Goal: Transaction & Acquisition: Obtain resource

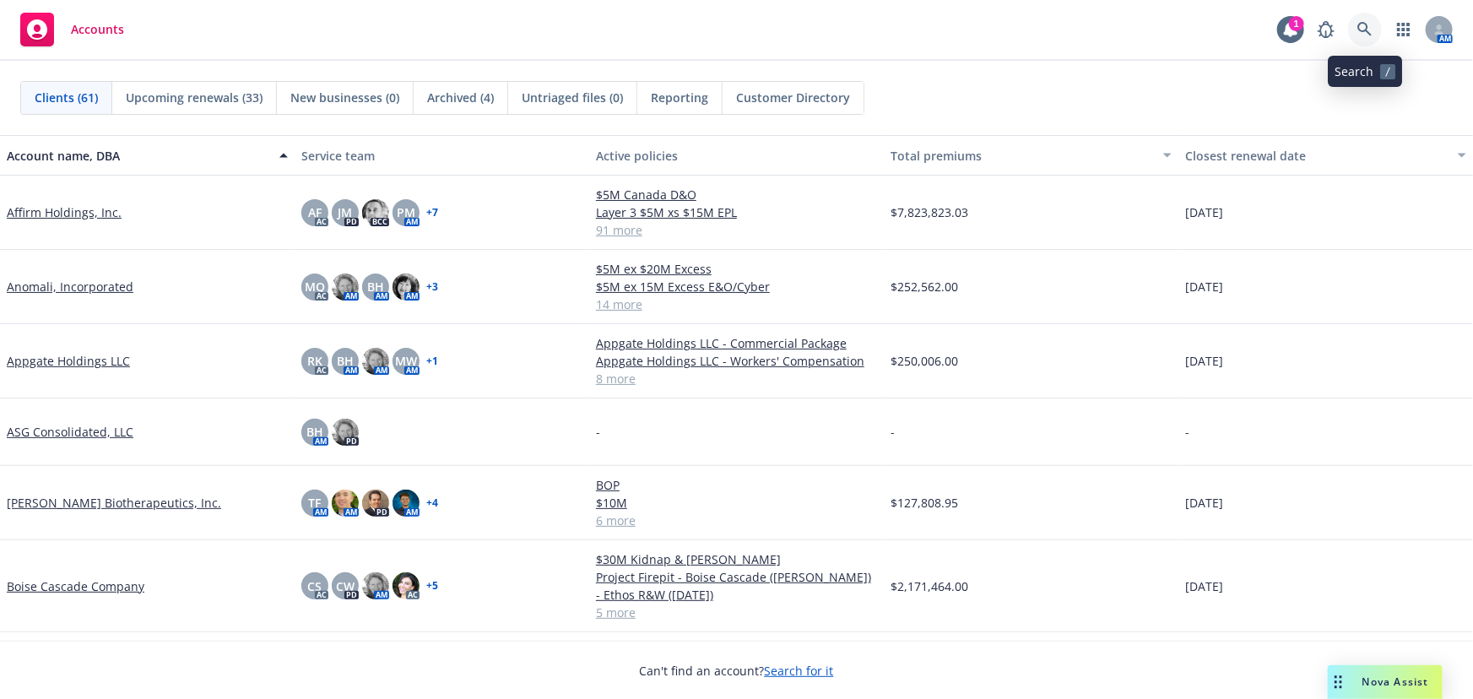
click at [1367, 34] on icon at bounding box center [1364, 29] width 15 height 15
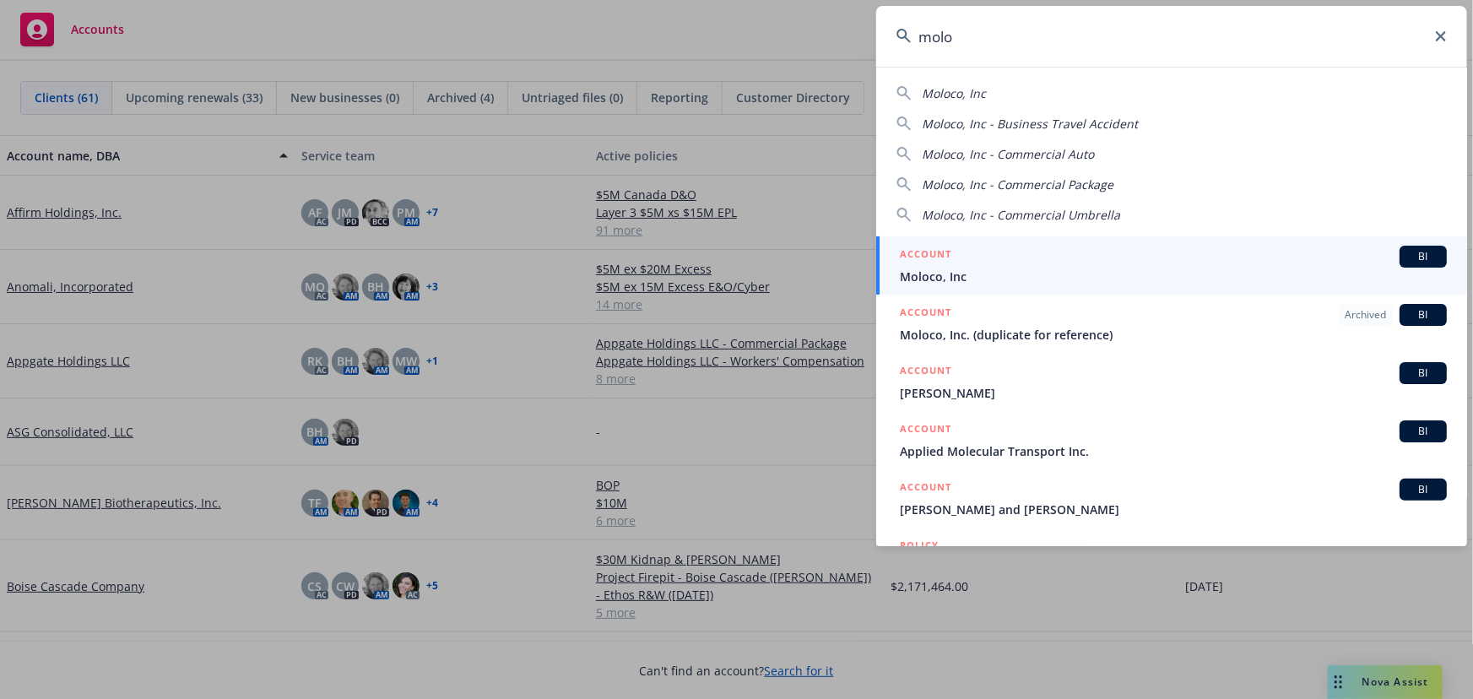
type input "molo"
click at [1324, 262] on div "ACCOUNT BI" at bounding box center [1173, 257] width 547 height 22
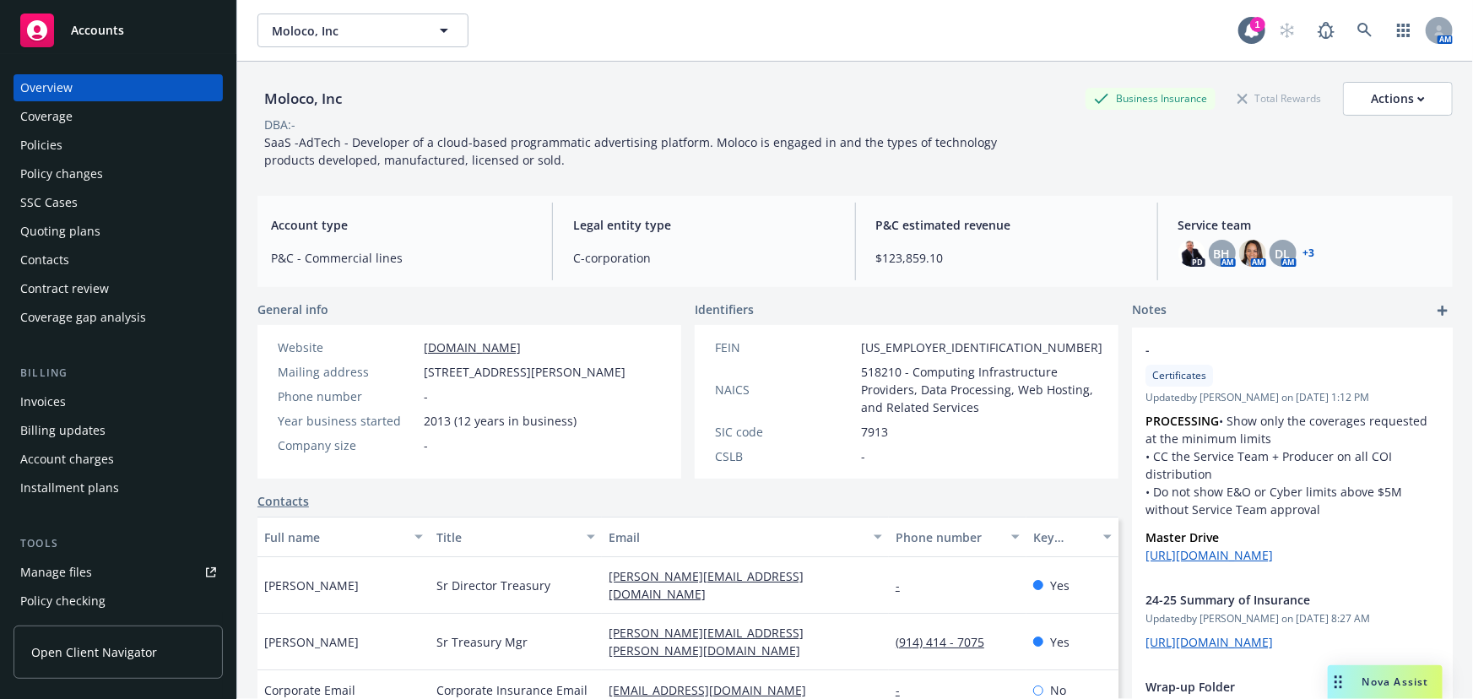
click at [151, 235] on div "Quoting plans" at bounding box center [118, 231] width 196 height 27
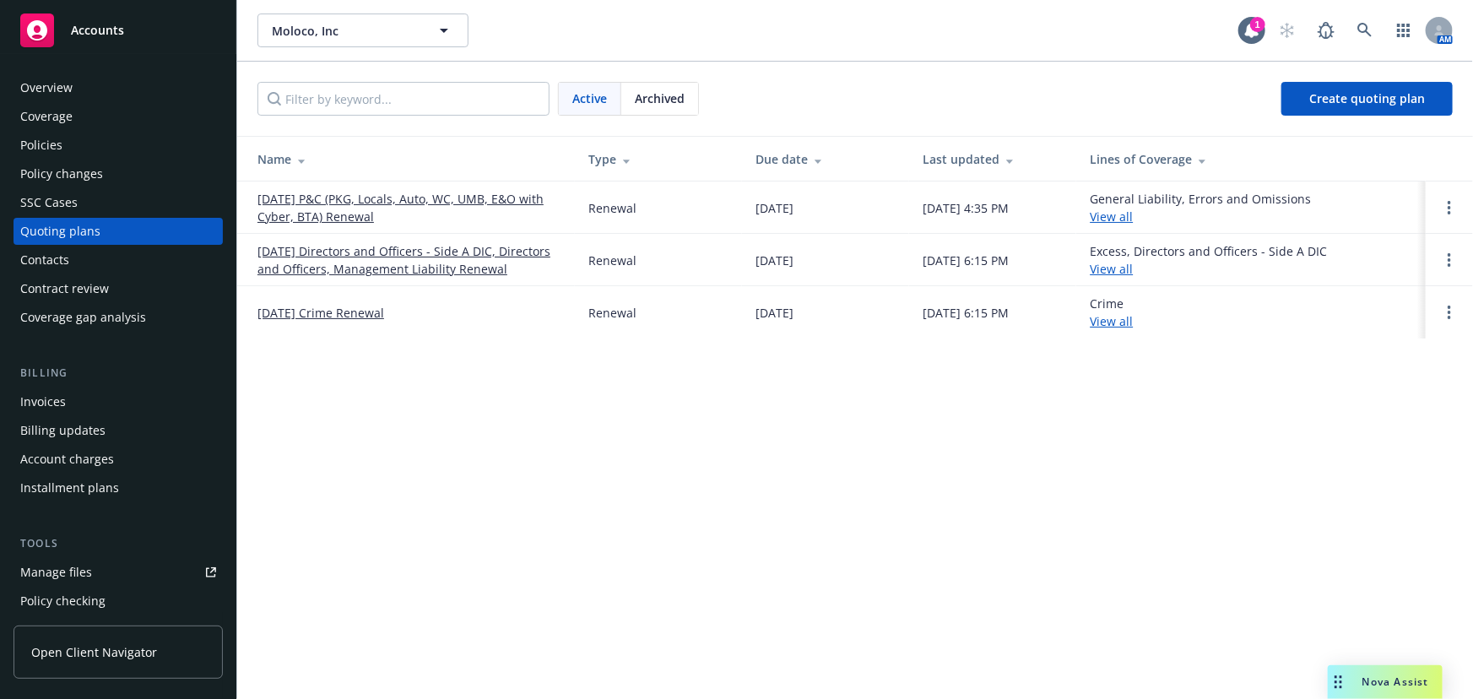
click at [436, 246] on link "11/13/25 Directors and Officers - Side A DIC, Directors and Officers, Managemen…" at bounding box center [409, 259] width 304 height 35
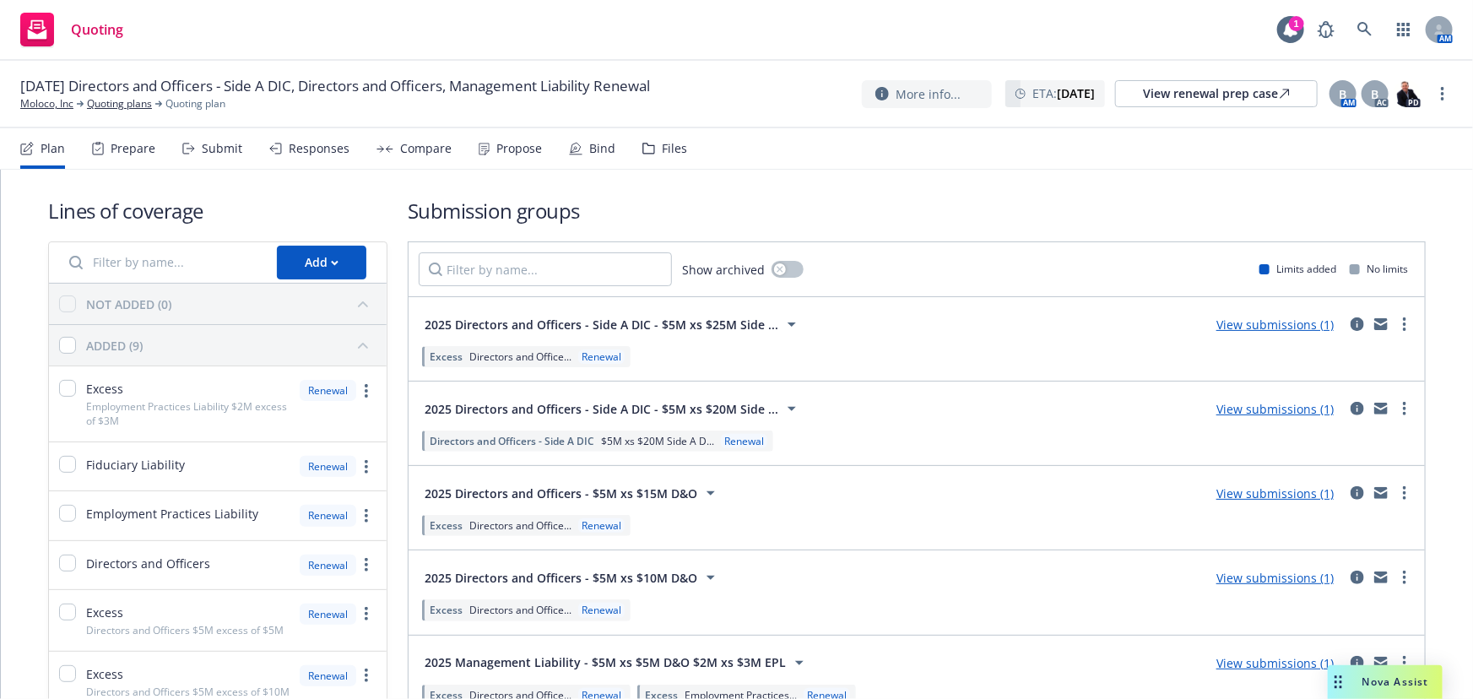
click at [673, 147] on div "Files" at bounding box center [674, 149] width 25 height 14
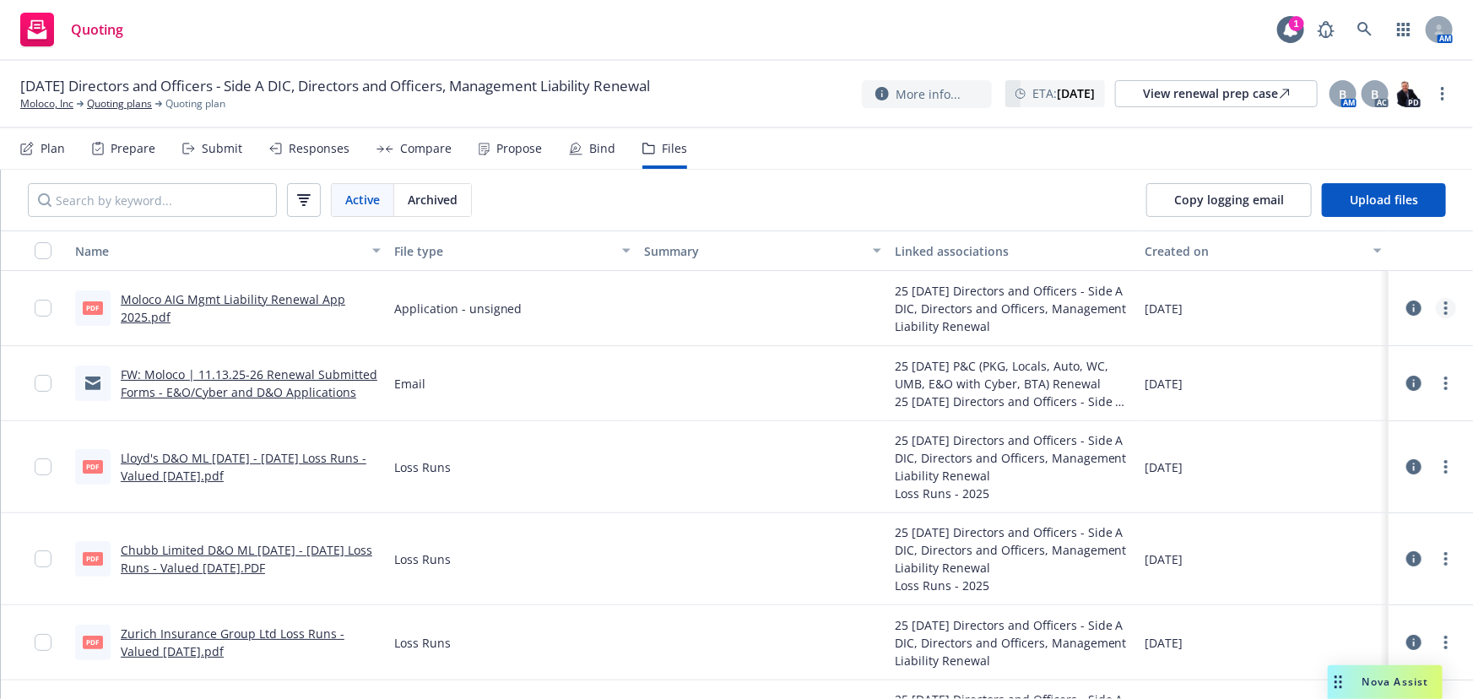
click at [1440, 307] on link "more" at bounding box center [1446, 308] width 20 height 20
click at [1405, 376] on link "Download" at bounding box center [1360, 377] width 168 height 34
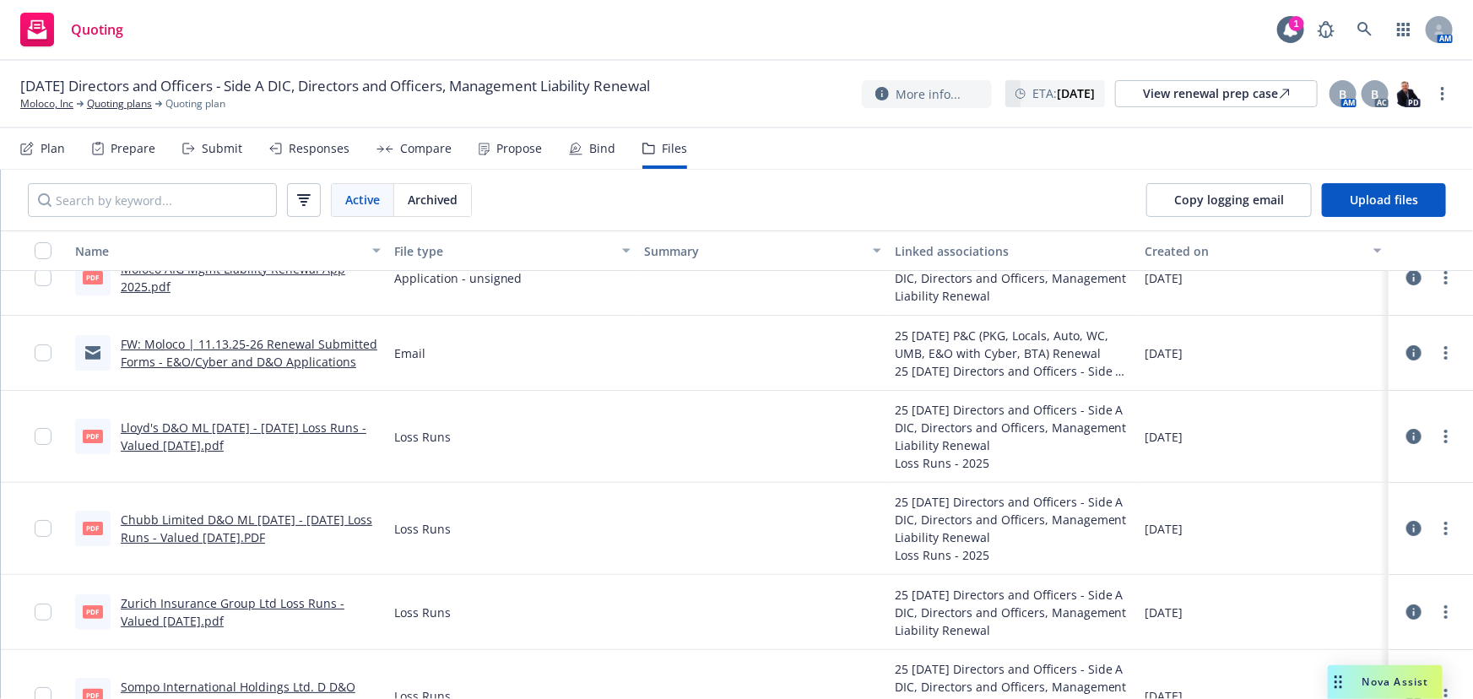
scroll to position [76, 0]
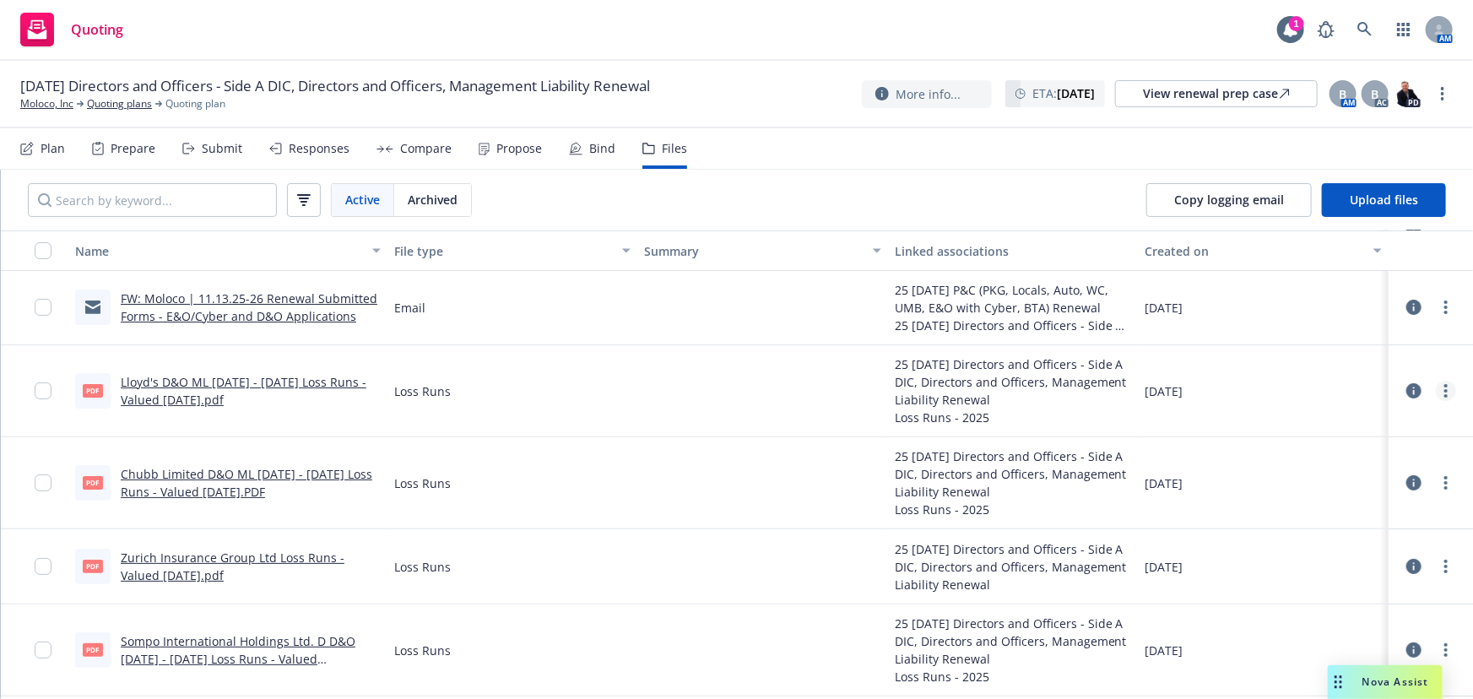
click at [1444, 394] on icon "more" at bounding box center [1445, 391] width 3 height 14
click at [1317, 463] on link "Download" at bounding box center [1360, 458] width 168 height 34
click at [1438, 485] on link "more" at bounding box center [1446, 483] width 20 height 20
click at [1351, 555] on link "Download" at bounding box center [1360, 550] width 168 height 34
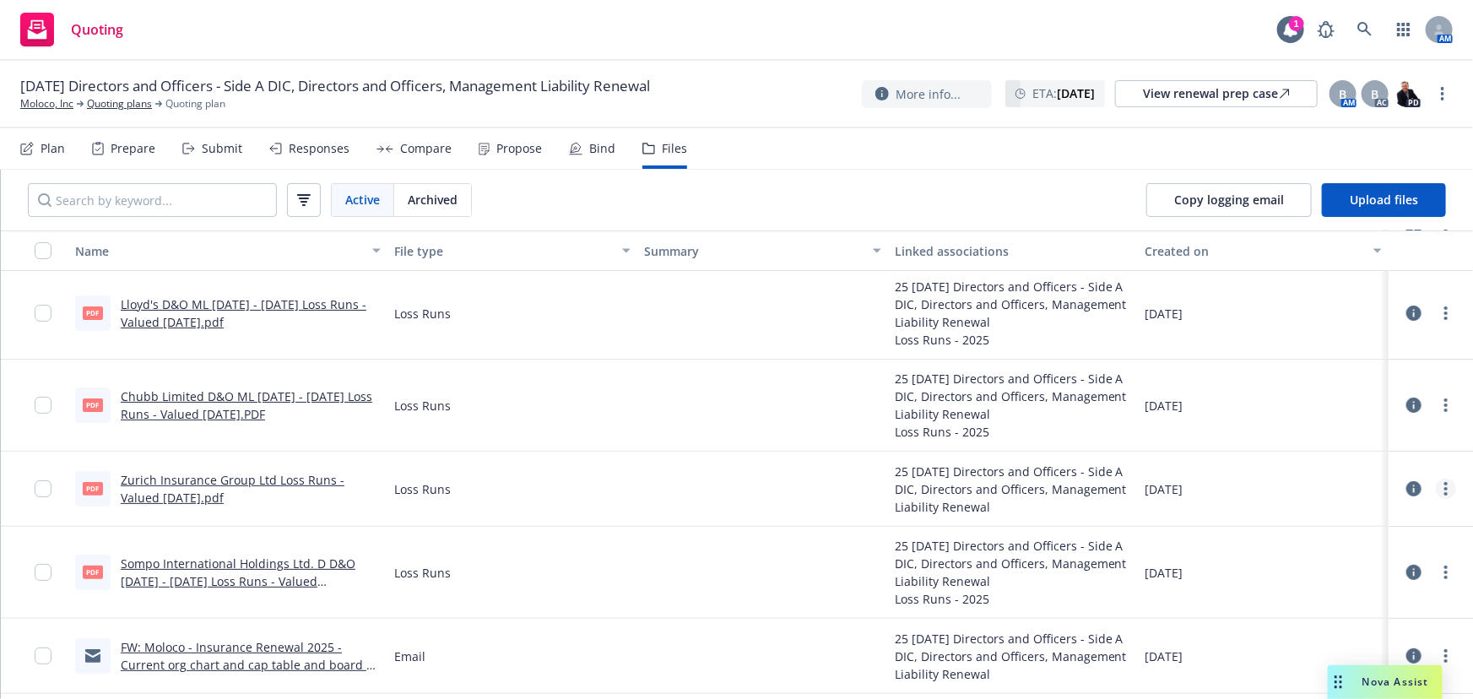
click at [1438, 490] on link "more" at bounding box center [1446, 489] width 20 height 20
click at [1320, 556] on link "Download" at bounding box center [1360, 556] width 168 height 34
click at [1436, 571] on link "more" at bounding box center [1446, 572] width 20 height 20
click at [1353, 483] on link "Download" at bounding box center [1371, 480] width 168 height 34
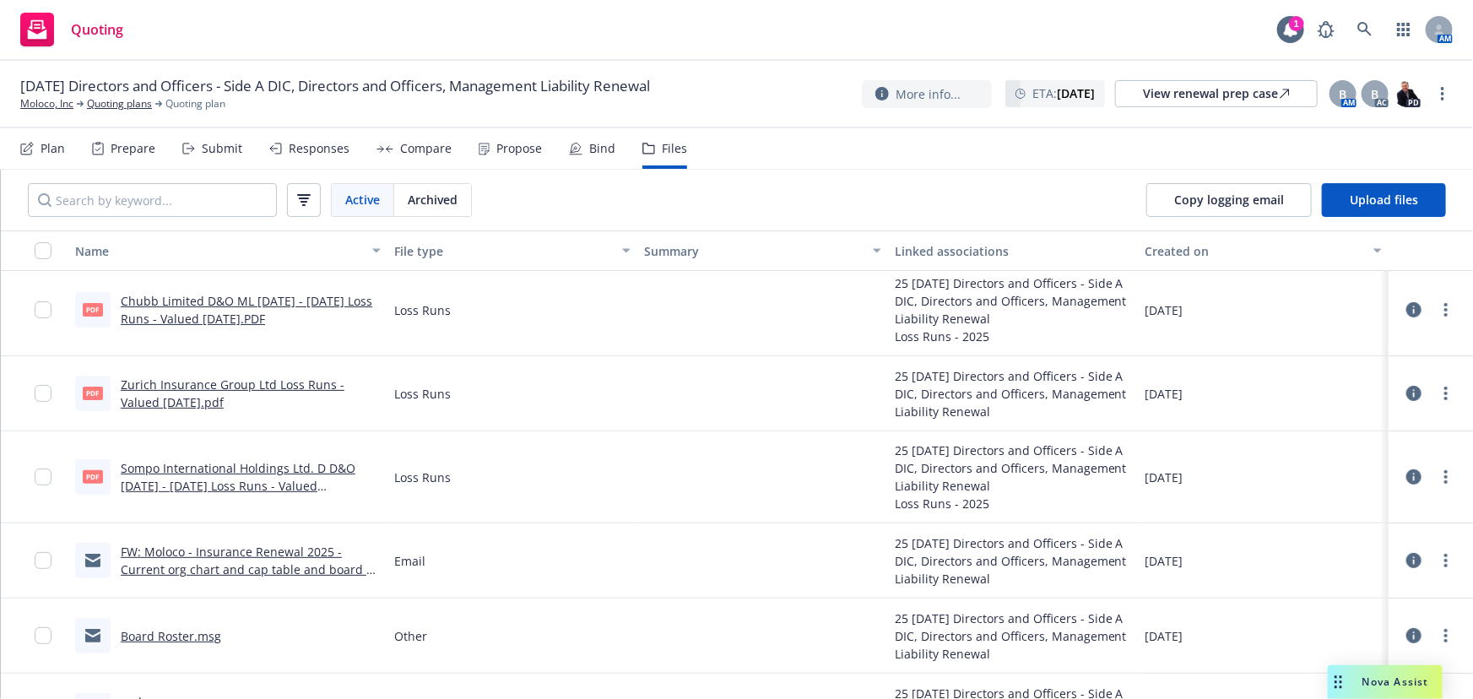
scroll to position [306, 0]
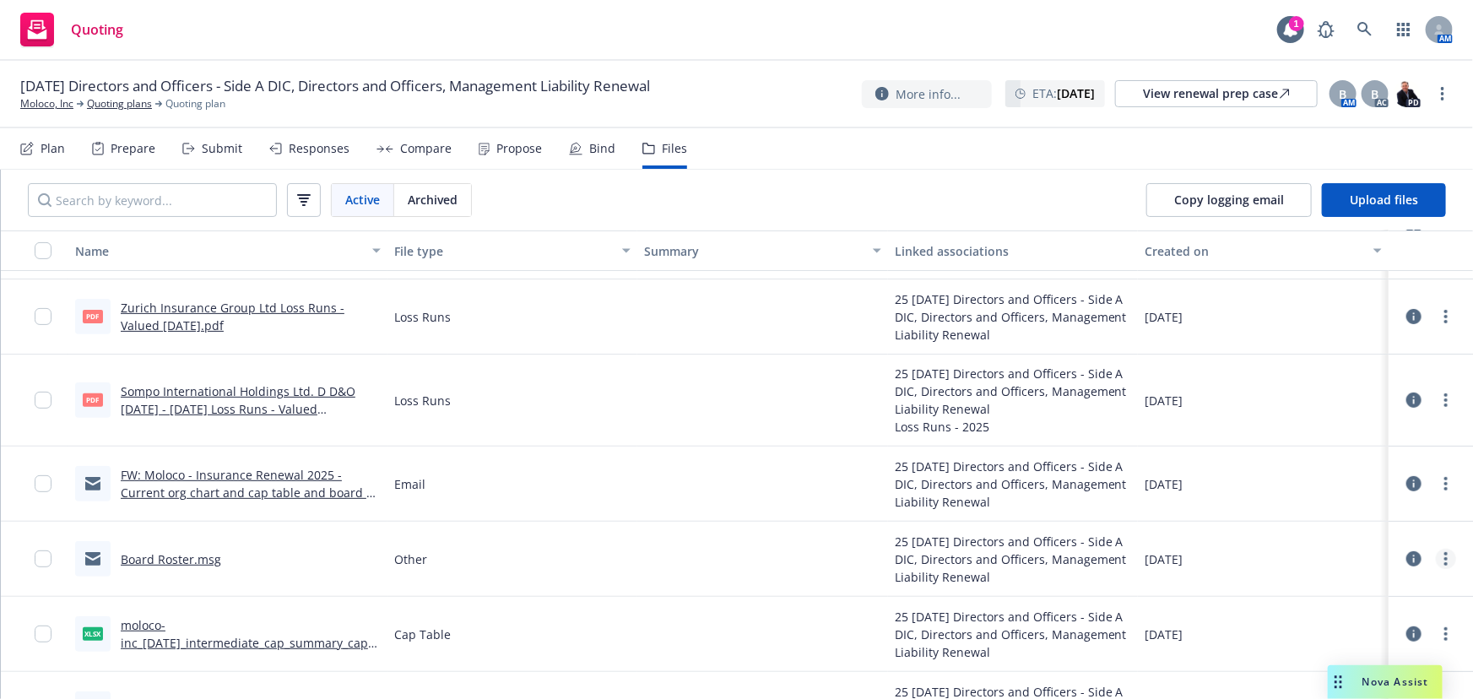
click at [1442, 558] on link "more" at bounding box center [1446, 559] width 20 height 20
click at [1383, 471] on link "Download" at bounding box center [1371, 466] width 168 height 34
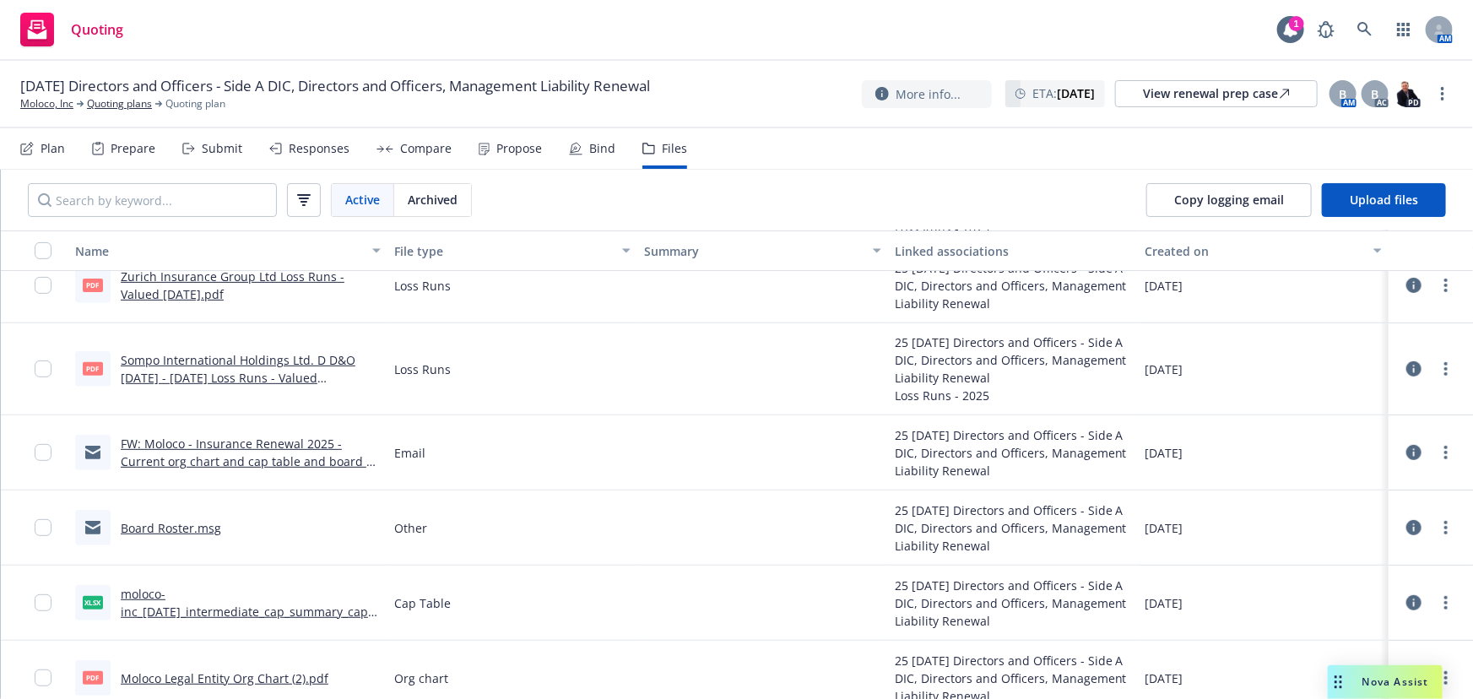
scroll to position [354, 0]
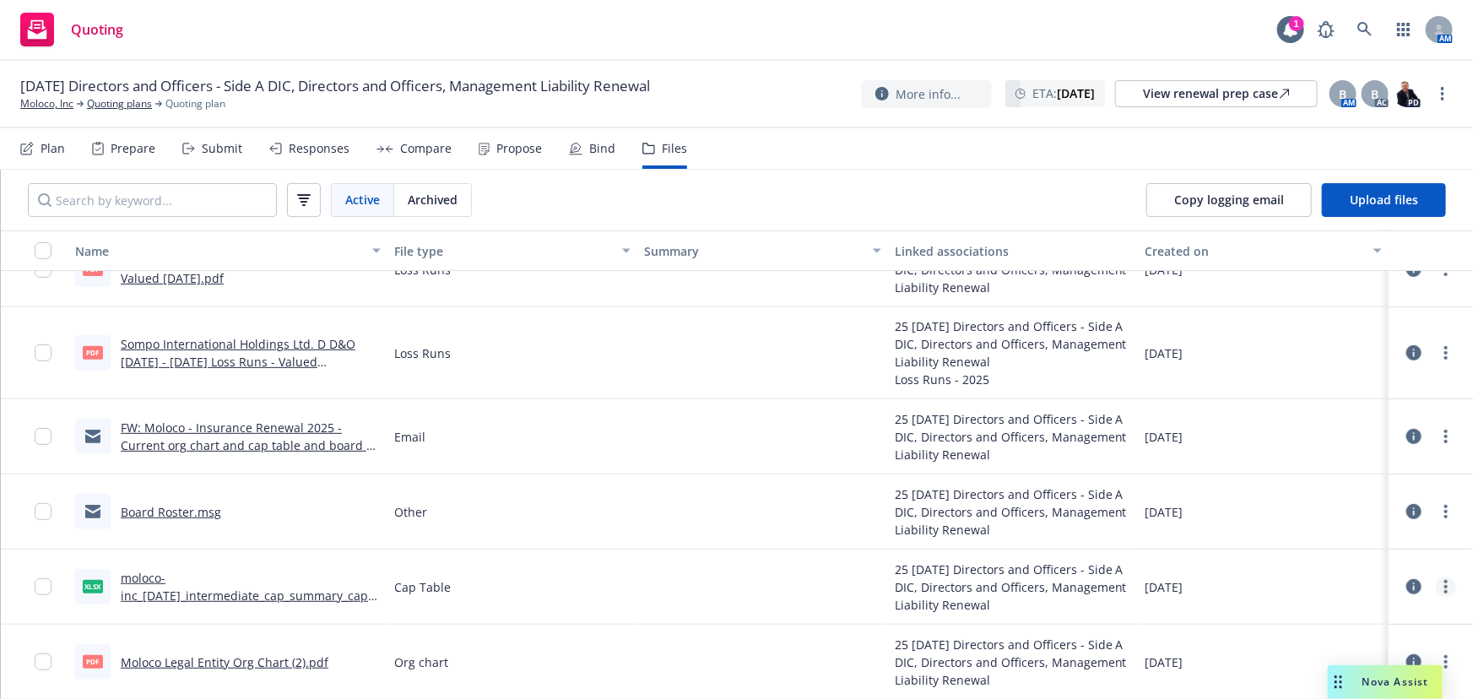
click at [1444, 585] on circle "more" at bounding box center [1445, 586] width 3 height 3
click at [1340, 501] on link "Download" at bounding box center [1371, 495] width 168 height 34
click at [1439, 657] on link "more" at bounding box center [1446, 662] width 20 height 20
click at [1349, 571] on link "Download" at bounding box center [1371, 570] width 168 height 34
click at [252, 445] on link "FW: Moloco - Insurance Renewal 2025 - Current org chart and cap table and board…" at bounding box center [249, 445] width 257 height 51
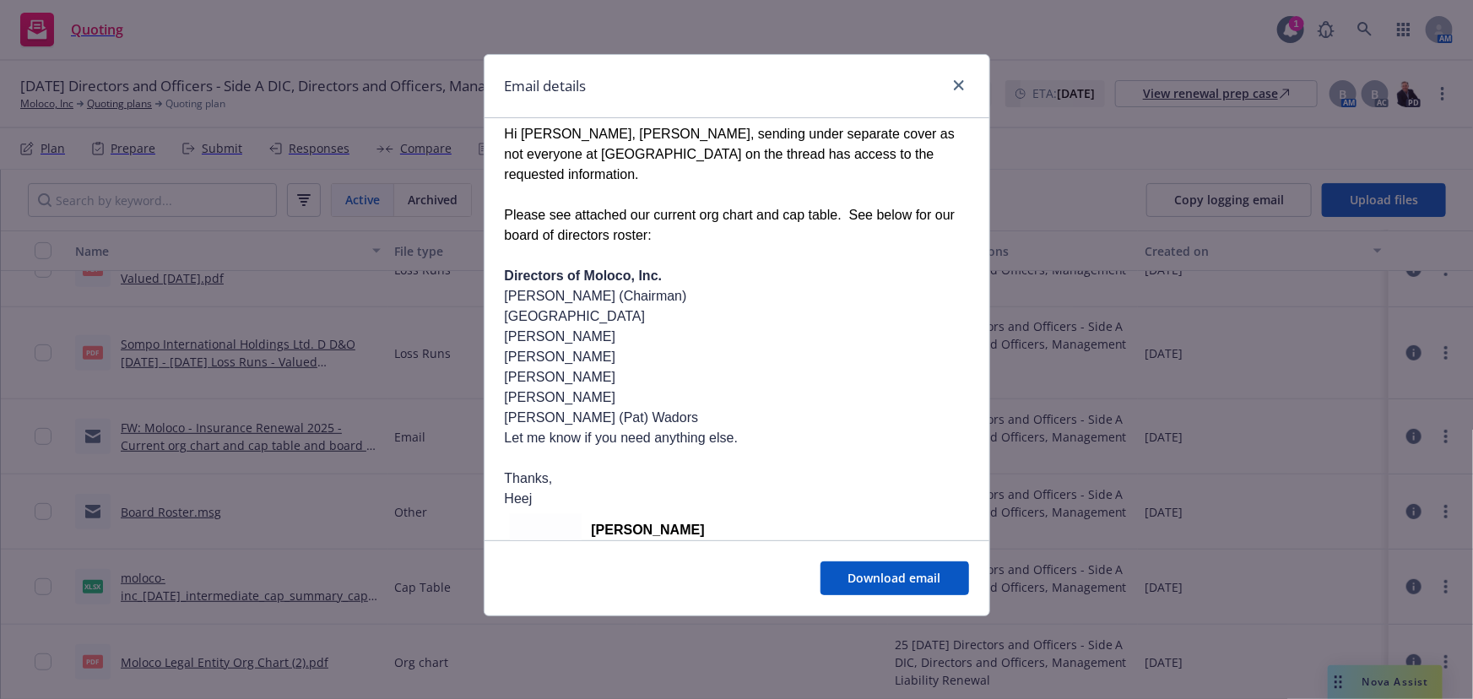
scroll to position [424, 0]
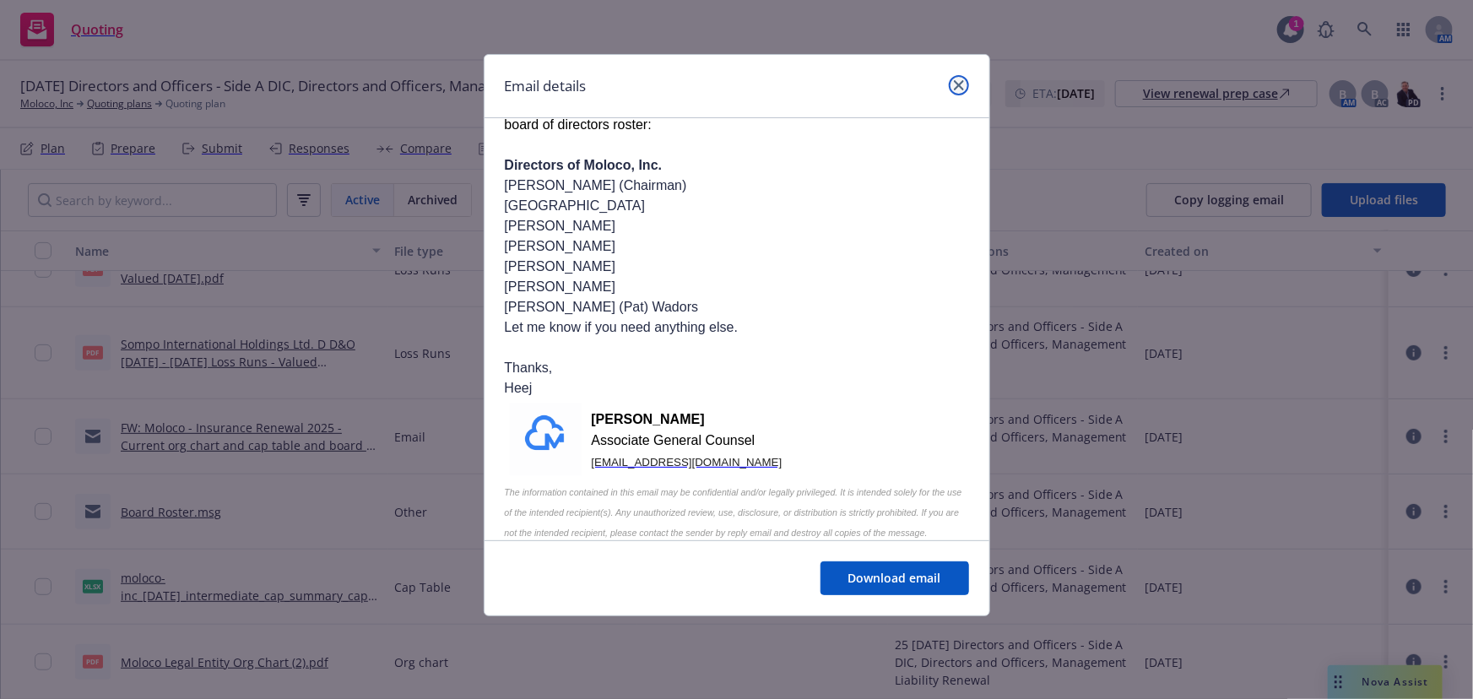
click at [952, 88] on link "close" at bounding box center [959, 85] width 20 height 20
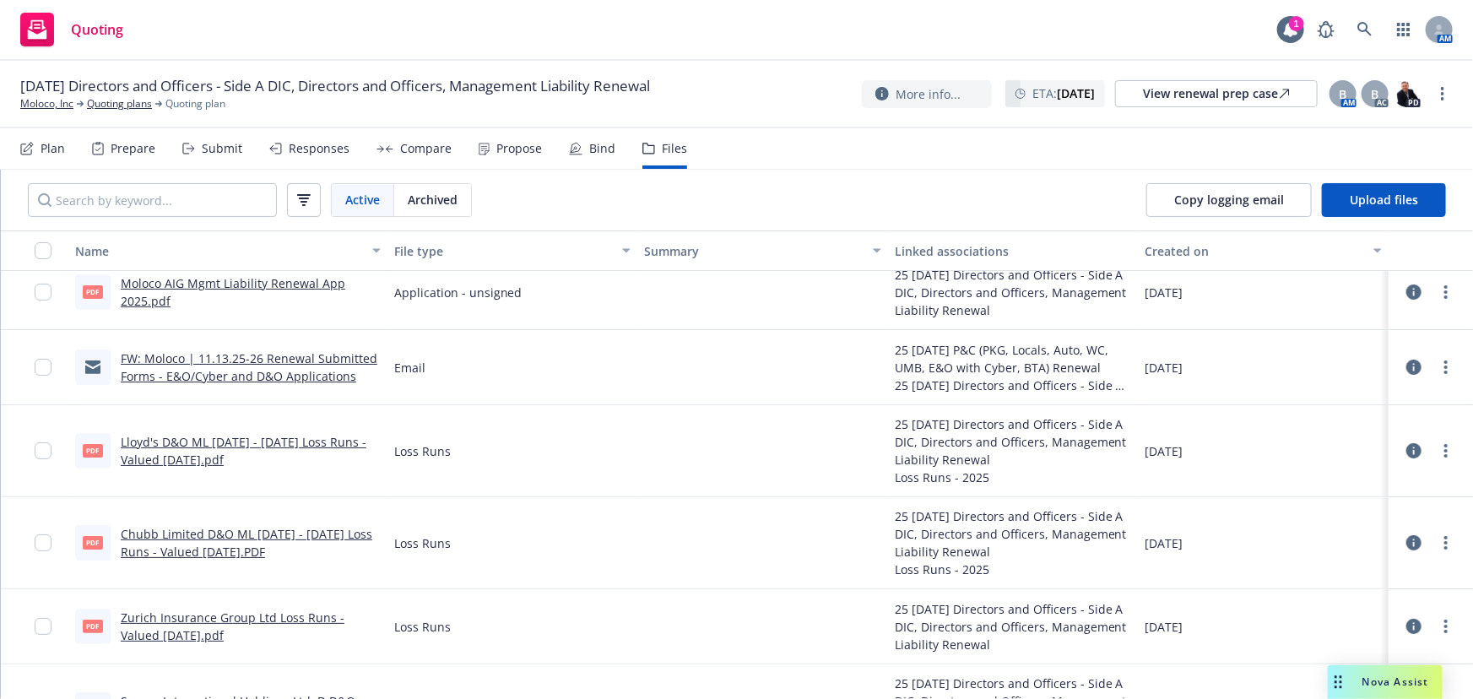
scroll to position [0, 0]
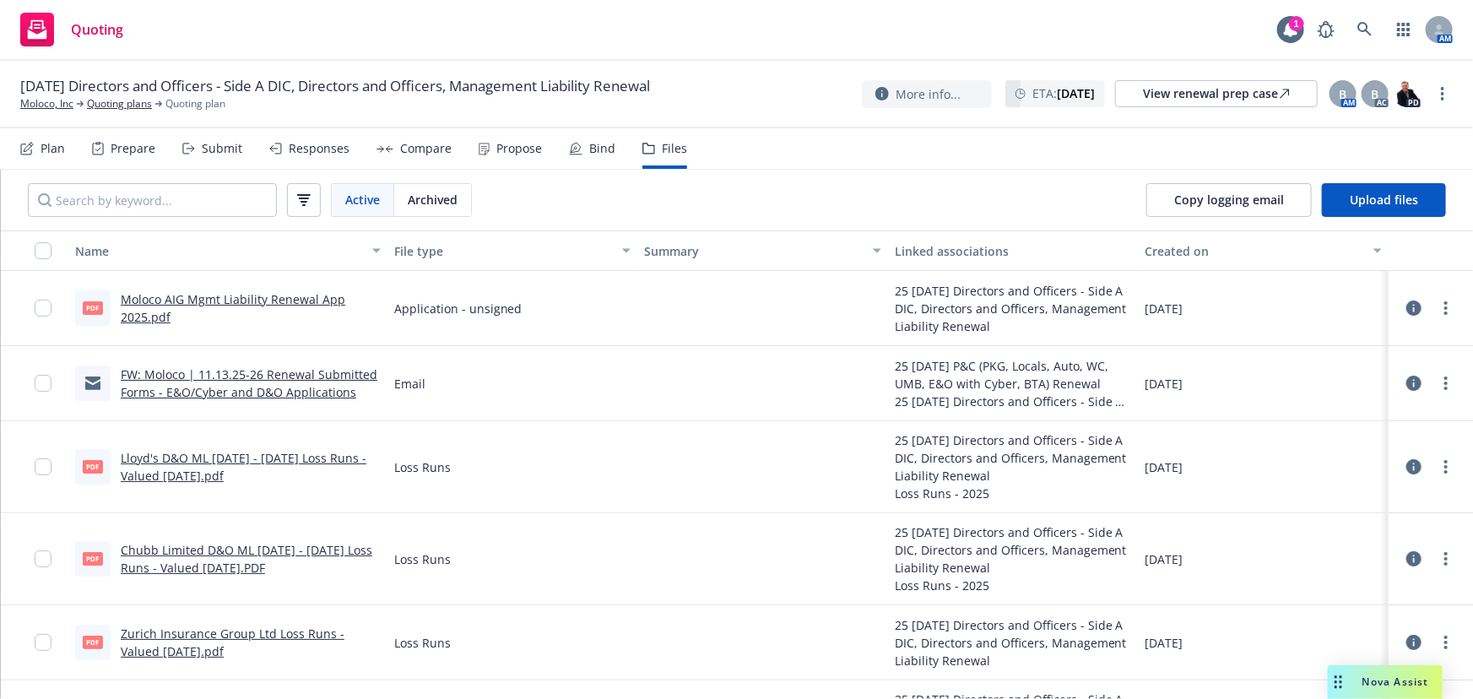
click at [236, 389] on link "FW: Moloco | 11.13.25-26 Renewal Submitted Forms - E&O/Cyber and D&O Applicatio…" at bounding box center [249, 383] width 257 height 34
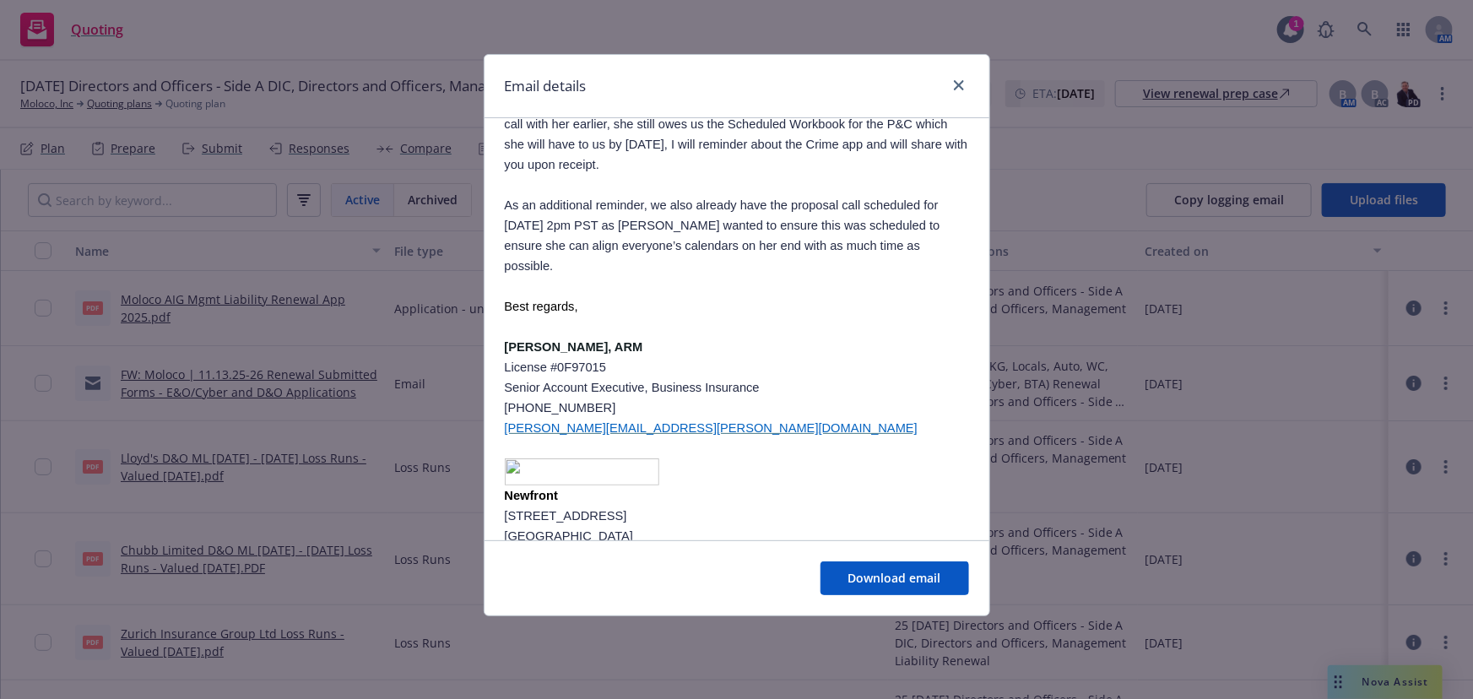
scroll to position [306, 0]
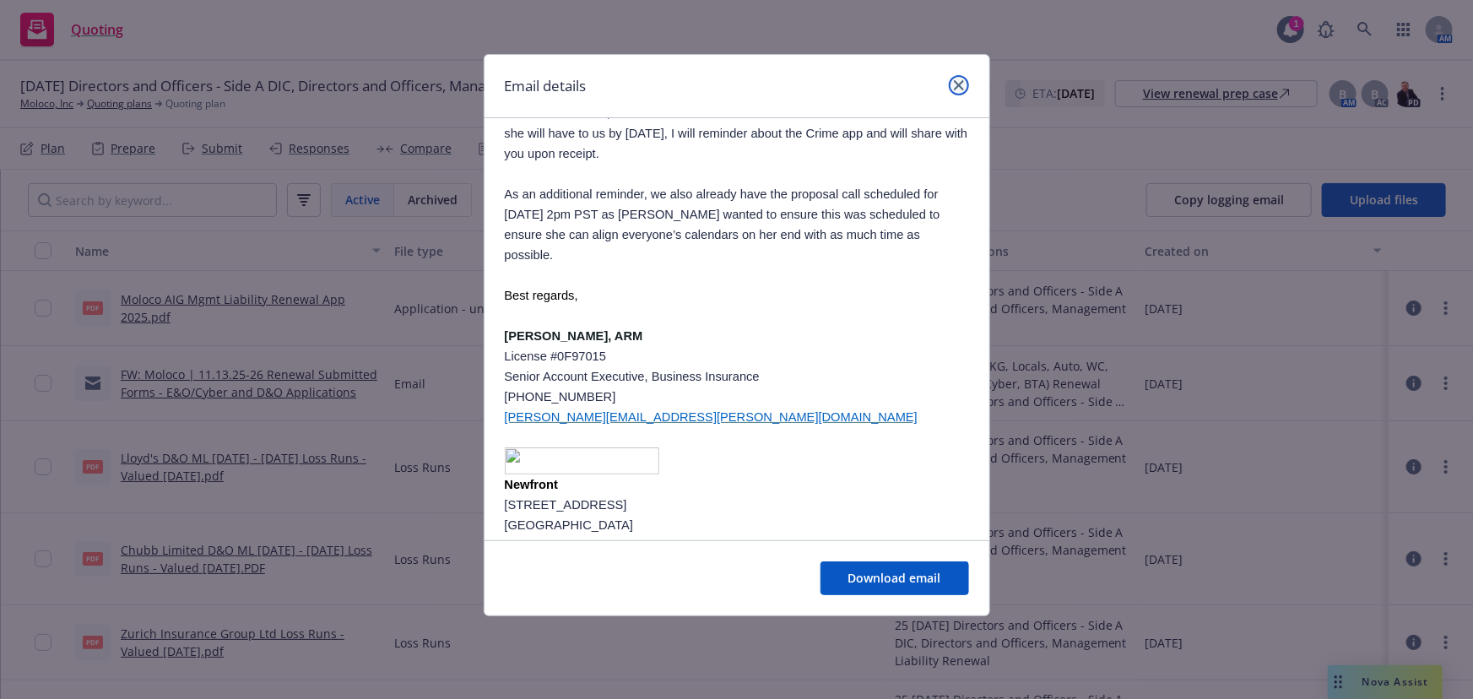
click at [956, 80] on icon "close" at bounding box center [959, 85] width 10 height 10
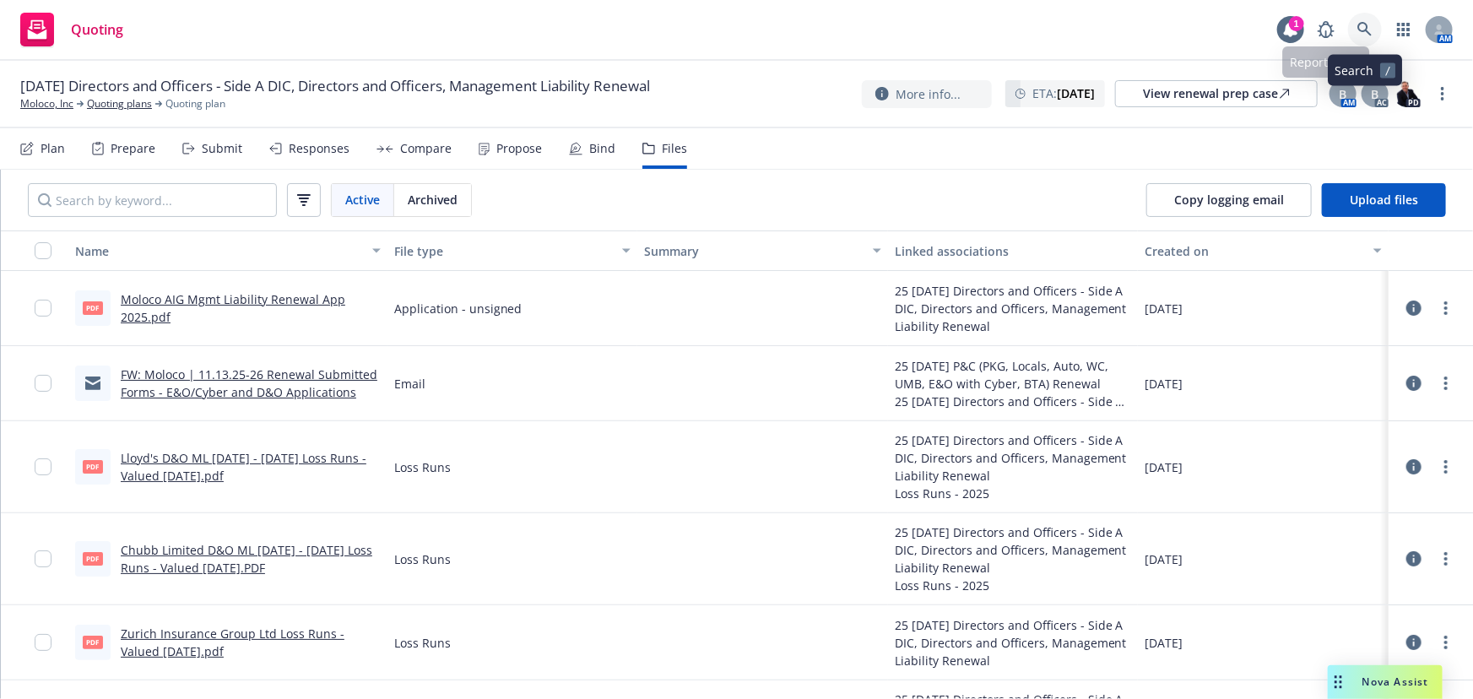
click at [1356, 24] on link at bounding box center [1365, 30] width 34 height 34
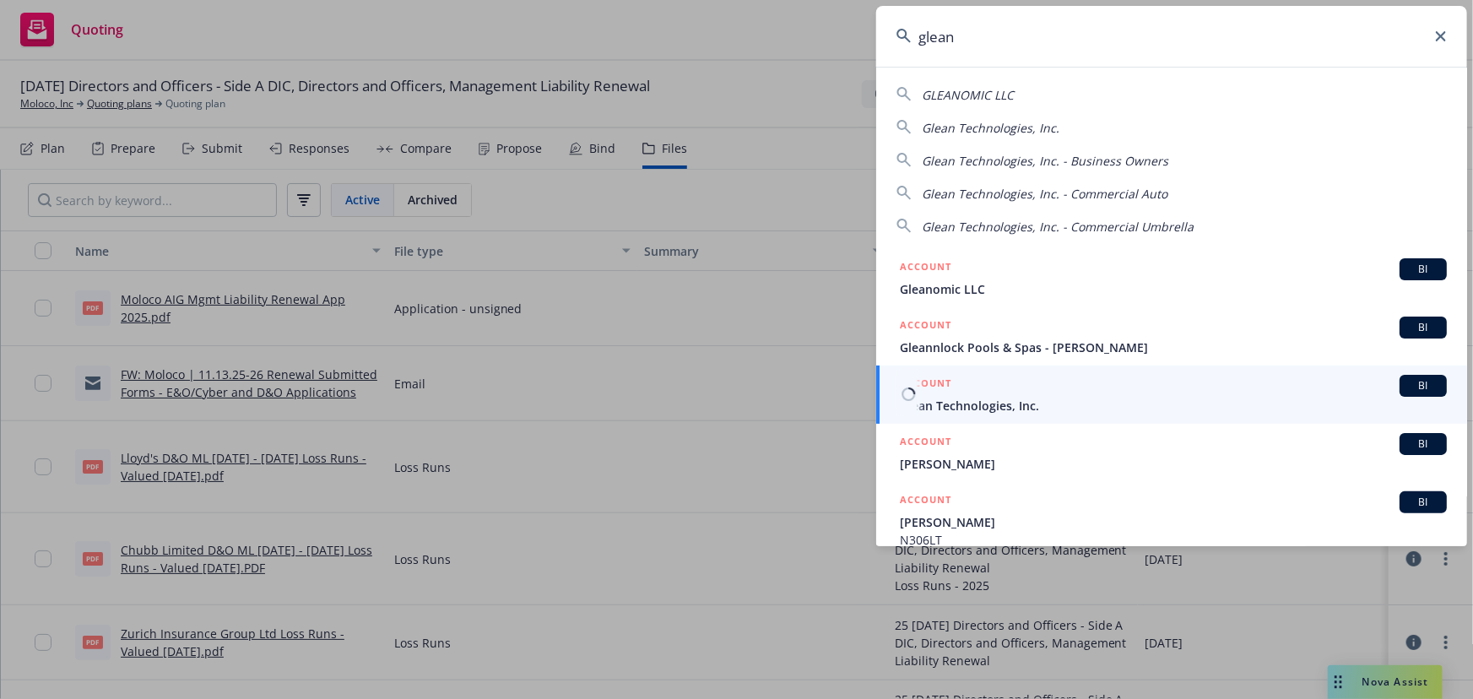
type input "glean"
click at [1054, 407] on span "Glean Technologies, Inc." at bounding box center [1173, 406] width 547 height 18
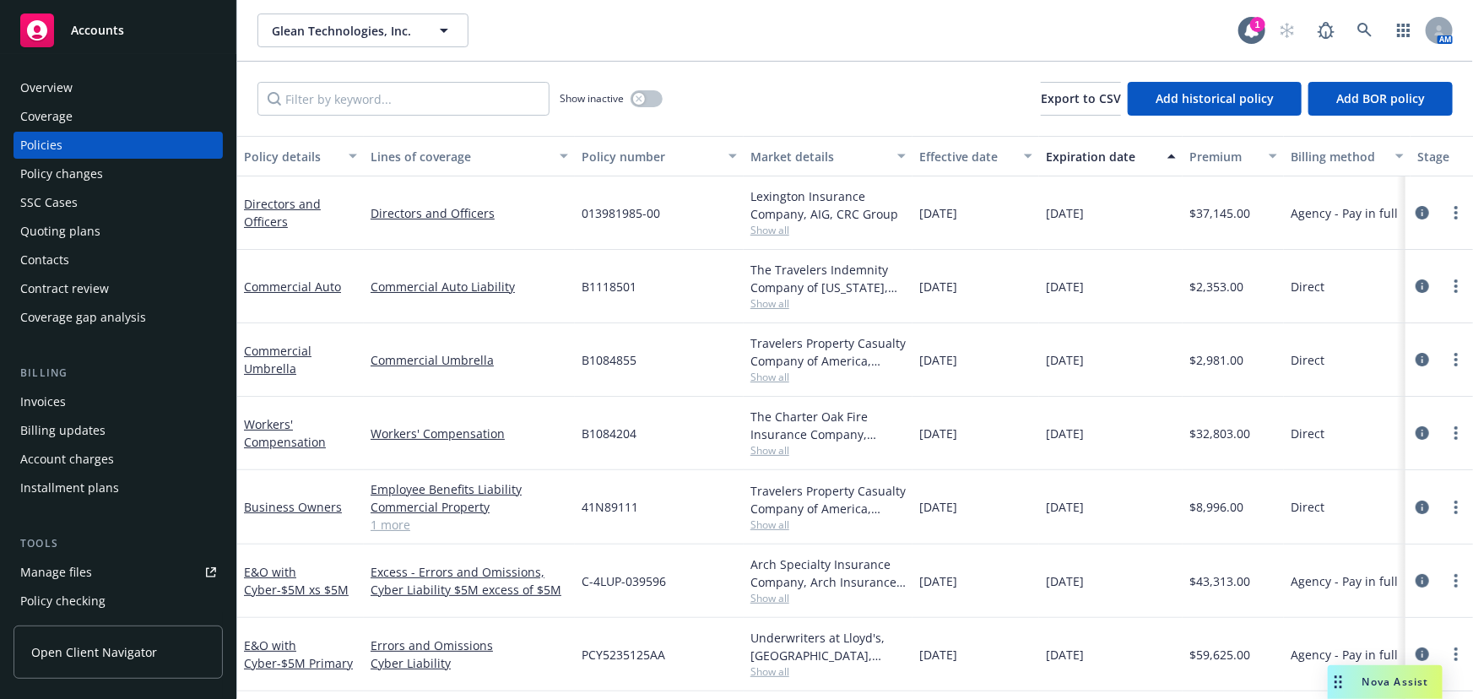
click at [133, 236] on div "Quoting plans" at bounding box center [118, 231] width 196 height 27
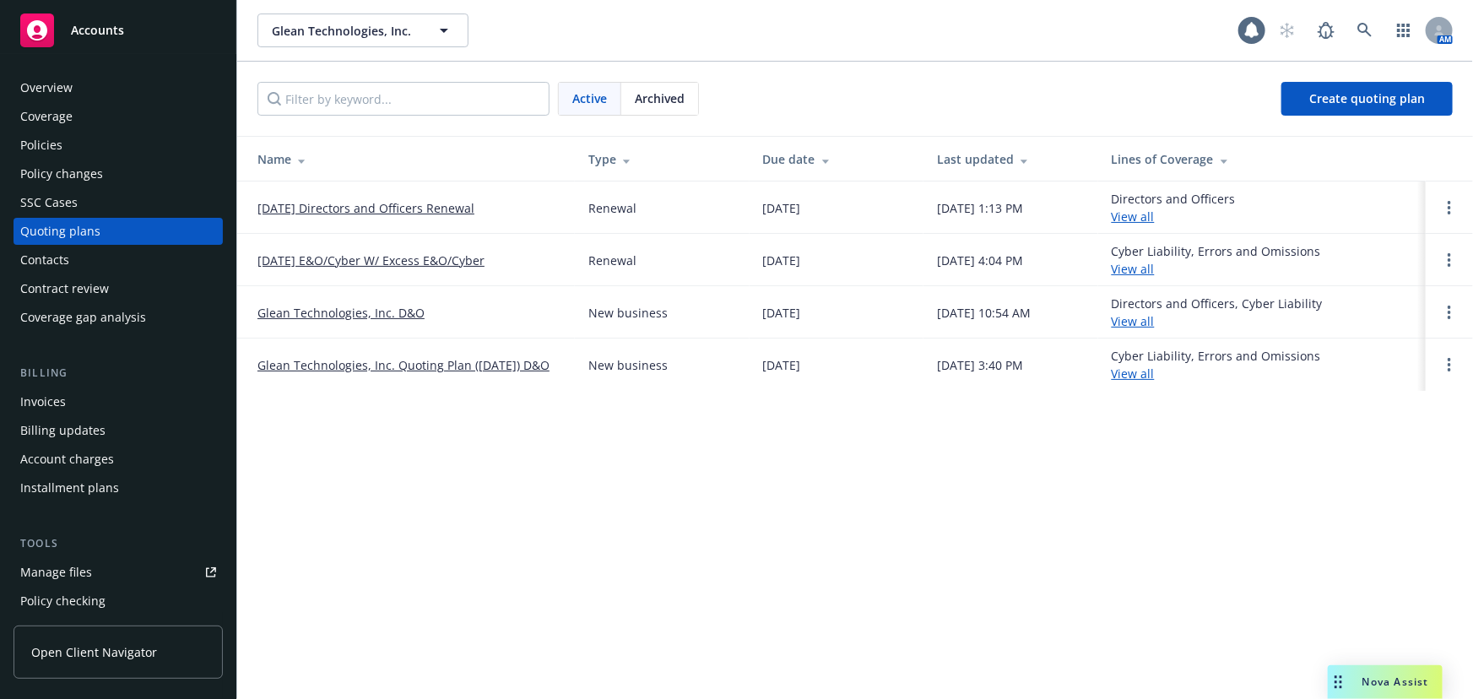
click at [447, 212] on link "10/01/25 Directors and Officers Renewal" at bounding box center [365, 208] width 217 height 18
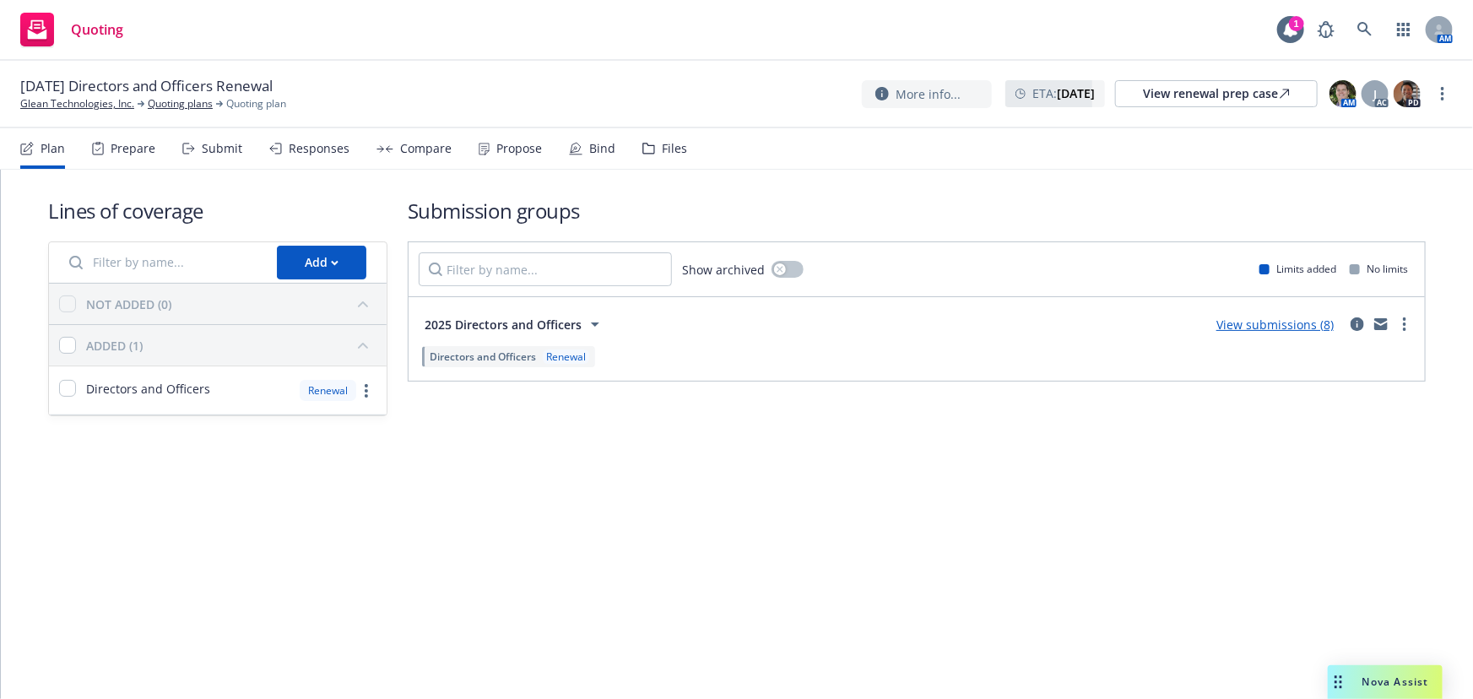
click at [281, 501] on div "Lines of coverage Add NOT ADDED (0) ADDED (1) Directors and Officers Renewal Su…" at bounding box center [737, 434] width 1472 height 529
click at [571, 150] on icon at bounding box center [576, 149] width 14 height 14
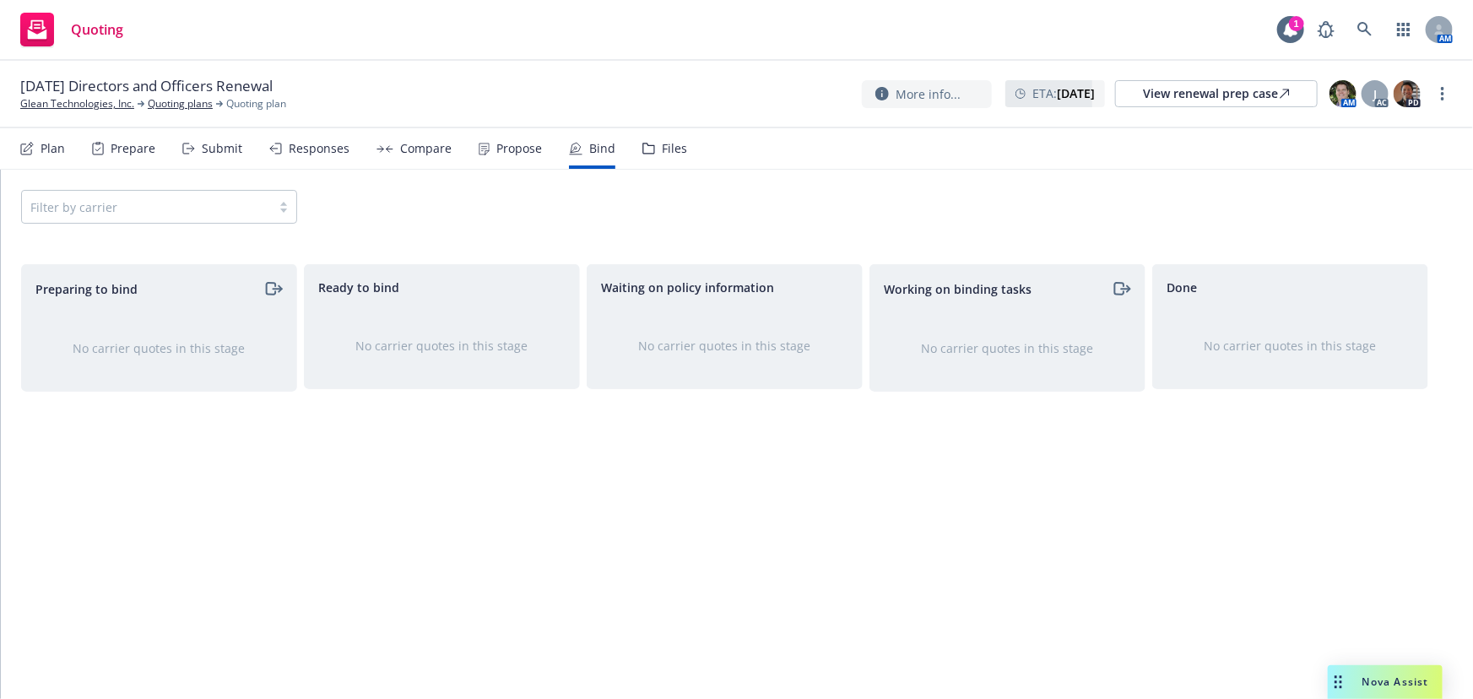
click at [321, 149] on div "Responses" at bounding box center [319, 149] width 61 height 14
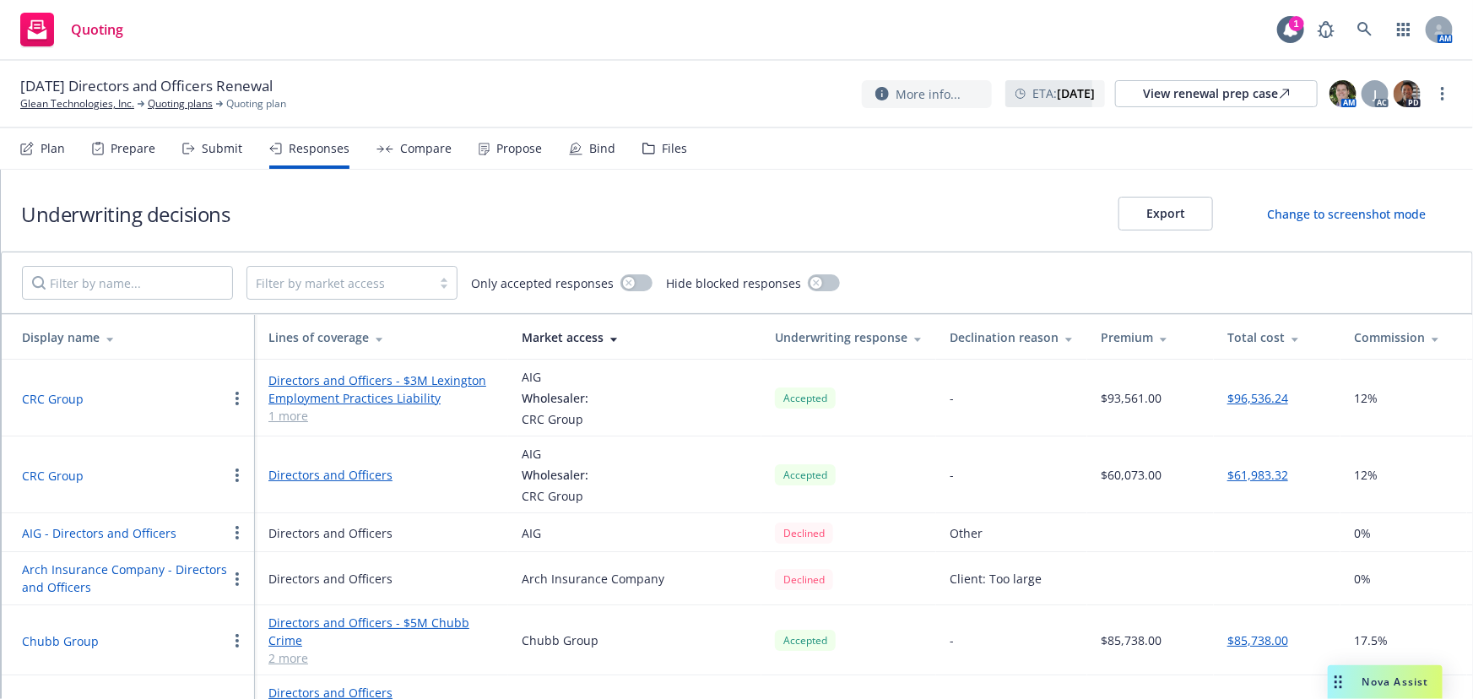
click at [1289, 345] on div "Total cost" at bounding box center [1277, 337] width 100 height 18
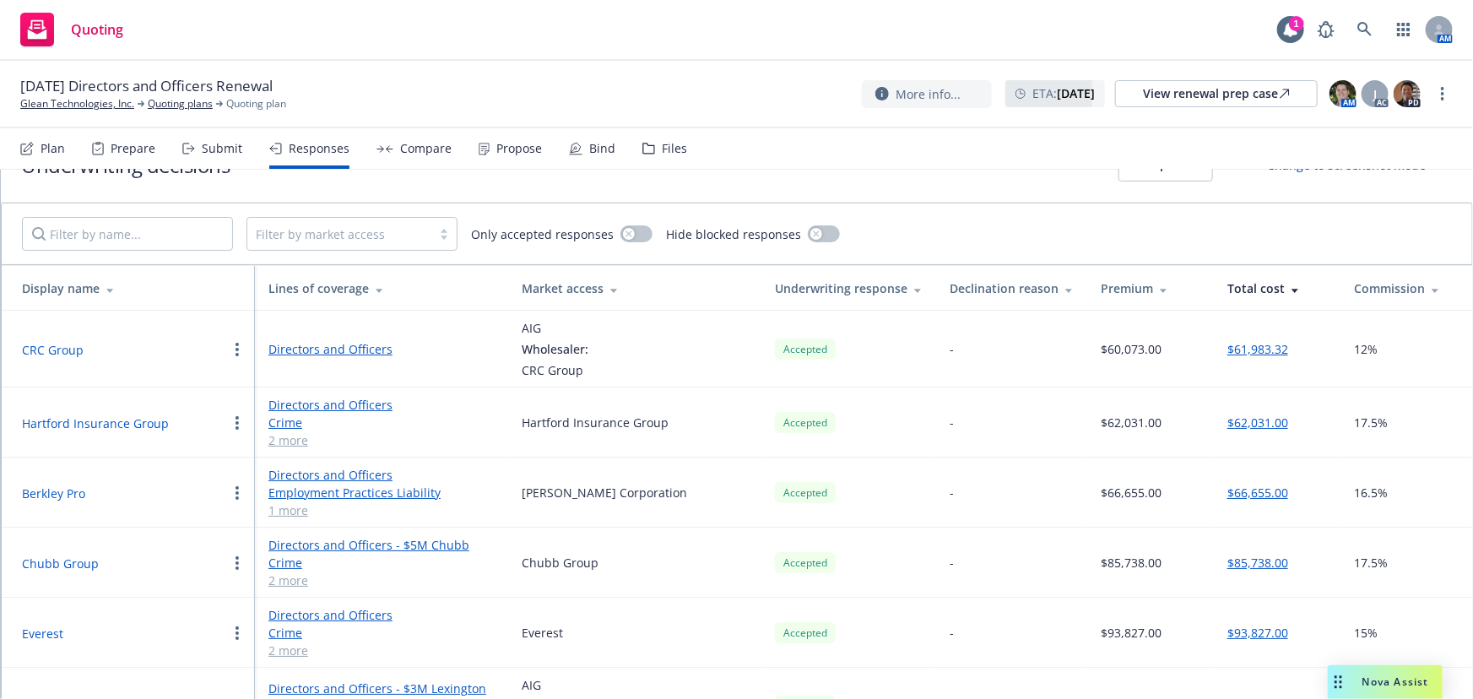
scroll to position [76, 0]
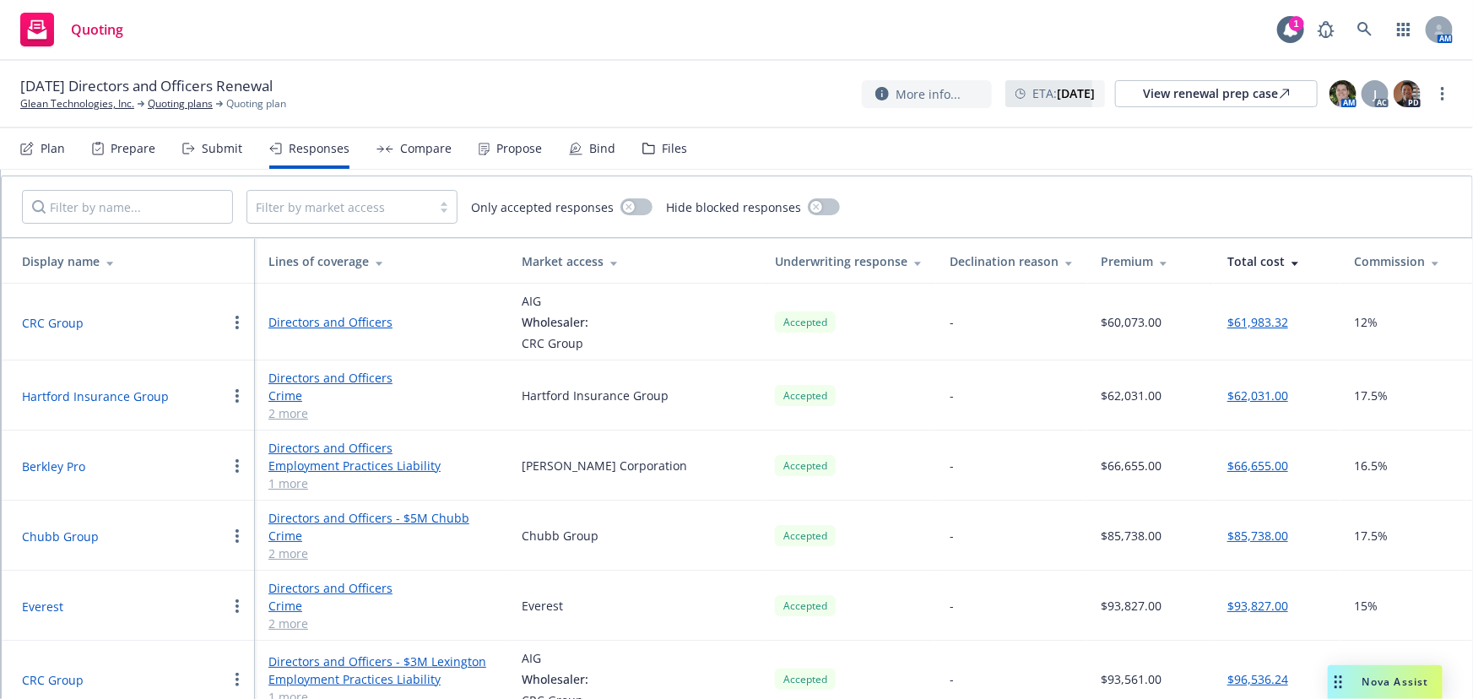
click at [127, 399] on button "Hartford Insurance Group" at bounding box center [95, 396] width 147 height 18
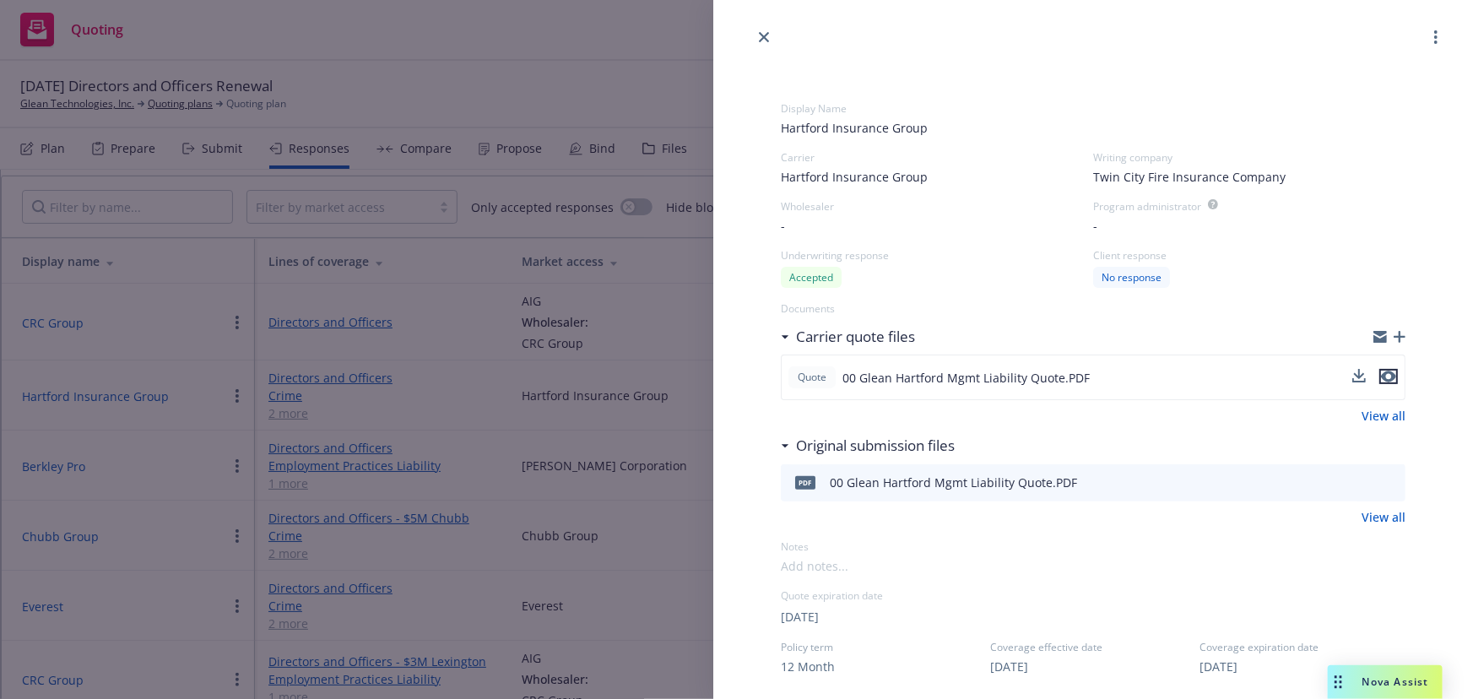
click at [1382, 376] on icon "preview file" at bounding box center [1388, 377] width 15 height 12
click at [1381, 375] on icon "preview file" at bounding box center [1388, 377] width 15 height 12
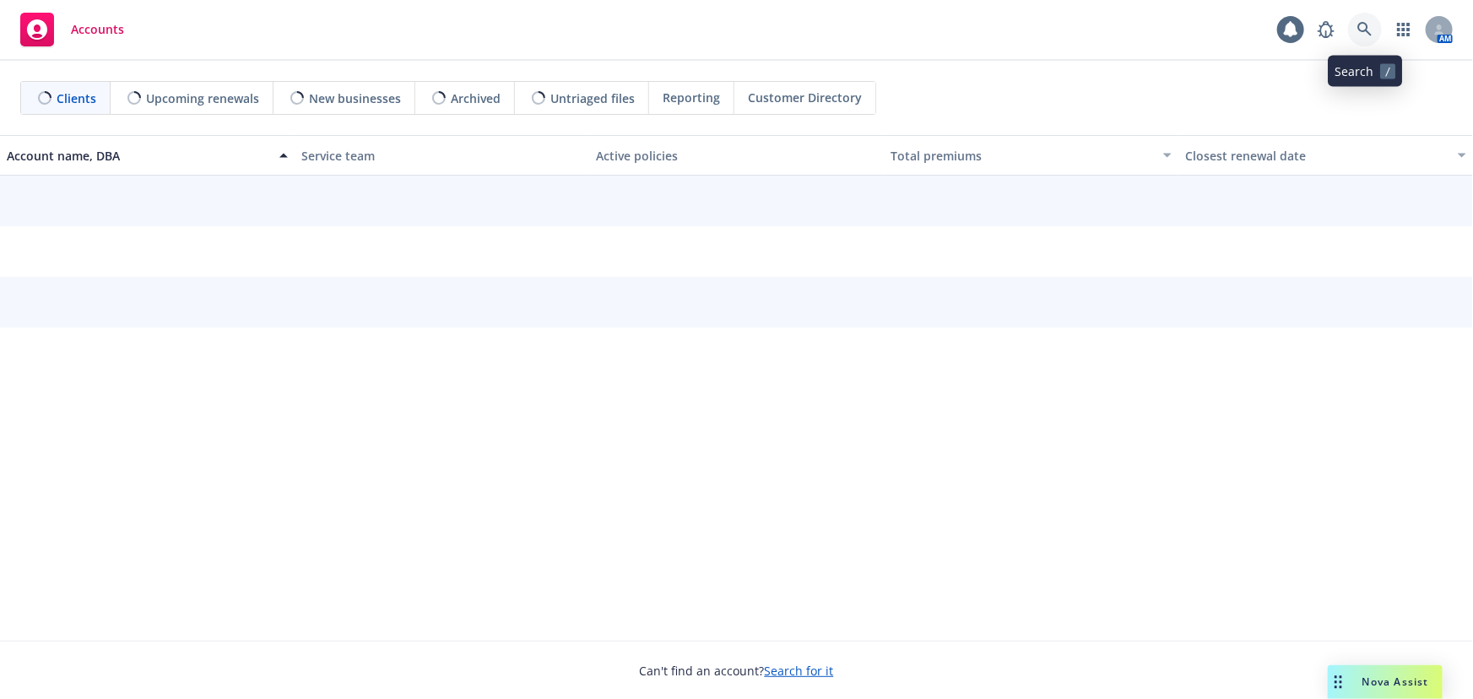
click at [1351, 27] on link at bounding box center [1365, 30] width 34 height 34
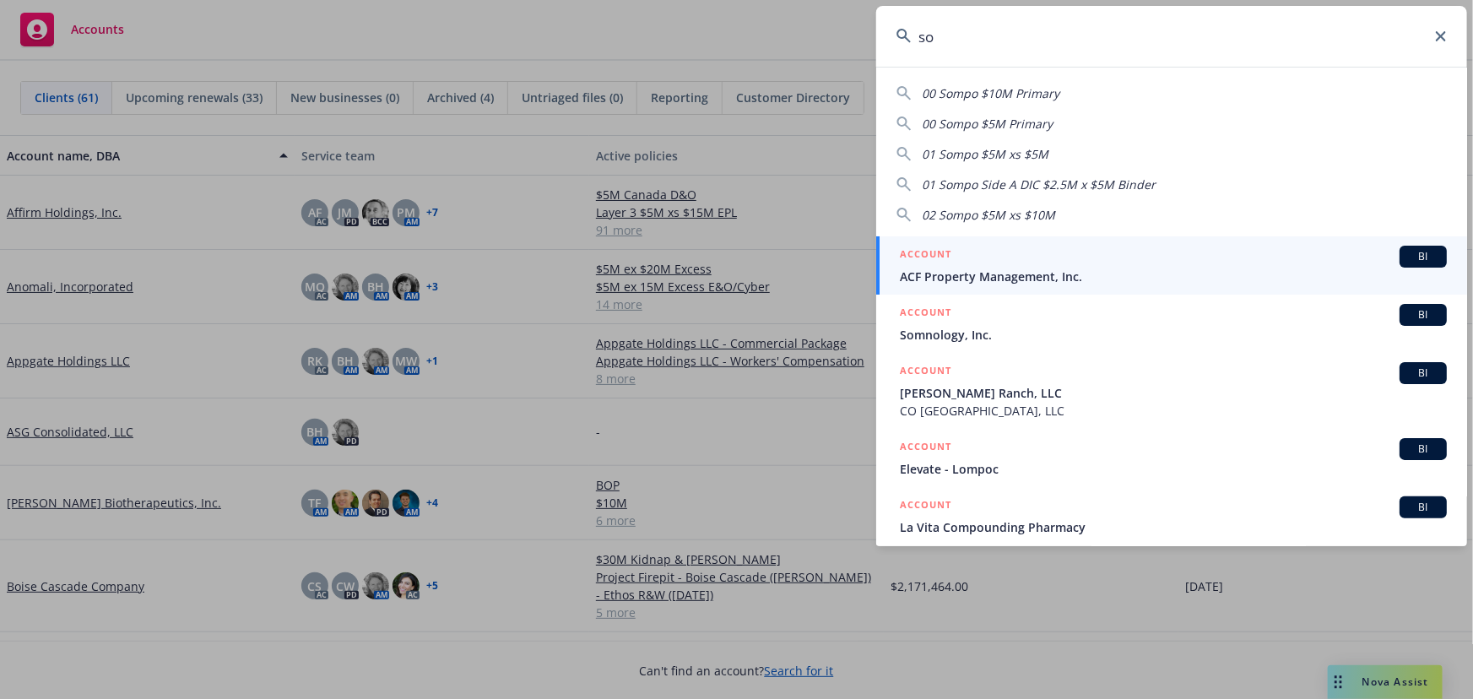
type input "s"
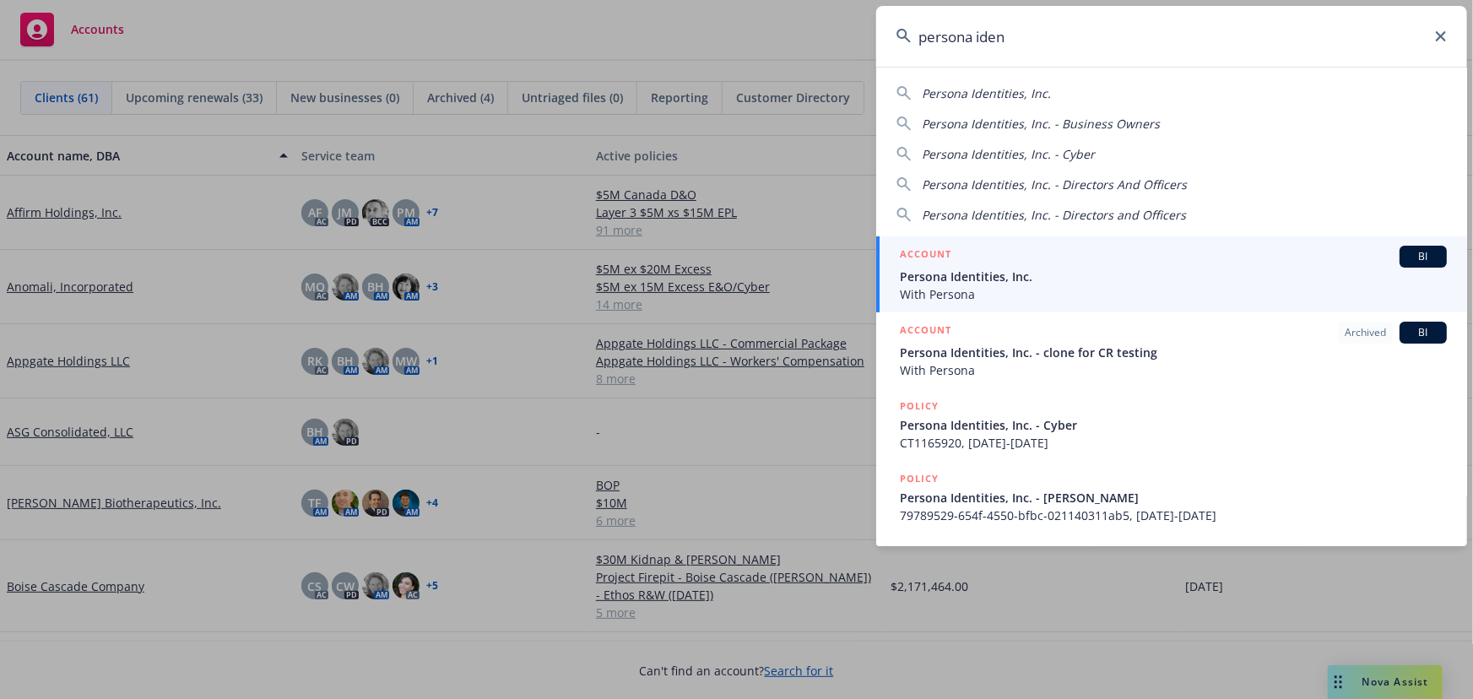
type input "persona iden"
click at [1135, 279] on span "Persona Identities, Inc." at bounding box center [1173, 277] width 547 height 18
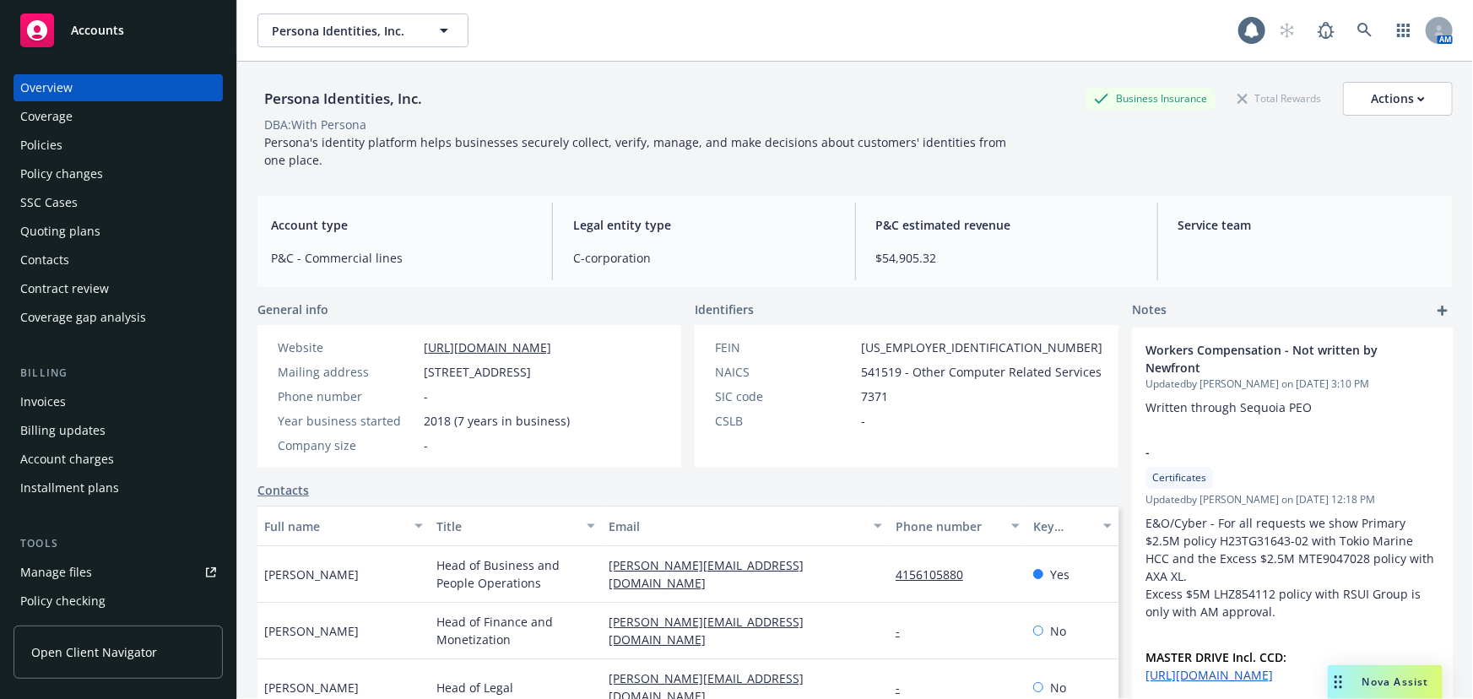
click at [75, 149] on div "Policies" at bounding box center [118, 145] width 196 height 27
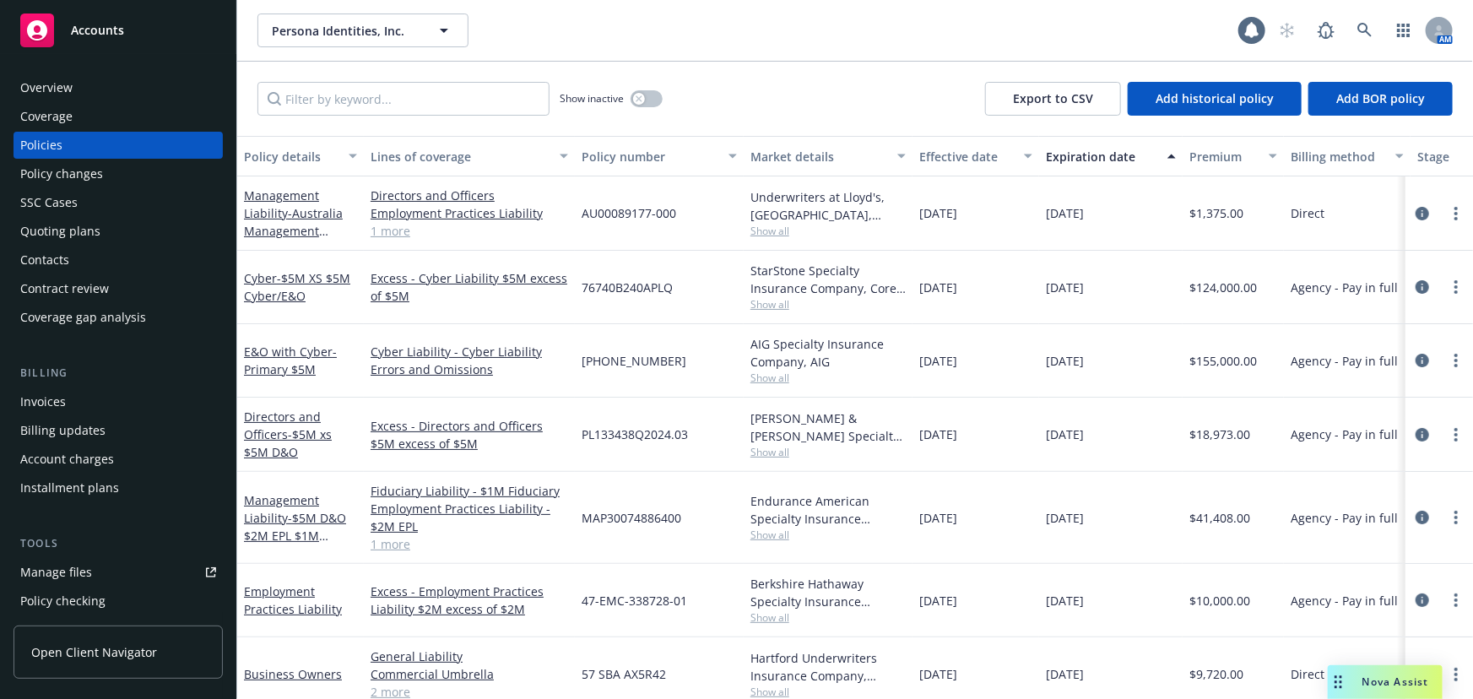
click at [92, 229] on div "Quoting plans" at bounding box center [60, 231] width 80 height 27
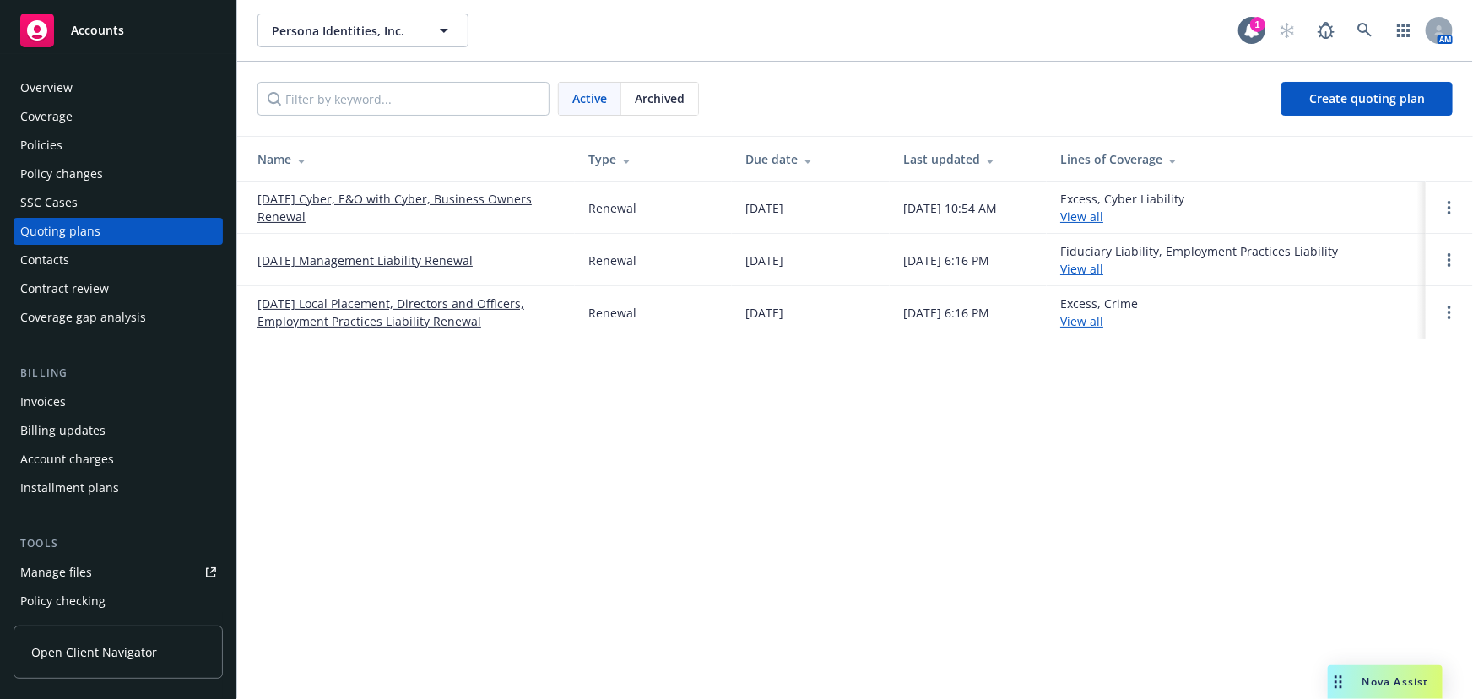
click at [678, 95] on span "Archived" at bounding box center [660, 98] width 50 height 18
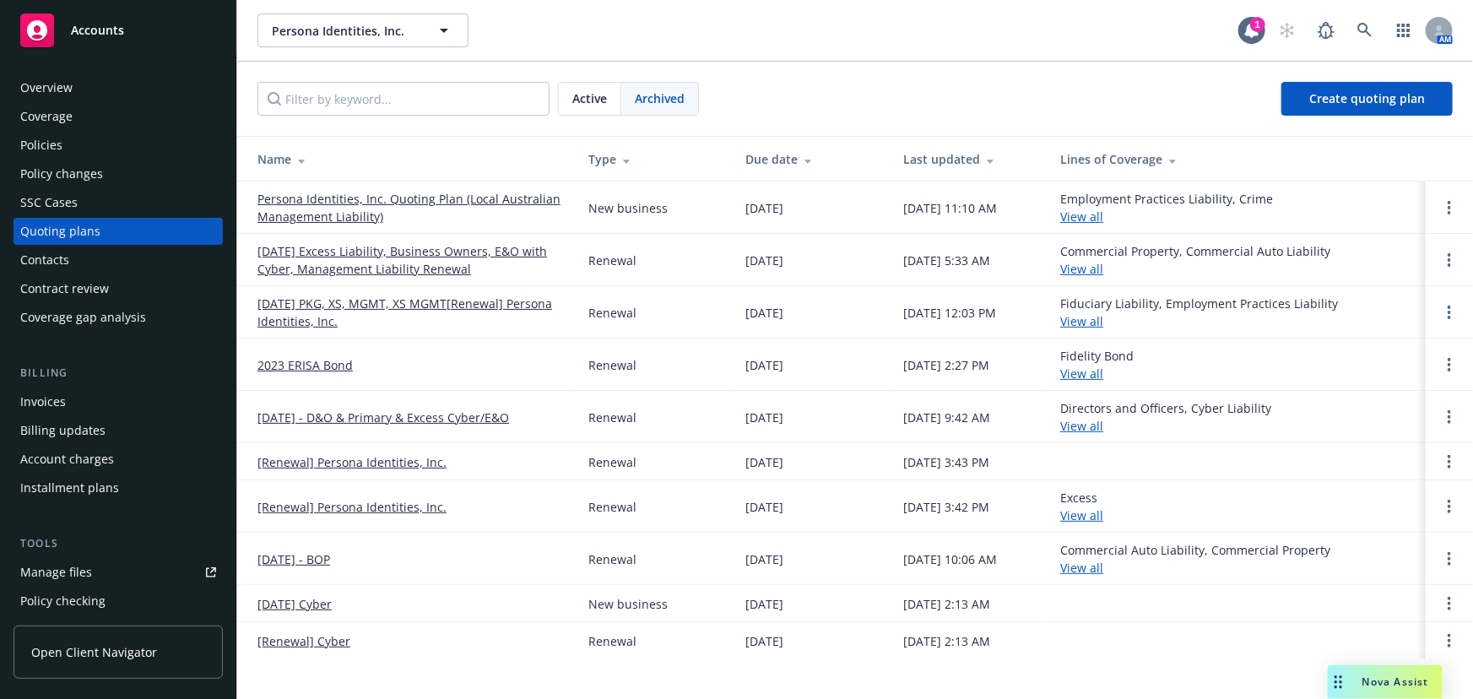
click at [473, 255] on link "12/11/24 Excess Liability, Business Owners, E&O with Cyber, Management Liabilit…" at bounding box center [409, 259] width 304 height 35
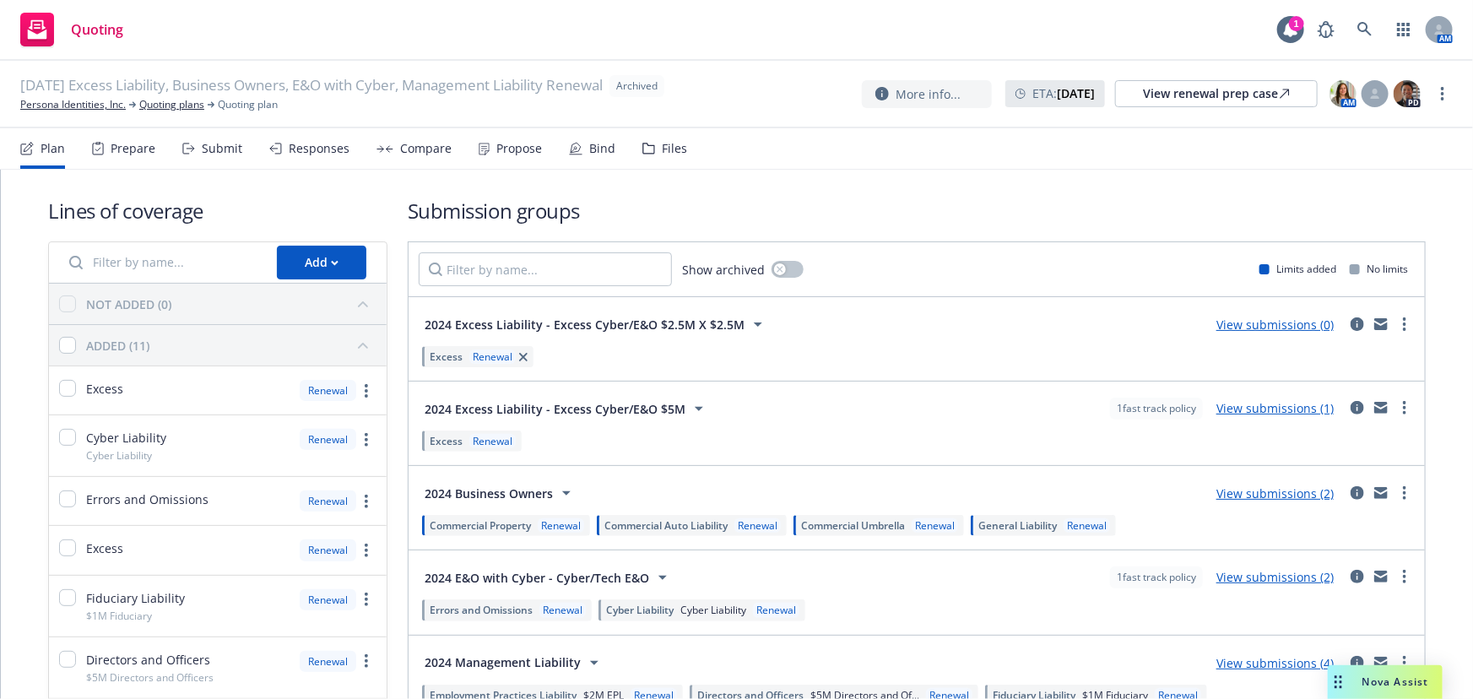
click at [582, 154] on div "Bind" at bounding box center [592, 148] width 46 height 41
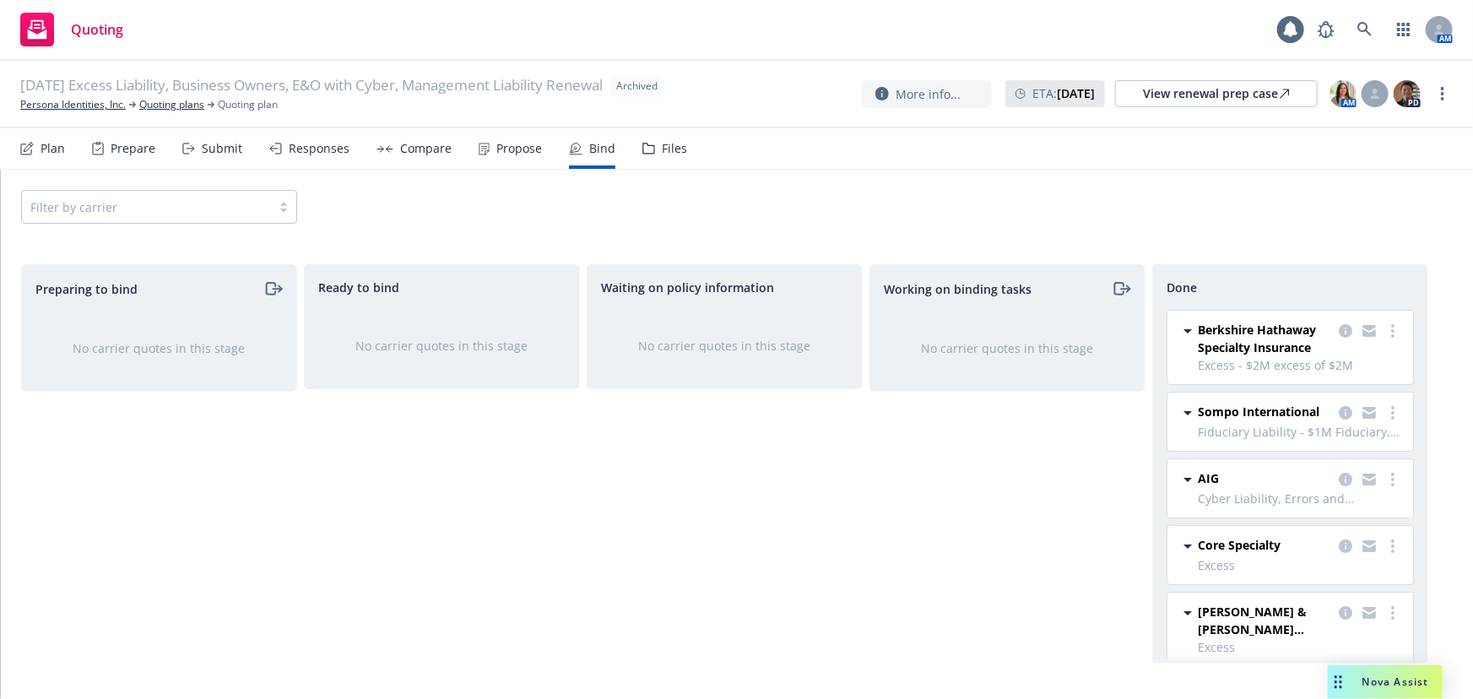
click at [682, 152] on nav "Plan Prepare Submit Responses Compare Propose Bind Files" at bounding box center [736, 148] width 1432 height 41
click at [631, 148] on div "Plan Prepare Submit Responses Compare Propose Bind Files" at bounding box center [353, 148] width 667 height 41
click at [667, 152] on div "Files" at bounding box center [674, 149] width 25 height 14
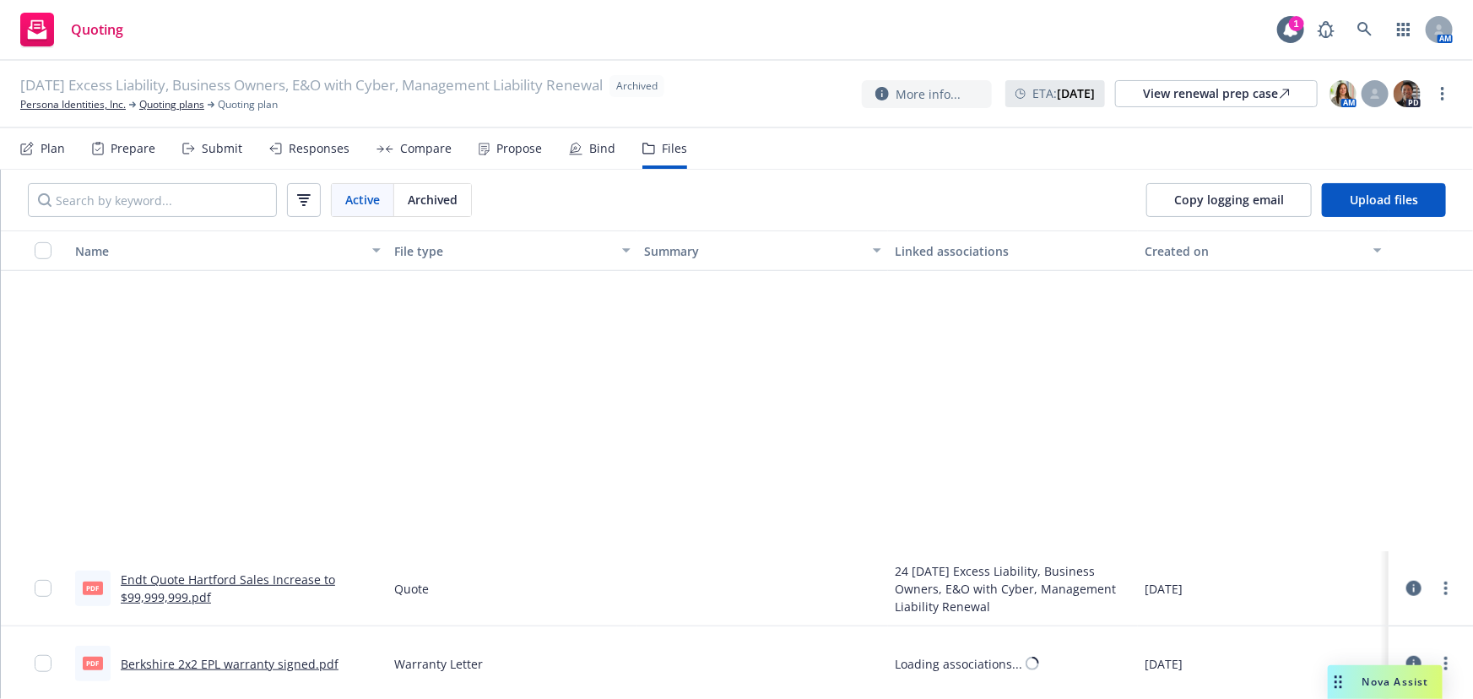
scroll to position [920, 0]
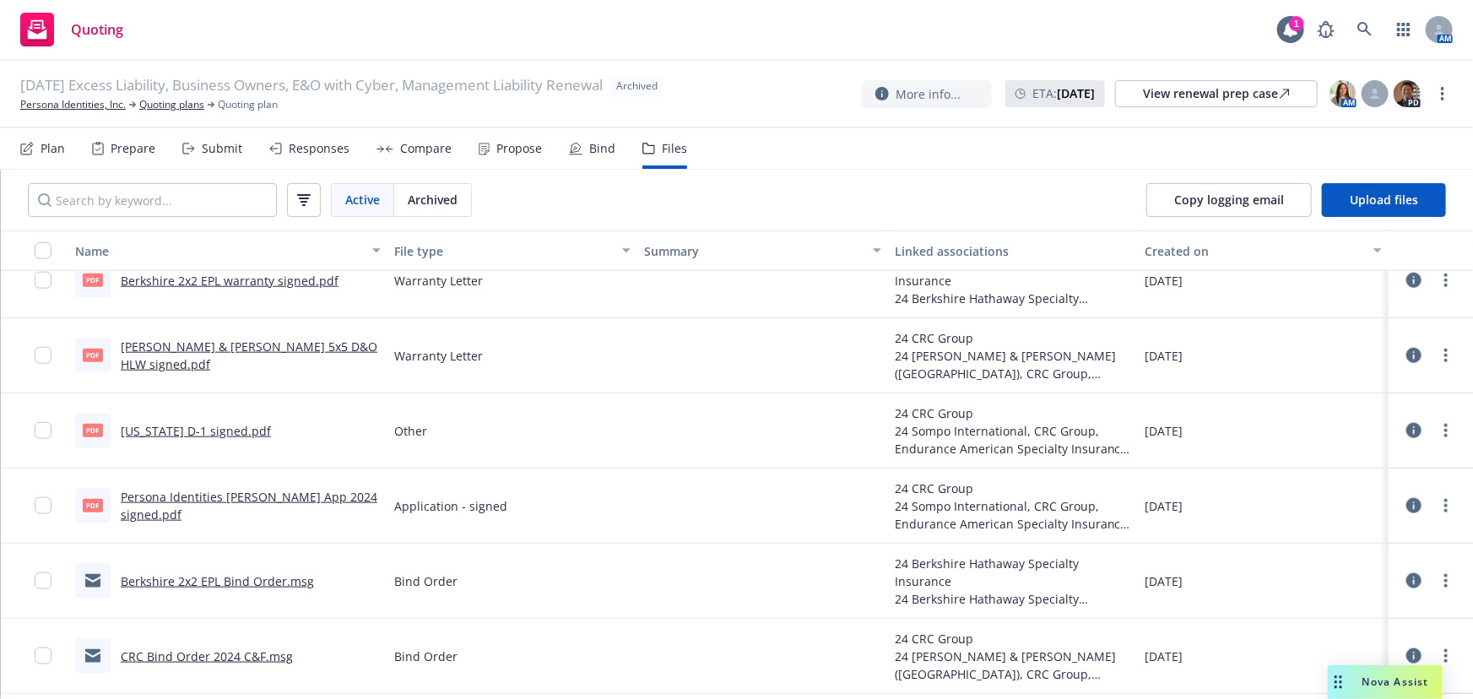
click at [295, 500] on link "Persona Identities Argo ML App 2024 signed.pdf" at bounding box center [249, 506] width 257 height 34
click at [51, 97] on link "Persona Identities, Inc." at bounding box center [73, 104] width 106 height 15
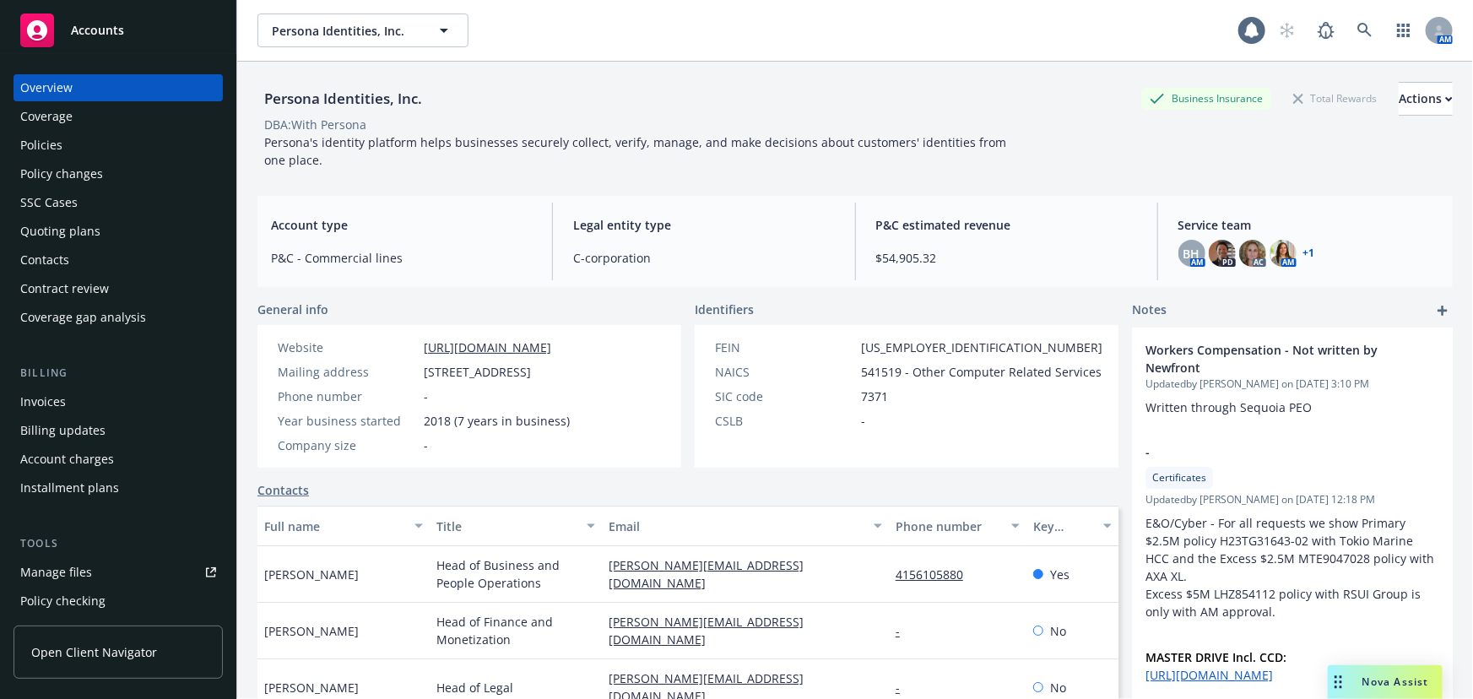
click at [61, 151] on div "Policies" at bounding box center [118, 145] width 196 height 27
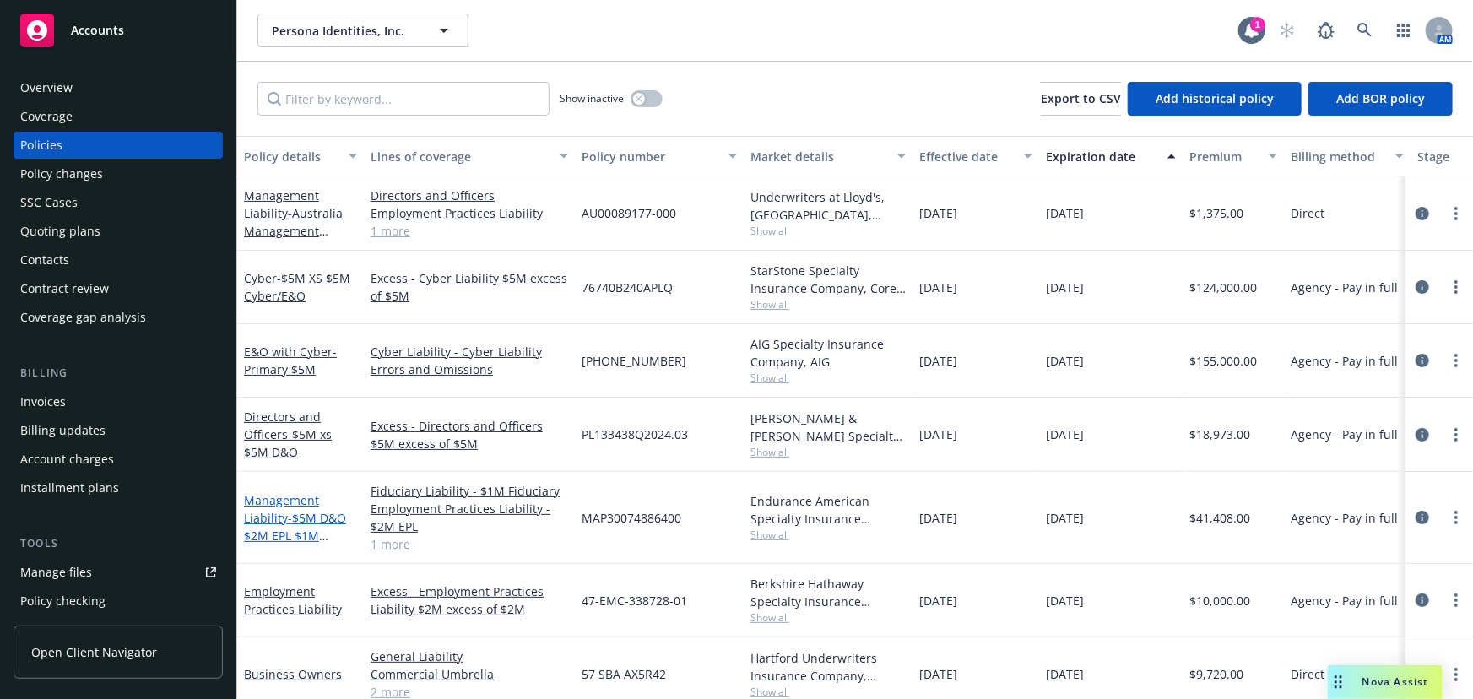
click at [333, 517] on span "- $5M D&O $2M EPL $1M Fiduciary" at bounding box center [295, 535] width 102 height 51
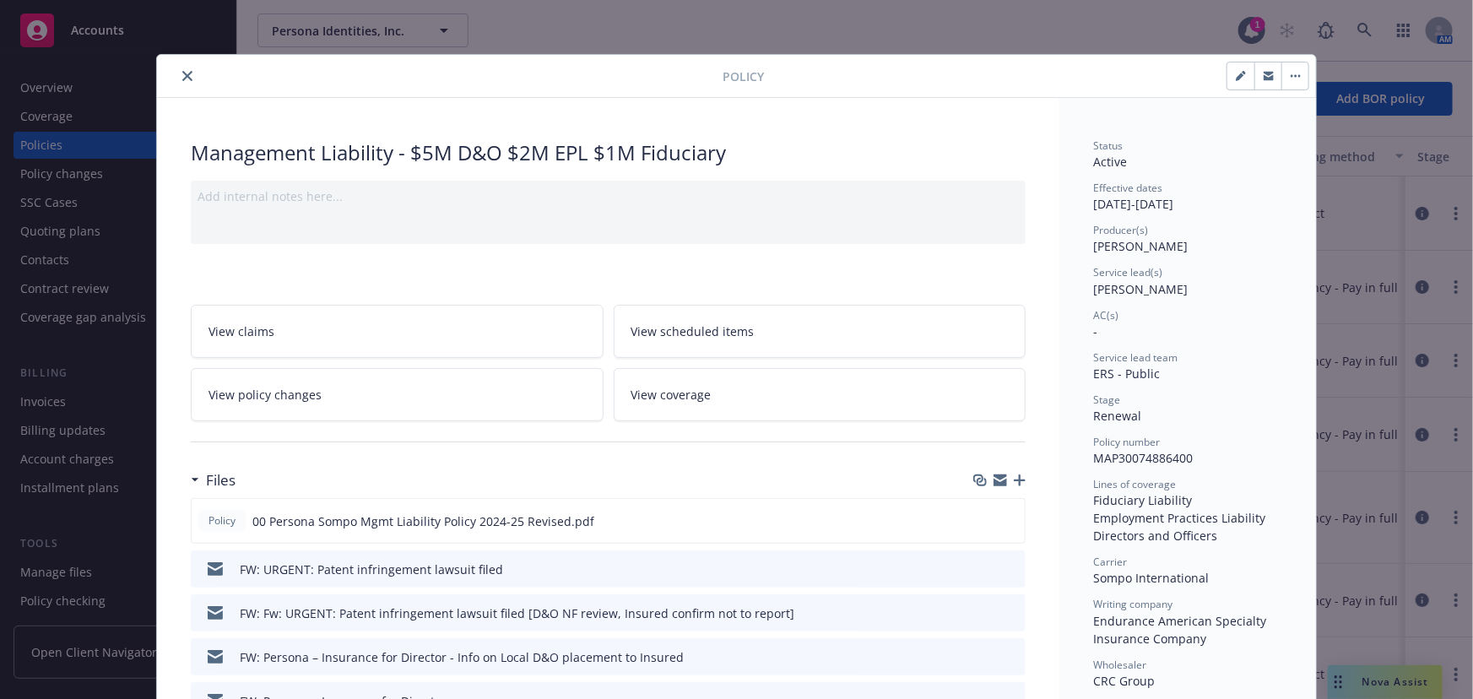
click at [182, 74] on icon "close" at bounding box center [187, 76] width 10 height 10
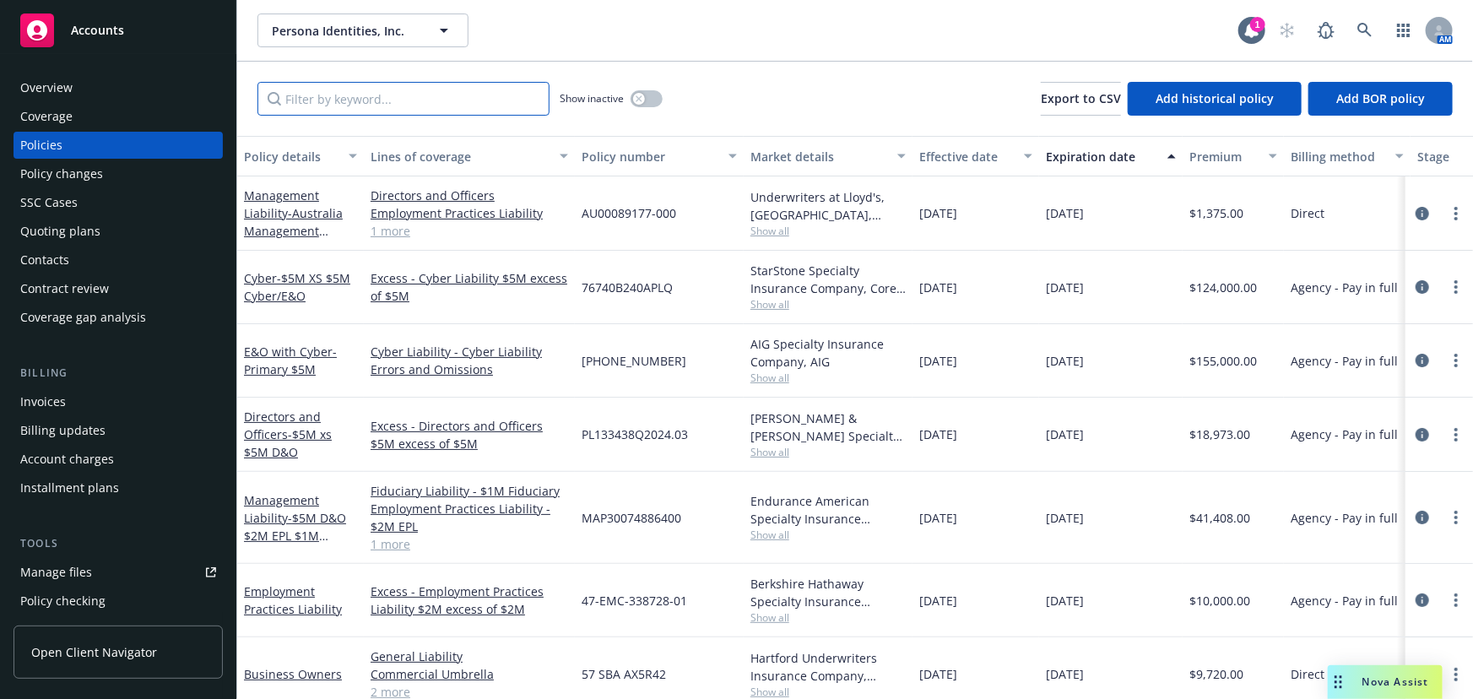
click at [482, 94] on input "Filter by keyword..." at bounding box center [403, 99] width 292 height 34
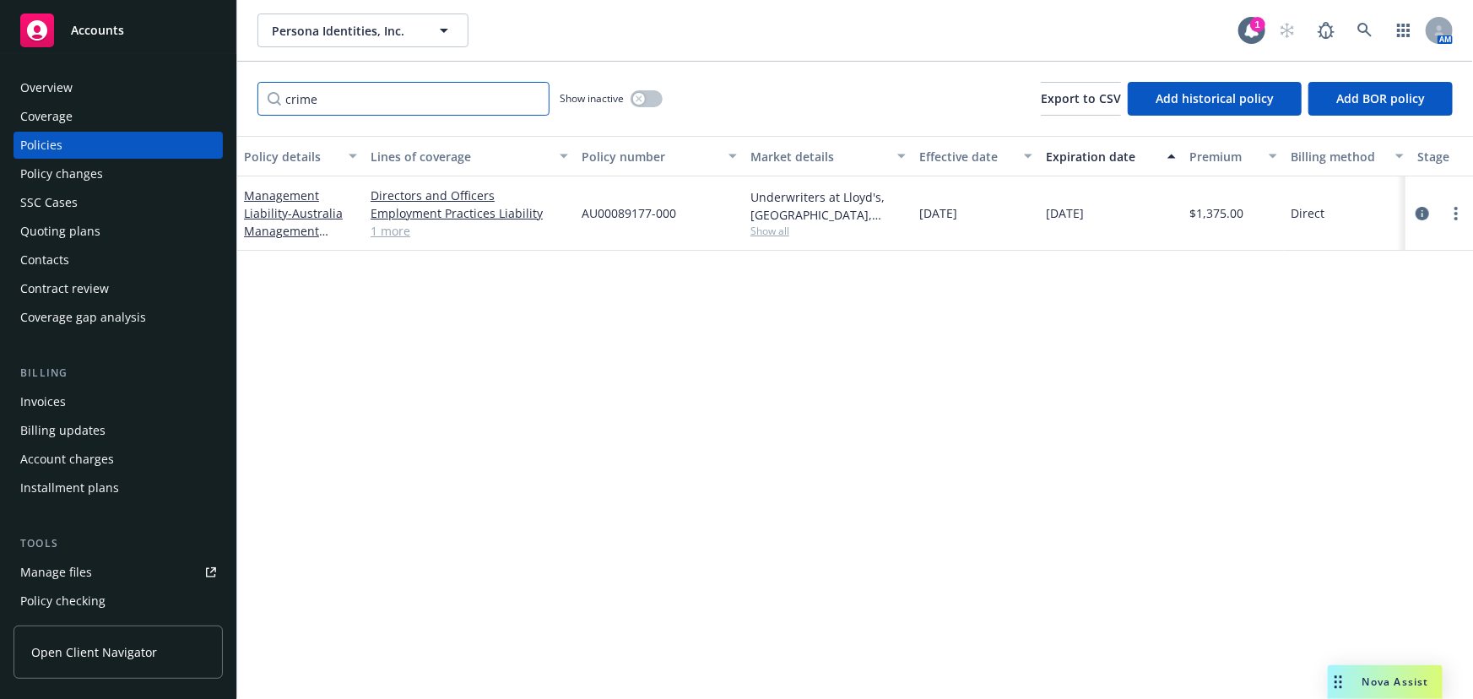
type input "crime"
click at [400, 230] on link "1 more" at bounding box center [470, 231] width 198 height 18
click at [1376, 34] on link at bounding box center [1365, 31] width 34 height 34
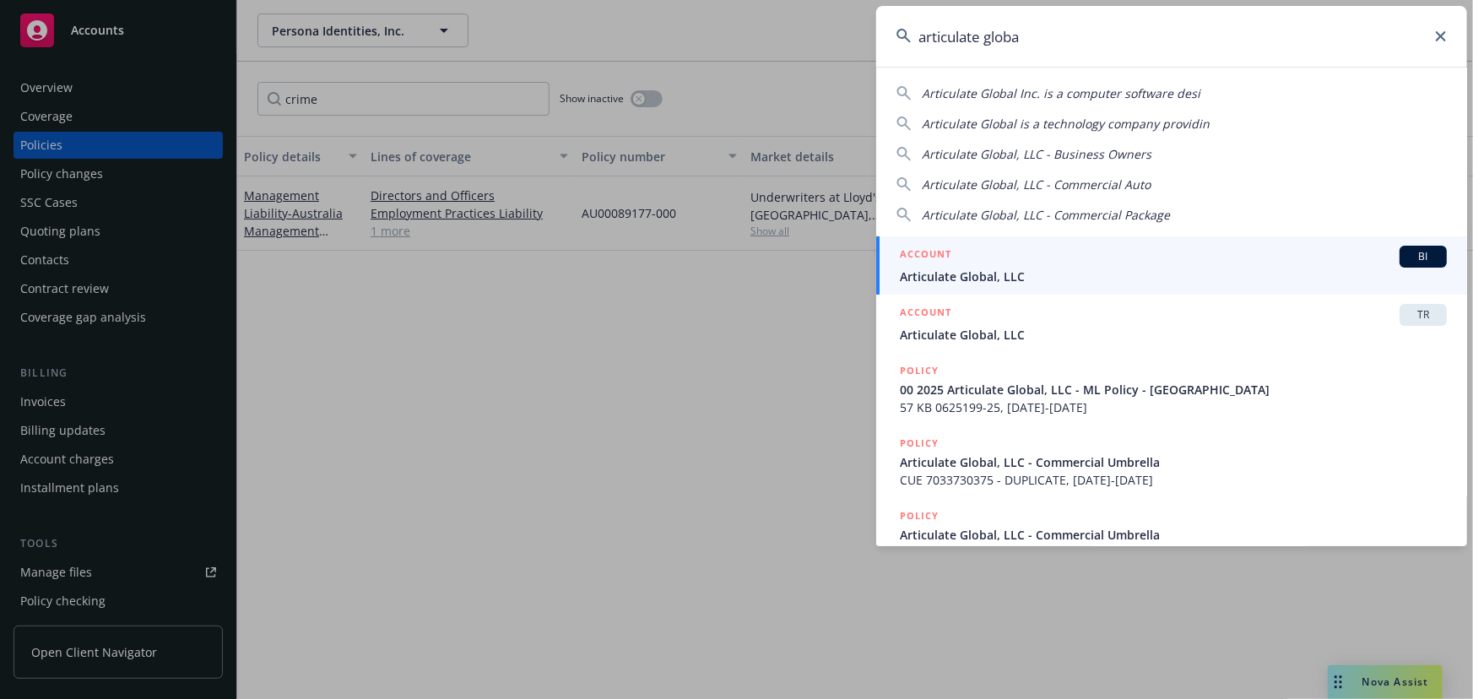
type input "articulate globa"
click at [1097, 261] on div "ACCOUNT BI" at bounding box center [1173, 257] width 547 height 22
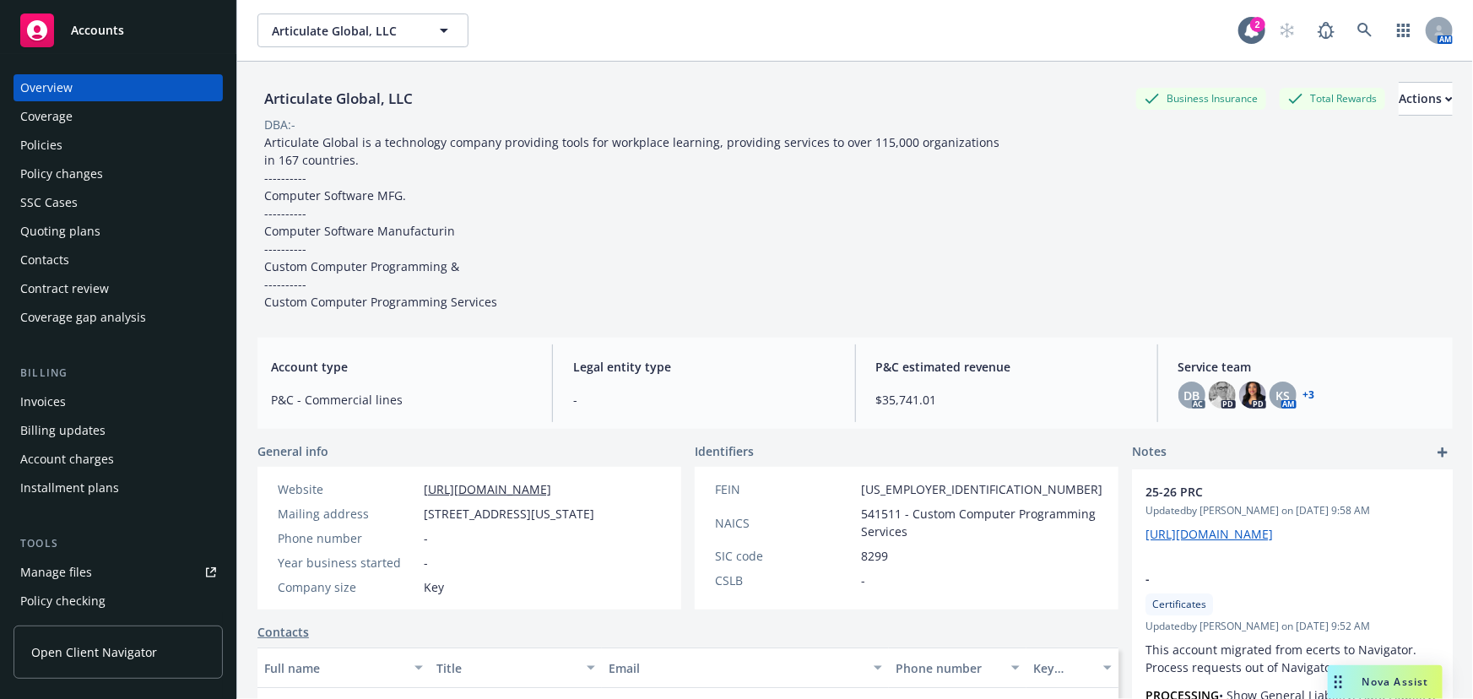
click at [148, 171] on div "Policy changes" at bounding box center [118, 173] width 196 height 27
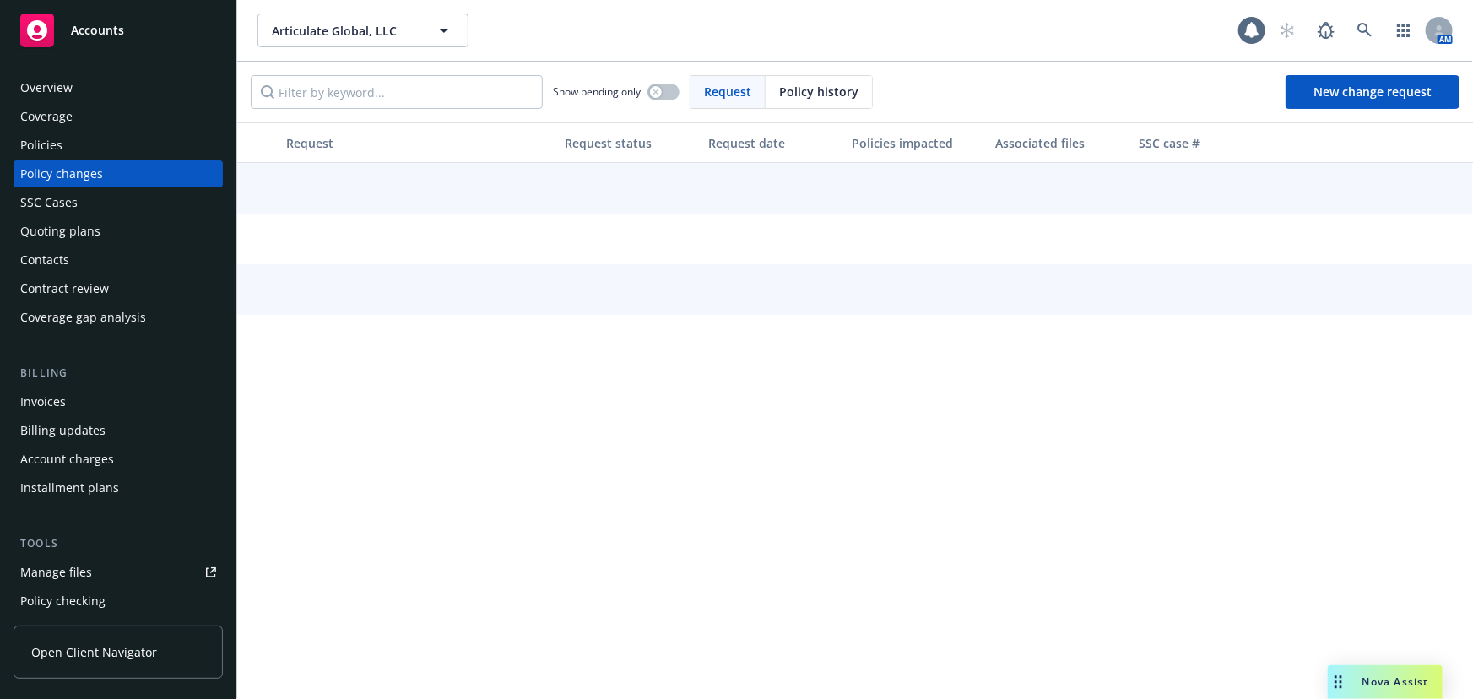
click at [125, 235] on div "Quoting plans" at bounding box center [118, 231] width 196 height 27
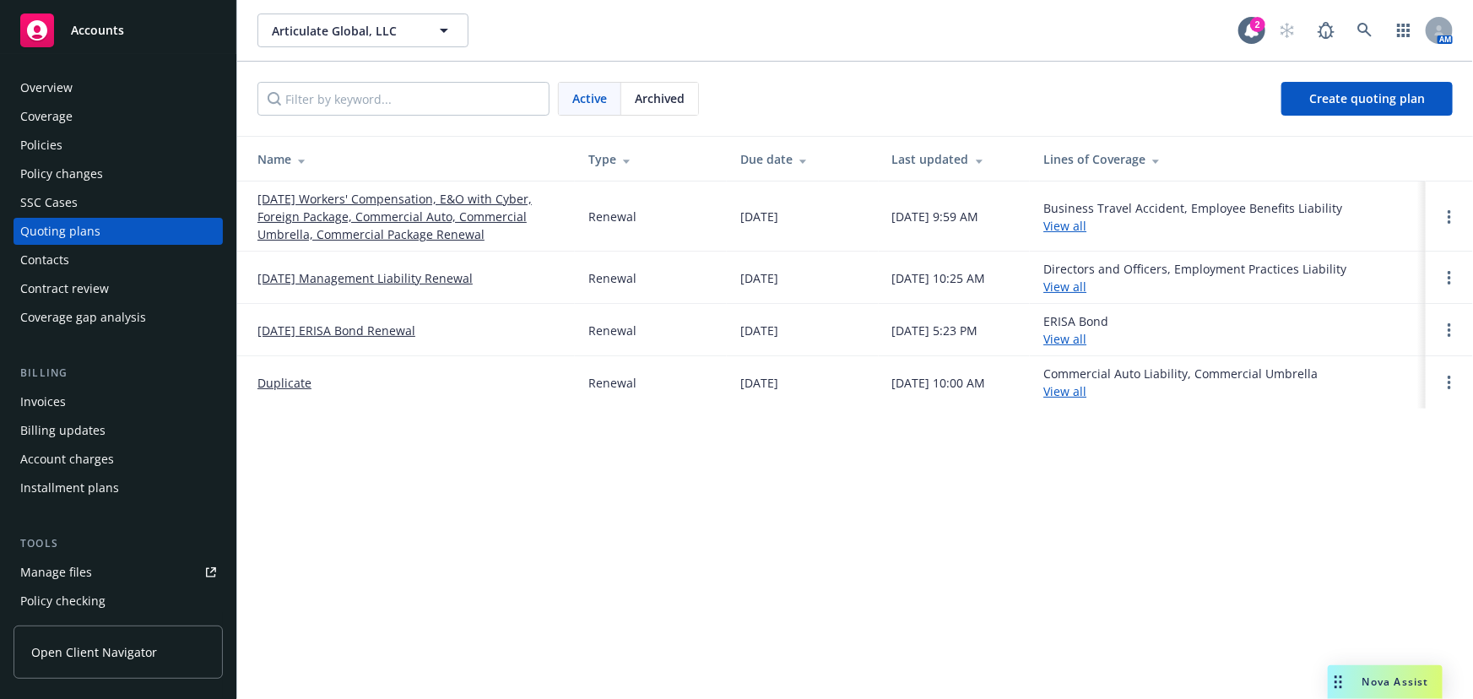
click at [653, 94] on span "Archived" at bounding box center [660, 98] width 50 height 18
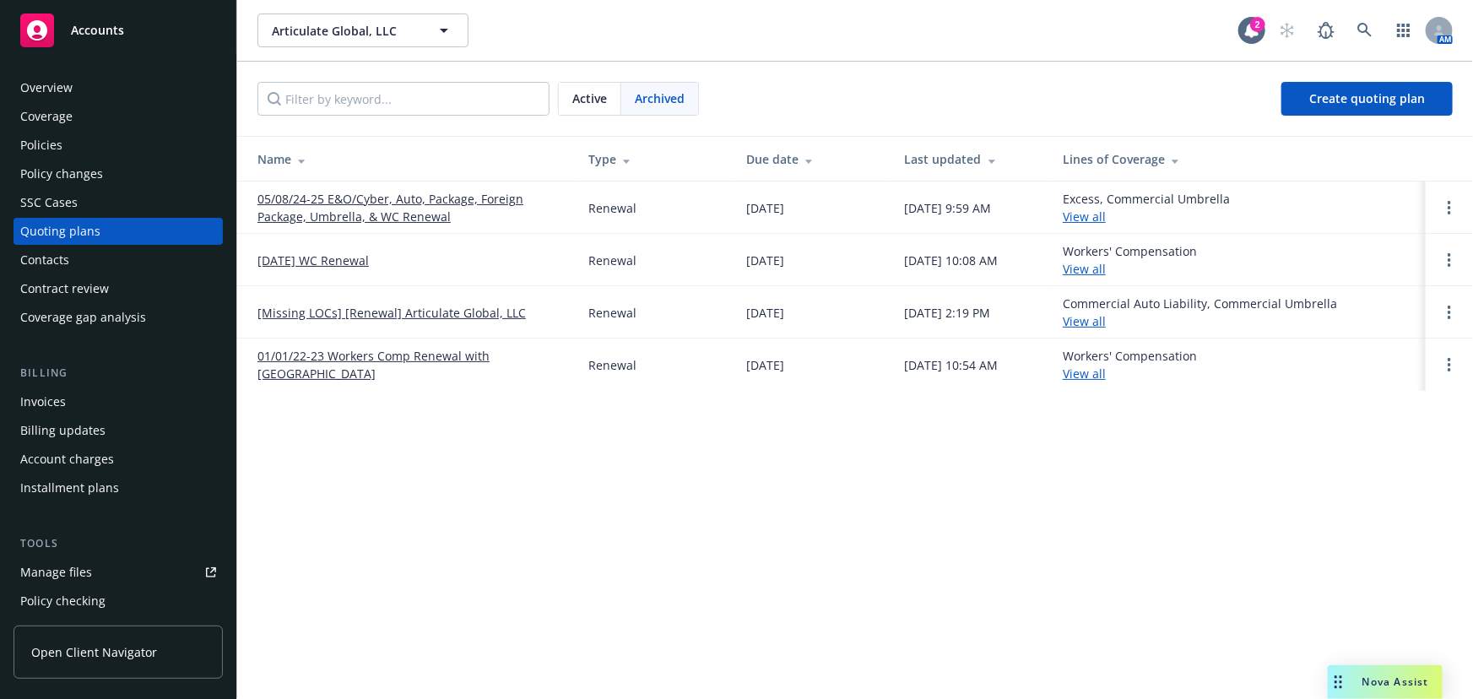
click at [105, 90] on div "Overview" at bounding box center [118, 87] width 196 height 27
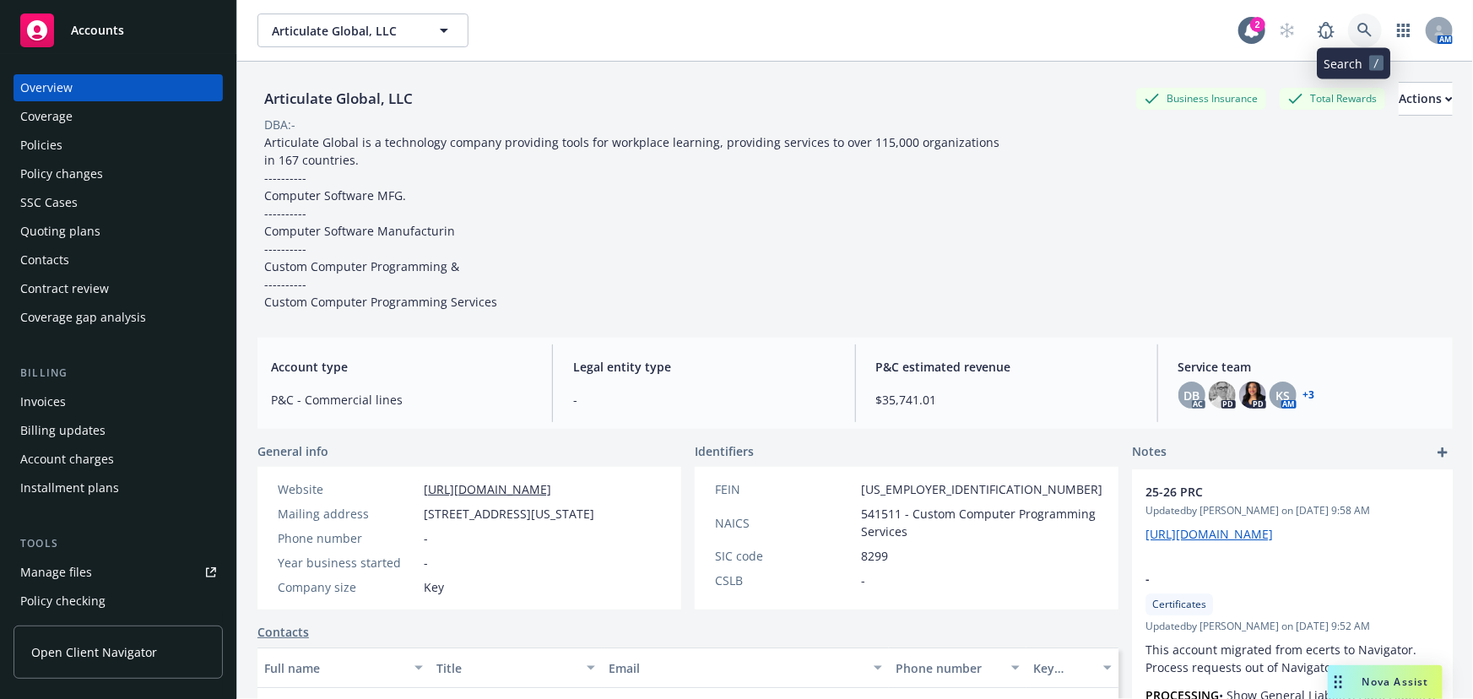
click at [1357, 34] on icon at bounding box center [1364, 30] width 15 height 15
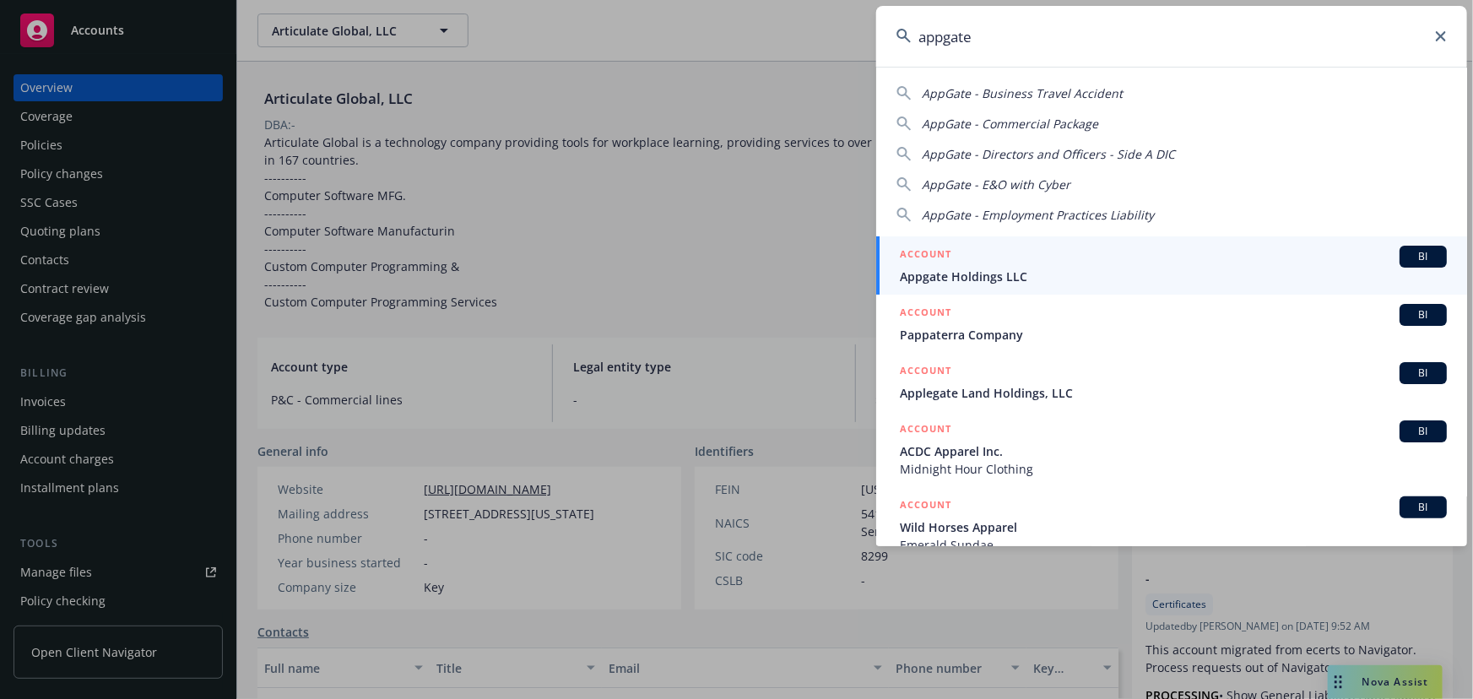
type input "appgate"
click at [1102, 265] on div "ACCOUNT BI" at bounding box center [1173, 257] width 547 height 22
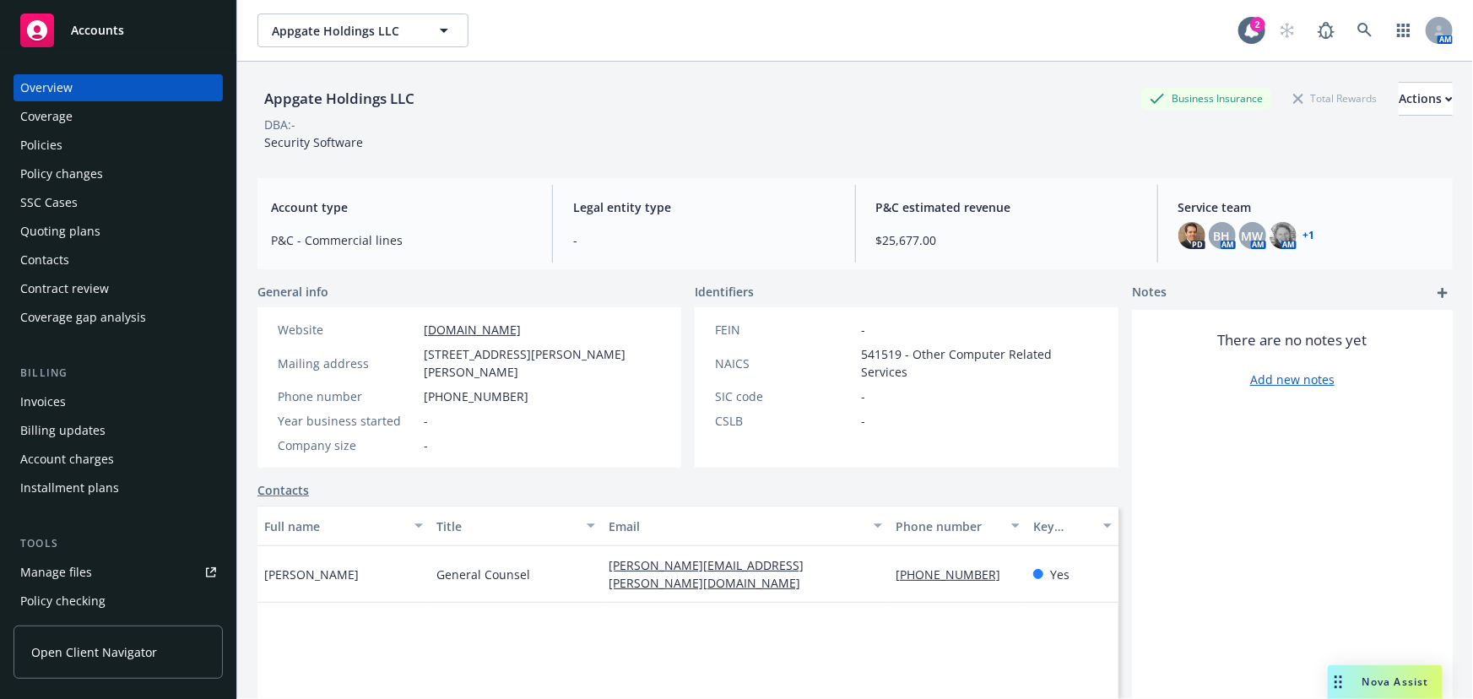
click at [89, 233] on div "Quoting plans" at bounding box center [60, 231] width 80 height 27
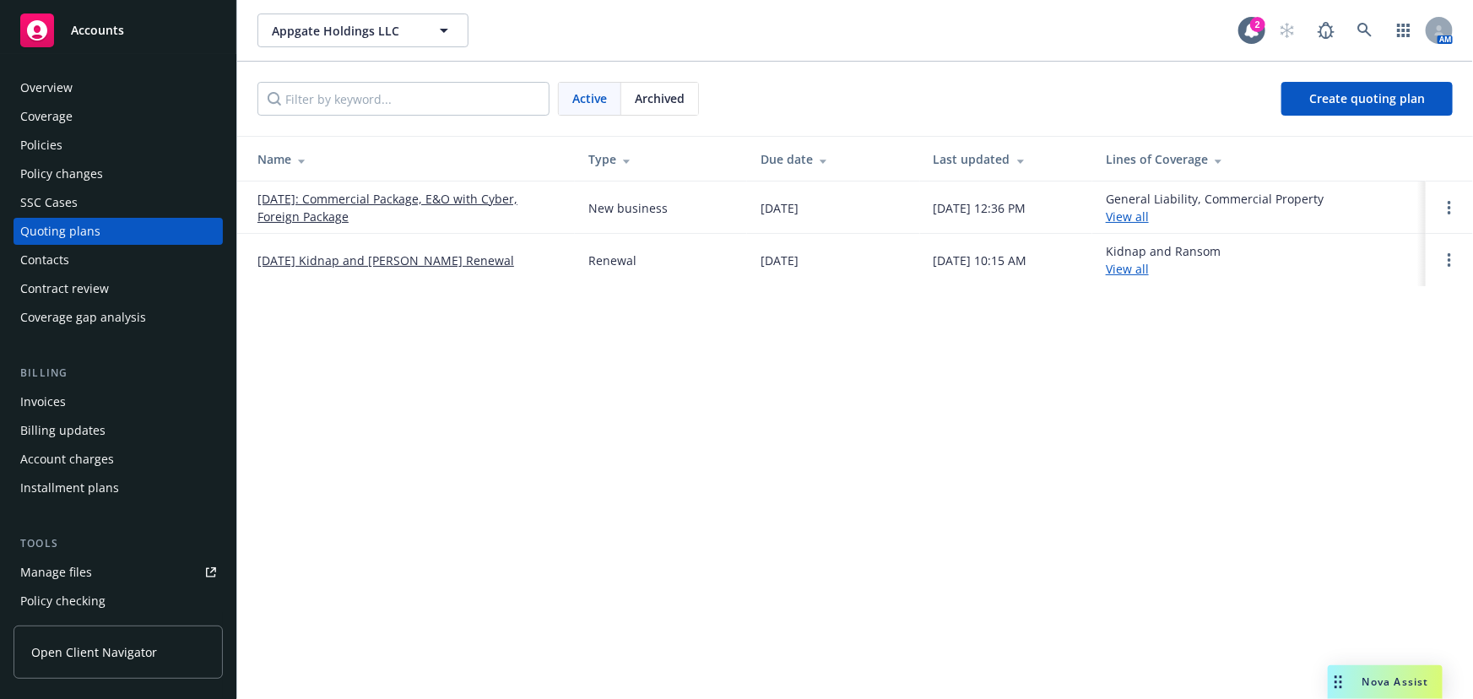
click at [447, 258] on link "10/12/25 Kidnap and Ransom Renewal" at bounding box center [385, 261] width 257 height 18
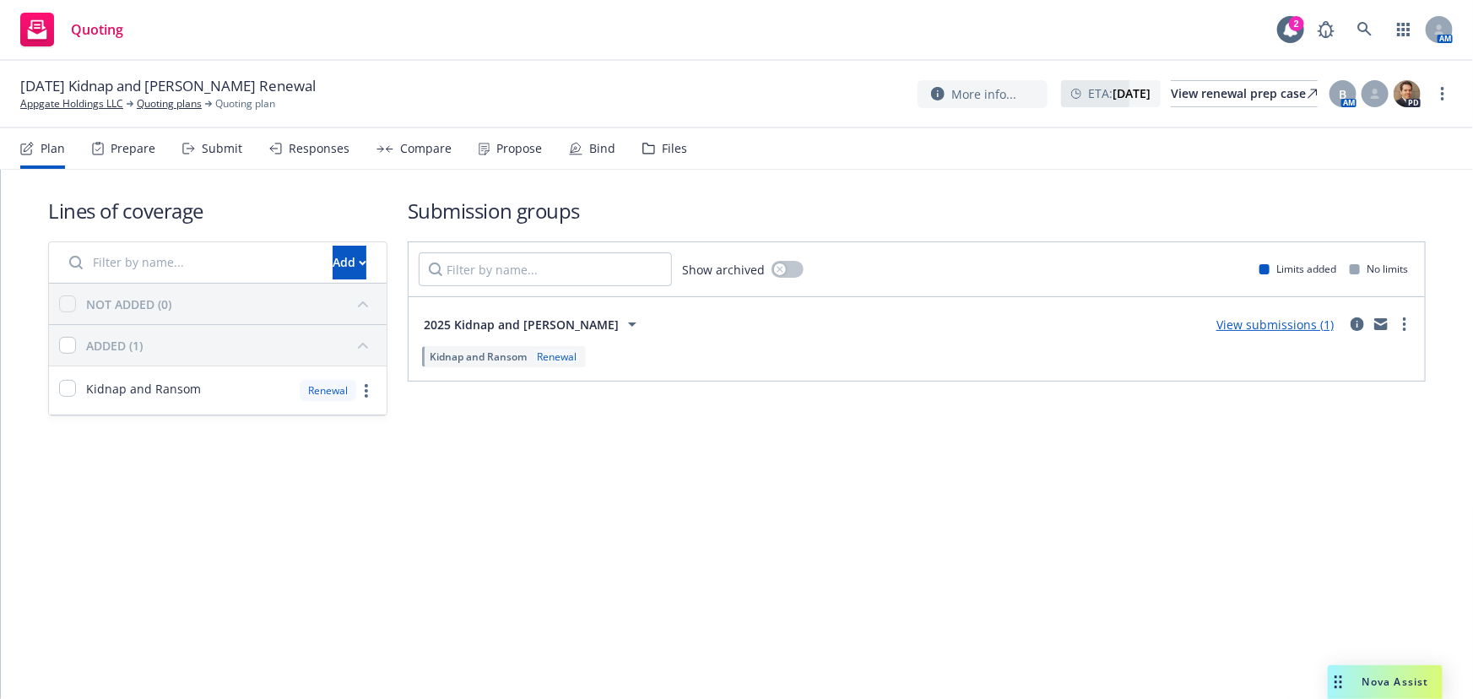
click at [218, 143] on div "Submit" at bounding box center [222, 149] width 41 height 14
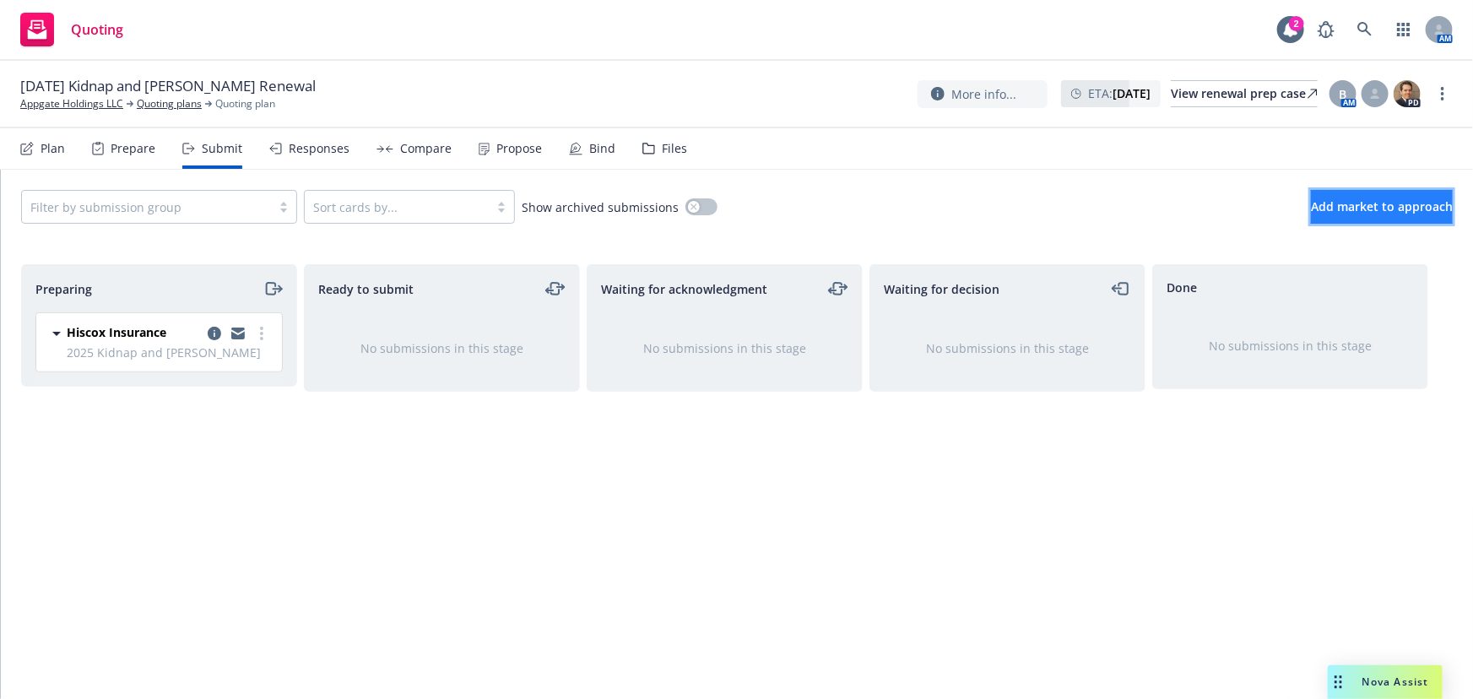
click at [1319, 204] on span "Add market to approach" at bounding box center [1382, 206] width 142 height 16
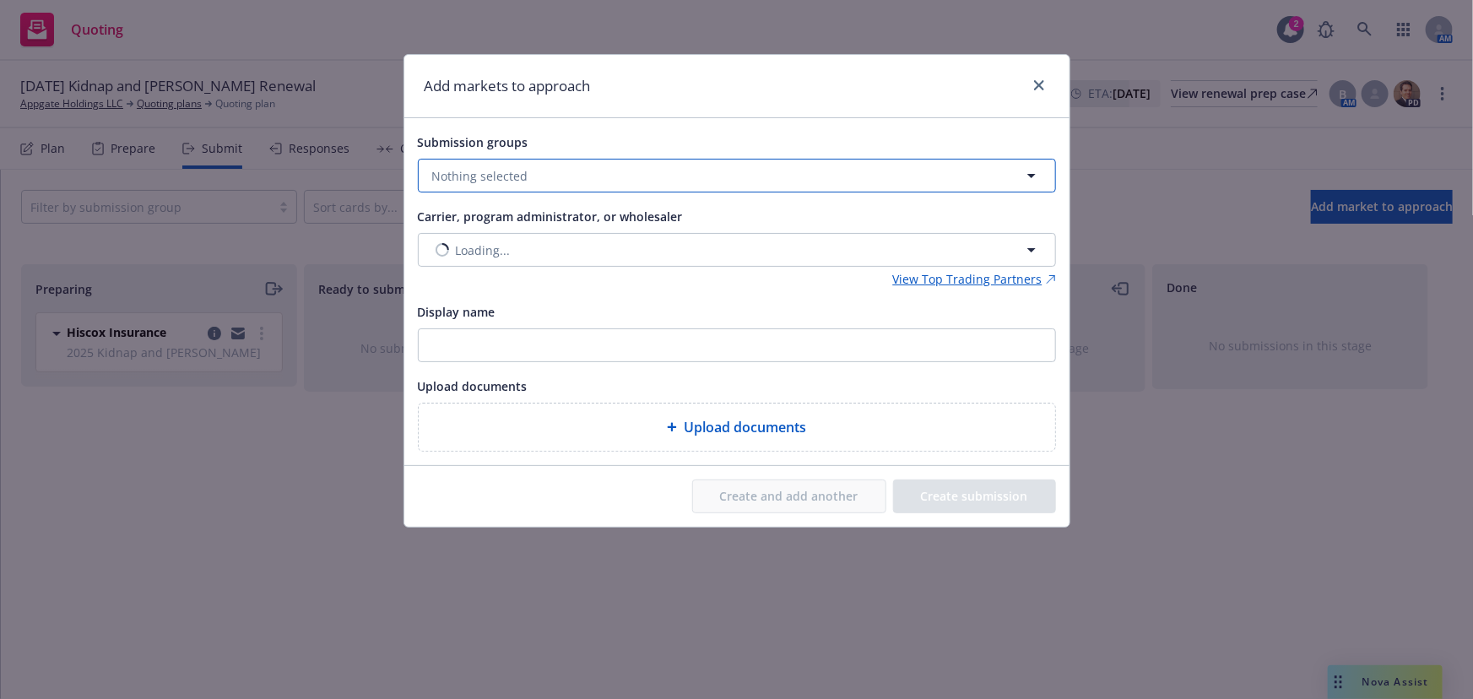
click at [518, 184] on span "Nothing selected" at bounding box center [480, 176] width 96 height 18
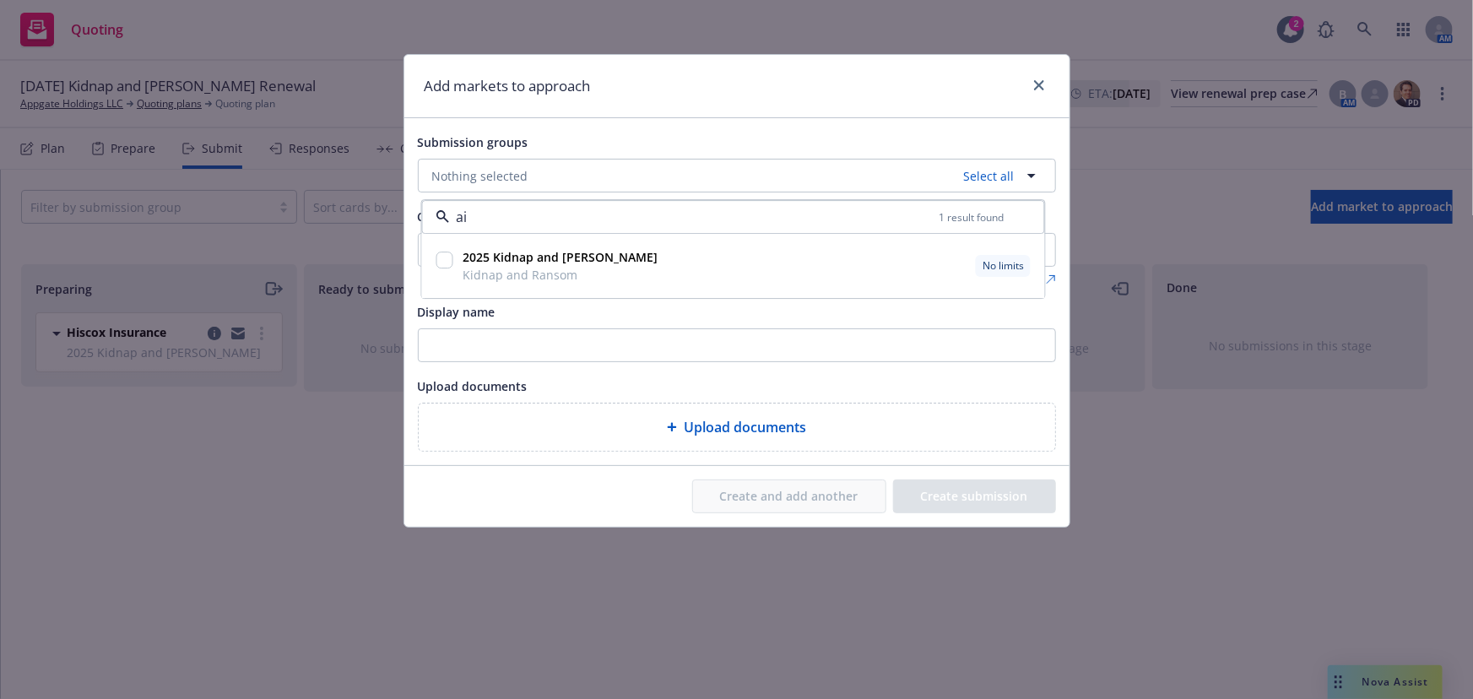
type input "aig"
drag, startPoint x: 526, startPoint y: 216, endPoint x: 345, endPoint y: 220, distance: 180.7
click at [345, 220] on div "Add markets to approach Submission groups Nothing selected Unselect all aig 0 r…" at bounding box center [736, 349] width 1473 height 699
click at [439, 262] on input "checkbox" at bounding box center [444, 260] width 17 height 17
checkbox input "true"
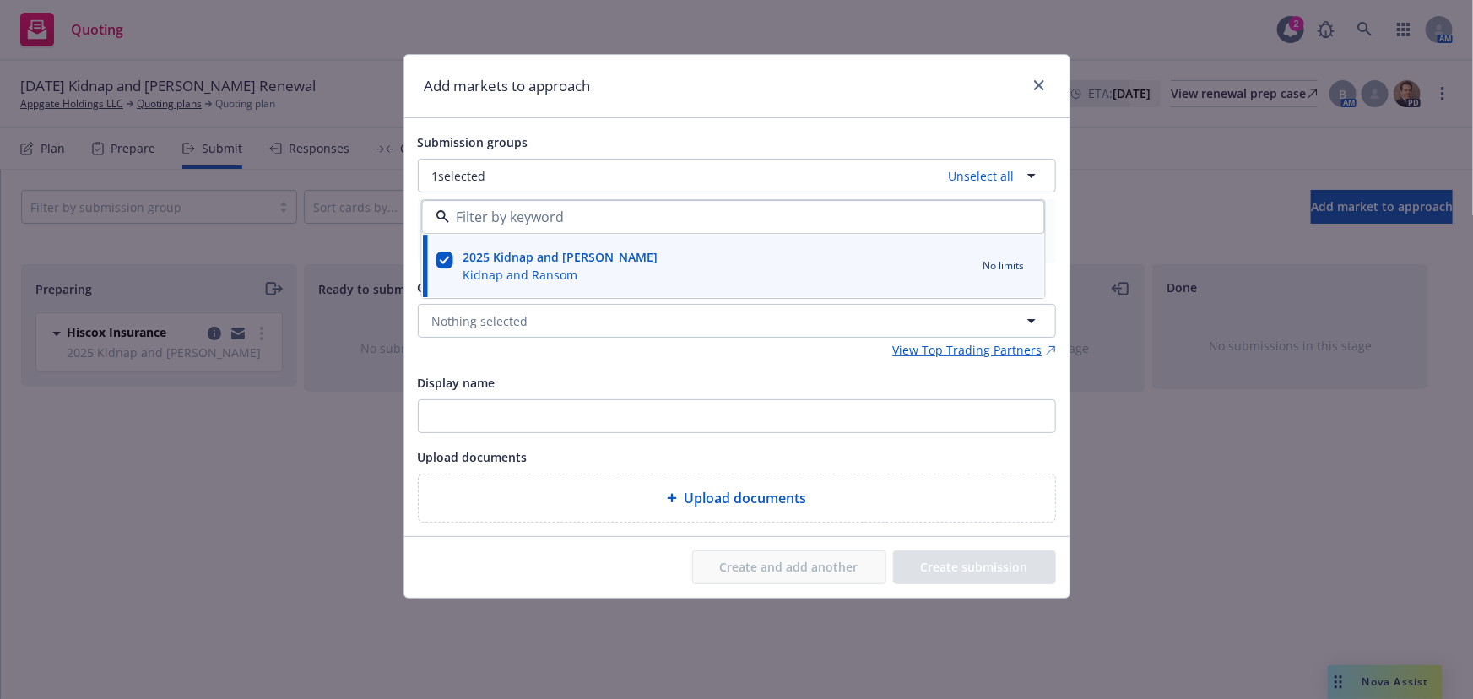
drag, startPoint x: 600, startPoint y: 379, endPoint x: 571, endPoint y: 344, distance: 46.1
click at [599, 376] on div "Display name" at bounding box center [737, 382] width 638 height 20
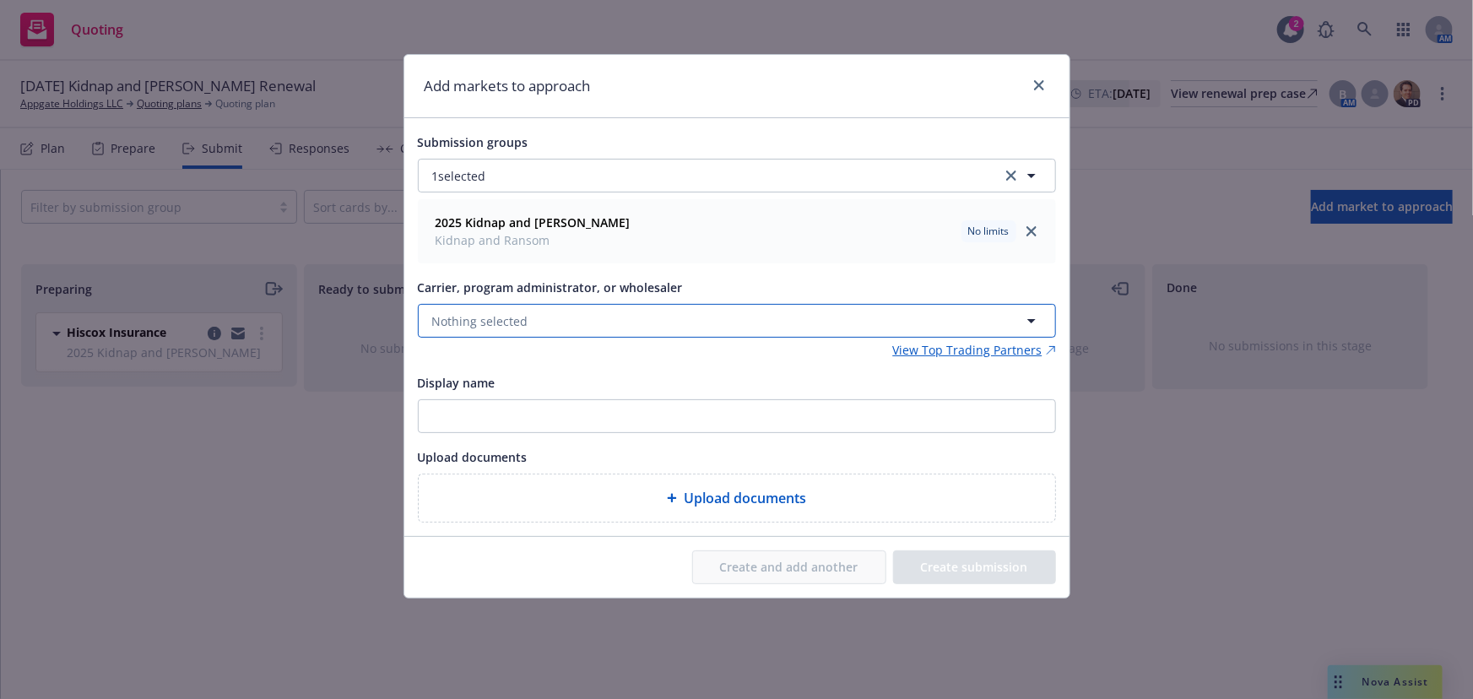
click at [554, 313] on button "Nothing selected" at bounding box center [737, 321] width 638 height 34
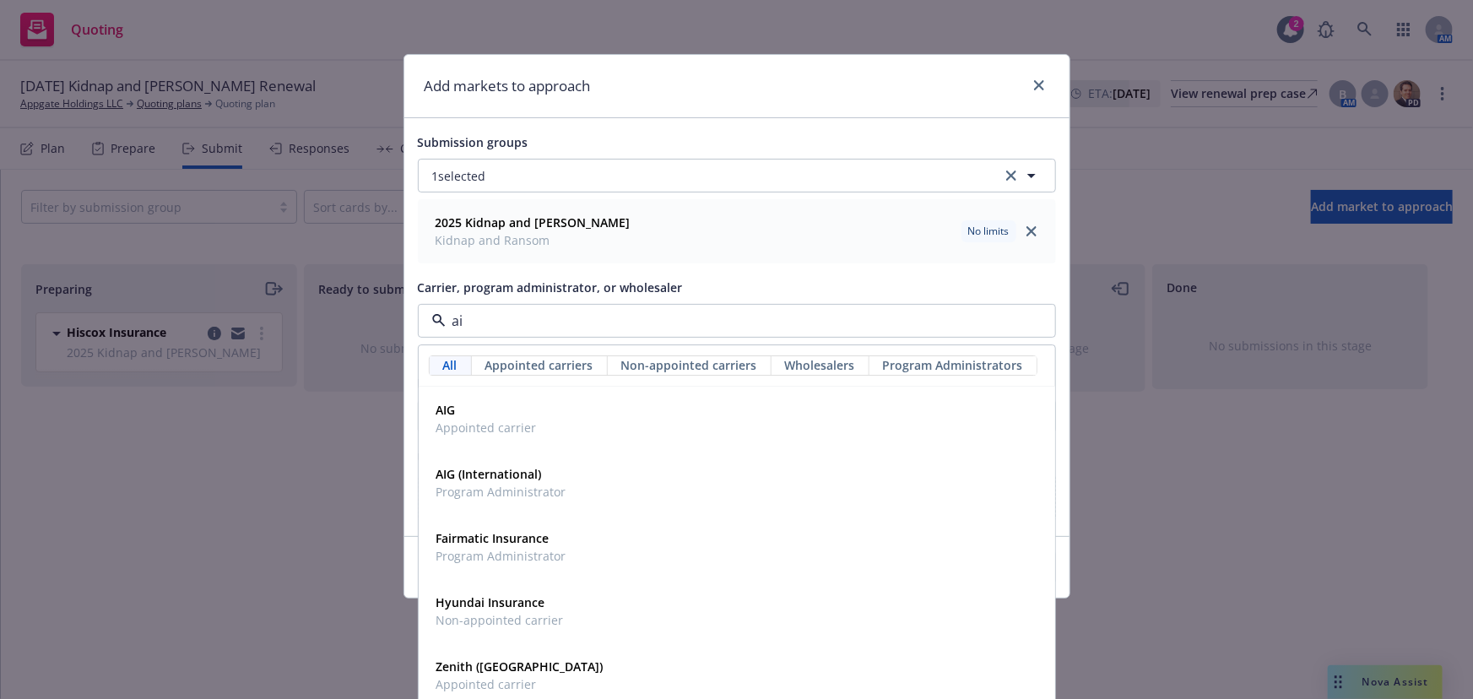
type input "aig"
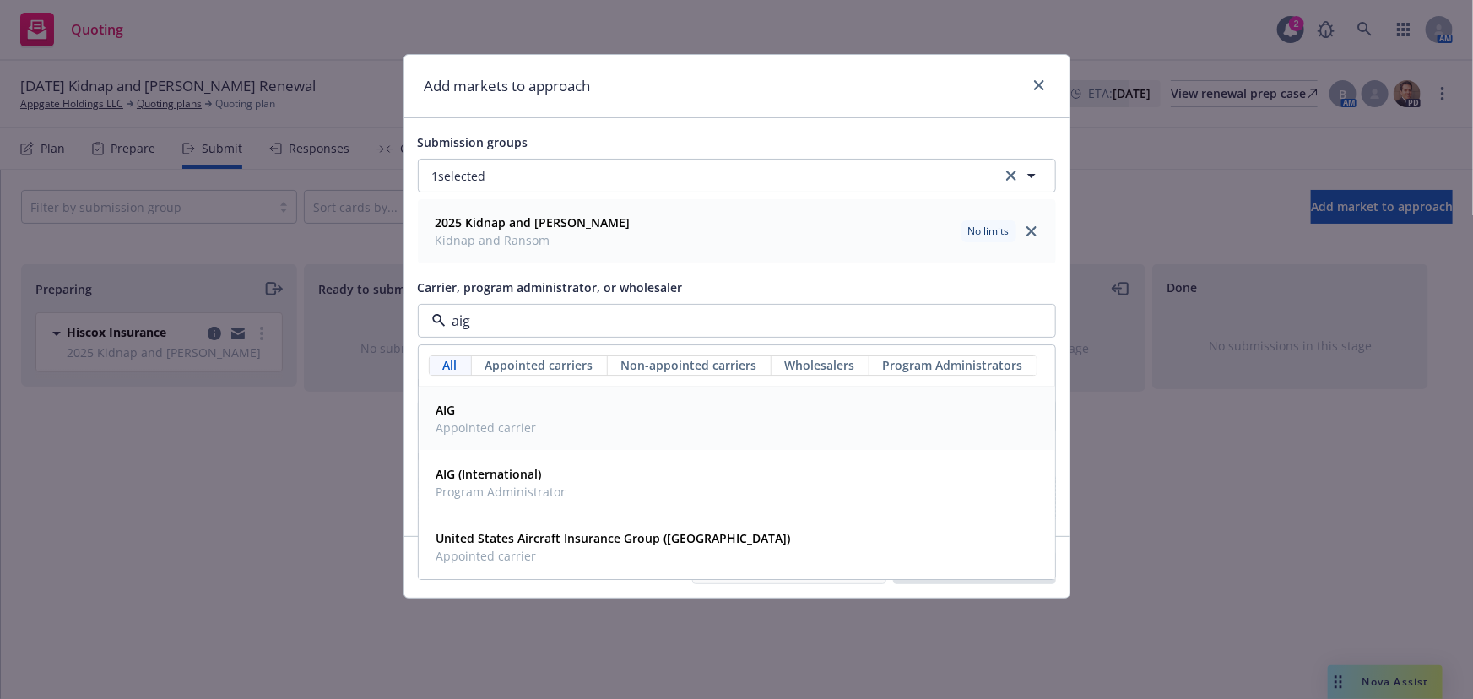
click at [561, 425] on div "AIG Appointed carrier" at bounding box center [737, 419] width 615 height 42
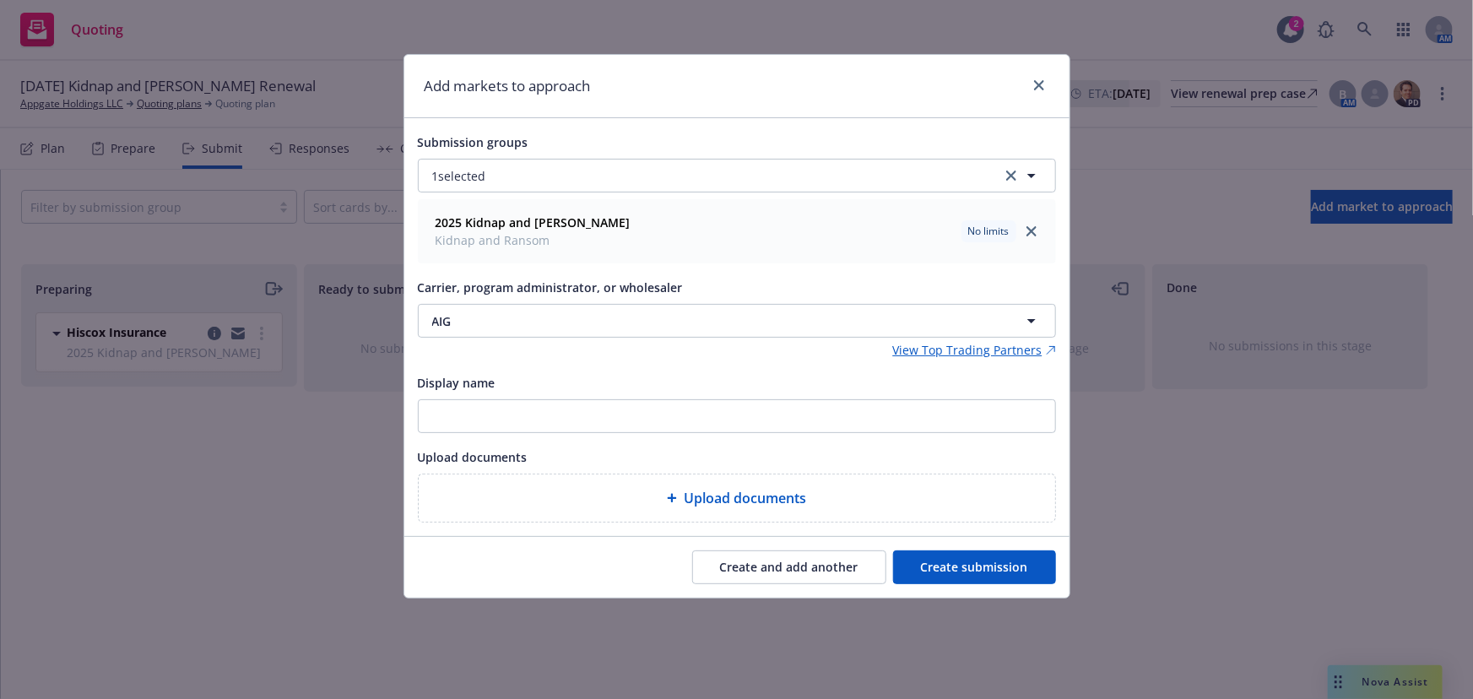
click at [1016, 566] on button "Create submission" at bounding box center [974, 567] width 163 height 34
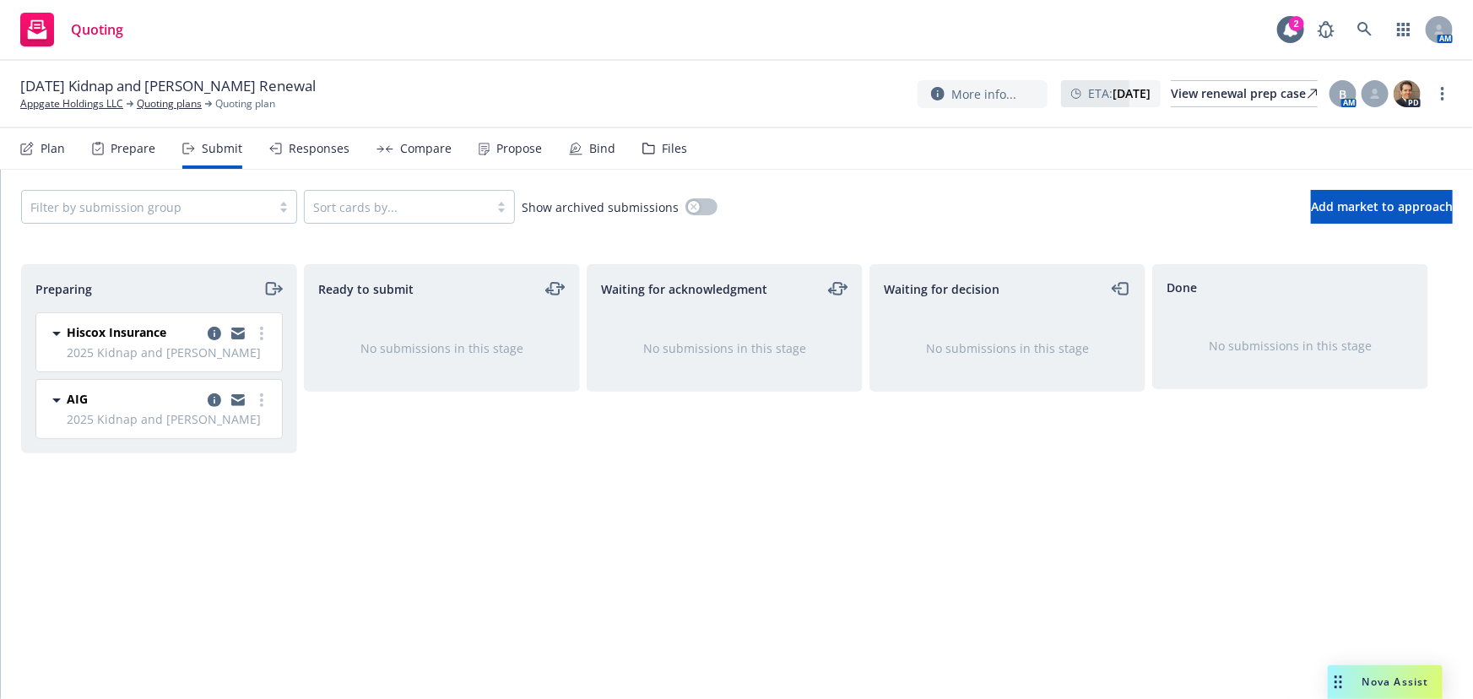
click at [273, 396] on div "AIG 2025 Kidnap and Ransom Monday, September 22, 2025 at 10:36 AM" at bounding box center [159, 409] width 246 height 58
click at [265, 400] on link "more" at bounding box center [262, 400] width 20 height 20
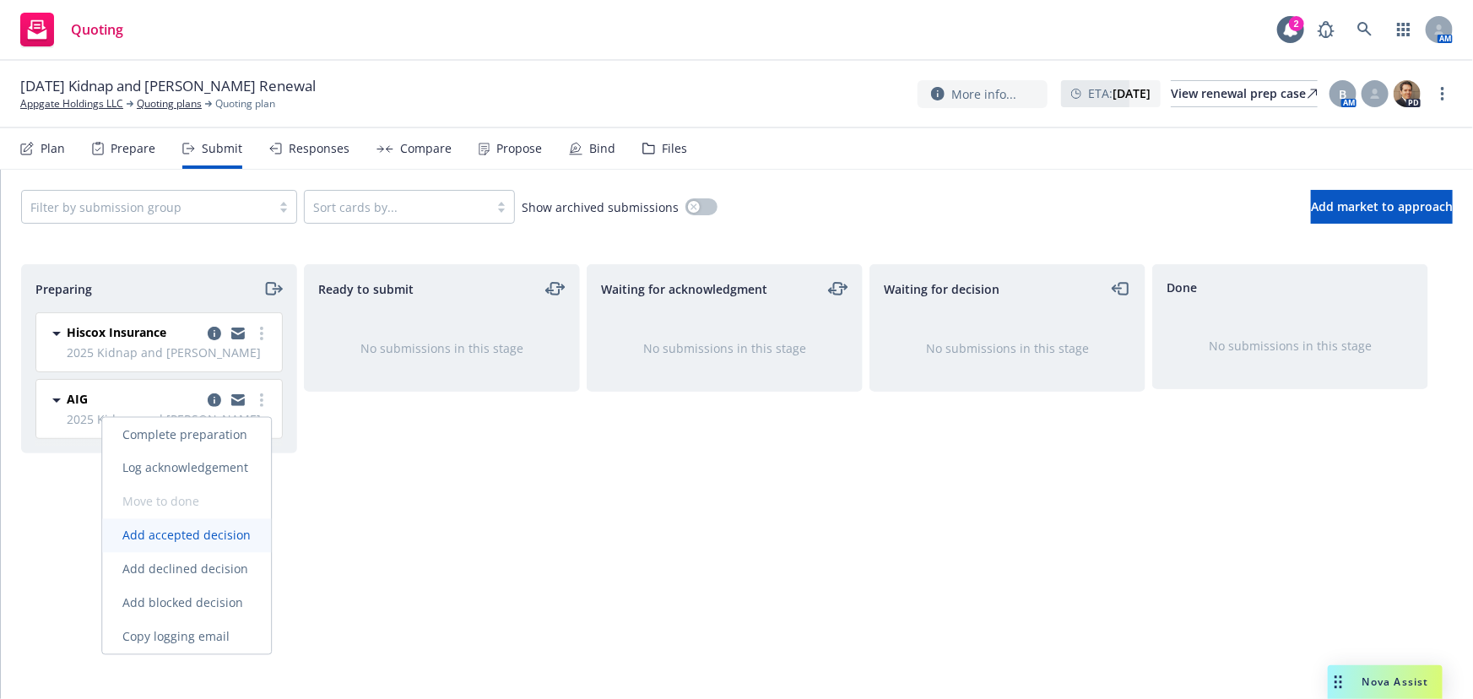
click at [224, 537] on span "Add accepted decision" at bounding box center [186, 536] width 169 height 16
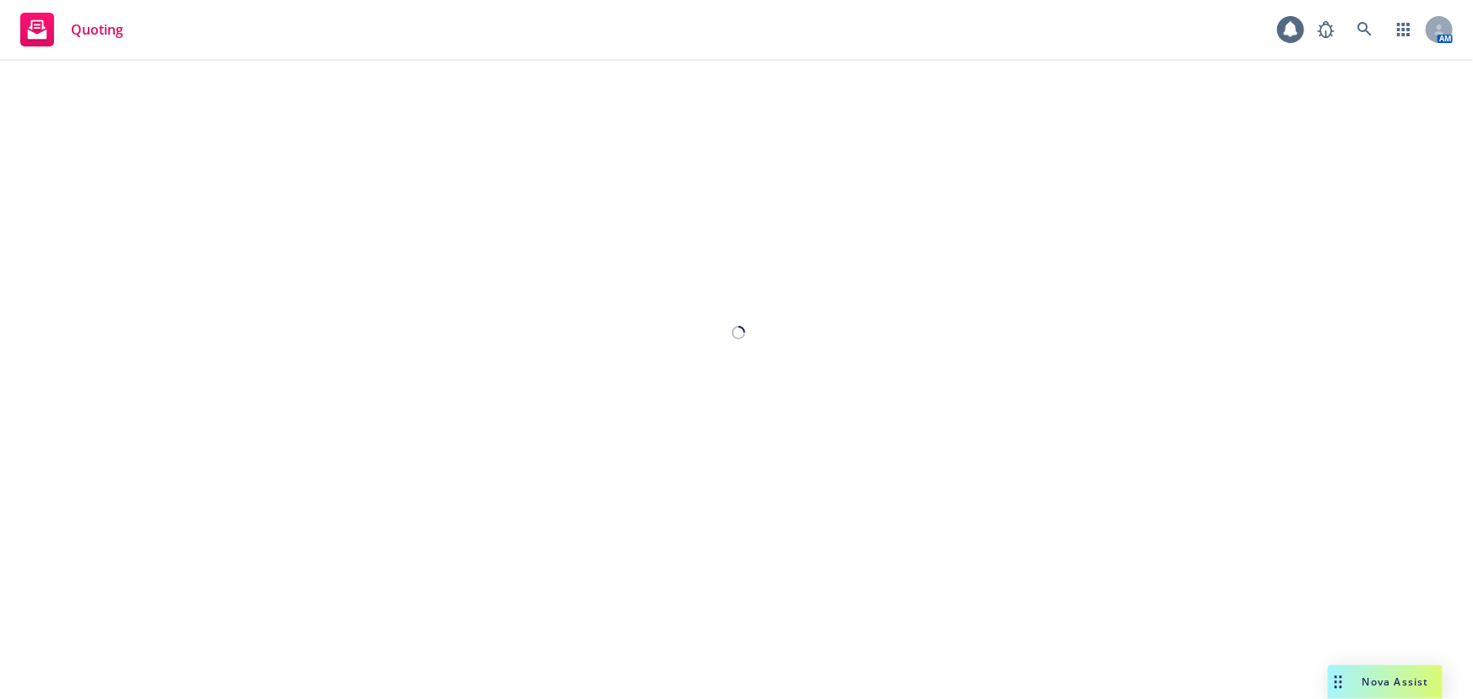
select select "12"
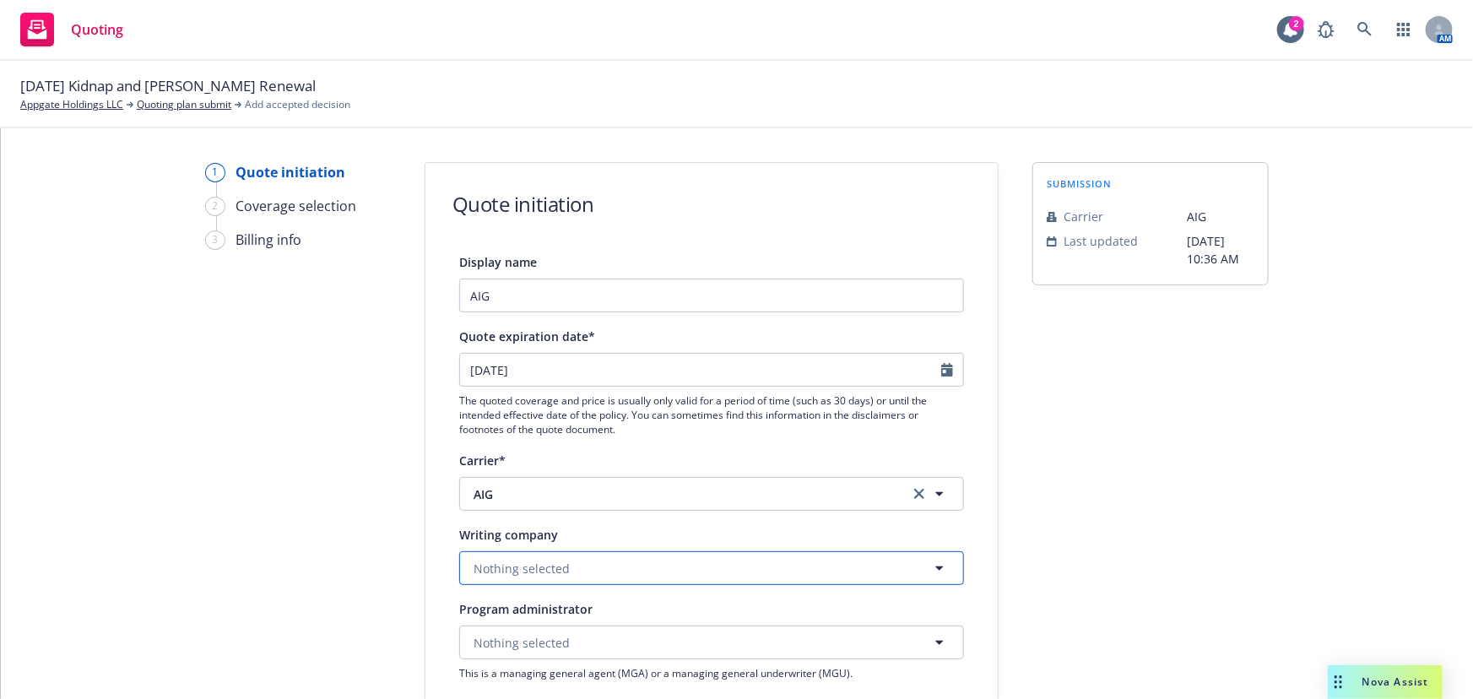
click at [591, 566] on button "Nothing selected" at bounding box center [711, 568] width 505 height 34
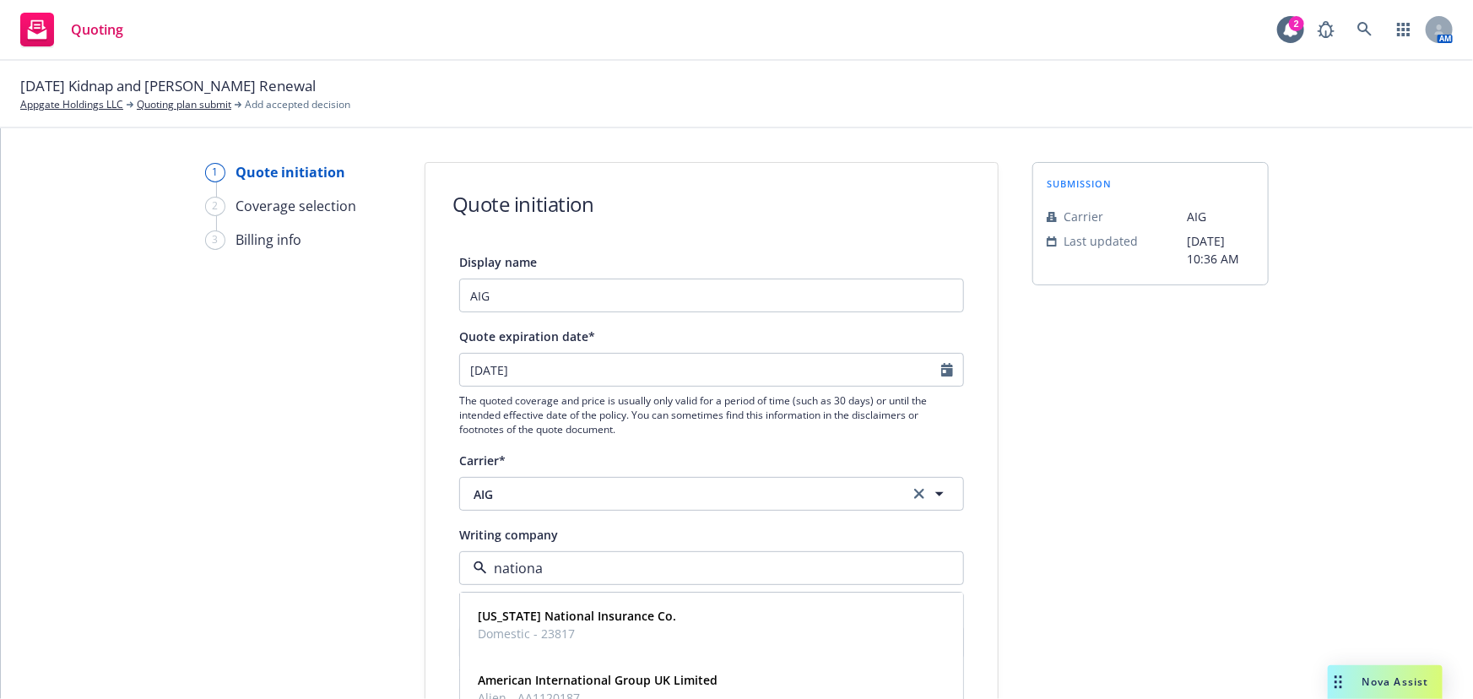
type input "national"
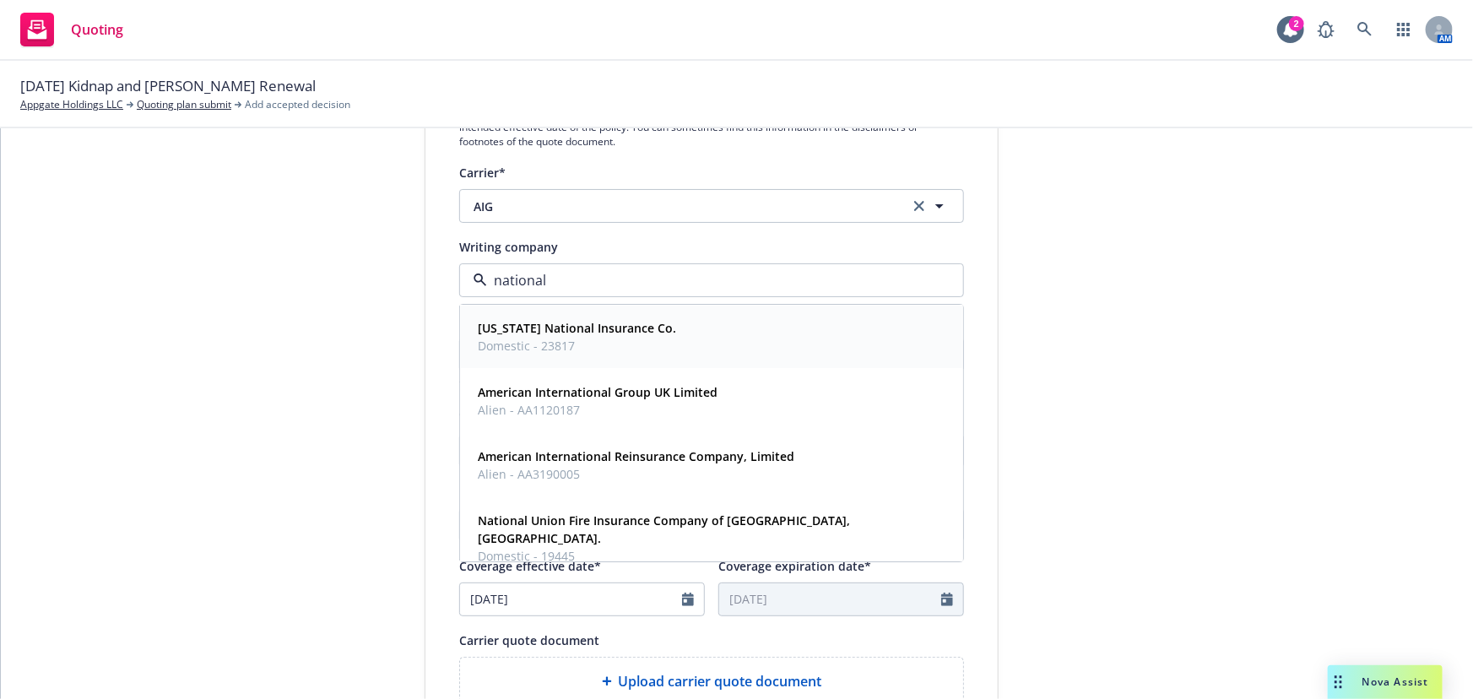
scroll to position [383, 0]
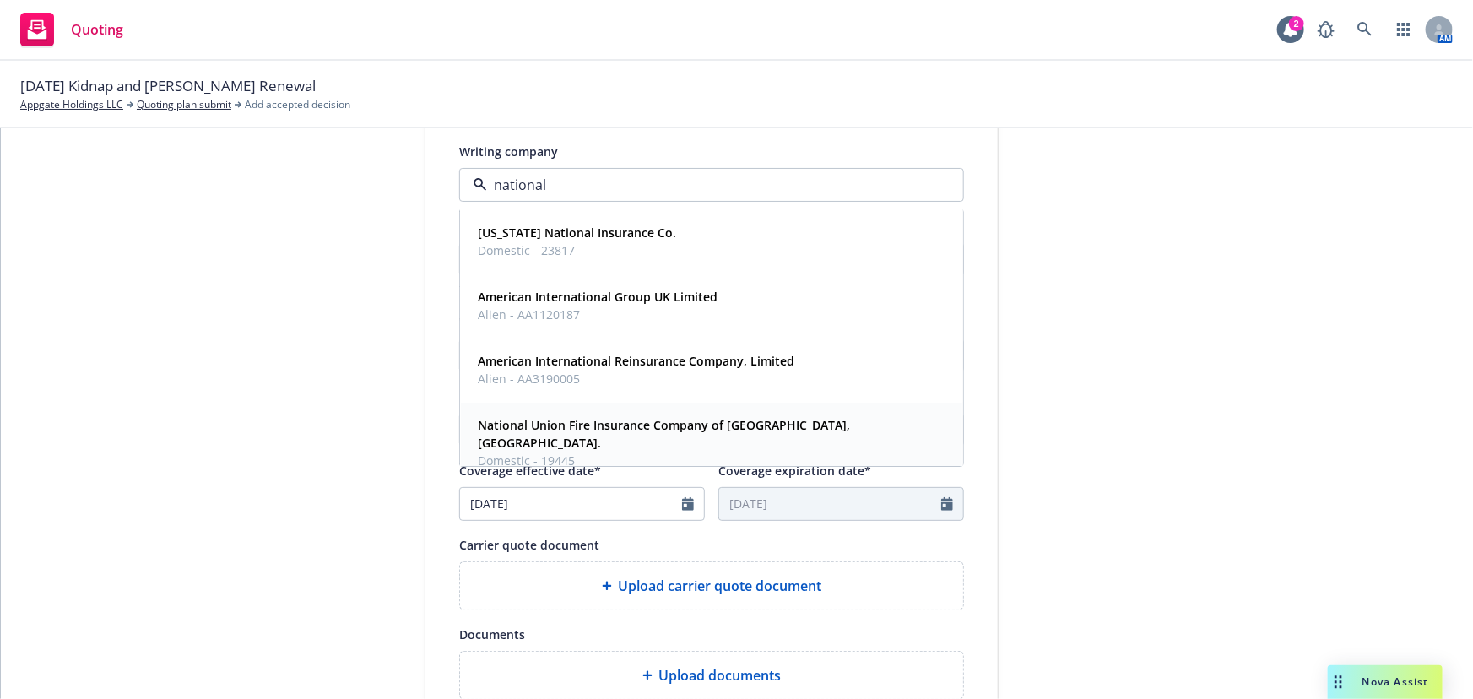
click at [630, 423] on strong "National Union Fire Insurance Company of Pittsburgh, Pa." at bounding box center [664, 435] width 372 height 34
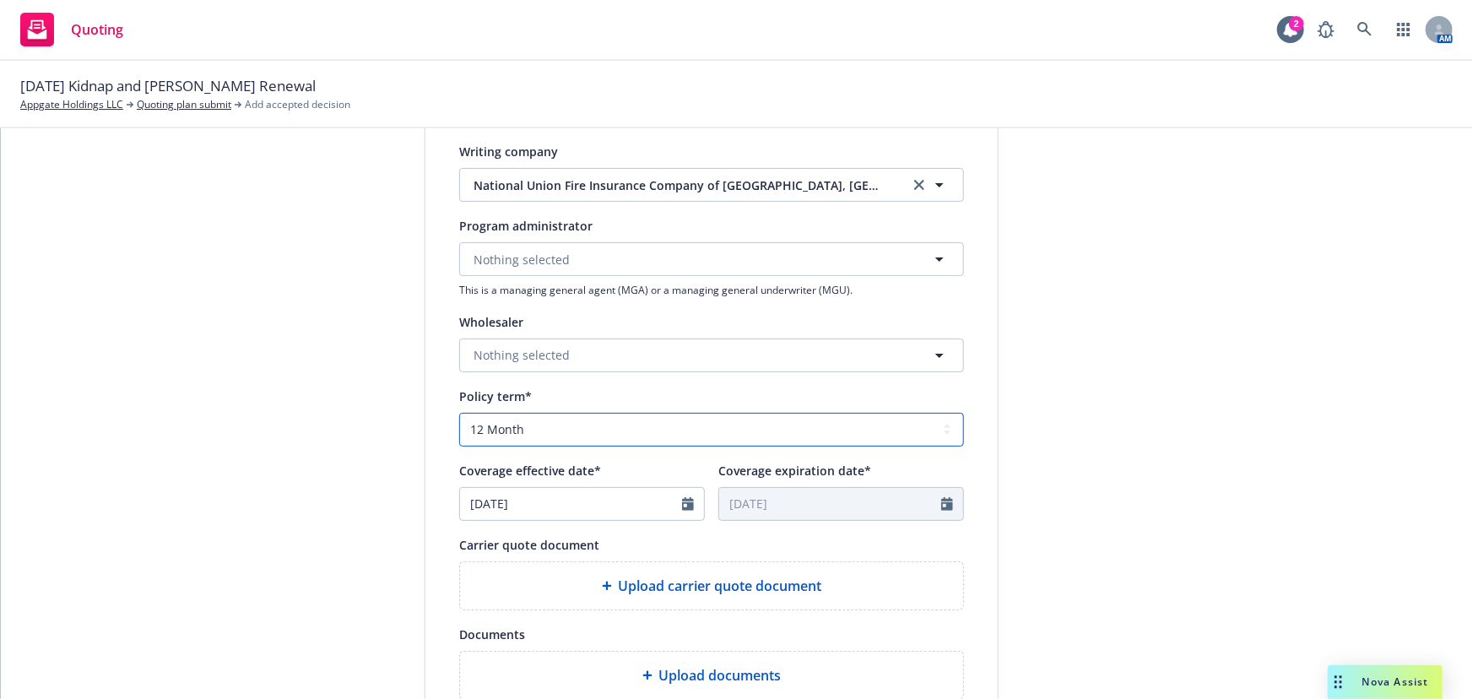
click at [534, 427] on select "Select policy term 12 Month 6 Month 4 Month 3 Month 2 Month 1 Month 36 Month (3…" at bounding box center [711, 430] width 505 height 34
select select "36"
click at [459, 413] on select "Select policy term 12 Month 6 Month 4 Month 3 Month 2 Month 1 Month 36 Month (3…" at bounding box center [711, 430] width 505 height 34
type input "10/12/2028"
click at [1140, 435] on div "submission Carrier AIG Last updated 9/22, 10:36 AM" at bounding box center [1150, 345] width 236 height 1132
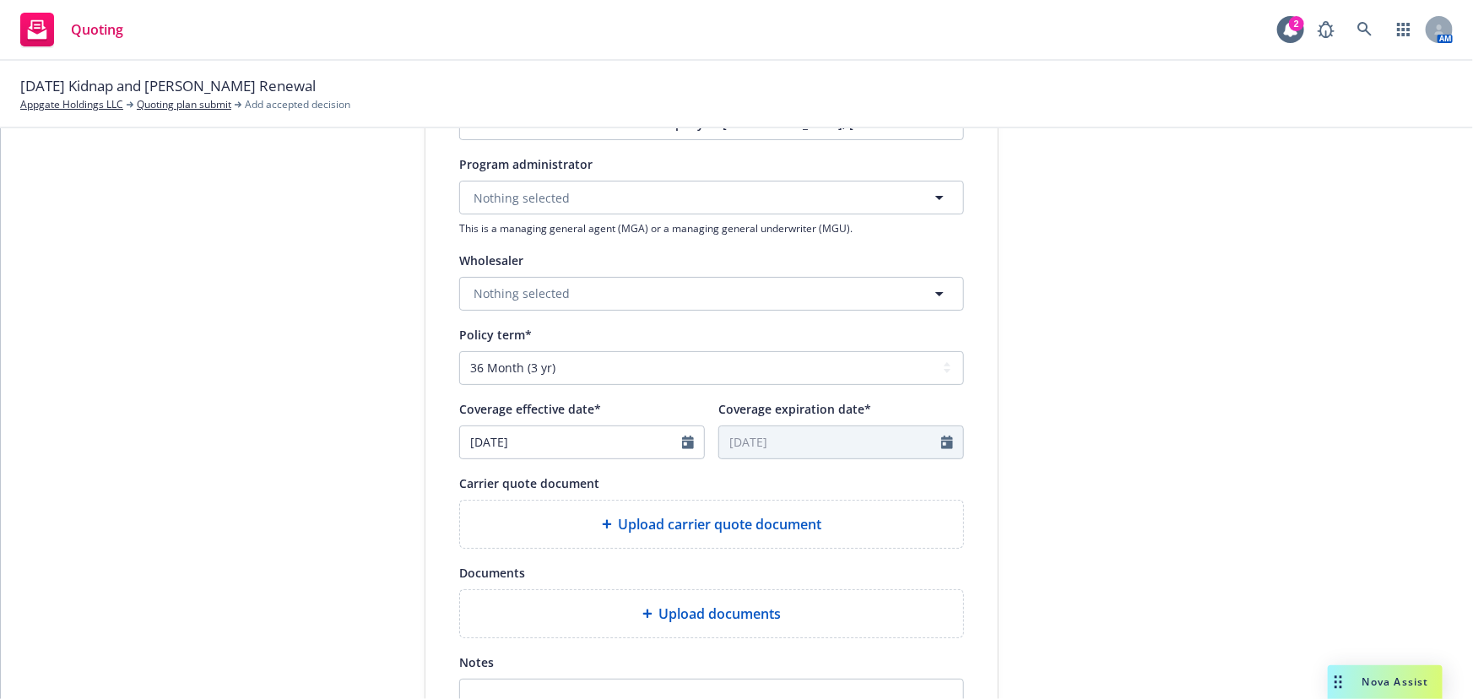
scroll to position [614, 0]
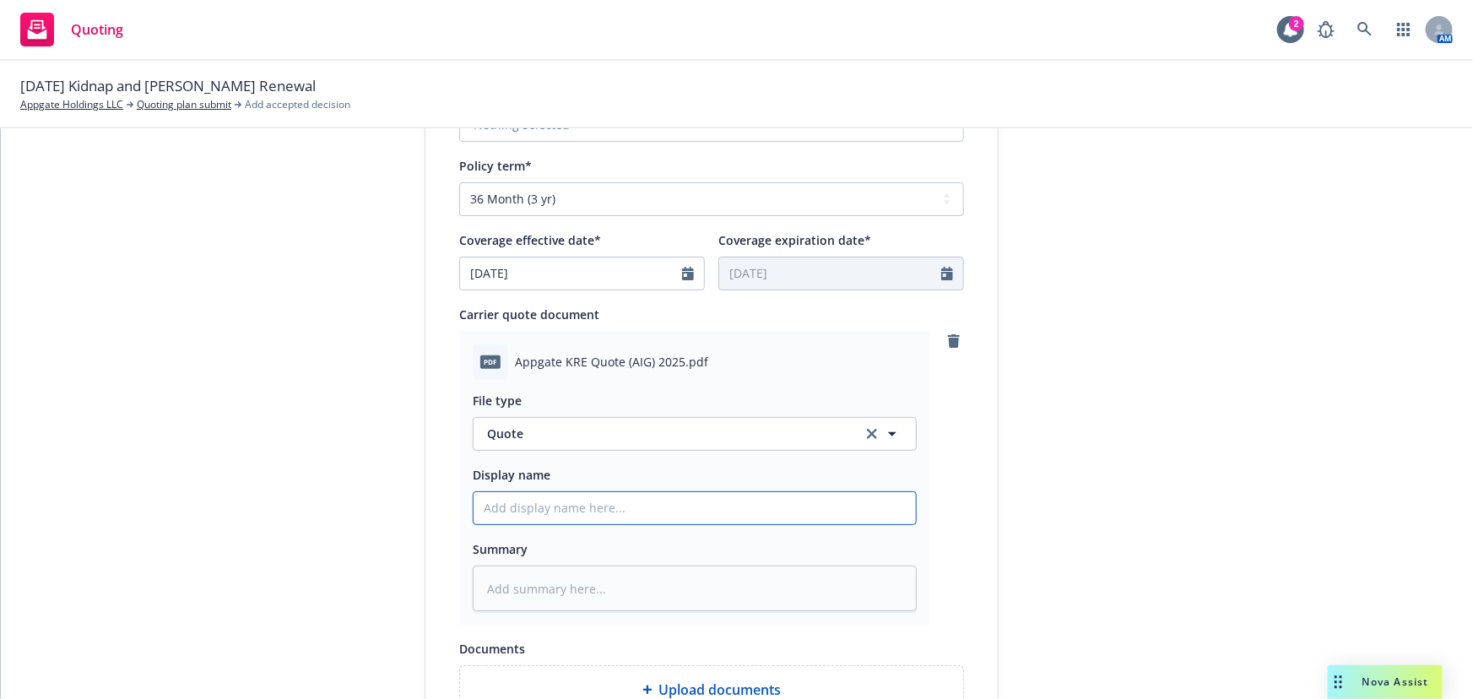
click at [632, 506] on input "Display name" at bounding box center [695, 508] width 442 height 32
type textarea "x"
type input "0"
type textarea "x"
type input "00"
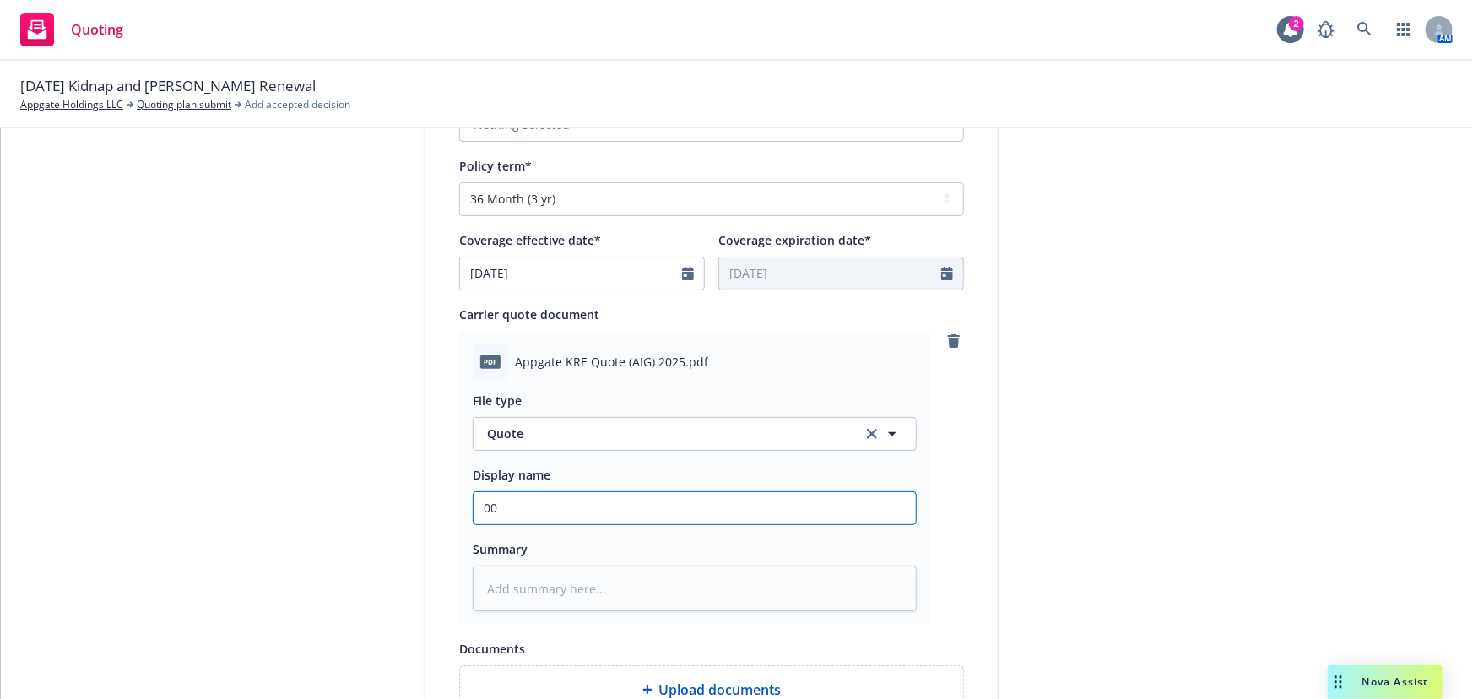
type textarea "x"
type input "00"
type textarea "x"
type input "00 A"
type textarea "x"
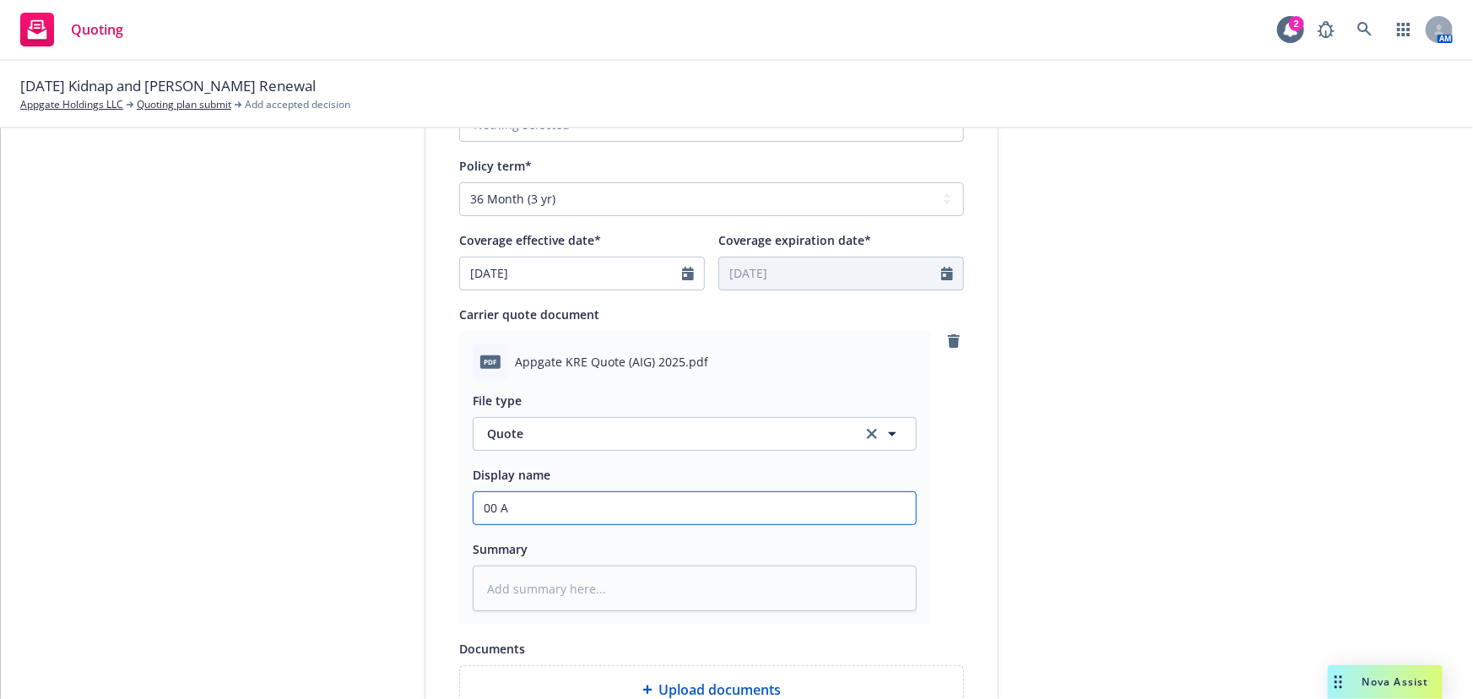
type input "00 Ap"
type textarea "x"
type input "00 App"
type textarea "x"
type input "00 Appg"
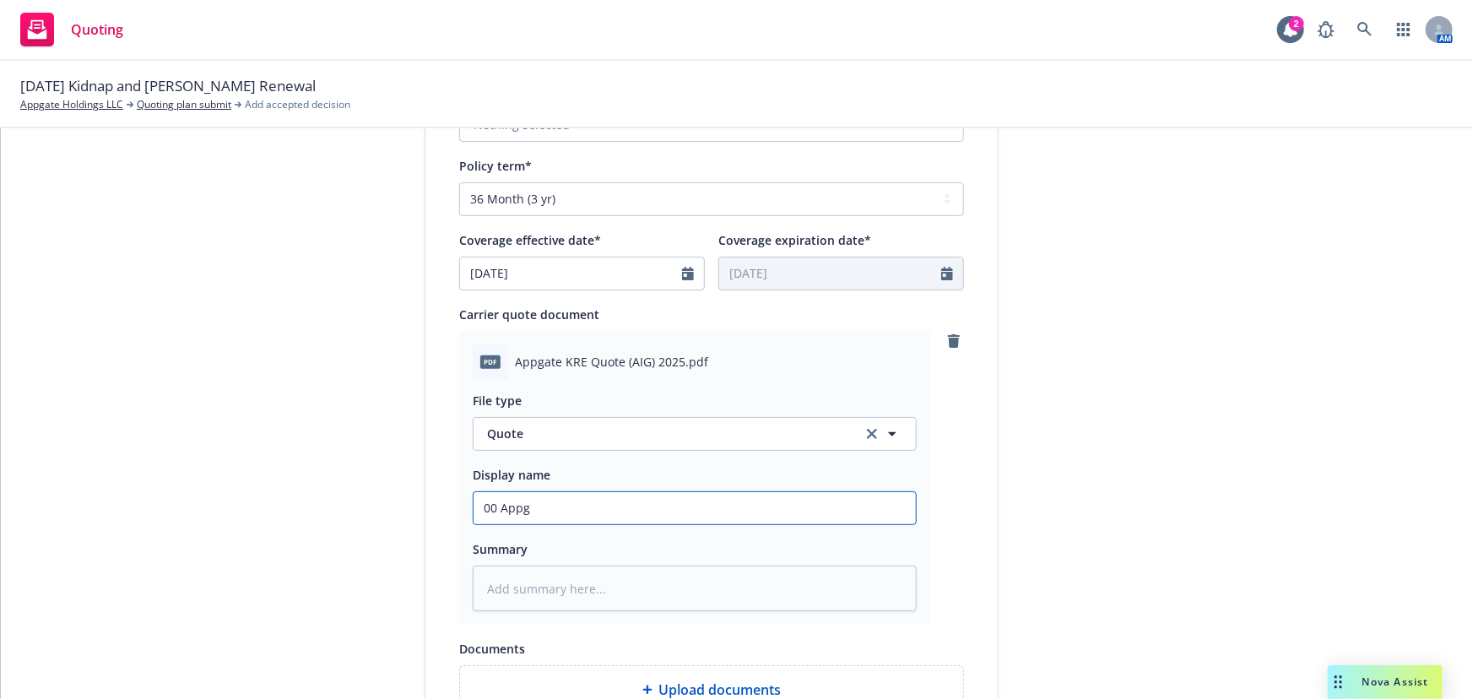
type textarea "x"
type input "00 Appga"
type textarea "x"
type input "00 Appgat"
type textarea "x"
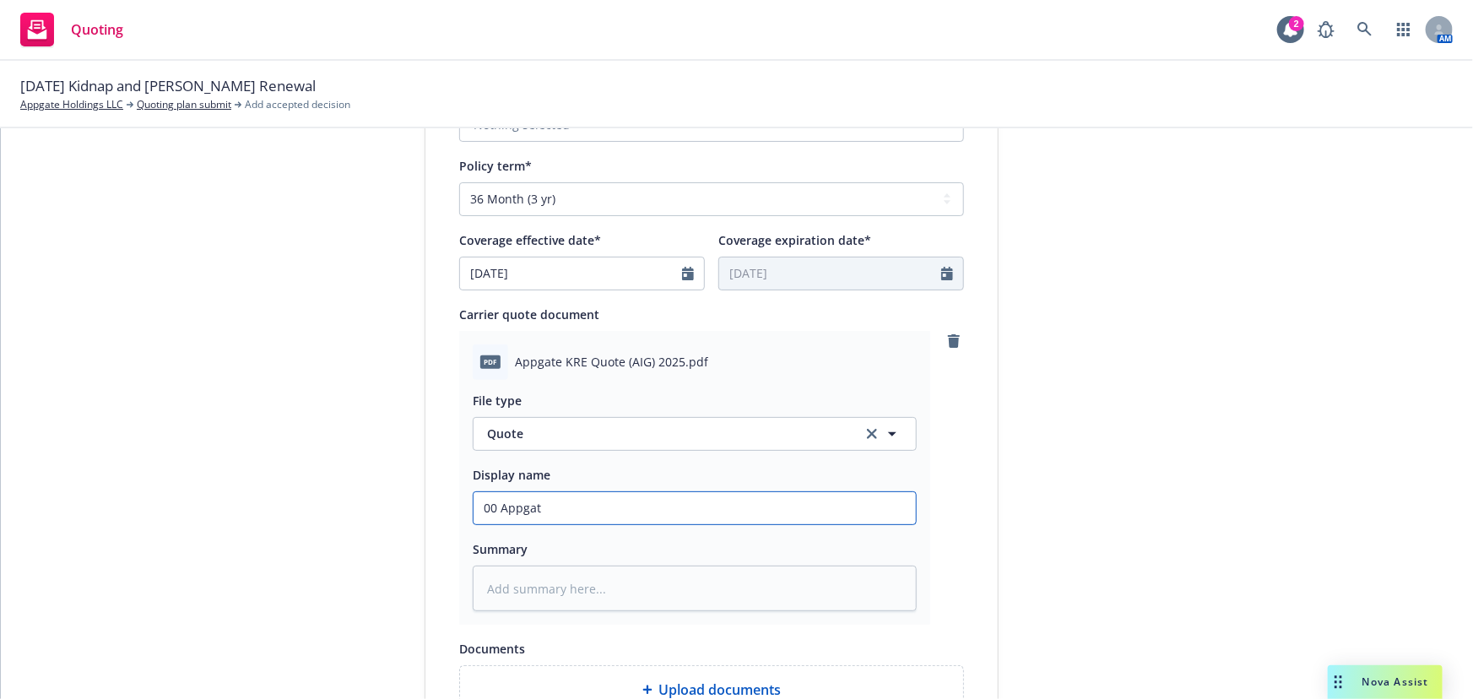
type input "00 Appgate"
type textarea "x"
type input "00 Appgate"
type textarea "x"
type input "00 Appgate A"
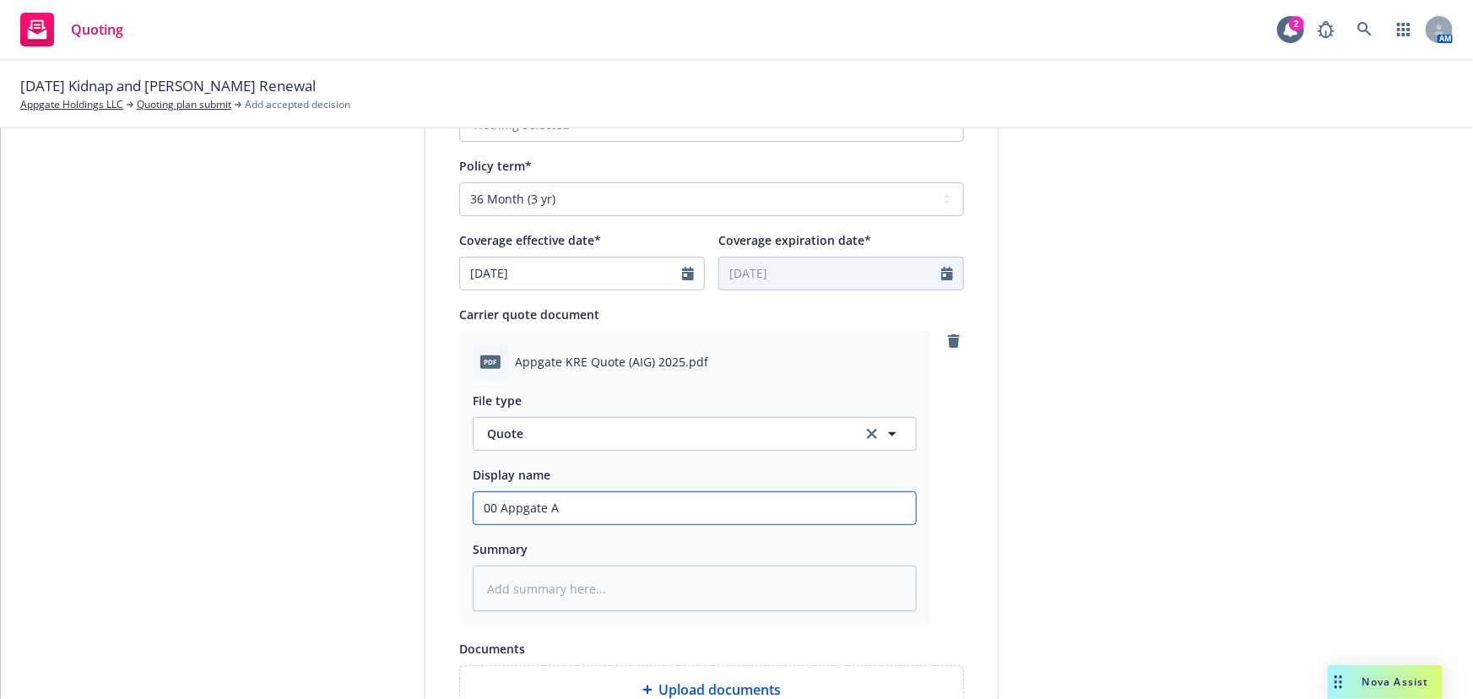
type textarea "x"
type input "00 Appgate AIG"
type textarea "x"
type input "00 Appgate AIG"
type textarea "x"
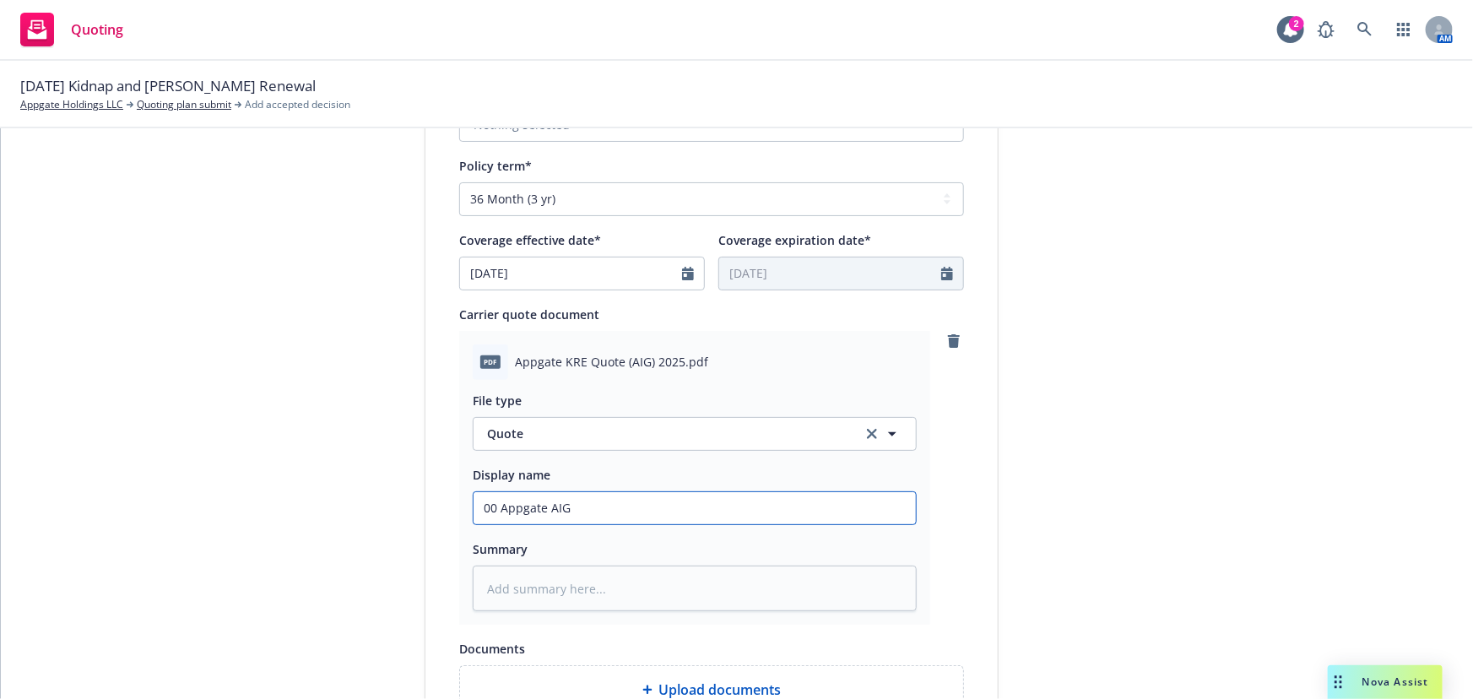
type input "00 Appgate AIG K"
type textarea "x"
type input "00 Appgate AIG KR"
type textarea "x"
type input "00 Appgate AIG KRE"
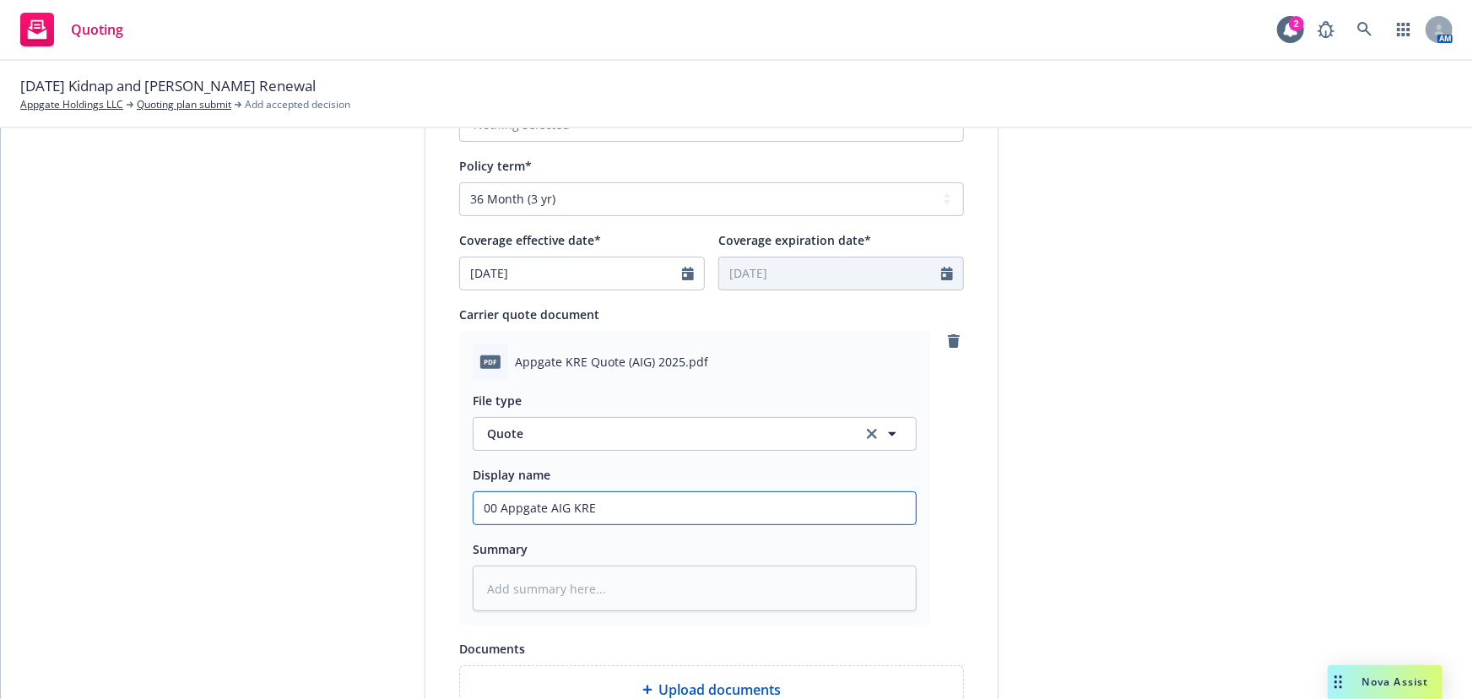
type textarea "x"
type input "00 Appgate AIG KRE"
type textarea "x"
type input "00 Appgate AIG KRE q"
type textarea "x"
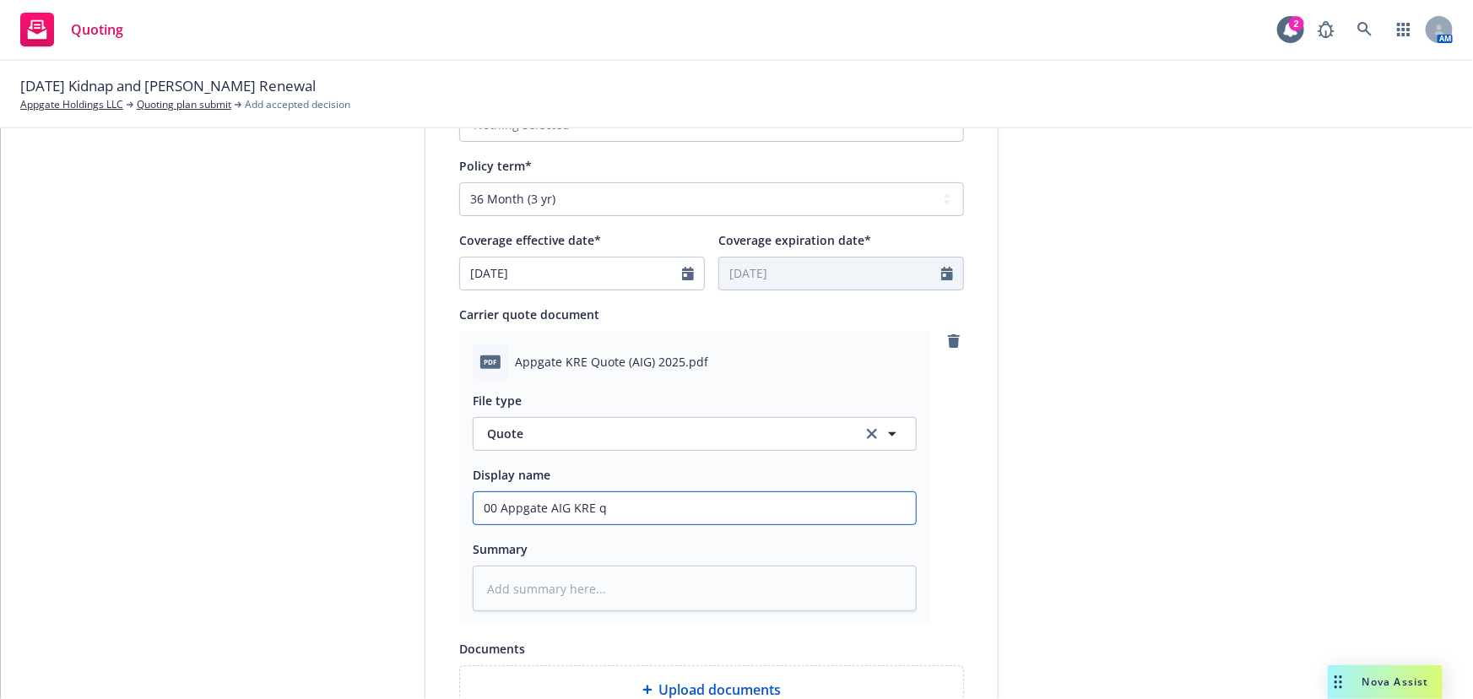
type input "00 Appgate AIG KRE qu"
type textarea "x"
type input "00 Appgate AIG KRE quo"
type textarea "x"
type input "00 Appgate AIG KRE quot"
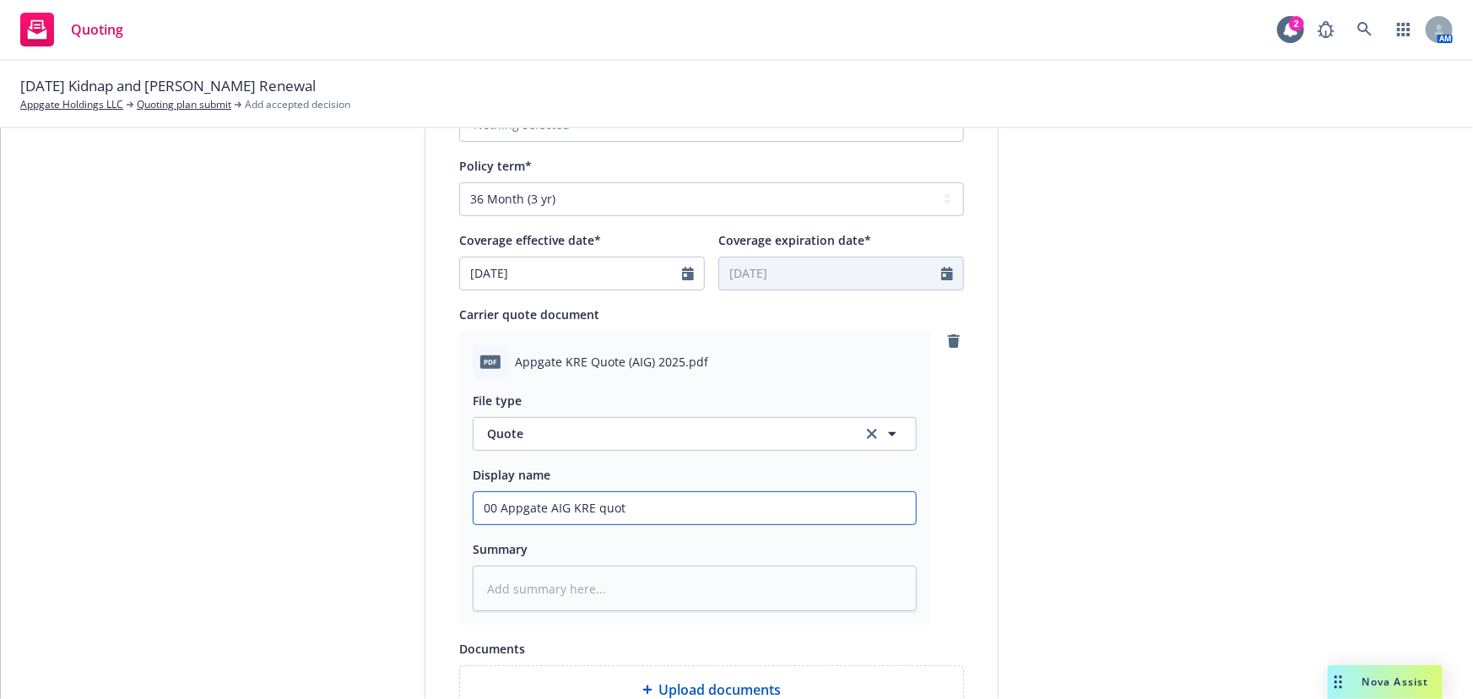
type textarea "x"
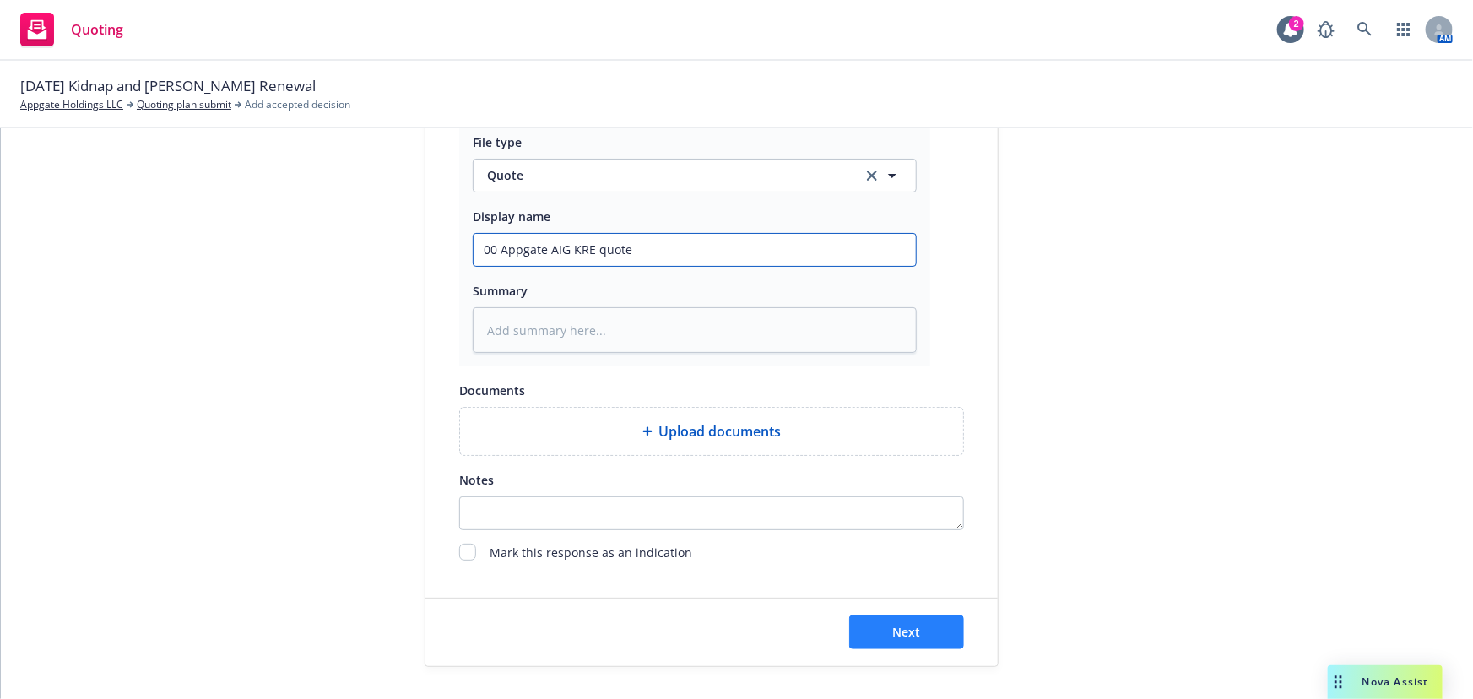
scroll to position [873, 0]
type input "00 Appgate AIG KRE quote"
click at [901, 636] on span "Next" at bounding box center [907, 631] width 28 height 16
type textarea "x"
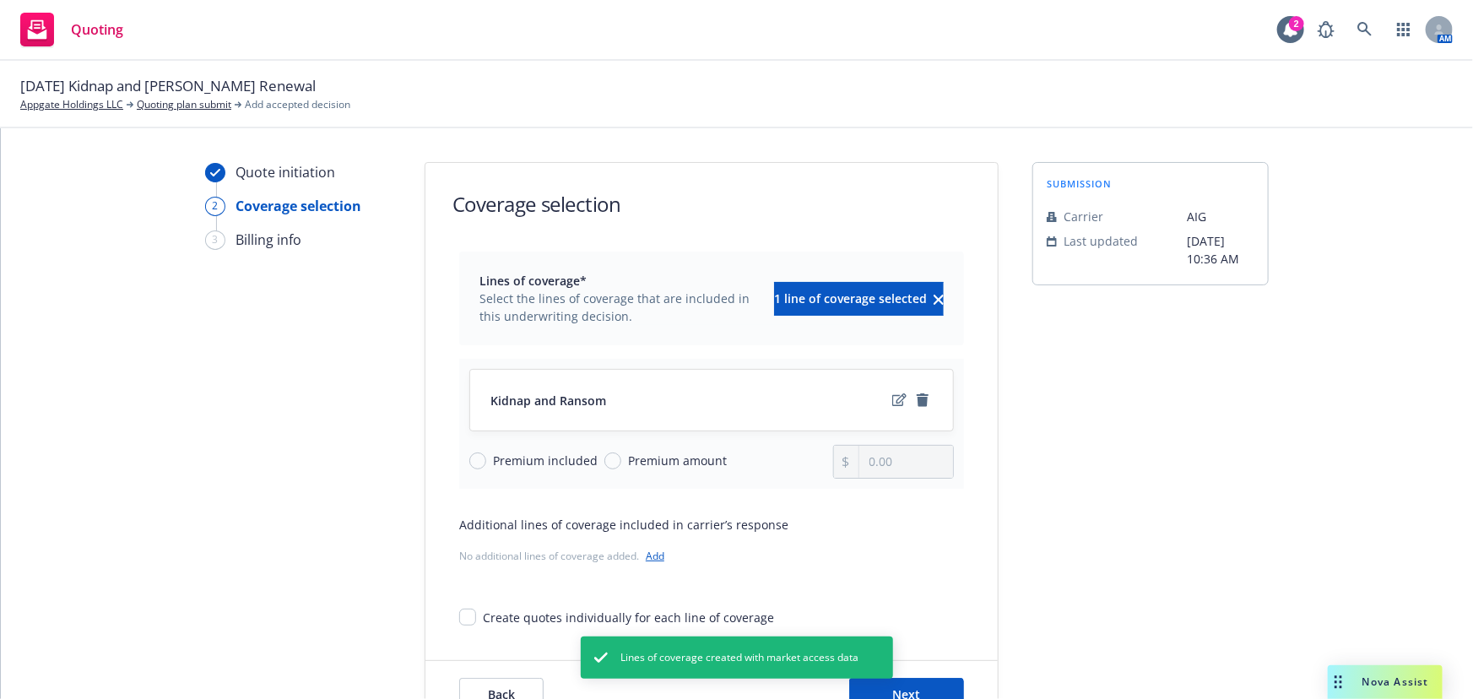
click at [648, 464] on span "Premium amount" at bounding box center [677, 461] width 99 height 18
click at [621, 464] on input "Premium amount" at bounding box center [612, 460] width 17 height 17
radio input "true"
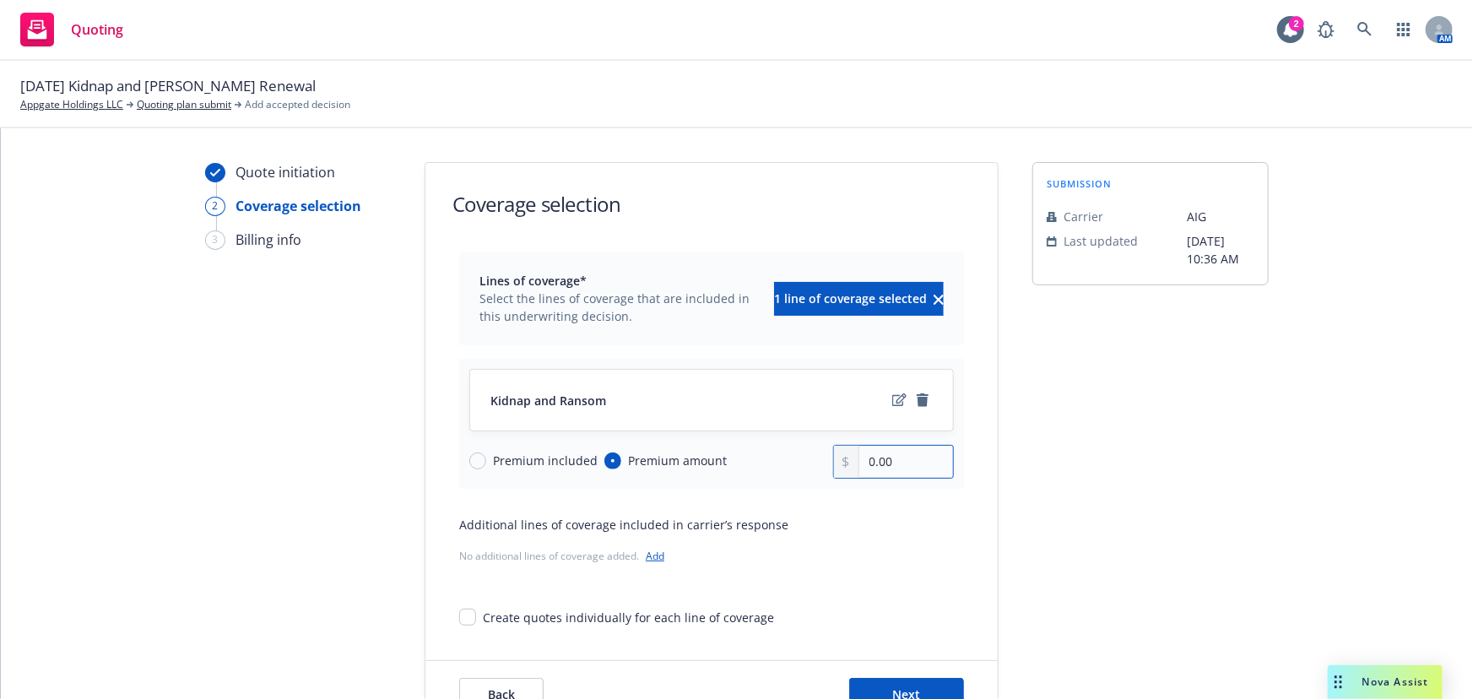
click at [924, 463] on input "0.00" at bounding box center [906, 462] width 94 height 32
drag, startPoint x: 914, startPoint y: 463, endPoint x: 718, endPoint y: 456, distance: 196.8
click at [718, 456] on div "Premium included Premium amount 0.00" at bounding box center [711, 462] width 485 height 34
type input "6,888.00"
click at [893, 398] on icon "edit" at bounding box center [899, 399] width 14 height 13
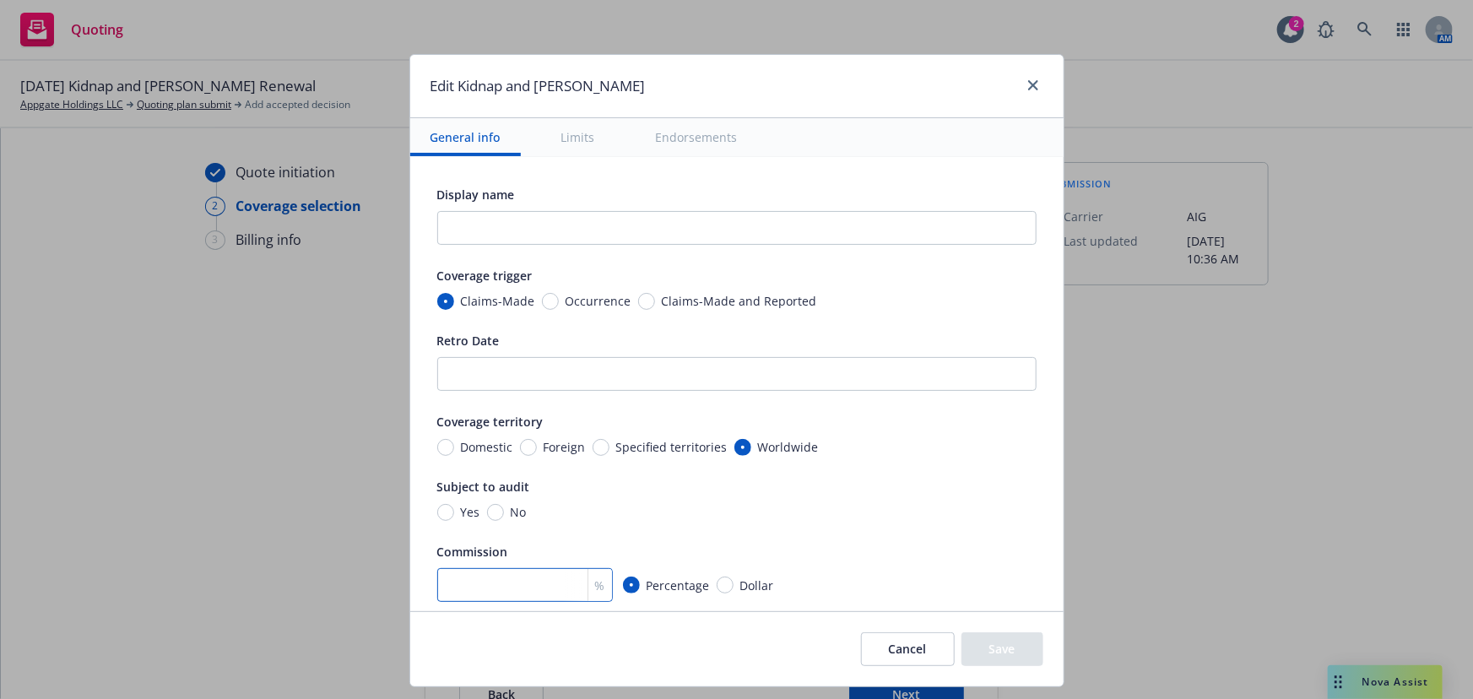
click at [490, 571] on input "number" at bounding box center [525, 585] width 176 height 34
type textarea "x"
type input "1"
type textarea "x"
type input "16.5"
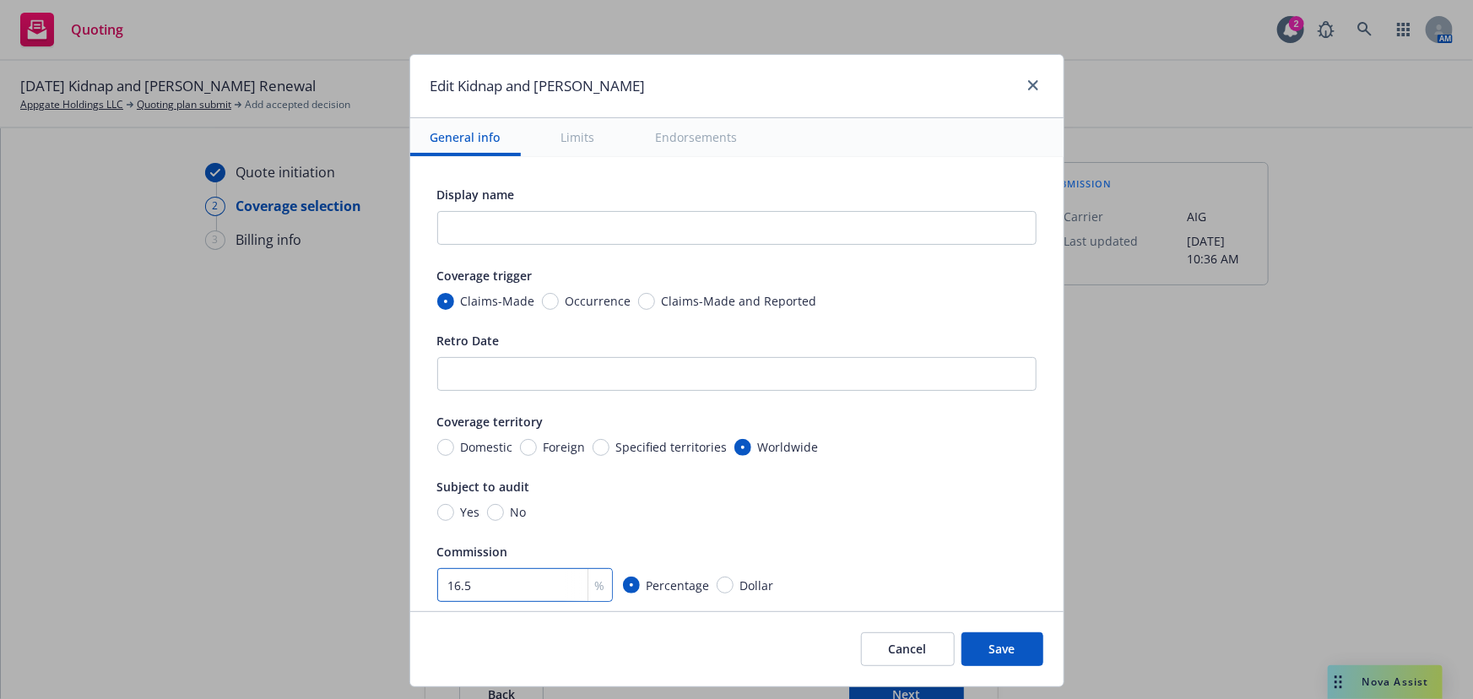
type textarea "x"
type input "16.5"
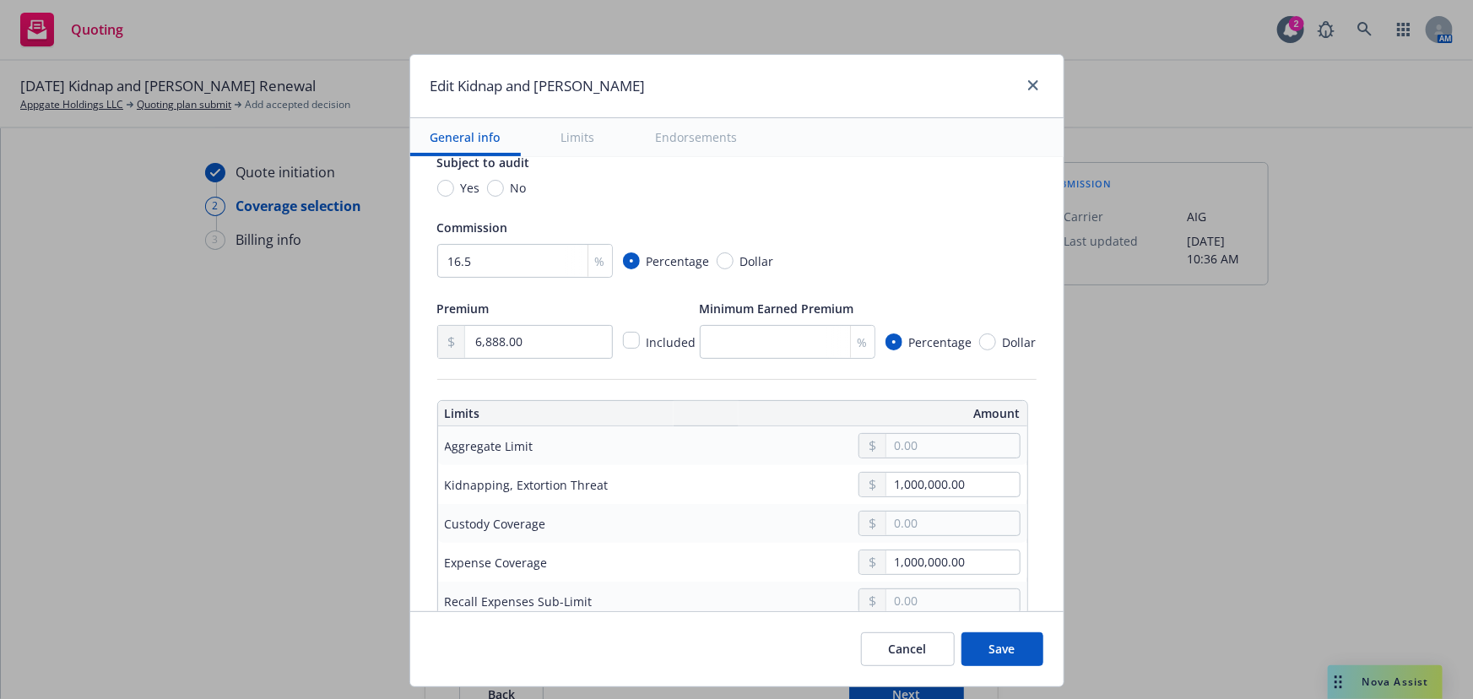
scroll to position [383, 0]
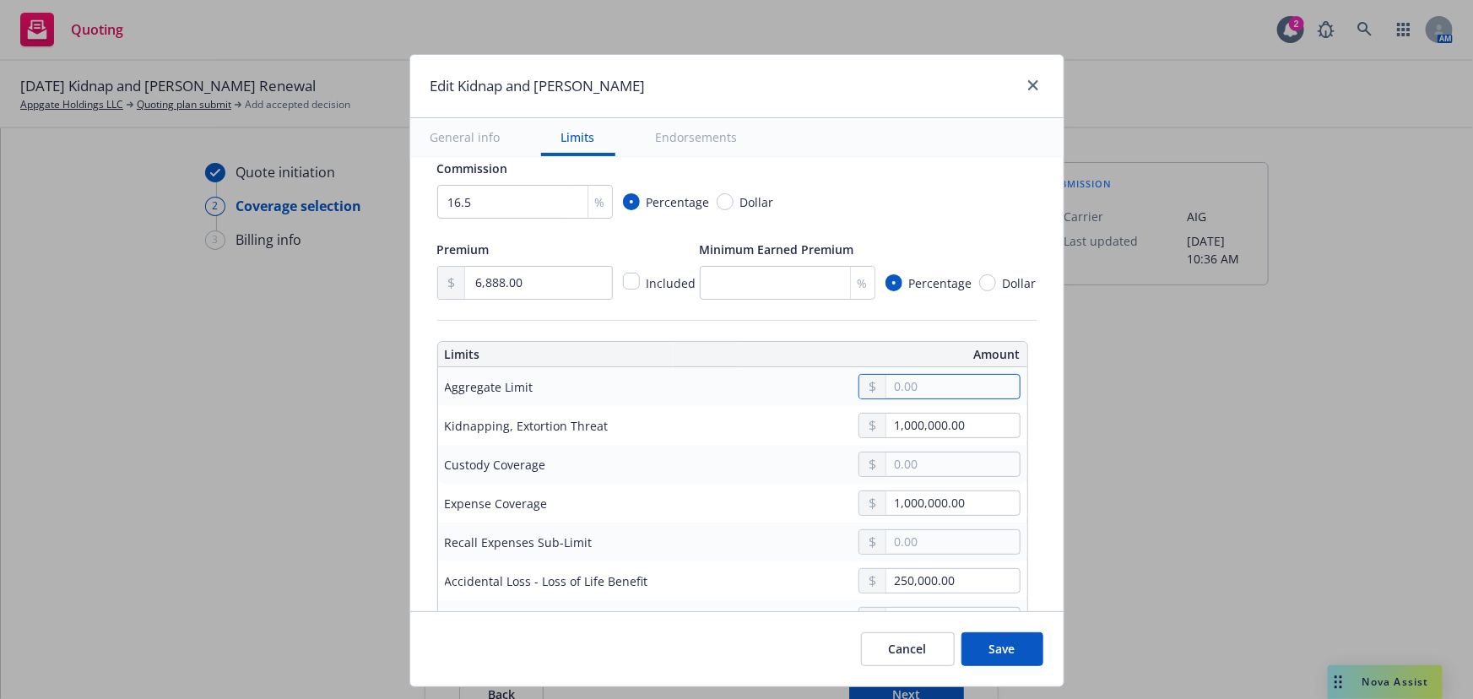
click at [914, 380] on input "text" at bounding box center [952, 387] width 133 height 24
click at [804, 392] on div at bounding box center [859, 386] width 322 height 25
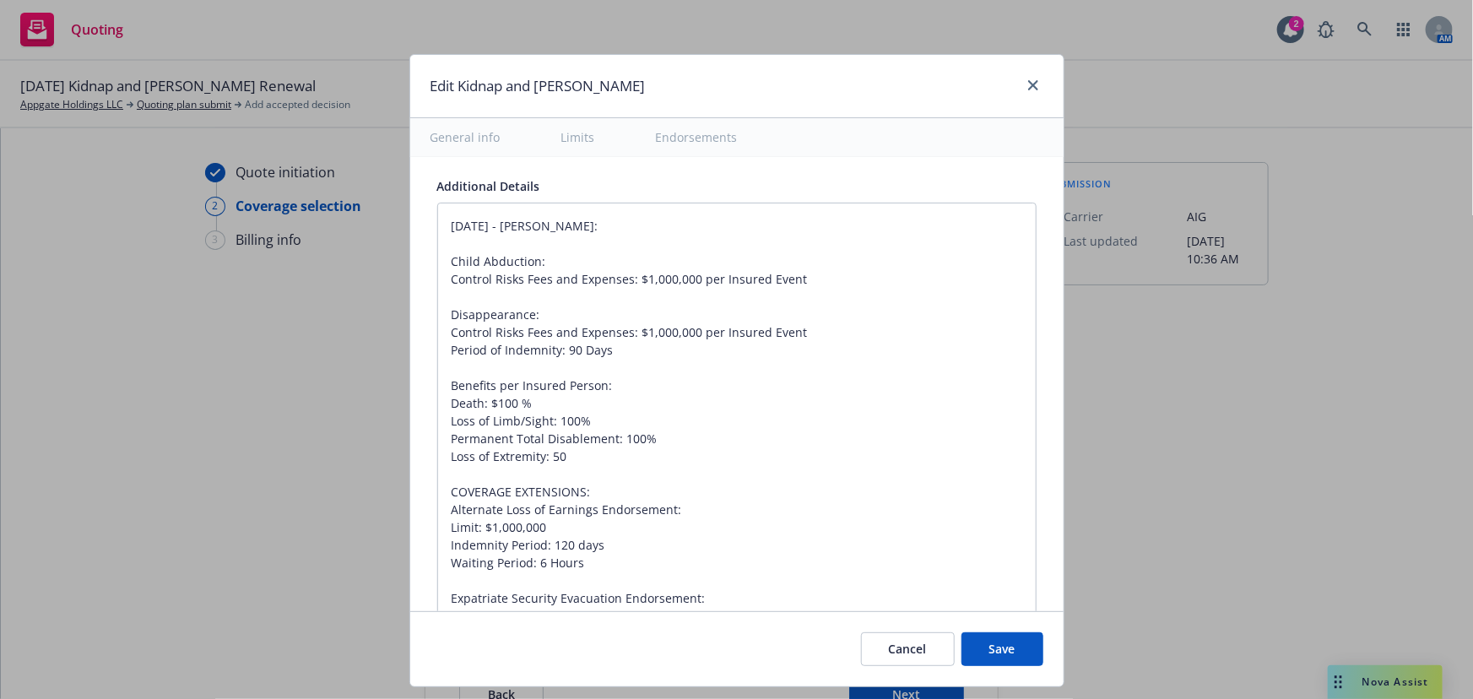
scroll to position [1611, 0]
click at [447, 224] on textarea "02/20/2025 - Sampath Vankayala: Child Abduction: Control Risks Fees and Expense…" at bounding box center [736, 565] width 599 height 720
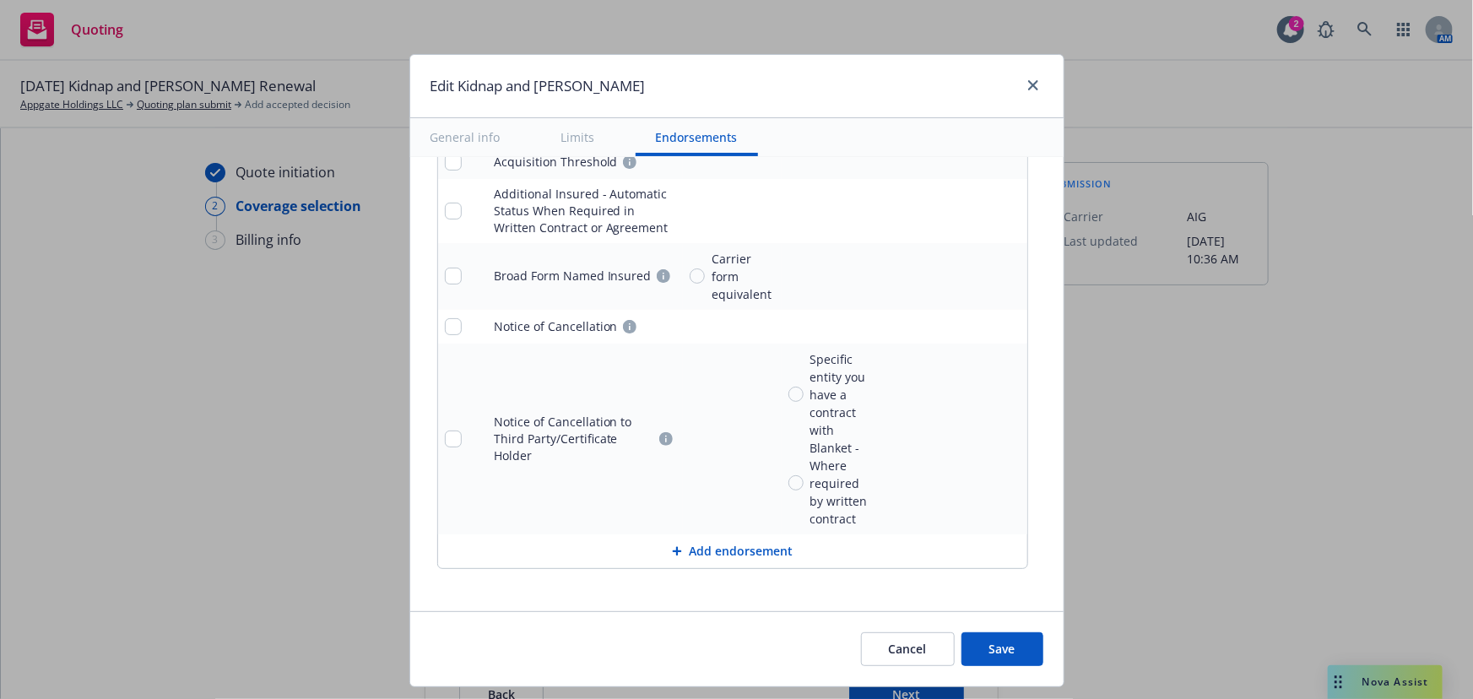
scroll to position [42, 0]
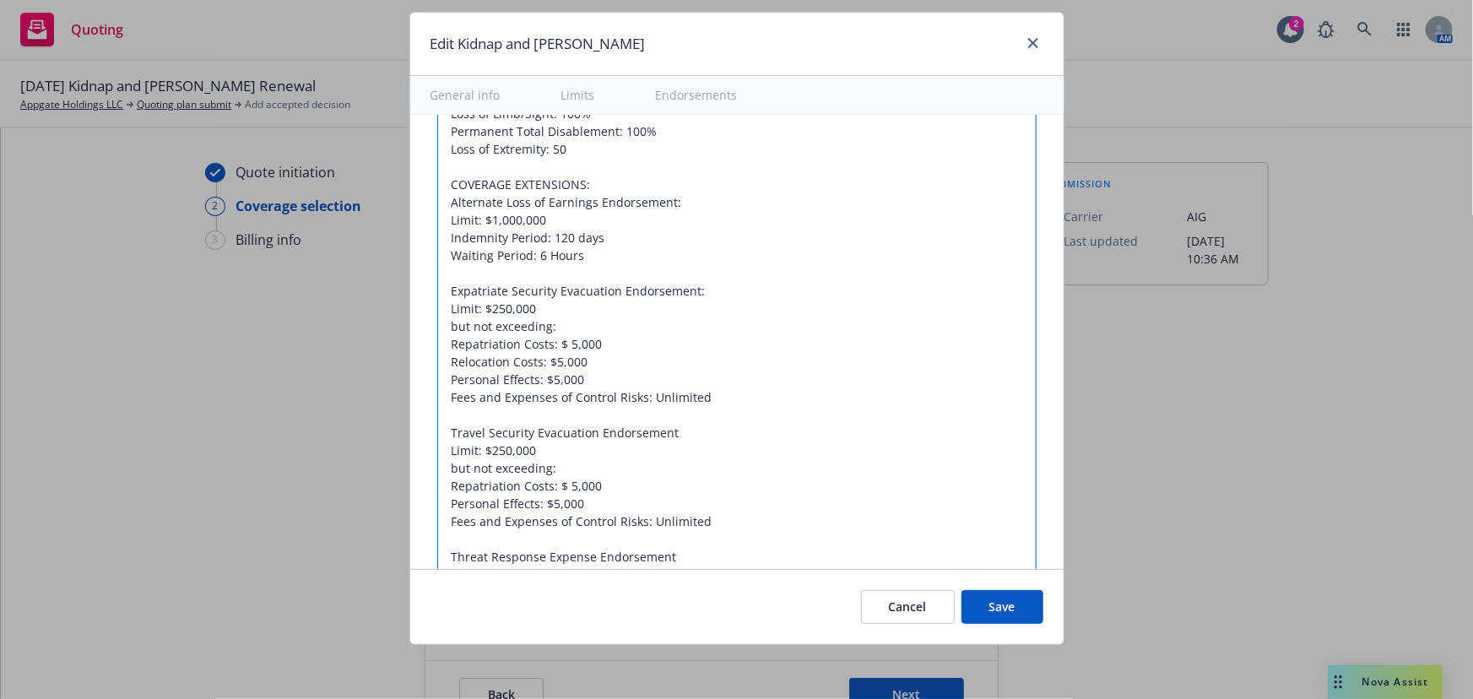
type textarea "x"
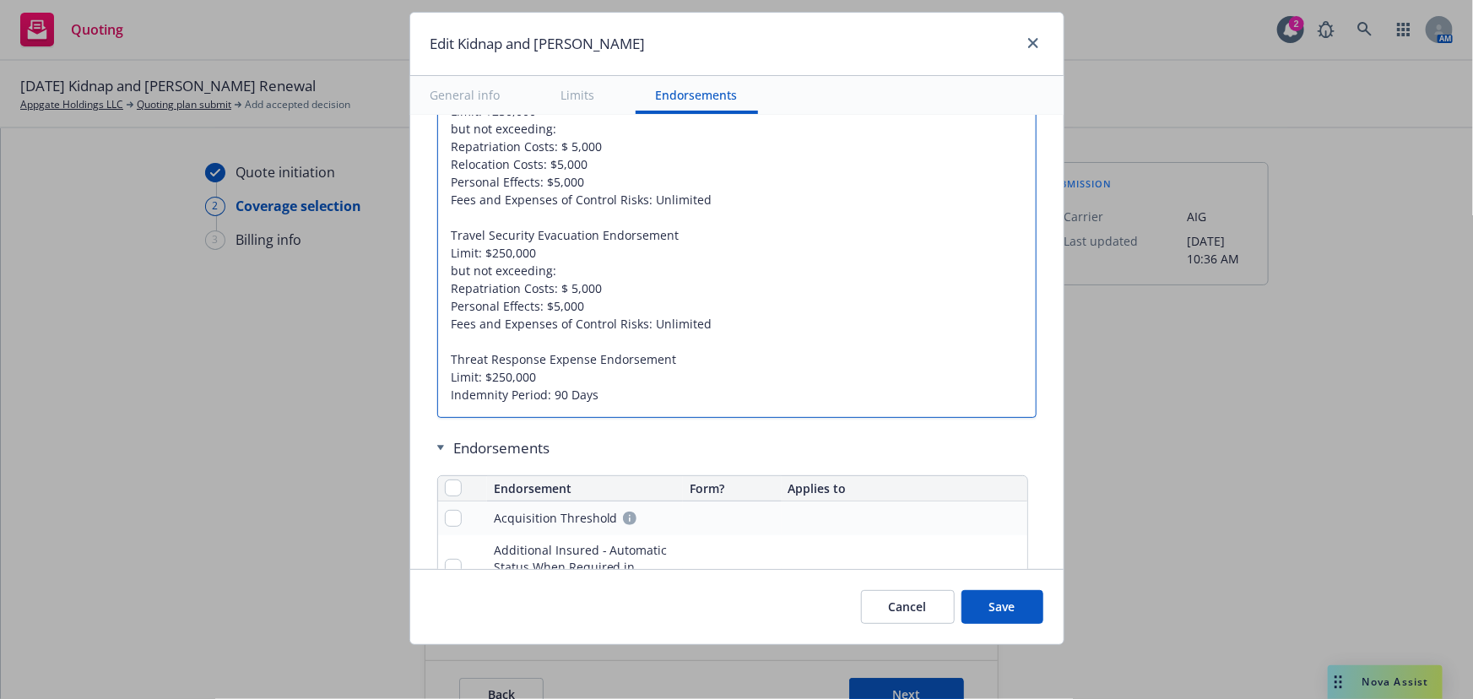
drag, startPoint x: 441, startPoint y: 225, endPoint x: 728, endPoint y: 396, distance: 335.0
click at [728, 396] on textarea "02/20/2025 - Sampath Vankayala: Child Abduction: Control Risks Fees and Expense…" at bounding box center [736, 58] width 599 height 720
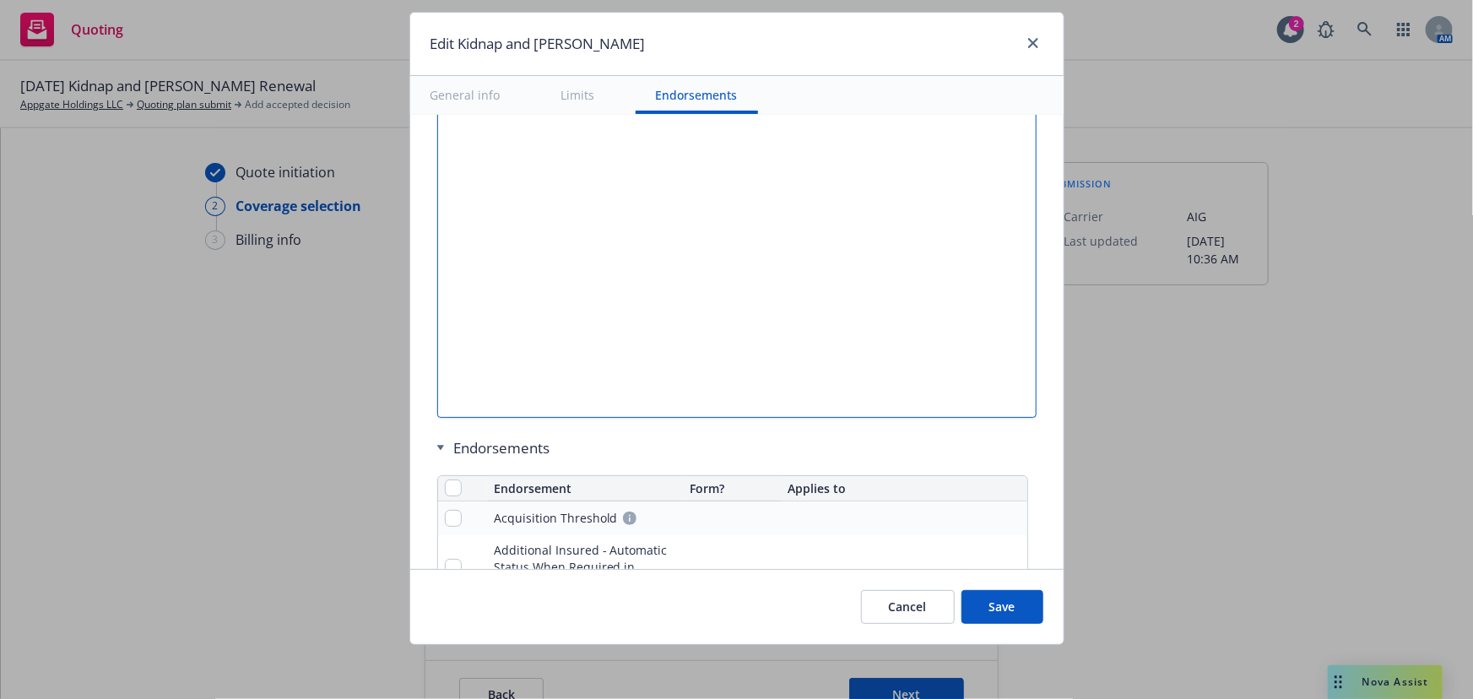
scroll to position [1401, 0]
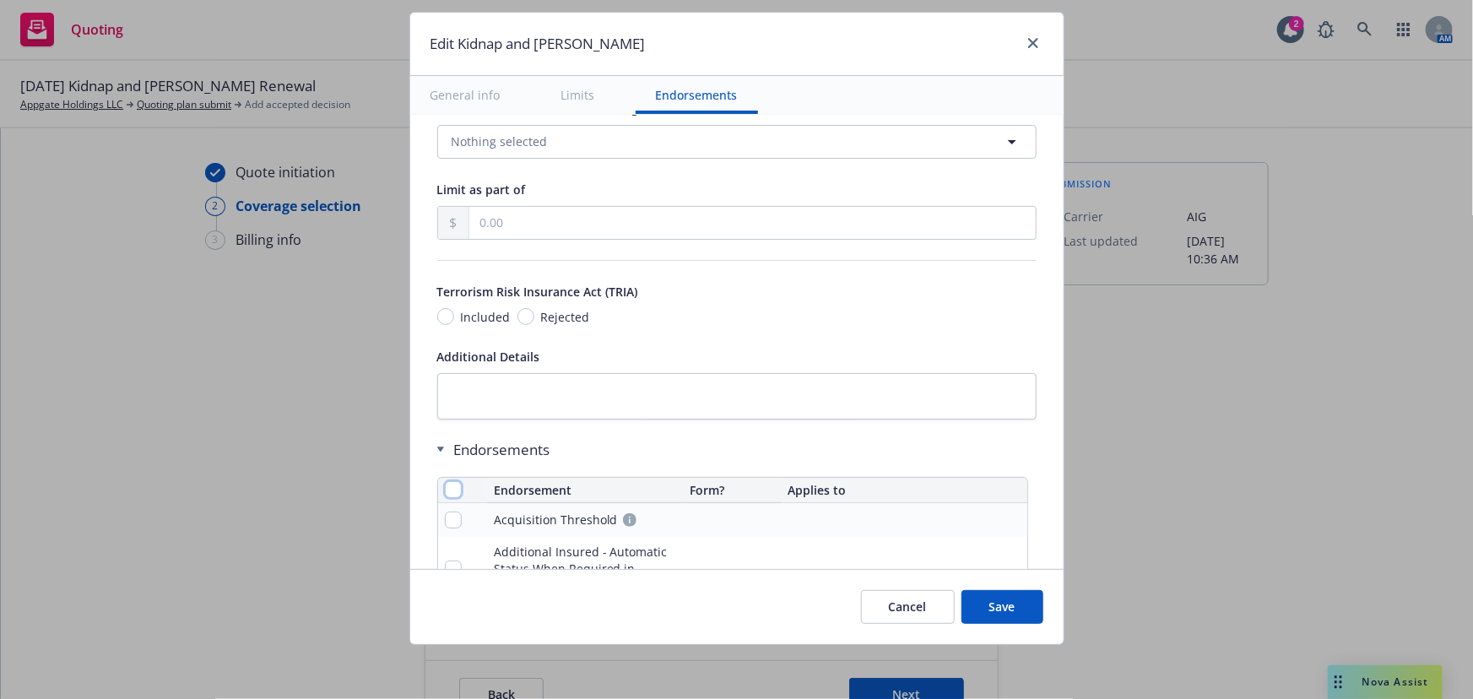
click at [445, 487] on input "checkbox" at bounding box center [453, 489] width 17 height 17
checkbox input "true"
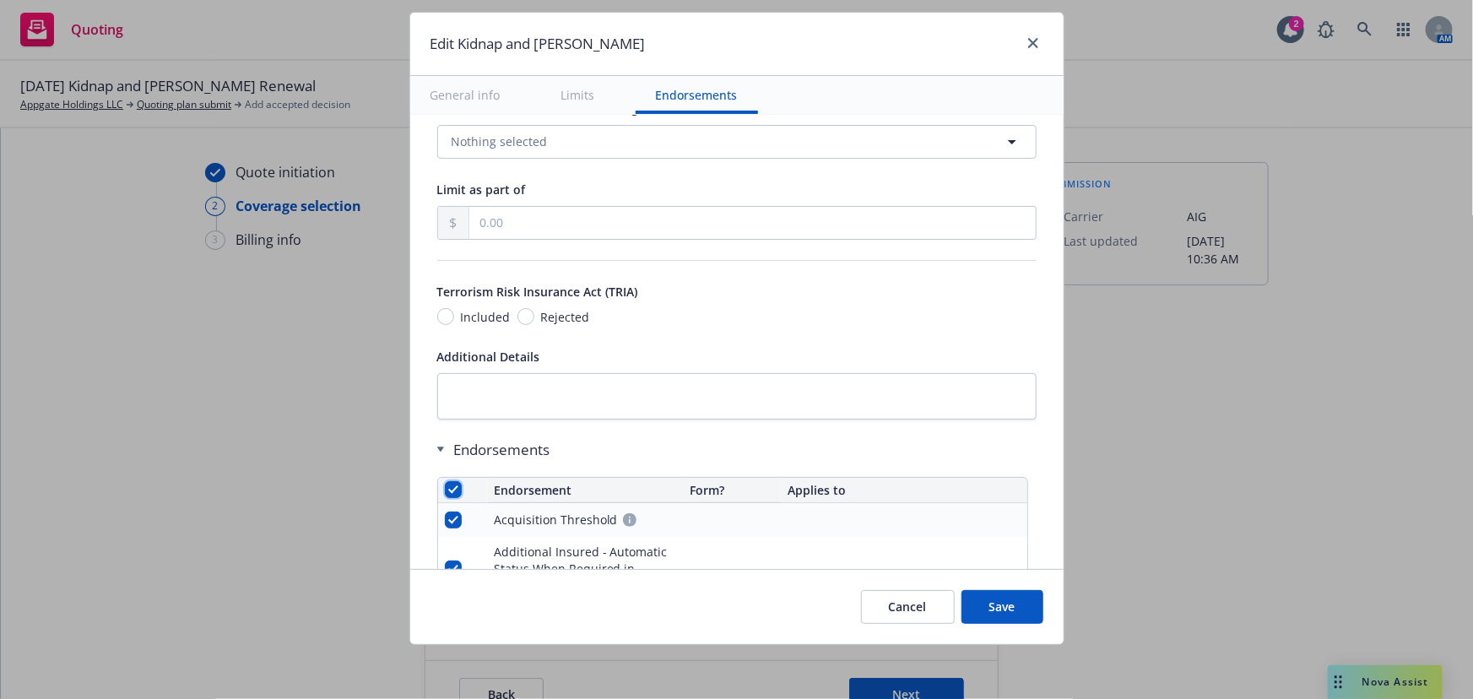
checkbox input "true"
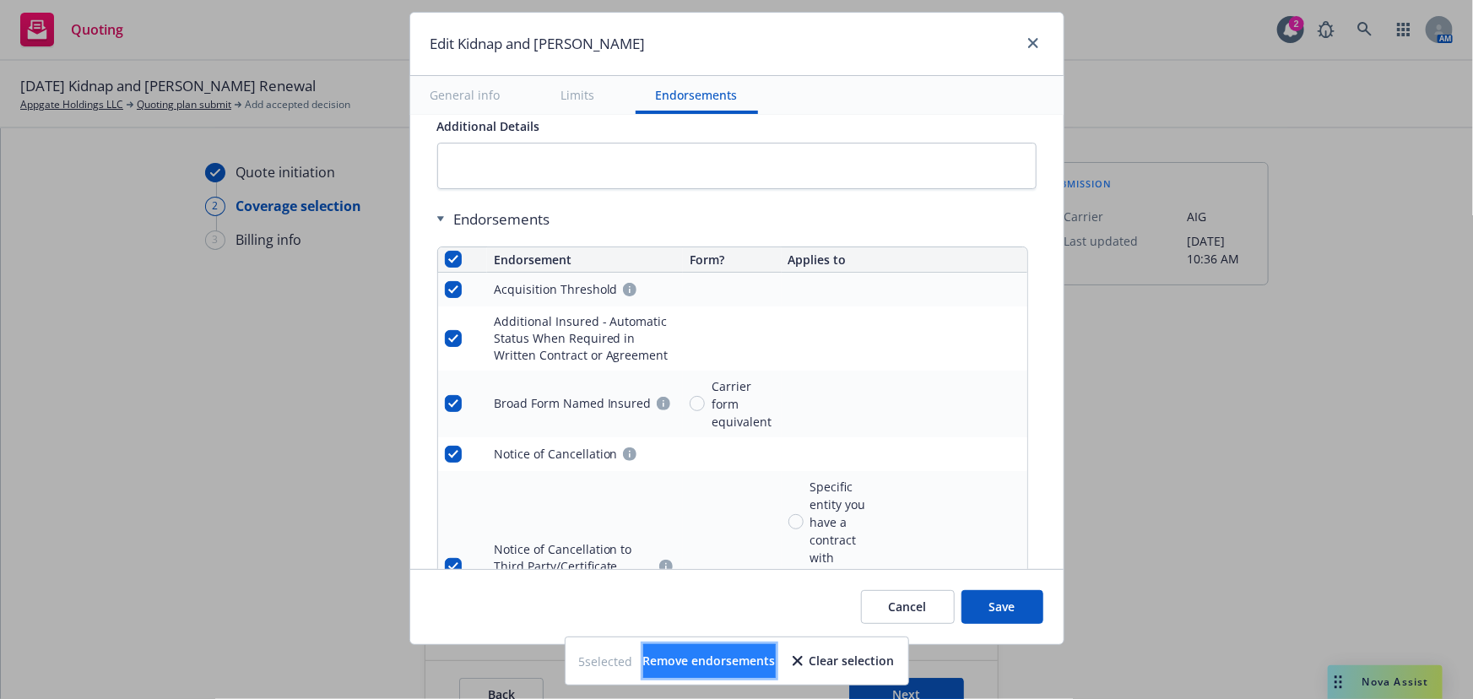
click at [718, 658] on span "Remove endorsements" at bounding box center [709, 661] width 133 height 16
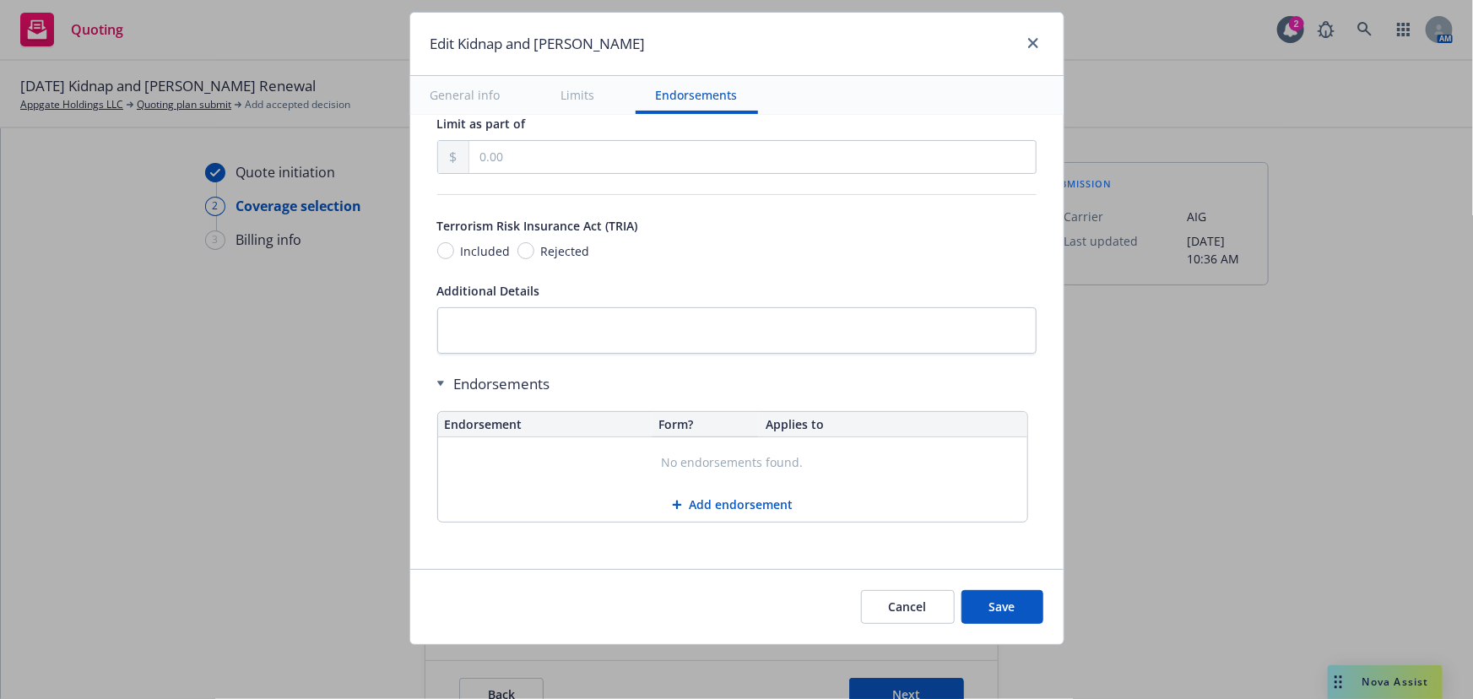
scroll to position [1463, 0]
click at [977, 612] on button "Save" at bounding box center [1002, 607] width 82 height 34
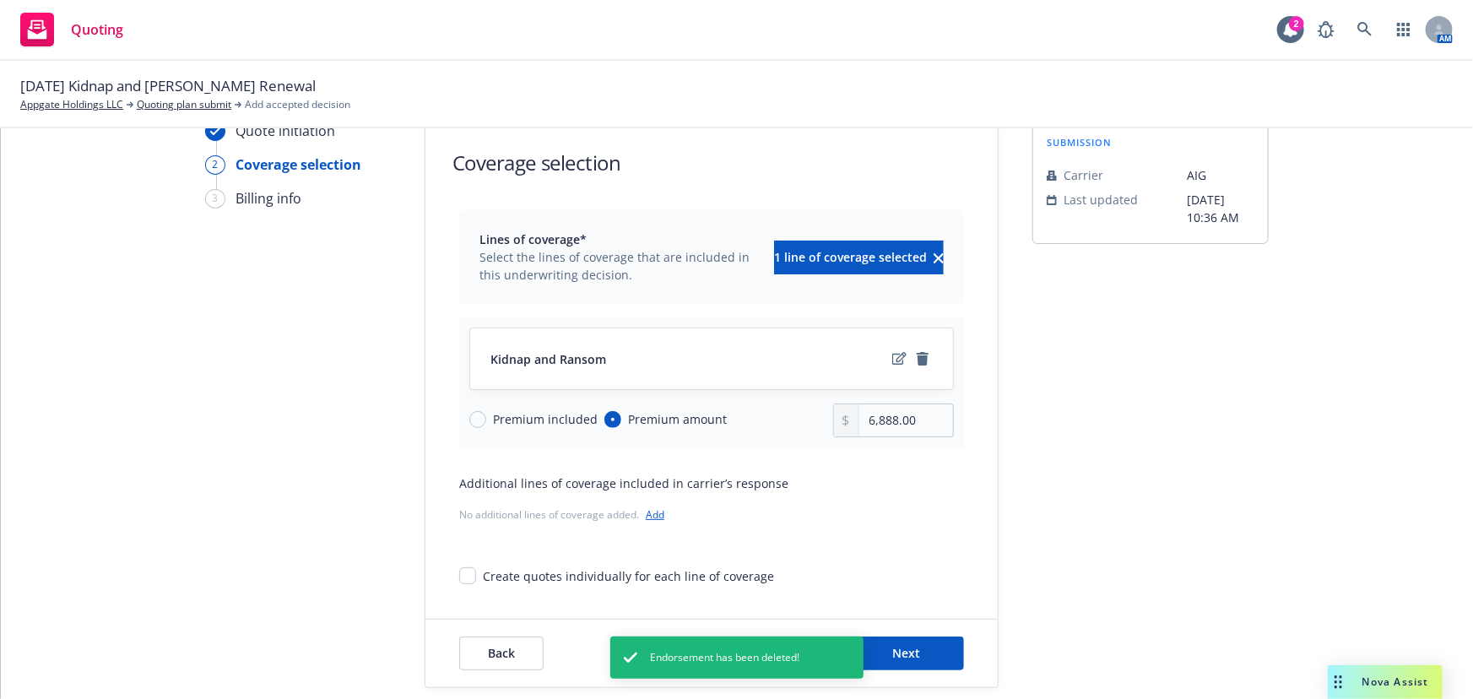
scroll to position [62, 0]
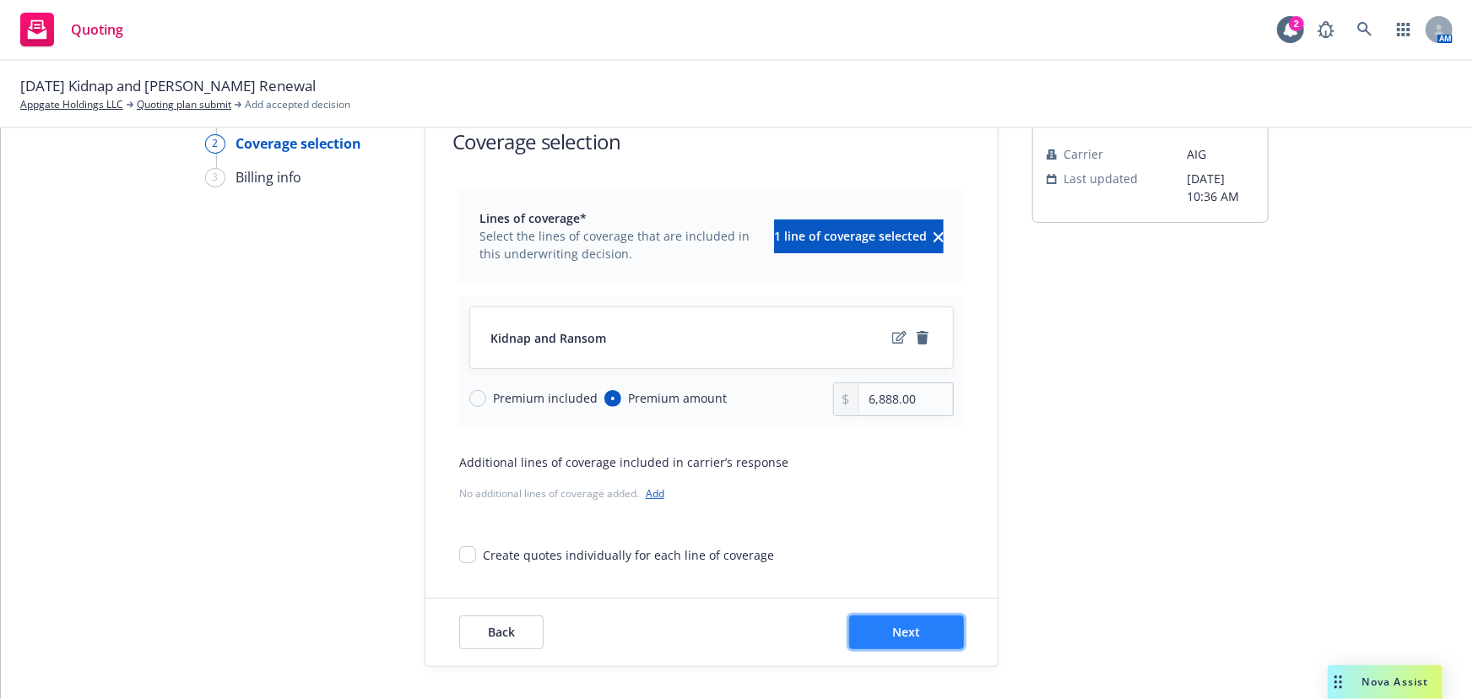
click at [900, 638] on span "Next" at bounding box center [907, 632] width 28 height 16
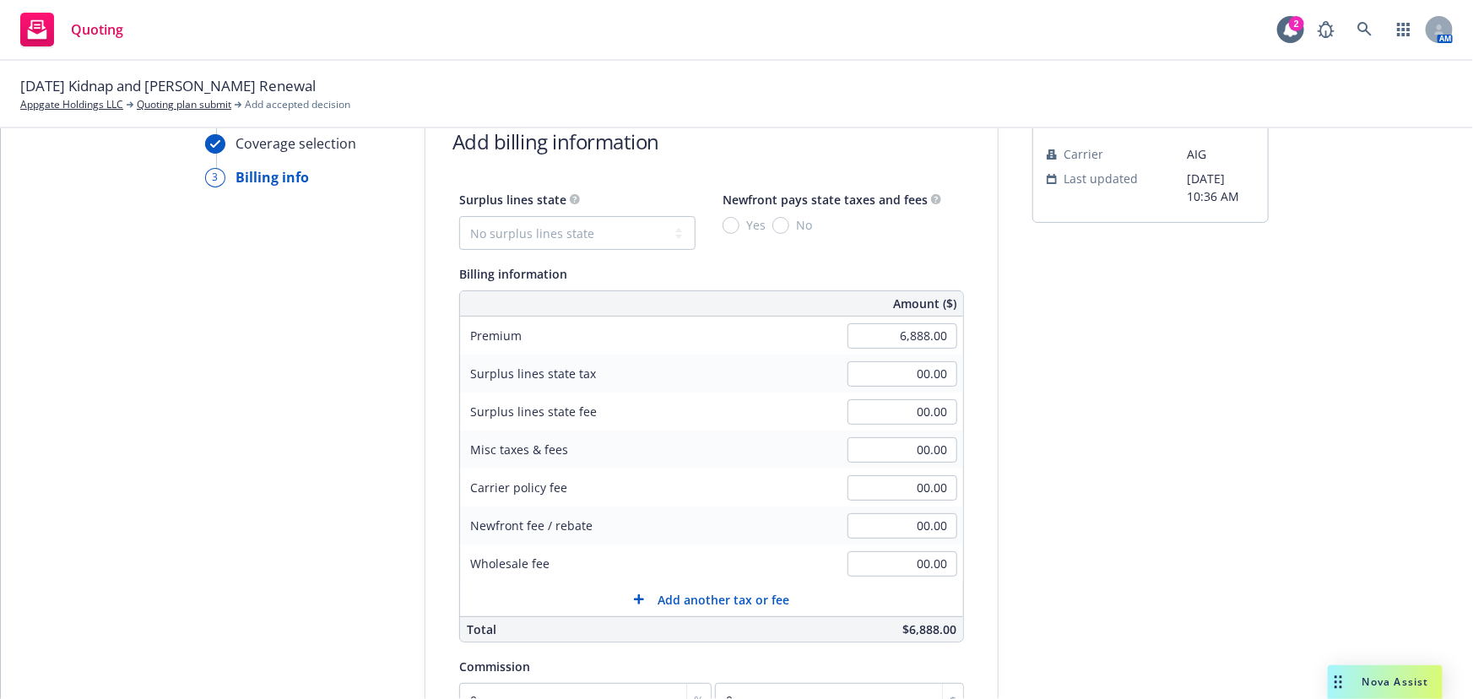
scroll to position [293, 0]
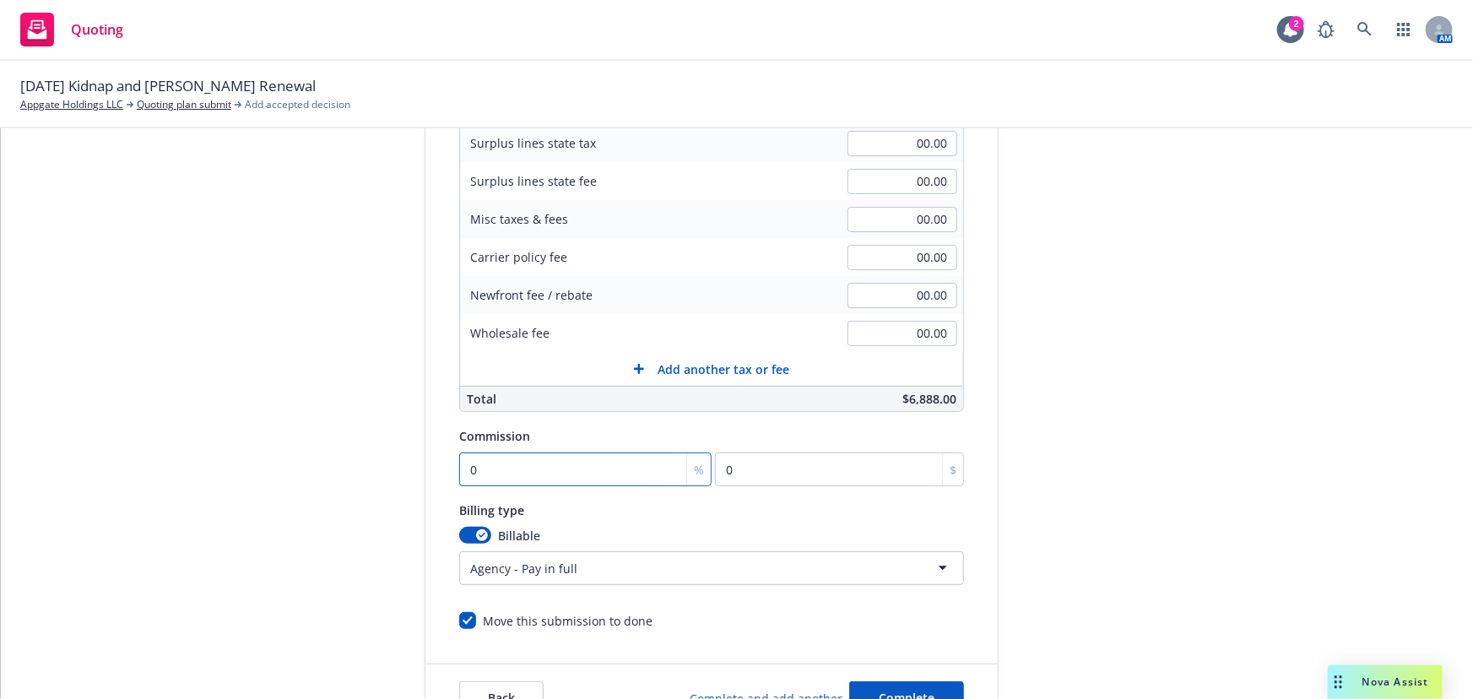
click at [526, 457] on input "0" at bounding box center [585, 469] width 252 height 34
type input "1"
type input "68.88"
type input "16"
type input "1102.08"
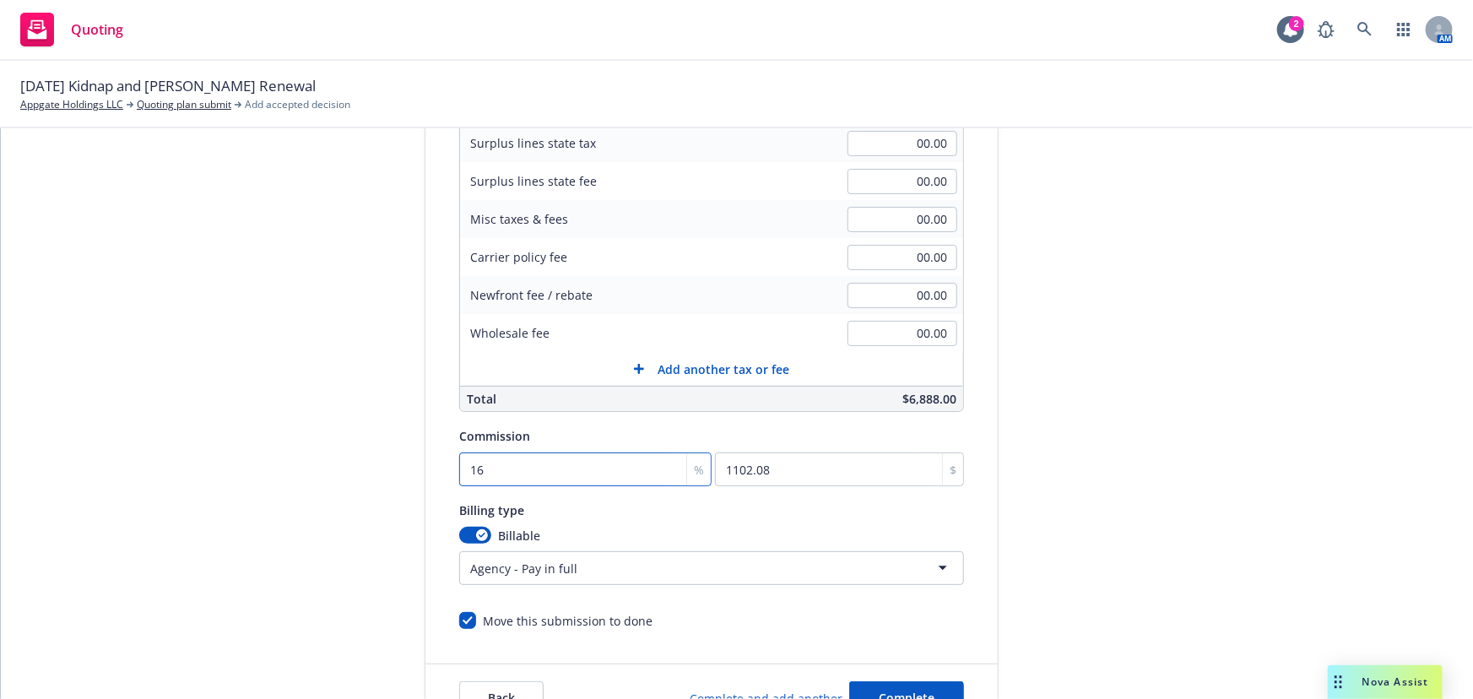
type input "16.5"
type input "1136.52"
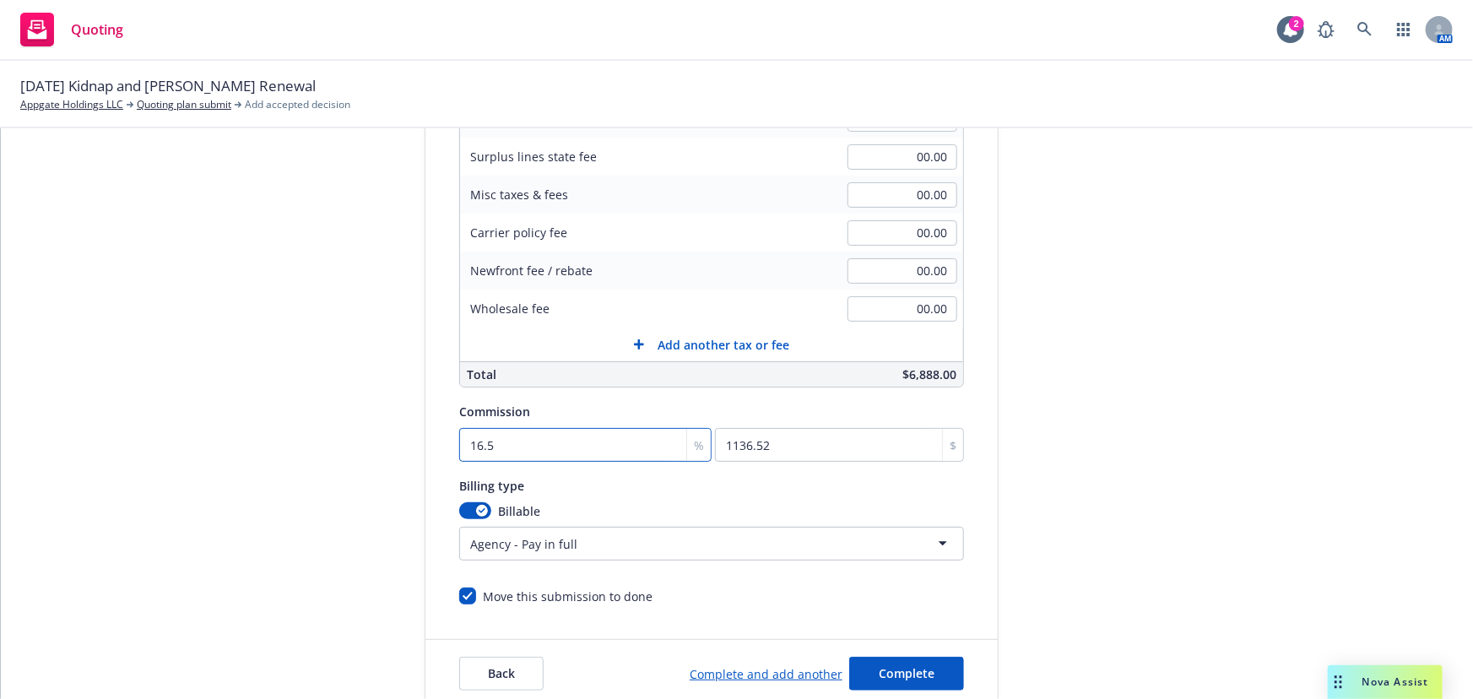
scroll to position [359, 0]
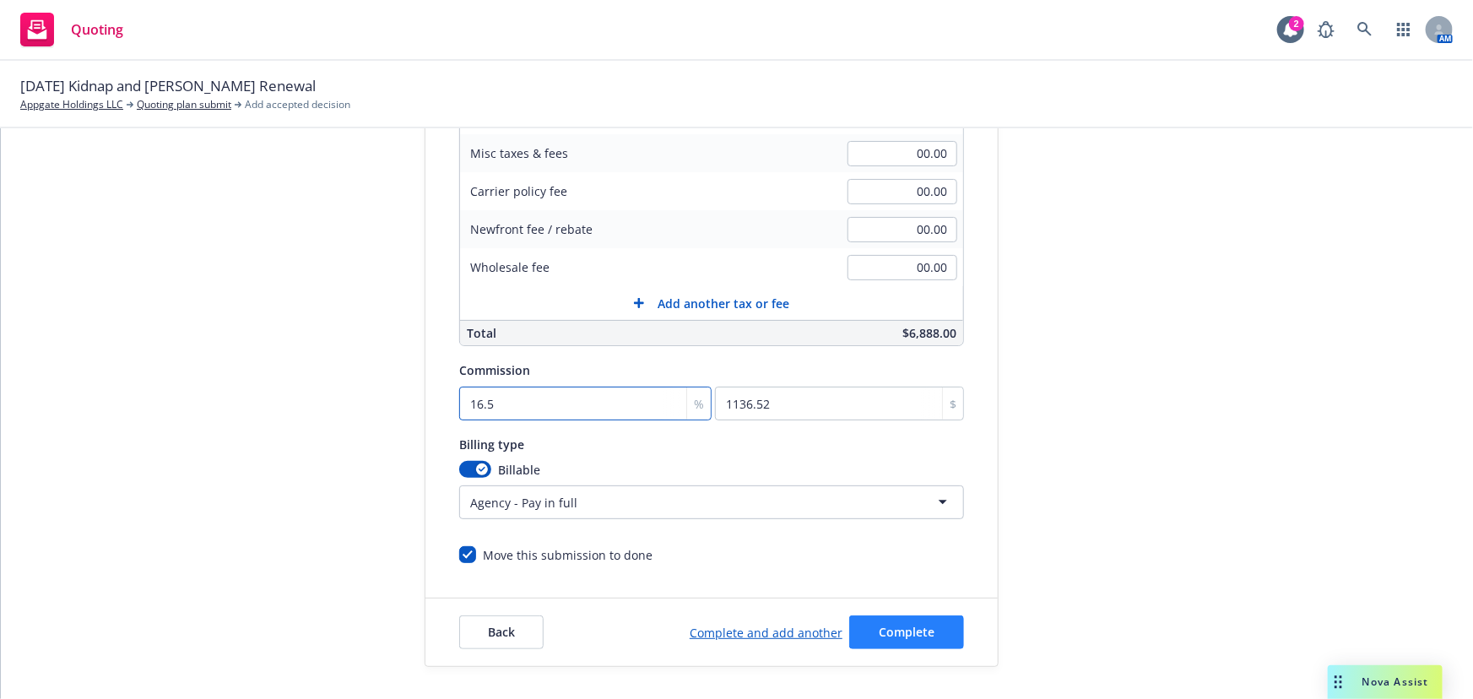
type input "16.5"
click at [907, 642] on button "Complete" at bounding box center [906, 632] width 115 height 34
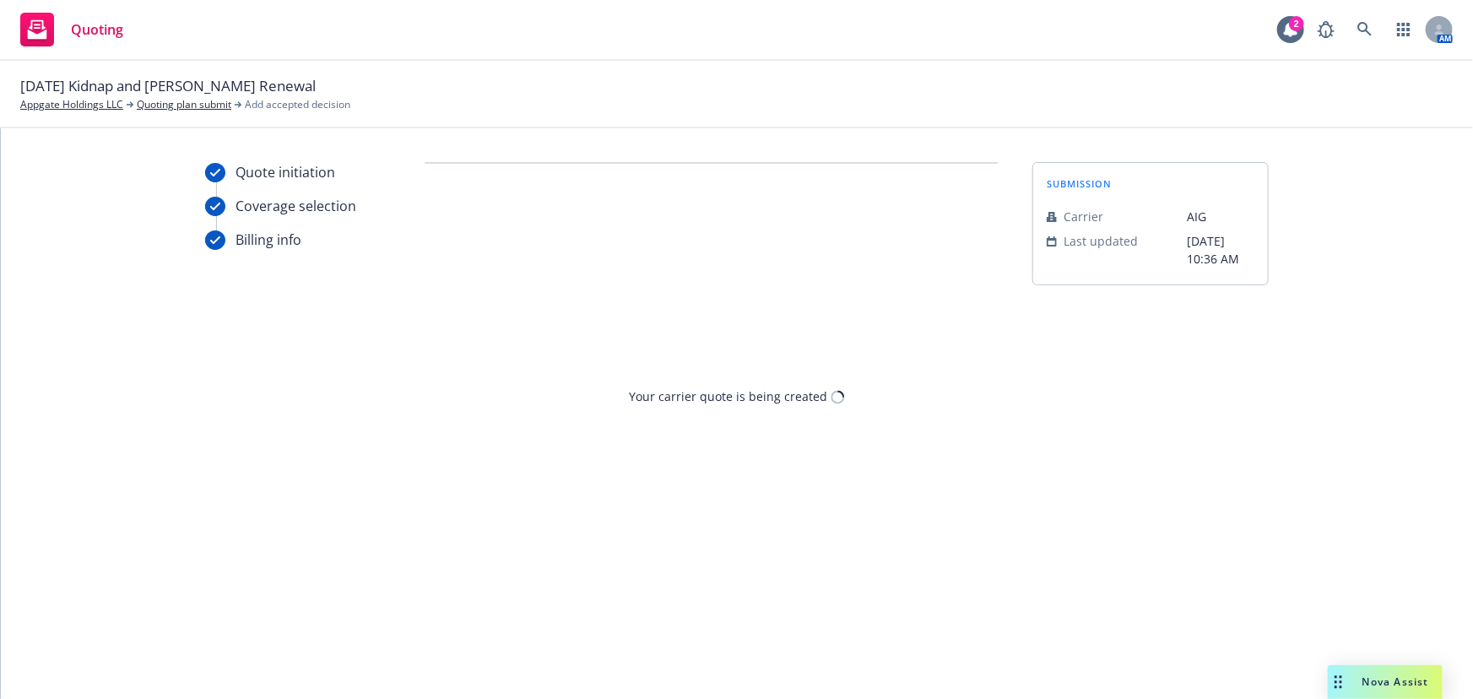
scroll to position [0, 0]
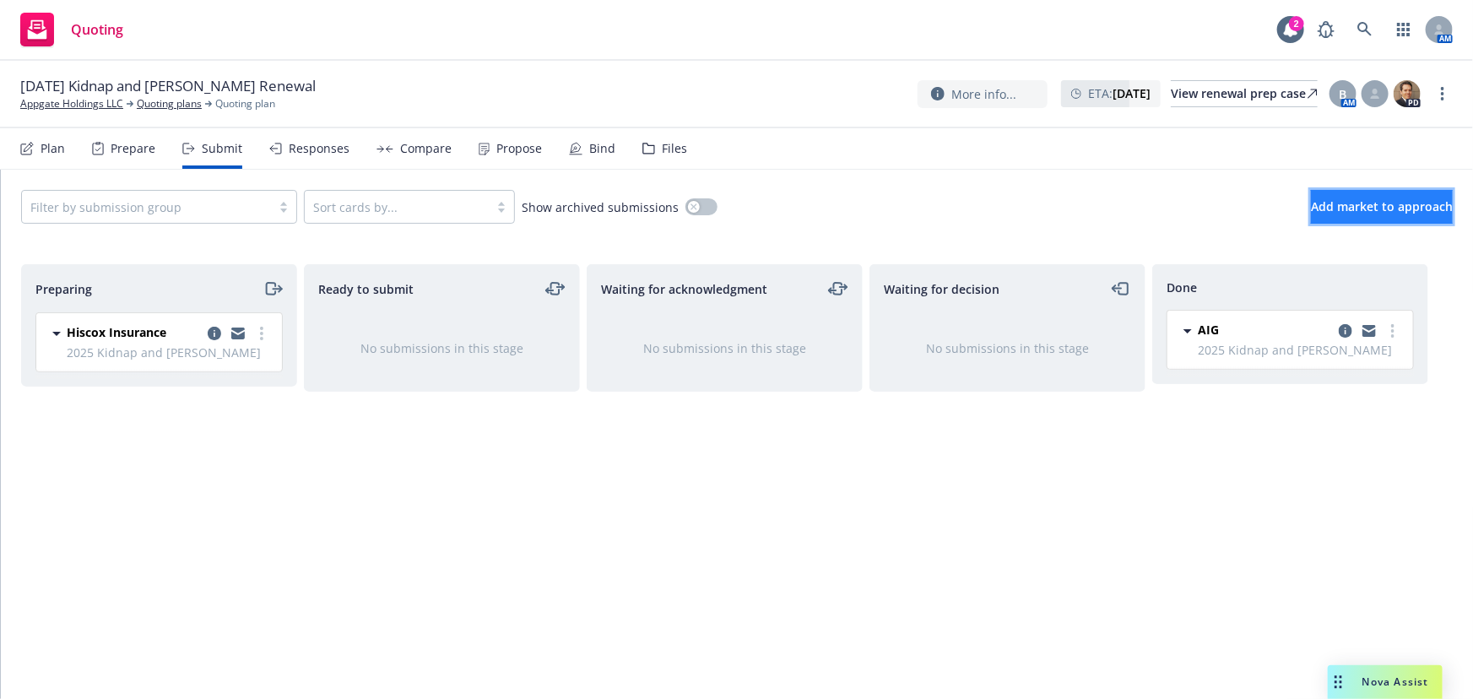
click at [1342, 199] on span "Add market to approach" at bounding box center [1382, 206] width 142 height 16
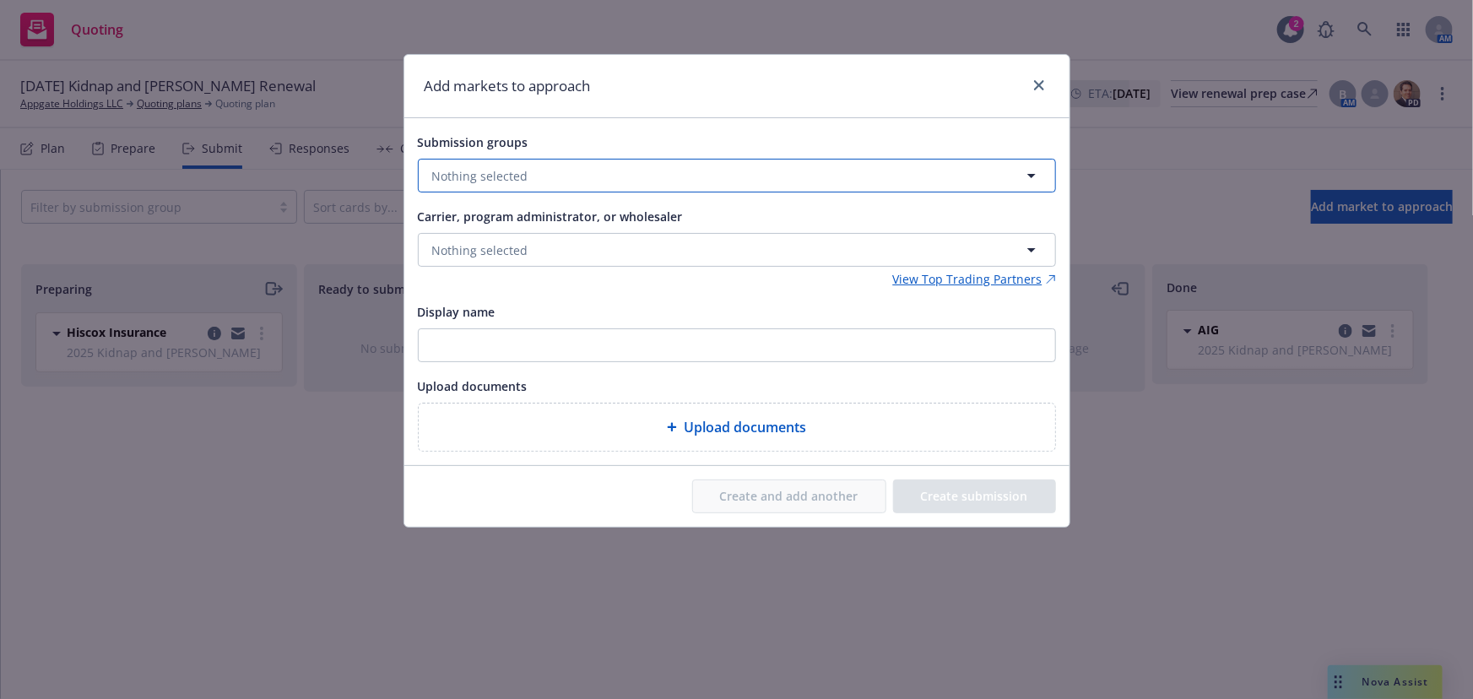
click at [836, 186] on button "Nothing selected" at bounding box center [737, 176] width 638 height 34
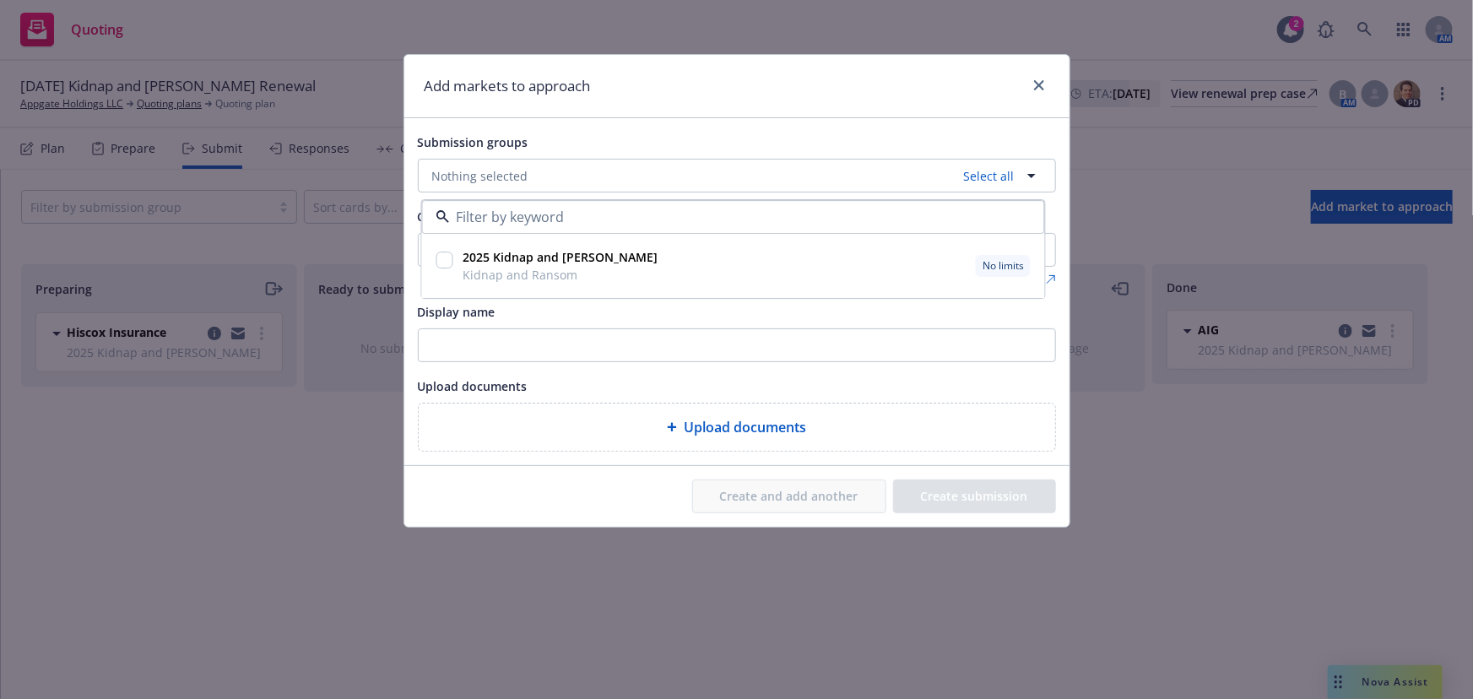
click at [723, 264] on div "2025 Kidnap and Ransom Kidnap and Ransom No limits" at bounding box center [745, 267] width 578 height 42
checkbox input "true"
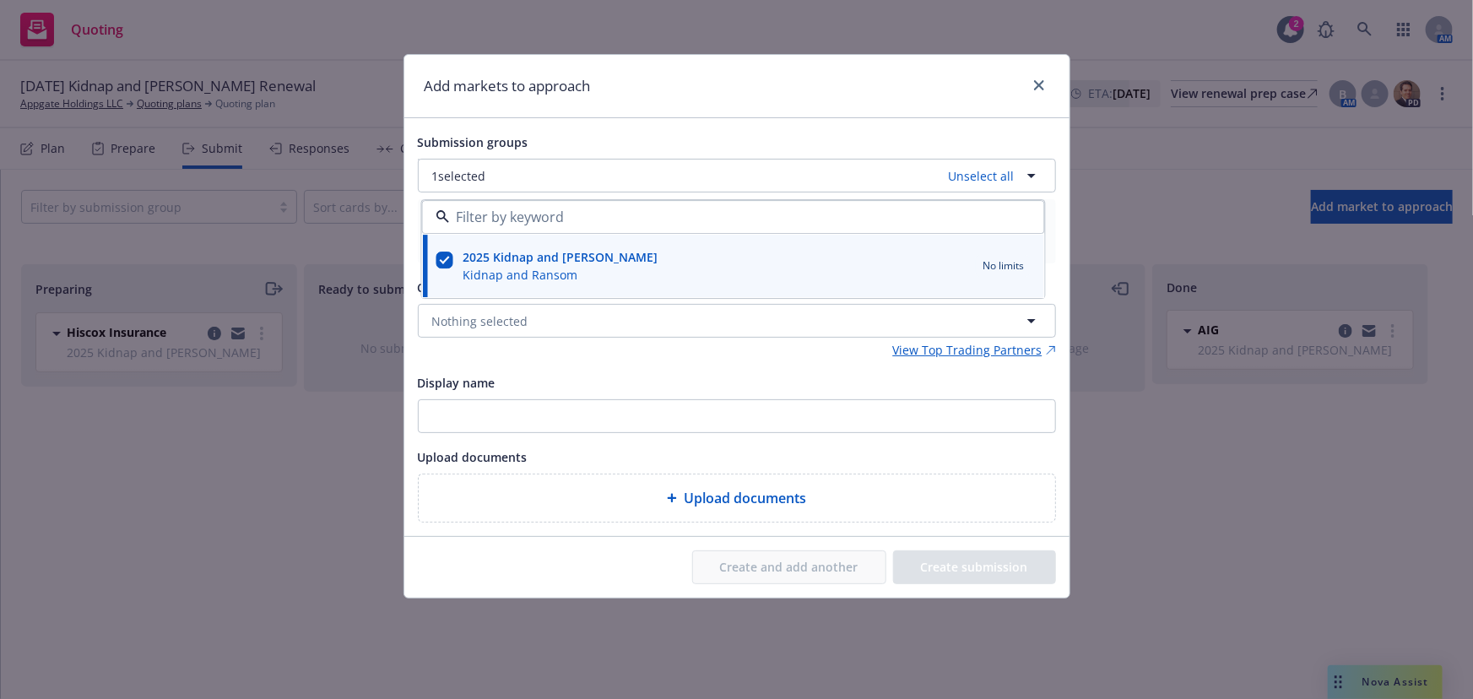
click at [567, 381] on div "Display name" at bounding box center [737, 382] width 638 height 20
click at [560, 321] on button "Nothing selected" at bounding box center [737, 321] width 638 height 34
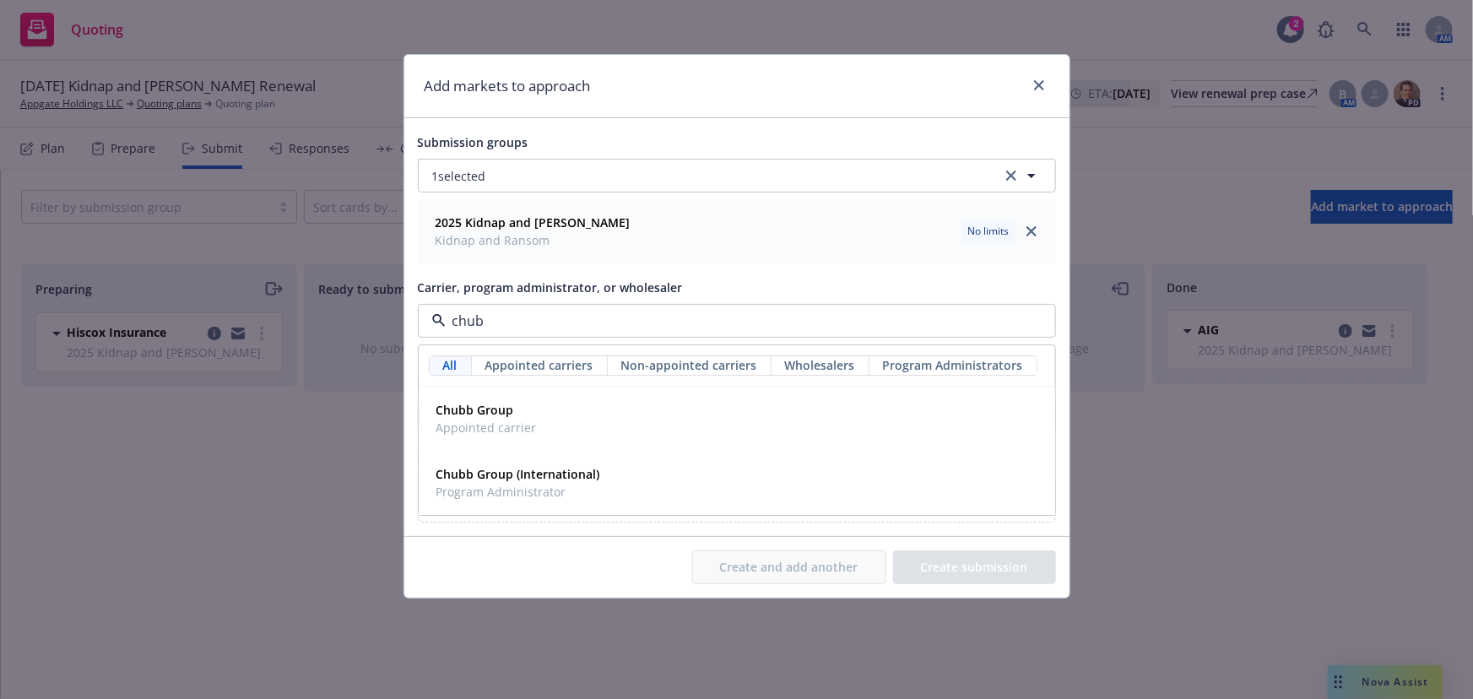
type input "chubb"
click at [593, 433] on div "Chubb Group Appointed carrier" at bounding box center [737, 419] width 615 height 42
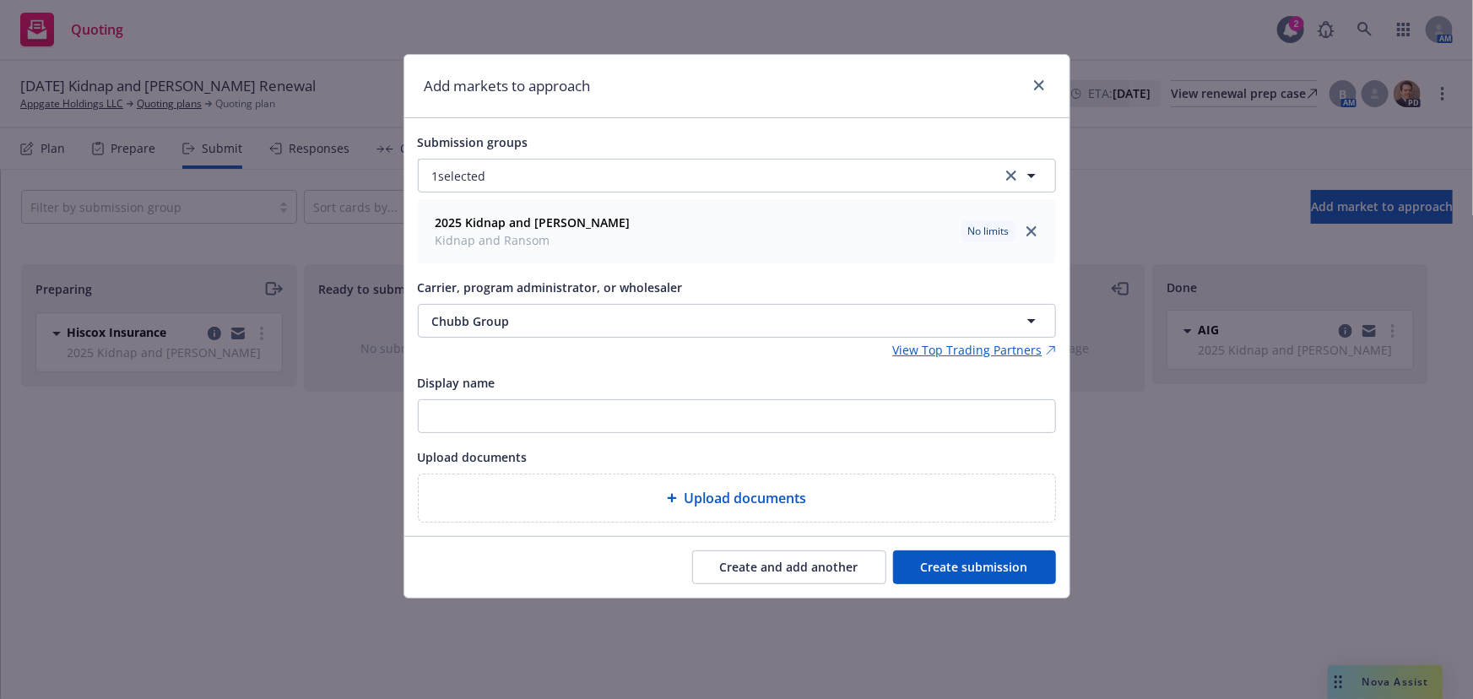
click at [1004, 560] on button "Create submission" at bounding box center [974, 567] width 163 height 34
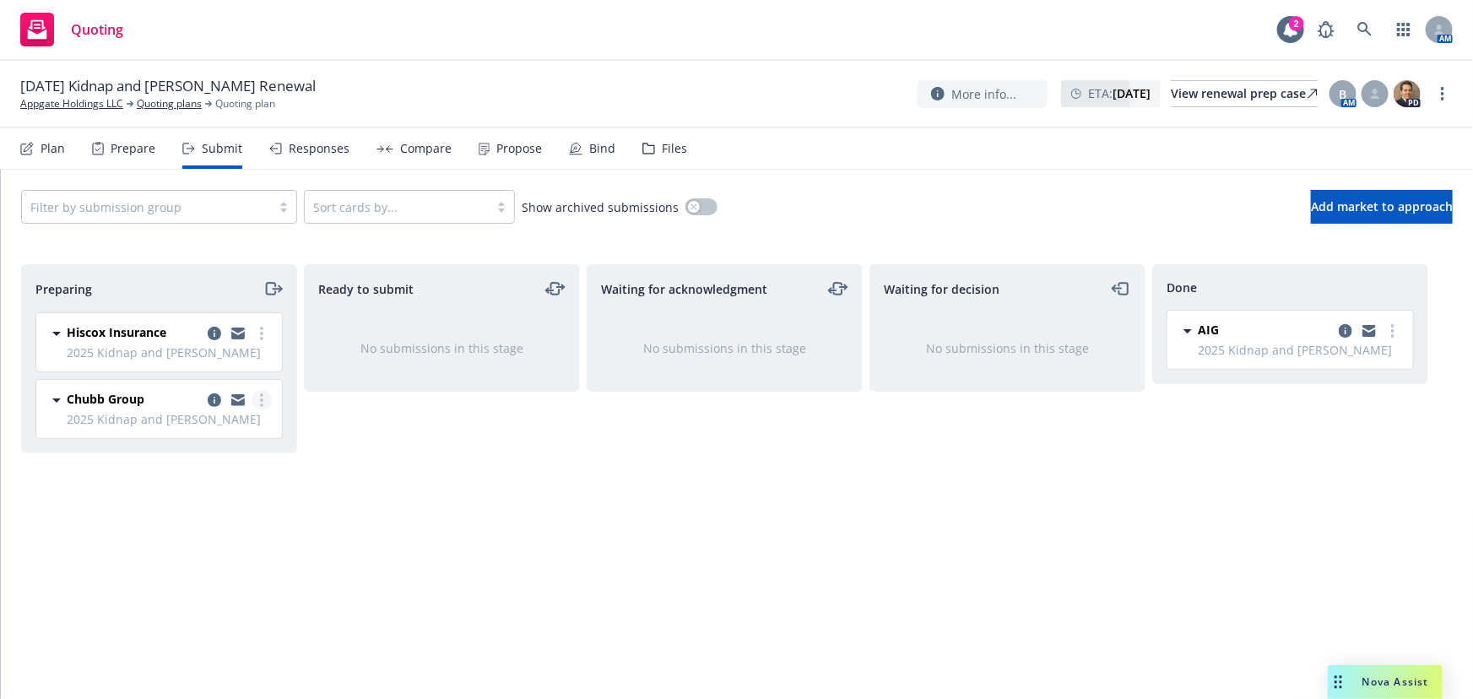
click at [269, 401] on link "more" at bounding box center [262, 400] width 20 height 20
click at [230, 528] on span "Add accepted decision" at bounding box center [186, 536] width 169 height 16
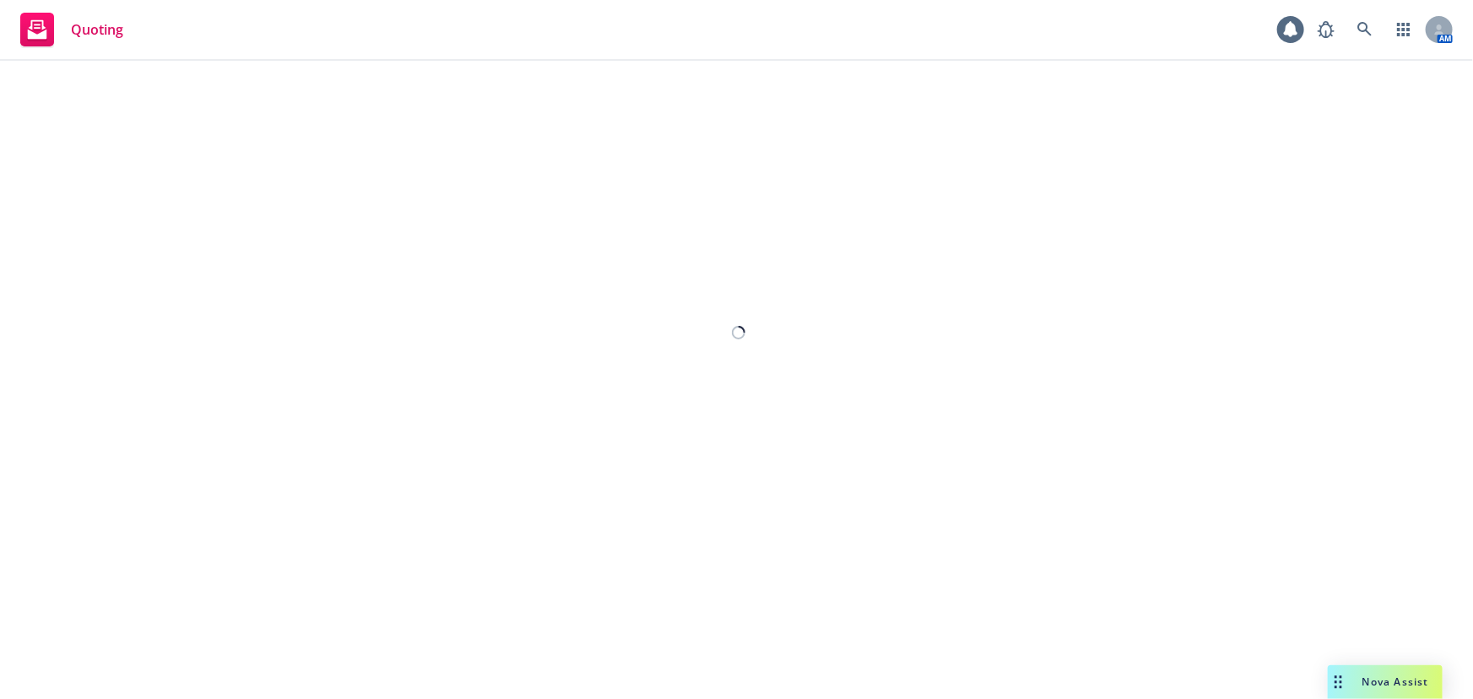
select select "12"
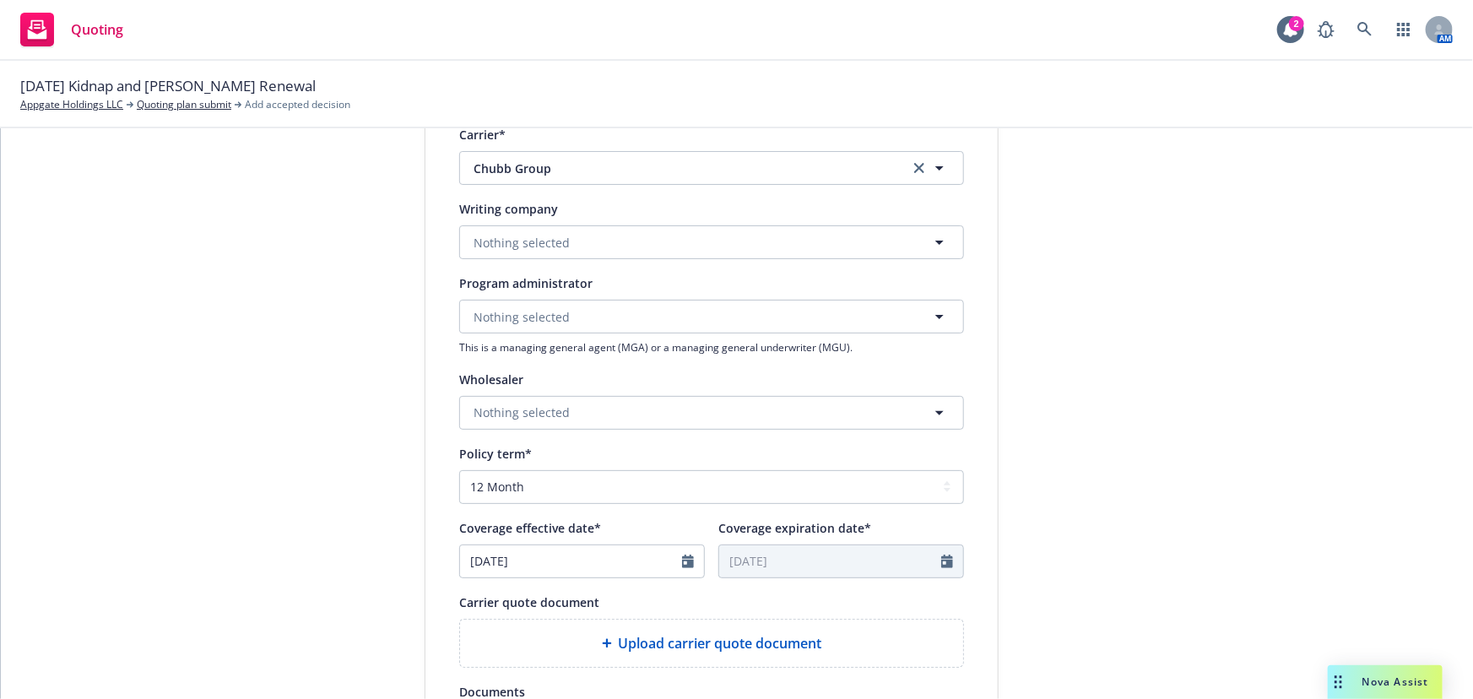
scroll to position [460, 0]
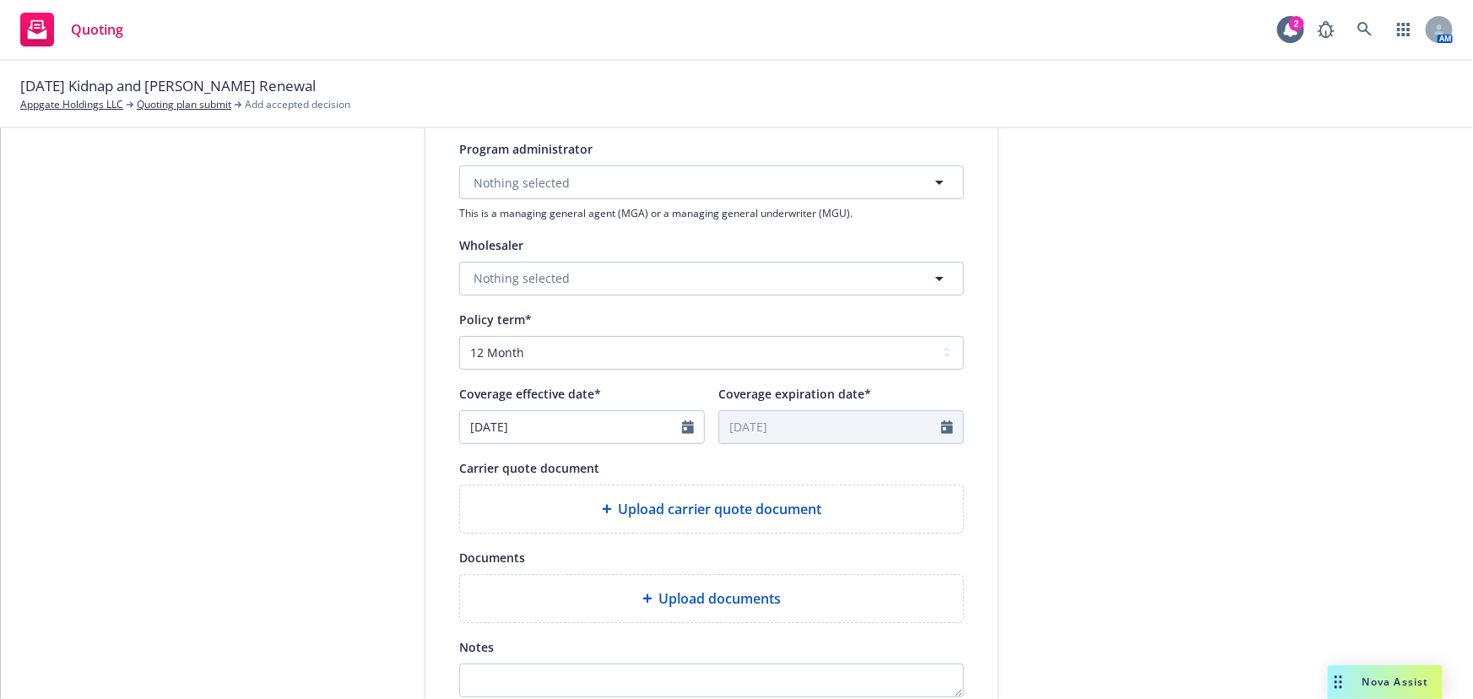
type textarea "x"
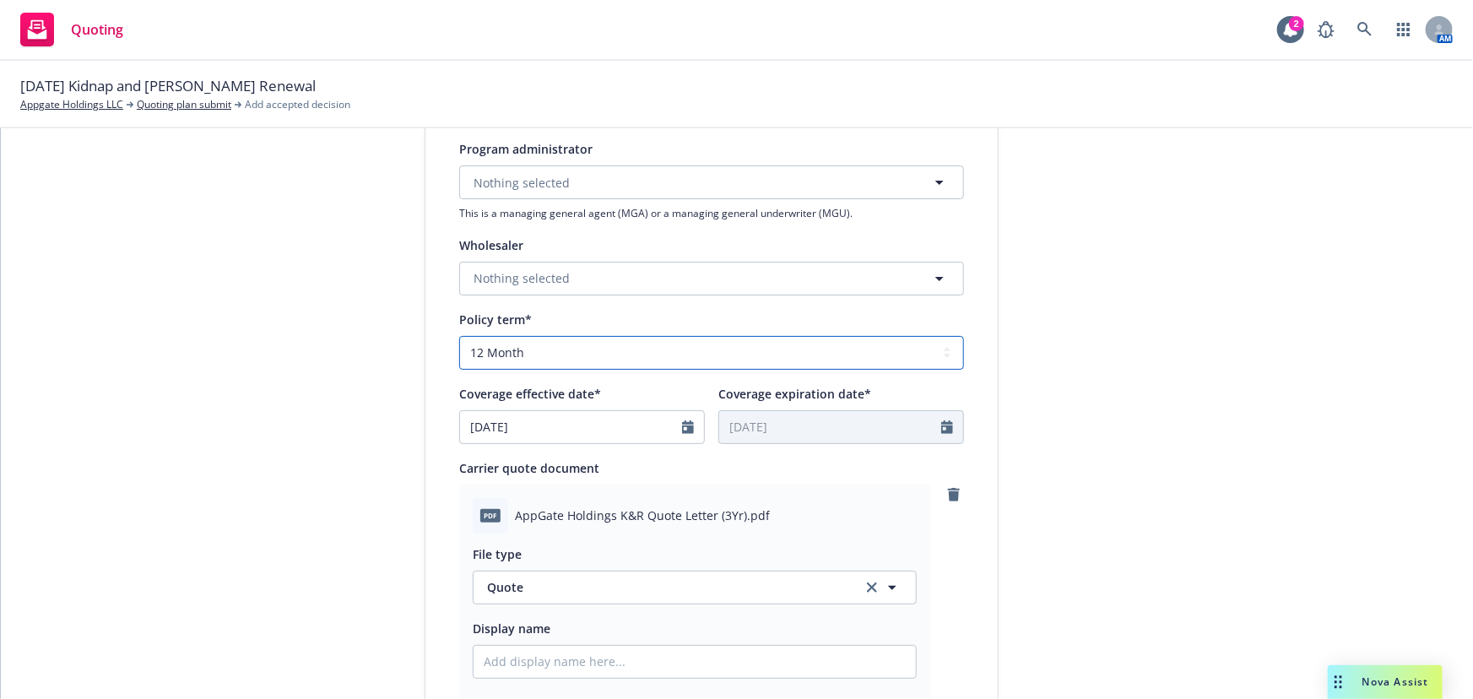
click at [574, 348] on select "Select policy term 12 Month 6 Month 4 Month 3 Month 2 Month 1 Month 36 Month (3…" at bounding box center [711, 353] width 505 height 34
select select "36"
click at [459, 336] on select "Select policy term 12 Month 6 Month 4 Month 3 Month 2 Month 1 Month 36 Month (3…" at bounding box center [711, 353] width 505 height 34
type textarea "x"
type input "10/12/2028"
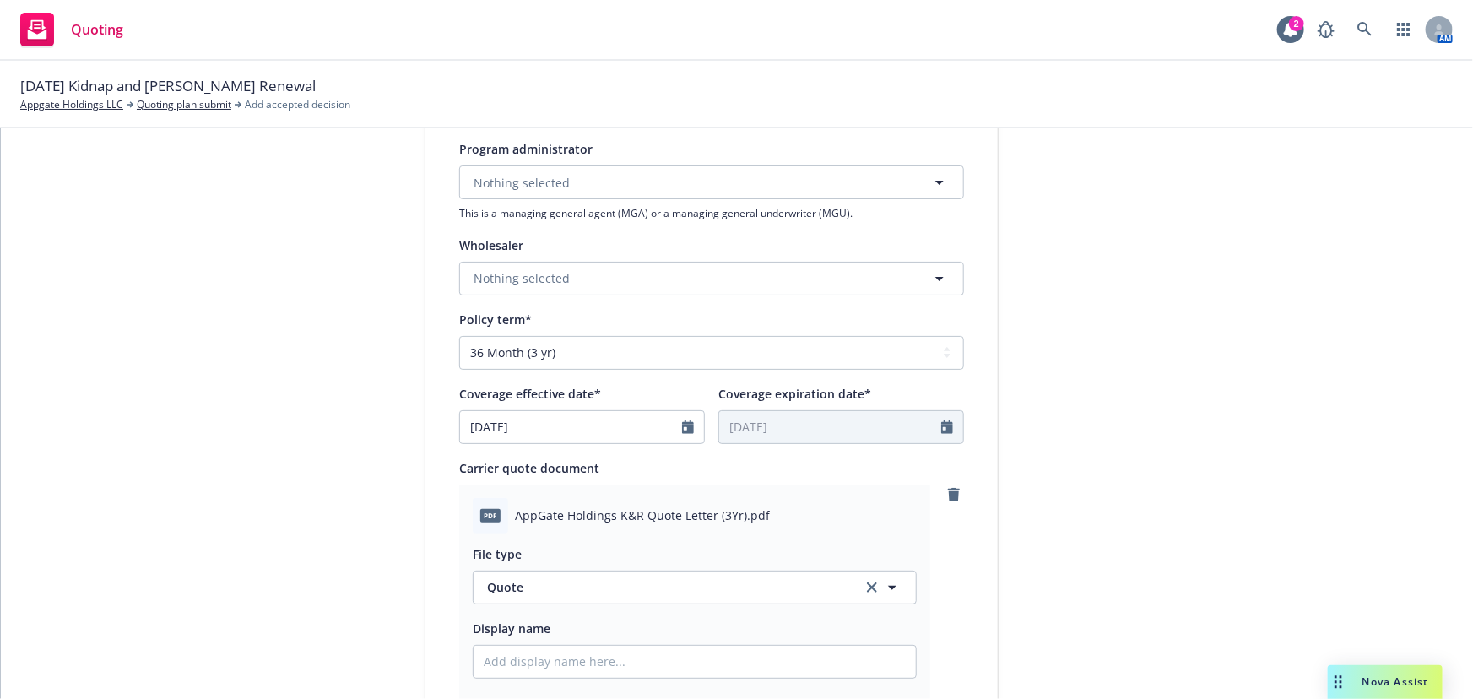
click at [1266, 480] on div "1 Quote initiation 2 Coverage selection 3 Billing info Quote initiation Display…" at bounding box center [737, 390] width 1432 height 1377
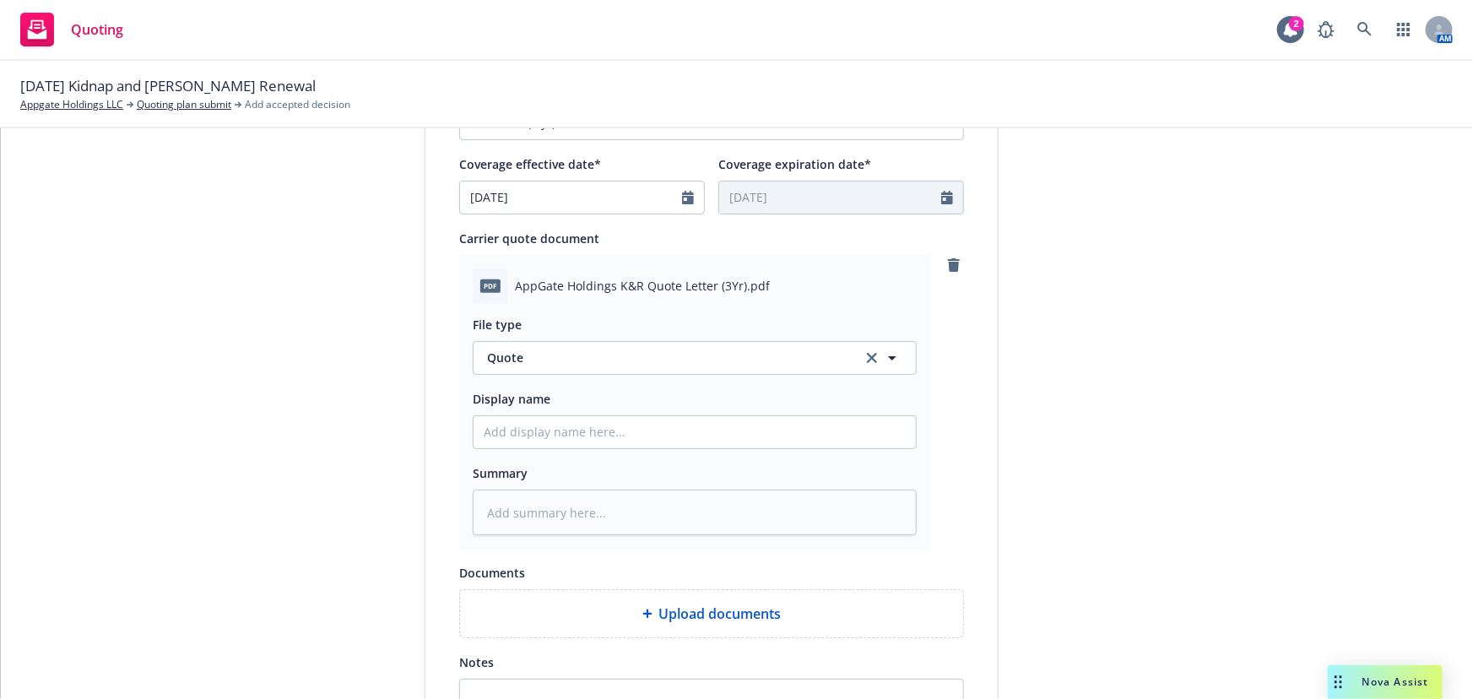
scroll to position [690, 0]
click at [604, 421] on input "Display name" at bounding box center [695, 431] width 442 height 32
type textarea "x"
type input "0"
type textarea "x"
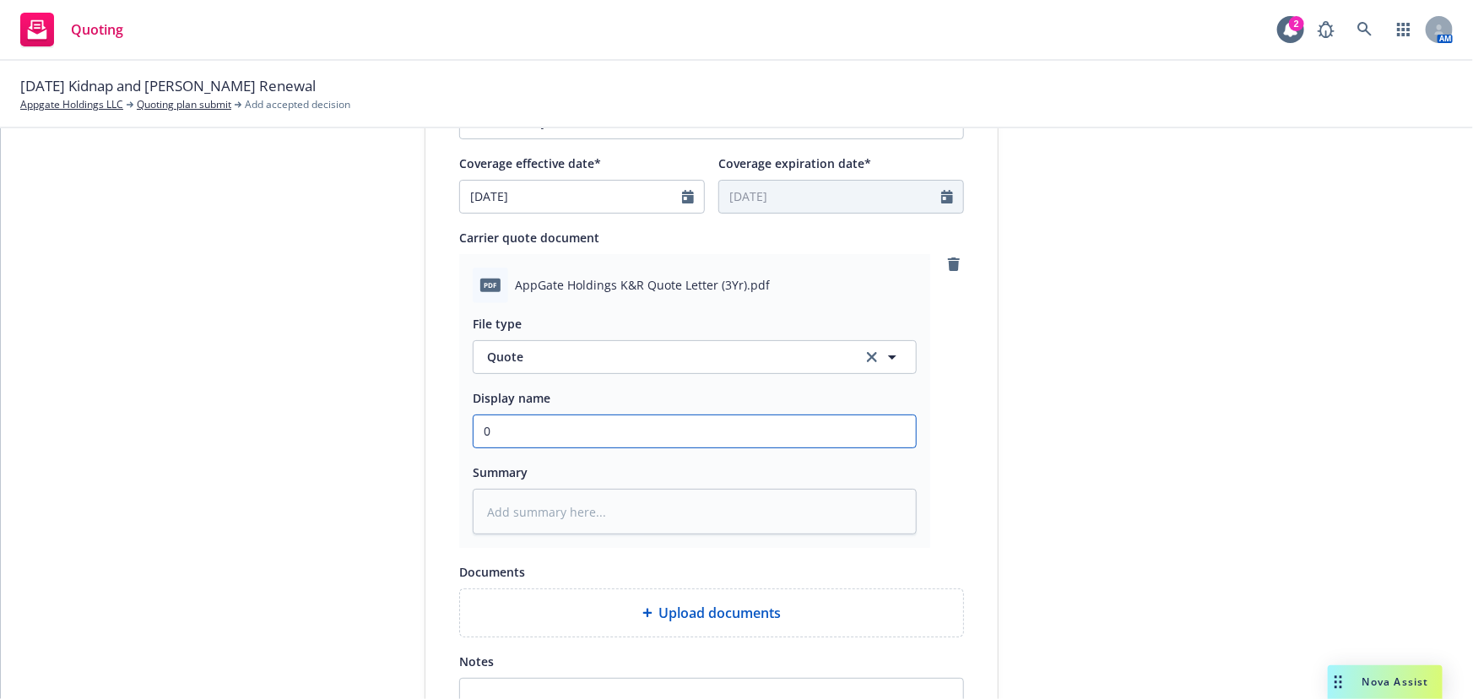
type input "00"
type textarea "x"
type input "00 A"
type textarea "x"
type input "00 Ap"
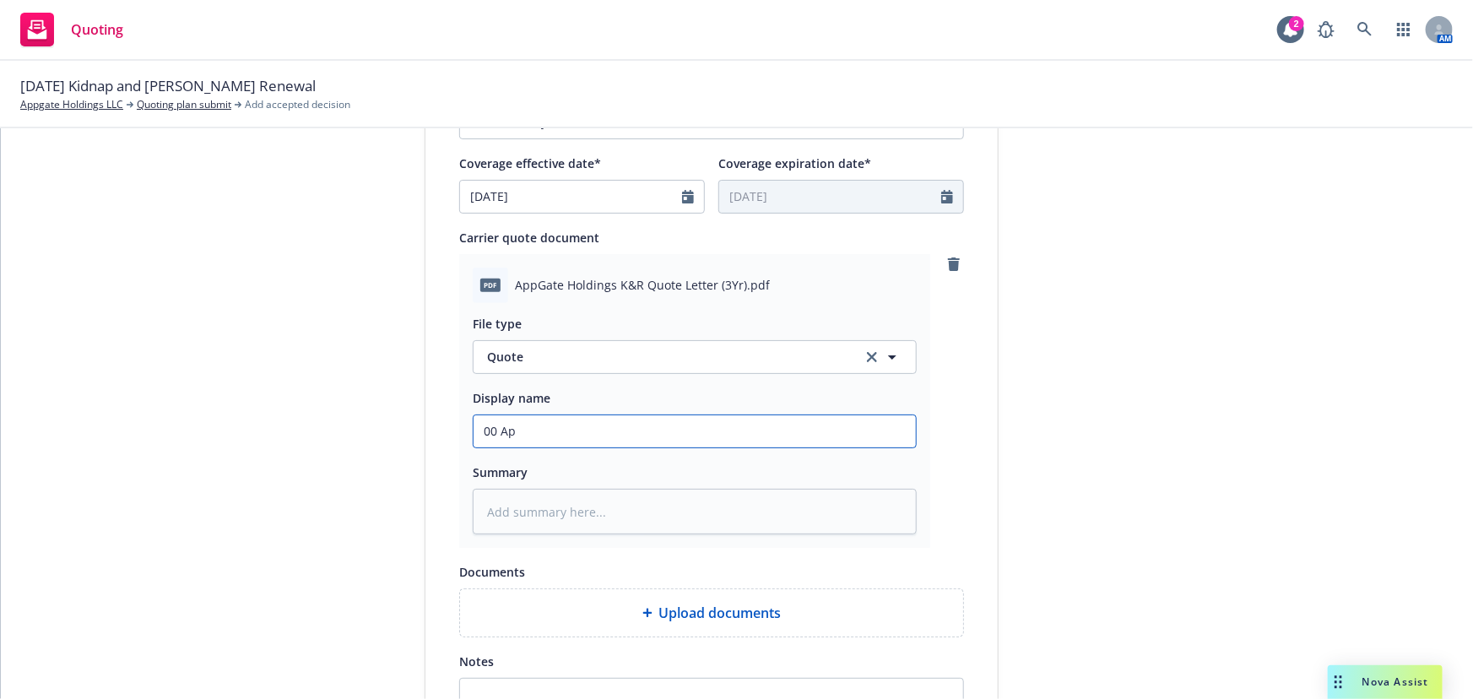
type textarea "x"
type input "00 App"
type textarea "x"
type input "00 AppG"
type textarea "x"
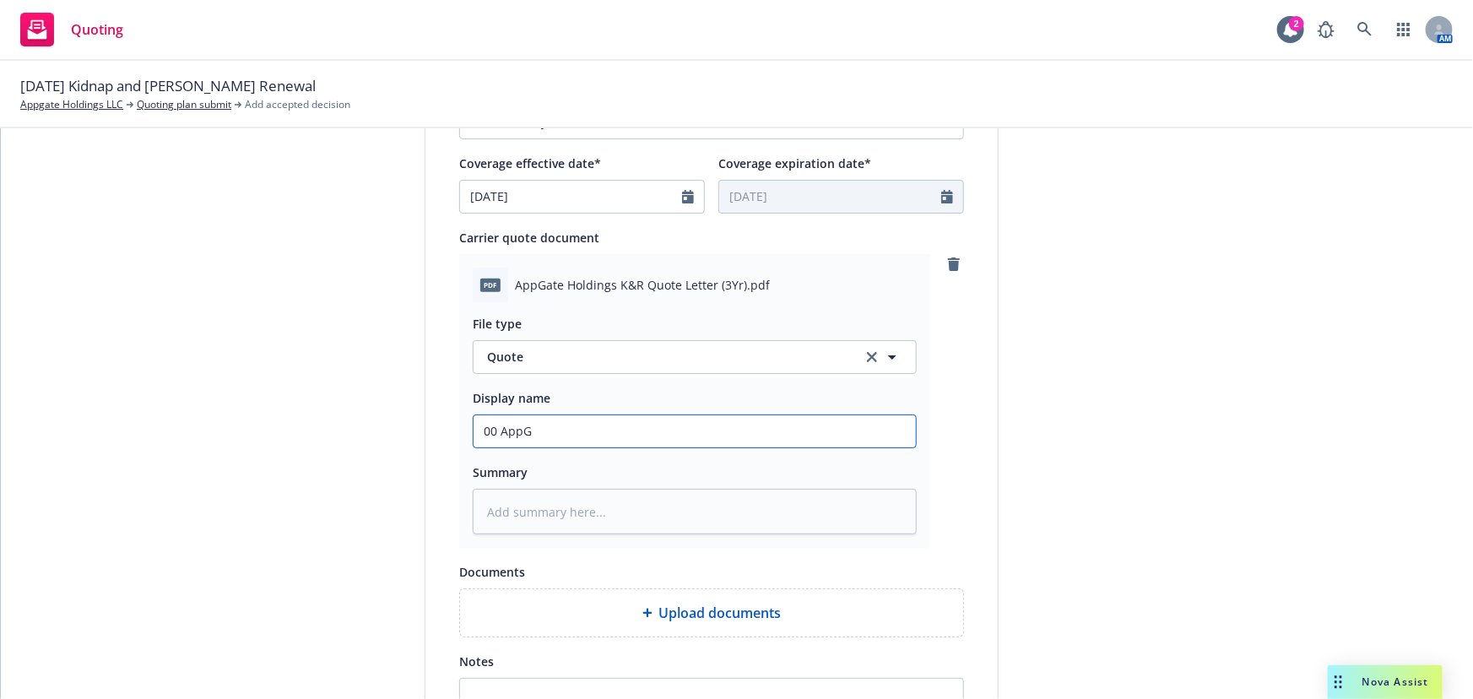
type input "00 AppGa"
type textarea "x"
type input "00 AppGat"
type textarea "x"
type input "00 AppGate"
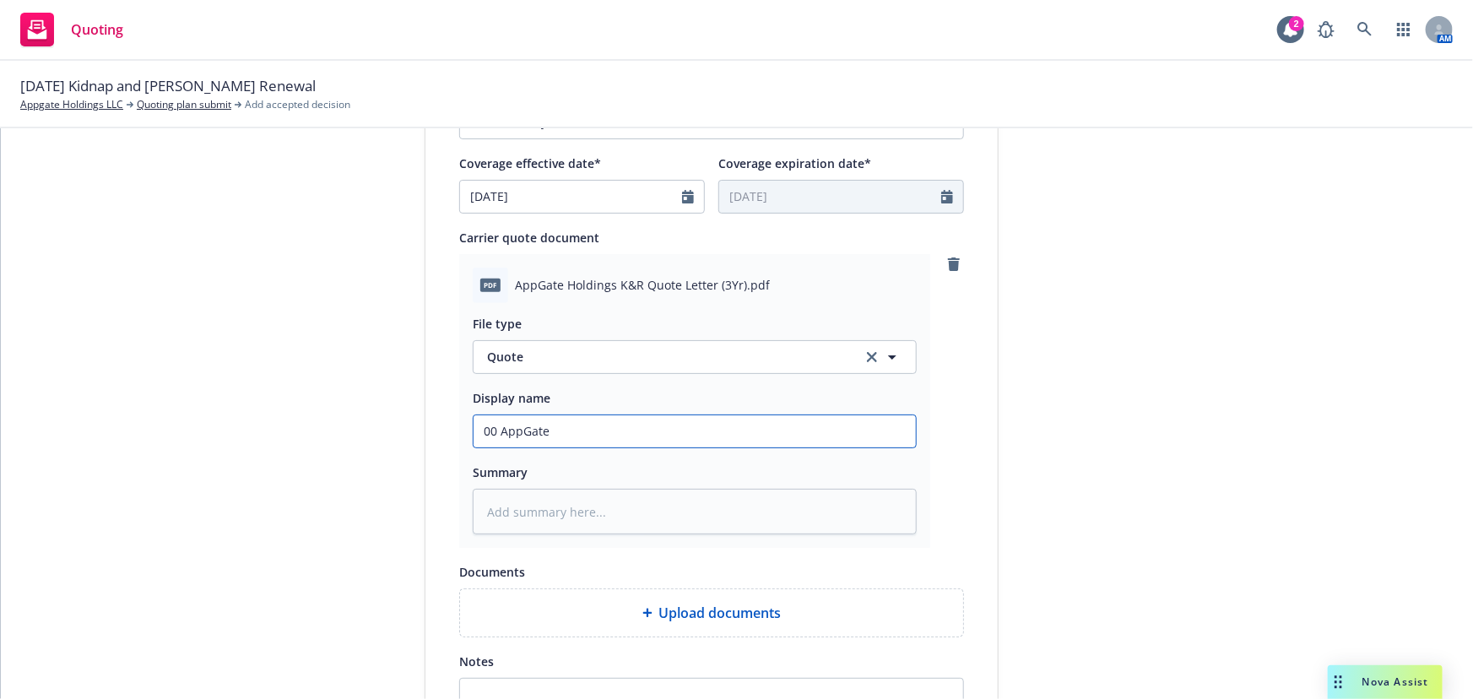
type textarea "x"
type input "00 AppGate"
type textarea "x"
type input "00 AppGate C"
type textarea "x"
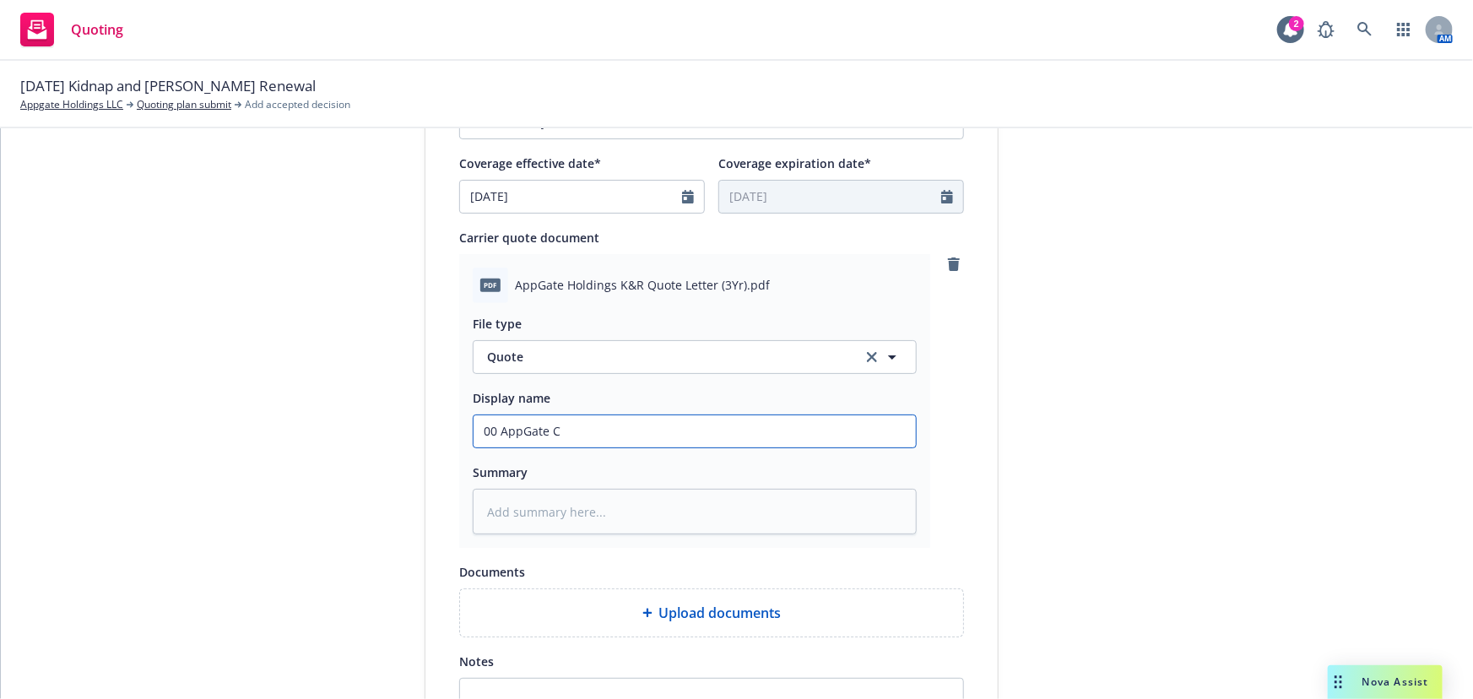
type input "00 AppGate Ch"
type textarea "x"
type input "00 AppGate Chu"
type textarea "x"
type input "00 AppGate Chub"
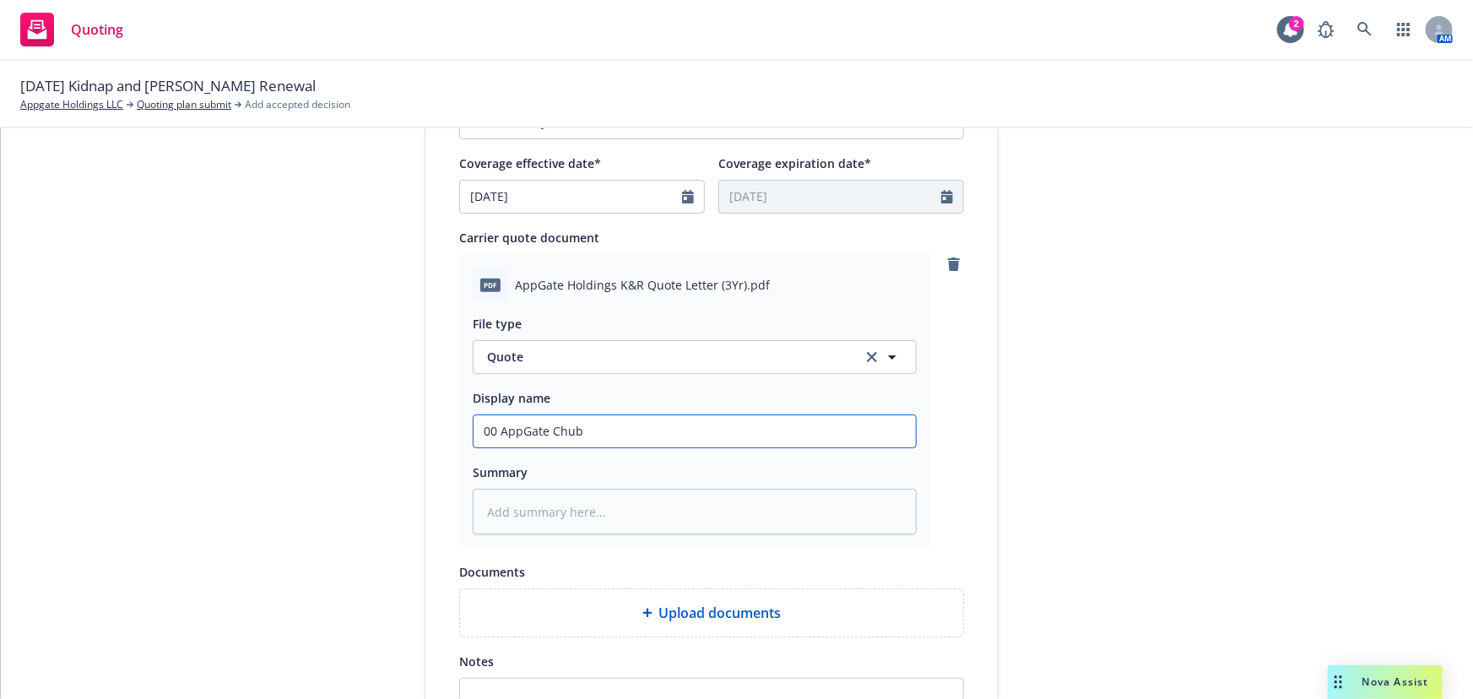
type textarea "x"
type input "00 AppGate Chubb"
type textarea "x"
type input "00 AppGate Chubb"
type textarea "x"
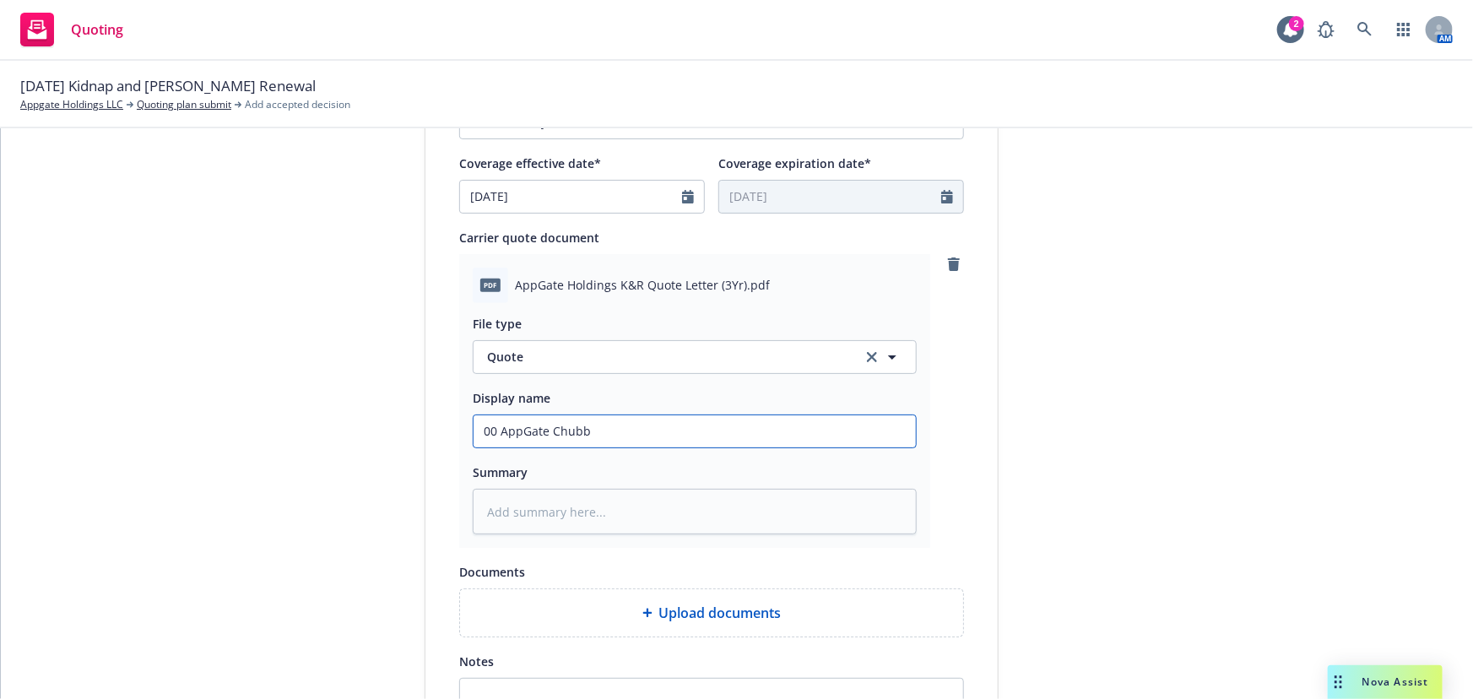
type input "00 AppGate Chubb K"
type textarea "x"
type input "00 AppGate Chubb KR"
type textarea "x"
type input "00 AppGate Chubb KRE"
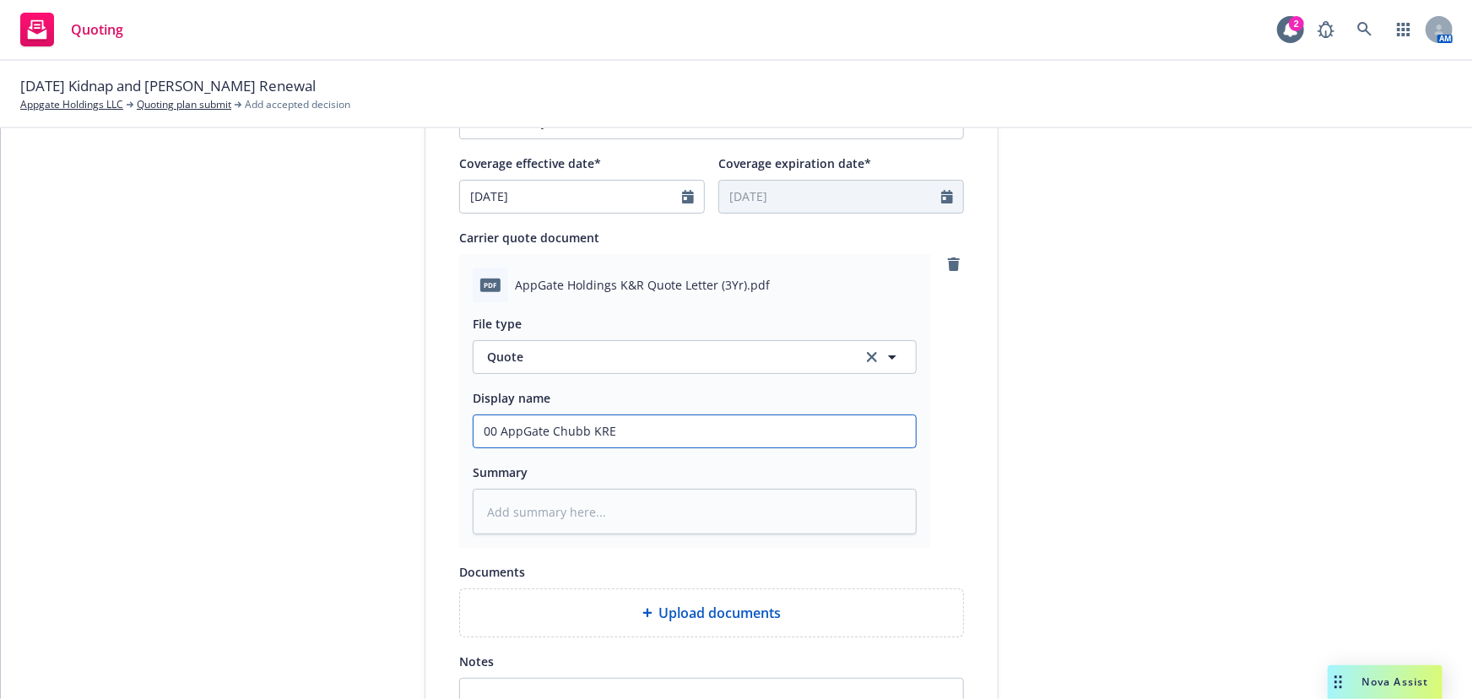
type textarea "x"
type input "00 AppGate Chubb KRE"
type textarea "x"
type input "00 AppGate Chubb KRE Q"
type textarea "x"
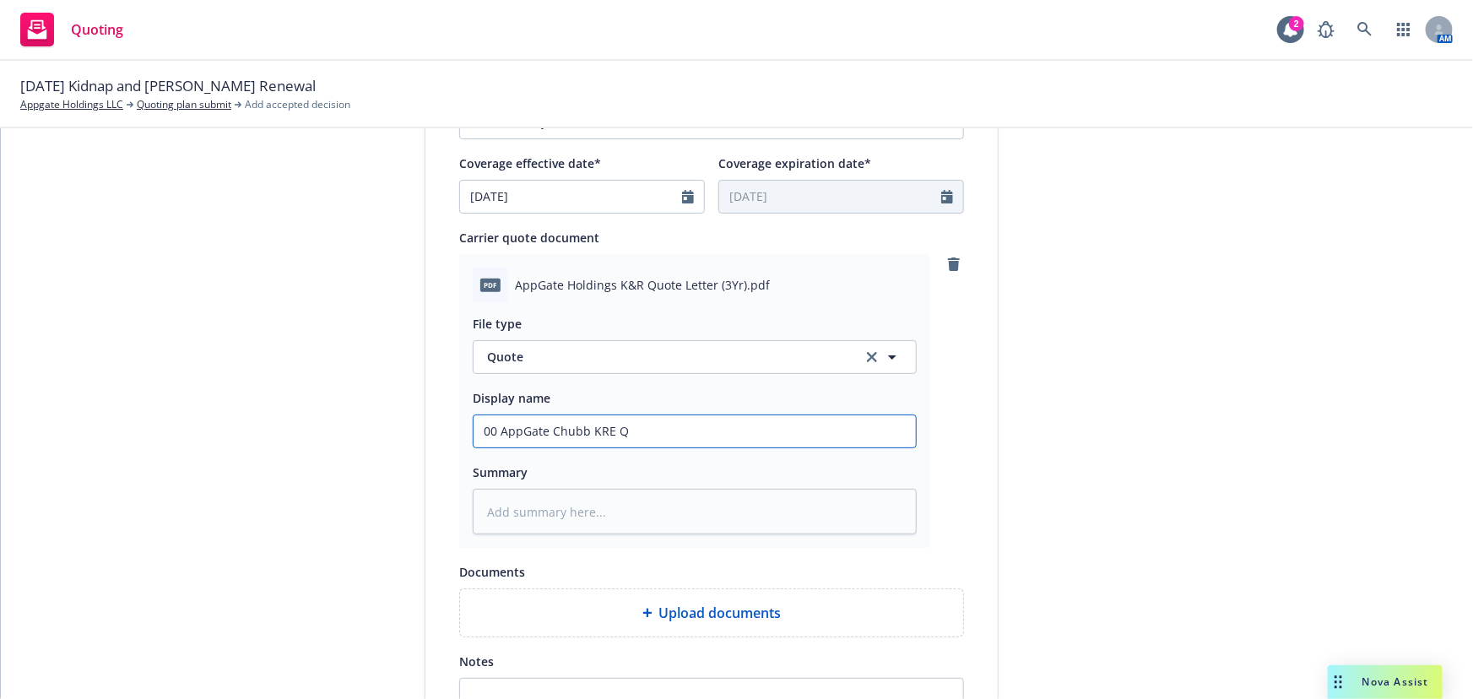
type input "00 AppGate Chubb KRE Qu"
type textarea "x"
type input "00 AppGate Chubb KRE Quo"
type textarea "x"
type input "00 AppGate Chubb KRE Quot"
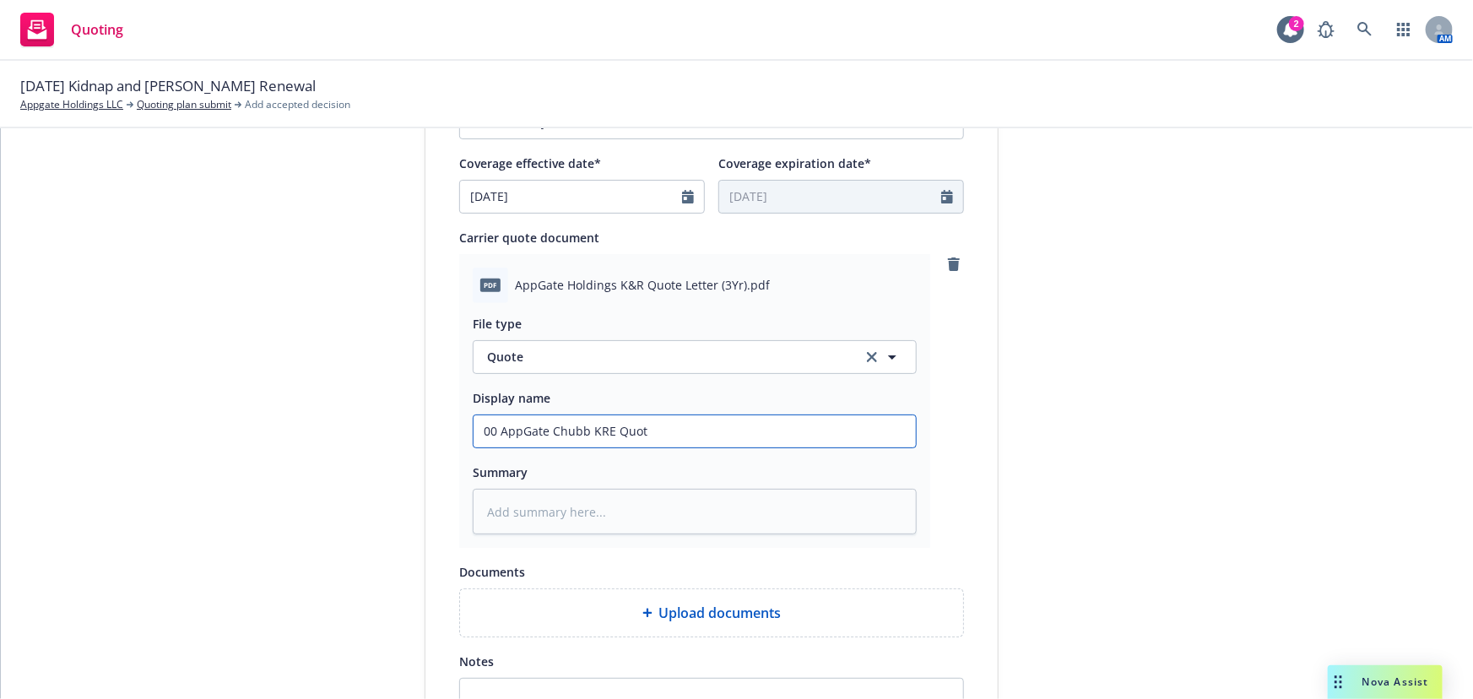
type textarea "x"
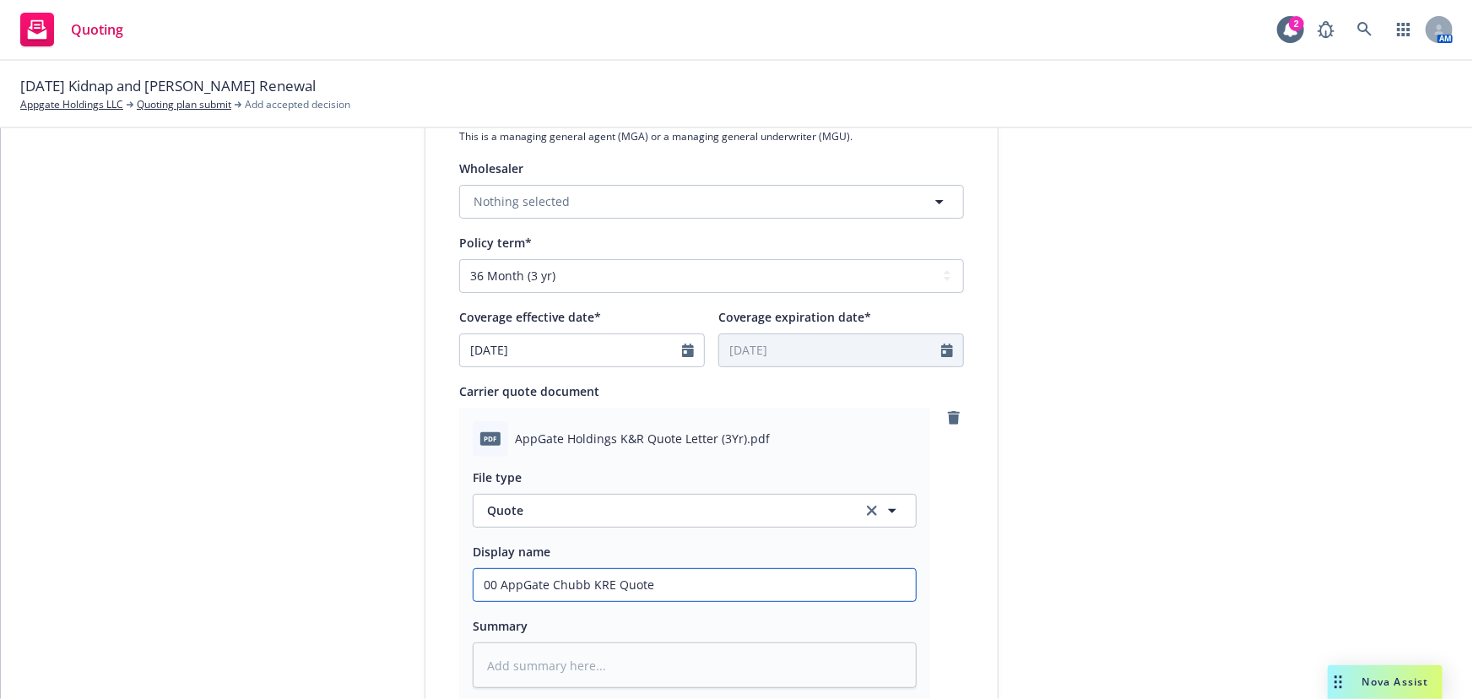
scroll to position [873, 0]
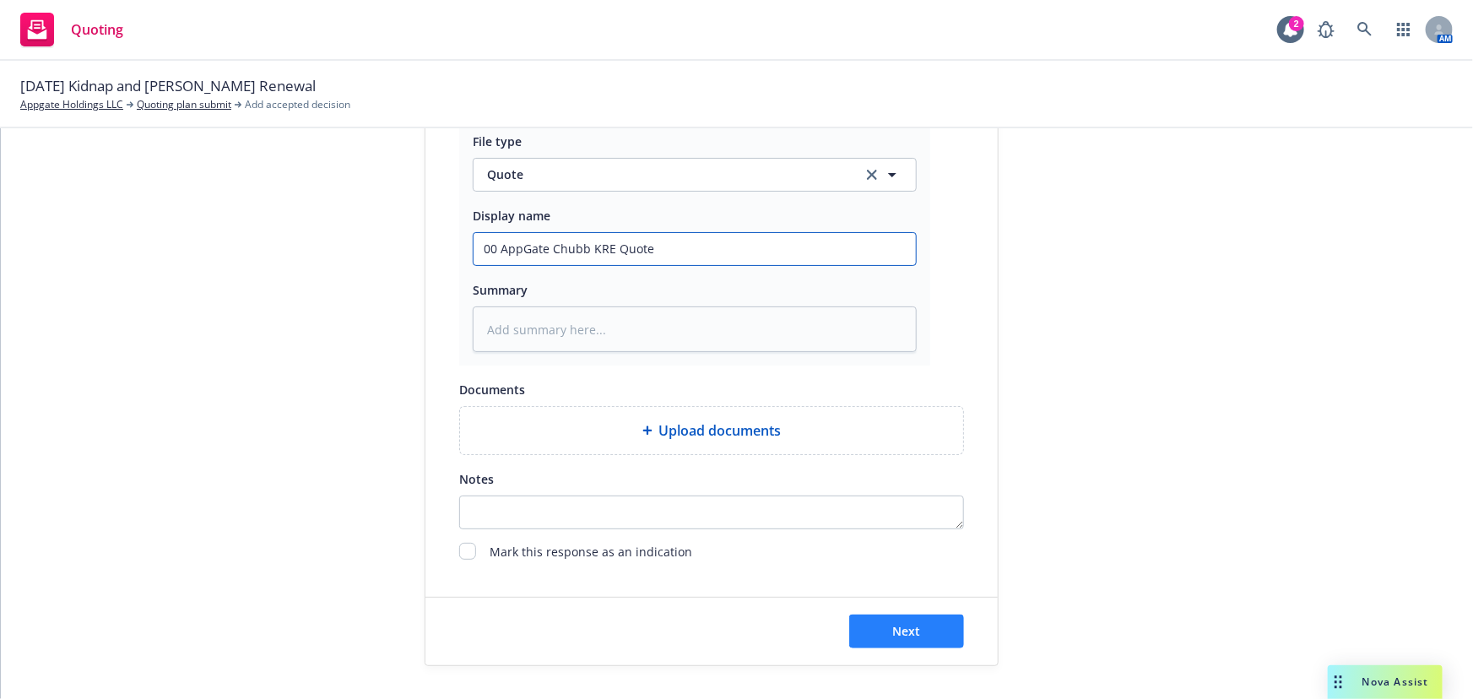
type input "00 AppGate Chubb KRE Quote"
click at [897, 625] on span "Next" at bounding box center [907, 631] width 28 height 16
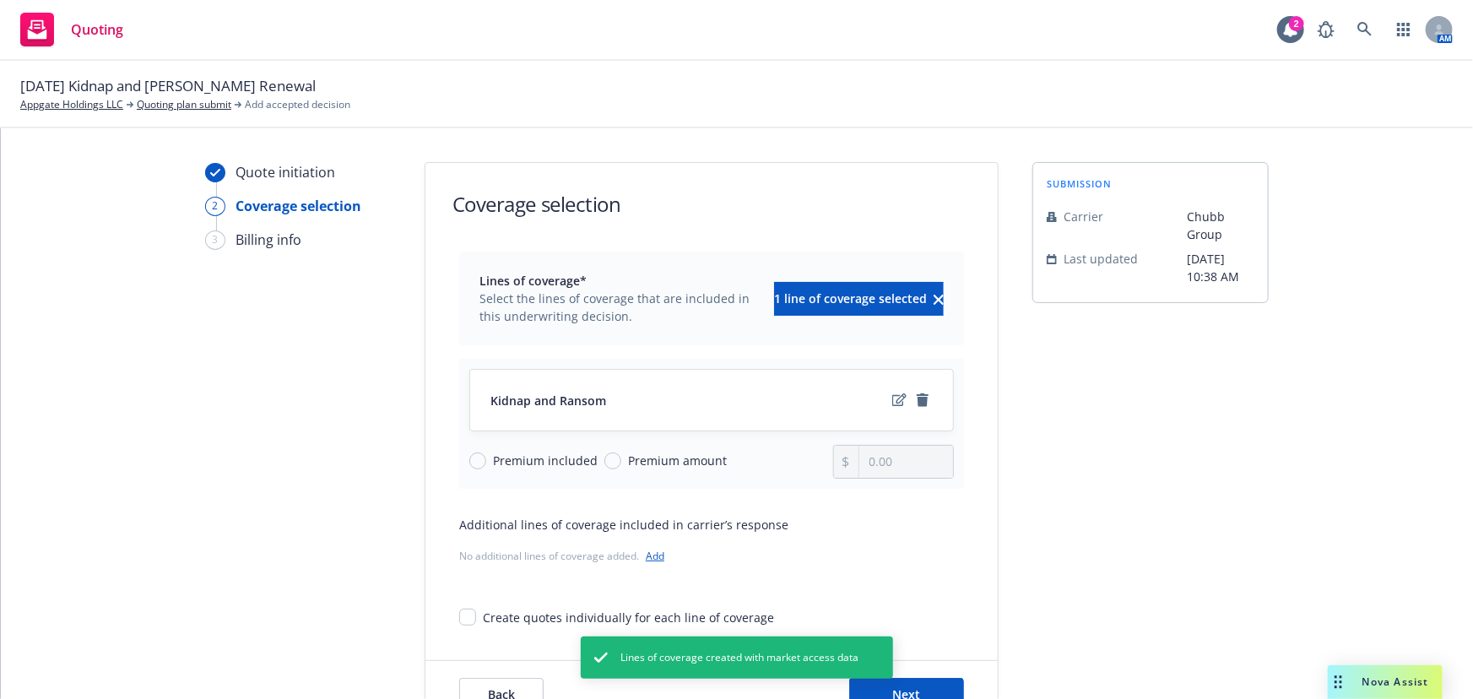
scroll to position [62, 0]
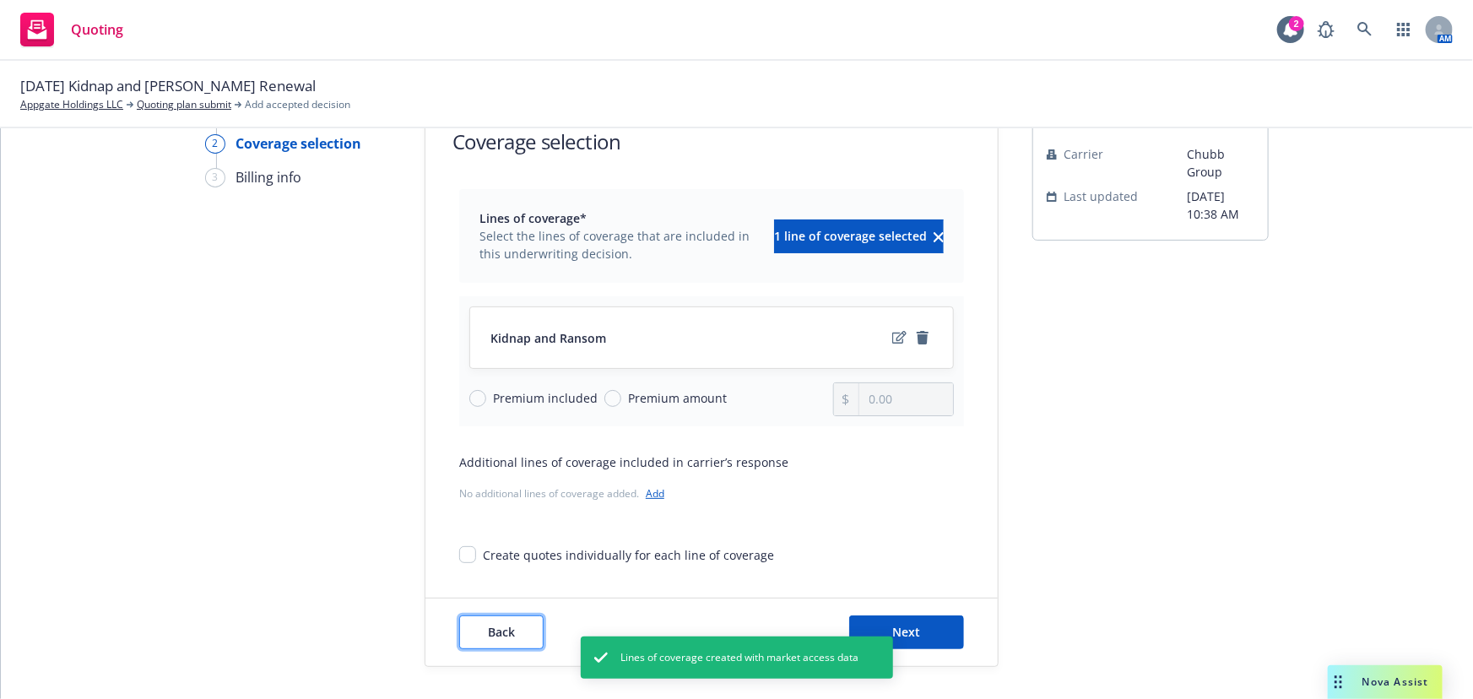
click at [506, 628] on span "Back" at bounding box center [501, 632] width 27 height 16
type textarea "x"
select select "36"
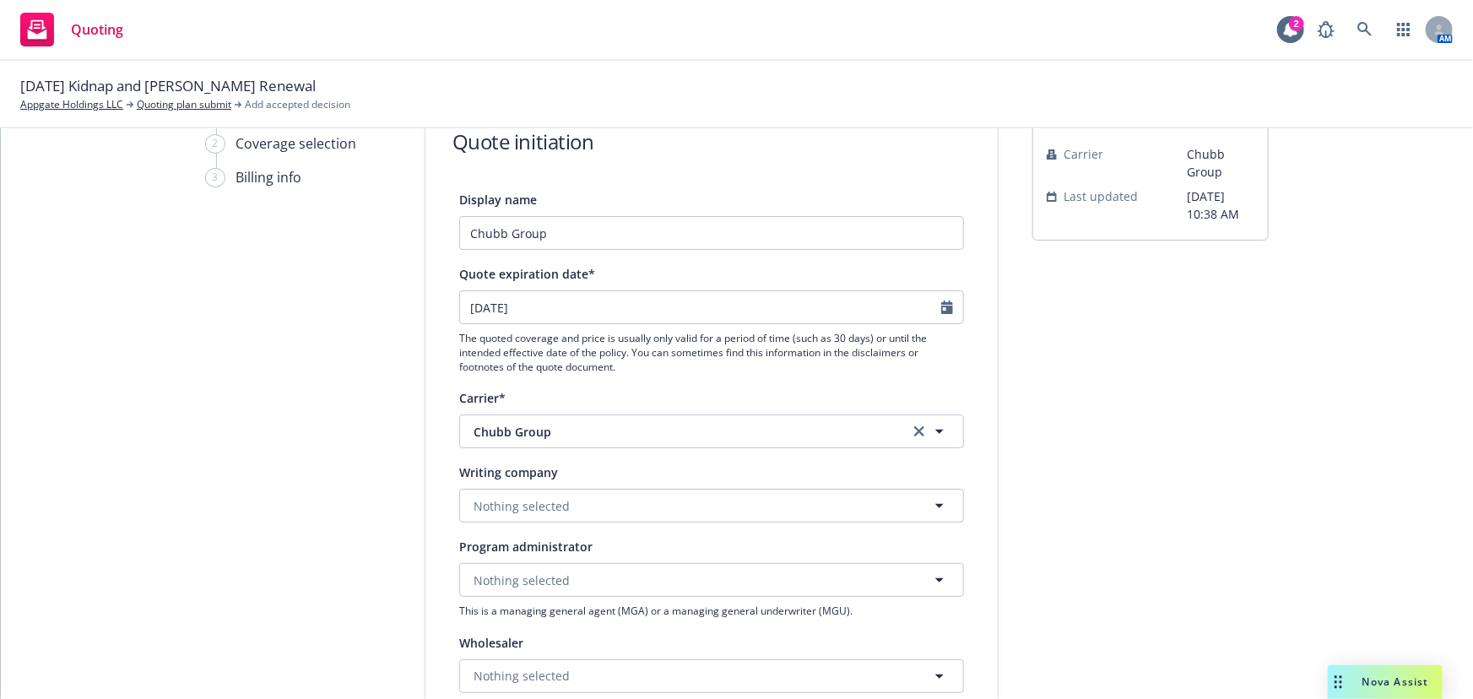
type textarea "x"
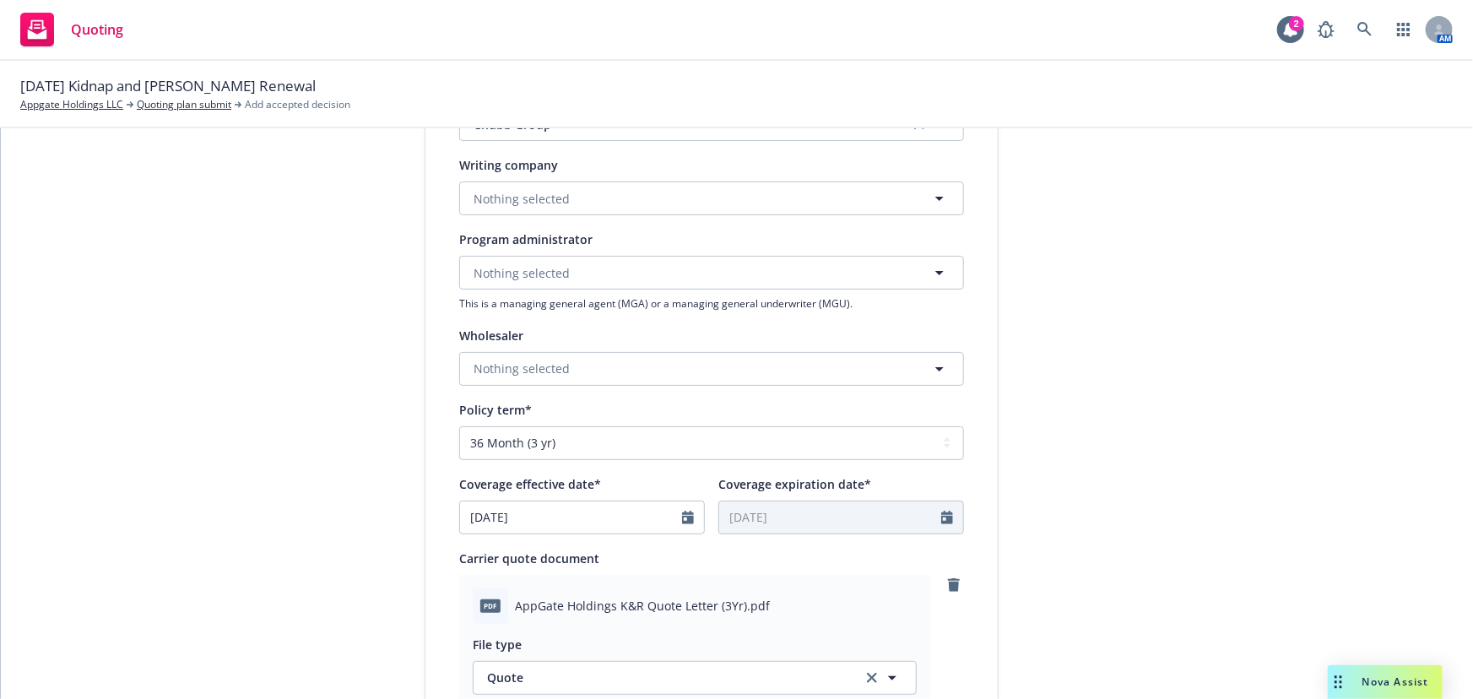
scroll to position [216, 0]
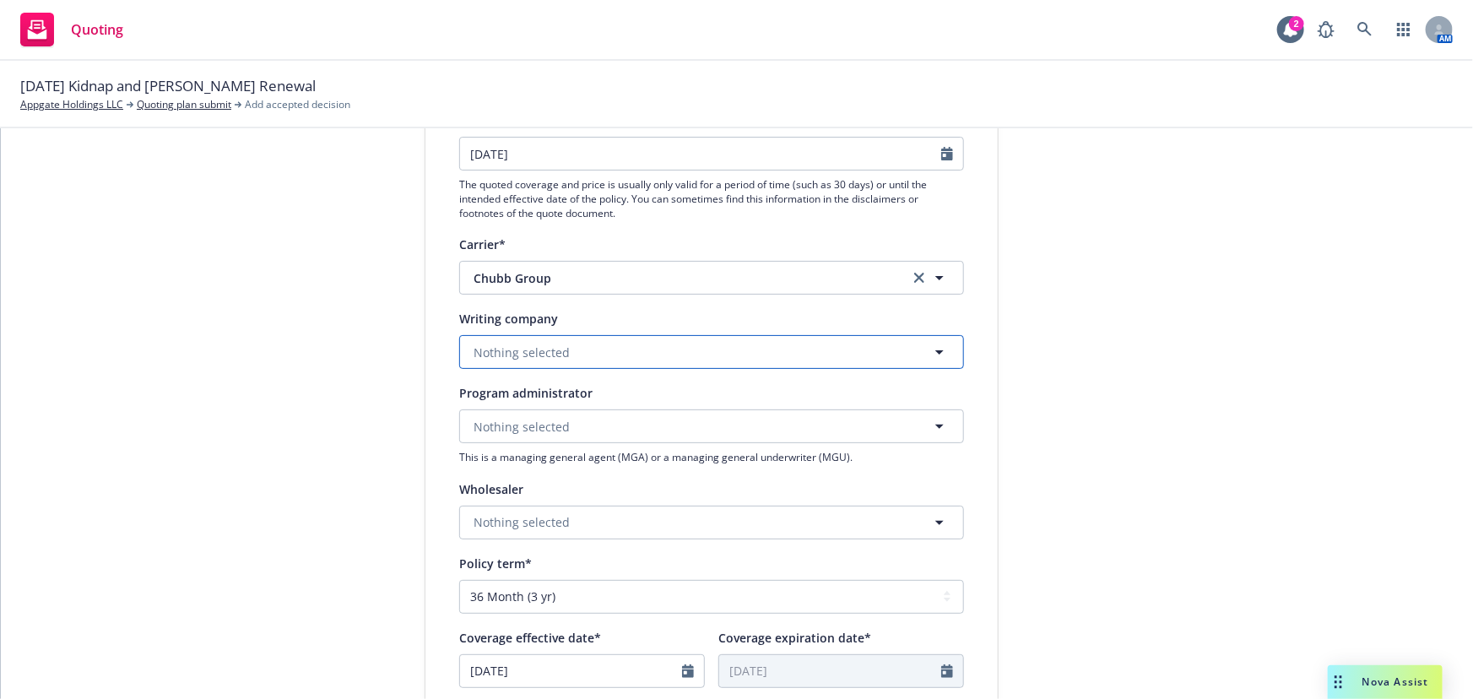
click at [664, 361] on button "Nothing selected" at bounding box center [711, 352] width 505 height 34
type input "feder"
click at [615, 420] on span "Domestic - 20281" at bounding box center [558, 418] width 160 height 18
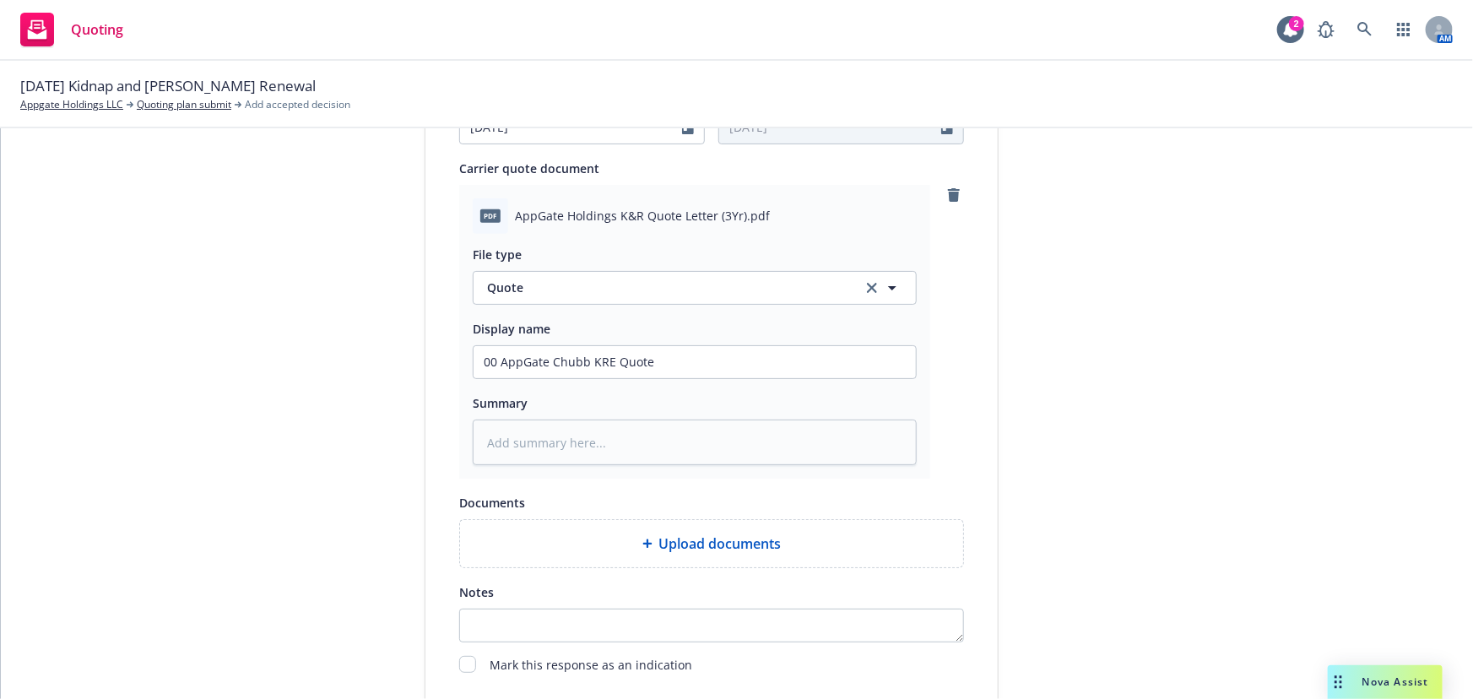
scroll to position [873, 0]
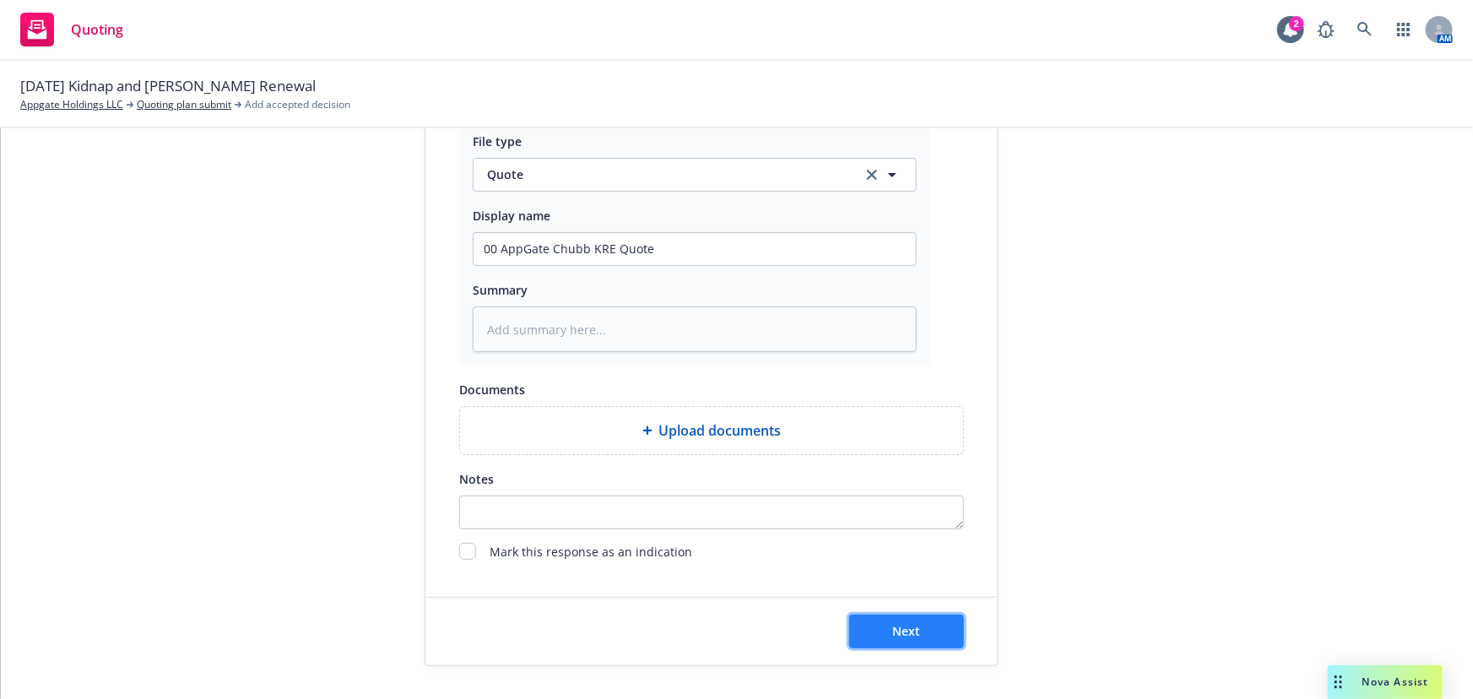
click at [922, 620] on button "Next" at bounding box center [906, 632] width 115 height 34
type textarea "x"
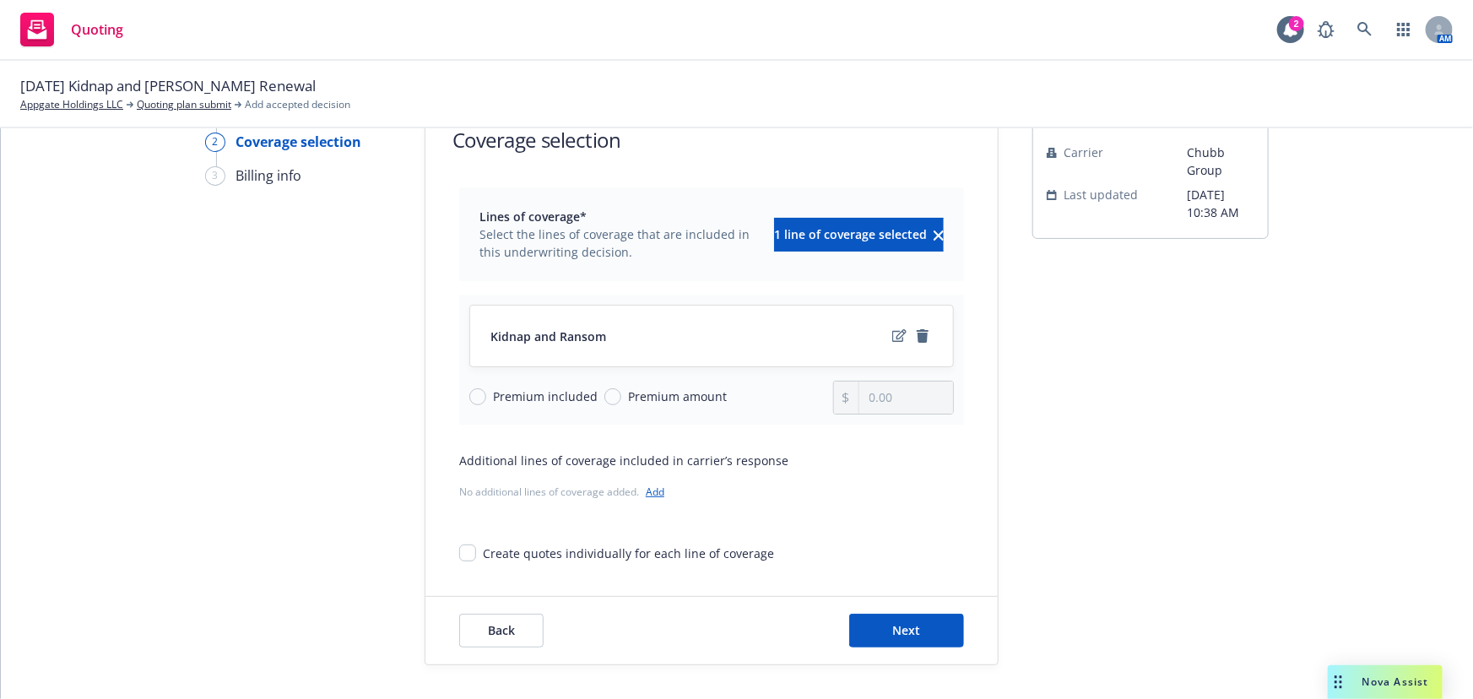
scroll to position [62, 0]
click at [658, 402] on span "Premium amount" at bounding box center [677, 398] width 99 height 18
click at [621, 402] on input "Premium amount" at bounding box center [612, 398] width 17 height 17
radio input "true"
drag, startPoint x: 900, startPoint y: 405, endPoint x: 729, endPoint y: 399, distance: 170.6
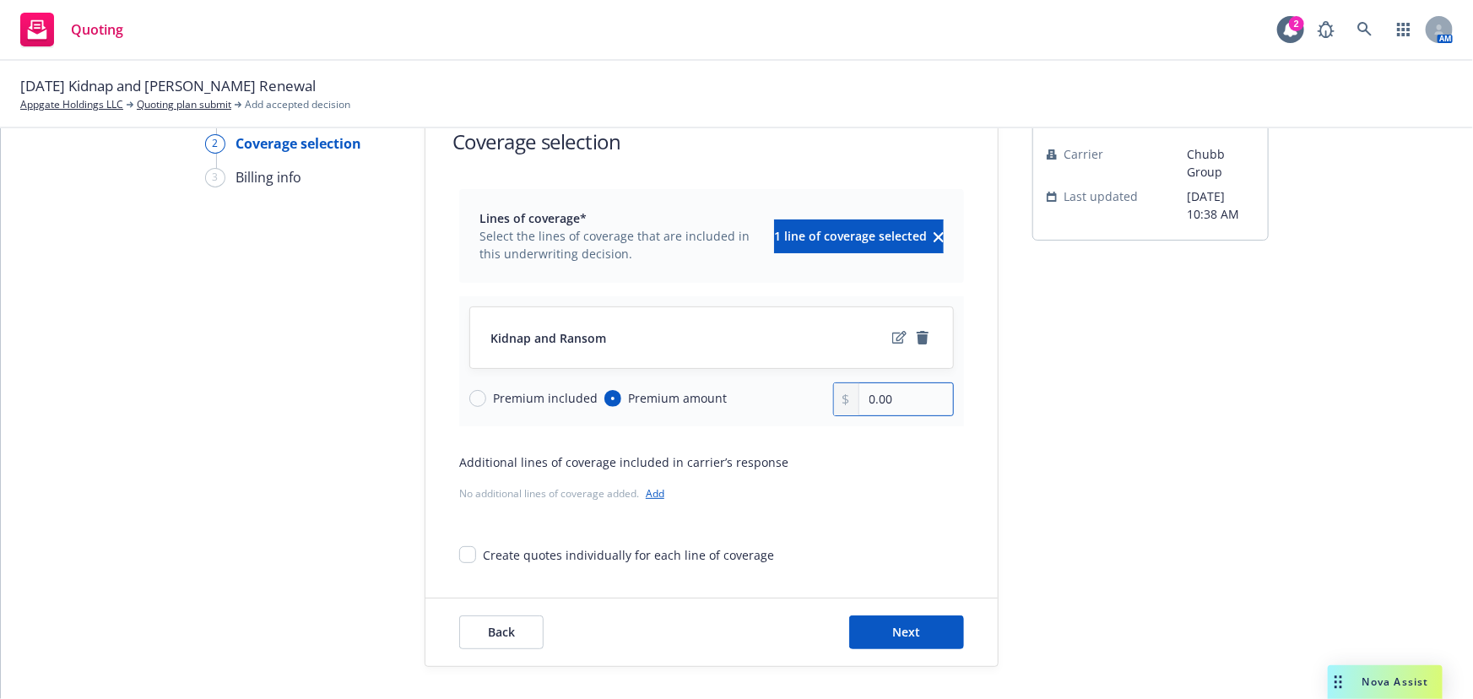
click at [729, 399] on div "Premium included Premium amount 0.00" at bounding box center [711, 399] width 485 height 34
type input "11,198.88"
click at [1091, 464] on div "submission Carrier Chubb Group Last updated 9/22, 10:38 AM" at bounding box center [1150, 383] width 236 height 567
click at [895, 334] on icon "edit" at bounding box center [899, 338] width 14 height 14
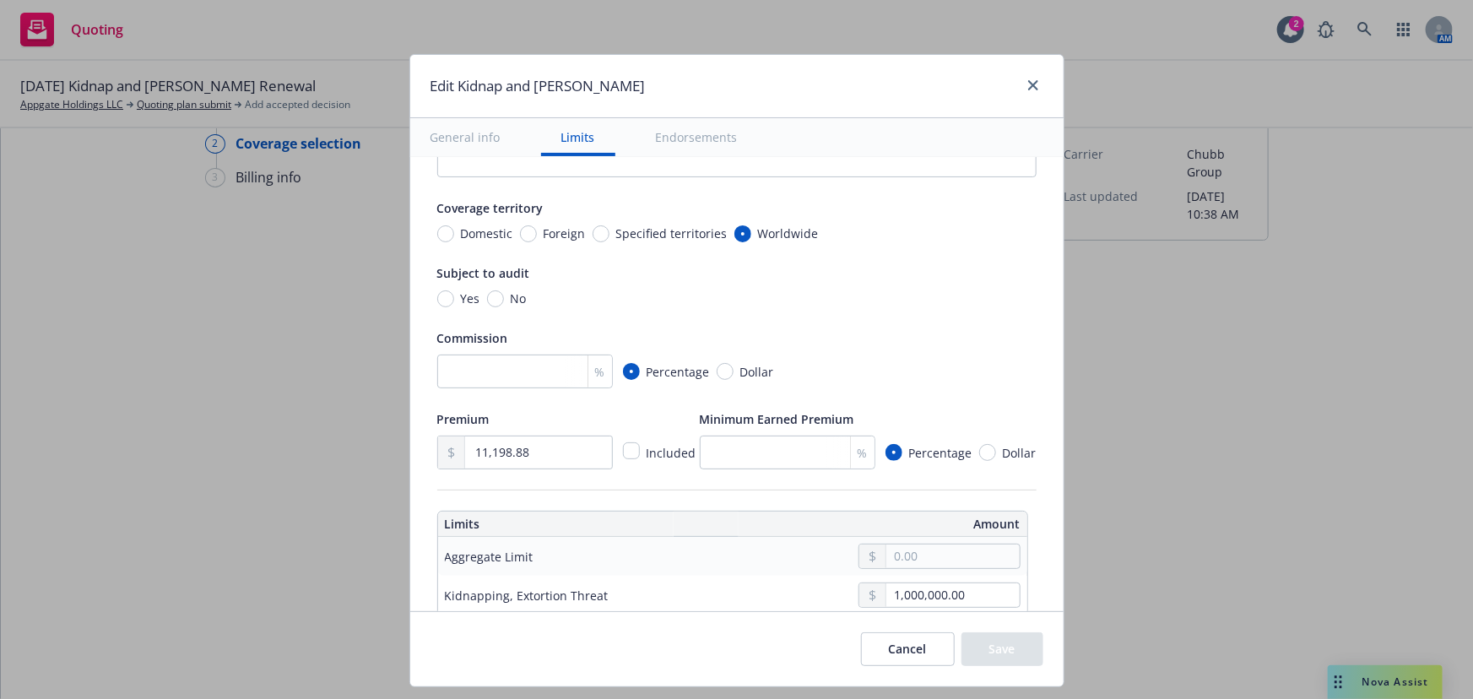
scroll to position [230, 0]
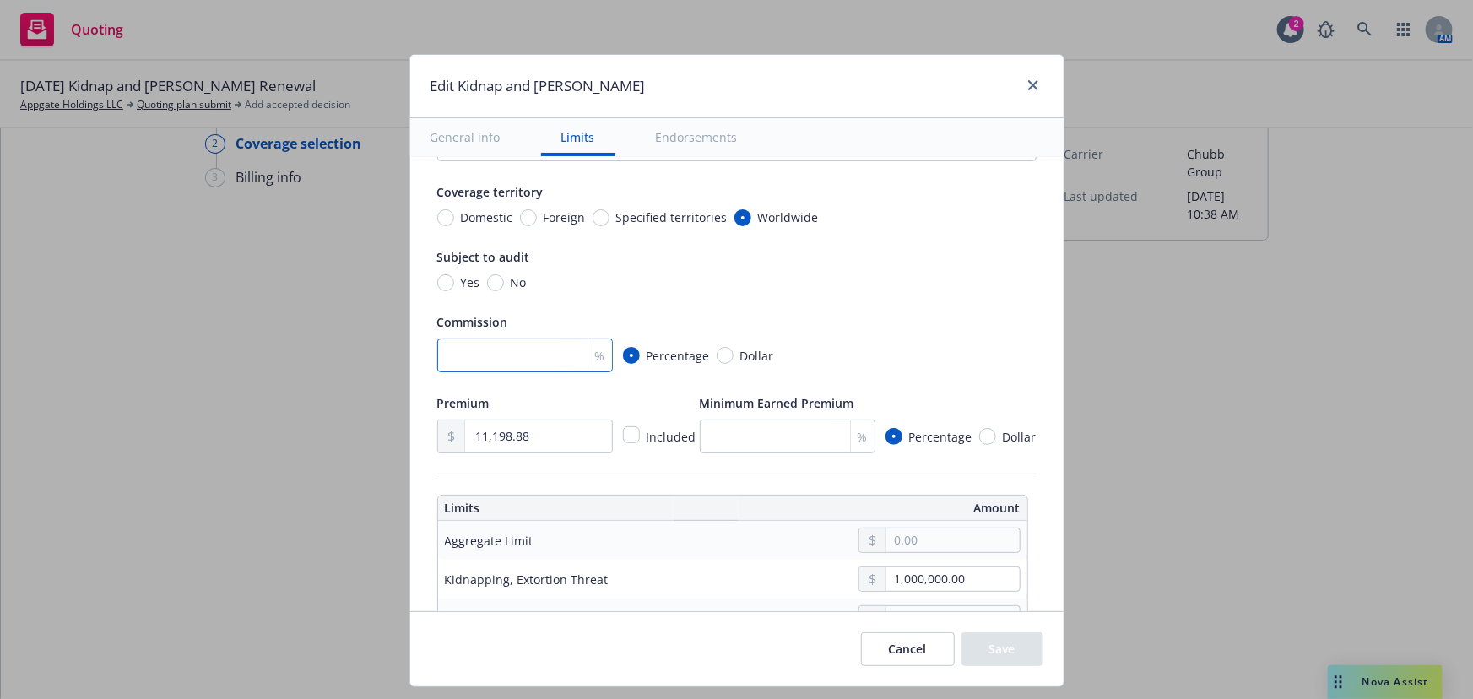
click at [515, 362] on input "number" at bounding box center [525, 355] width 176 height 34
type textarea "x"
type input "1"
type textarea "x"
type input "17"
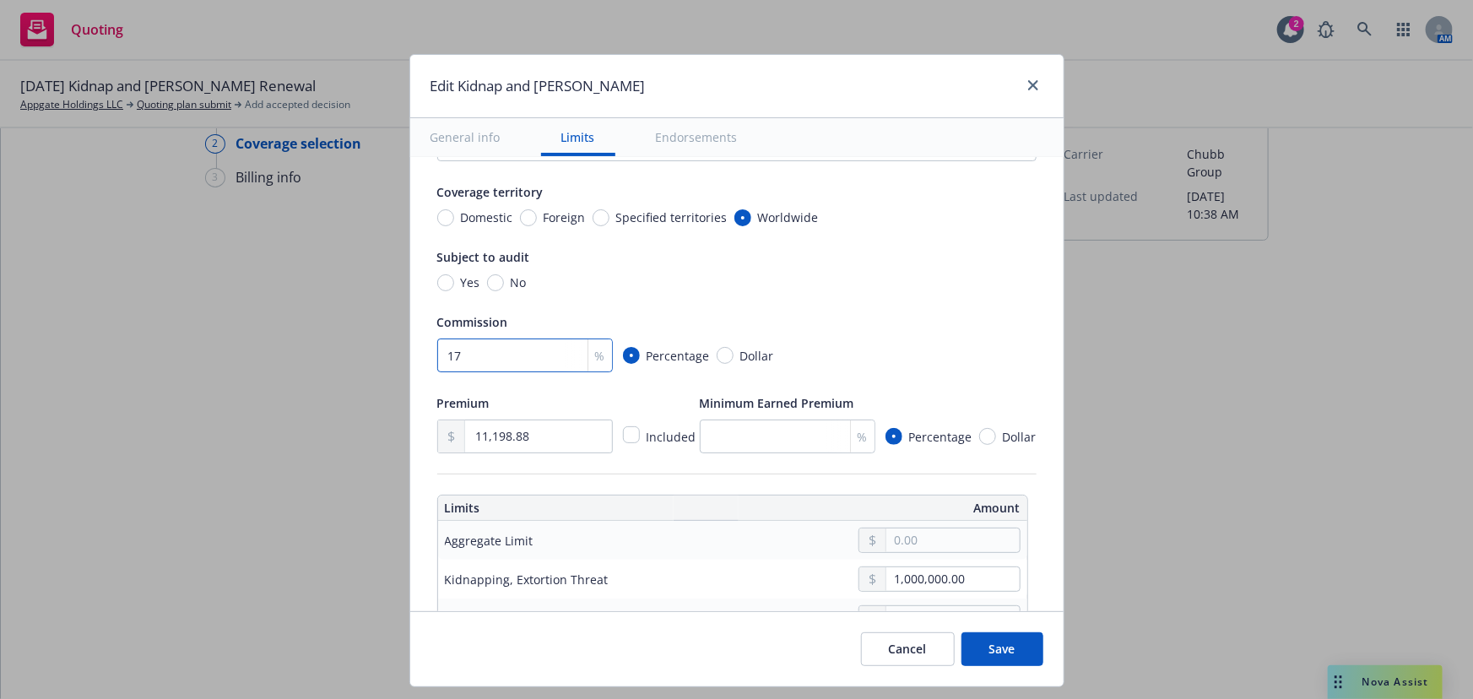
type textarea "x"
type input "17.5"
click at [865, 349] on div "17.5 % Percentage Dollar" at bounding box center [736, 355] width 599 height 34
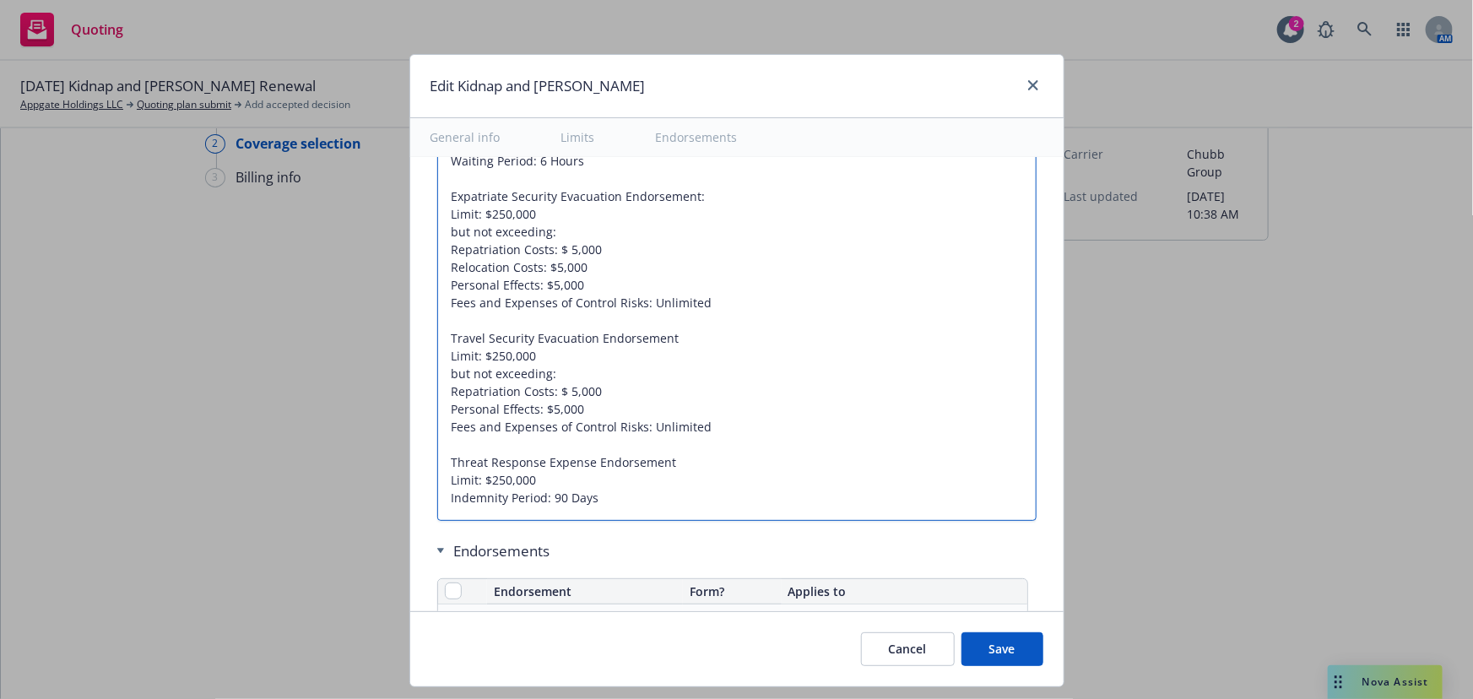
scroll to position [42, 0]
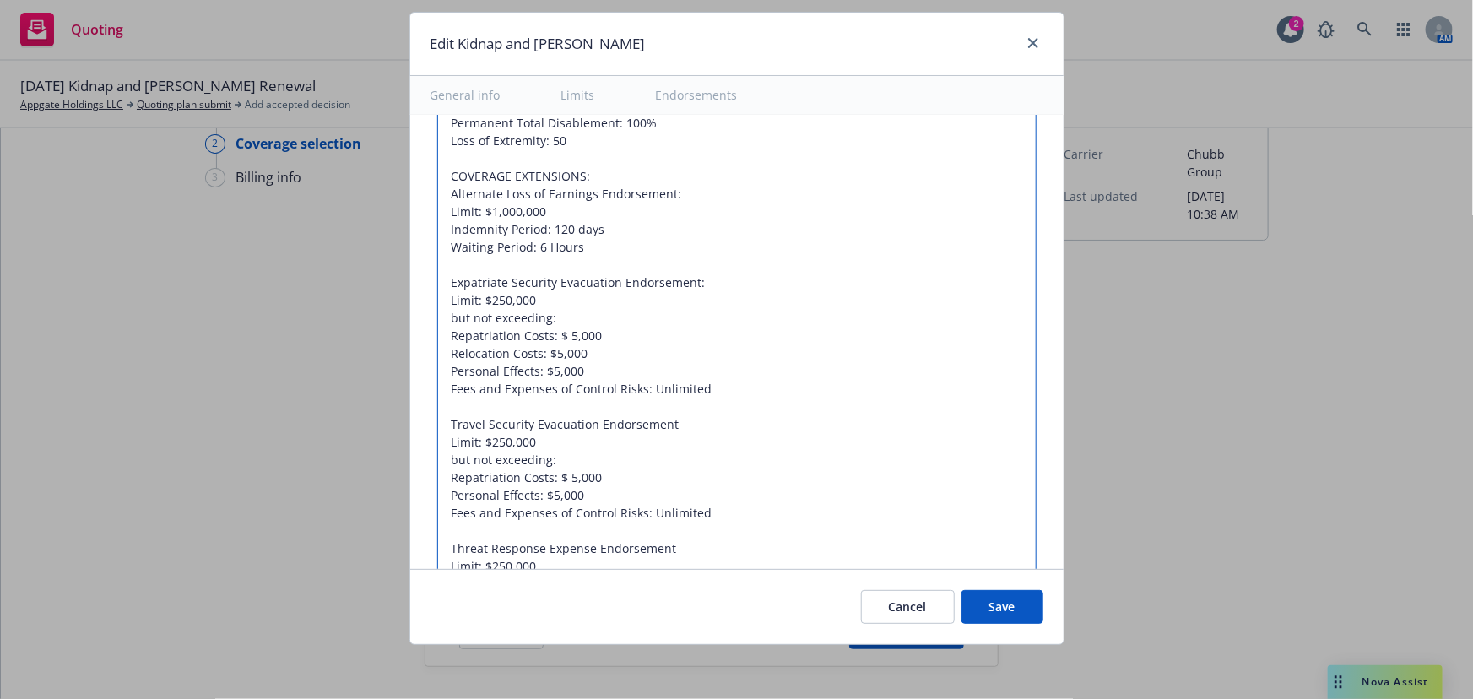
type textarea "x"
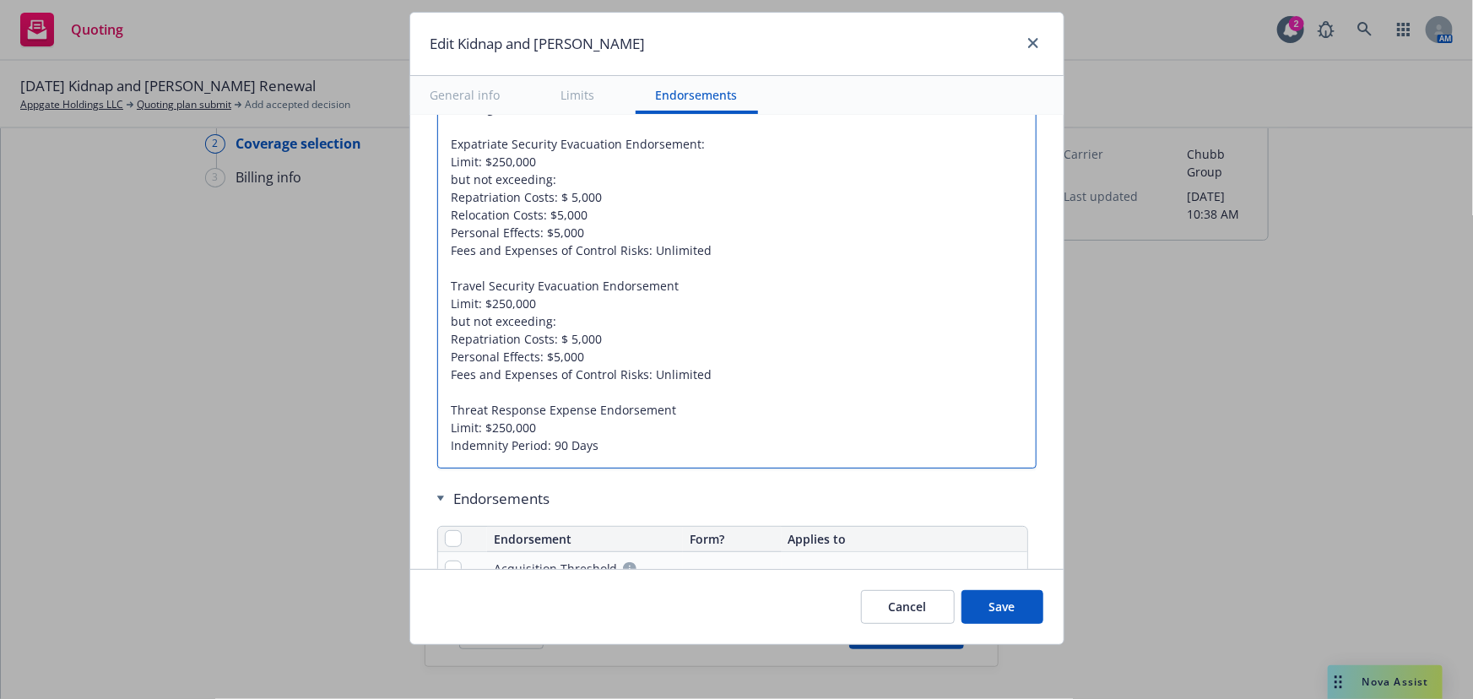
drag, startPoint x: 440, startPoint y: 301, endPoint x: 633, endPoint y: 445, distance: 241.3
click at [633, 445] on textarea "02/20/2025 - Sampath Vankayala: Child Abduction: Control Risks Fees and Expense…" at bounding box center [736, 108] width 599 height 720
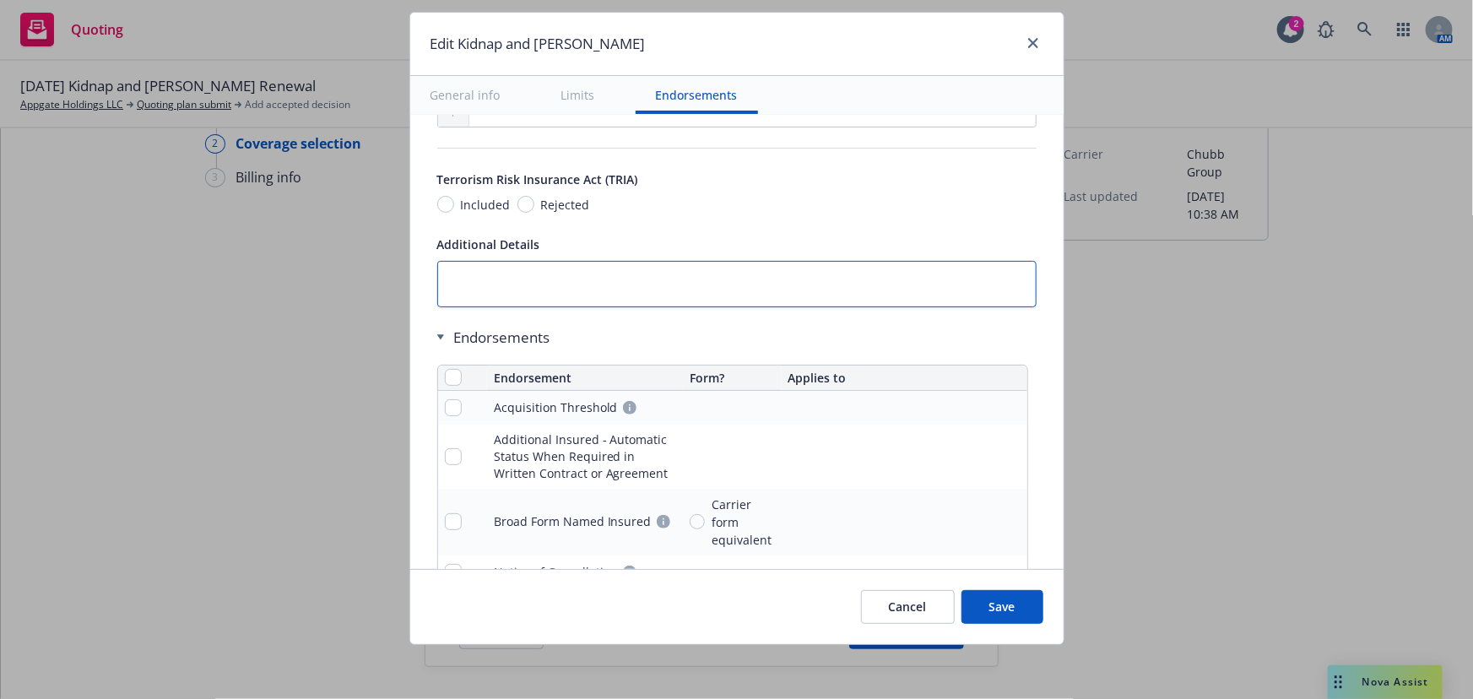
scroll to position [1659, 0]
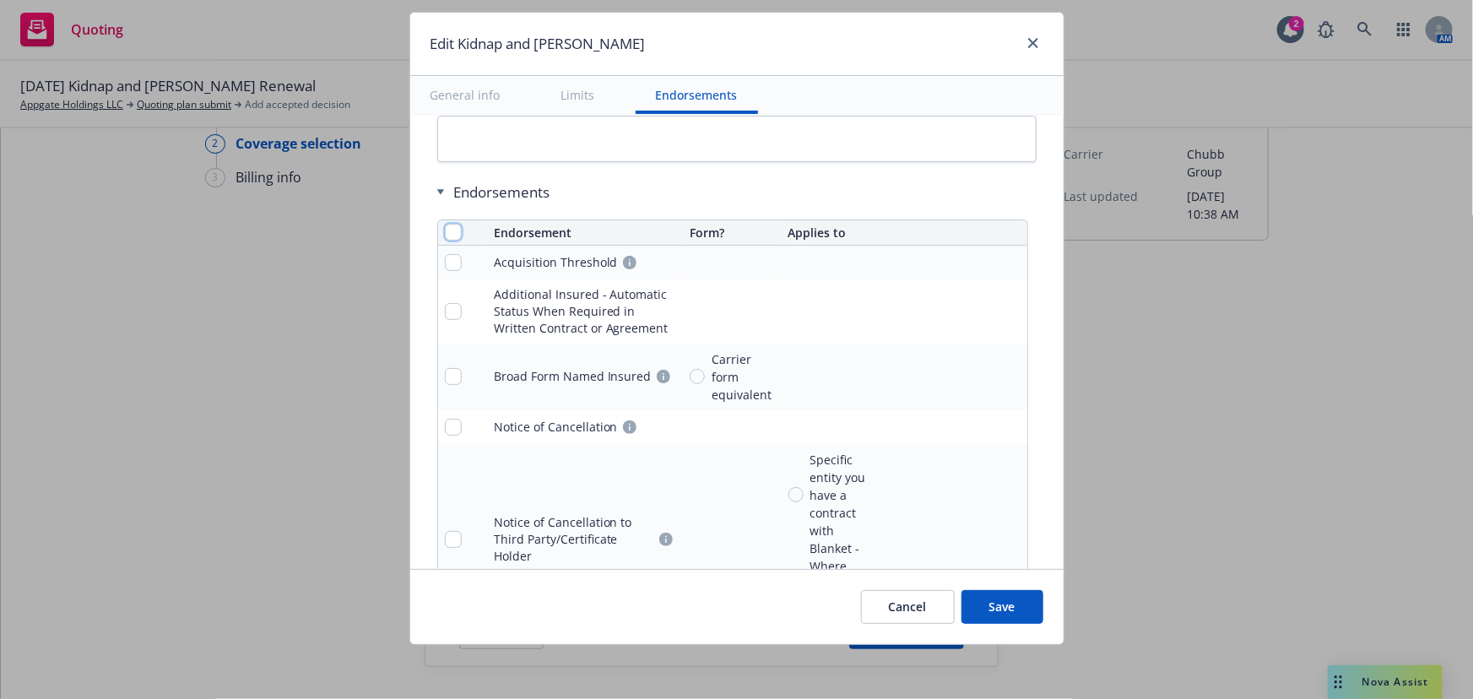
click at [445, 226] on input "checkbox" at bounding box center [453, 232] width 17 height 17
checkbox input "true"
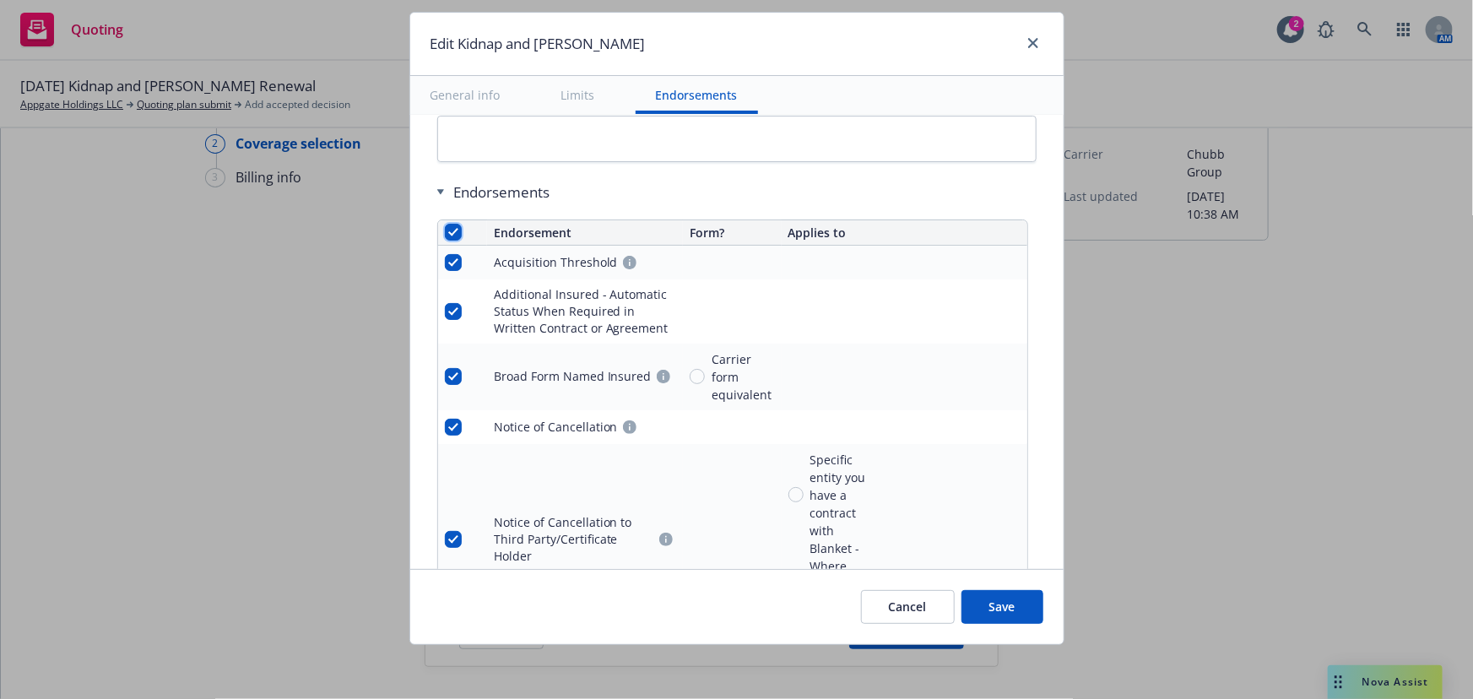
checkbox input "true"
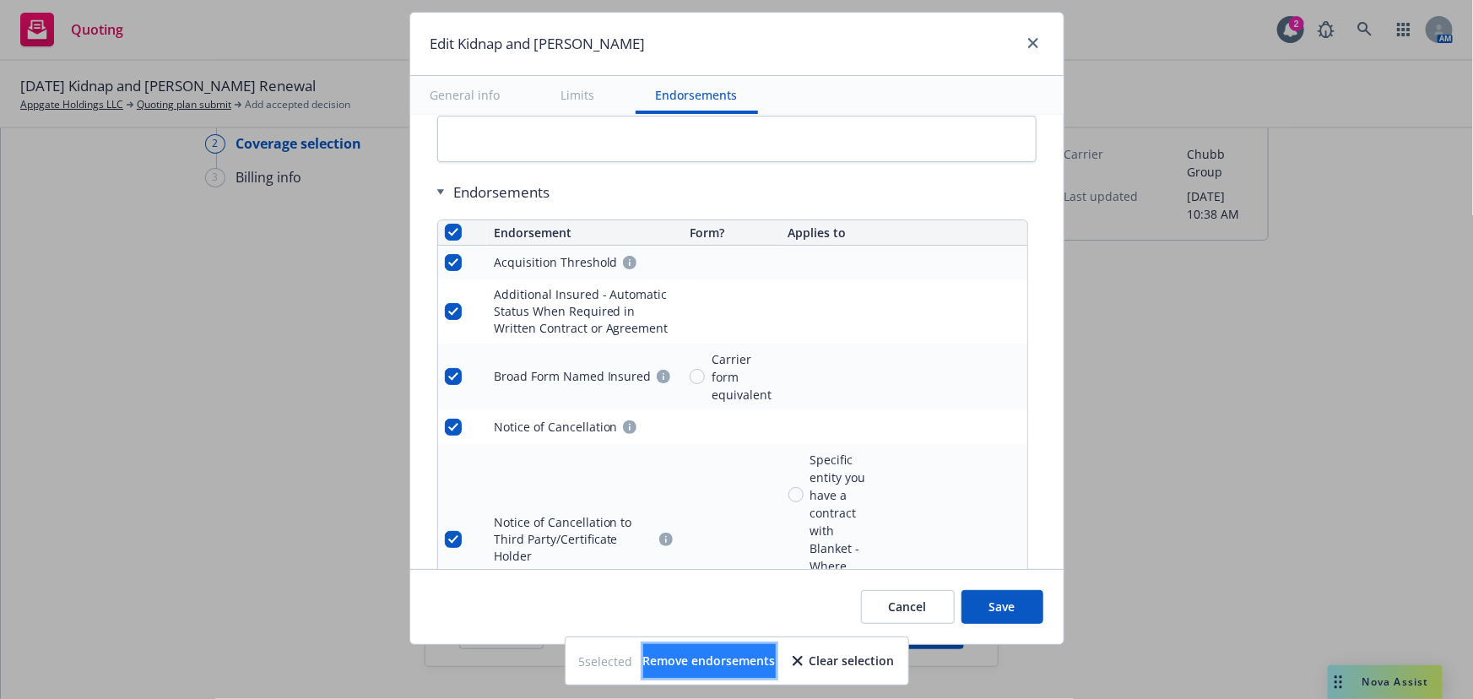
click at [691, 660] on span "Remove endorsements" at bounding box center [709, 661] width 133 height 16
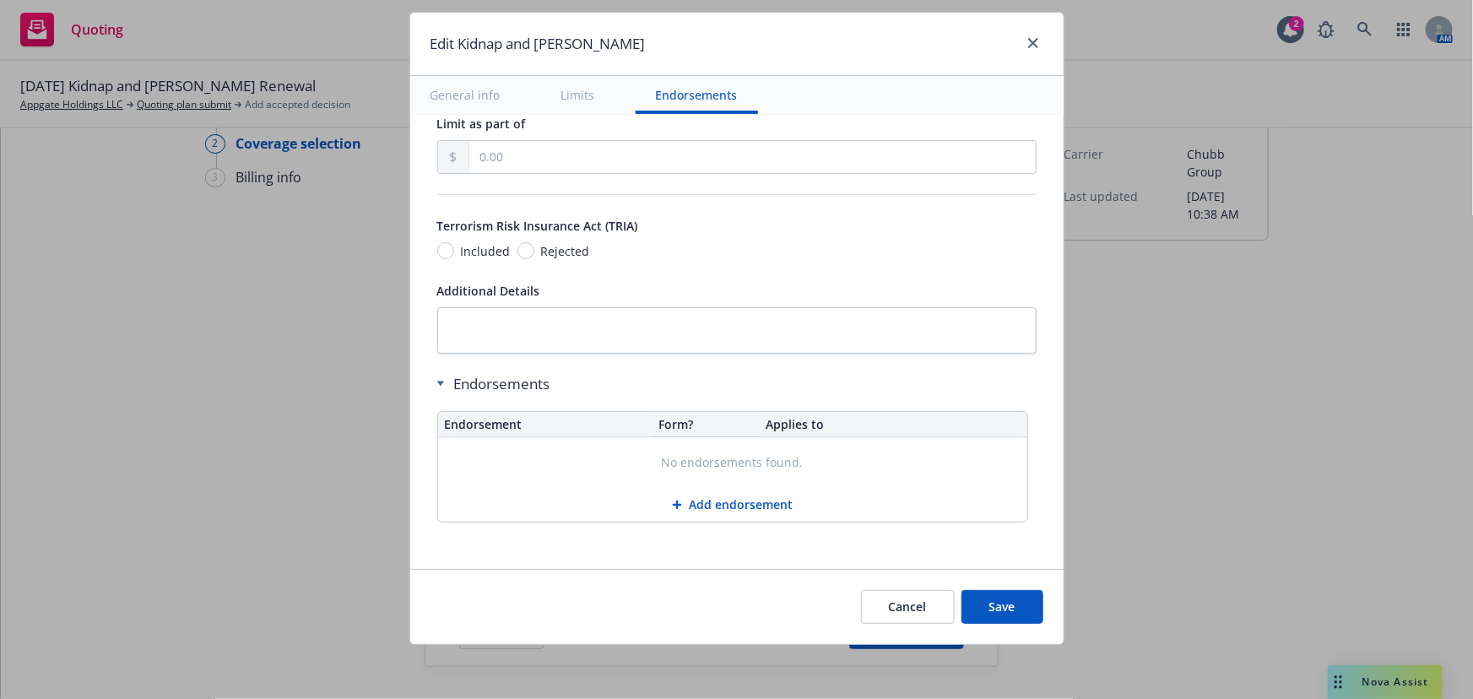
scroll to position [1463, 0]
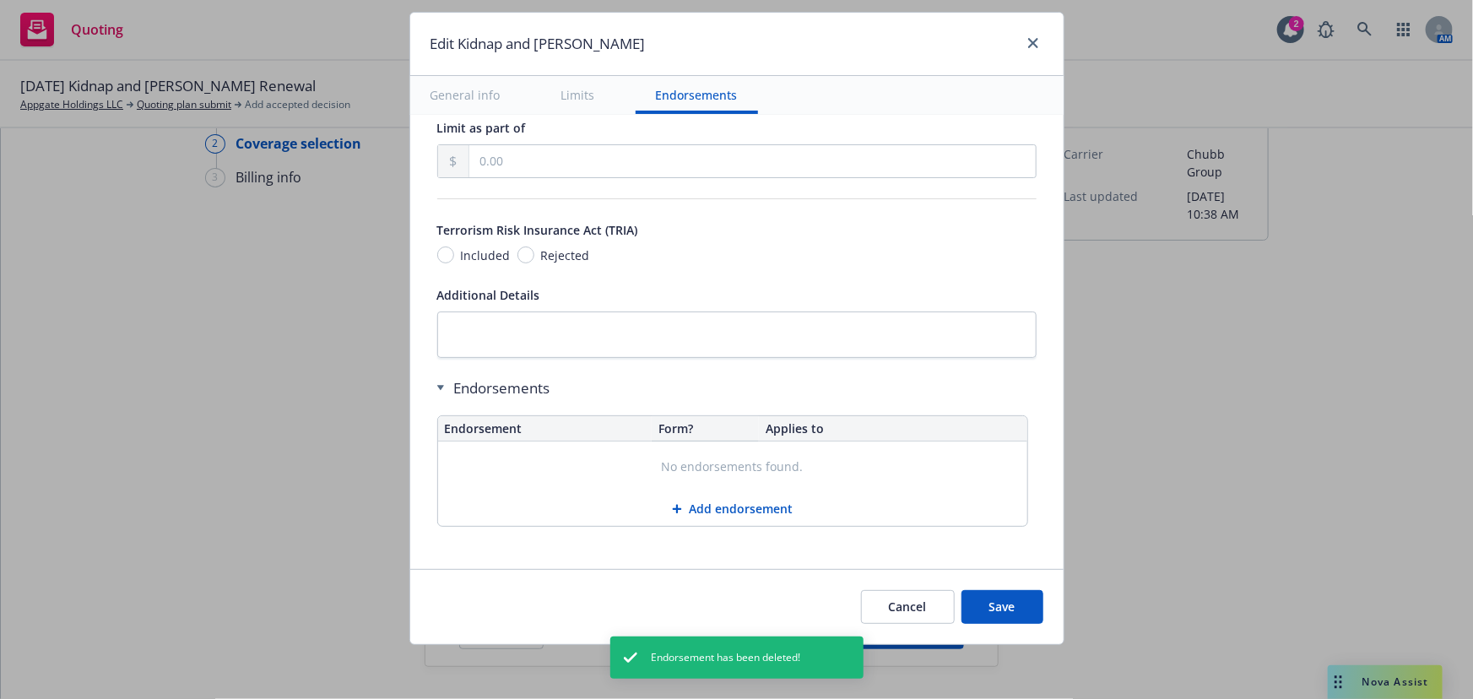
click at [998, 586] on div "Cancel Save" at bounding box center [736, 606] width 653 height 75
click at [984, 615] on button "Save" at bounding box center [1002, 607] width 82 height 34
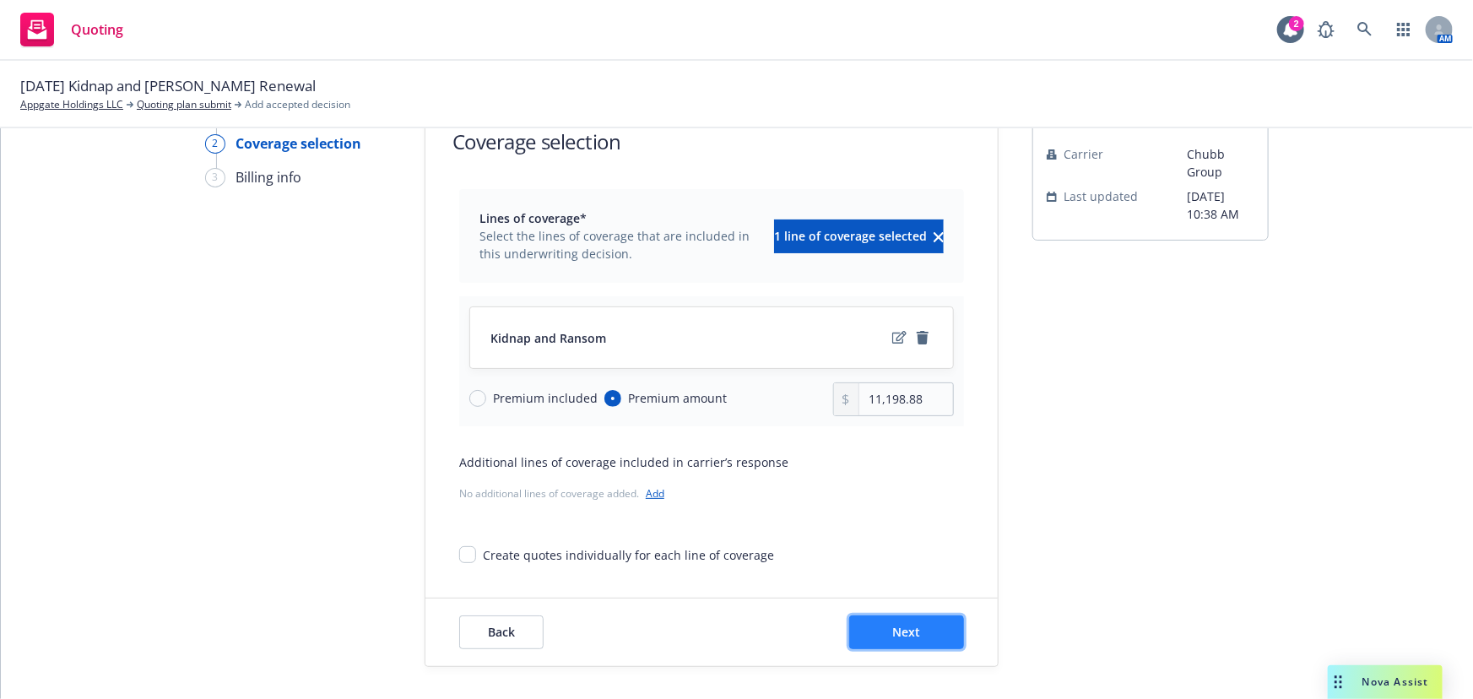
click at [925, 636] on button "Next" at bounding box center [906, 632] width 115 height 34
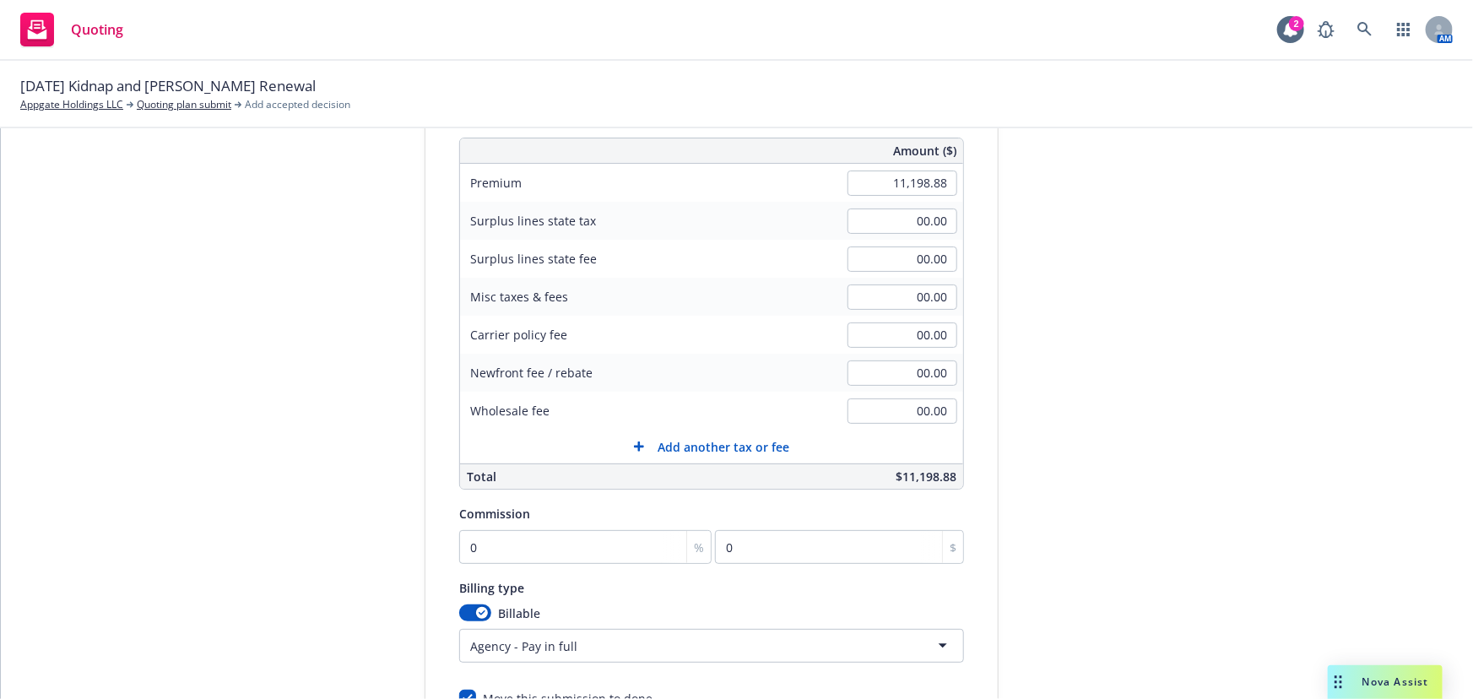
scroll to position [216, 0]
click at [508, 555] on input "0" at bounding box center [585, 546] width 252 height 34
type input "1"
type input "111.99"
type input "17"
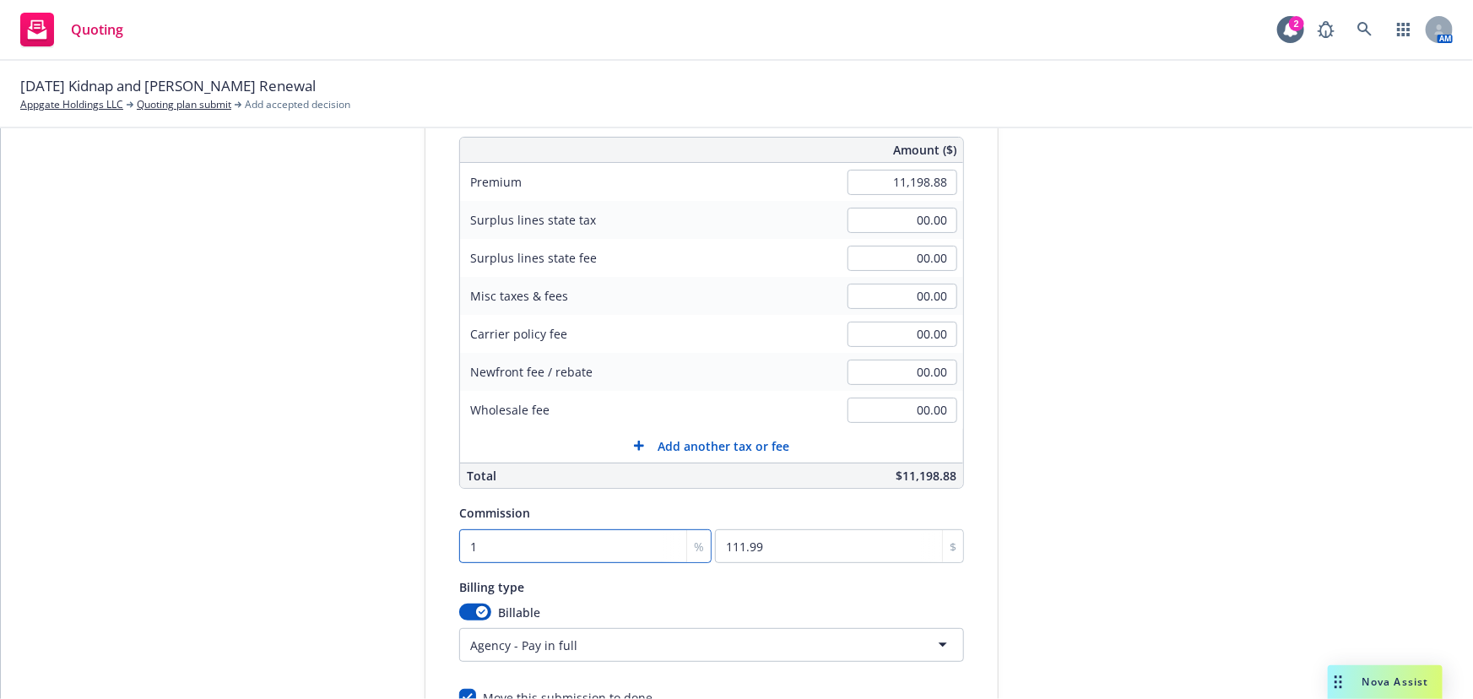
type input "1903.81"
type input "17.5"
type input "1959.8"
type input "17.5"
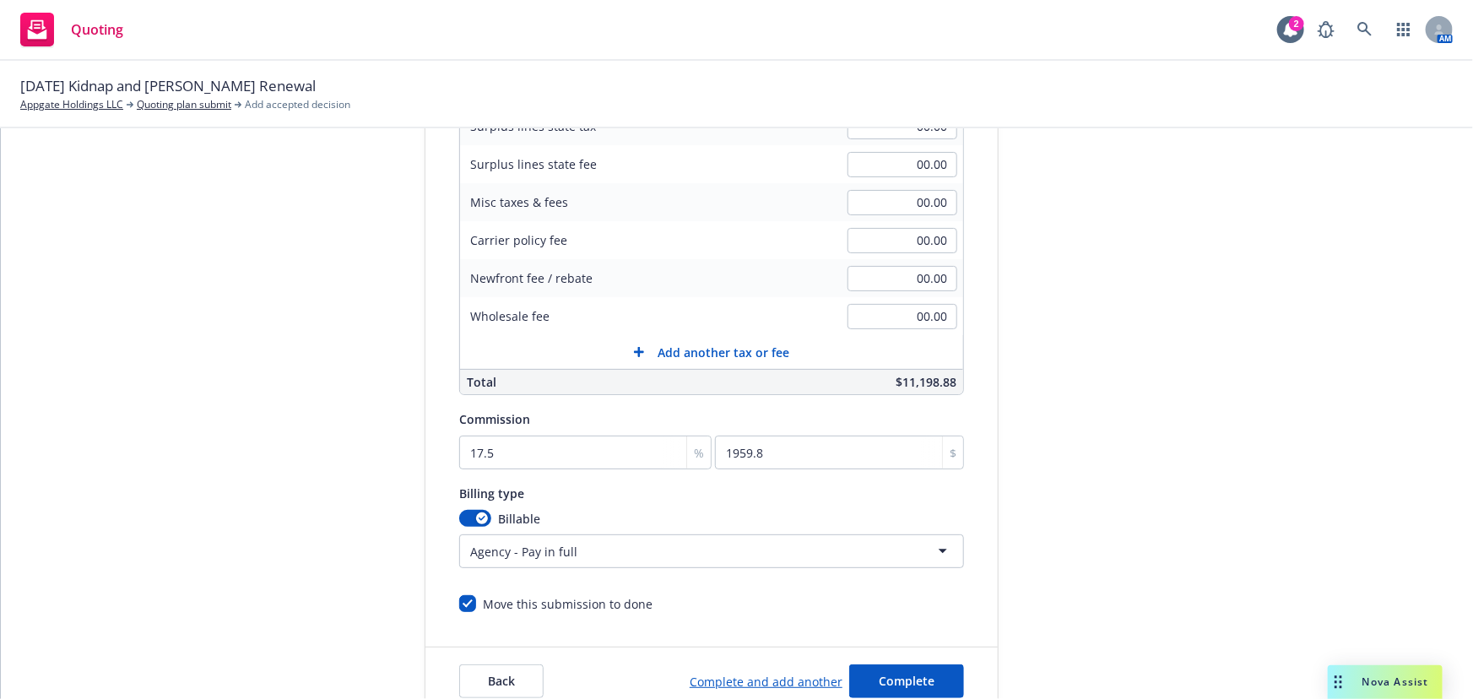
scroll to position [359, 0]
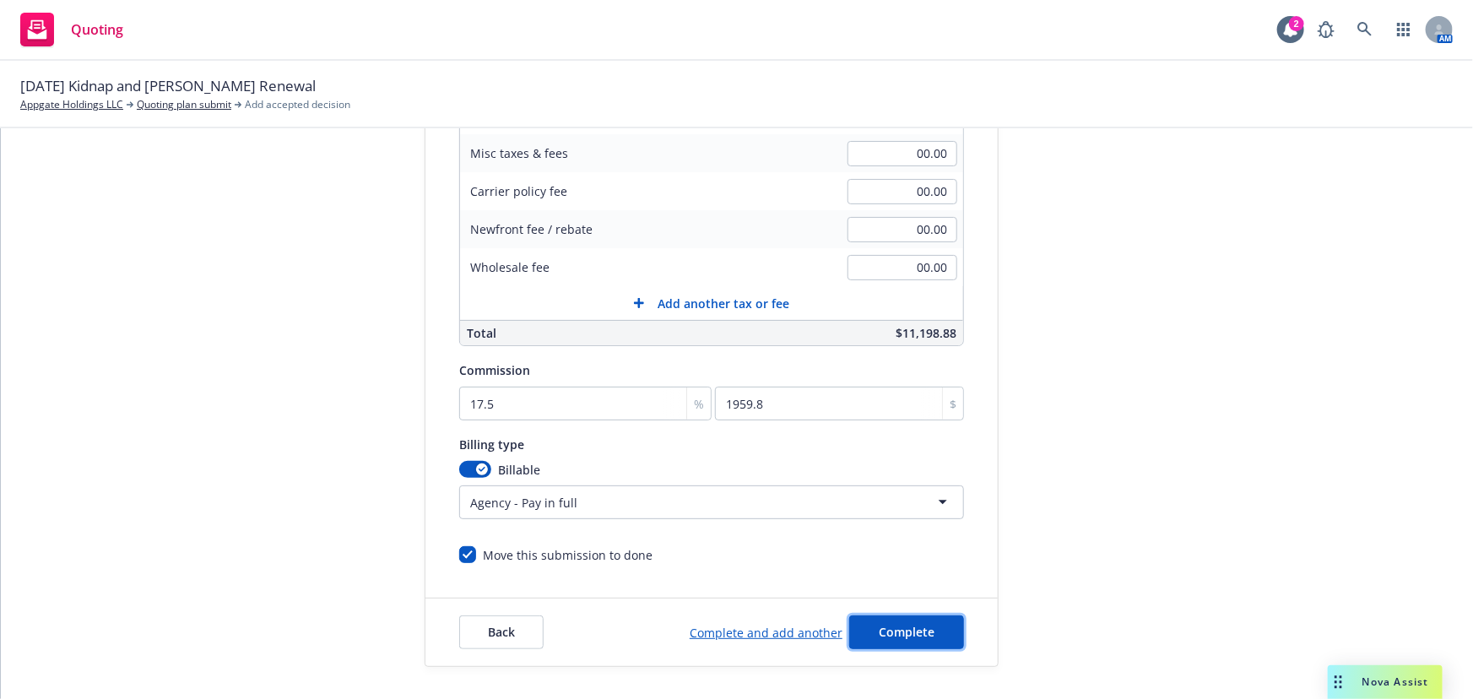
click at [920, 621] on button "Complete" at bounding box center [906, 632] width 115 height 34
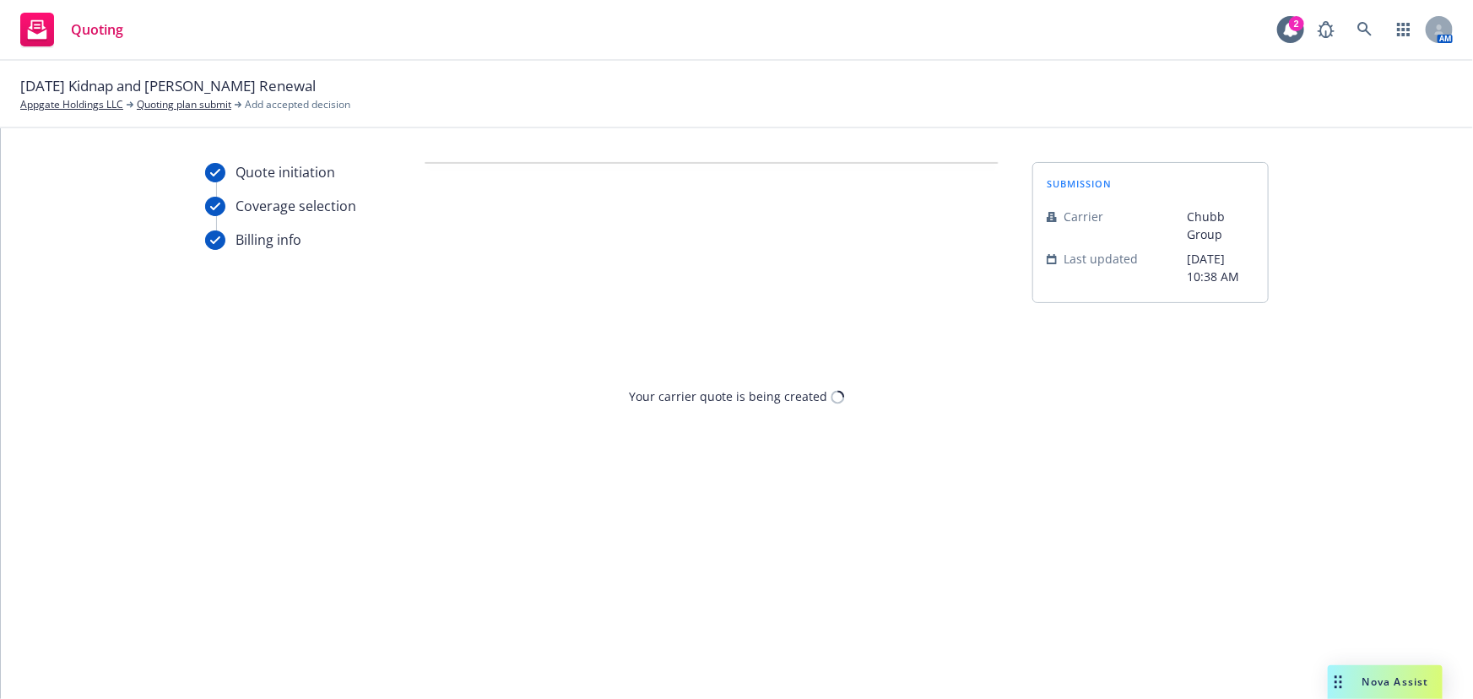
scroll to position [0, 0]
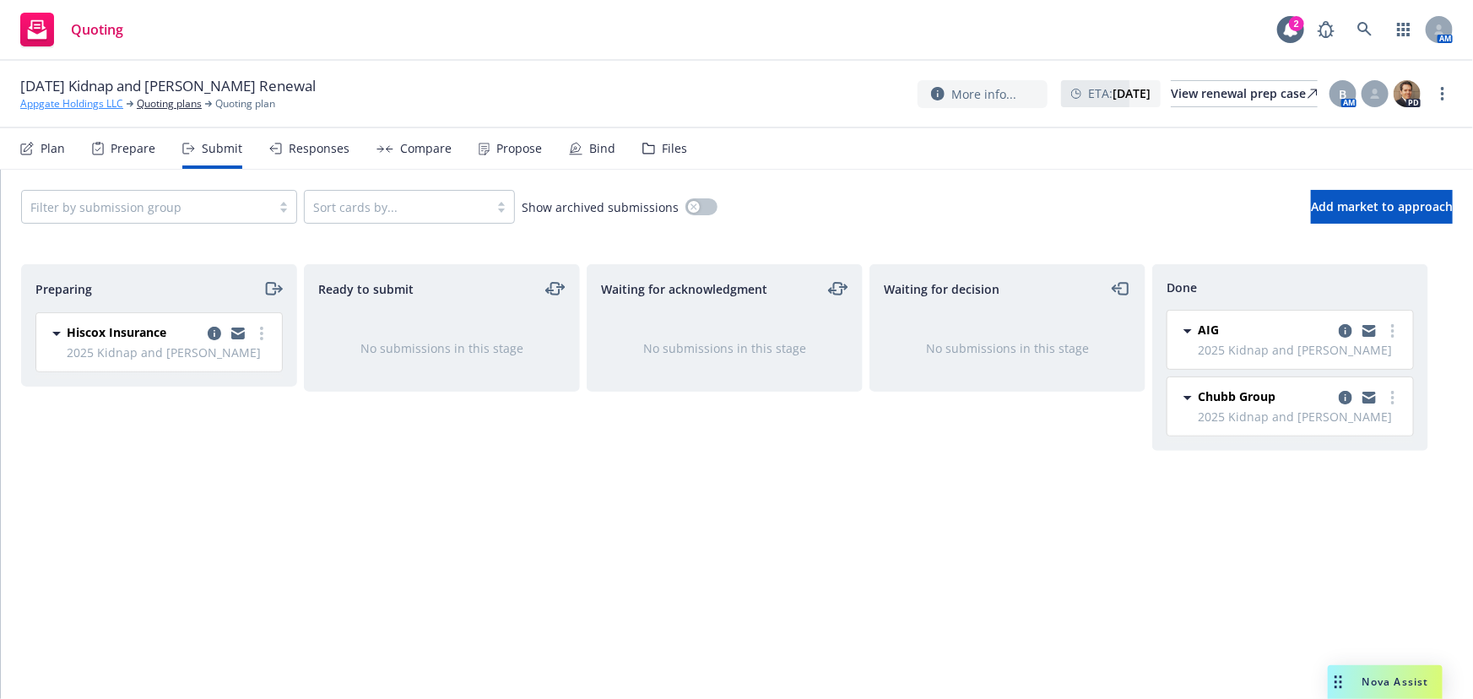
click at [81, 103] on link "Appgate Holdings LLC" at bounding box center [71, 103] width 103 height 15
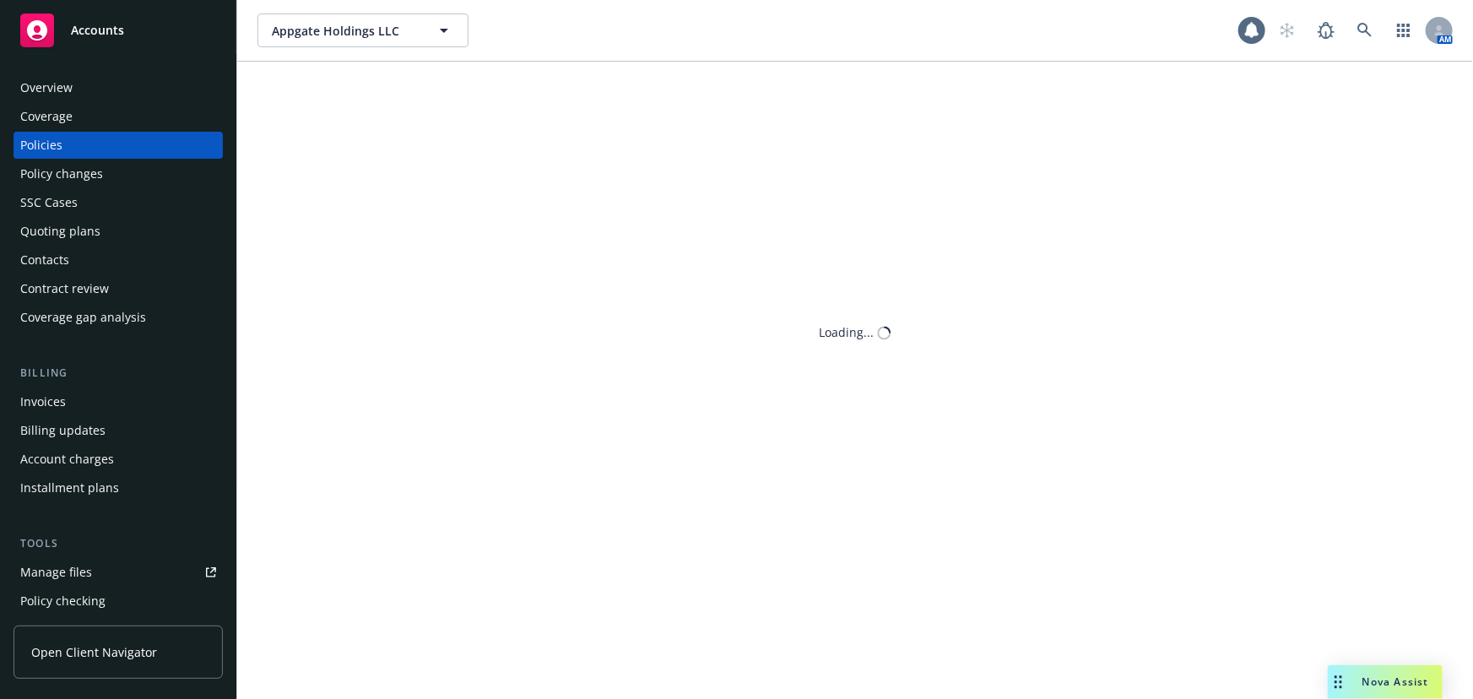
click at [34, 141] on div "Policies" at bounding box center [41, 145] width 42 height 27
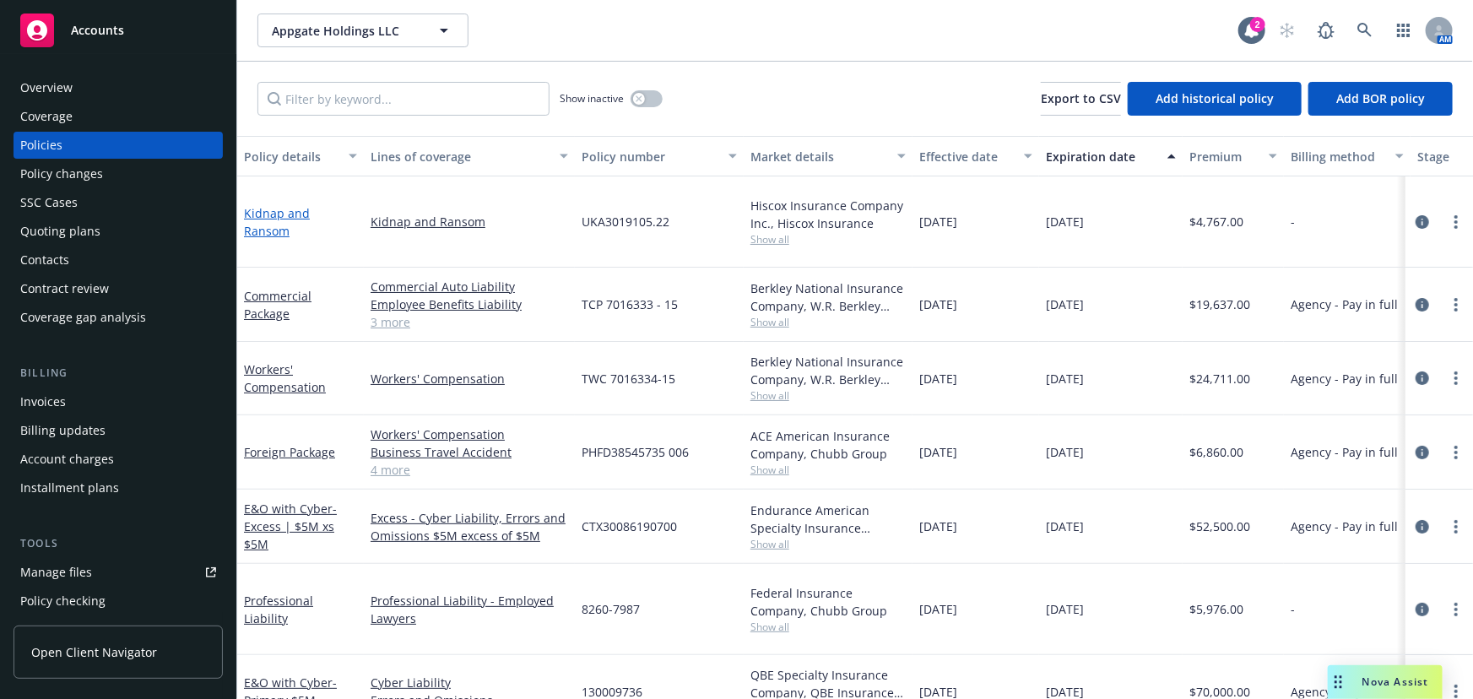
click at [308, 214] on link "Kidnap and Ransom" at bounding box center [277, 222] width 66 height 34
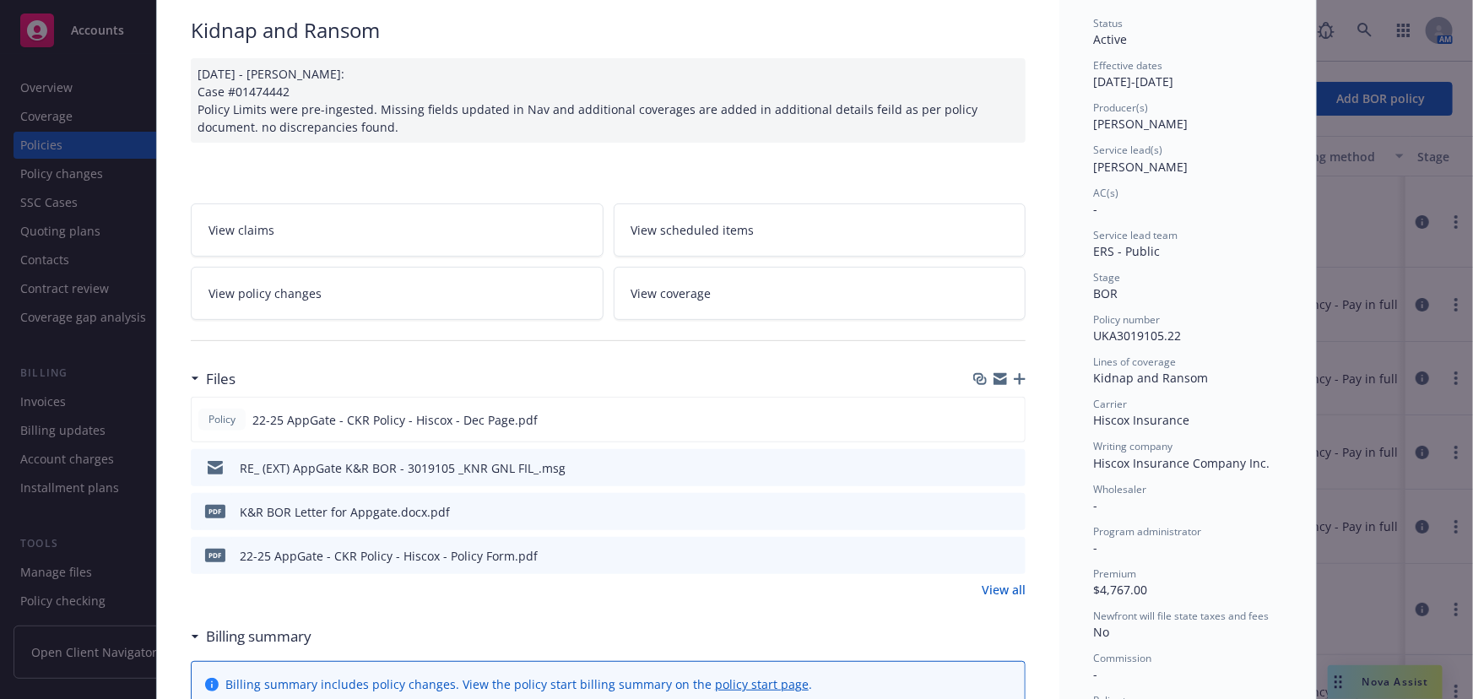
scroll to position [306, 0]
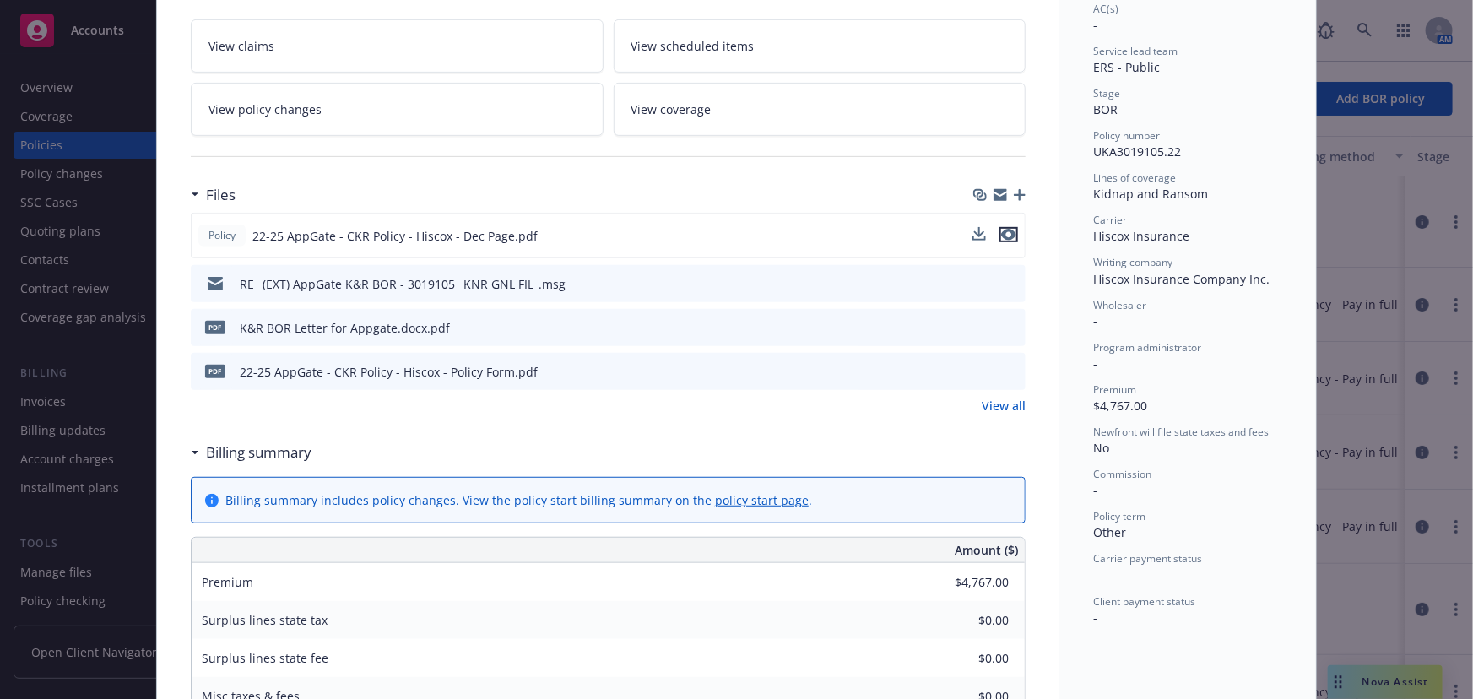
click at [1007, 230] on icon "preview file" at bounding box center [1008, 235] width 15 height 12
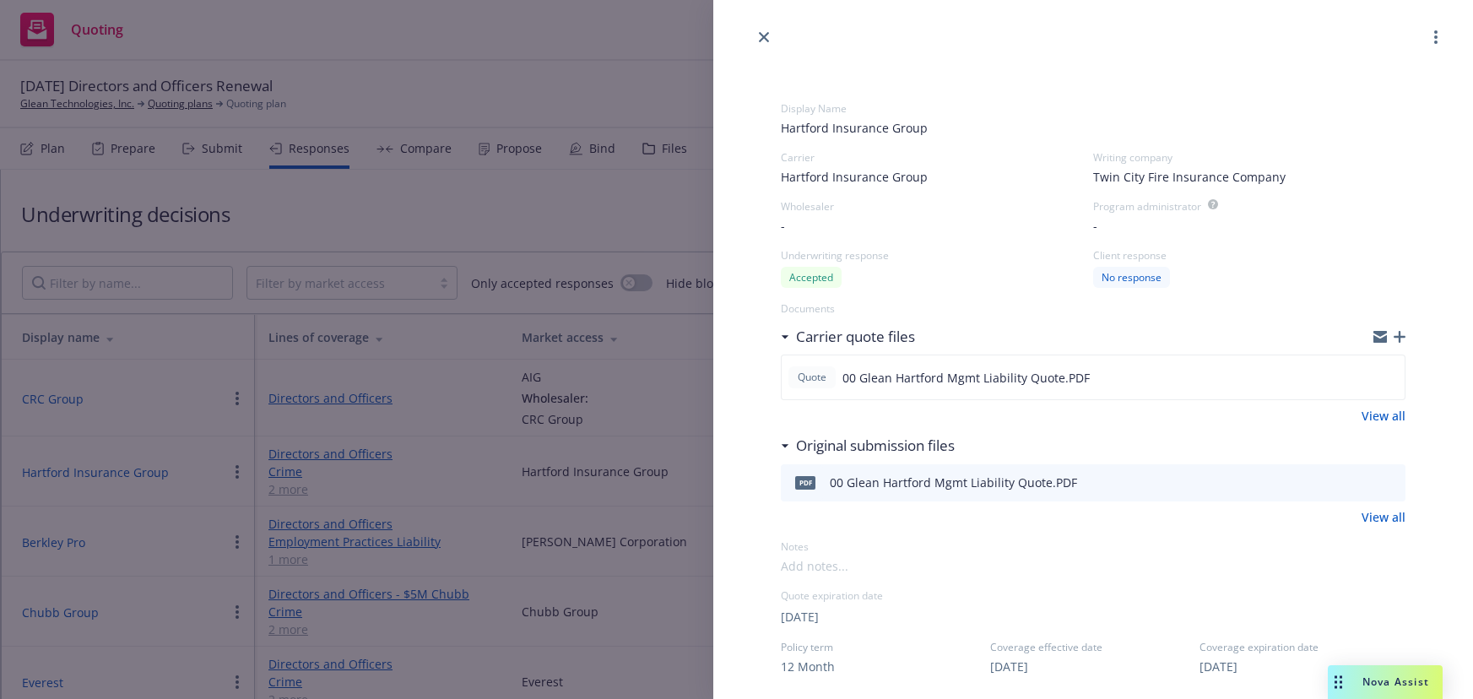
click at [770, 36] on link "close" at bounding box center [764, 37] width 20 height 20
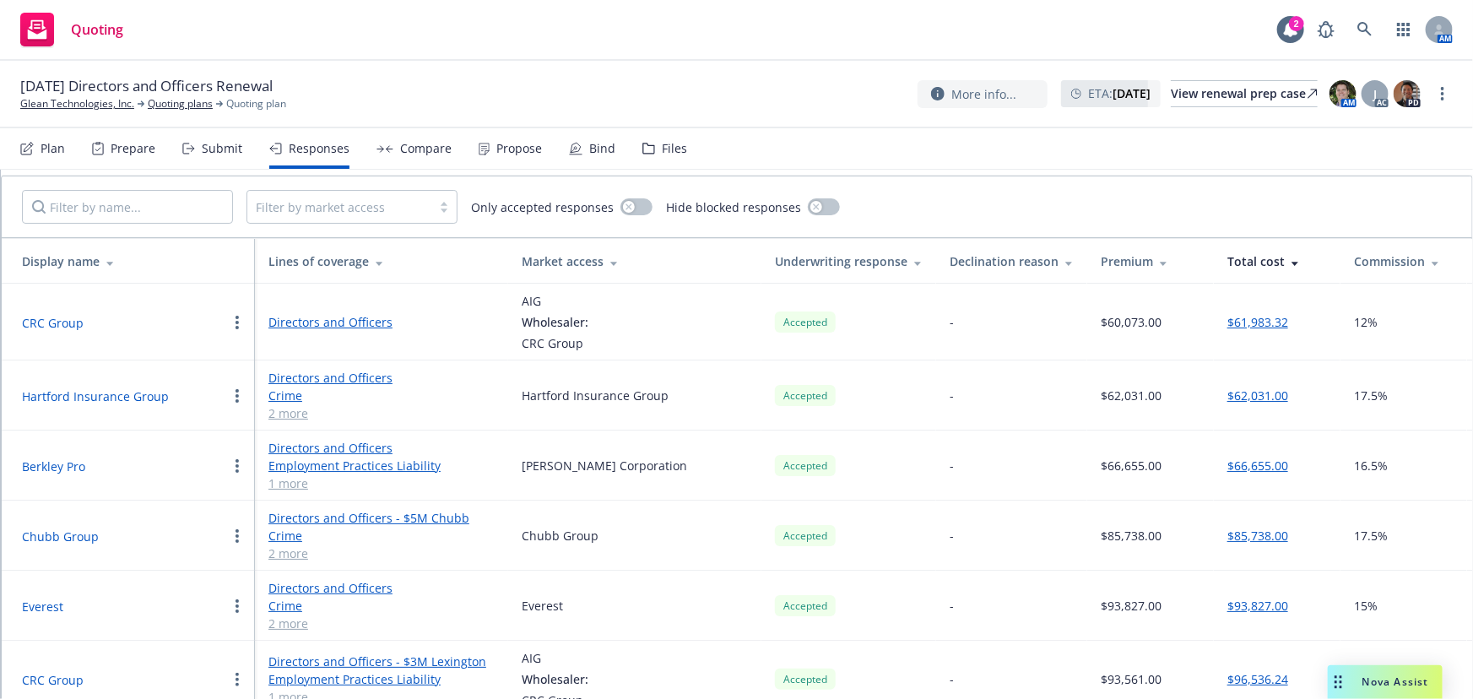
click at [218, 144] on div "Submit" at bounding box center [222, 149] width 41 height 14
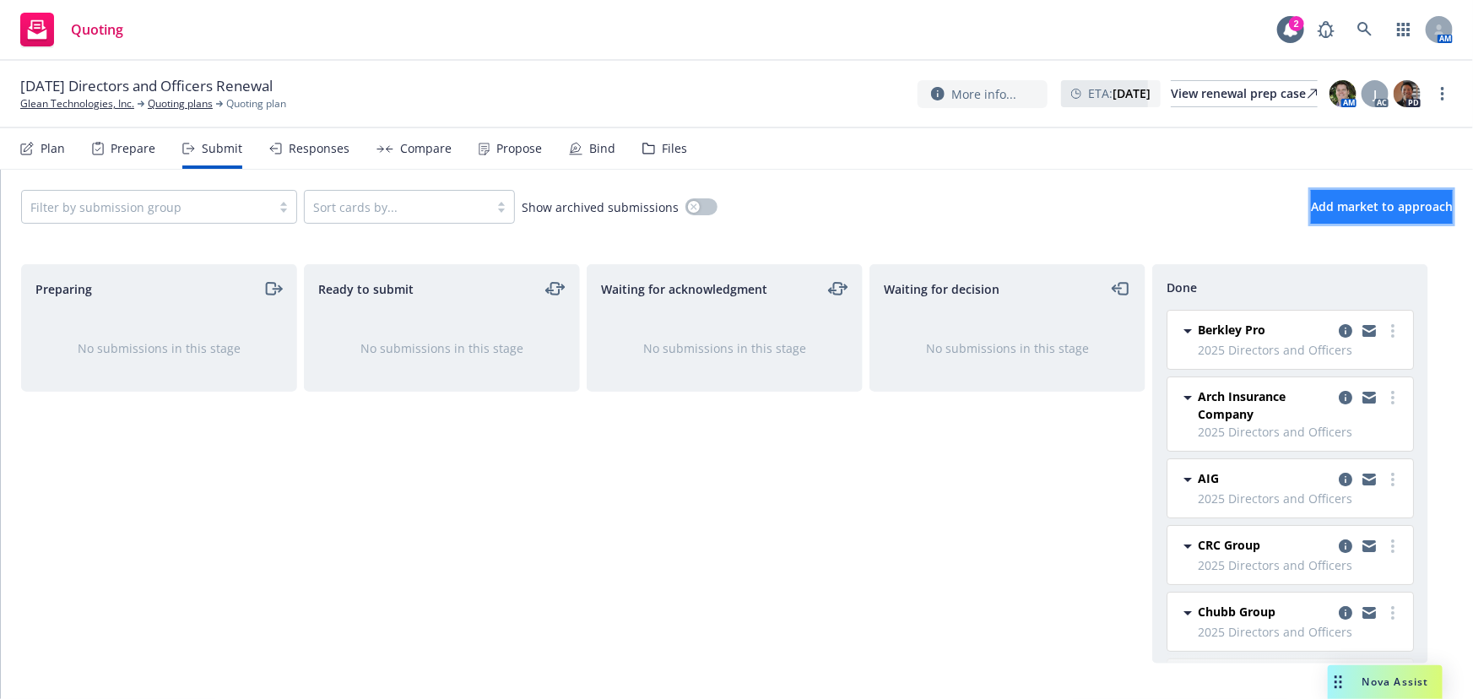
click at [1311, 198] on span "Add market to approach" at bounding box center [1382, 206] width 142 height 16
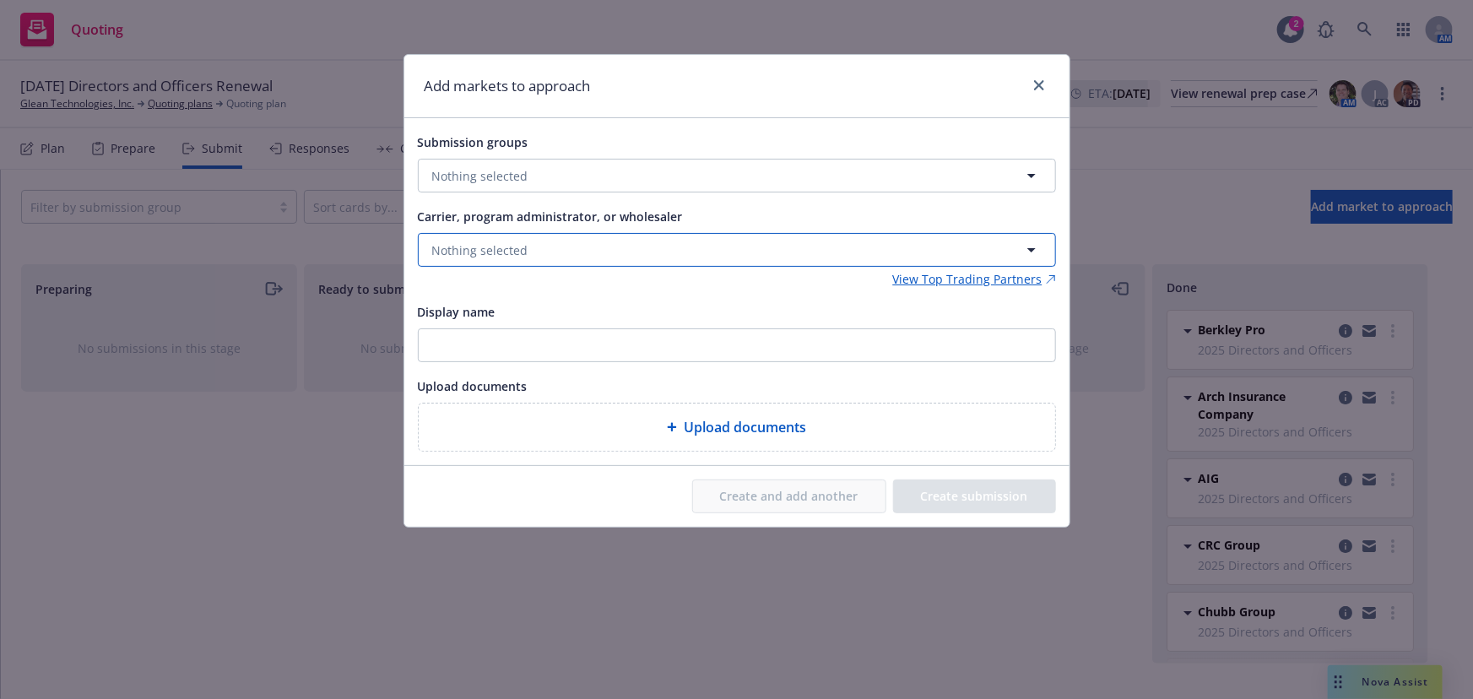
click at [723, 252] on button "Nothing selected" at bounding box center [737, 250] width 638 height 34
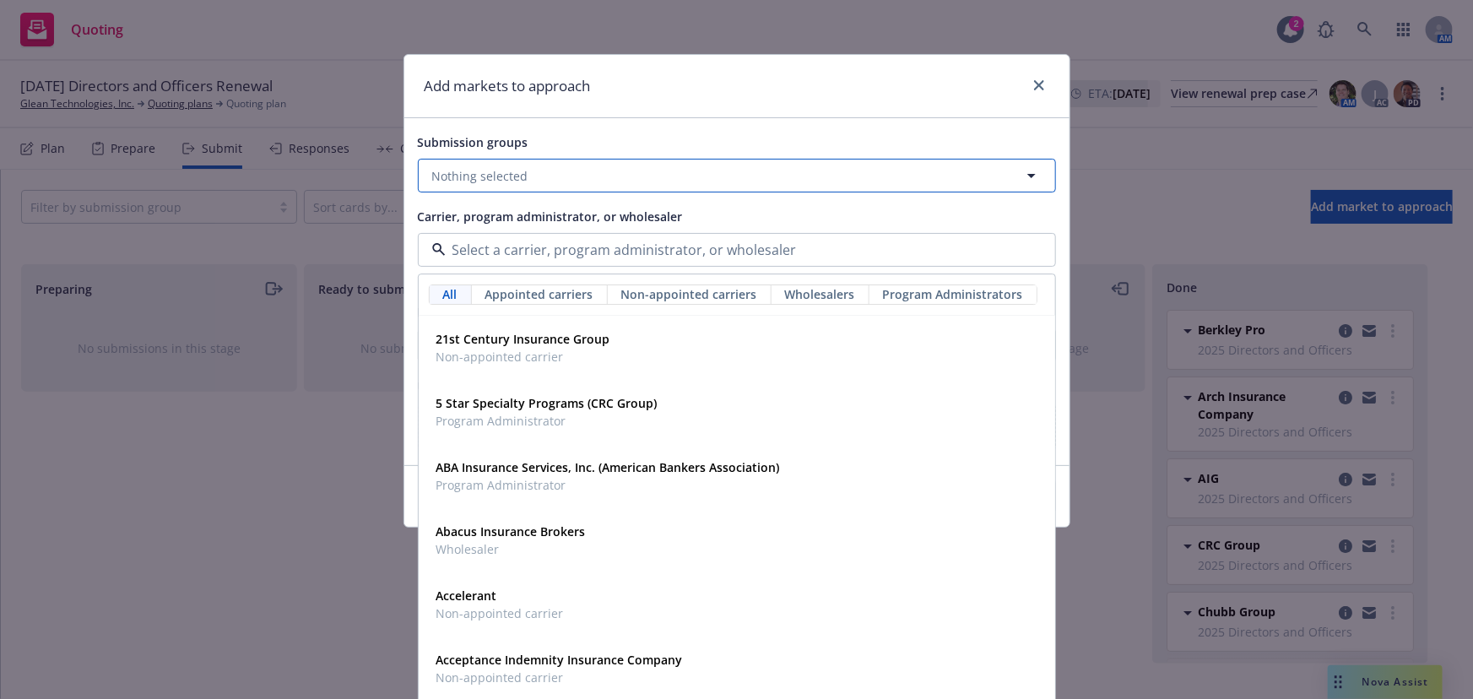
click at [726, 179] on button "Nothing selected" at bounding box center [737, 176] width 638 height 34
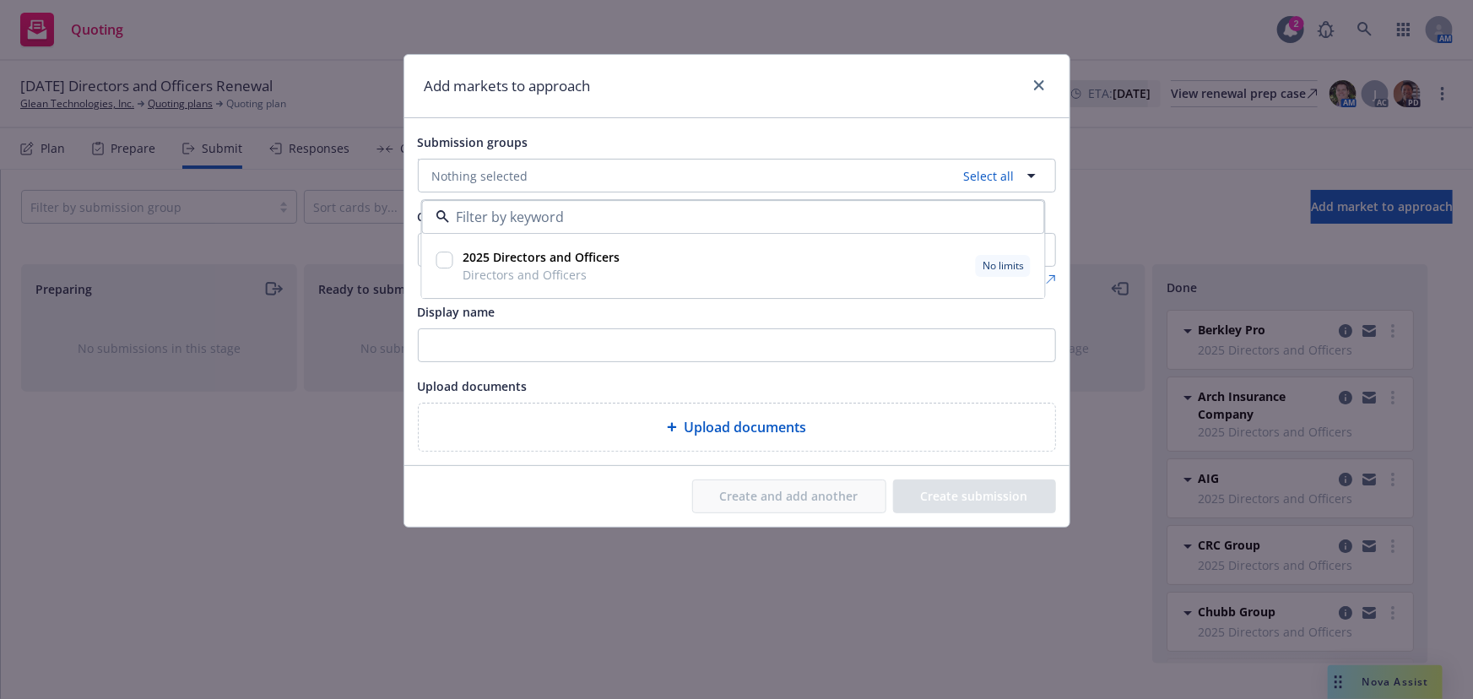
click at [630, 269] on div "2025 Directors and Officers Directors and Officers No limits" at bounding box center [745, 267] width 578 height 42
checkbox input "true"
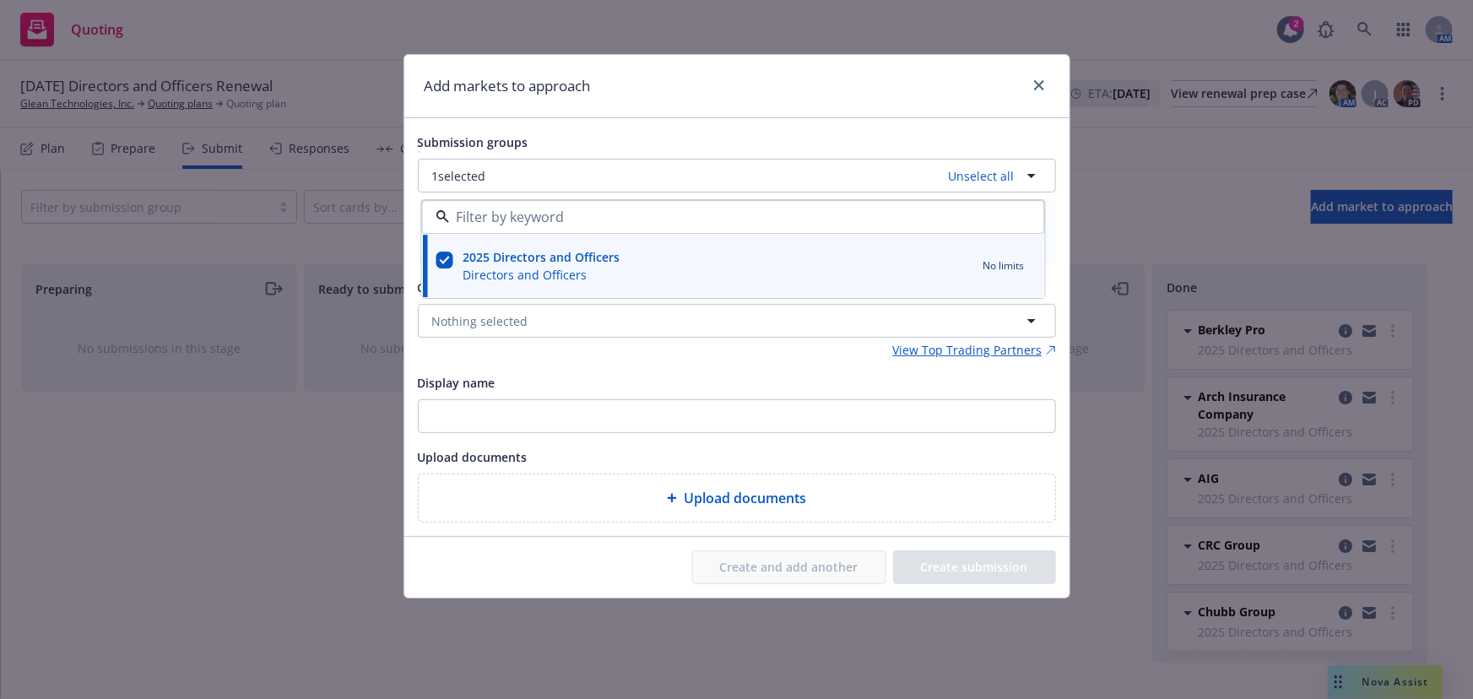
click at [729, 97] on div "Add markets to approach" at bounding box center [736, 86] width 665 height 63
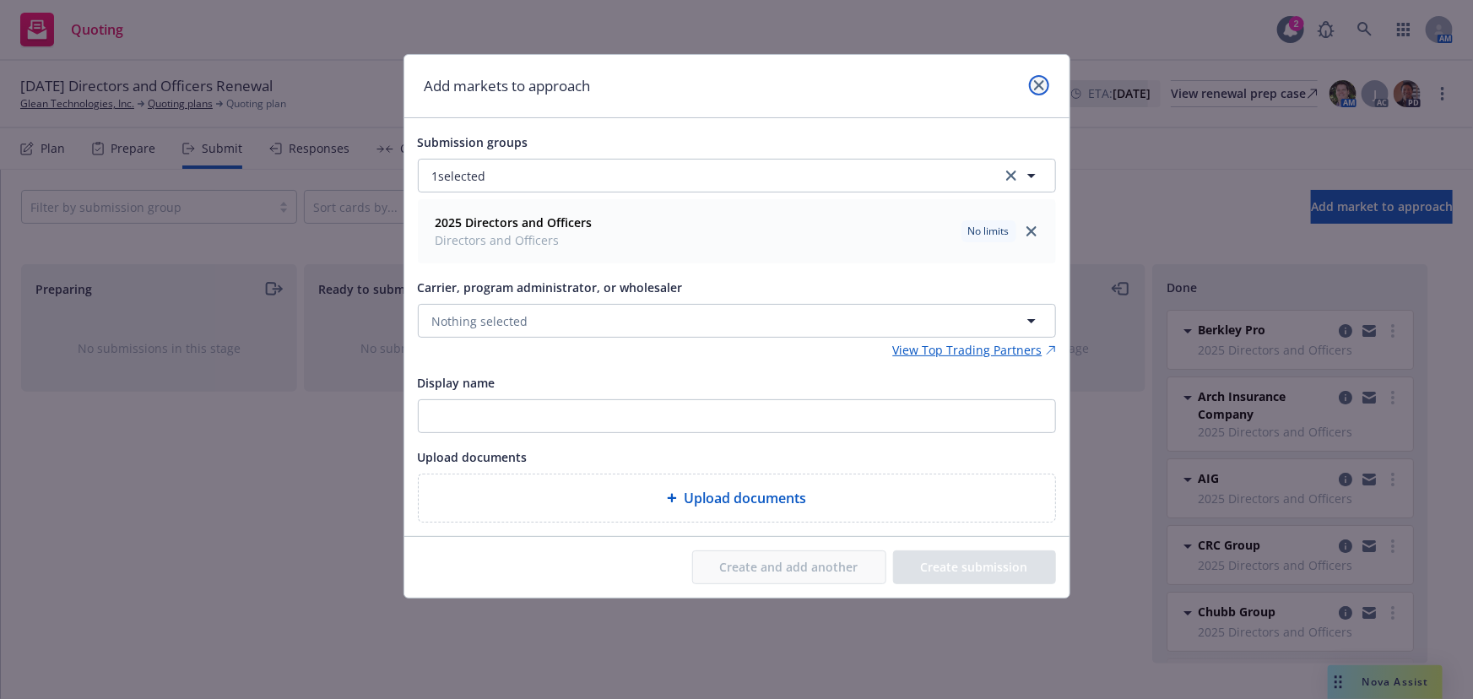
click at [1042, 83] on icon "close" at bounding box center [1039, 85] width 10 height 10
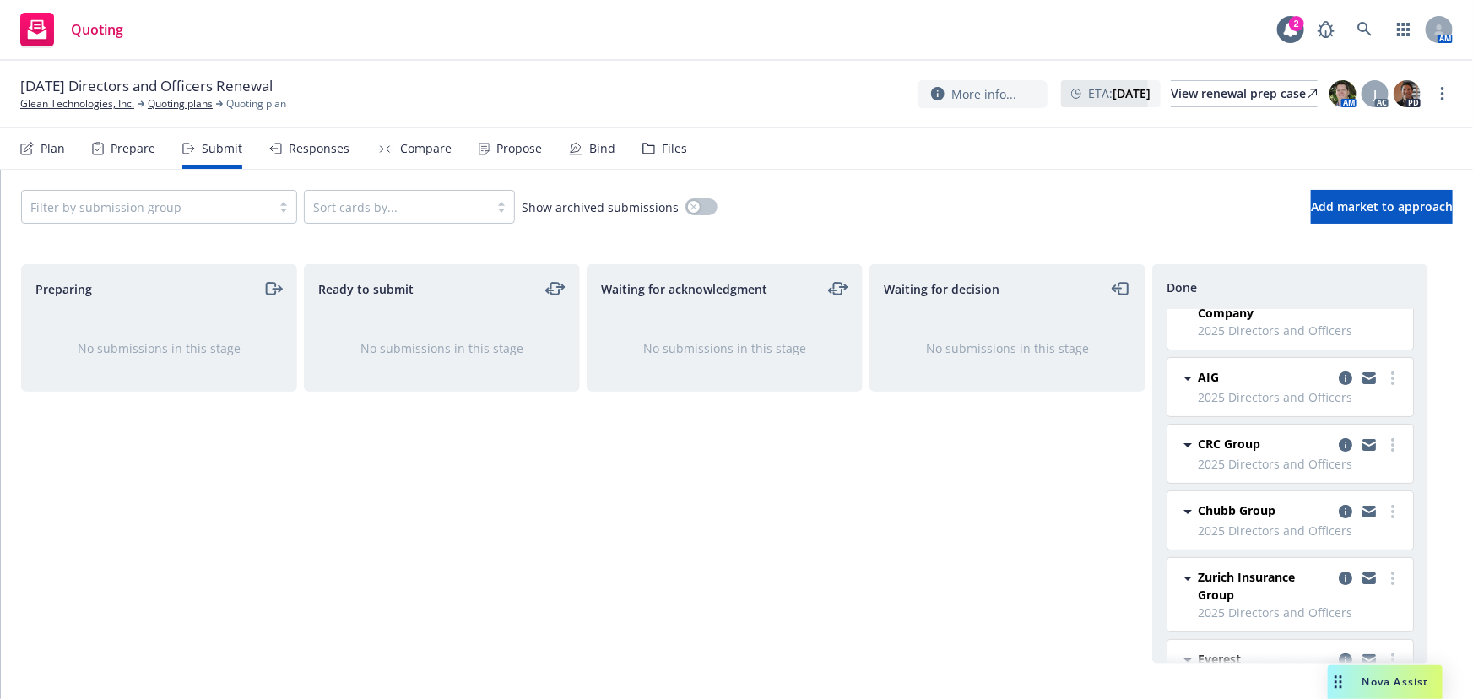
scroll to position [230, 0]
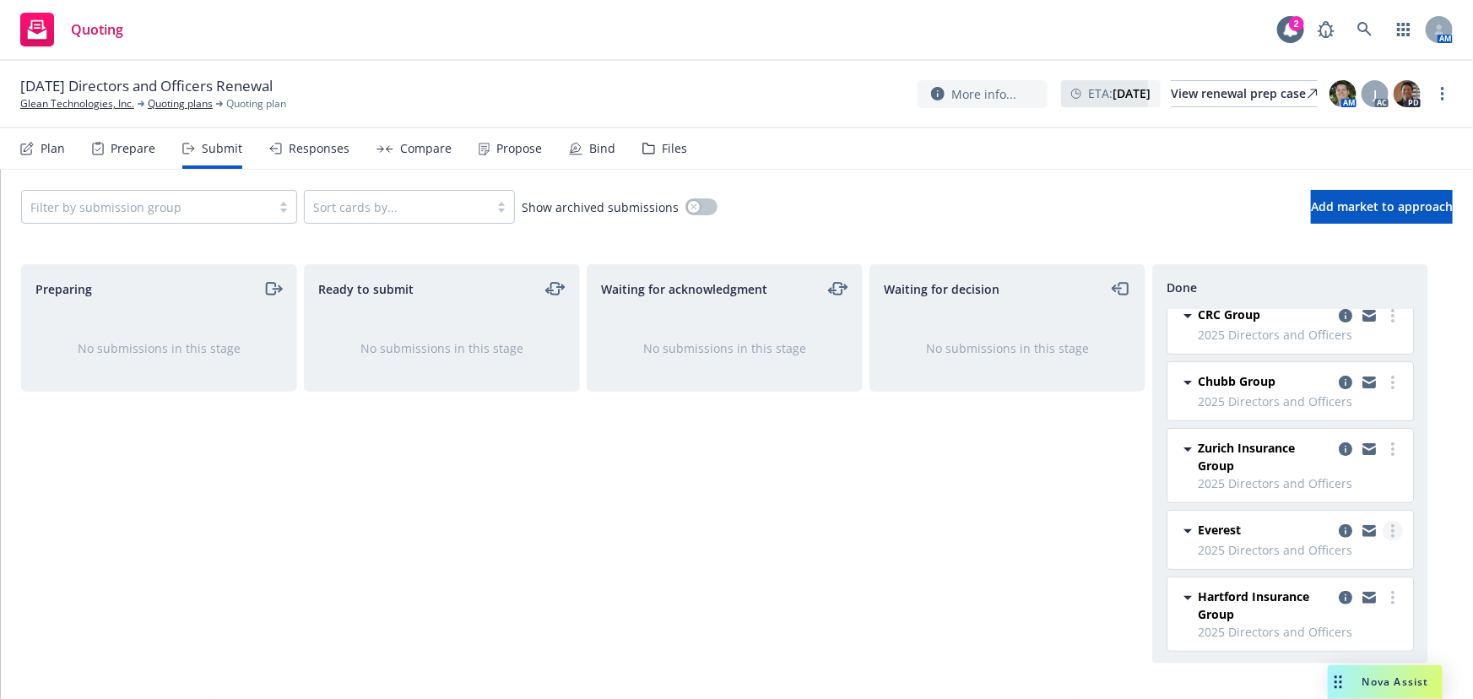
click at [1388, 523] on link "more" at bounding box center [1393, 531] width 20 height 20
click at [1310, 426] on span "Add declined decision" at bounding box center [1305, 427] width 166 height 16
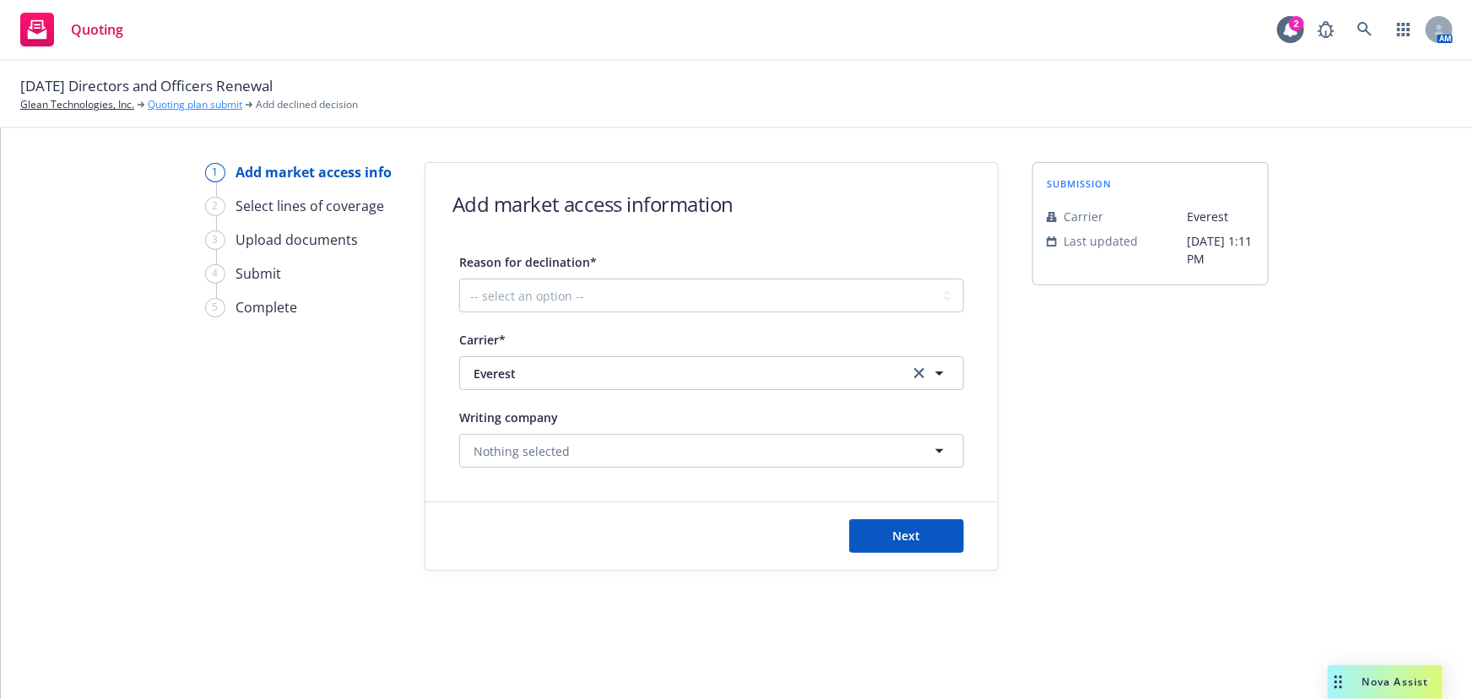
click at [181, 106] on link "Quoting plan submit" at bounding box center [195, 104] width 95 height 15
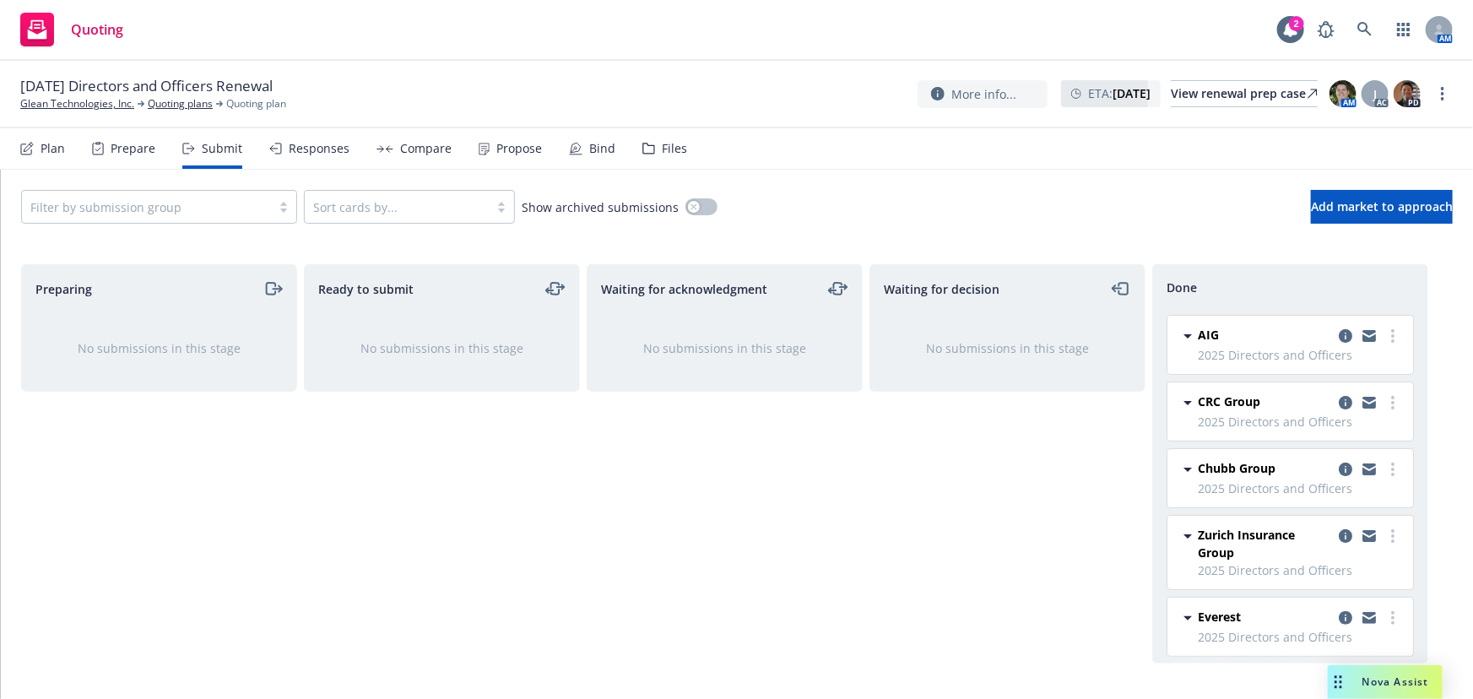
scroll to position [230, 0]
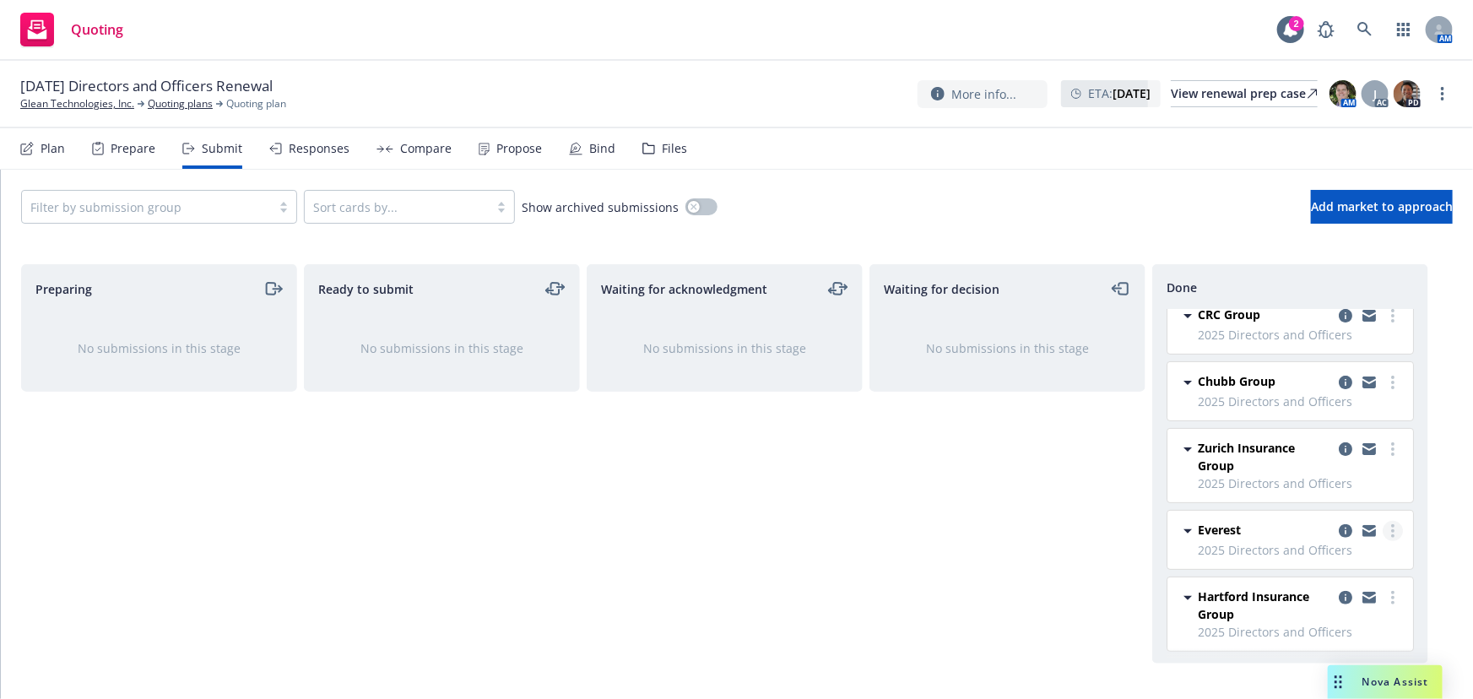
click at [1391, 526] on icon "more" at bounding box center [1392, 531] width 3 height 14
click at [1336, 396] on span "Add accepted decision" at bounding box center [1306, 393] width 169 height 16
select select "12"
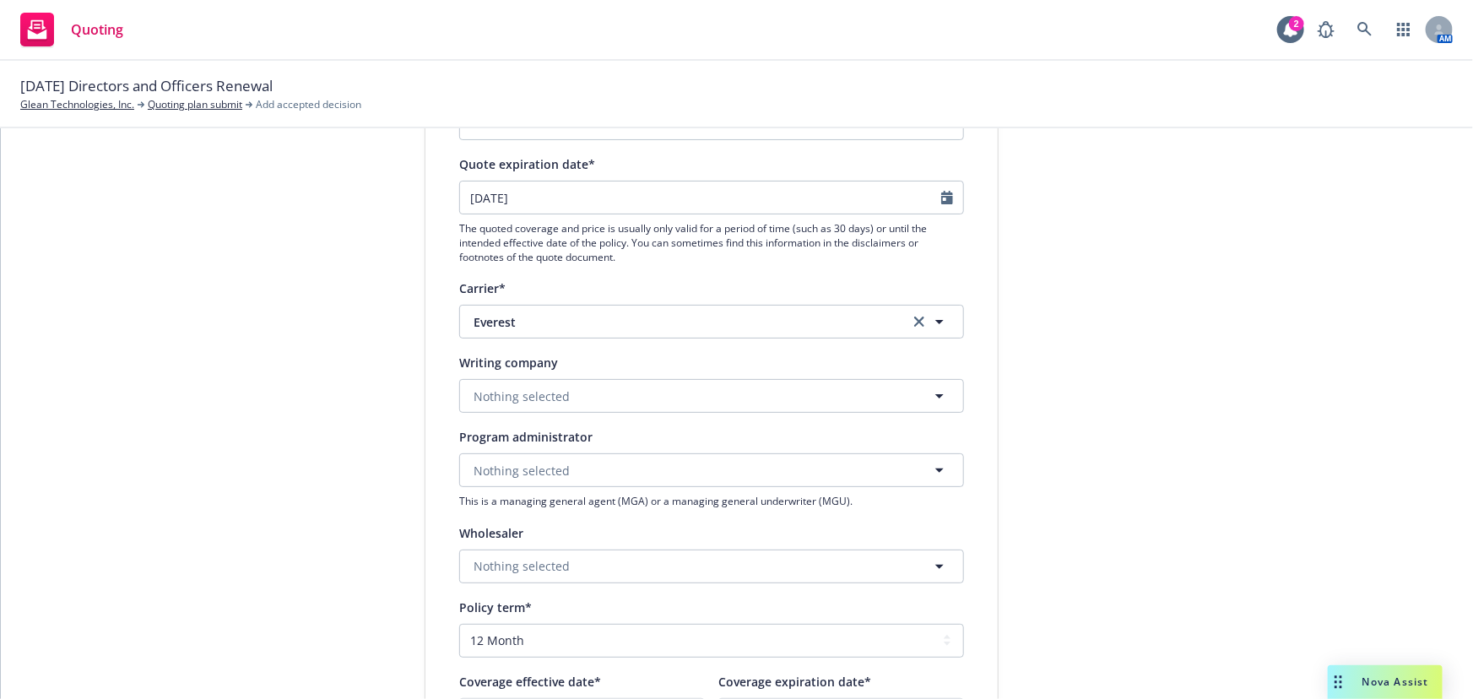
scroll to position [230, 0]
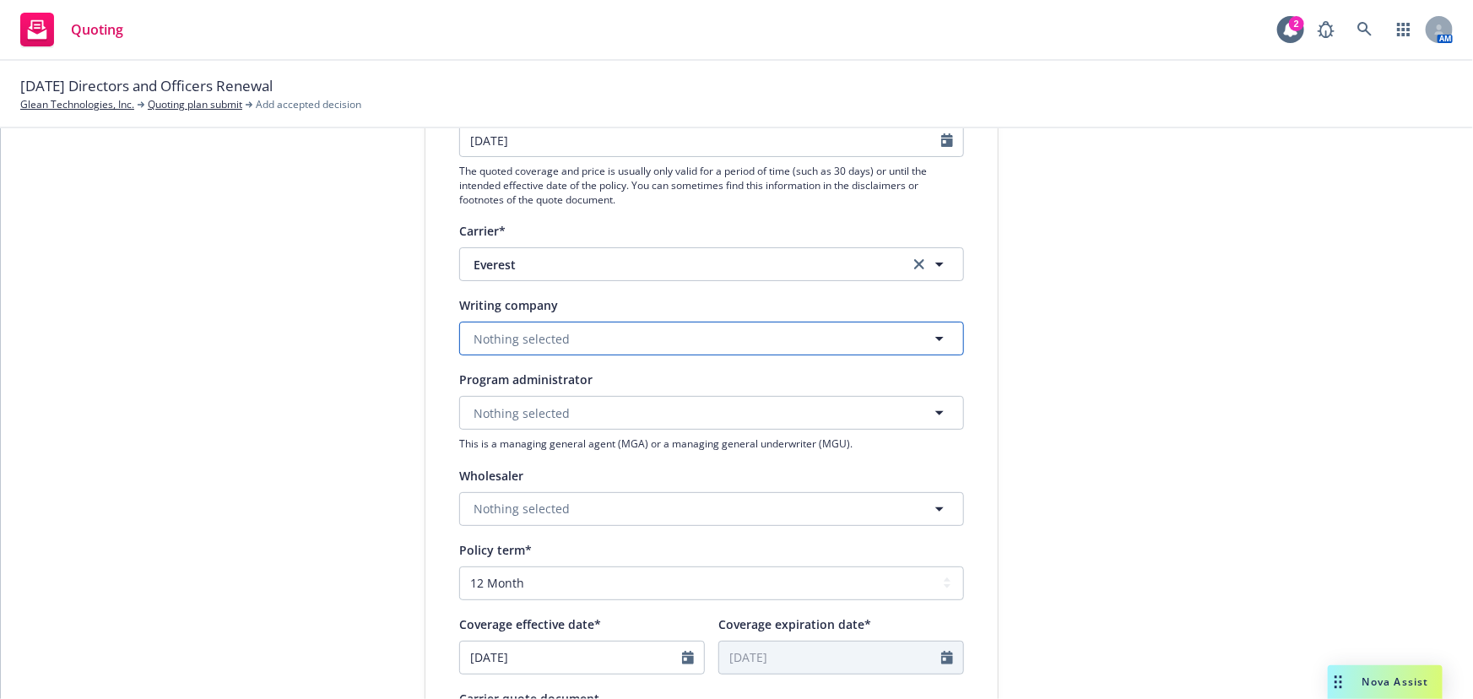
click at [602, 349] on button "Nothing selected" at bounding box center [711, 339] width 505 height 34
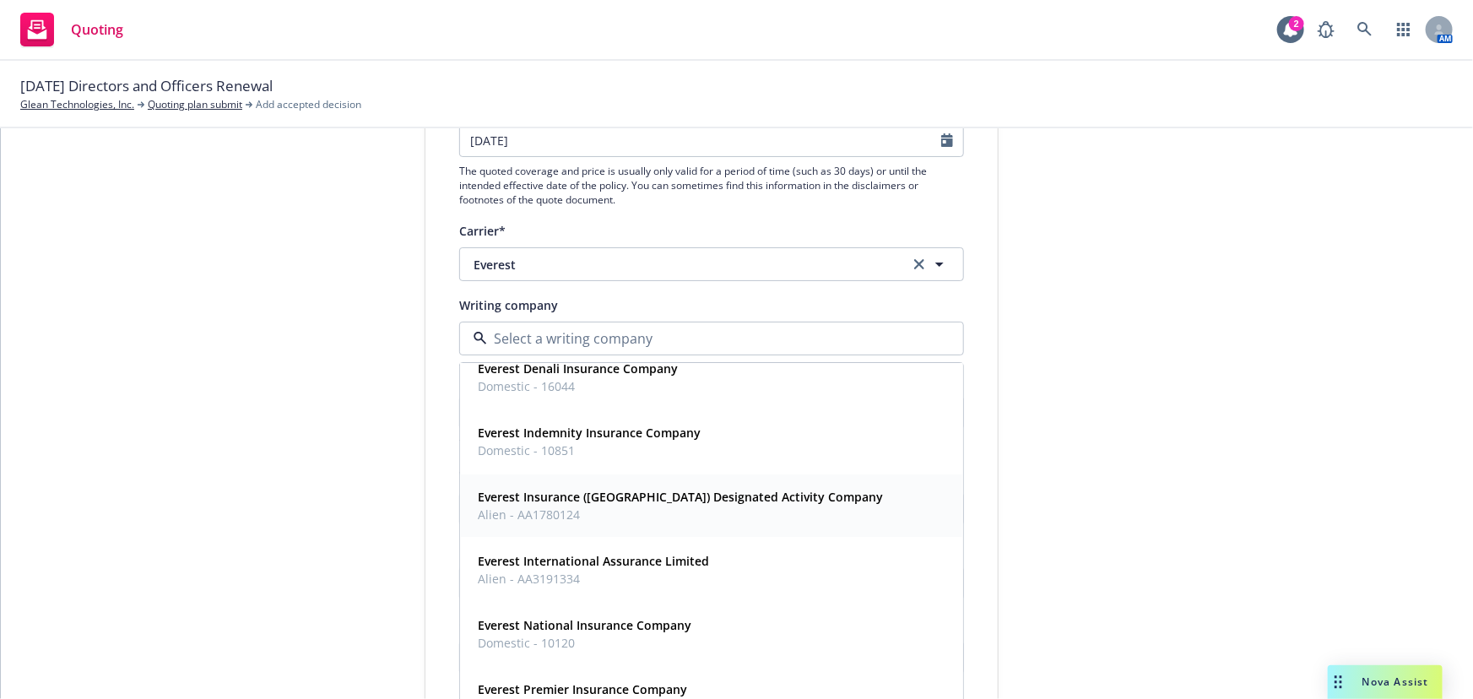
scroll to position [26, 0]
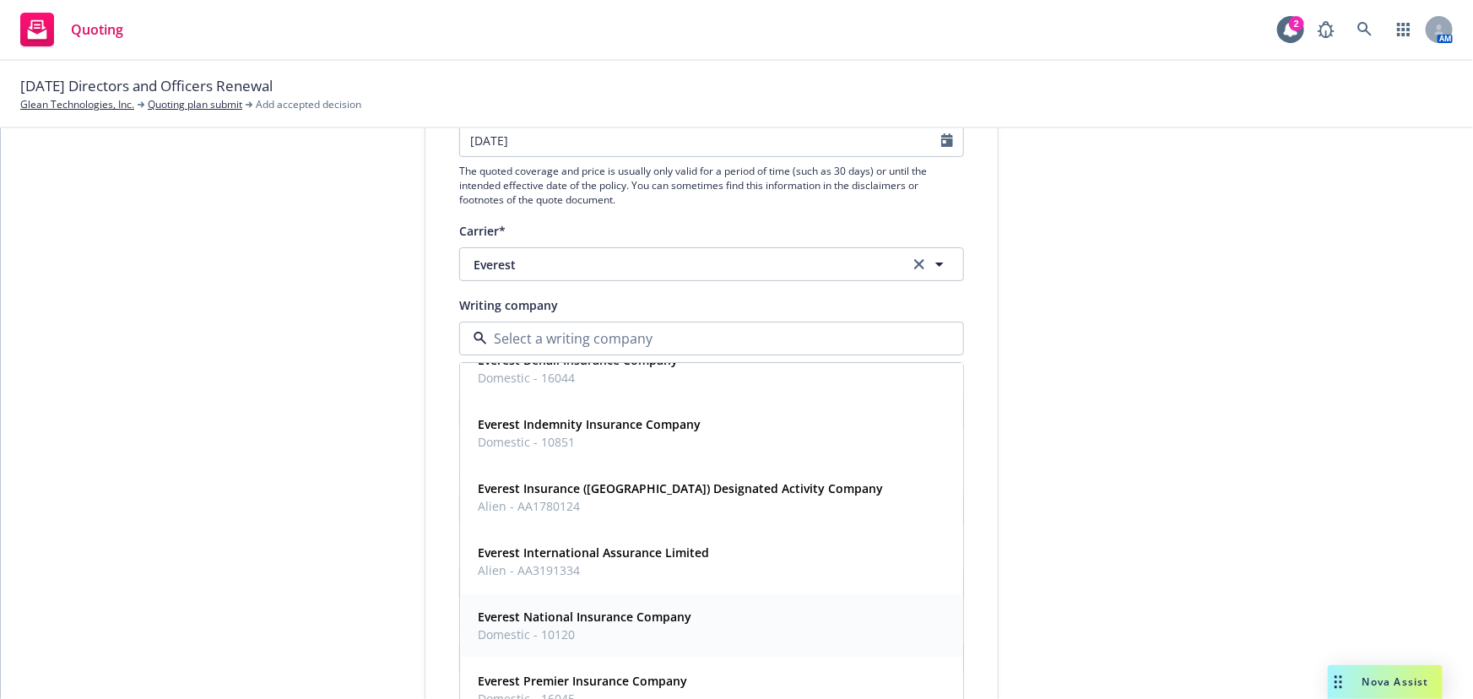
click at [656, 609] on strong "Everest National Insurance Company" at bounding box center [585, 617] width 214 height 16
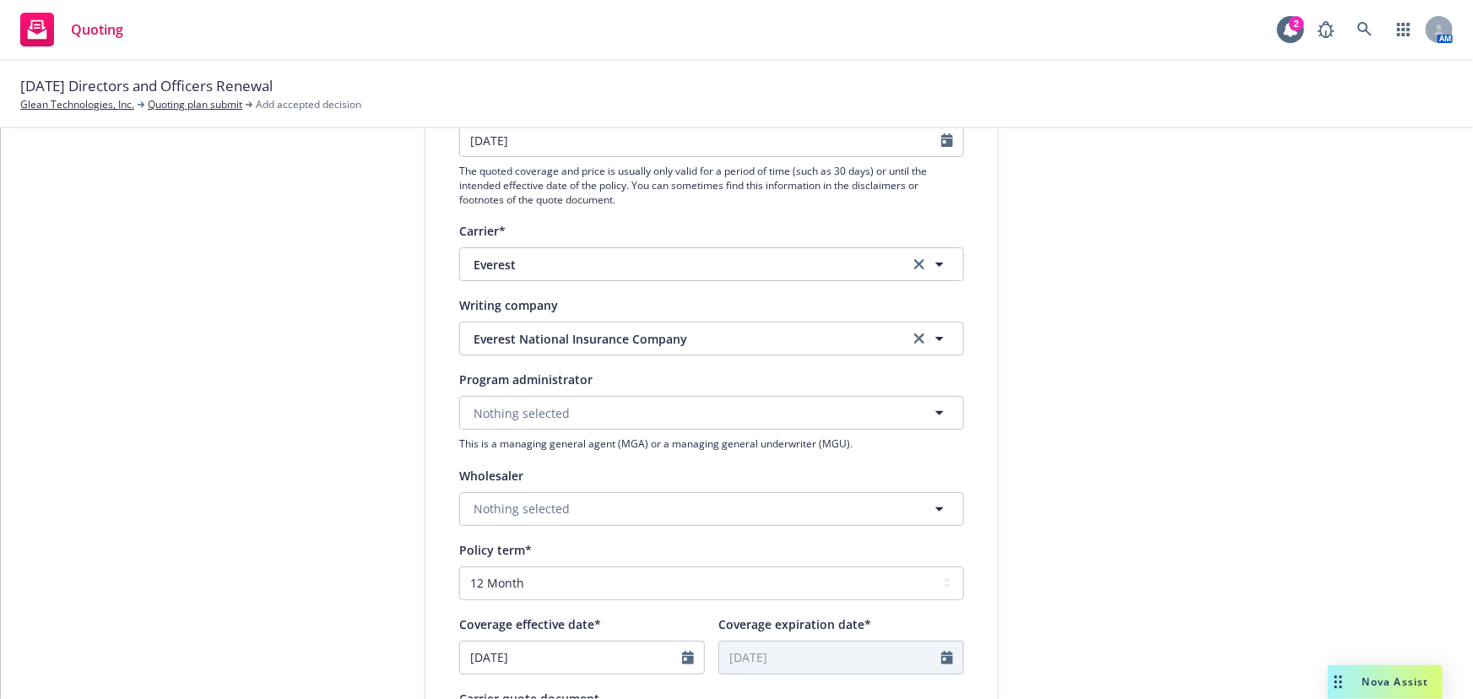
click at [1283, 455] on div "1 Quote initiation 2 Coverage selection 3 Billing info Quote initiation Display…" at bounding box center [737, 498] width 1432 height 1132
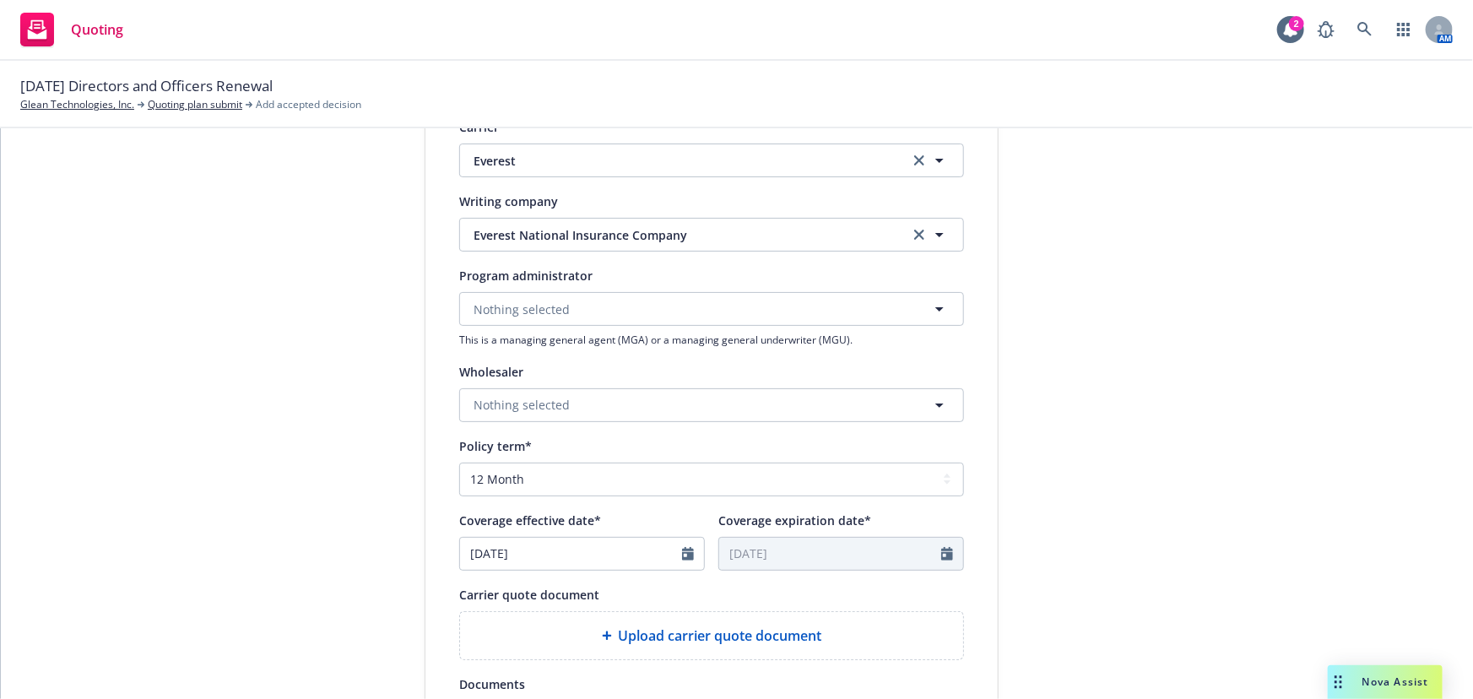
scroll to position [537, 0]
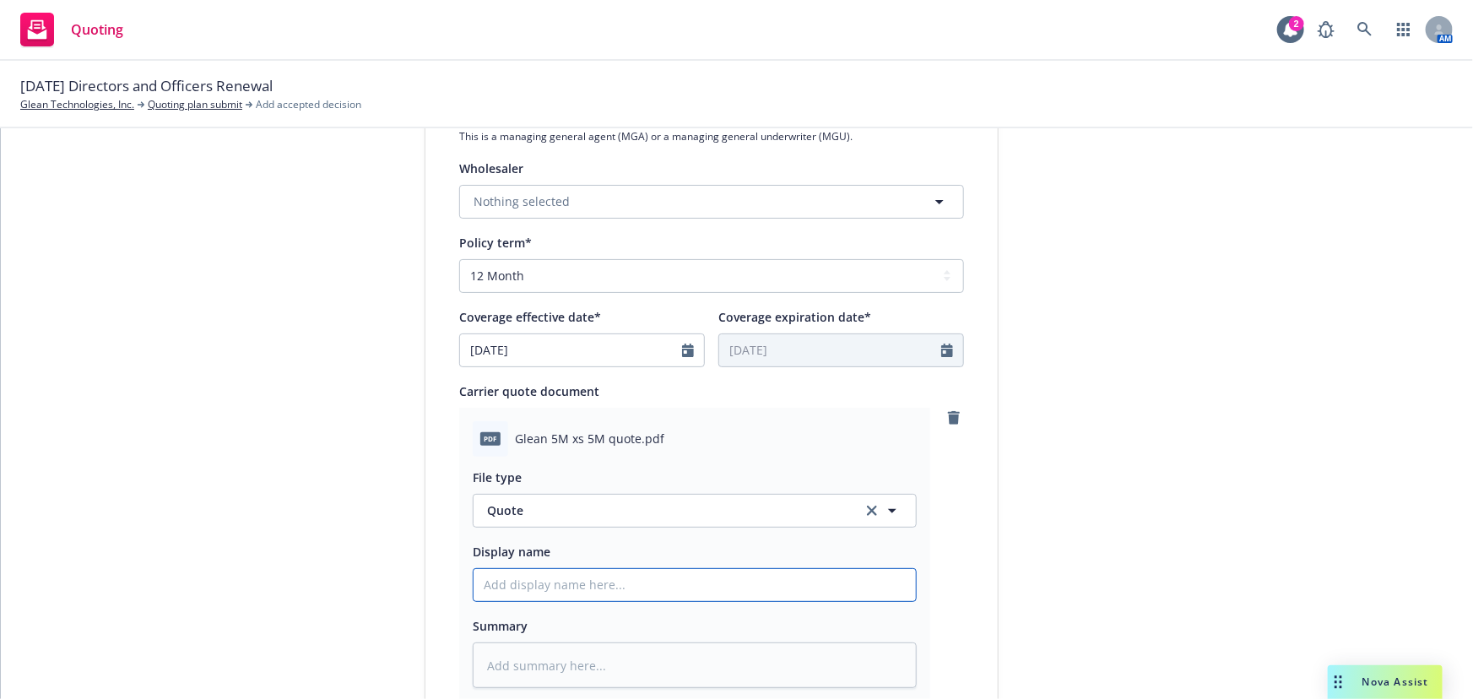
click at [602, 588] on input "Display name" at bounding box center [695, 585] width 442 height 32
type textarea "x"
type input "0"
type textarea "x"
type input "01"
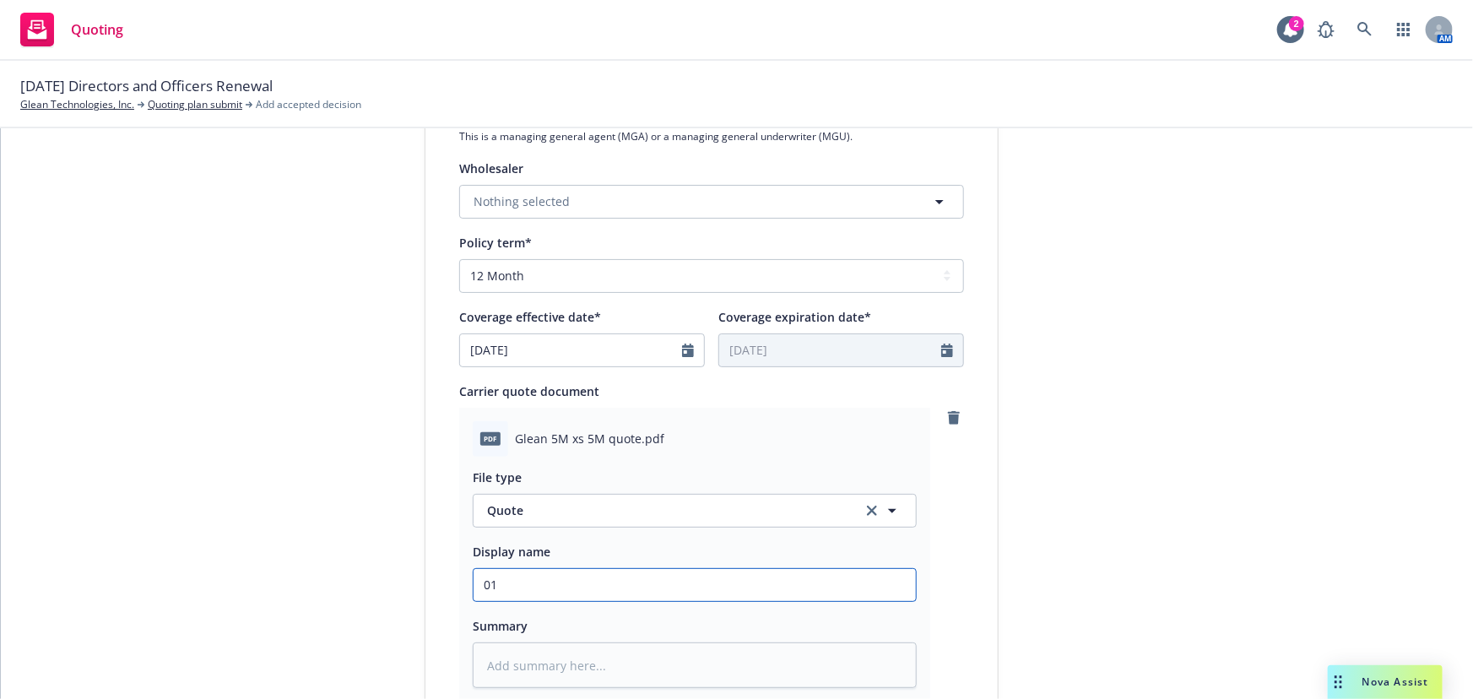
type textarea "x"
type input "01"
type textarea "x"
type input "01 G"
type textarea "x"
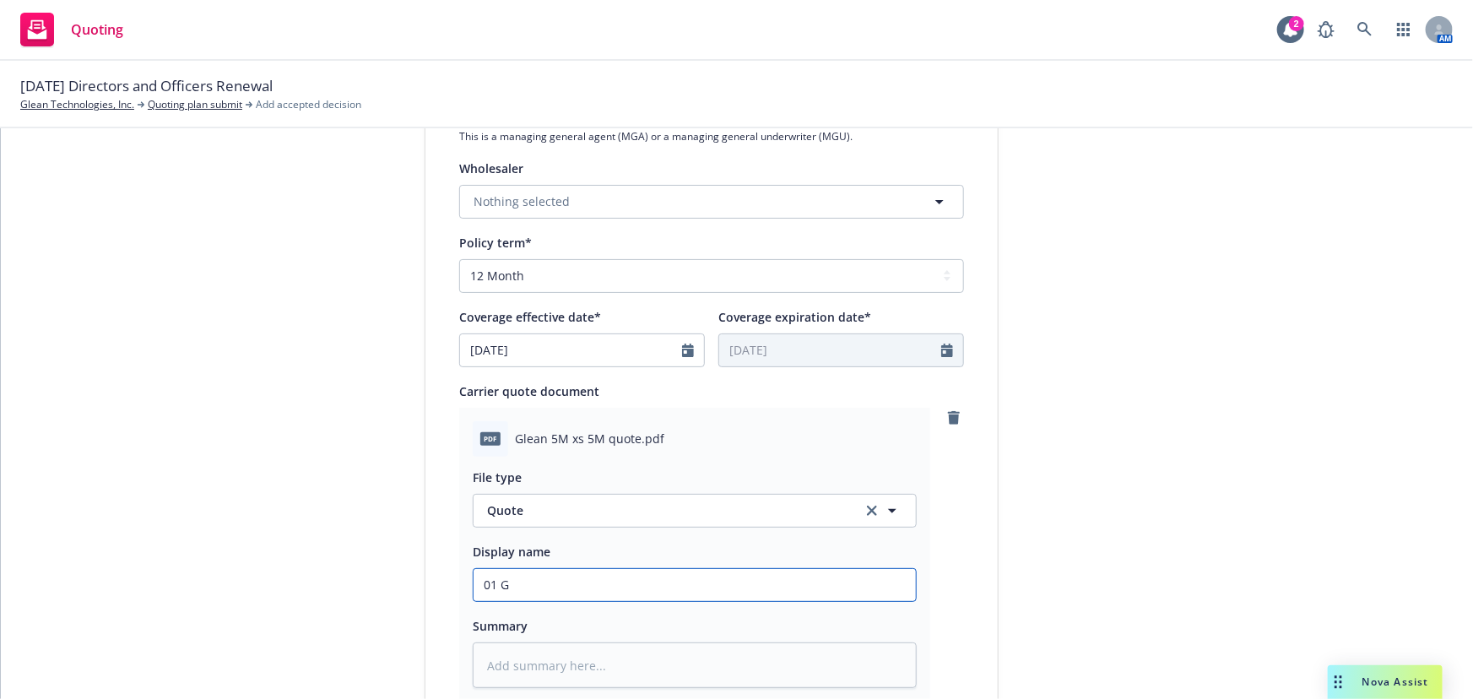
type input "01 Gl"
type textarea "x"
type input "01 Gle"
type textarea "x"
type input "01 Glea"
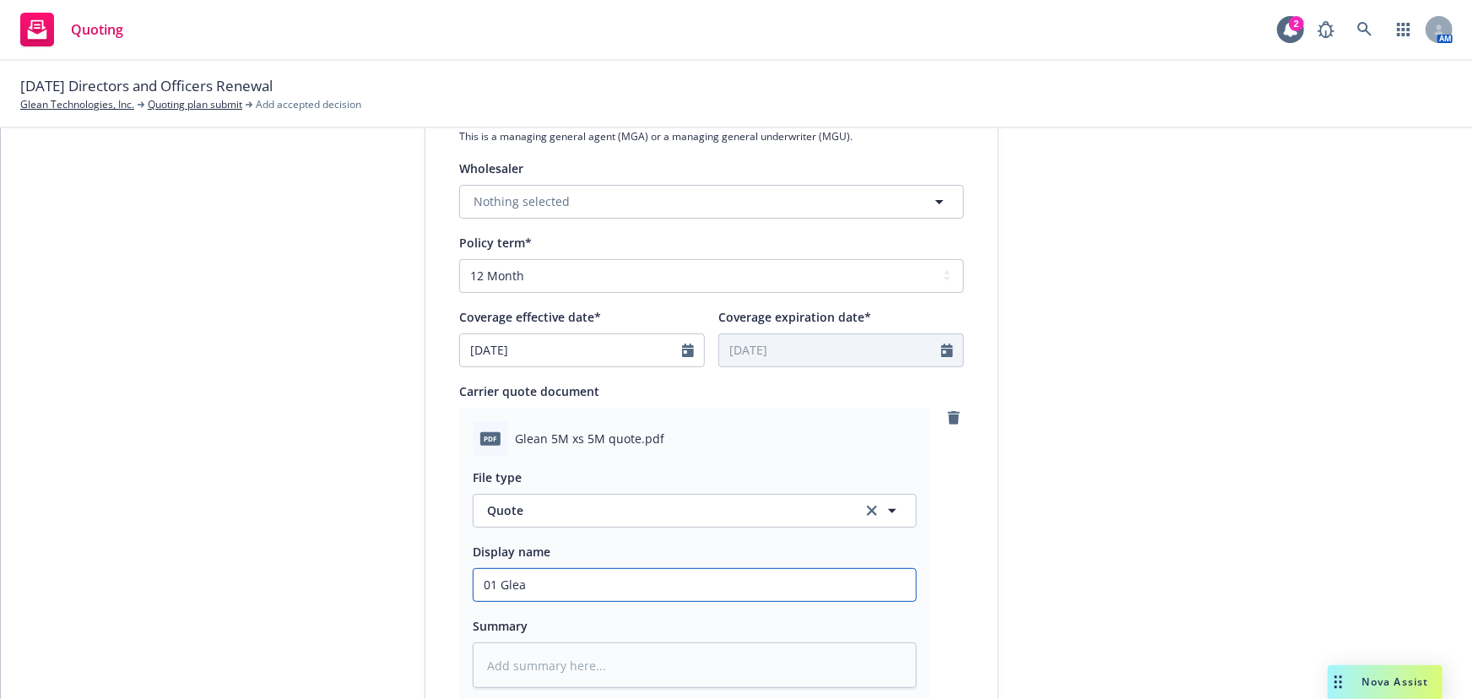
type textarea "x"
type input "01 Glean"
type textarea "x"
type input "01 Glean"
type textarea "x"
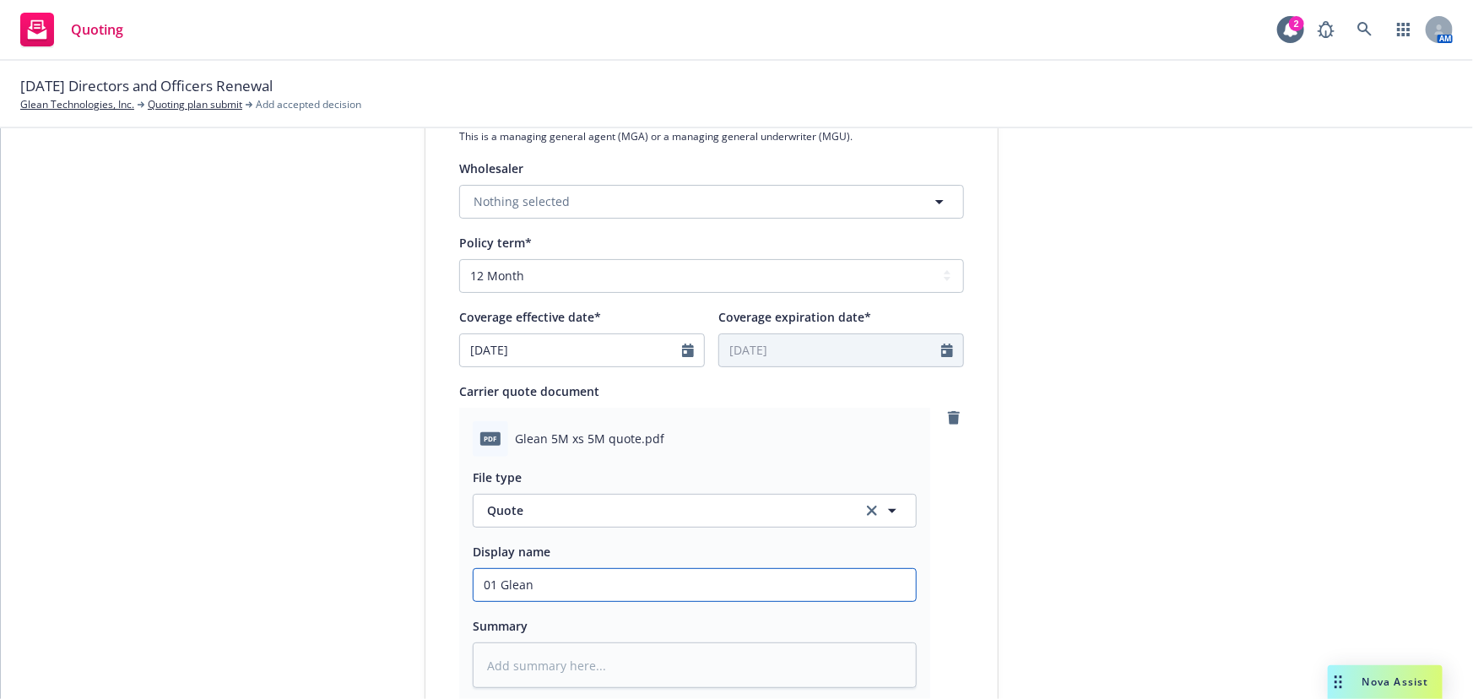
type input "01 Glean E"
type textarea "x"
type input "01 Glean Ev"
type textarea "x"
type input "01 Glean Eve"
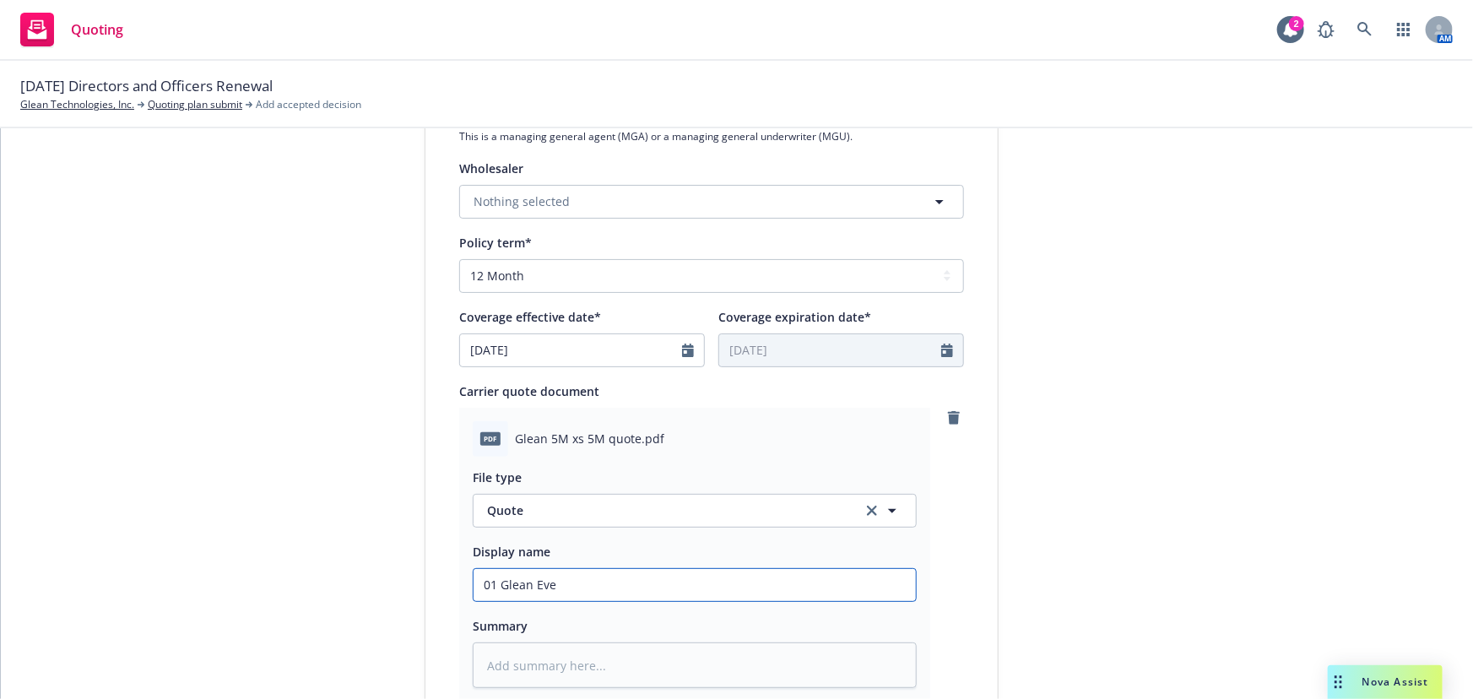
type textarea "x"
type input "01 Glean Ever"
type textarea "x"
type input "01 Glean Evere"
type textarea "x"
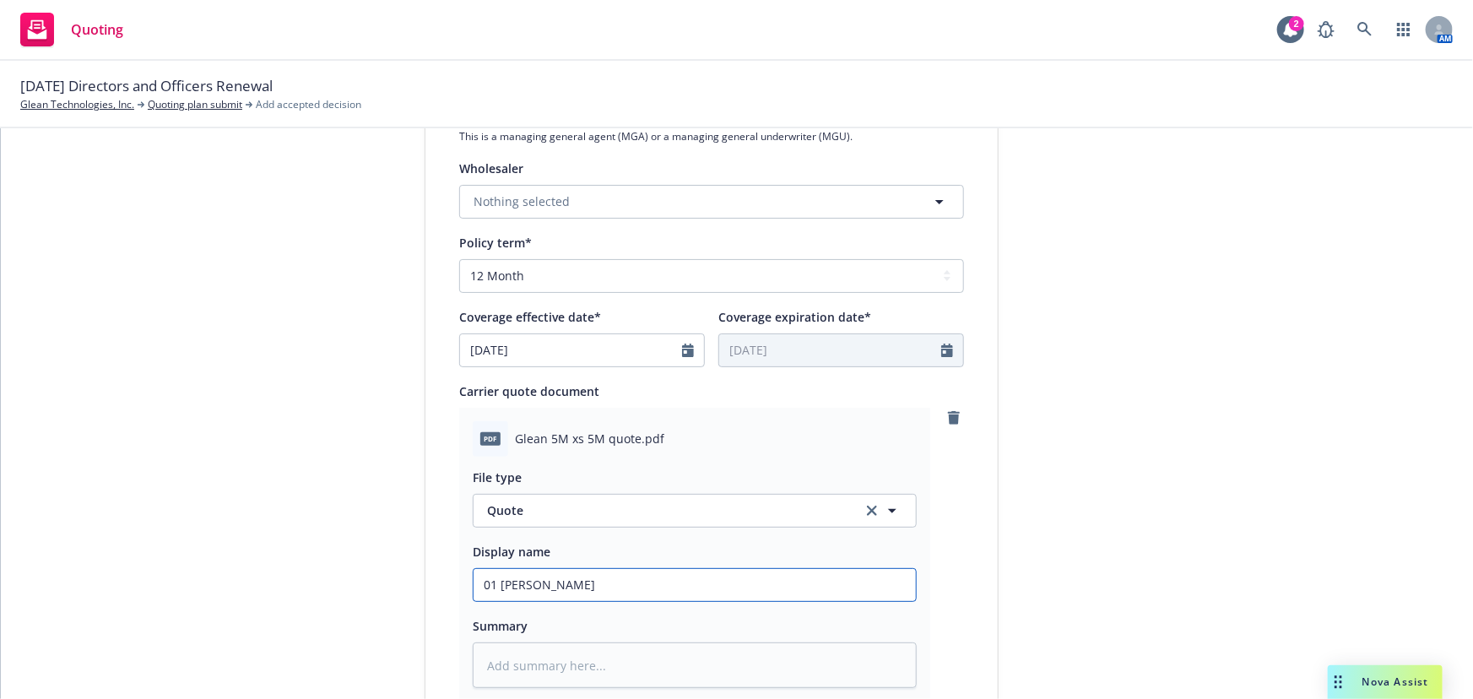
type input "01 Glean Everes"
type textarea "x"
type input "01 Glean Everest"
type textarea "x"
type input "01 Glean Everest"
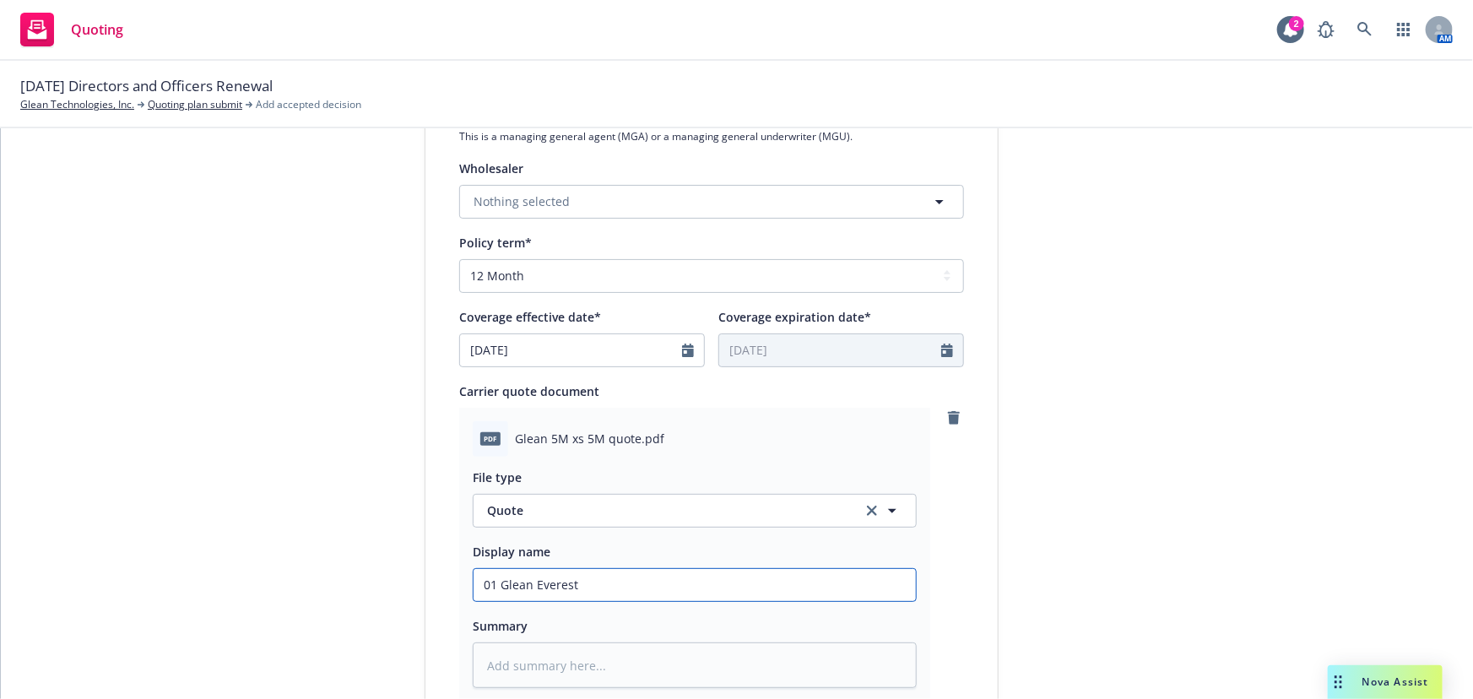
type textarea "x"
type input "01 Glean Everest $"
type textarea "x"
type input "01 Glean Everest $5"
type textarea "x"
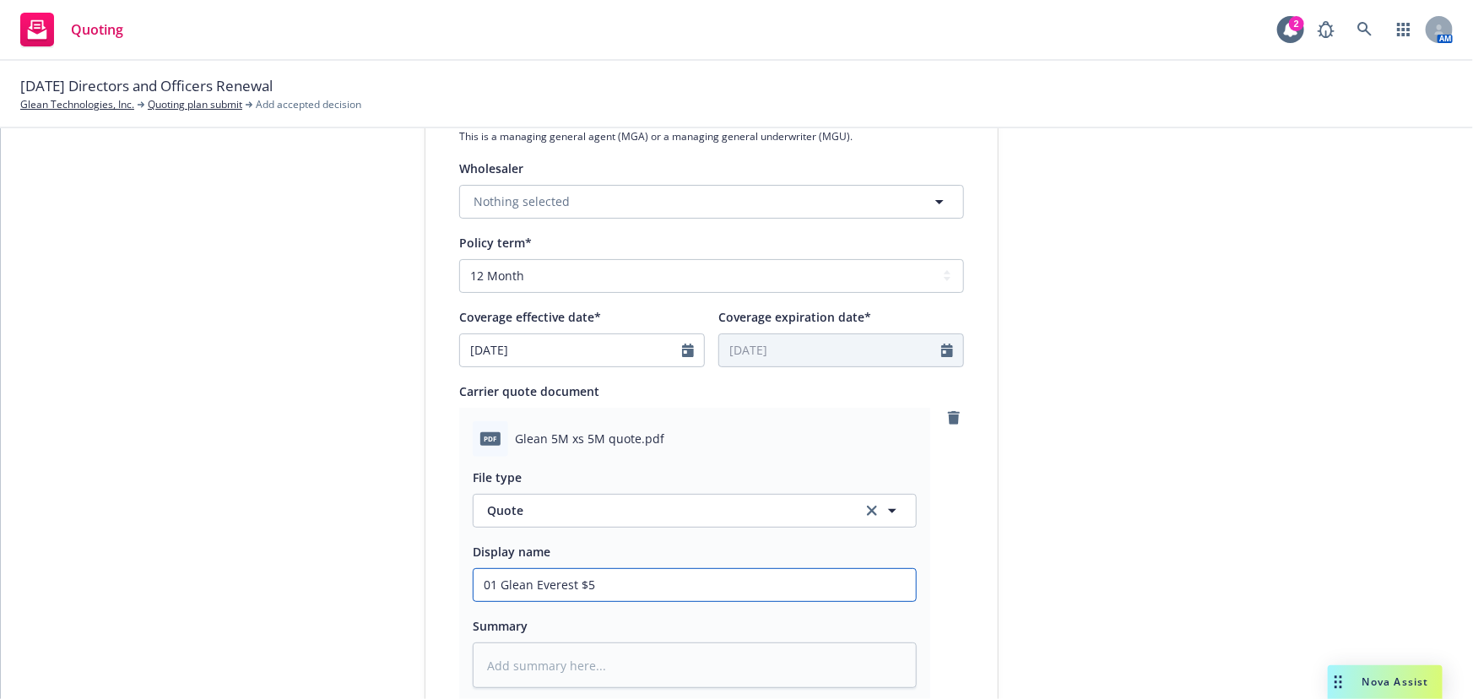
type input "01 Glean Everest $5M"
type textarea "x"
type input "01 Glean Everest $5M"
type textarea "x"
type input "01 Glean Everest $5M x"
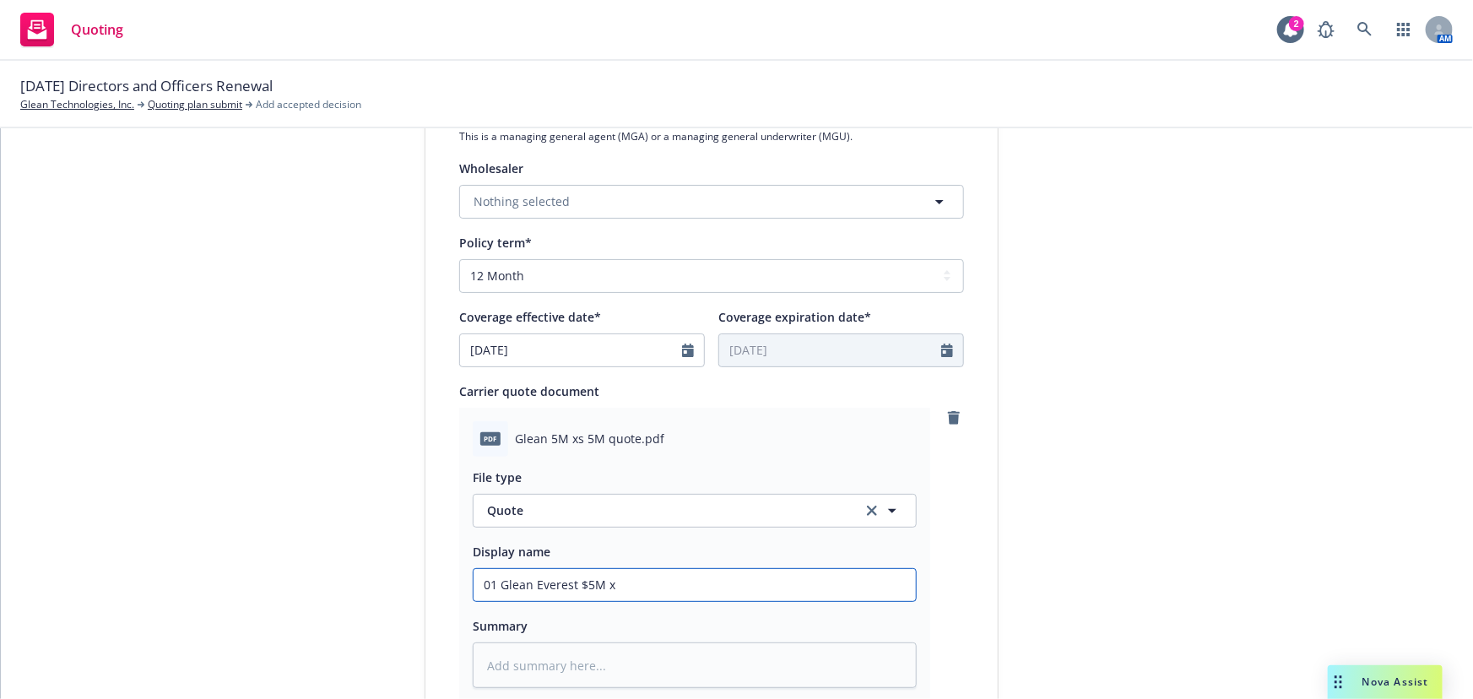
type textarea "x"
type input "01 Glean Everest $5M xs"
type textarea "x"
type input "01 Glean Everest $5M xs"
type textarea "x"
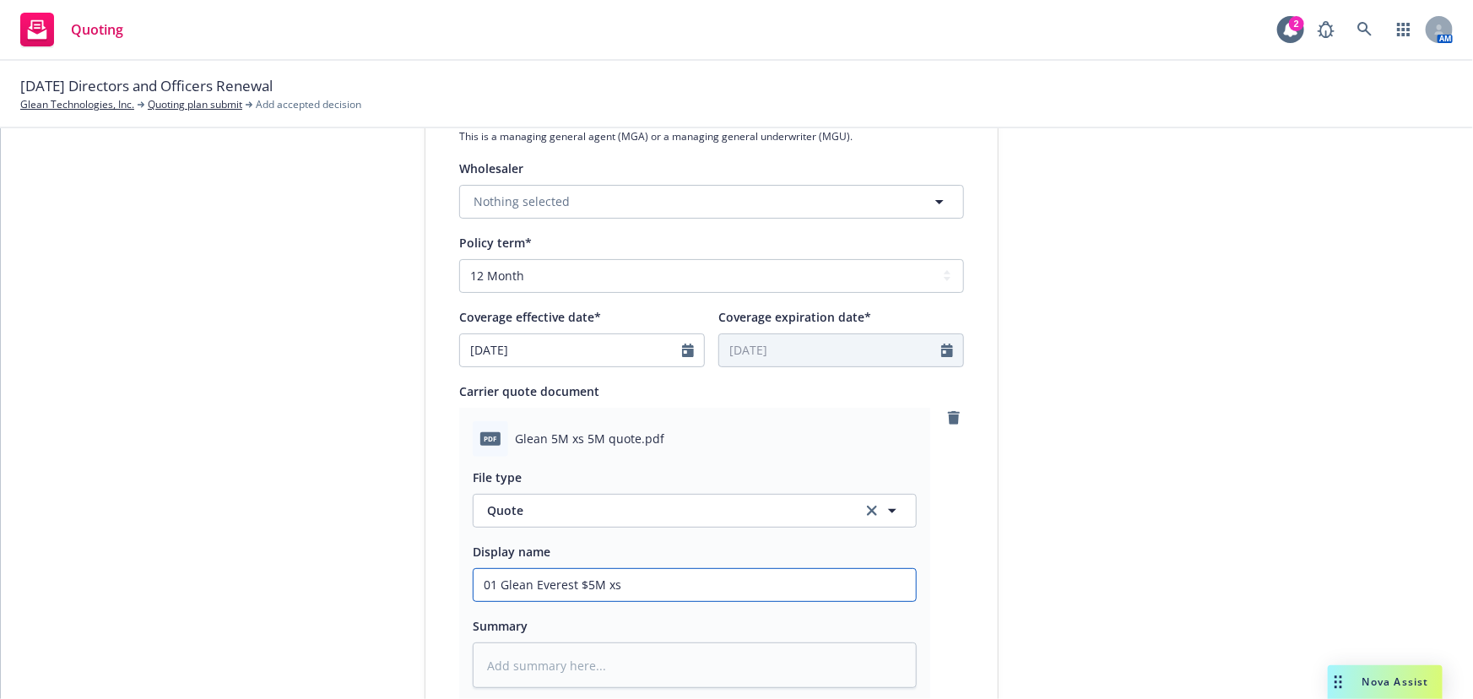
type input "01 Glean Everest $5M xs $"
type textarea "x"
type input "01 Glean Everest $5M xs $5"
type textarea "x"
type input "01 Glean Everest $5M xs $5M"
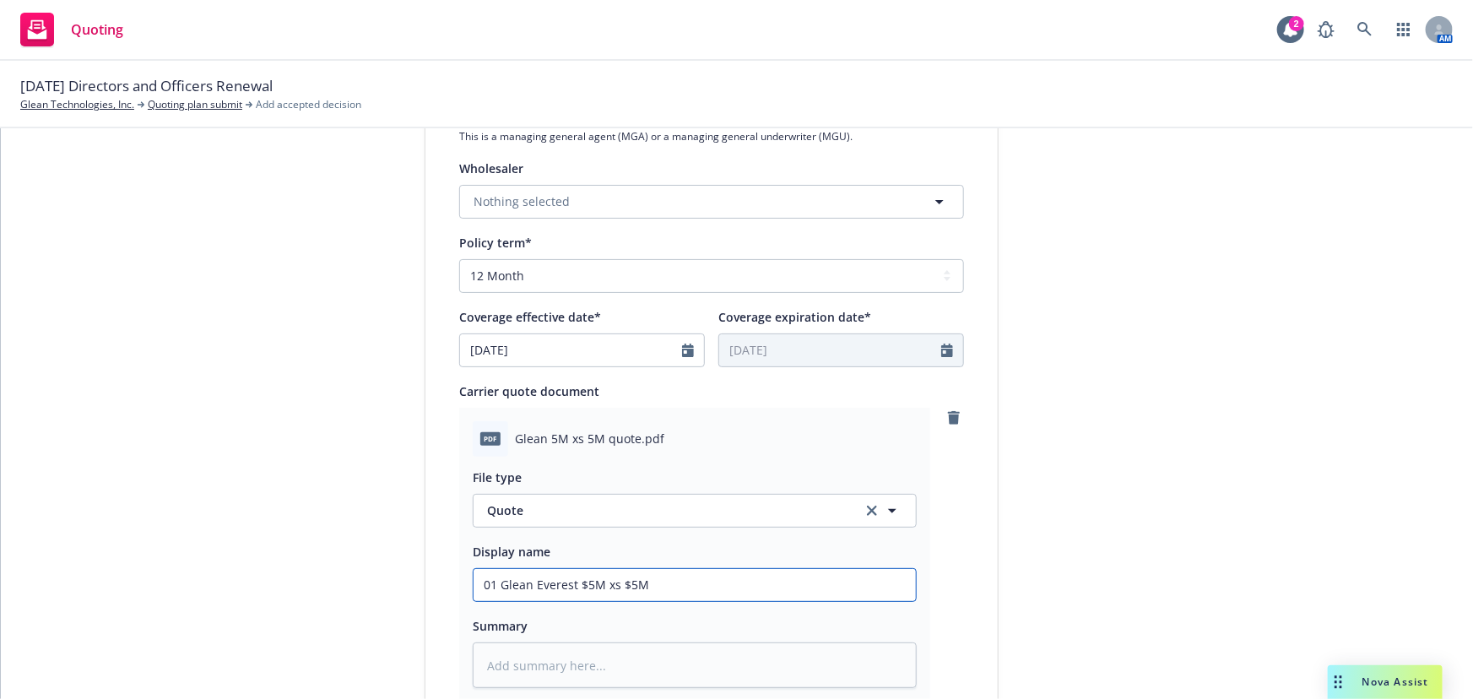
type textarea "x"
type input "01 Glean Everest $5M xs $5M"
type textarea "x"
type input "01 Glean Everest $5M xs $5M D"
type textarea "x"
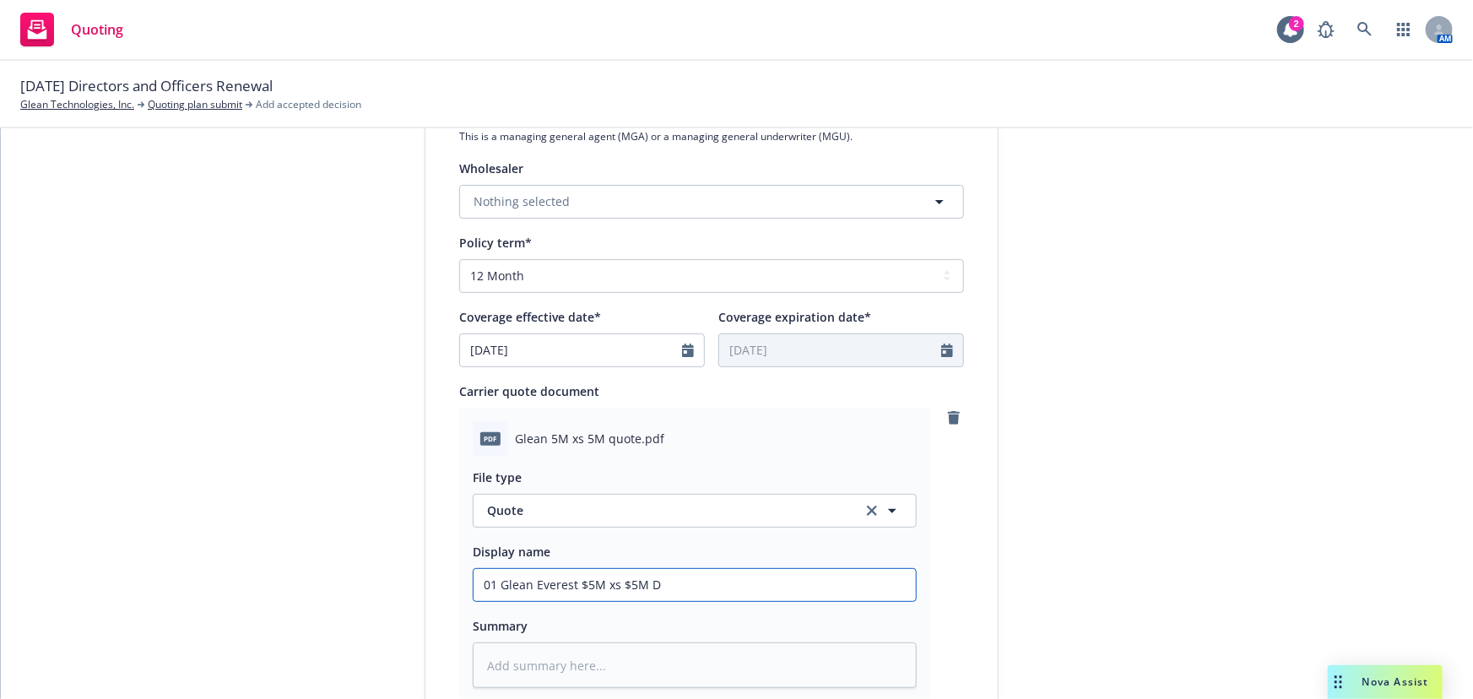
type input "01 Glean Everest $5M xs $5M D&"
type textarea "x"
type input "01 Glean Everest $5M xs $5M D&O"
type textarea "x"
type input "01 Glean Everest $5M xs $5M D&O"
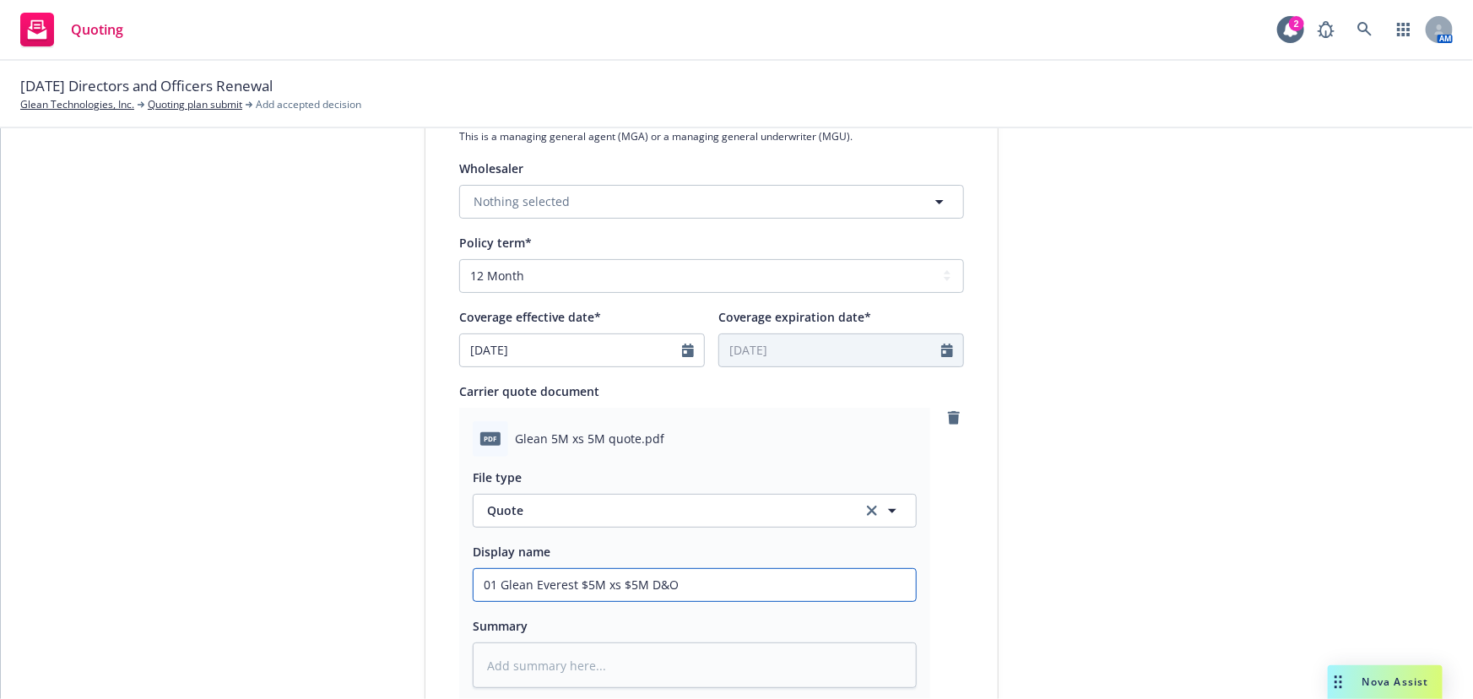
type textarea "x"
type input "01 Glean Everest $5M xs $5M D&O Q"
type textarea "x"
type input "01 Glean Everest $5M xs $5M D&O Qu"
type textarea "x"
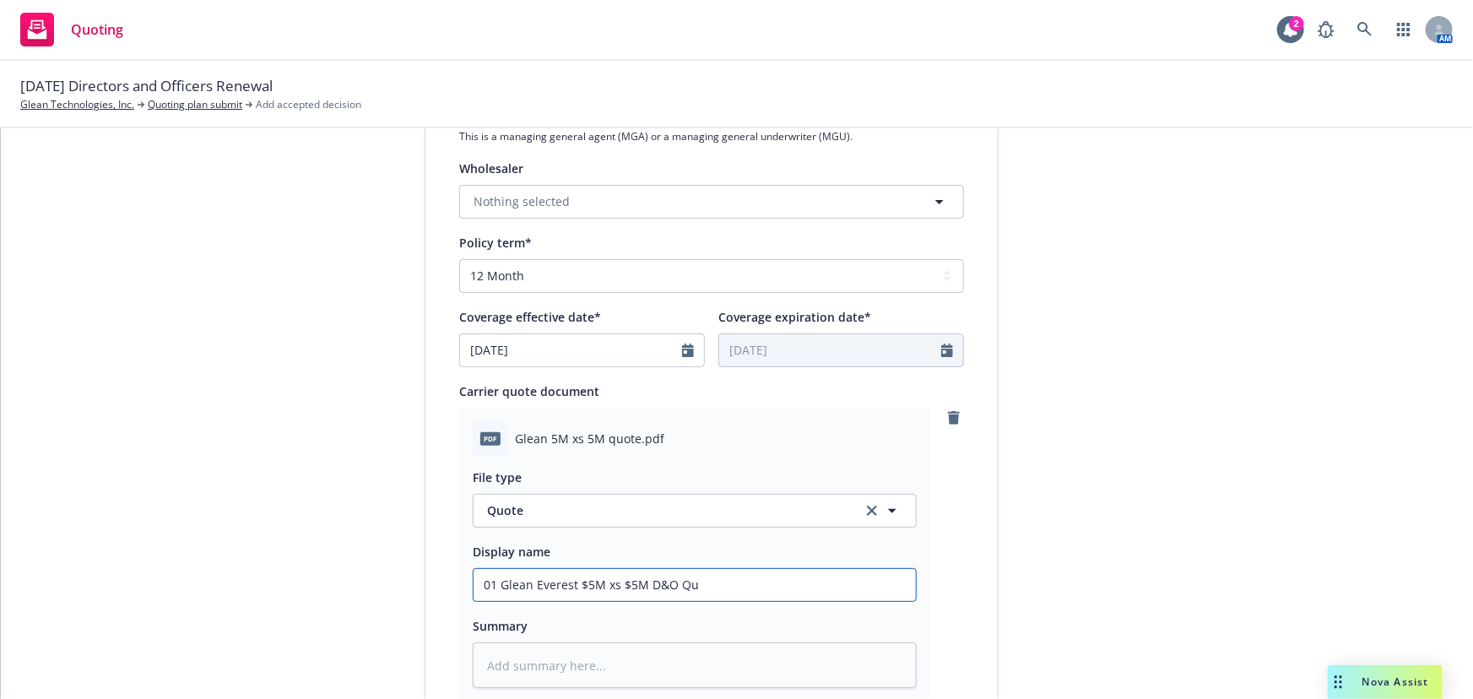
type input "01 Glean Everest $5M xs $5M D&O Quo"
type textarea "x"
type input "01 Glean Everest $5M xs $5M D&O Quot"
type textarea "x"
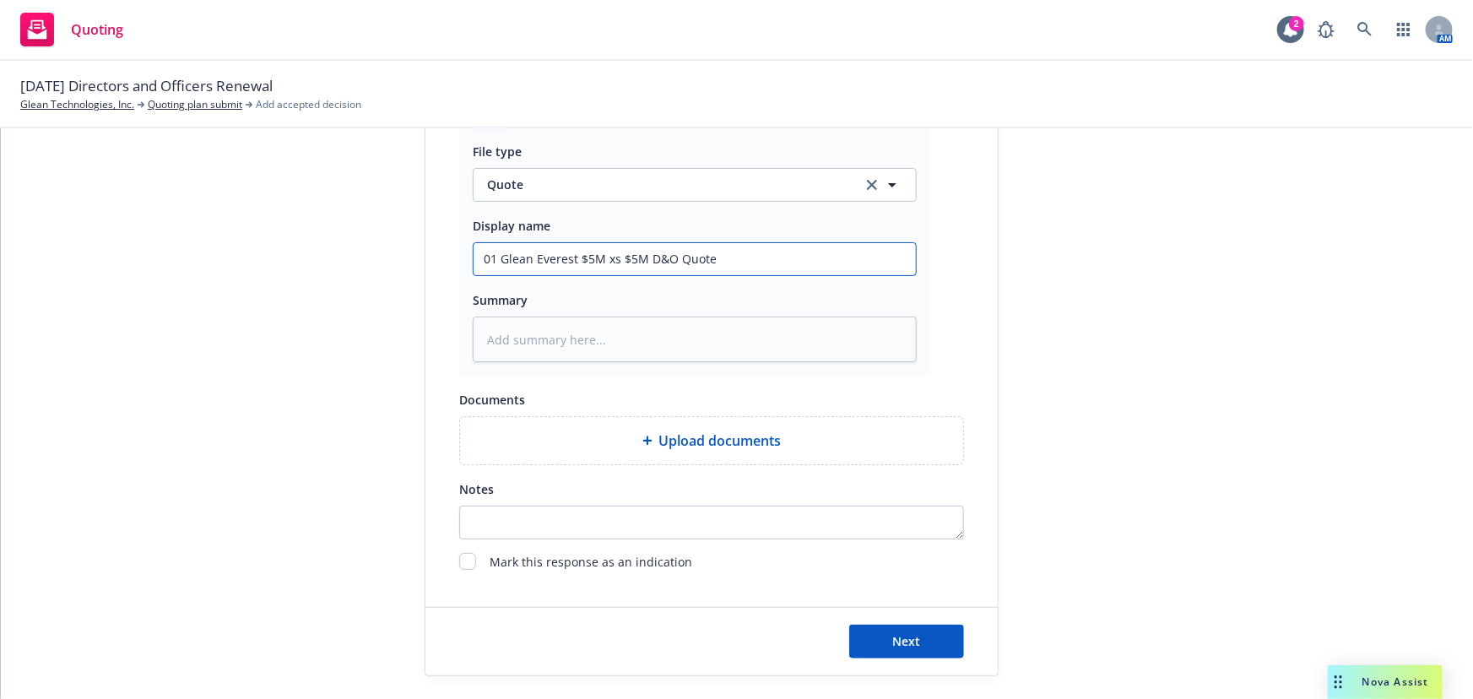
scroll to position [873, 0]
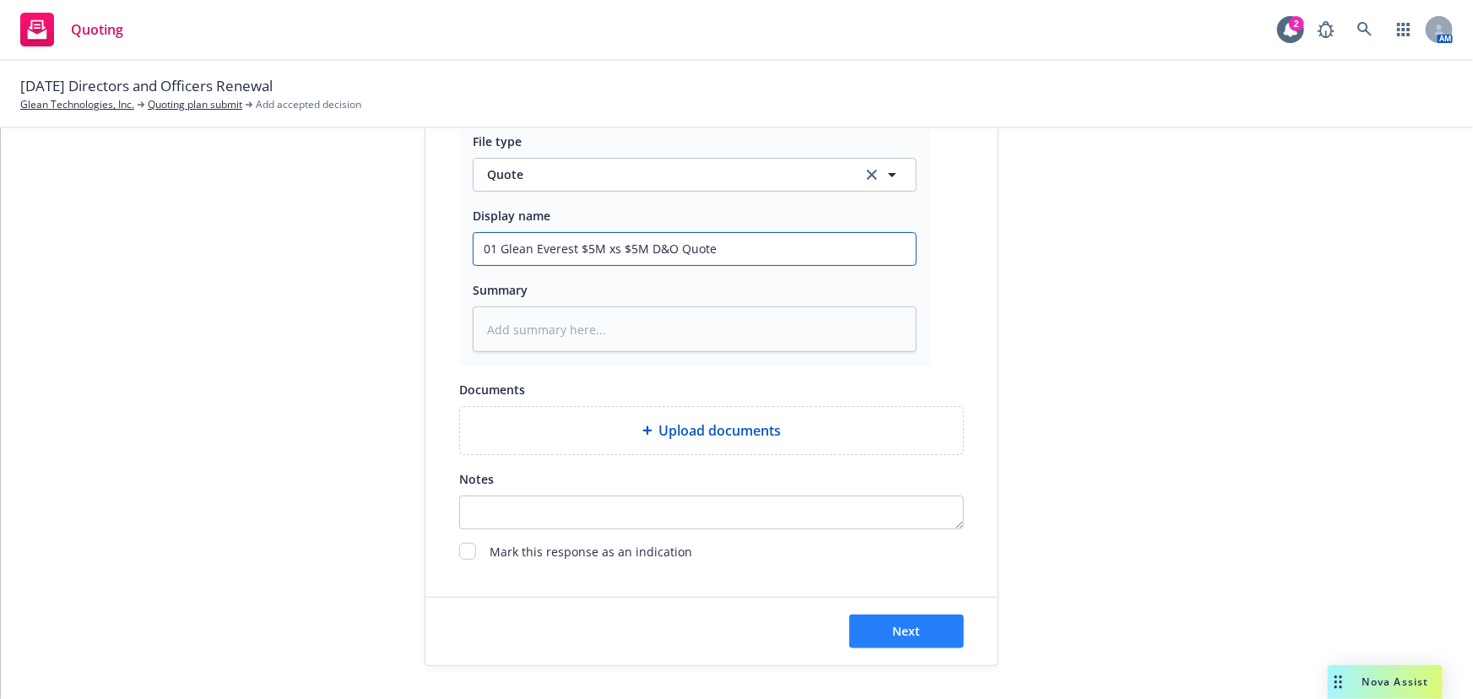
type input "01 Glean Everest $5M xs $5M D&O Quote"
click at [896, 626] on span "Next" at bounding box center [907, 631] width 28 height 16
type textarea "x"
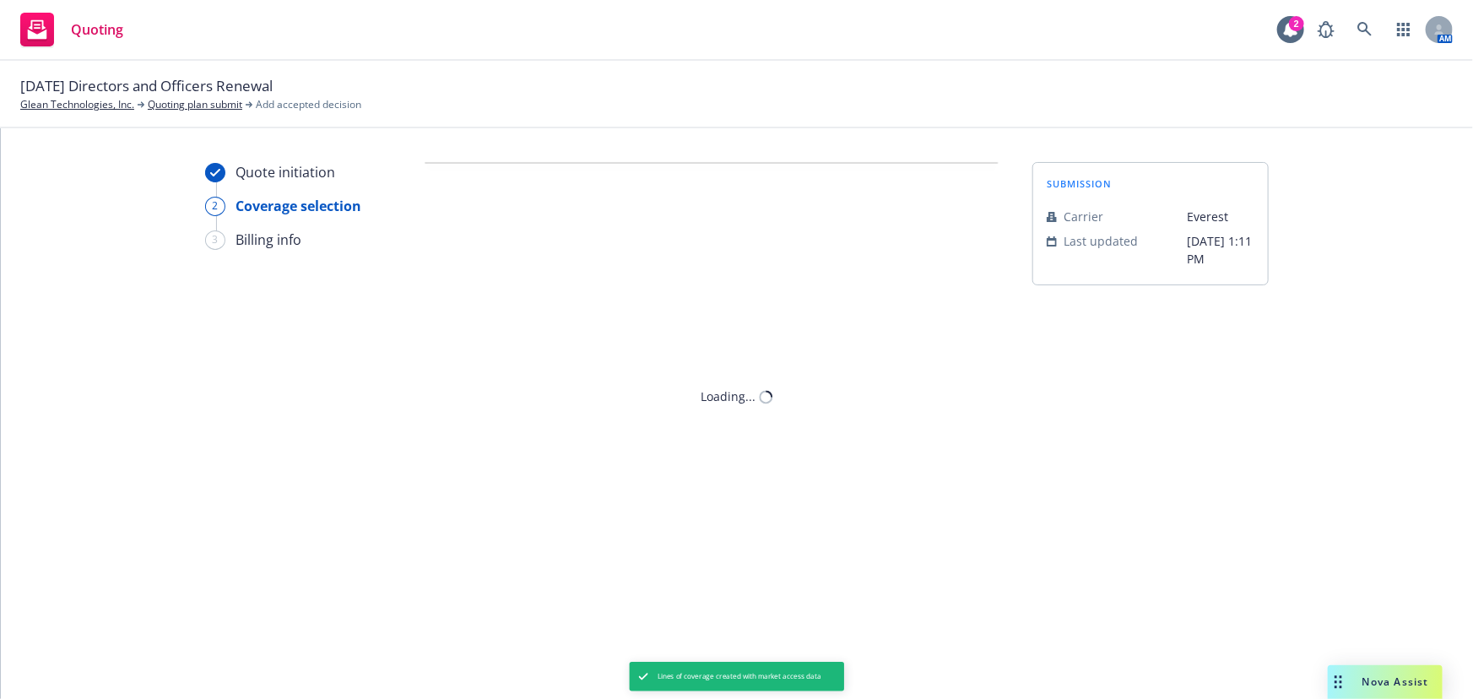
scroll to position [0, 0]
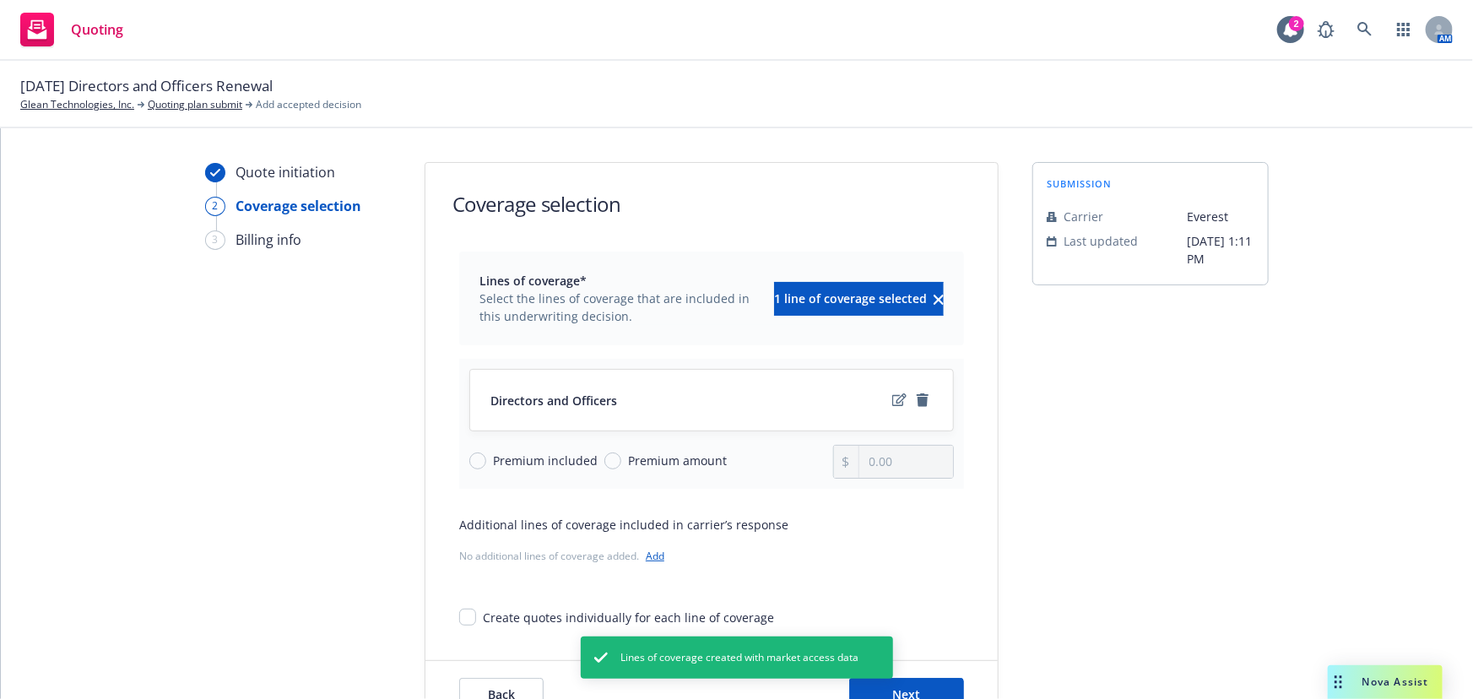
click at [696, 463] on span "Premium amount" at bounding box center [677, 461] width 99 height 18
click at [621, 463] on input "Premium amount" at bounding box center [612, 460] width 17 height 17
radio input "true"
drag, startPoint x: 923, startPoint y: 466, endPoint x: 648, endPoint y: 447, distance: 275.0
click at [653, 447] on div "Premium included Premium amount 0.00" at bounding box center [711, 462] width 485 height 34
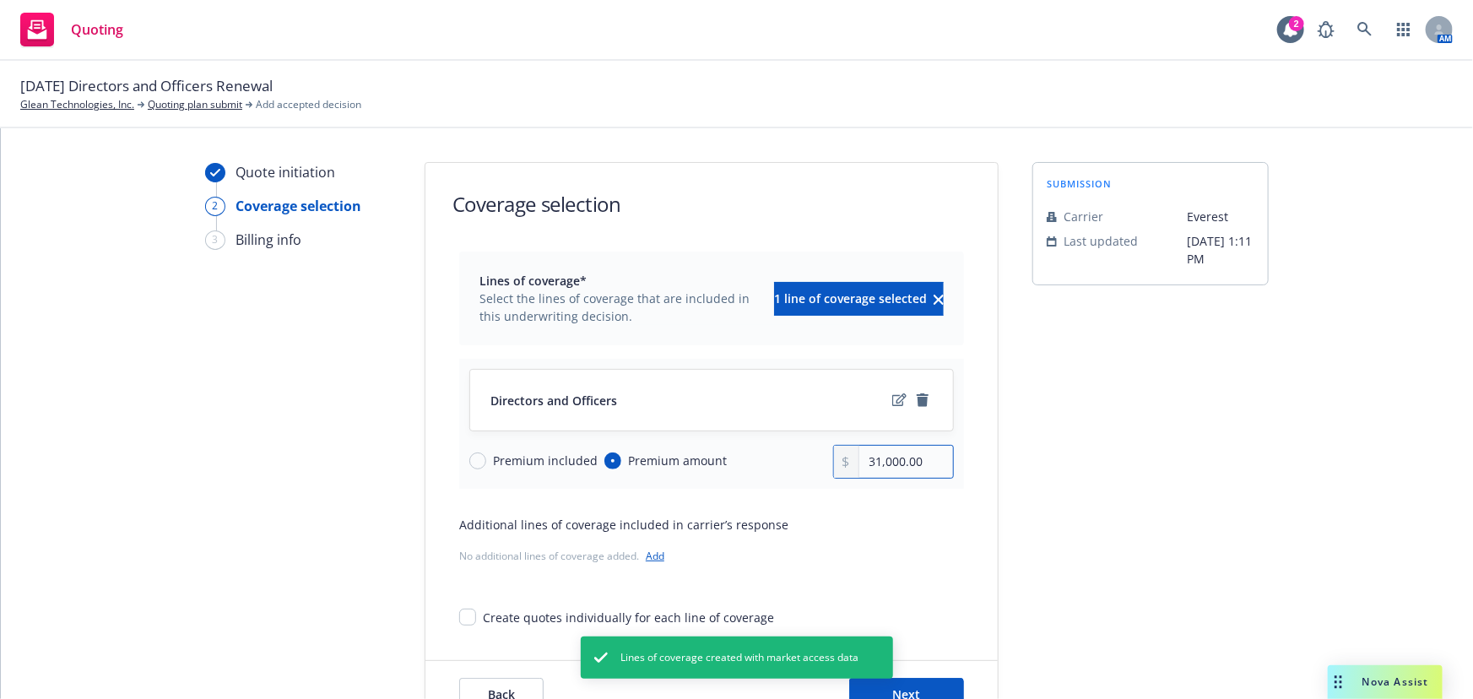
type input "31,000.00"
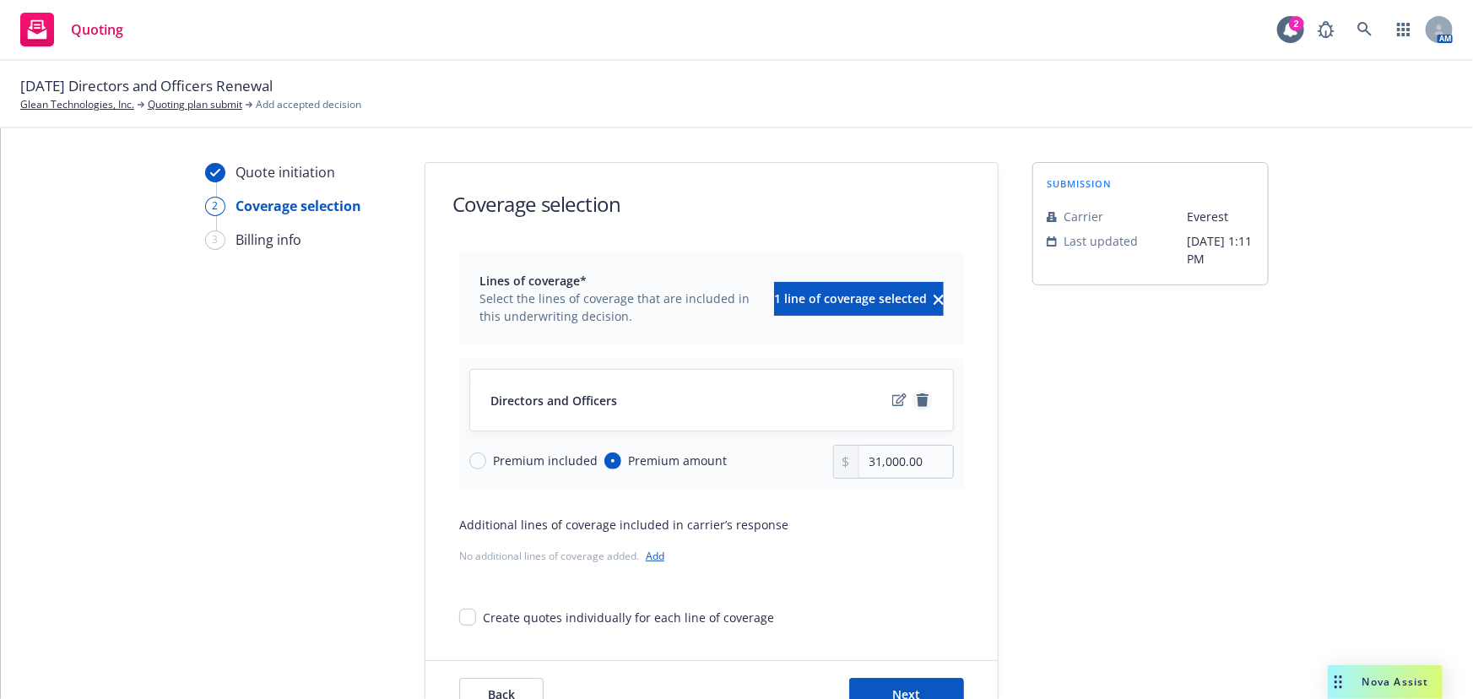
click at [916, 394] on icon "remove" at bounding box center [923, 400] width 14 height 14
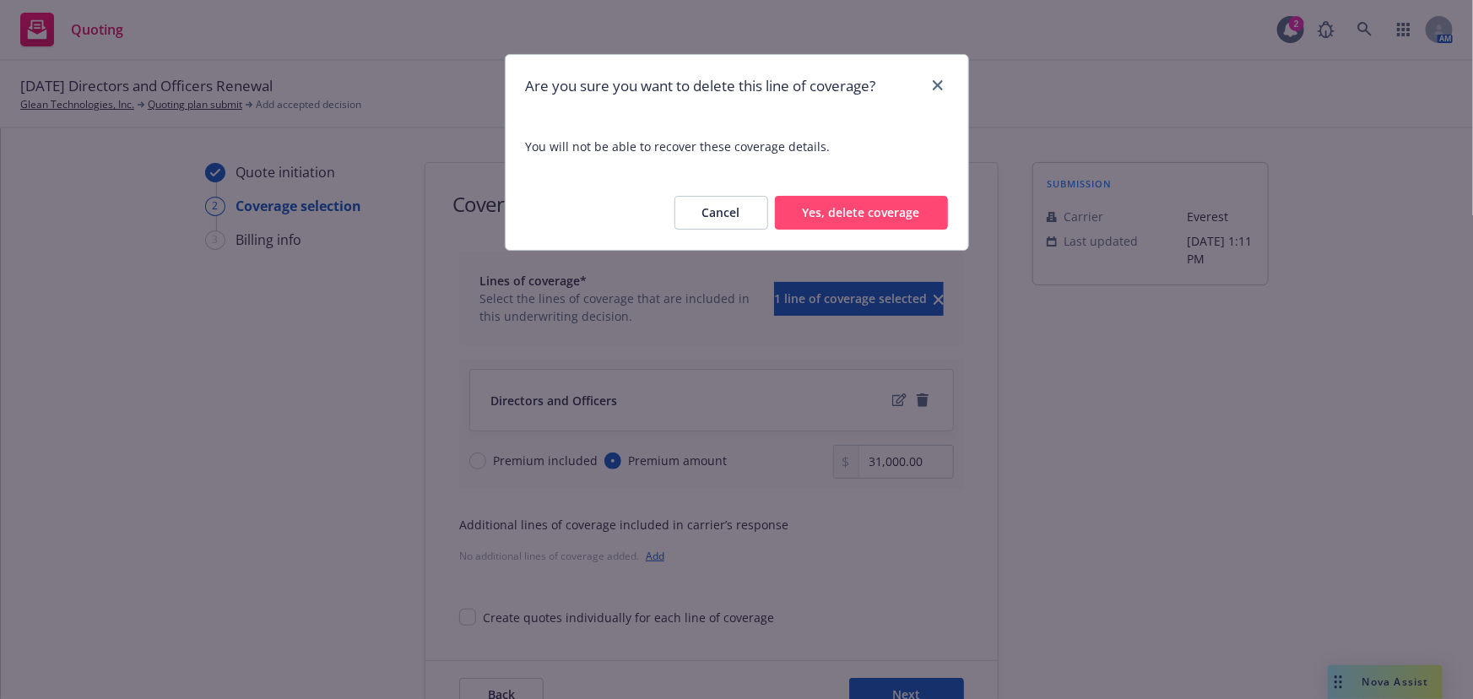
click at [831, 153] on span "You will not be able to recover these coverage details." at bounding box center [737, 146] width 463 height 58
click at [834, 210] on button "Yes, delete coverage" at bounding box center [861, 213] width 173 height 34
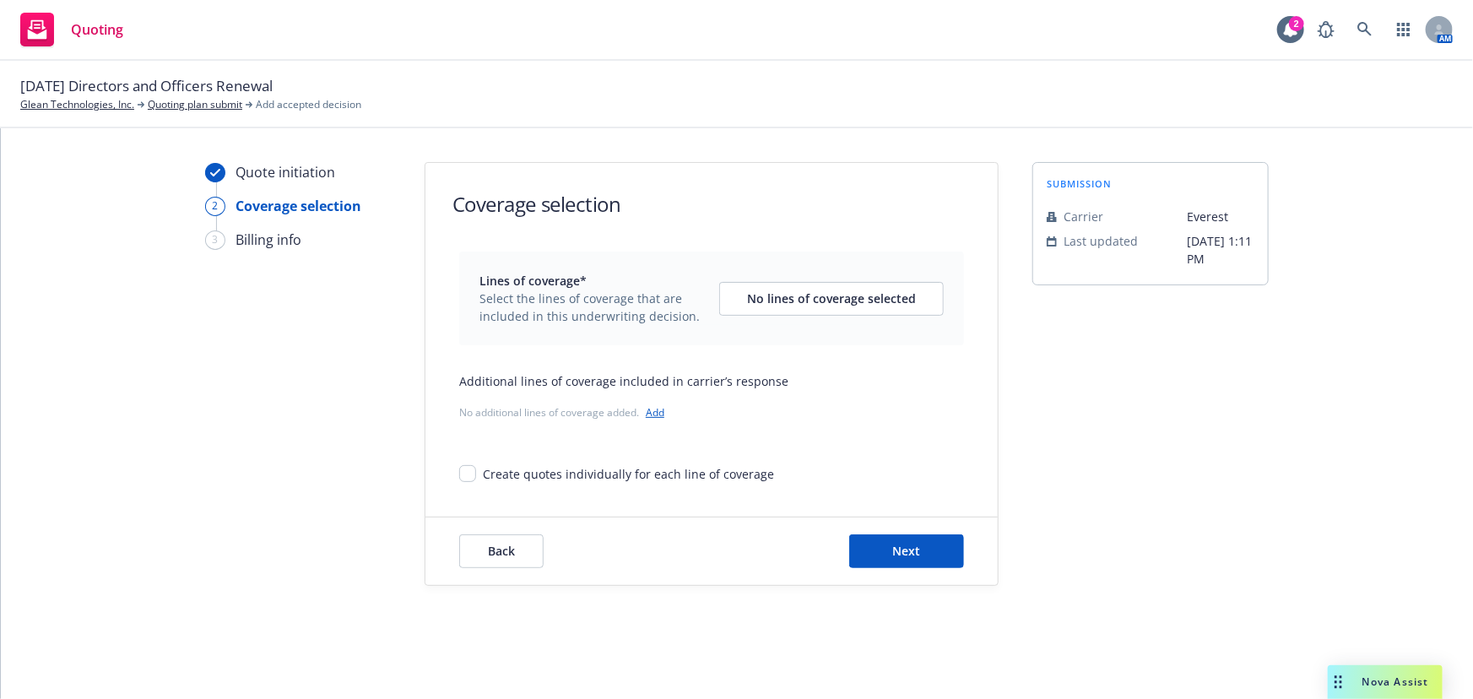
click at [670, 431] on div "Lines of coverage* Select the lines of coverage that are included in this under…" at bounding box center [711, 367] width 505 height 231
click at [658, 409] on link "Add" at bounding box center [655, 412] width 19 height 14
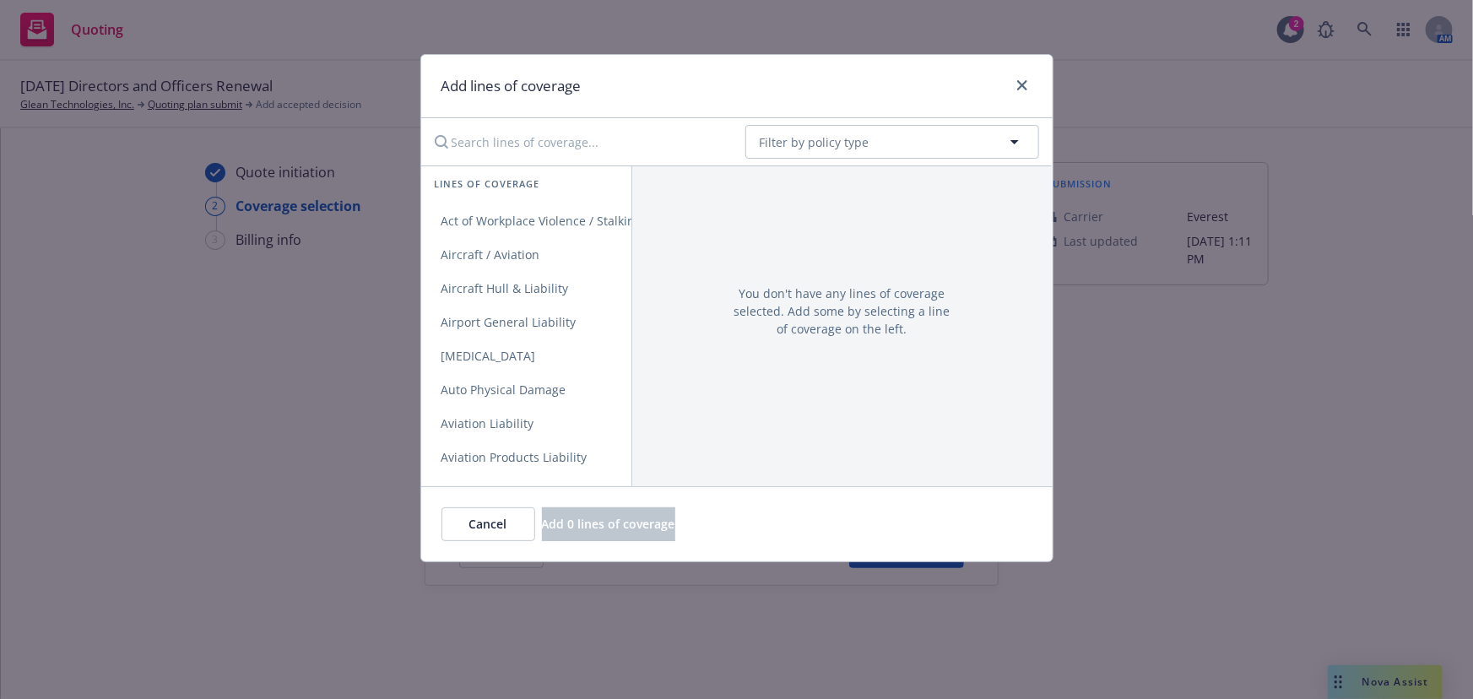
click at [649, 113] on div "Add lines of coverage" at bounding box center [736, 86] width 631 height 63
click at [650, 156] on input "Search lines of coverage..." at bounding box center [578, 142] width 307 height 34
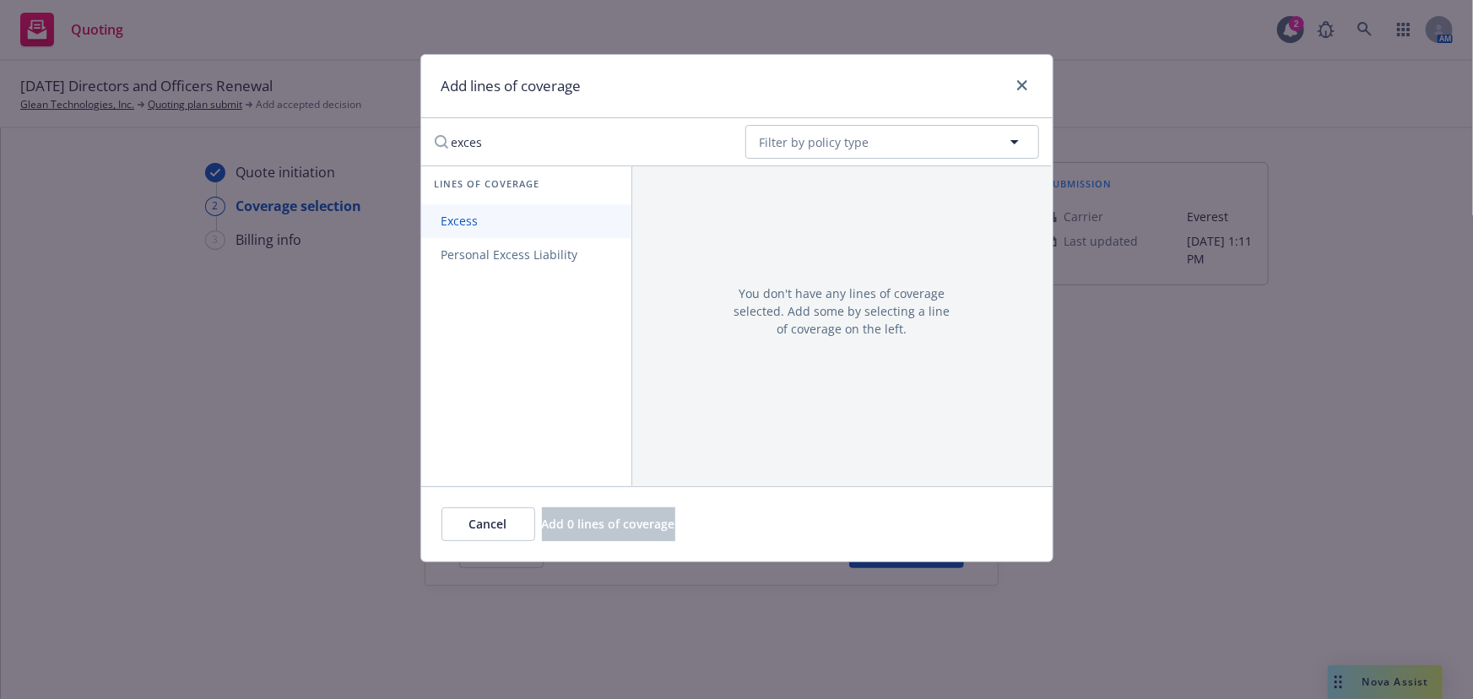
type input "exces"
click at [582, 204] on link "Excess" at bounding box center [526, 221] width 210 height 34
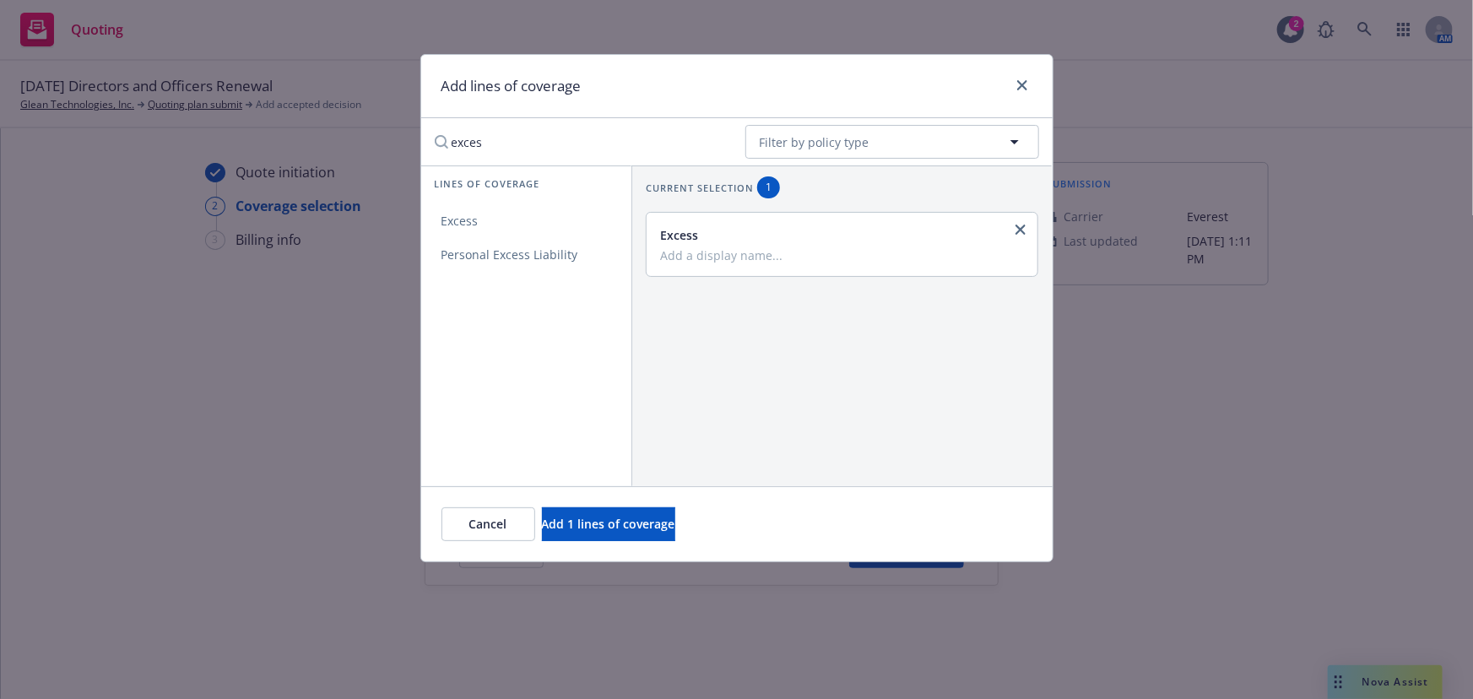
click at [734, 255] on input "Add a display name..." at bounding box center [840, 254] width 361 height 15
drag, startPoint x: 875, startPoint y: 255, endPoint x: 593, endPoint y: 253, distance: 281.9
click at [593, 253] on div "Lines of coverage Excess Personal Excess Liability Current selection 1 Excess E…" at bounding box center [736, 325] width 631 height 321
type input "Everest $5M xs $5M"
click at [675, 519] on span "Add 1 lines of coverage" at bounding box center [608, 524] width 133 height 16
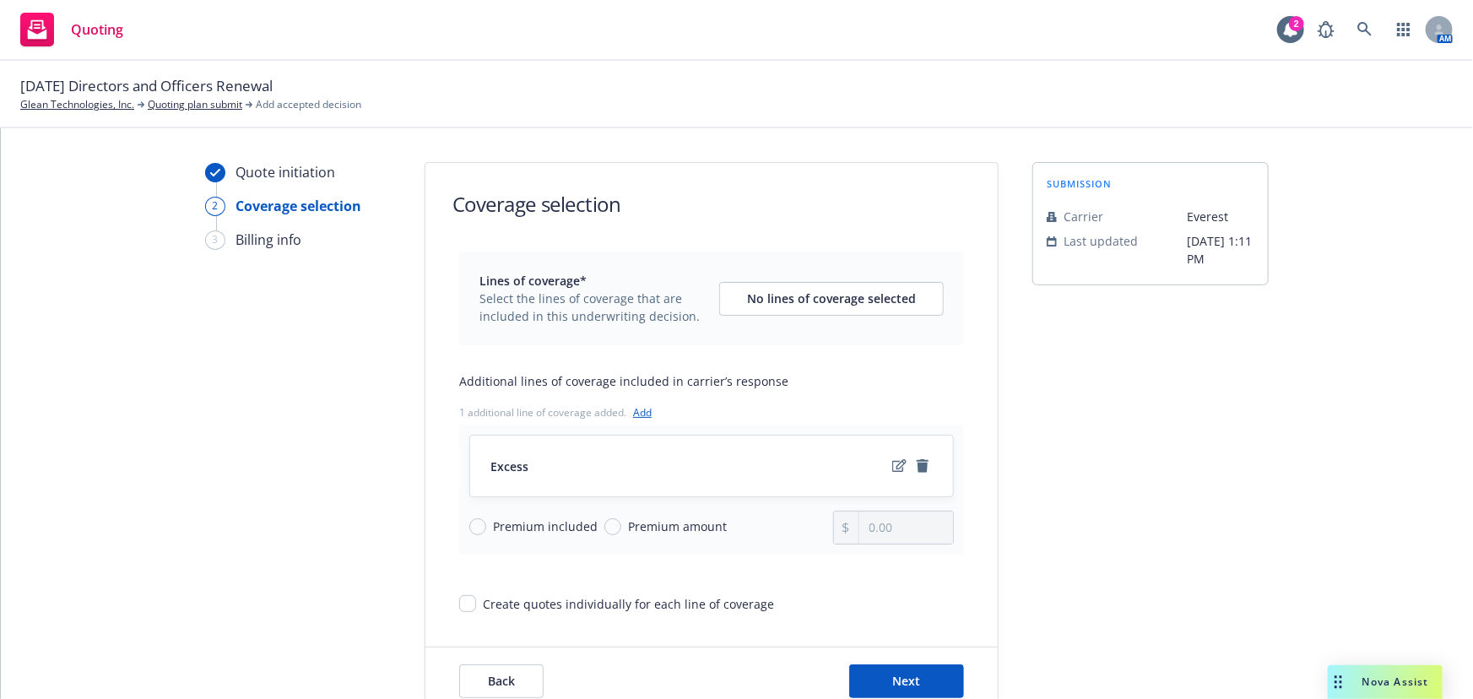
click at [713, 532] on span "Premium amount" at bounding box center [677, 526] width 99 height 18
click at [621, 532] on input "Premium amount" at bounding box center [612, 526] width 17 height 17
radio input "true"
drag, startPoint x: 918, startPoint y: 519, endPoint x: 768, endPoint y: 524, distance: 149.5
click at [768, 524] on div "Premium included Premium amount 0.00" at bounding box center [711, 528] width 485 height 34
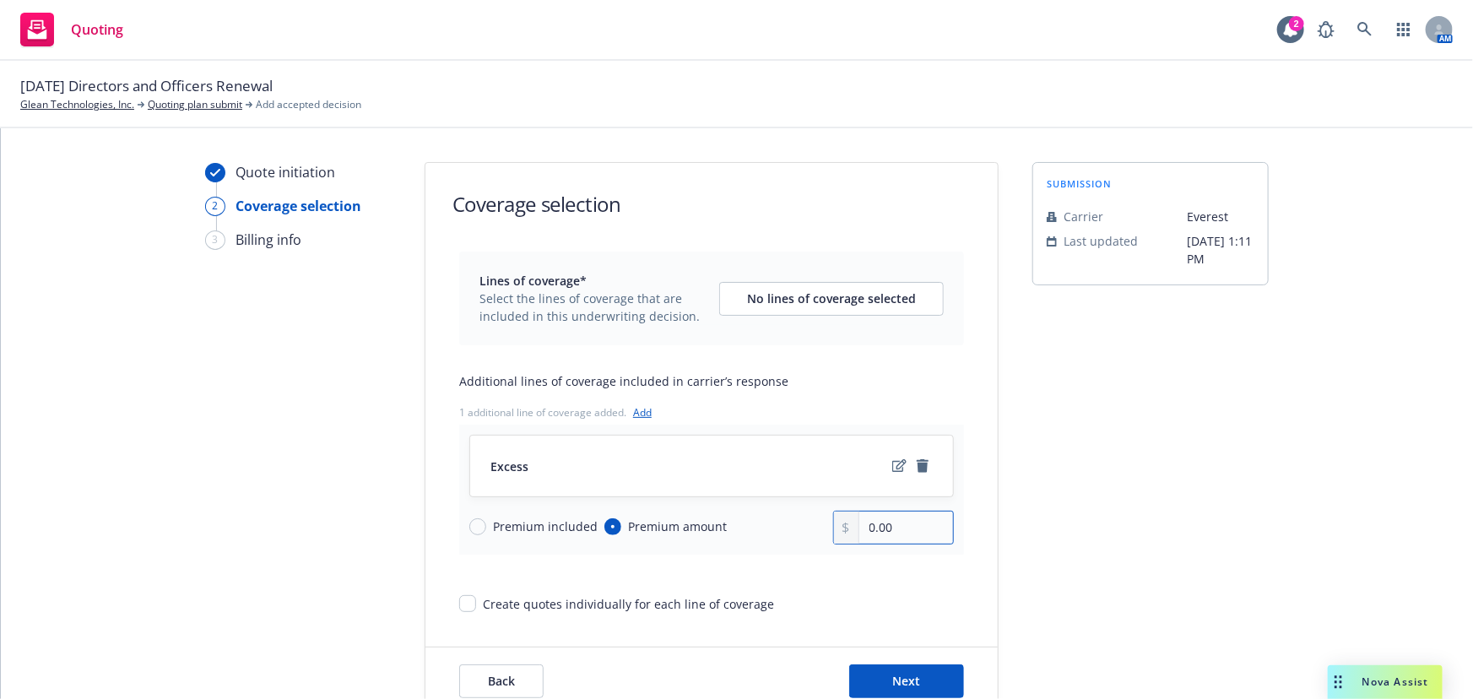
click at [907, 526] on input "0.00" at bounding box center [906, 528] width 94 height 32
drag, startPoint x: 943, startPoint y: 528, endPoint x: 742, endPoint y: 530, distance: 200.9
click at [767, 525] on div "Premium included Premium amount 0.00" at bounding box center [711, 528] width 485 height 34
type input "30,076.00"
click at [892, 464] on icon "edit" at bounding box center [899, 466] width 14 height 14
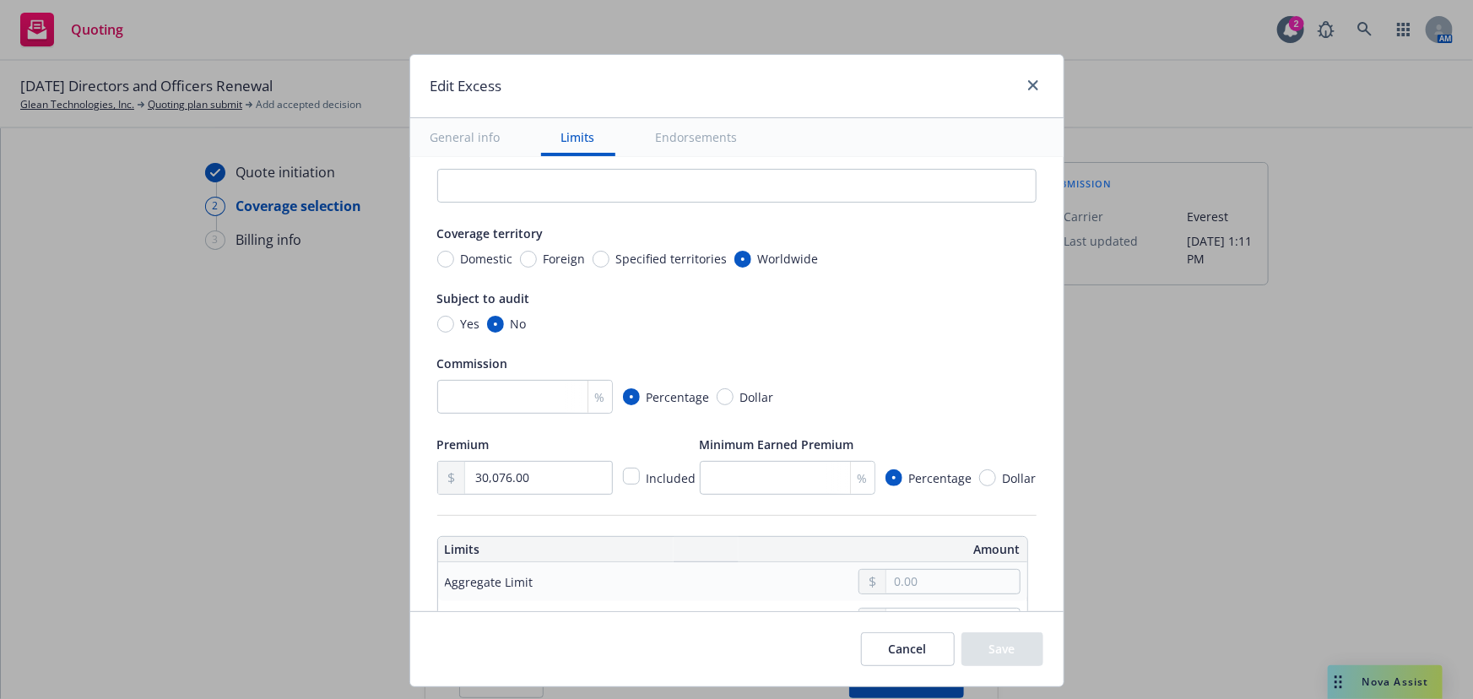
scroll to position [230, 0]
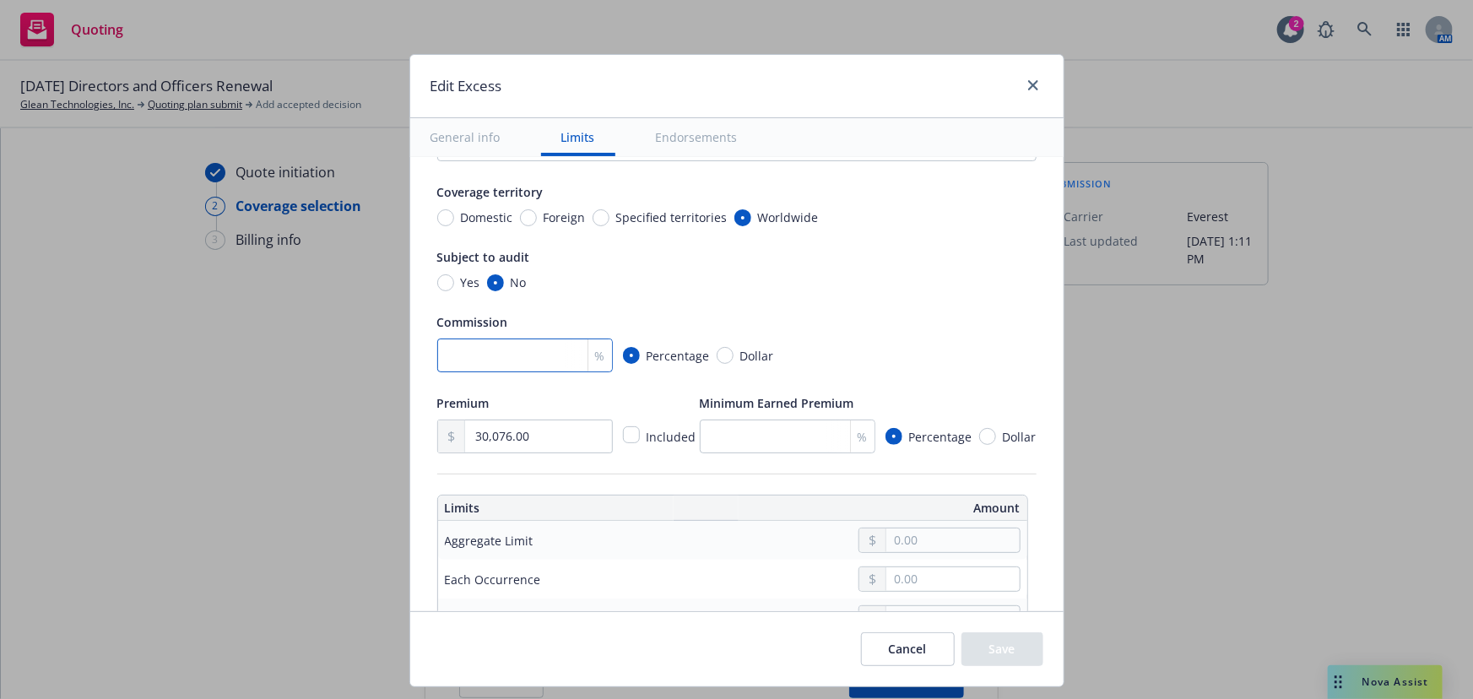
click at [523, 365] on input "number" at bounding box center [525, 355] width 176 height 34
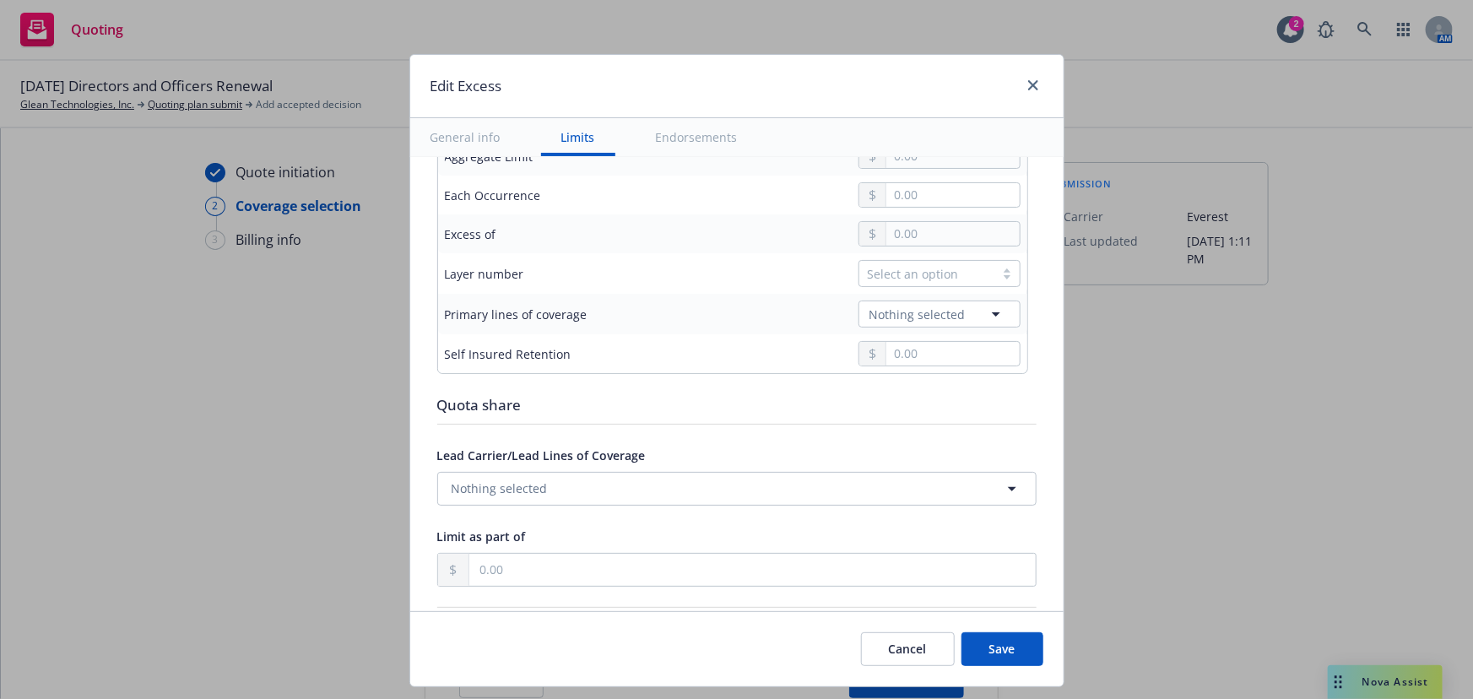
scroll to position [460, 0]
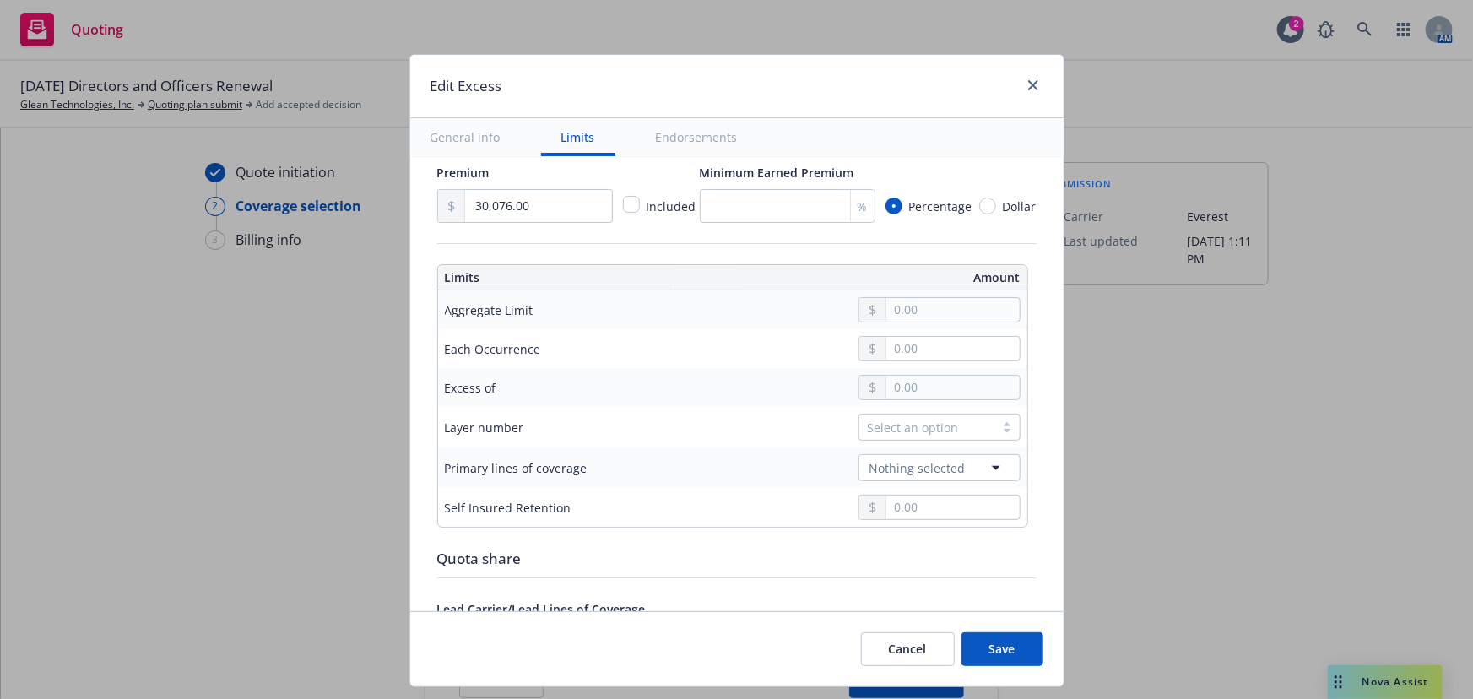
type input "15"
click at [940, 315] on input "text" at bounding box center [952, 310] width 133 height 24
click at [934, 446] on button "$5,000,000.00" at bounding box center [937, 445] width 145 height 31
type input "5,000,000.00"
click at [918, 383] on input "text" at bounding box center [952, 388] width 133 height 24
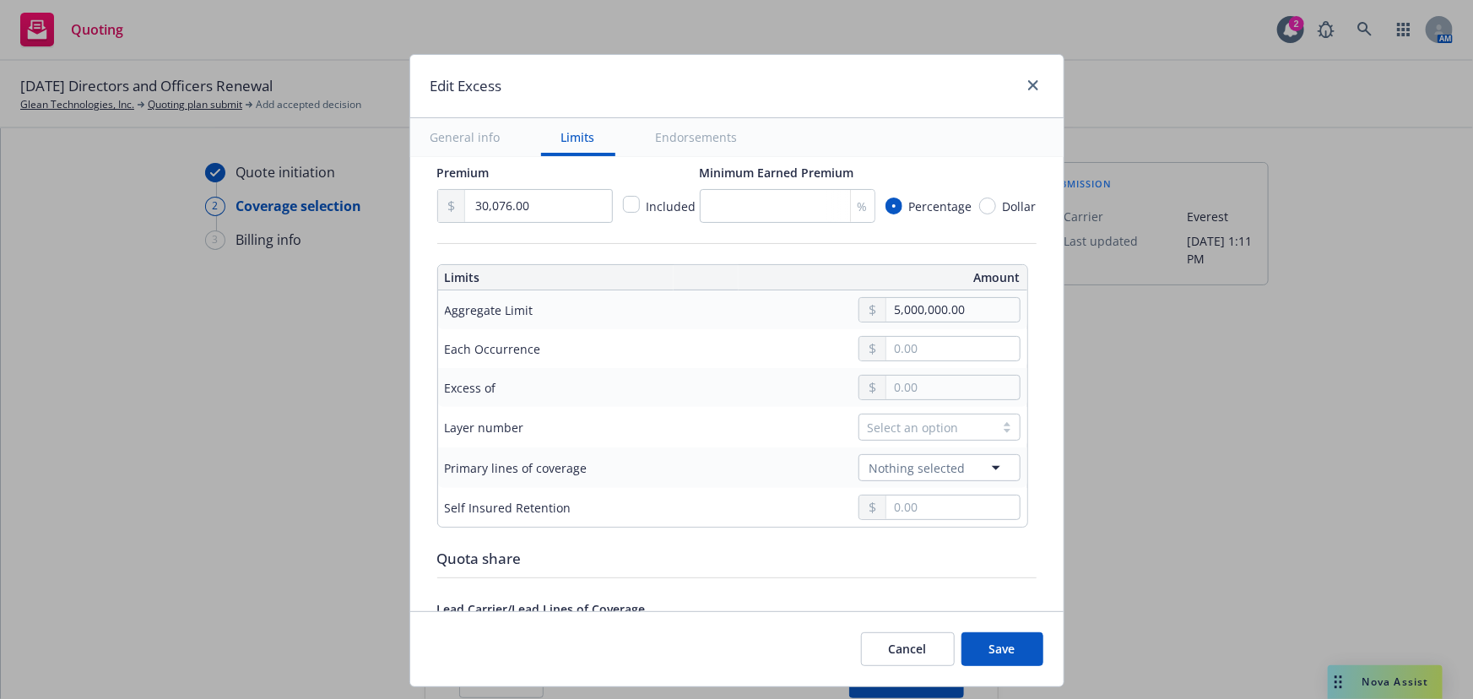
click at [951, 527] on button "$5,000,000.00" at bounding box center [937, 521] width 145 height 31
type input "$5M excess of $5M"
type input "5,000,000.00"
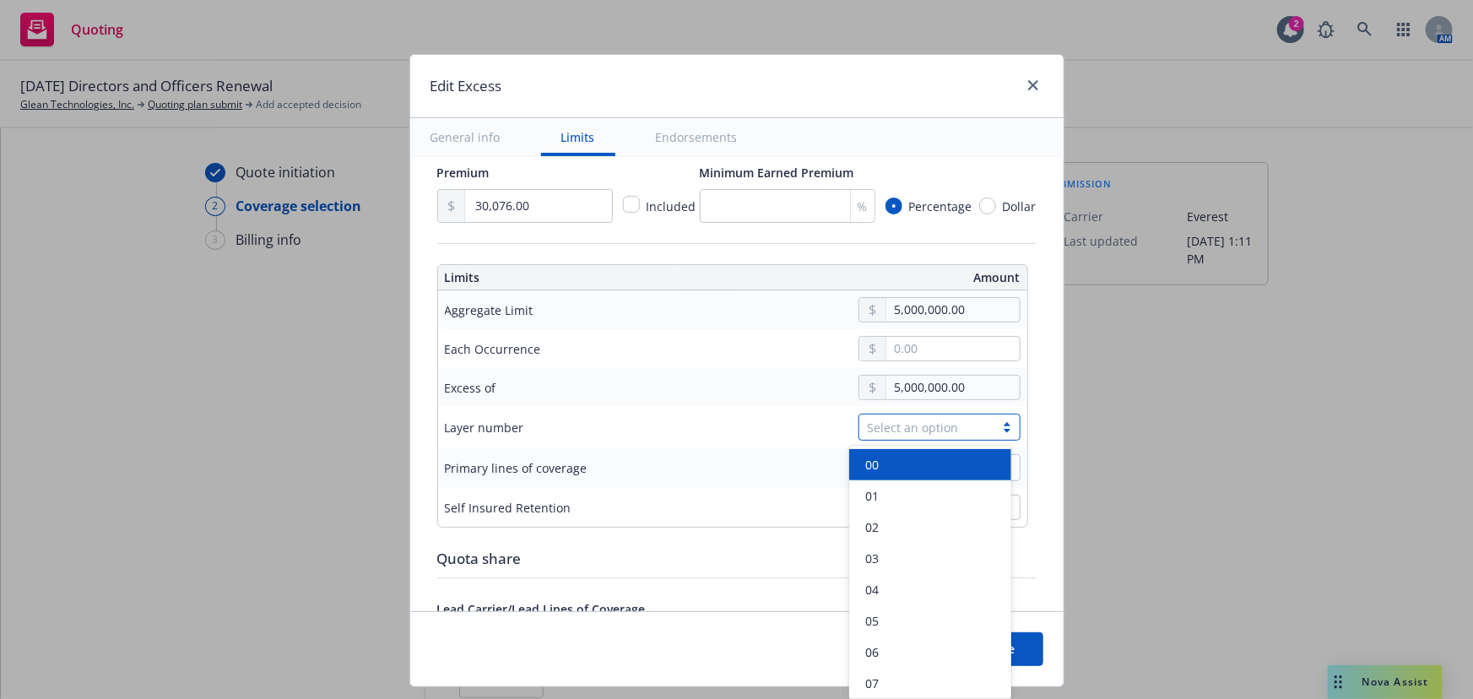
click at [912, 432] on div "Select an option" at bounding box center [927, 428] width 118 height 18
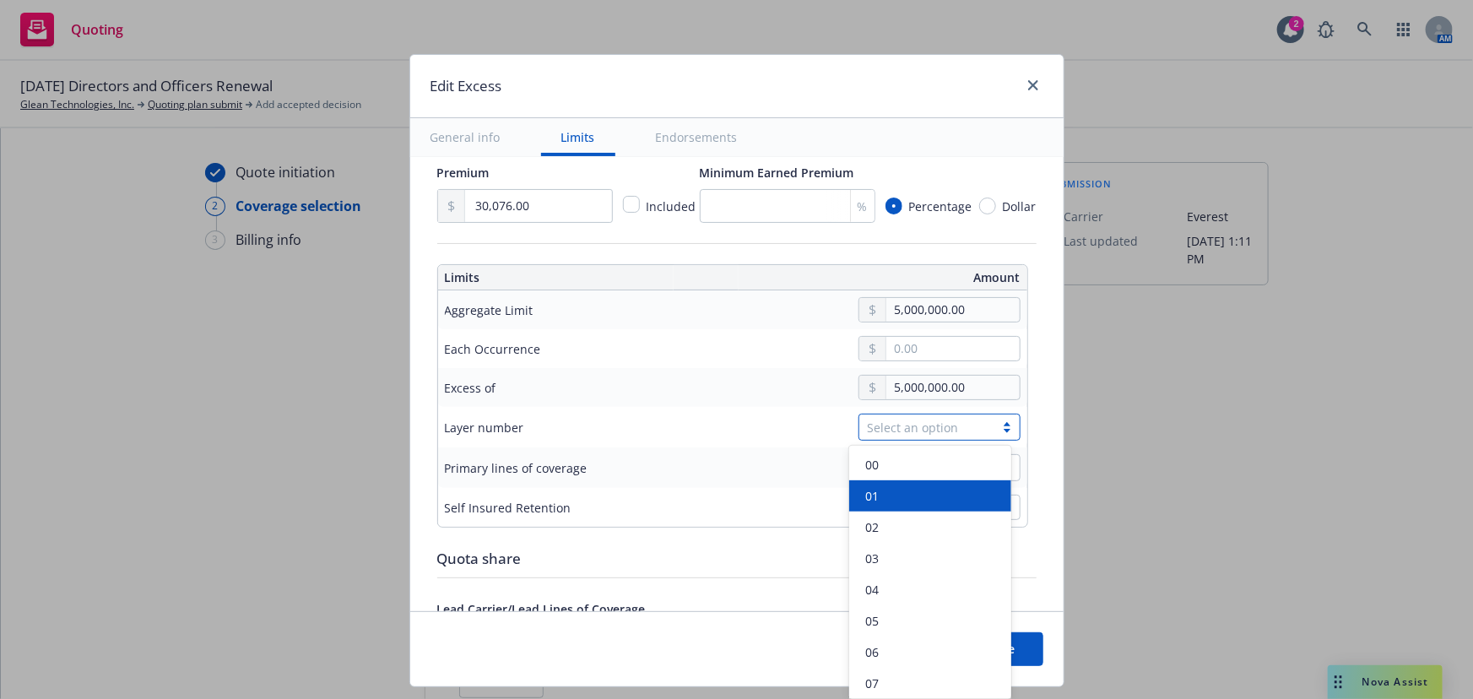
click at [919, 500] on div "01" at bounding box center [930, 496] width 142 height 18
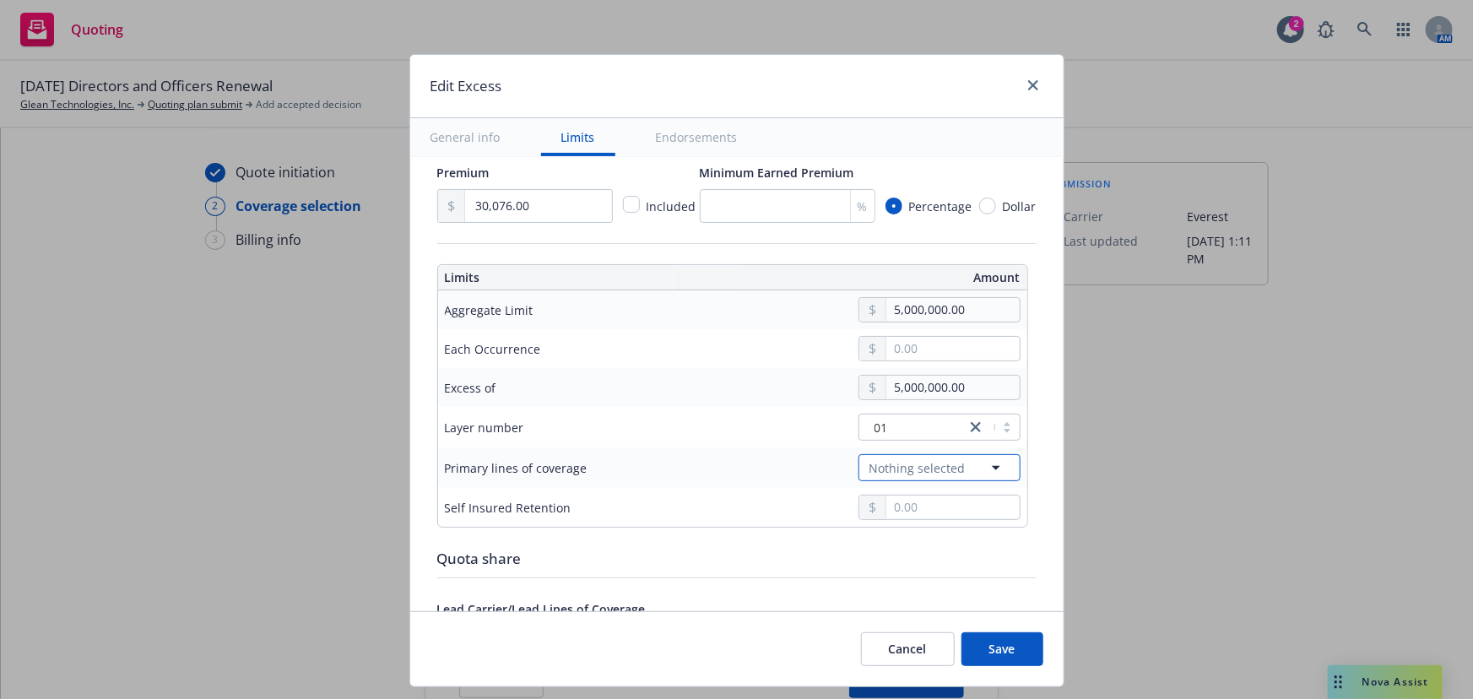
click at [931, 465] on span "Nothing selected" at bounding box center [917, 468] width 96 height 18
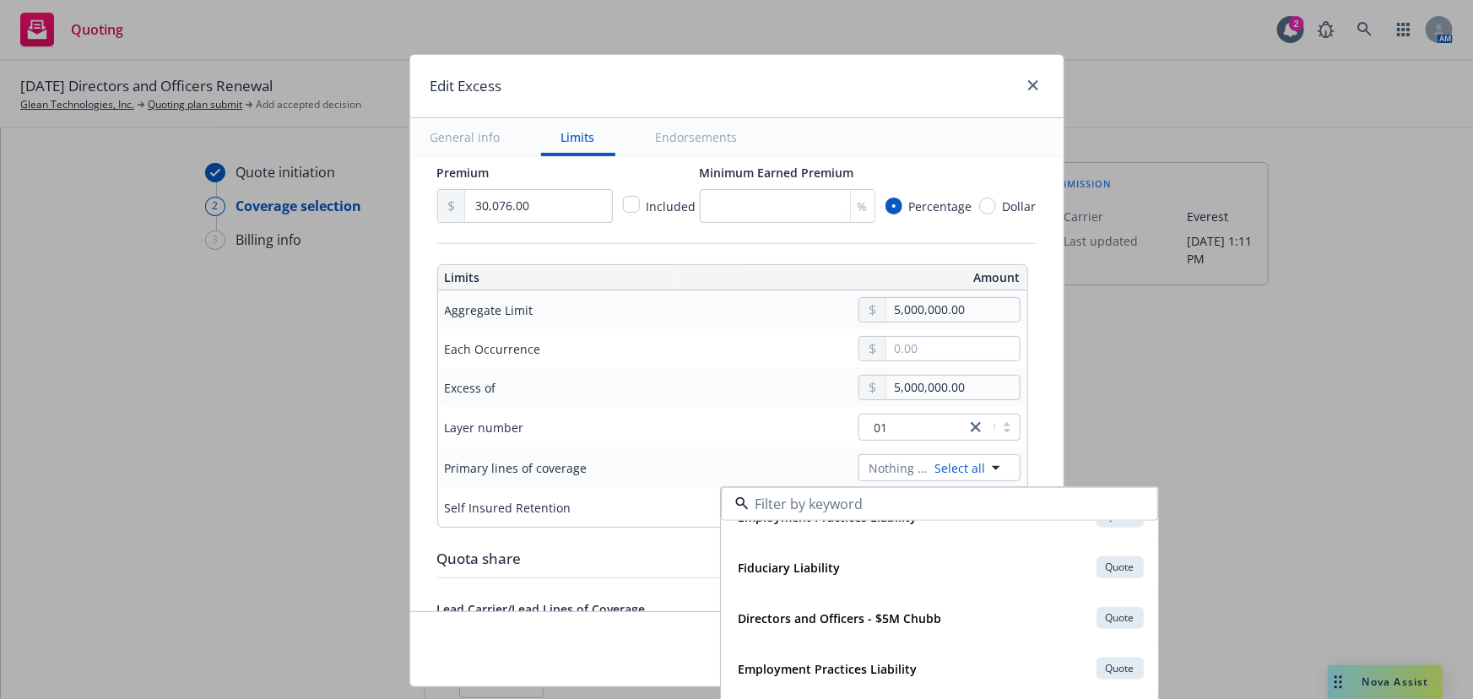
scroll to position [690, 0]
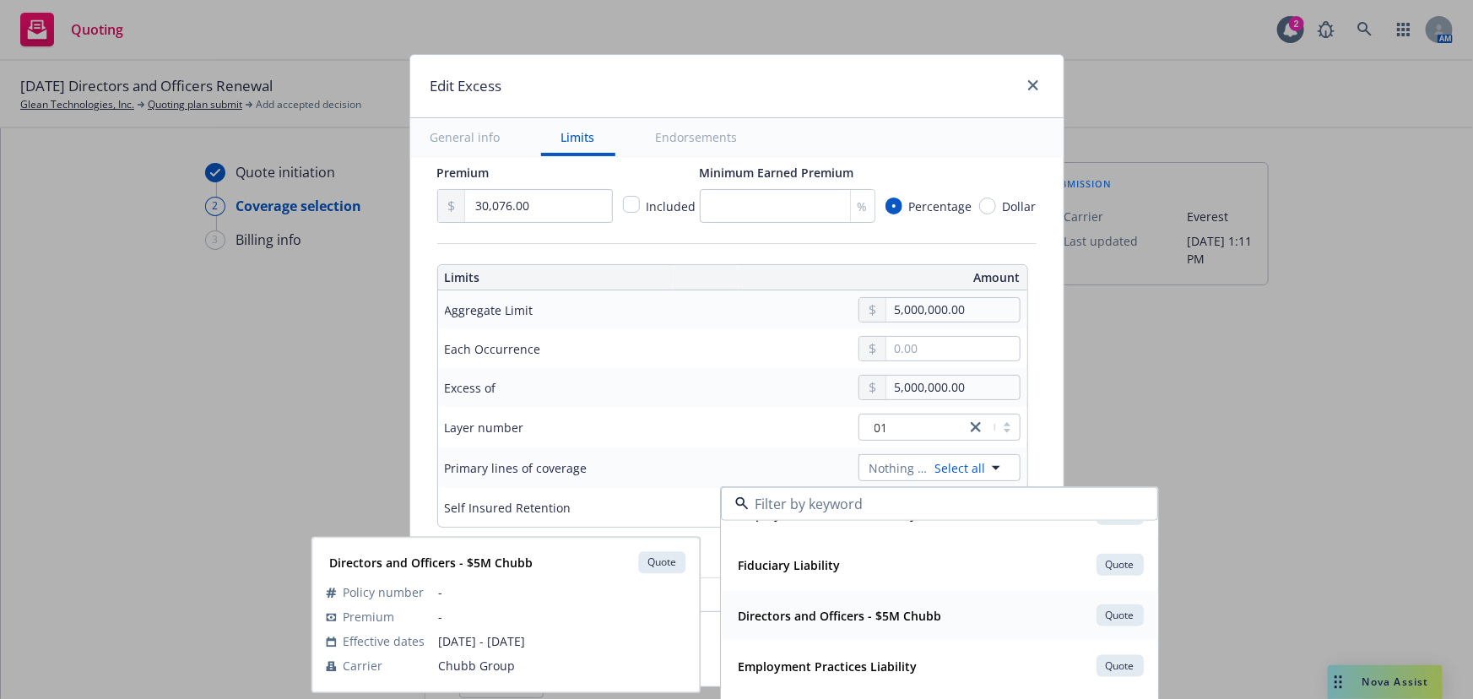
click at [878, 618] on strong "Directors and Officers - $5M Chubb" at bounding box center [840, 615] width 203 height 16
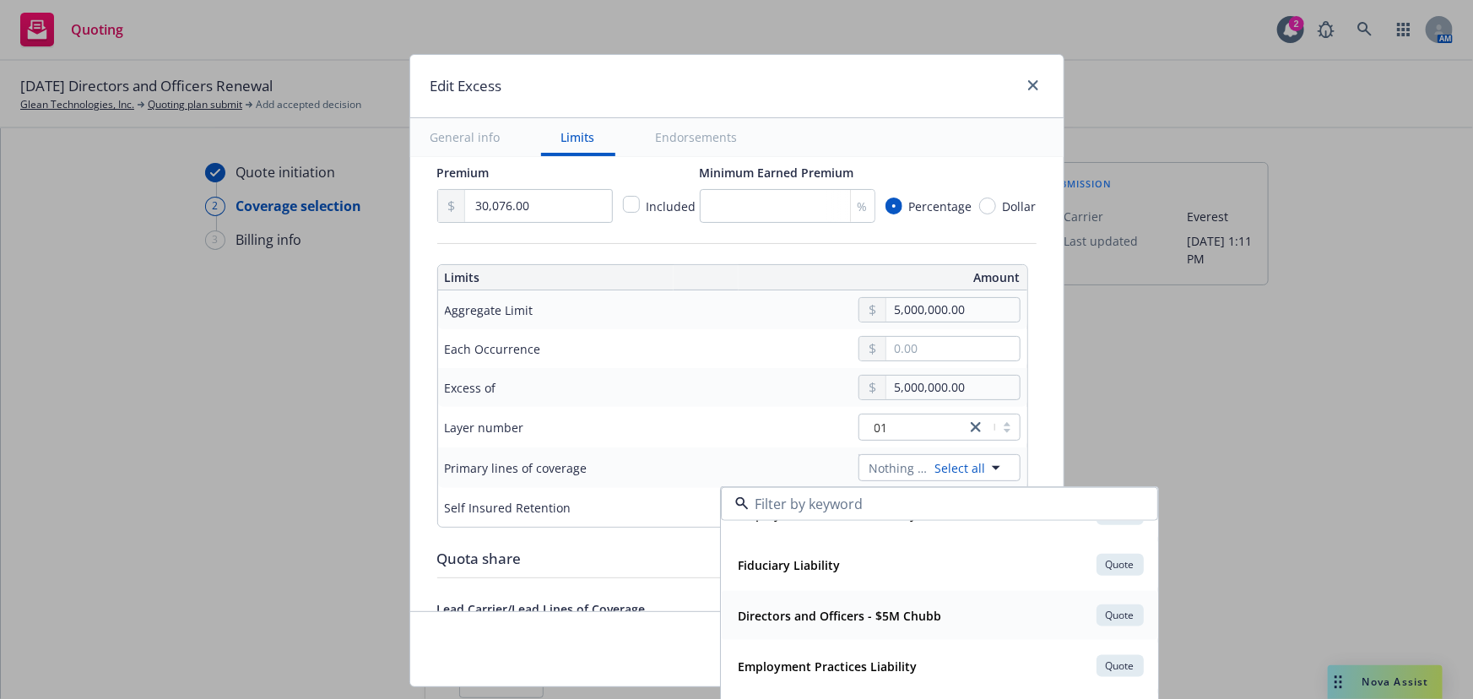
type input "Directors and Officers $5M excess of $5M"
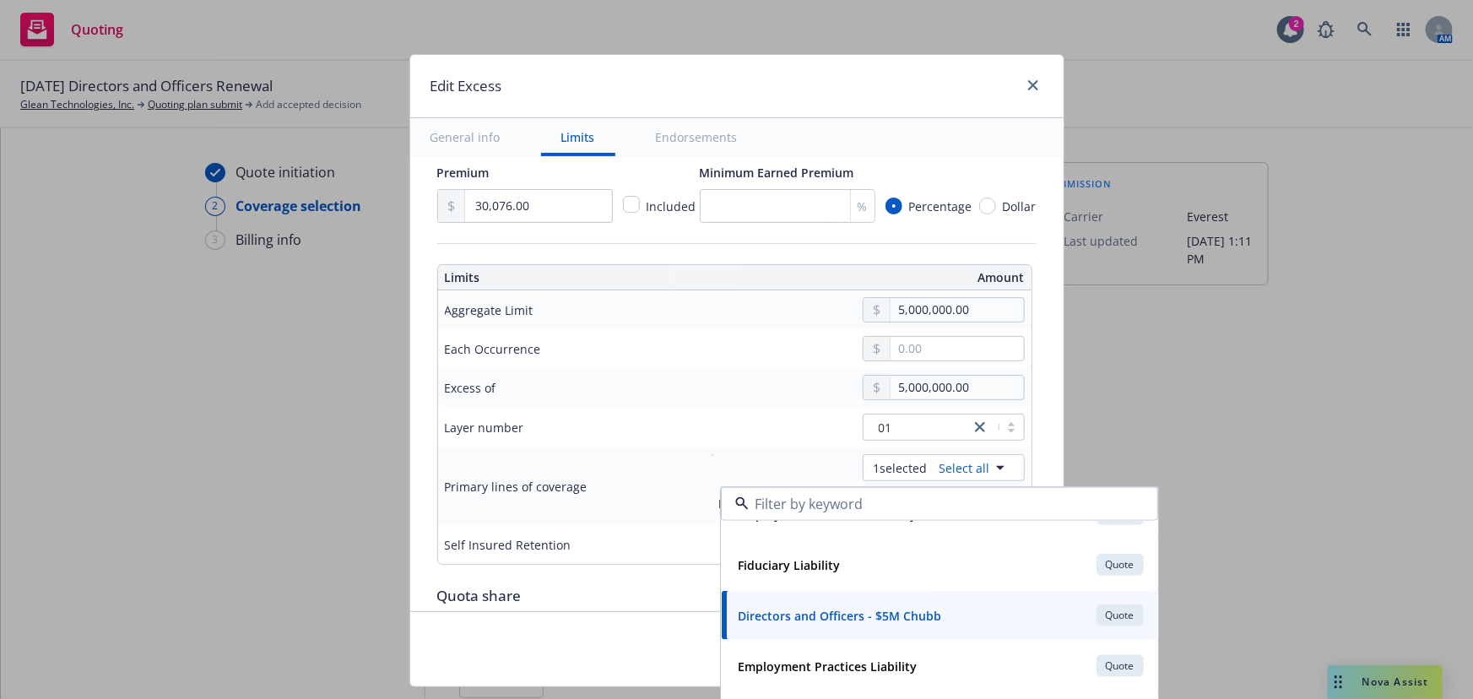
click at [610, 409] on td "Layer number" at bounding box center [564, 427] width 253 height 41
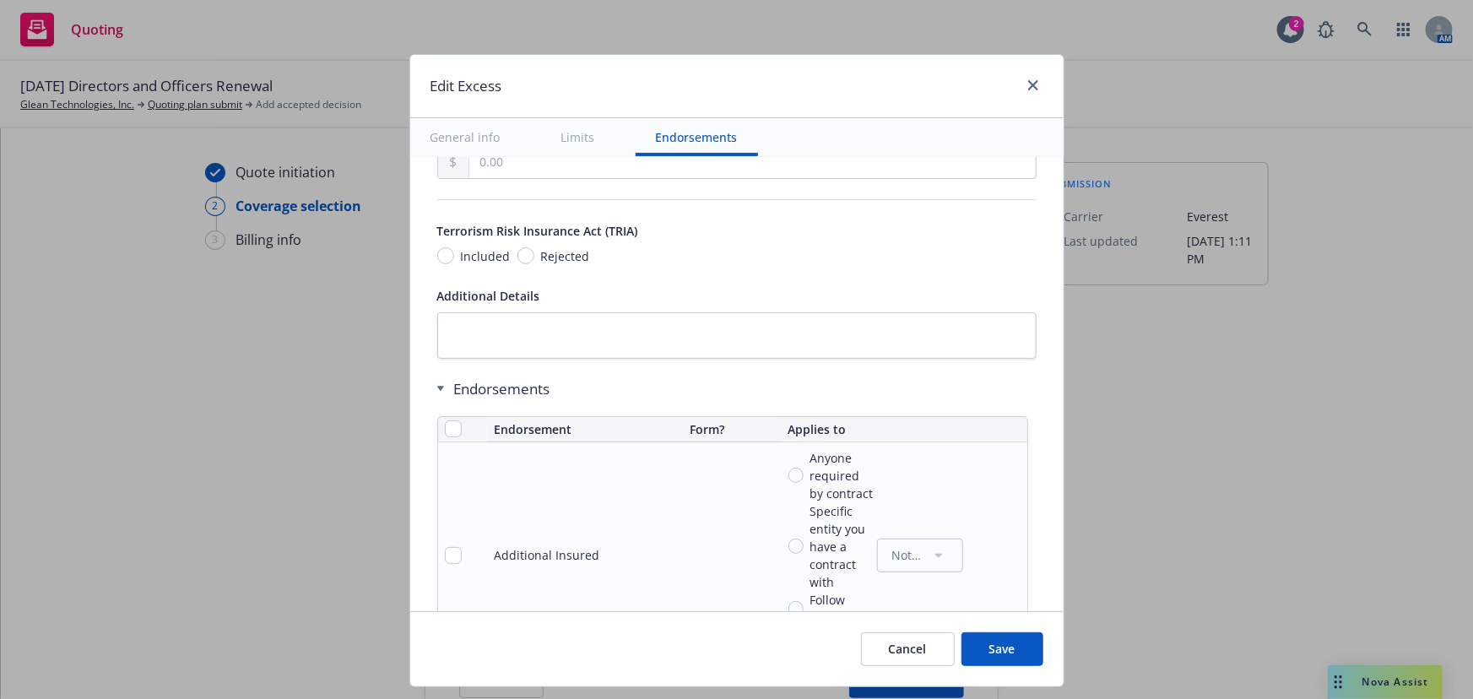
scroll to position [1151, 0]
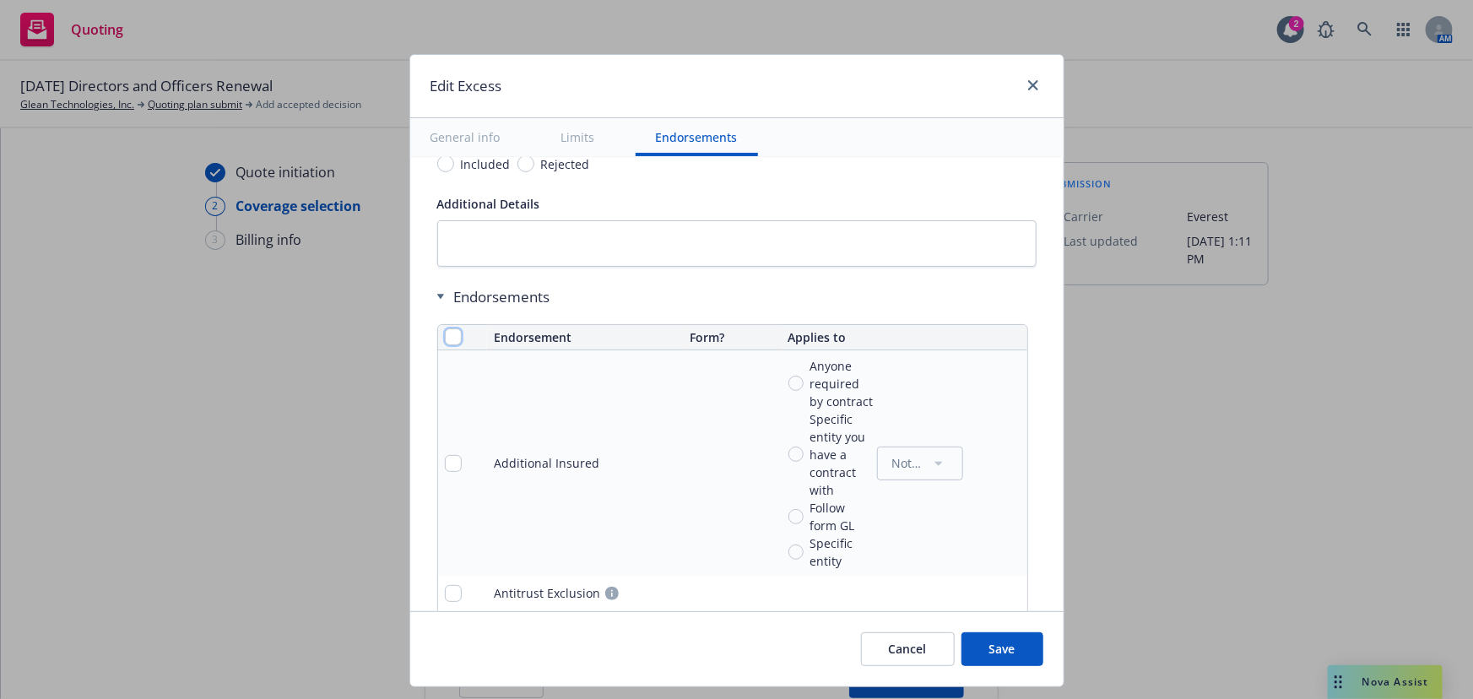
click at [445, 337] on input "checkbox" at bounding box center [453, 336] width 17 height 17
checkbox input "true"
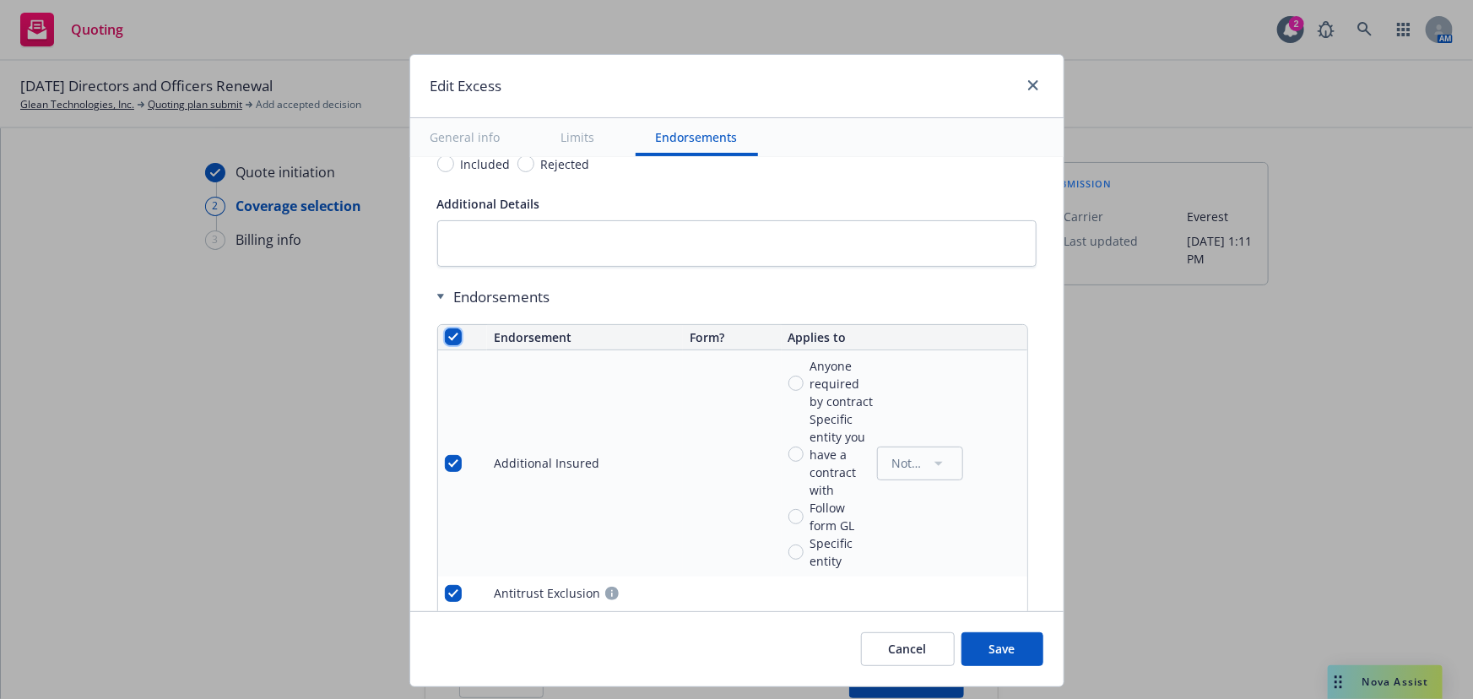
checkbox input "true"
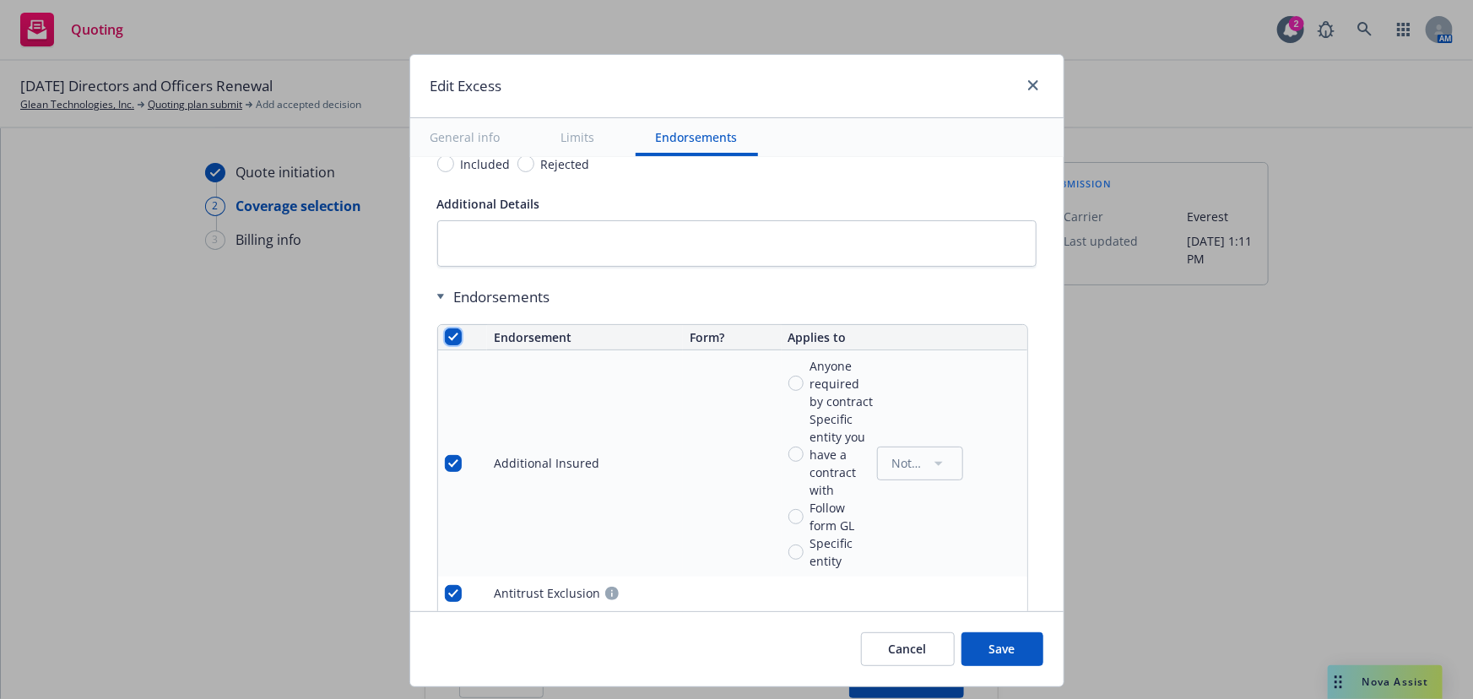
checkbox input "true"
click at [766, 676] on button "Remove endorsements" at bounding box center [713, 661] width 133 height 34
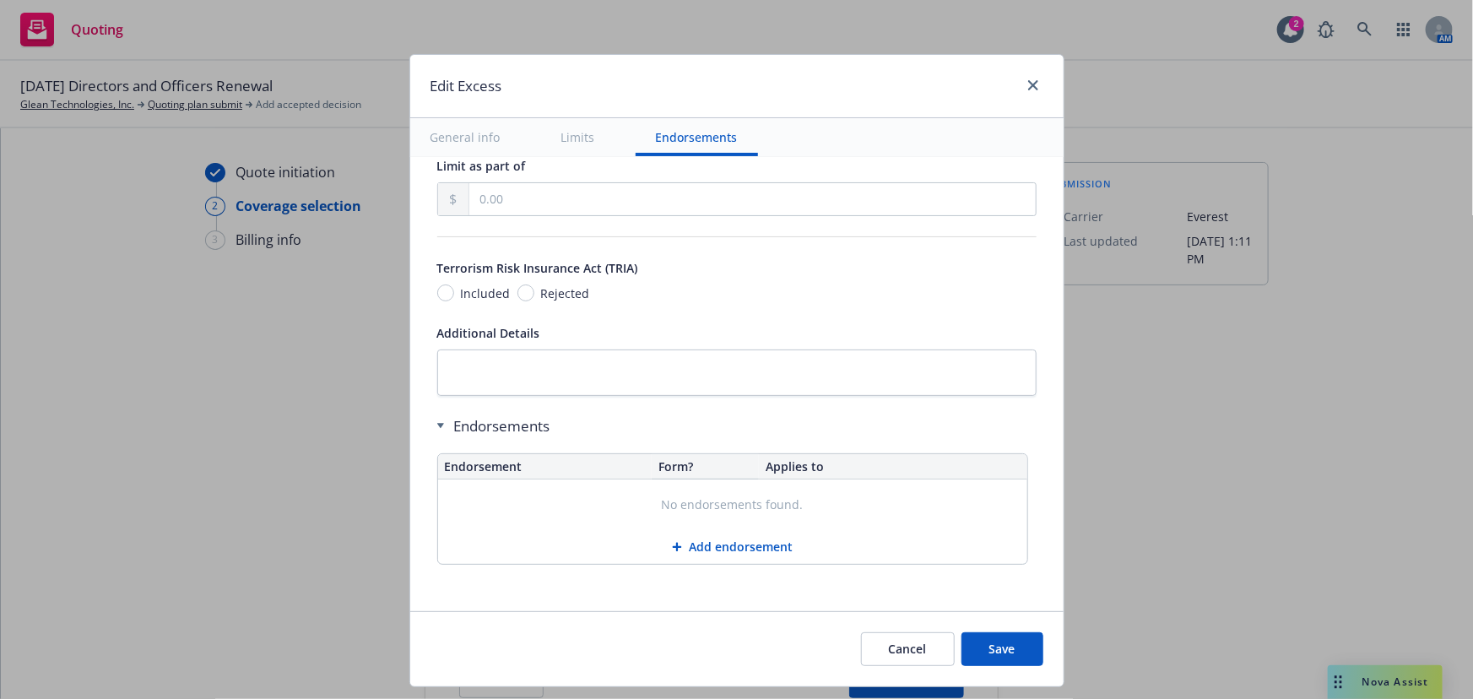
scroll to position [1019, 0]
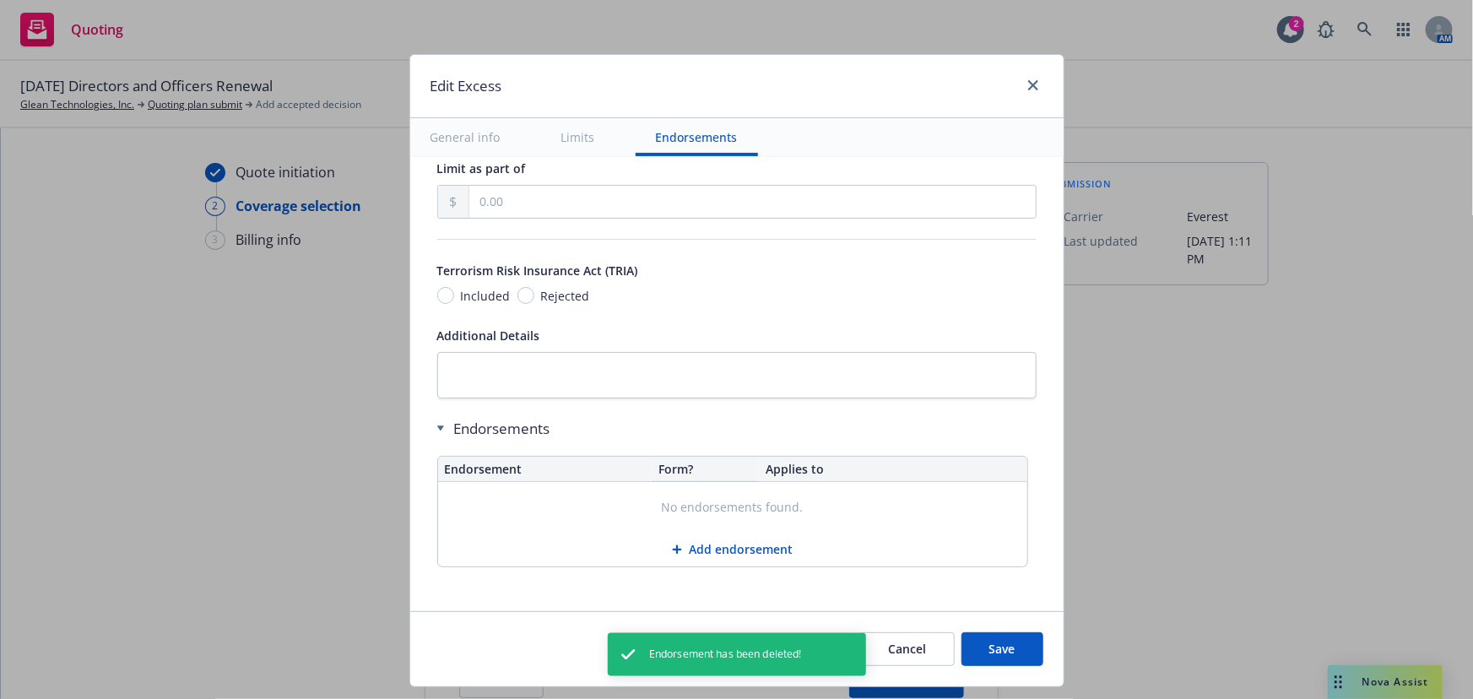
click at [1015, 650] on button "Save" at bounding box center [1002, 649] width 82 height 34
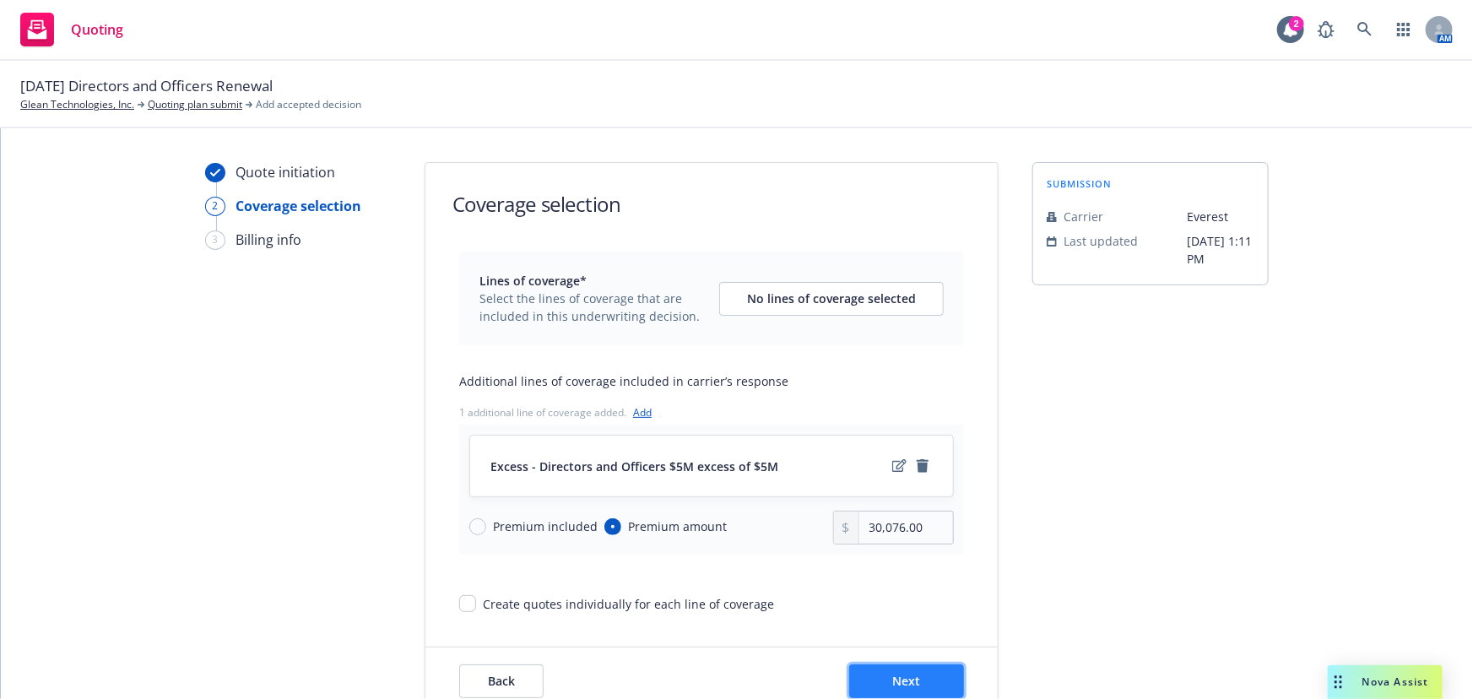
click at [942, 680] on button "Next" at bounding box center [906, 681] width 115 height 34
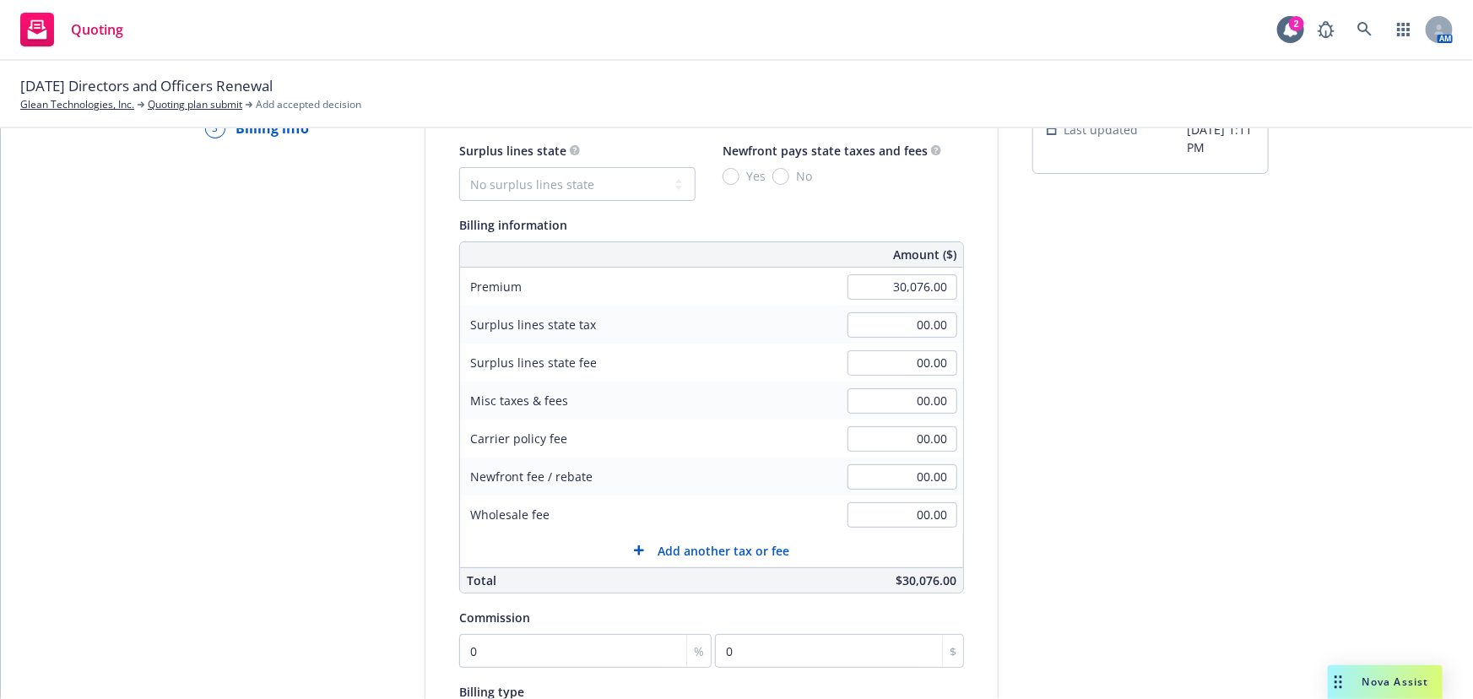
scroll to position [230, 0]
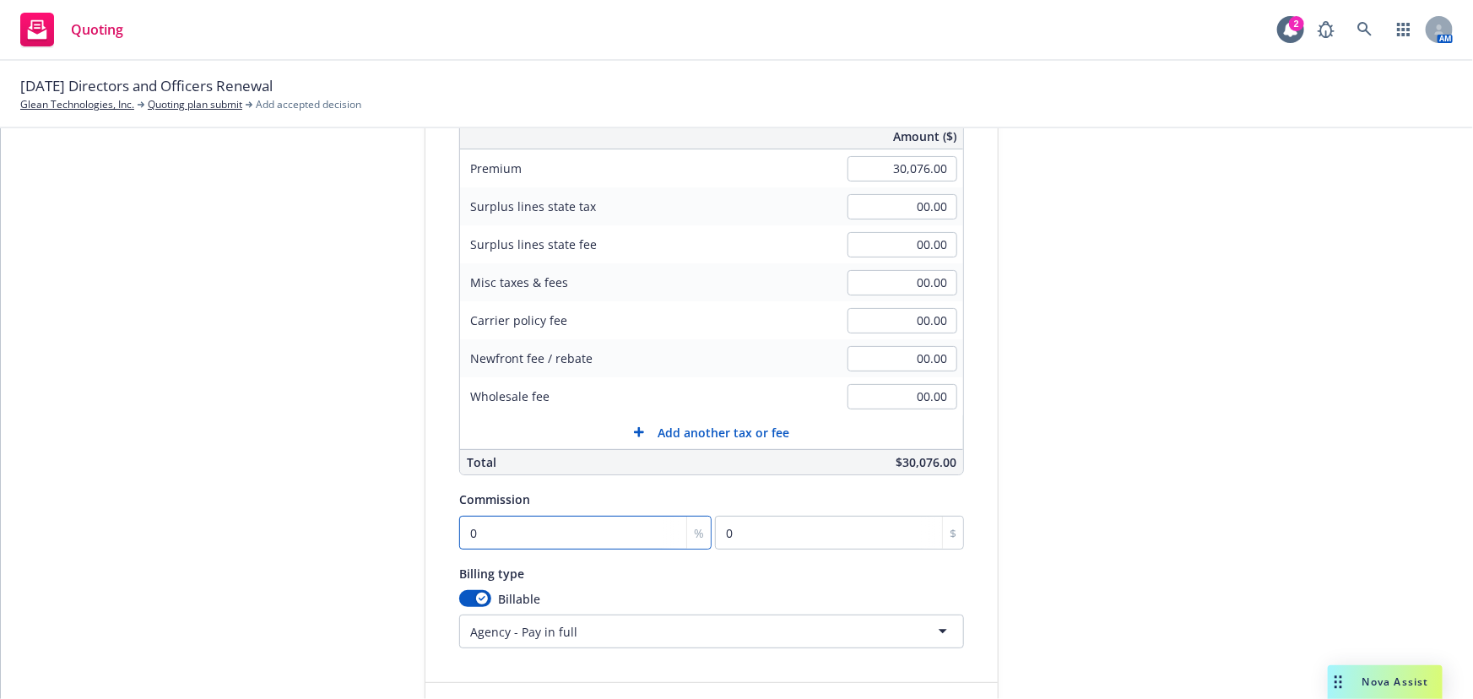
click at [584, 538] on input "0" at bounding box center [585, 533] width 252 height 34
type input "1"
type input "300.76"
type input "15"
type input "4511.4"
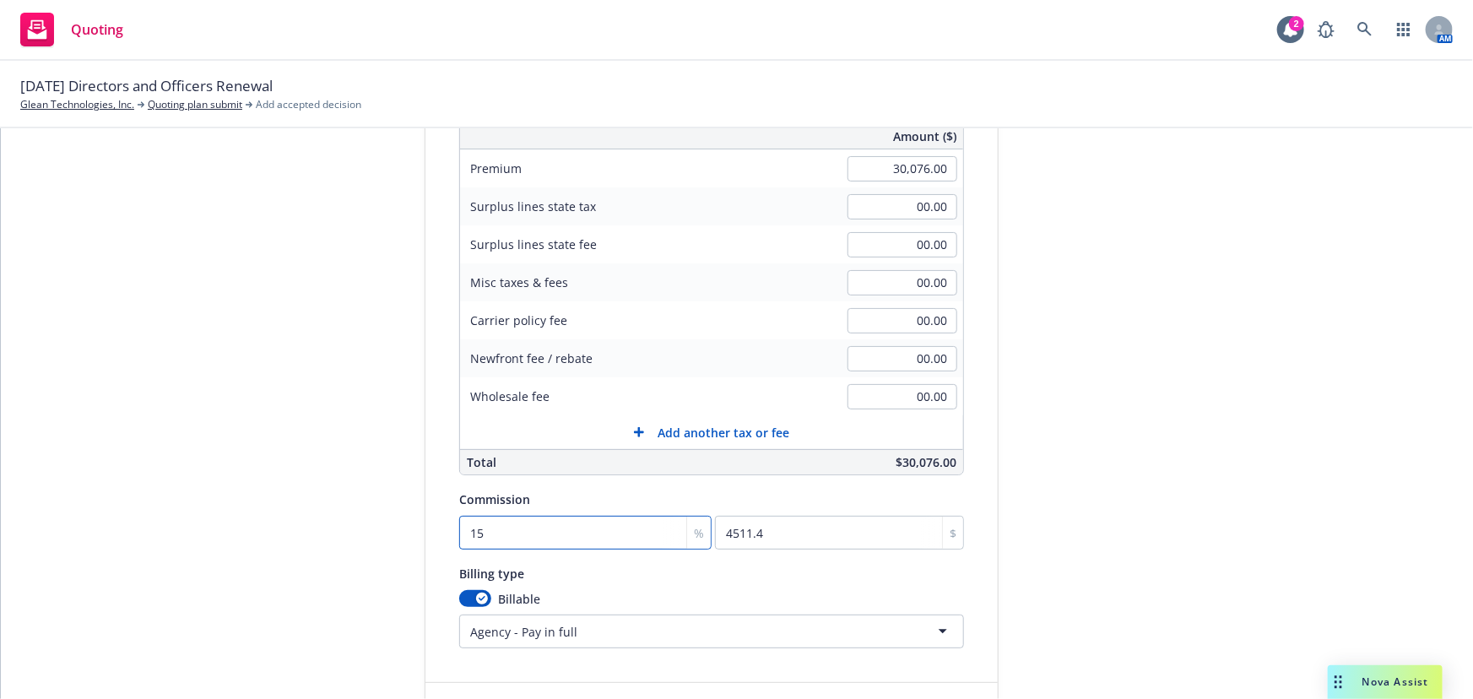
type input "15"
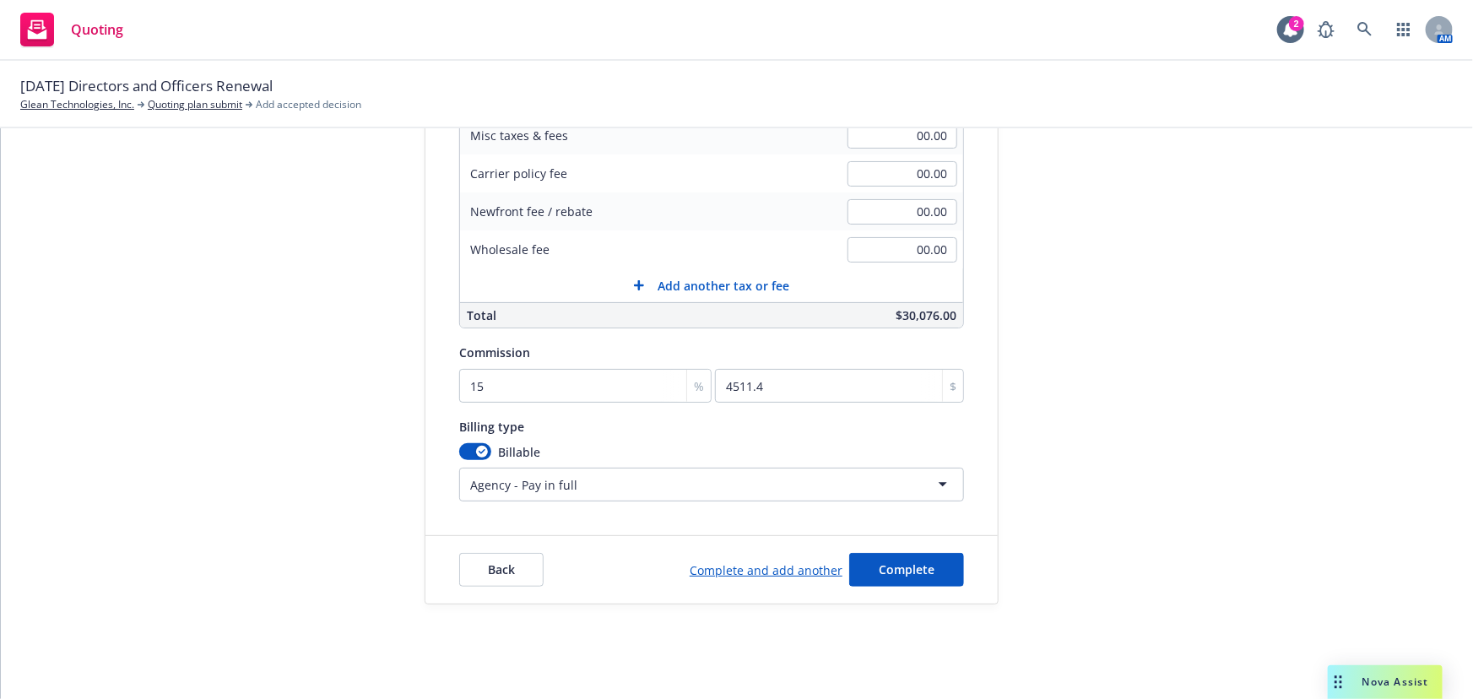
scroll to position [119, 0]
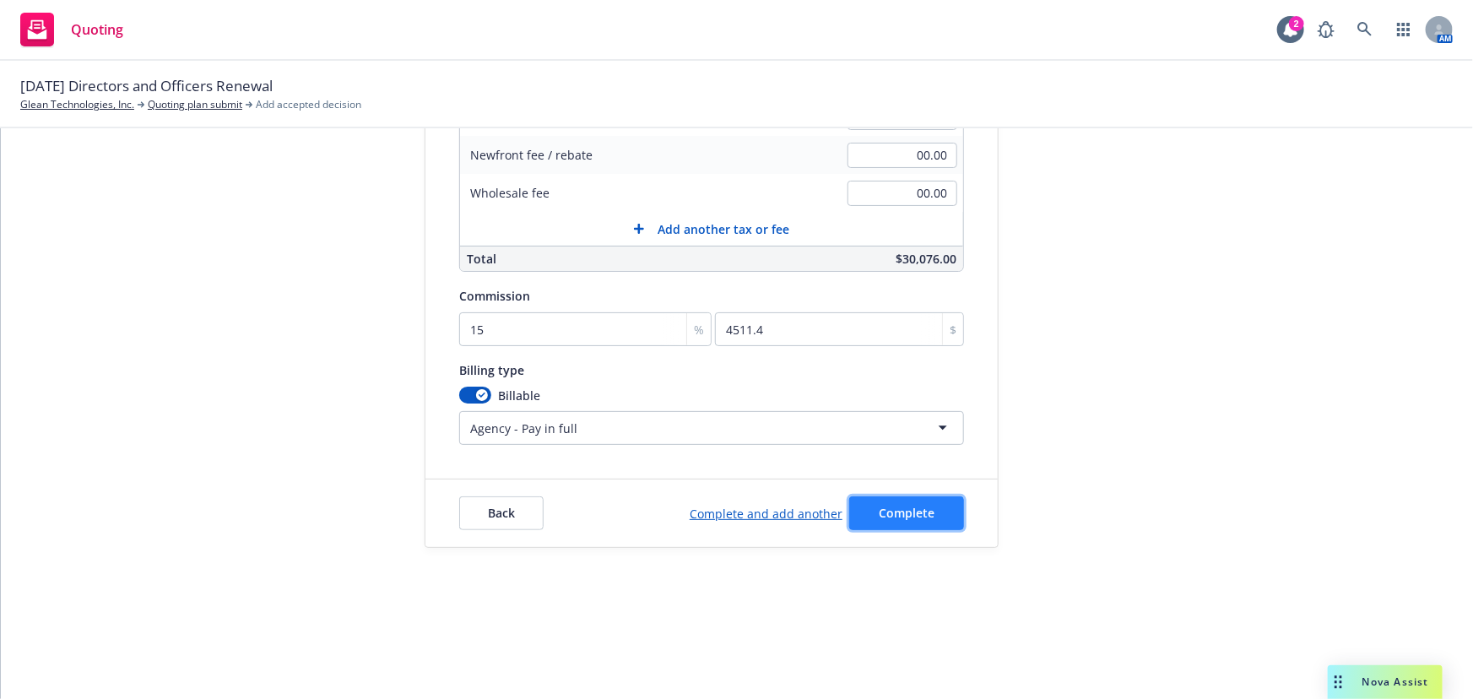
click at [888, 525] on button "Complete" at bounding box center [906, 513] width 115 height 34
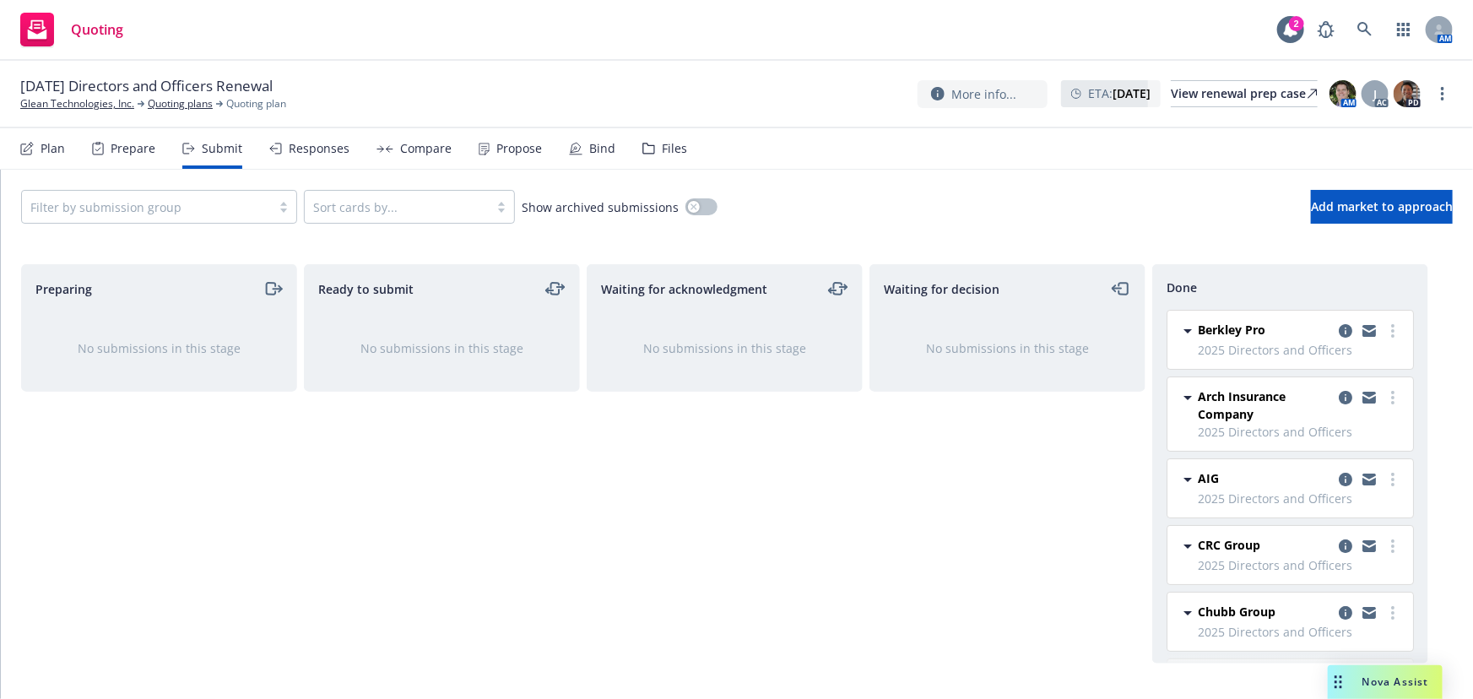
click at [1324, 166] on nav "Plan Prepare Submit Responses Compare Propose Bind Files" at bounding box center [736, 148] width 1432 height 41
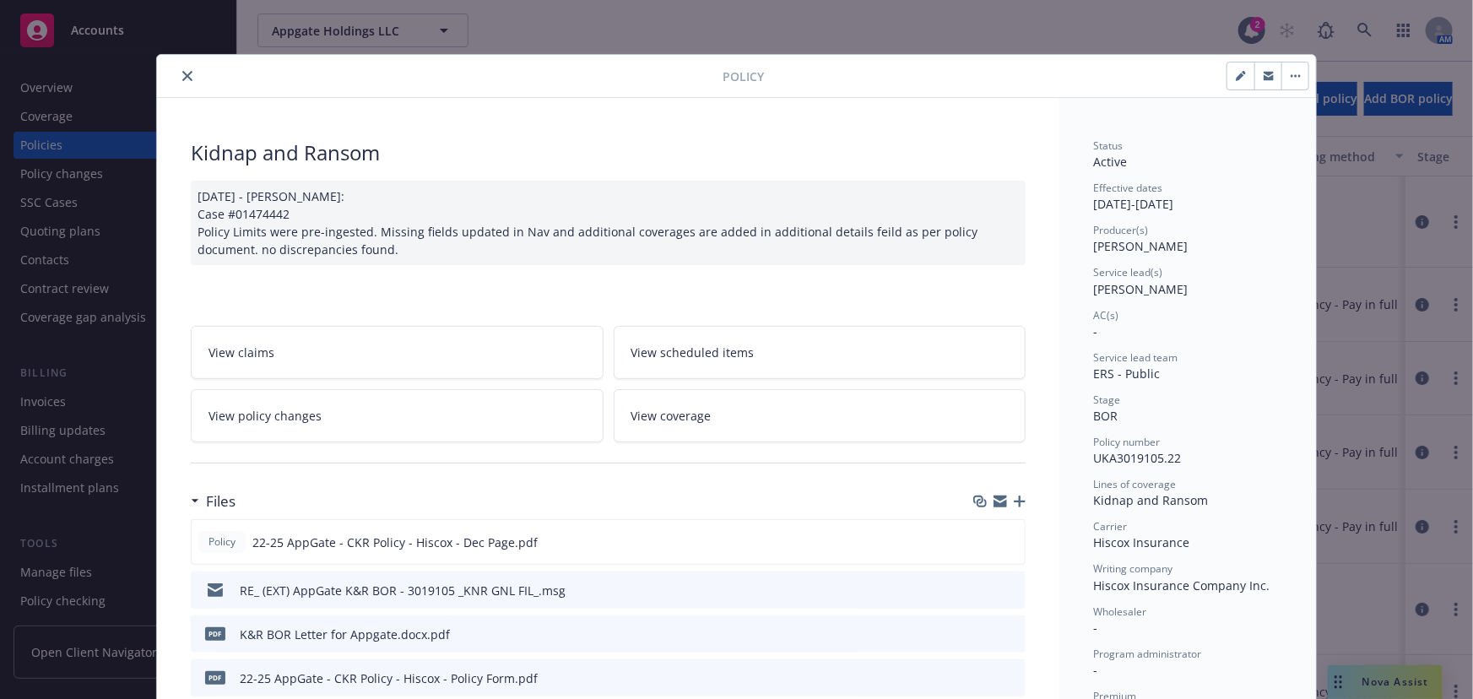
click at [182, 76] on div "Overview" at bounding box center [118, 87] width 196 height 27
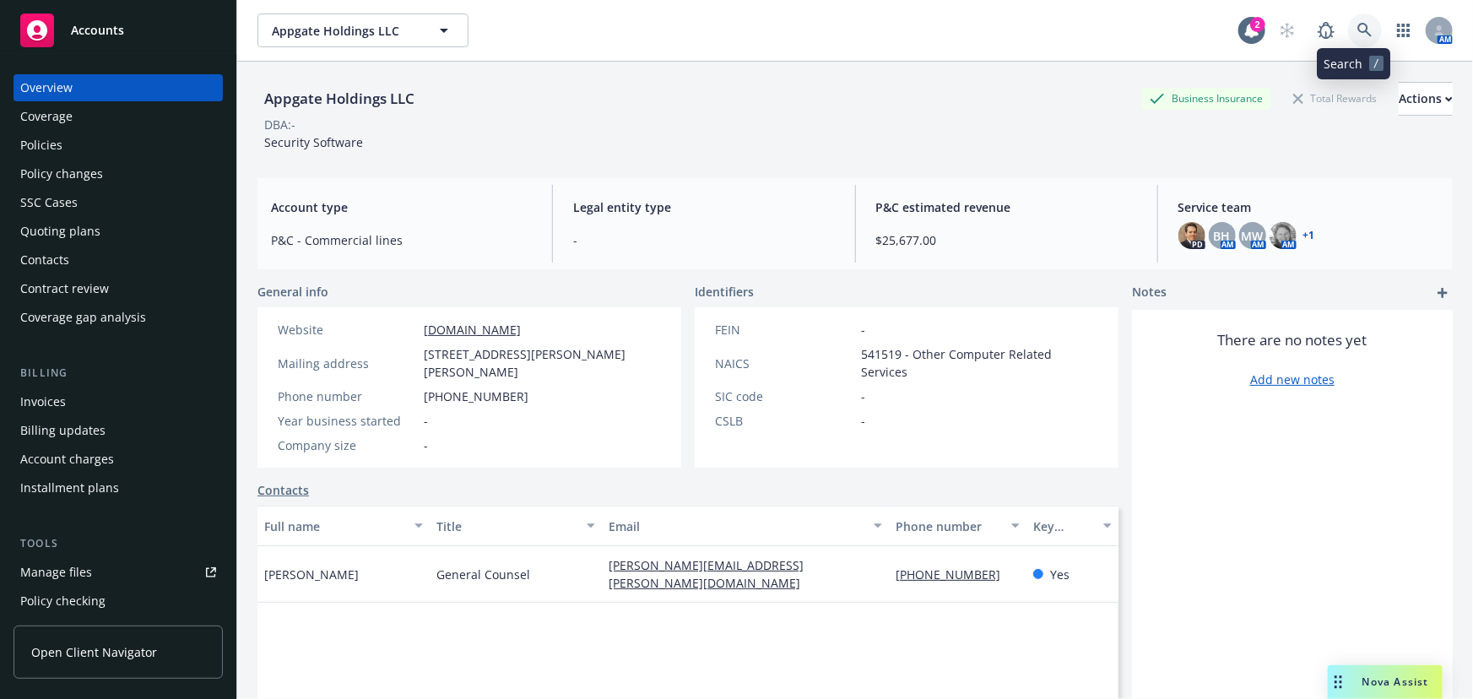
click at [1357, 25] on icon at bounding box center [1364, 30] width 15 height 15
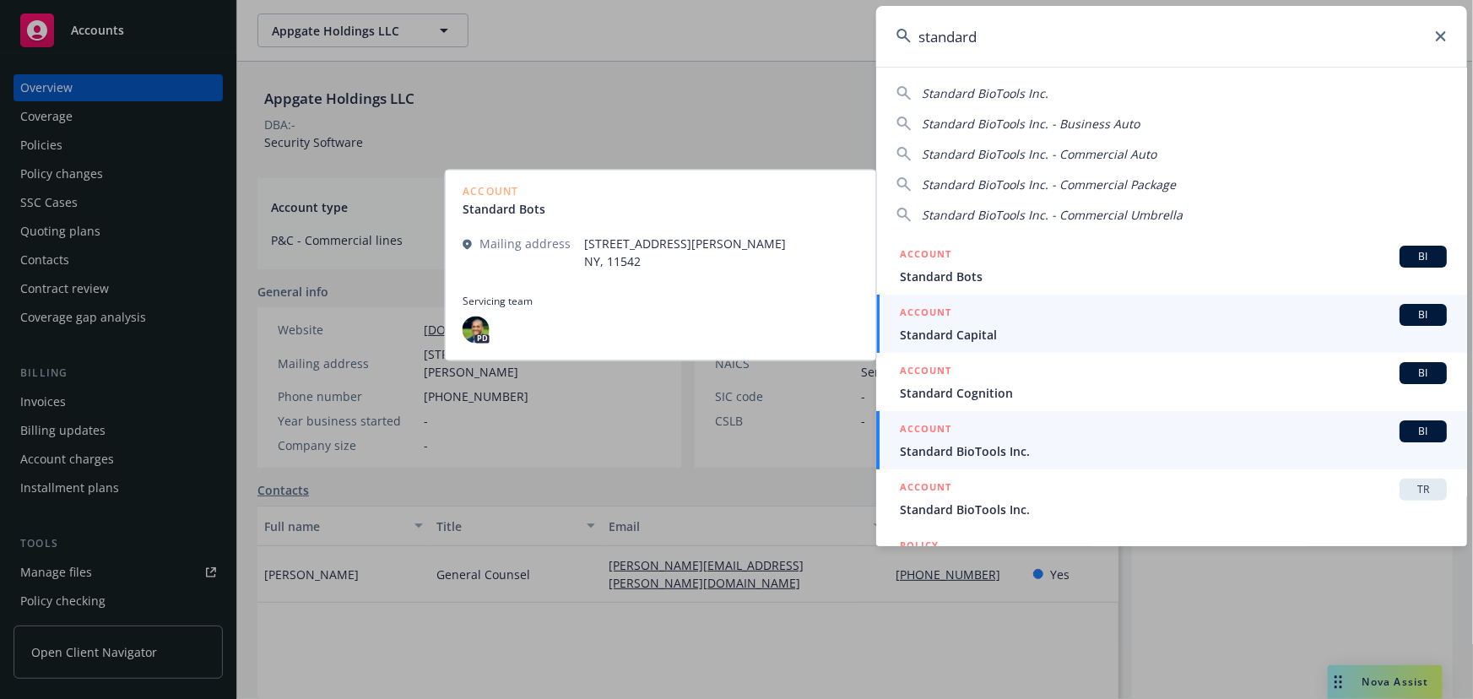
type input "standard"
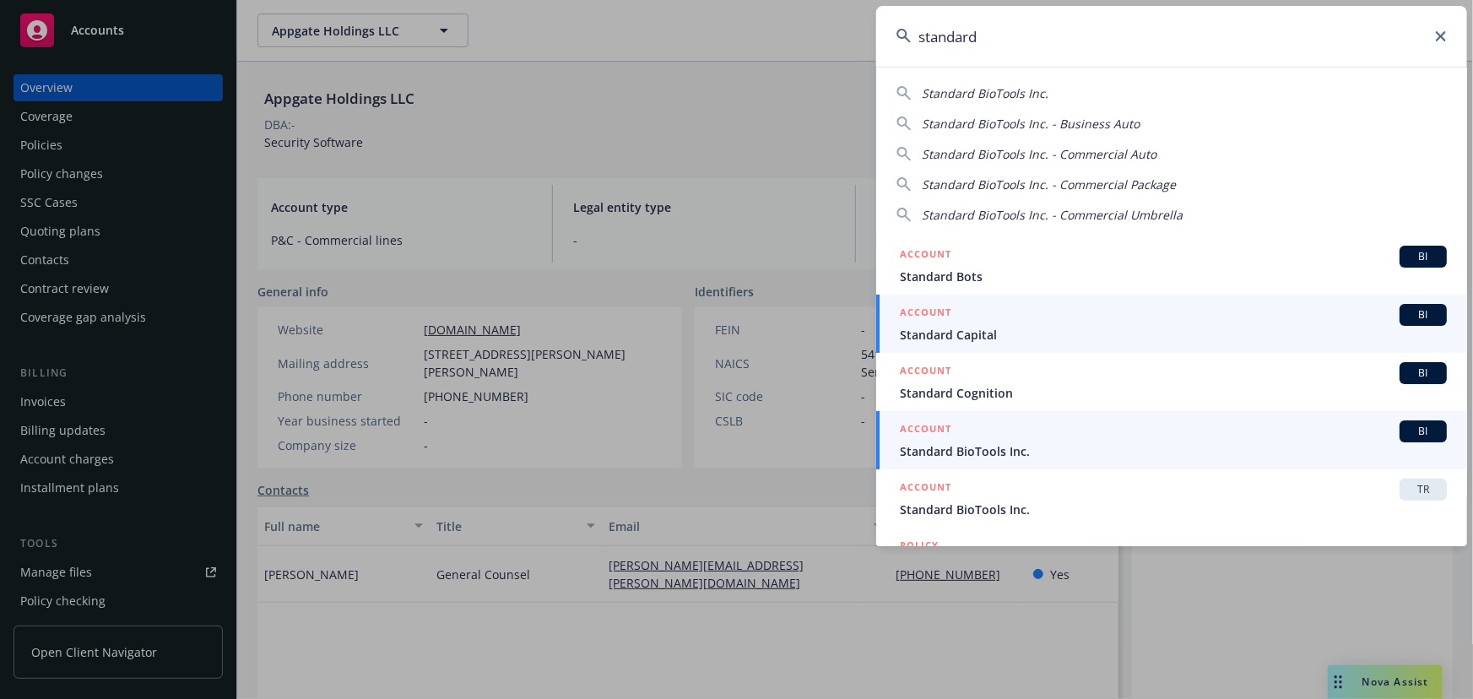
click at [1054, 447] on span "Standard BioTools Inc." at bounding box center [1173, 451] width 547 height 18
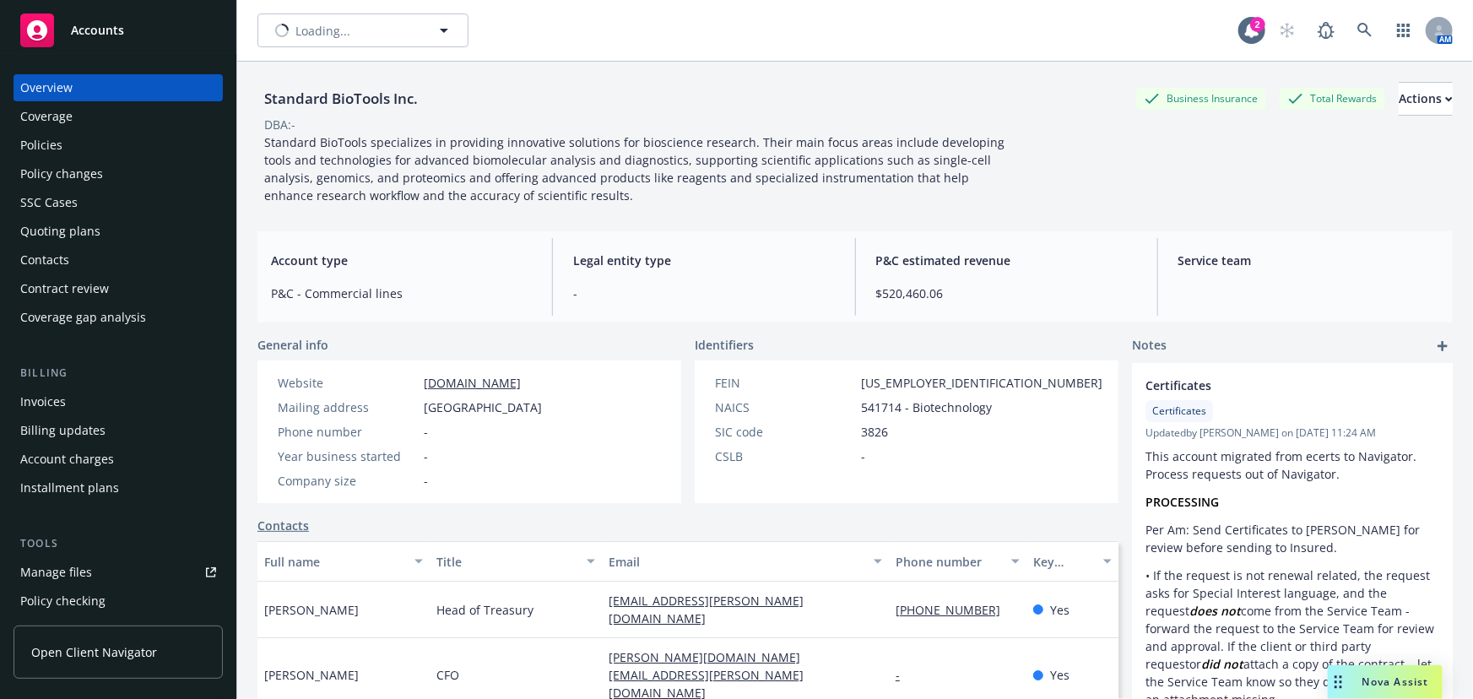
click at [112, 141] on div "Policies" at bounding box center [118, 145] width 196 height 27
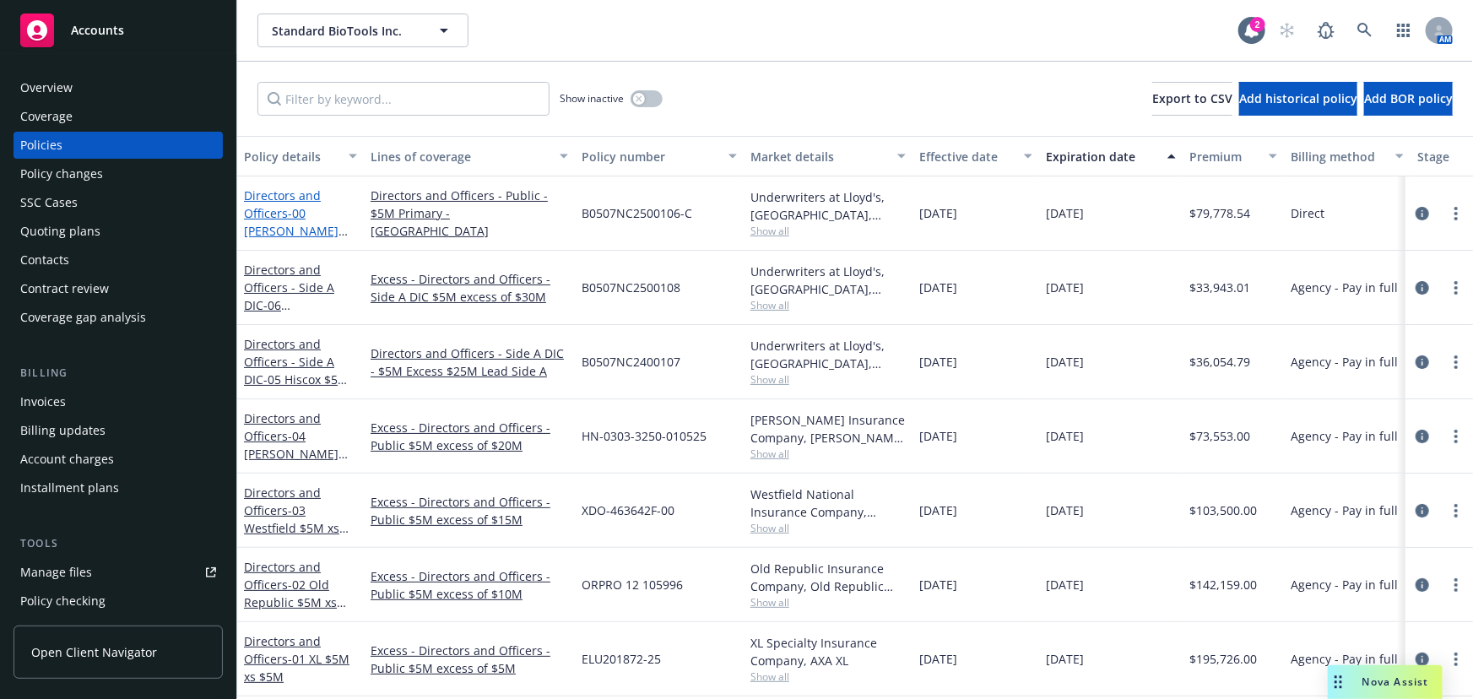
click at [299, 214] on span "- 00 [PERSON_NAME] $5M Primary - [GEOGRAPHIC_DATA]" at bounding box center [297, 248] width 106 height 87
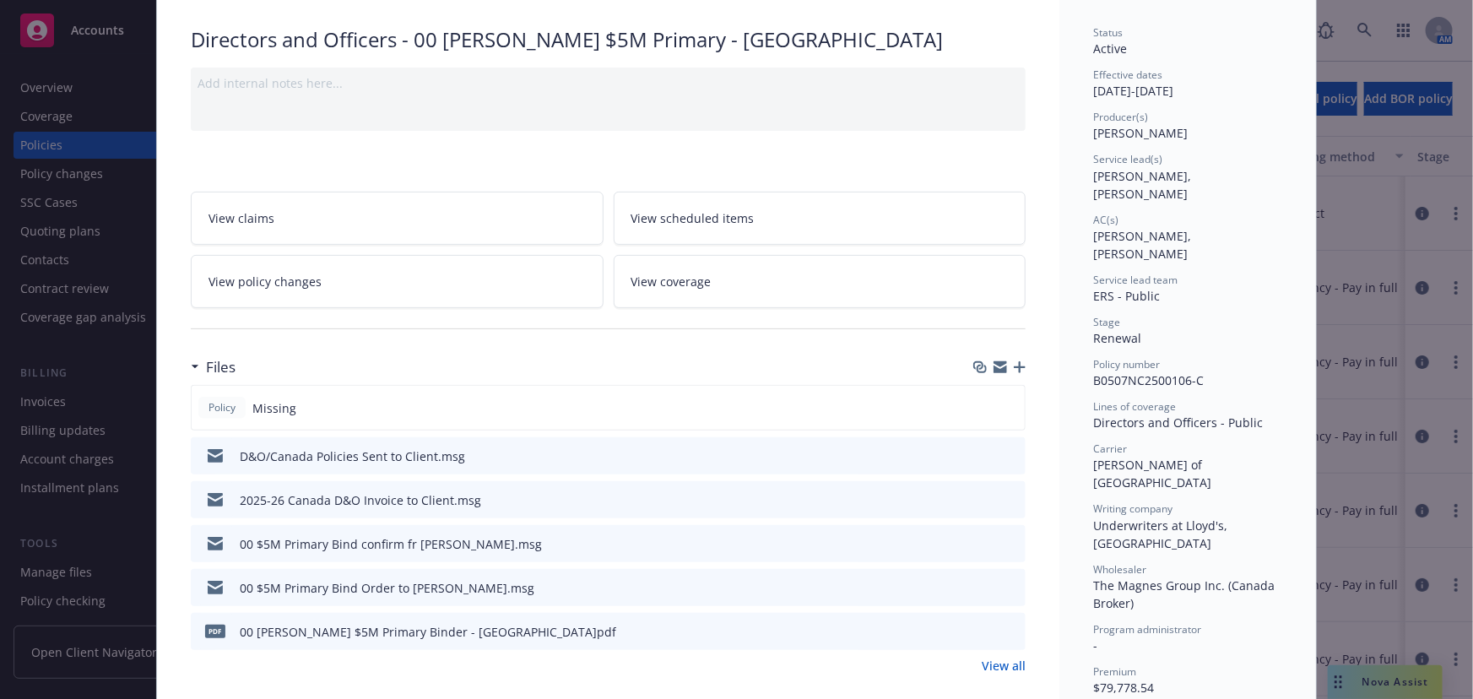
scroll to position [306, 0]
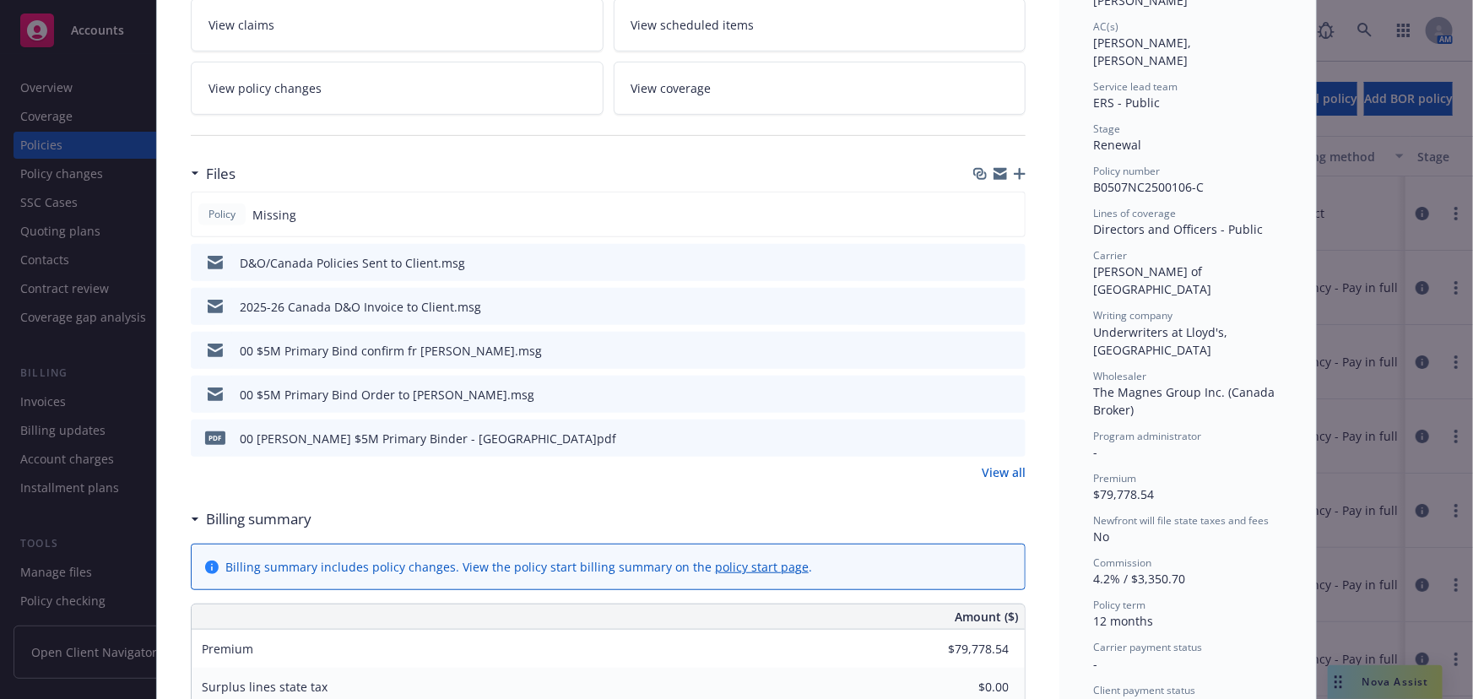
click at [1003, 433] on icon "preview file" at bounding box center [1009, 437] width 15 height 12
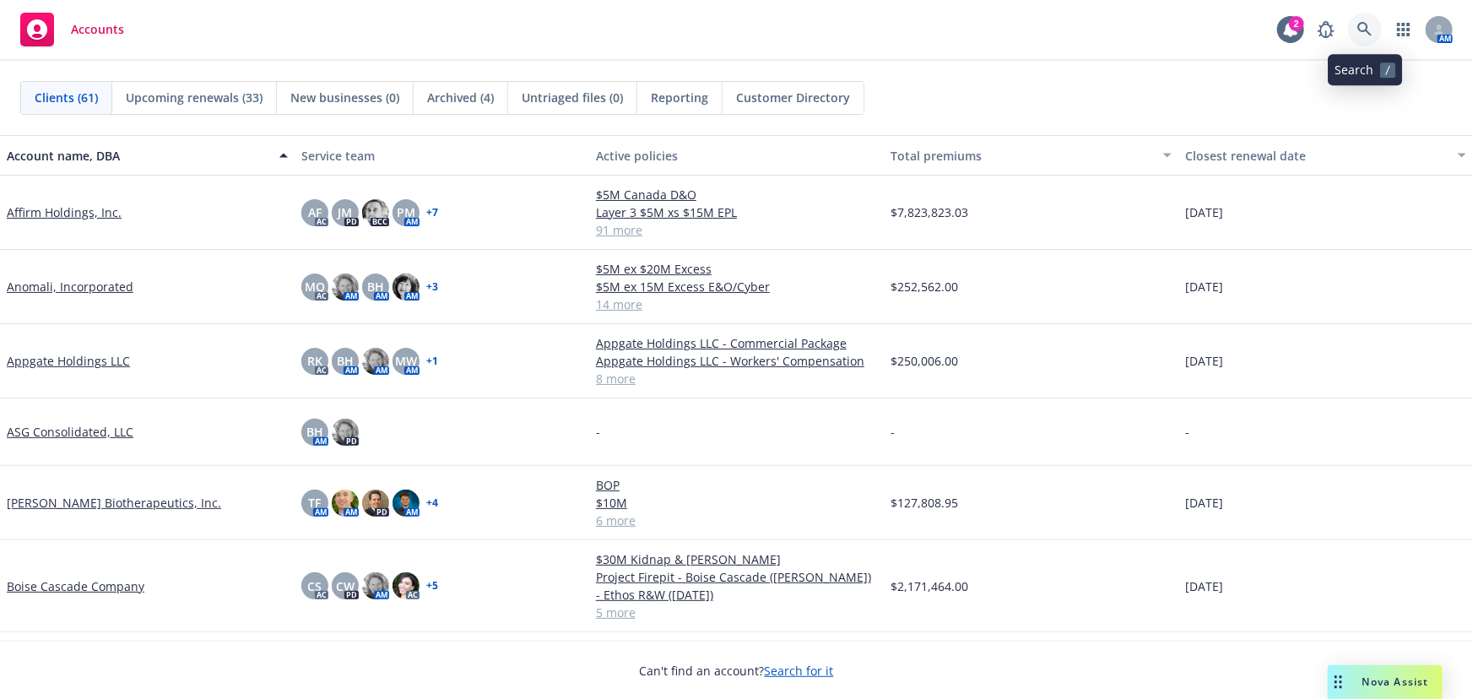
click at [1370, 33] on icon at bounding box center [1364, 29] width 15 height 15
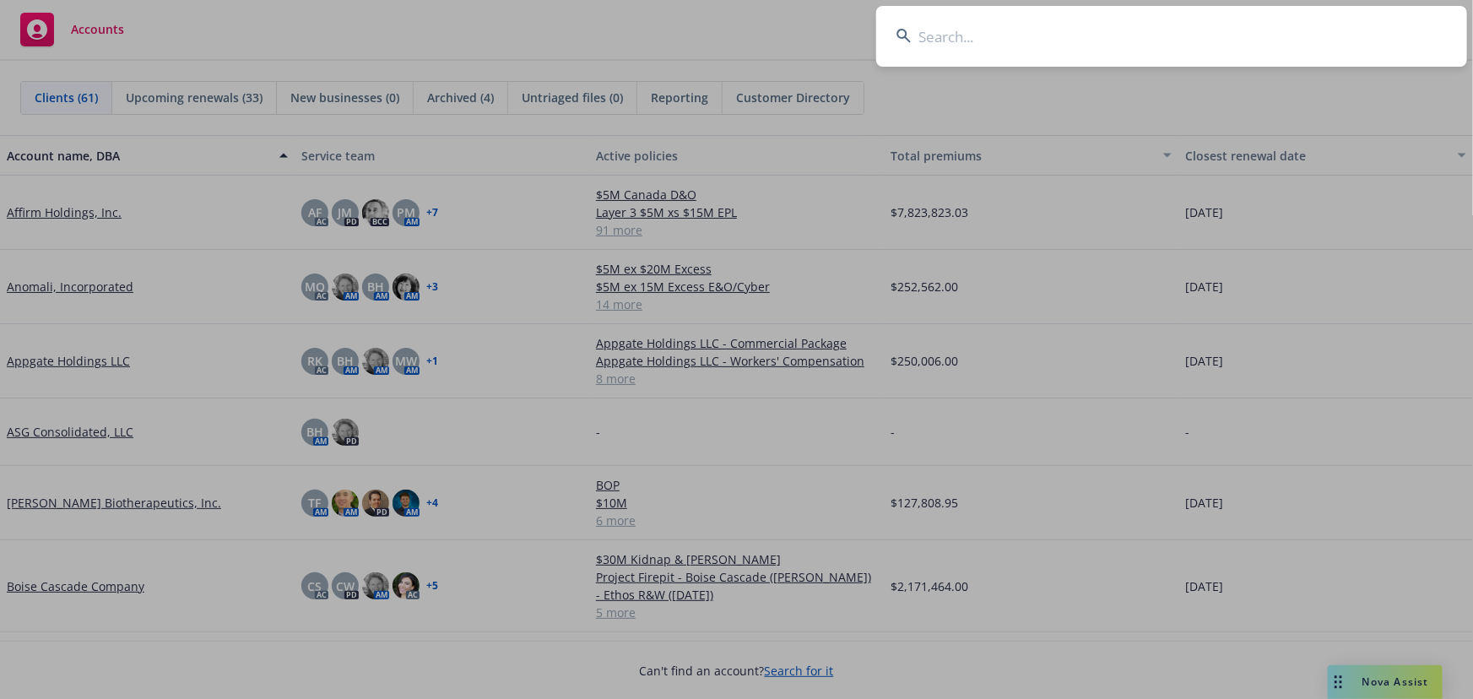
click at [1314, 43] on input at bounding box center [1171, 36] width 591 height 61
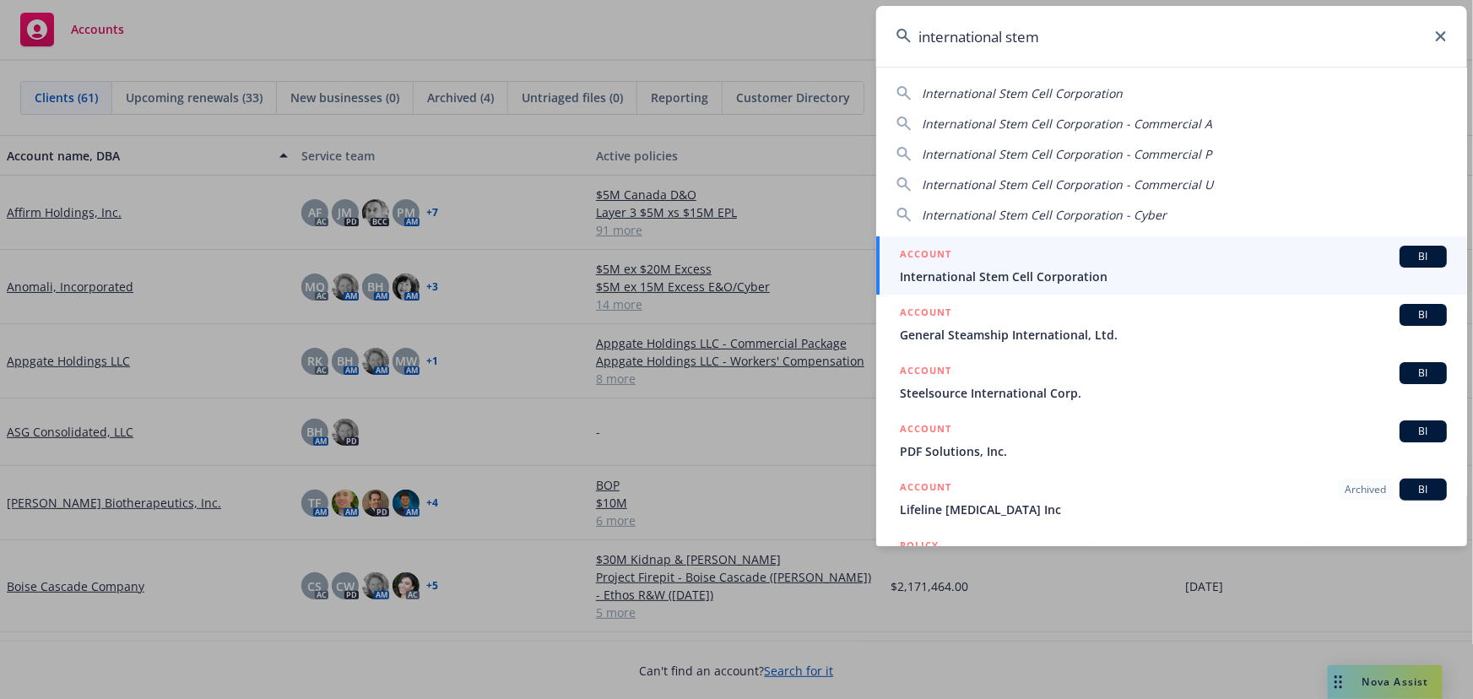
type input "international stem"
click at [1066, 254] on div "ACCOUNT BI" at bounding box center [1173, 257] width 547 height 22
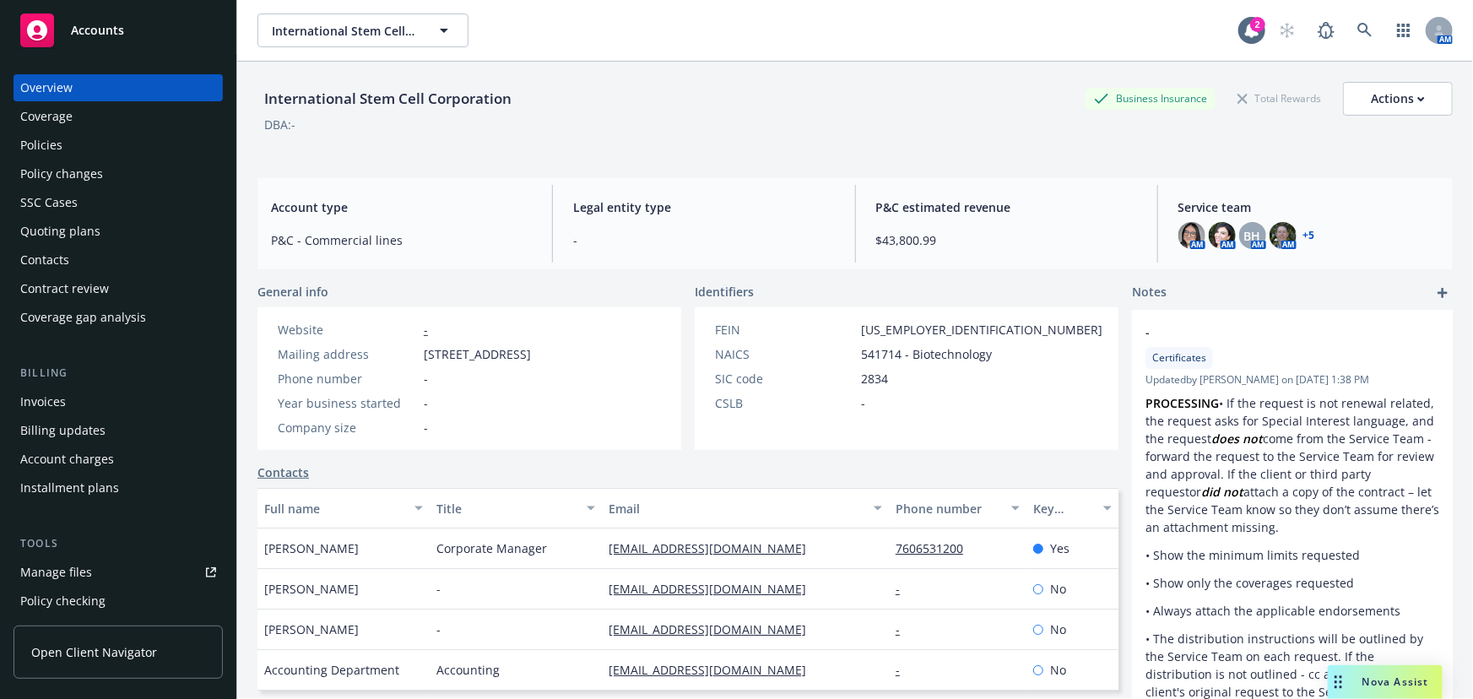
click at [150, 149] on div "Policies" at bounding box center [118, 145] width 196 height 27
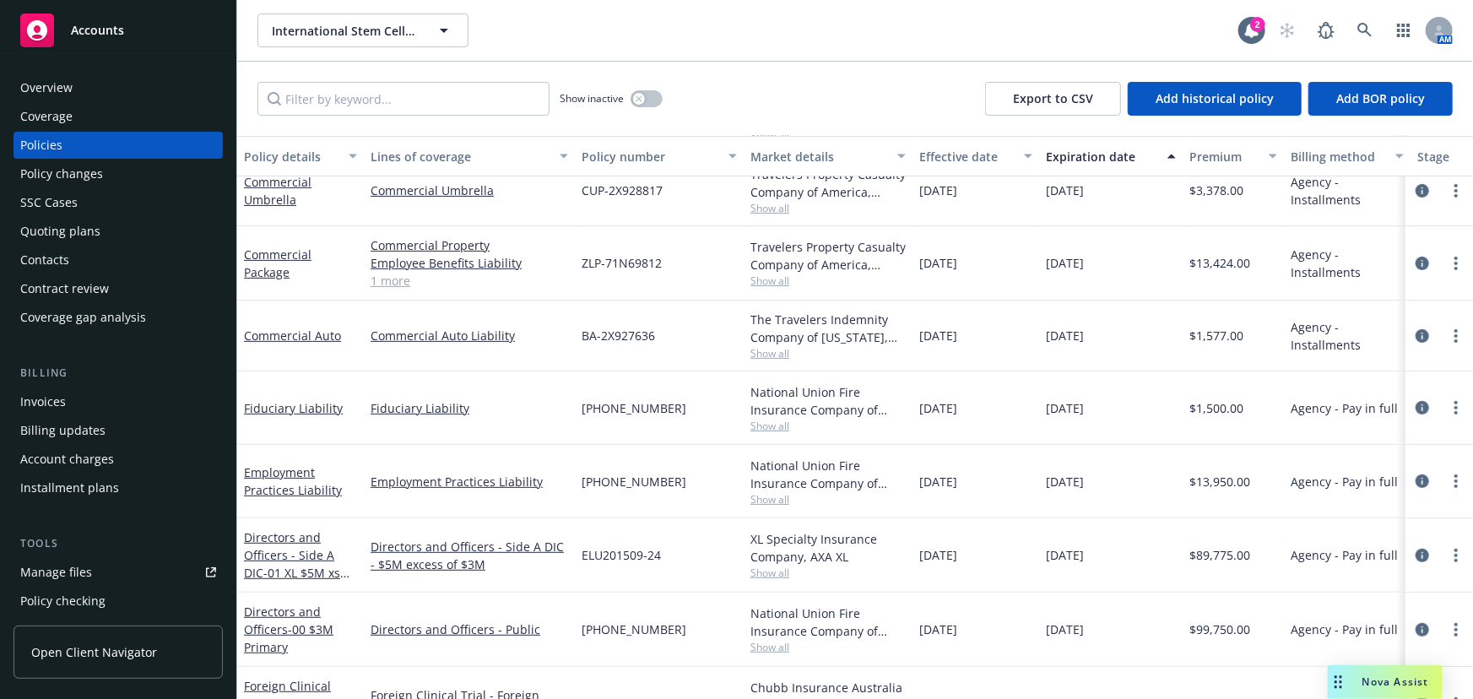
scroll to position [277, 0]
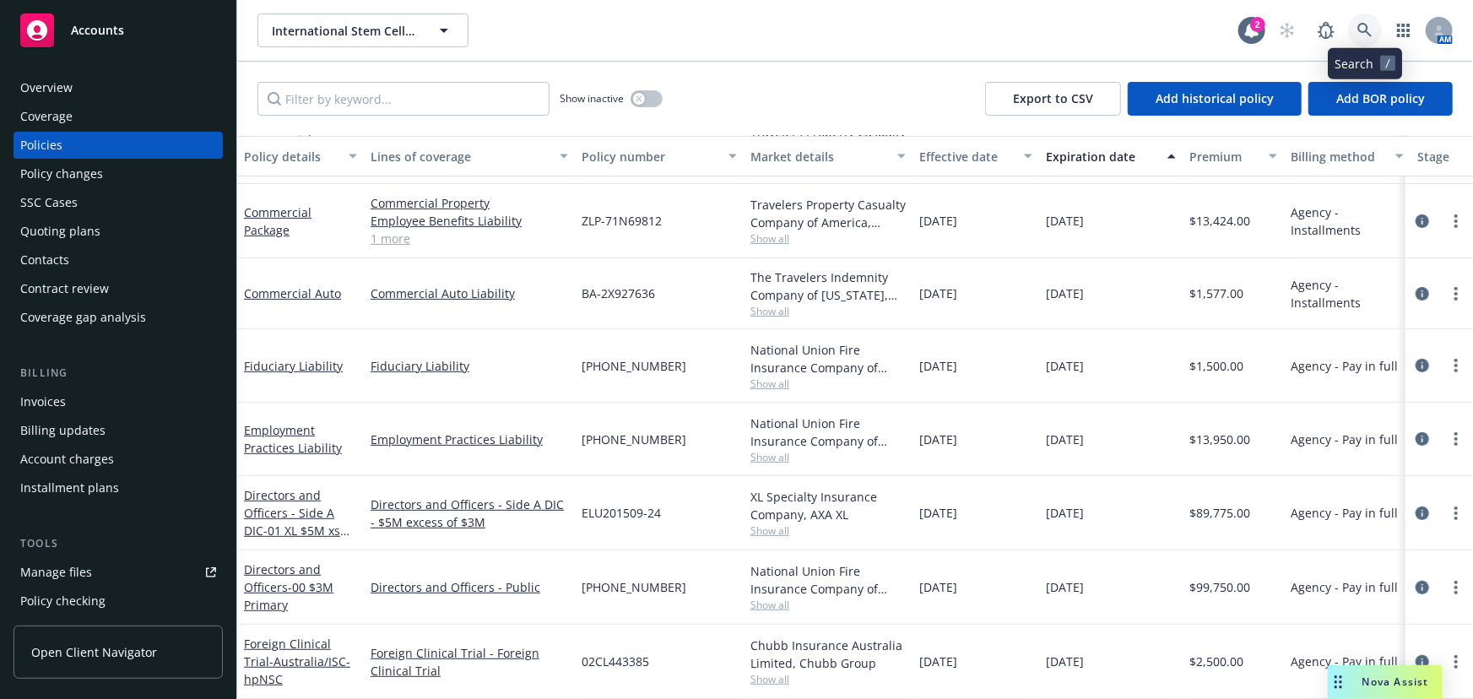
click at [1363, 38] on link at bounding box center [1365, 31] width 34 height 34
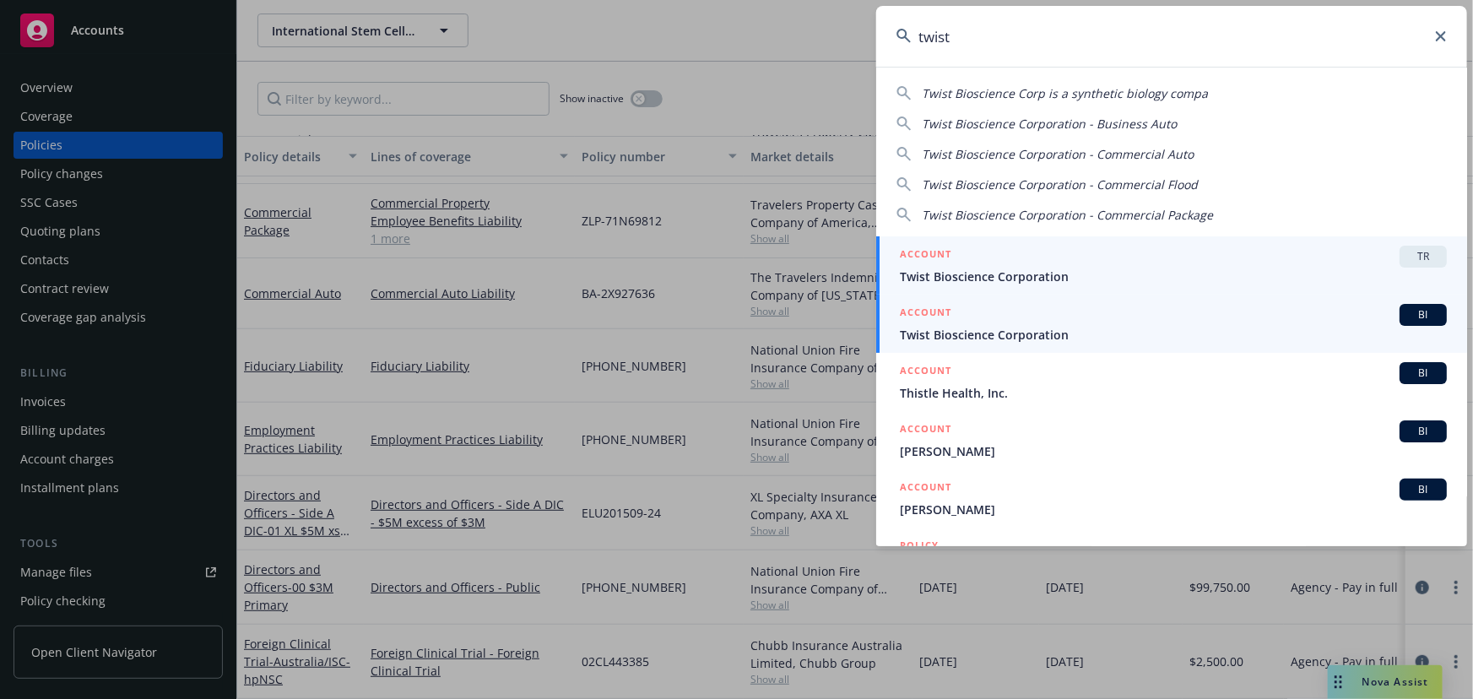
type input "twist"
click at [1207, 333] on span "Twist Bioscience Corporation" at bounding box center [1173, 335] width 547 height 18
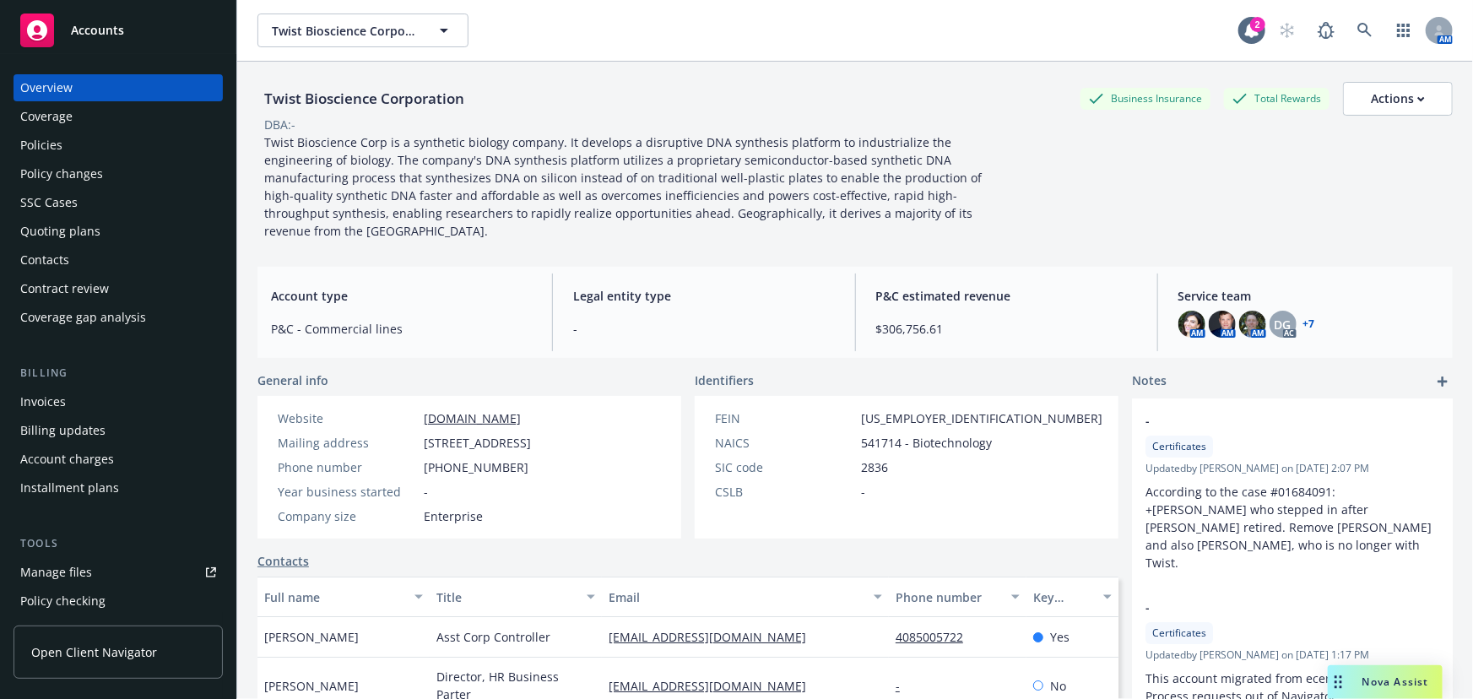
click at [104, 144] on div "Policies" at bounding box center [118, 145] width 196 height 27
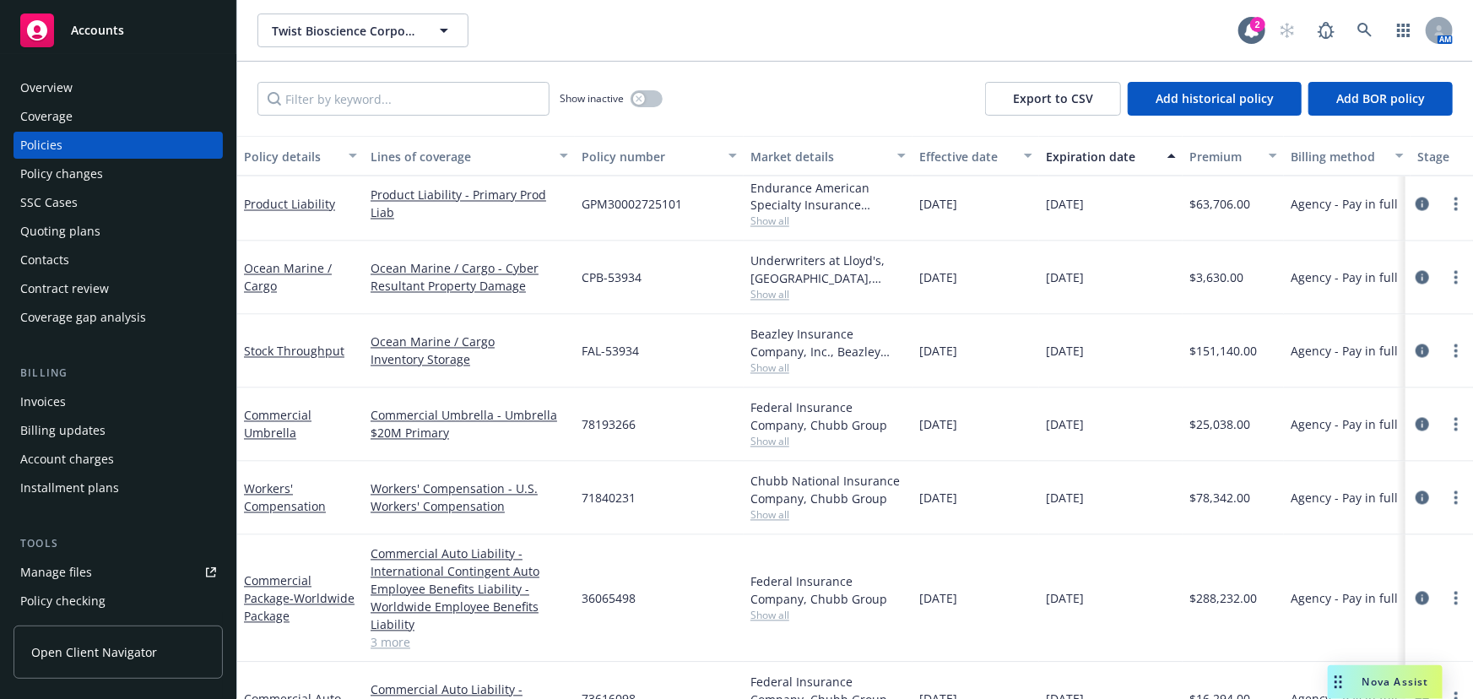
scroll to position [1682, 0]
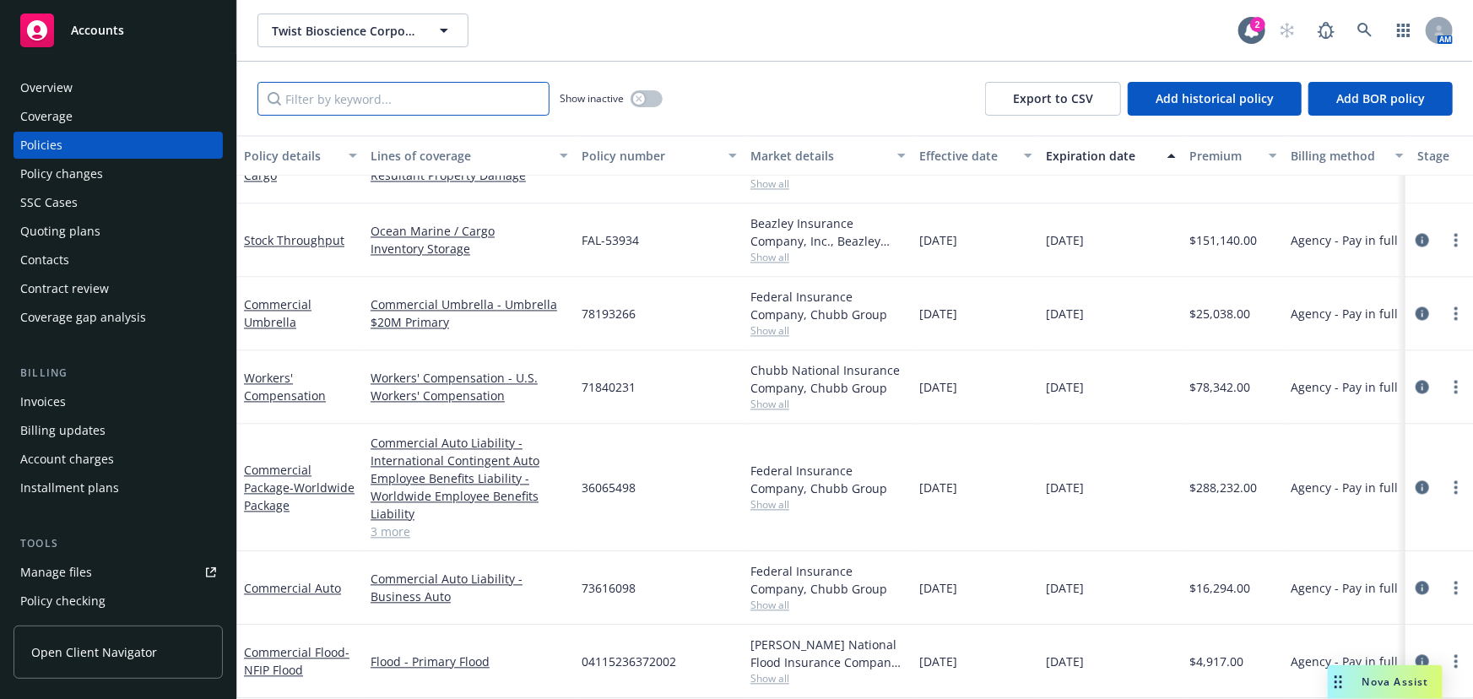
click at [506, 99] on input "Filter by keyword..." at bounding box center [403, 99] width 292 height 34
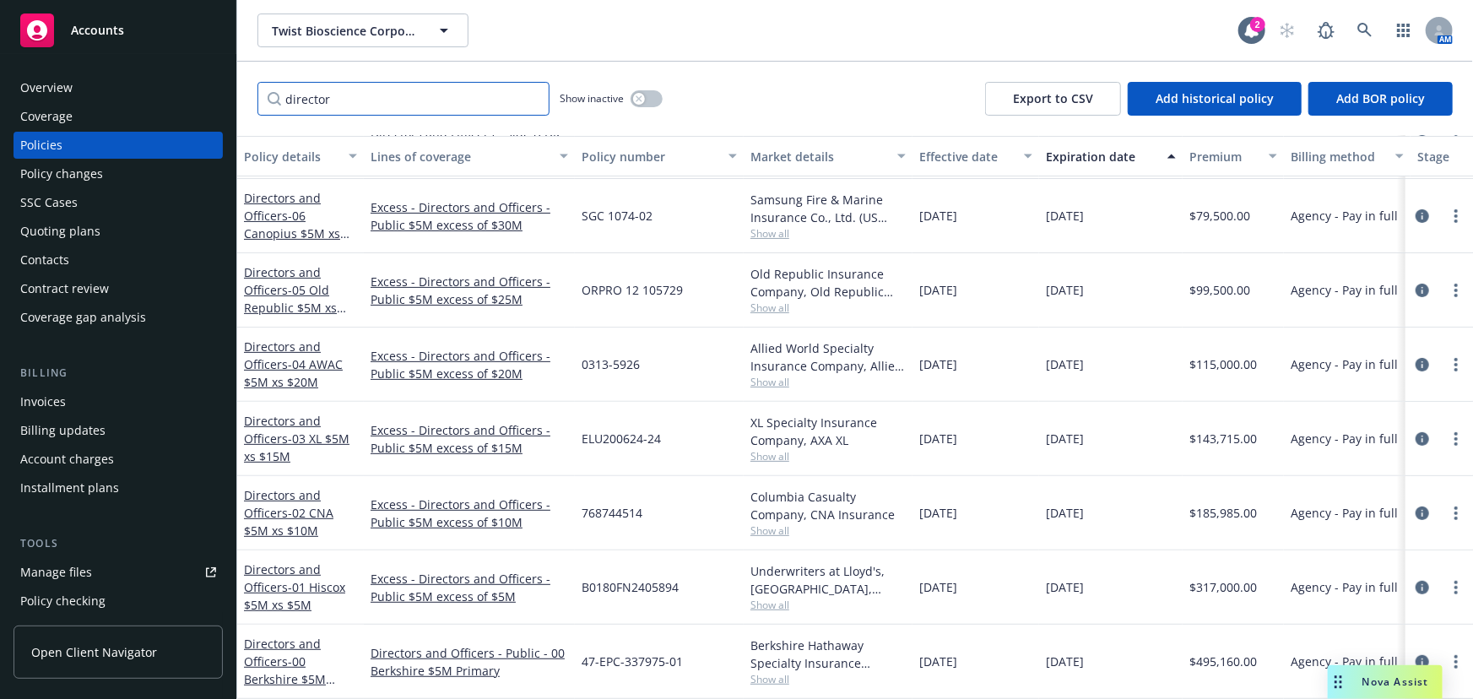
scroll to position [217, 0]
type input "director"
click at [1366, 33] on icon at bounding box center [1364, 30] width 15 height 15
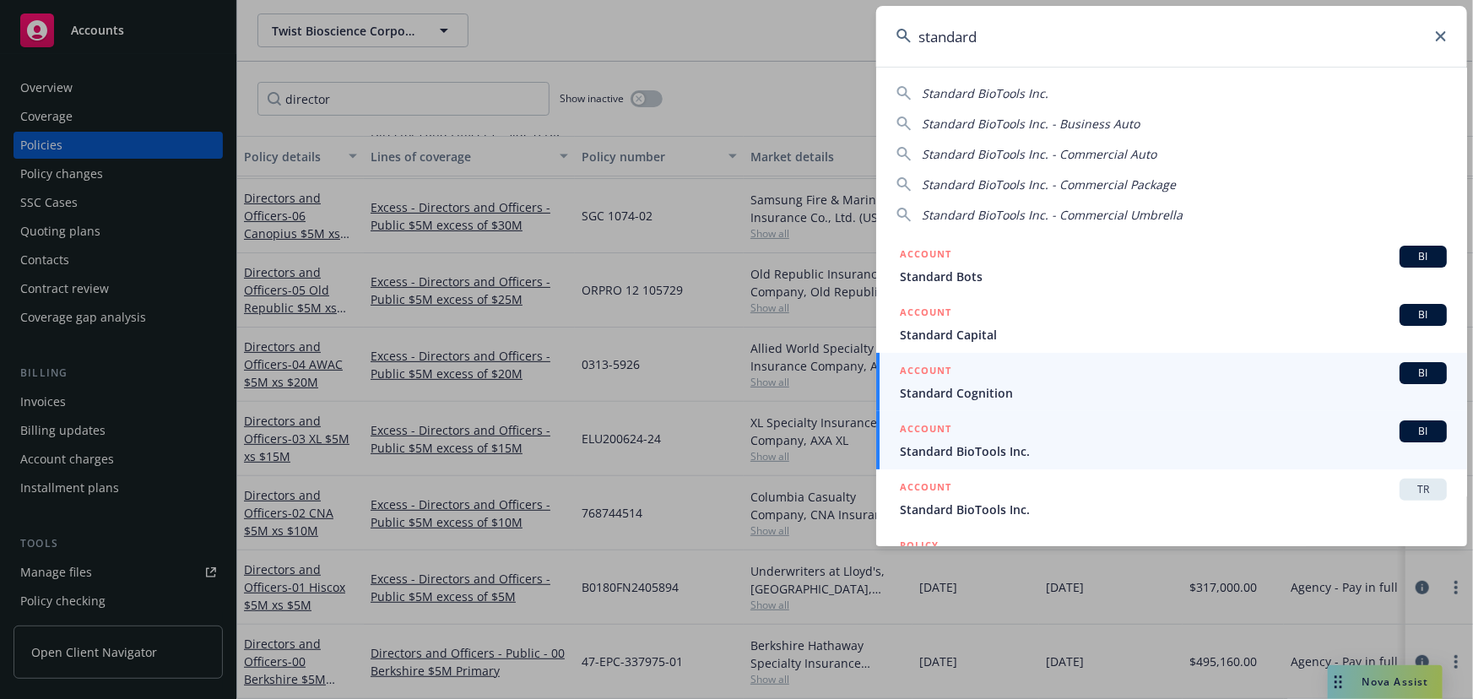
type input "standard"
click at [1129, 449] on span "Standard BioTools Inc." at bounding box center [1173, 451] width 547 height 18
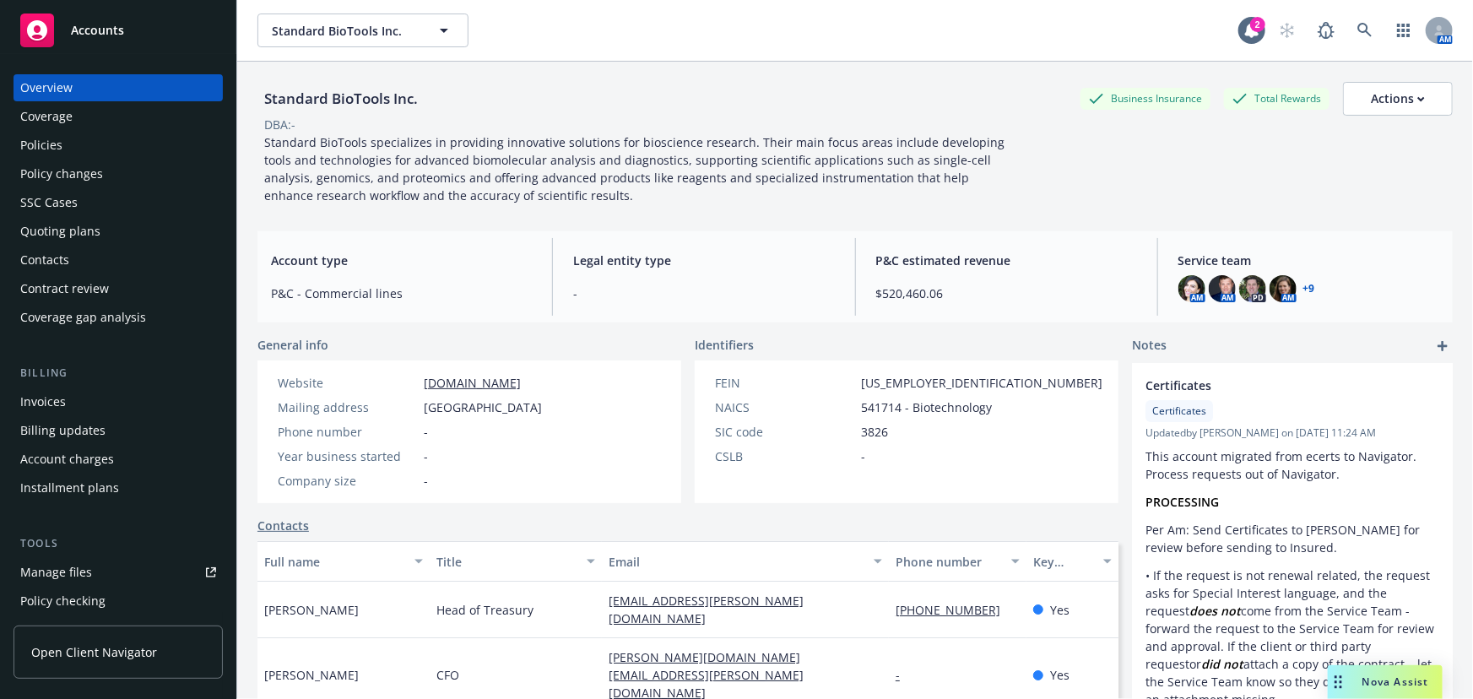
click at [76, 146] on div "Policies" at bounding box center [118, 145] width 196 height 27
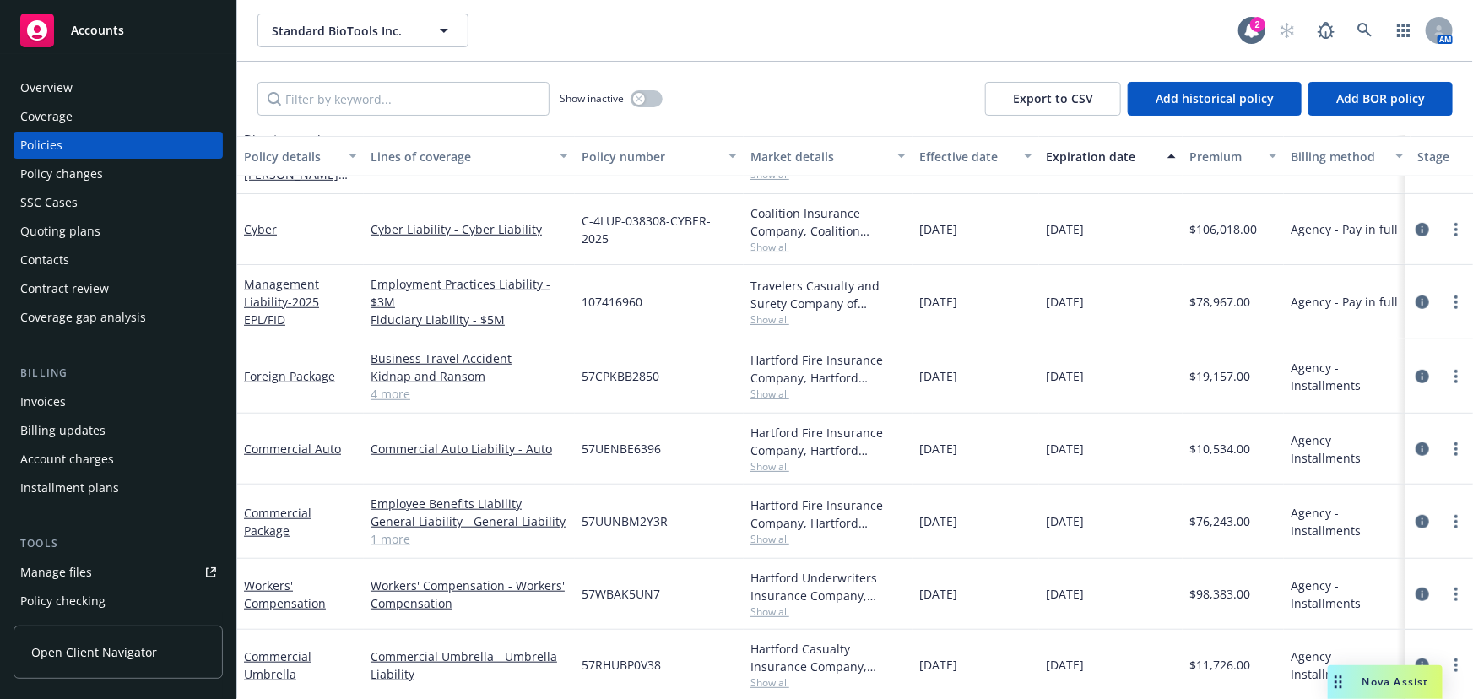
scroll to position [537, 0]
drag, startPoint x: 652, startPoint y: 96, endPoint x: 576, endPoint y: 106, distance: 76.6
click at [652, 96] on button "button" at bounding box center [647, 98] width 32 height 17
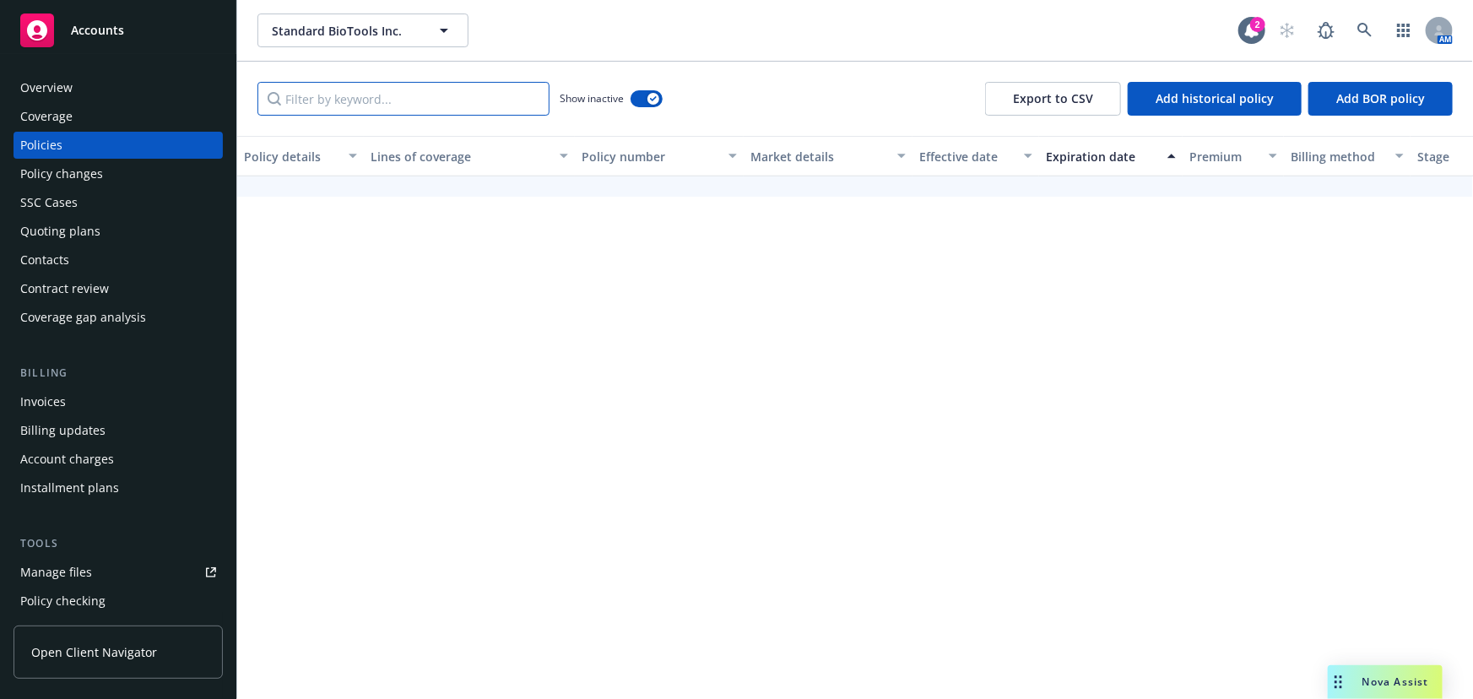
click at [449, 106] on input "Filter by keyword..." at bounding box center [403, 99] width 292 height 34
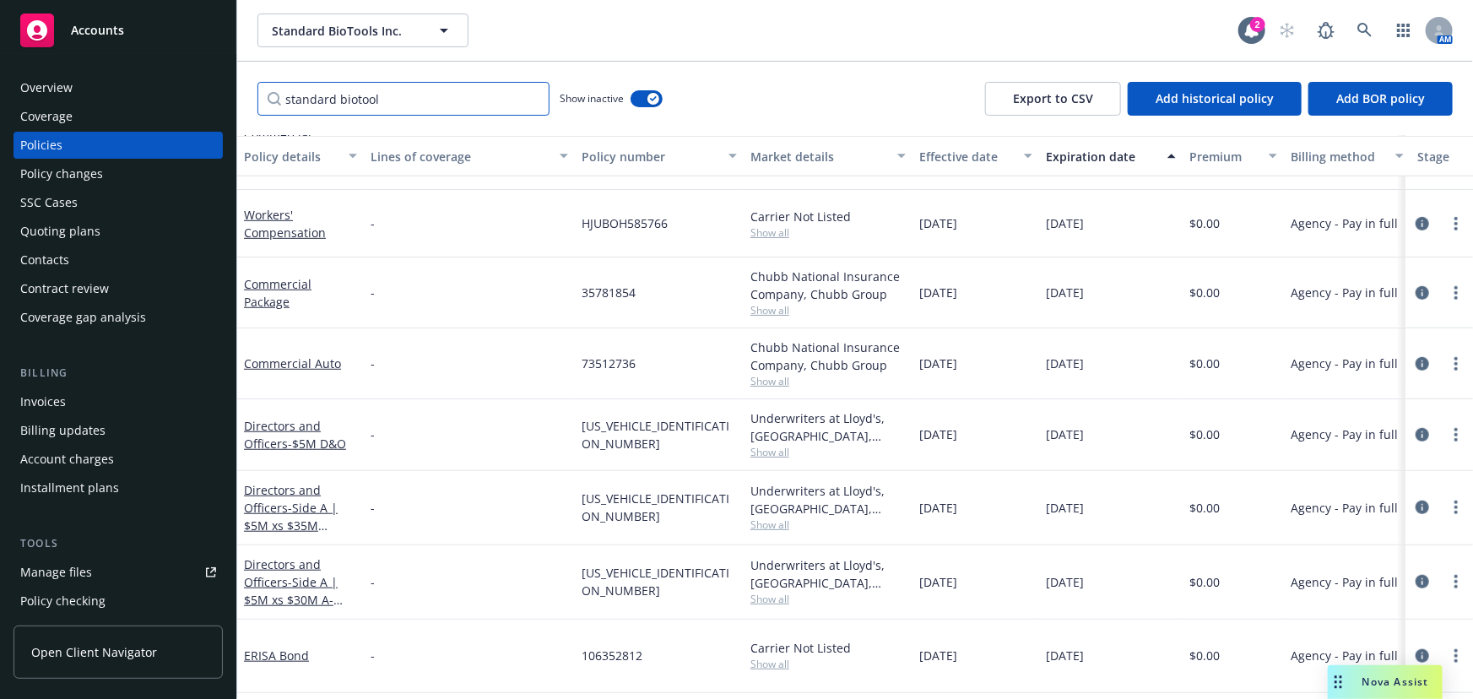
drag, startPoint x: 346, startPoint y: 97, endPoint x: 215, endPoint y: 103, distance: 131.0
click at [215, 103] on div "Accounts Overview Coverage Policies Policy changes SSC Cases Quoting plans Cont…" at bounding box center [736, 349] width 1473 height 699
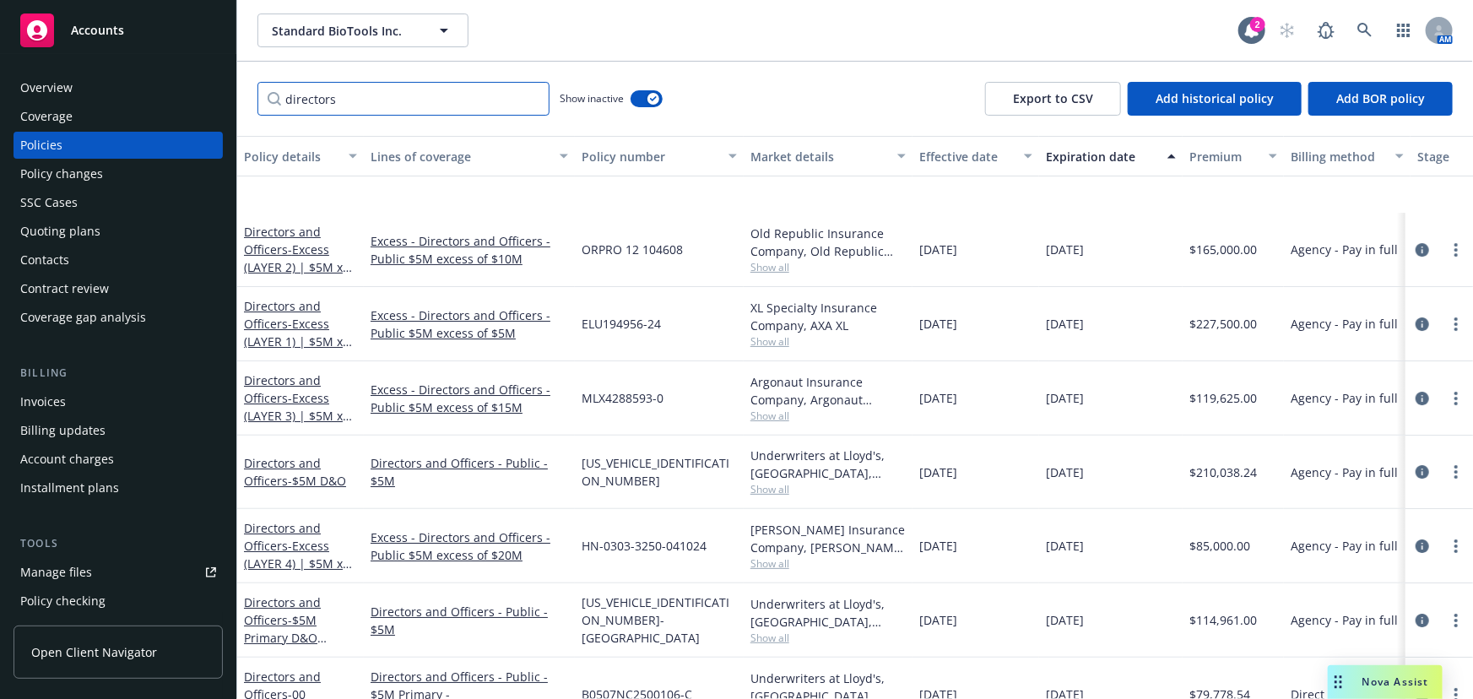
scroll to position [3069, 0]
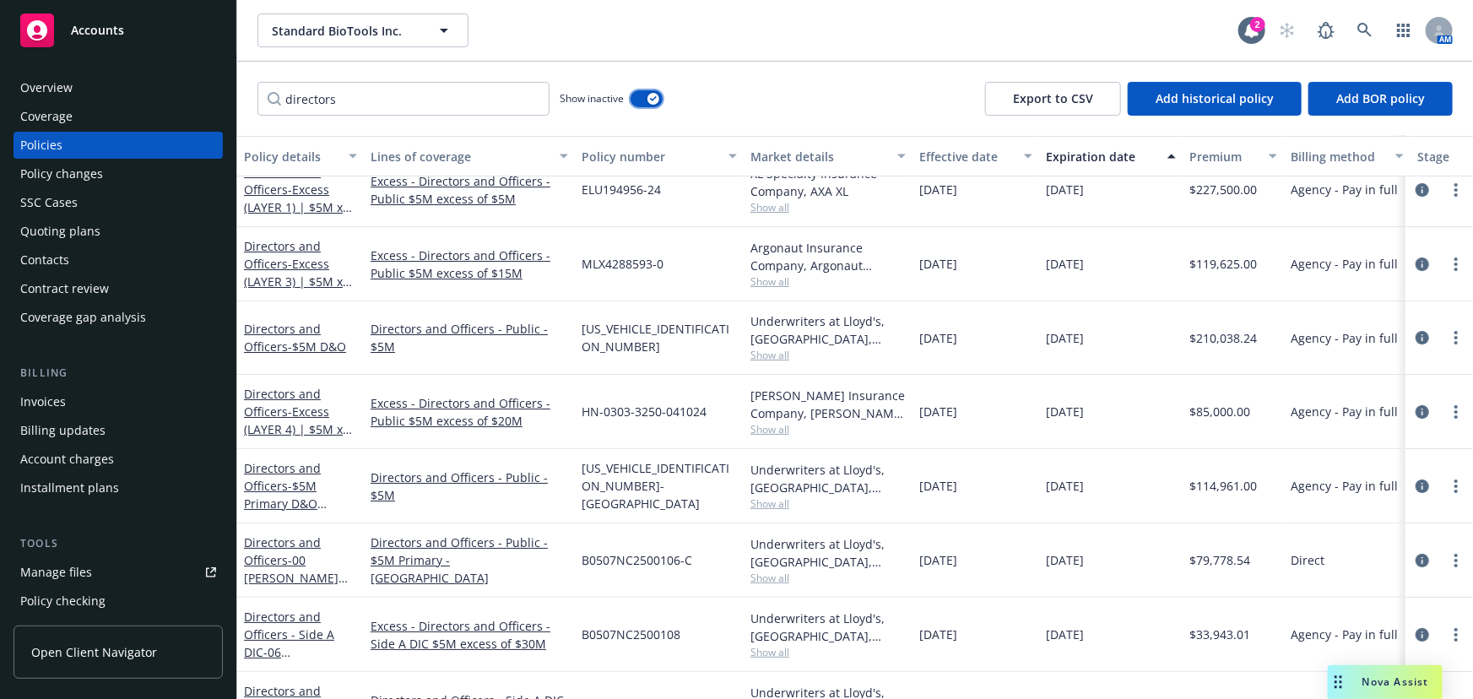
click at [646, 96] on button "button" at bounding box center [647, 98] width 32 height 17
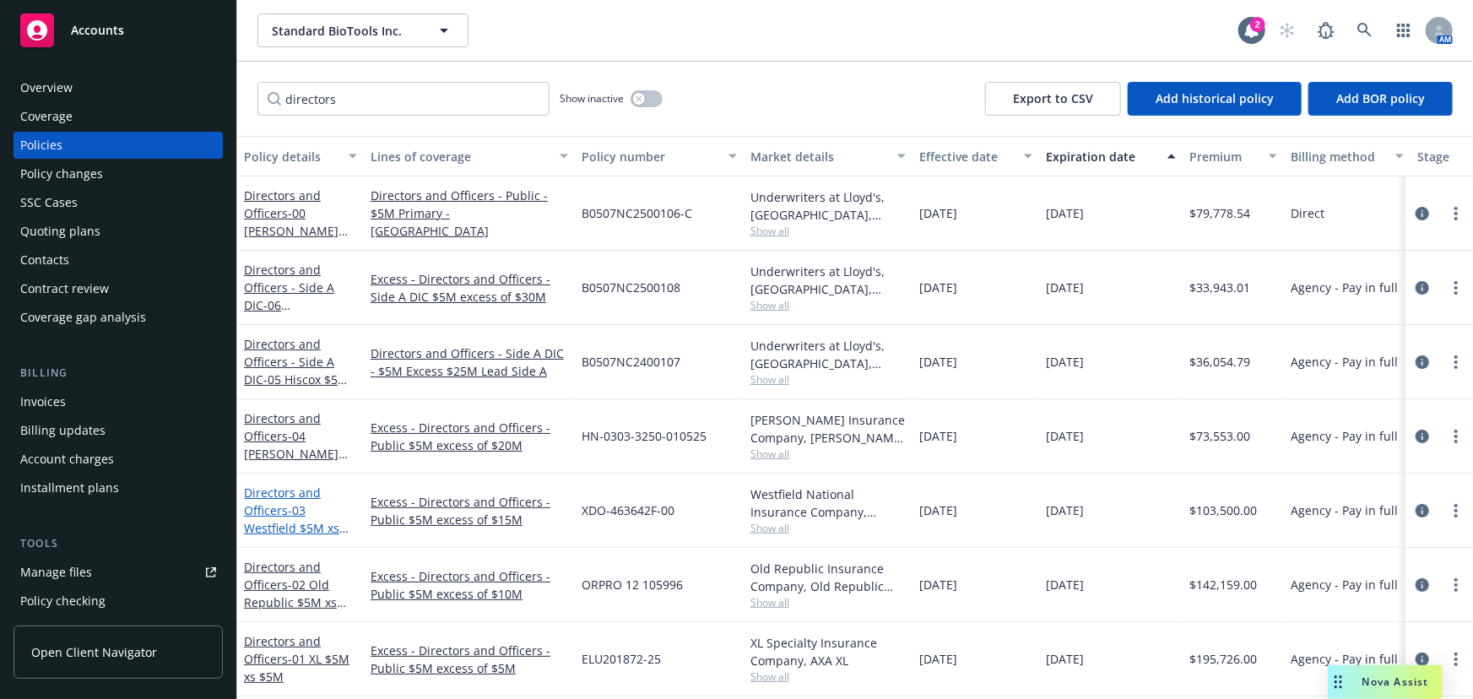
click at [301, 518] on span "- 03 Westfield $5M xs $15M" at bounding box center [296, 527] width 105 height 51
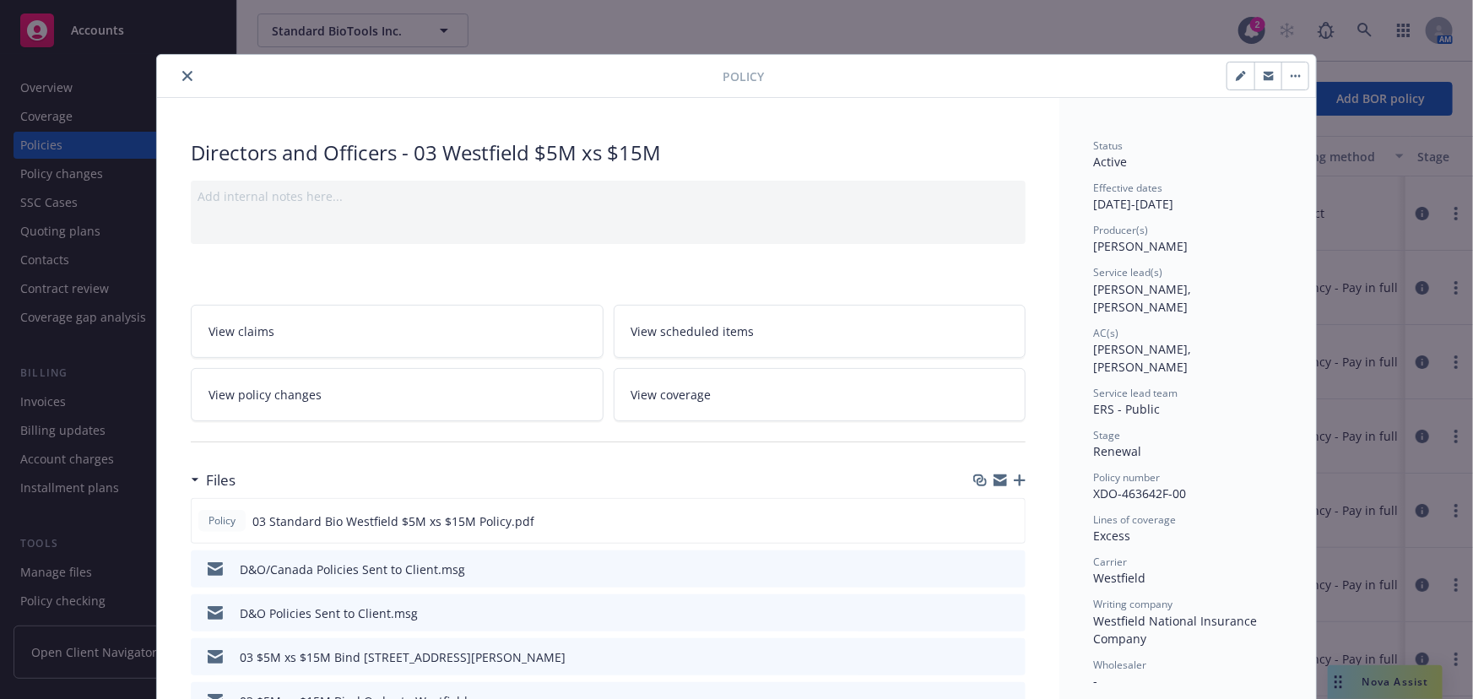
scroll to position [76, 0]
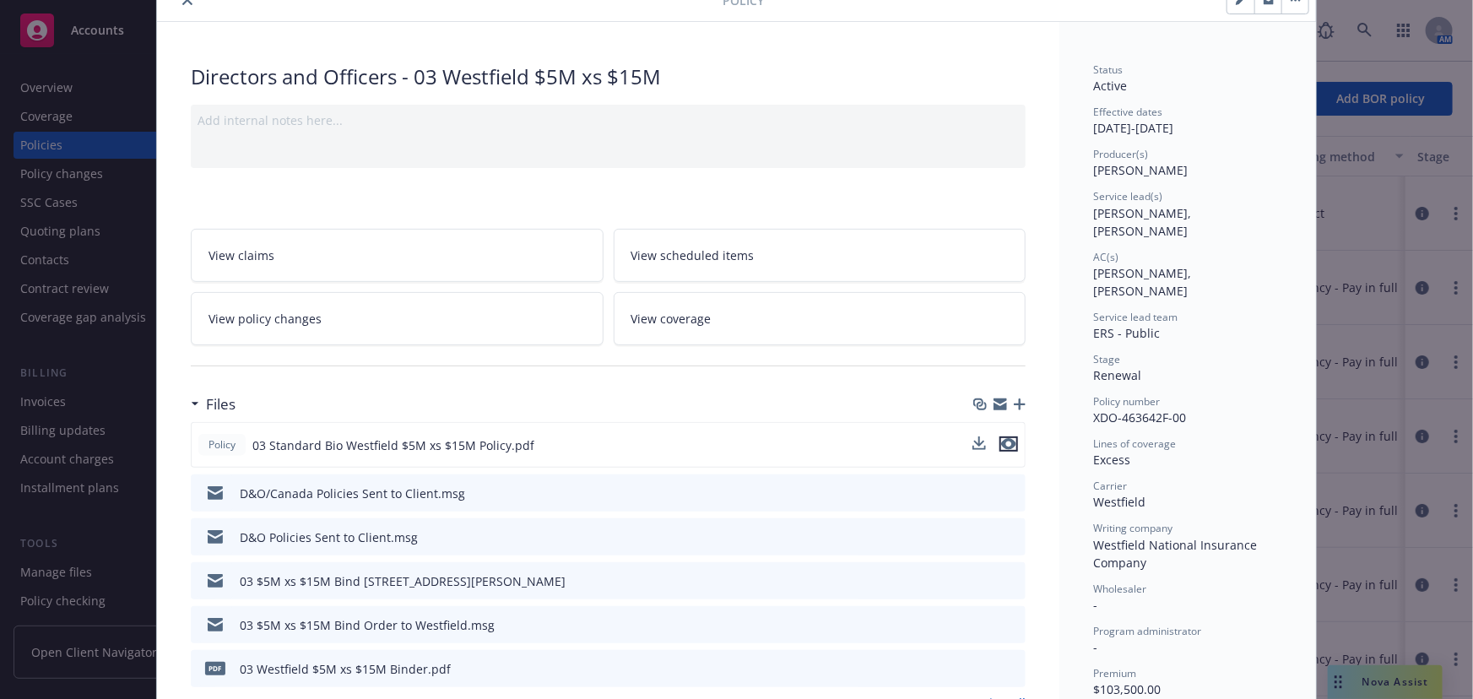
click at [1007, 441] on icon "preview file" at bounding box center [1008, 444] width 15 height 12
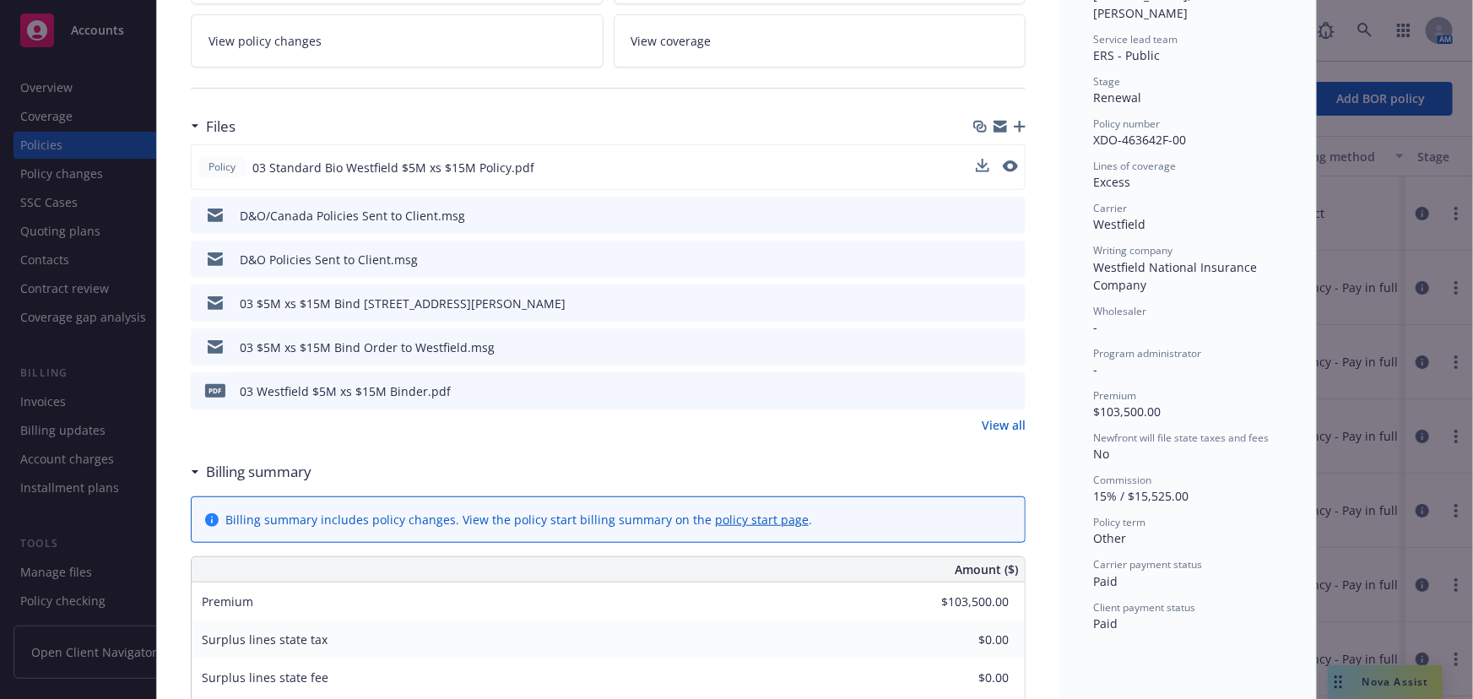
scroll to position [383, 0]
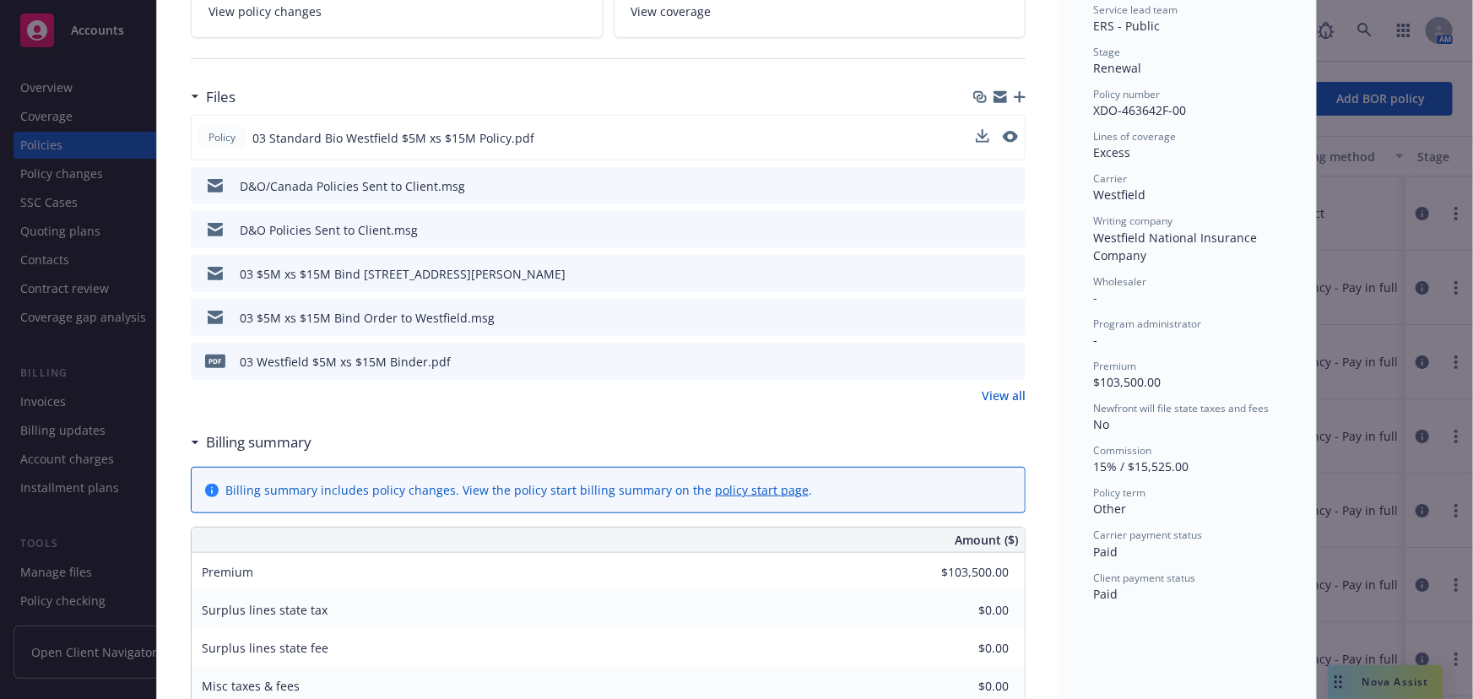
click at [1007, 355] on icon "preview file" at bounding box center [1009, 361] width 15 height 12
click at [1007, 313] on icon "preview file" at bounding box center [1009, 317] width 15 height 12
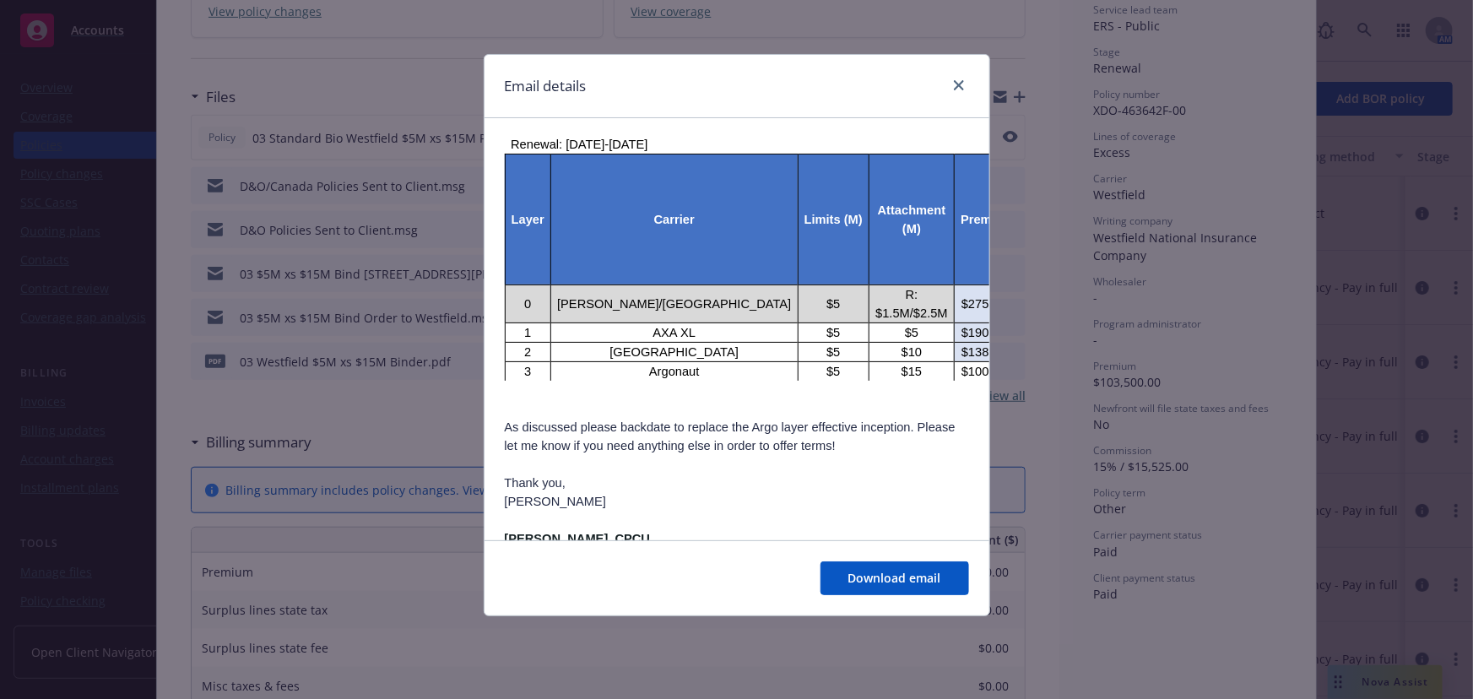
scroll to position [1409, 0]
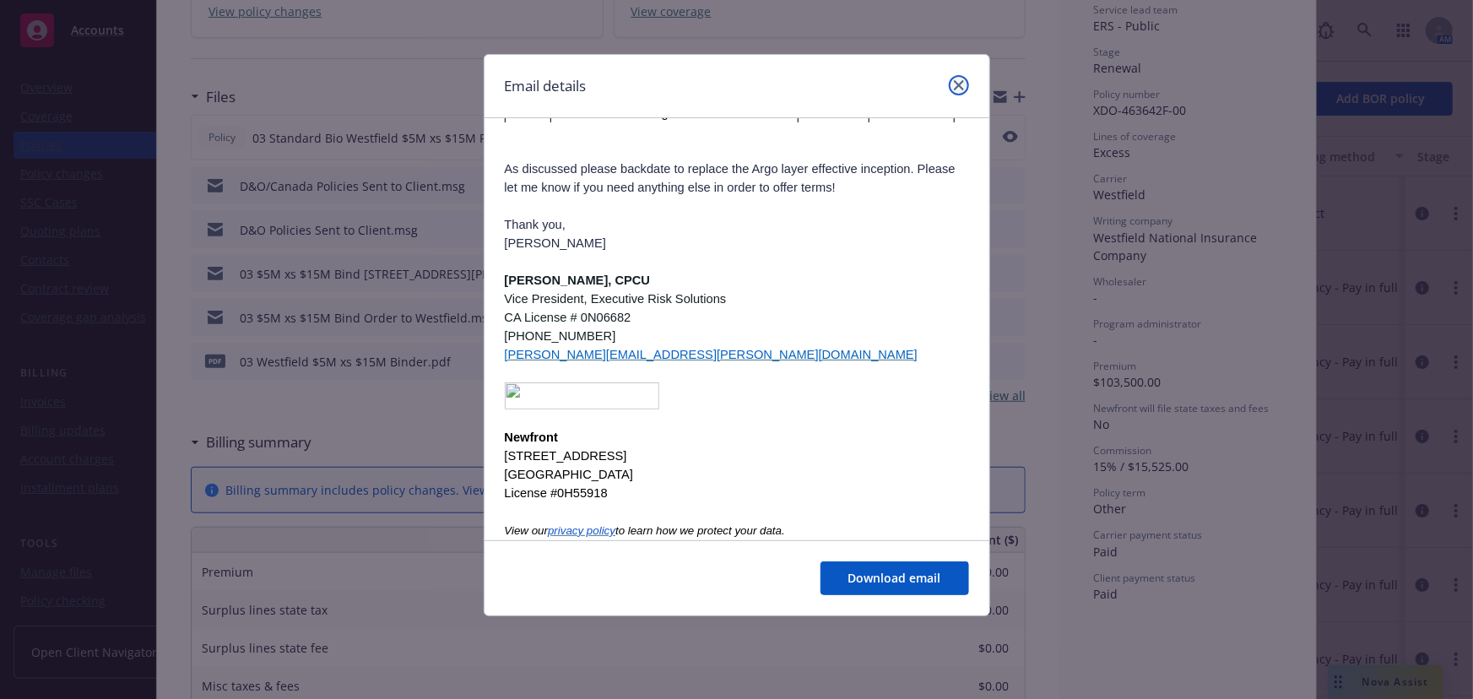
click at [956, 81] on icon "close" at bounding box center [959, 85] width 10 height 10
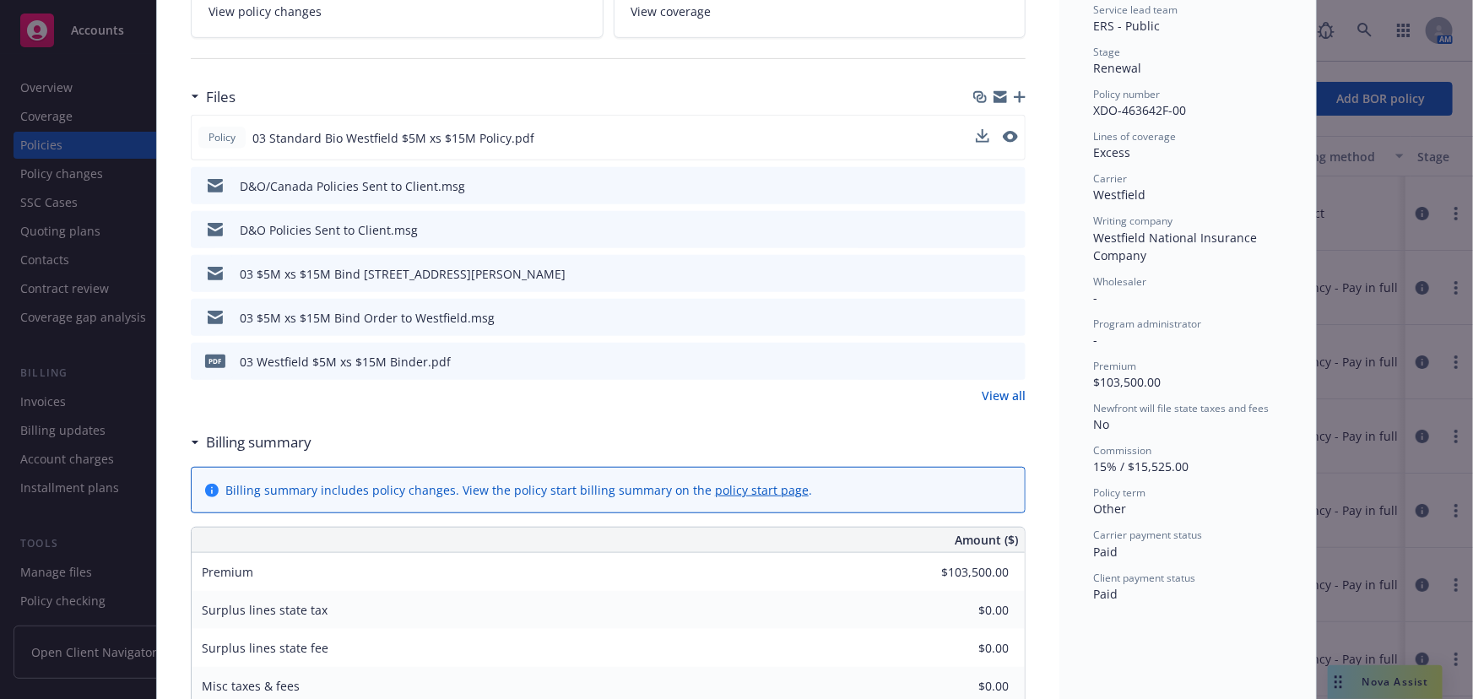
click at [1004, 267] on icon "preview file" at bounding box center [1009, 273] width 15 height 12
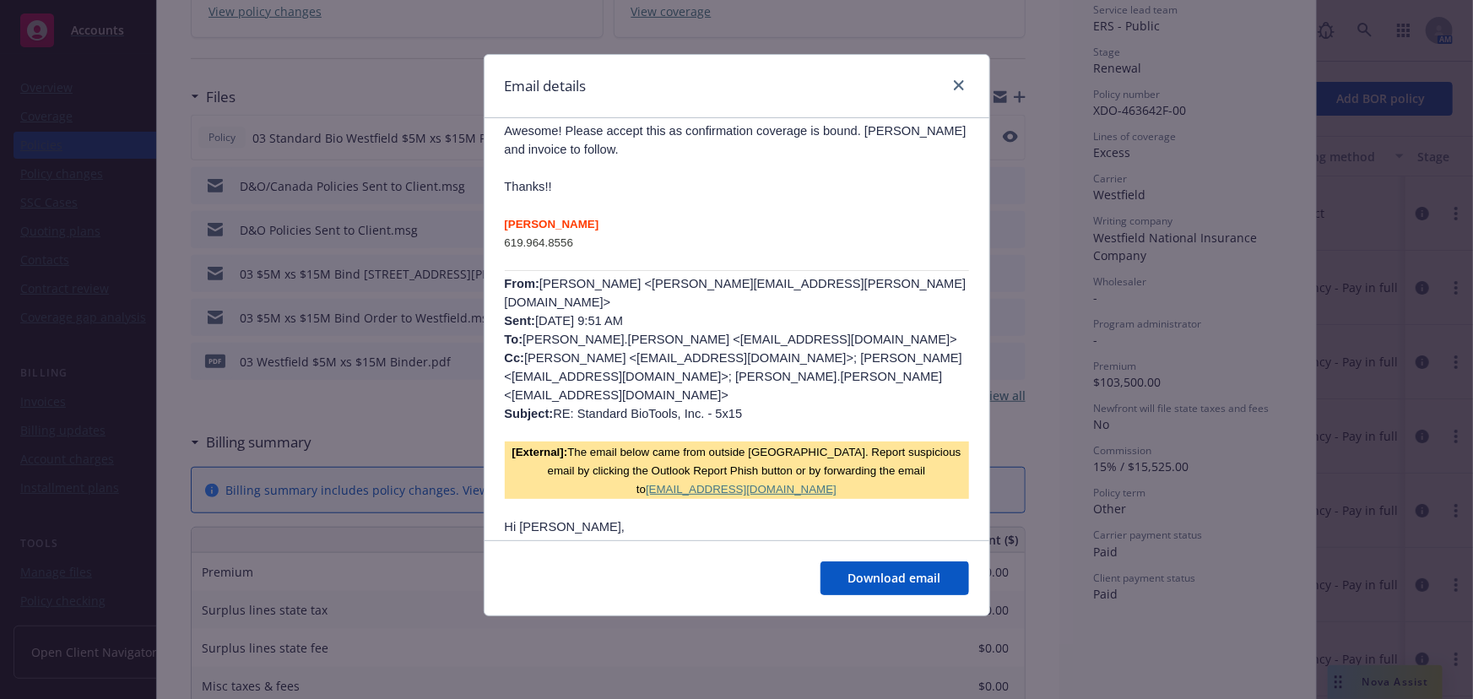
scroll to position [0, 0]
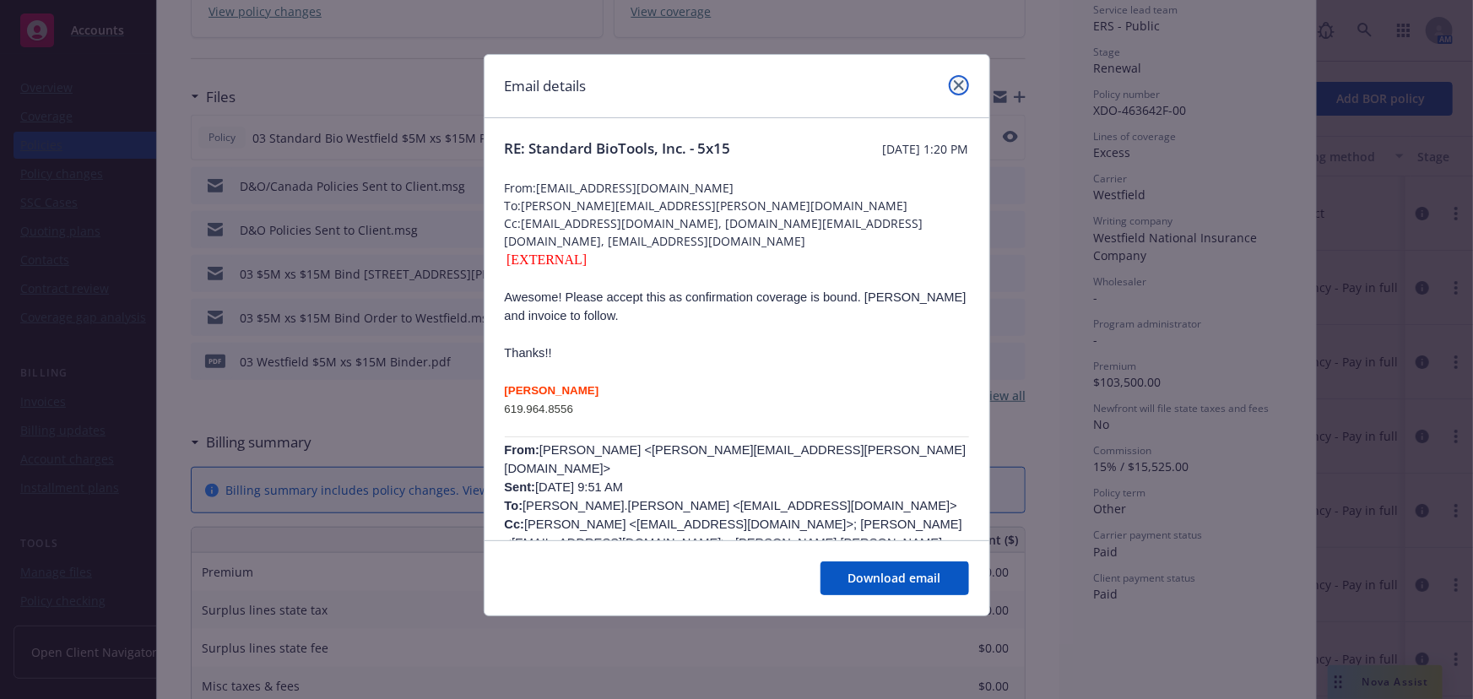
click at [962, 88] on icon "close" at bounding box center [959, 85] width 10 height 10
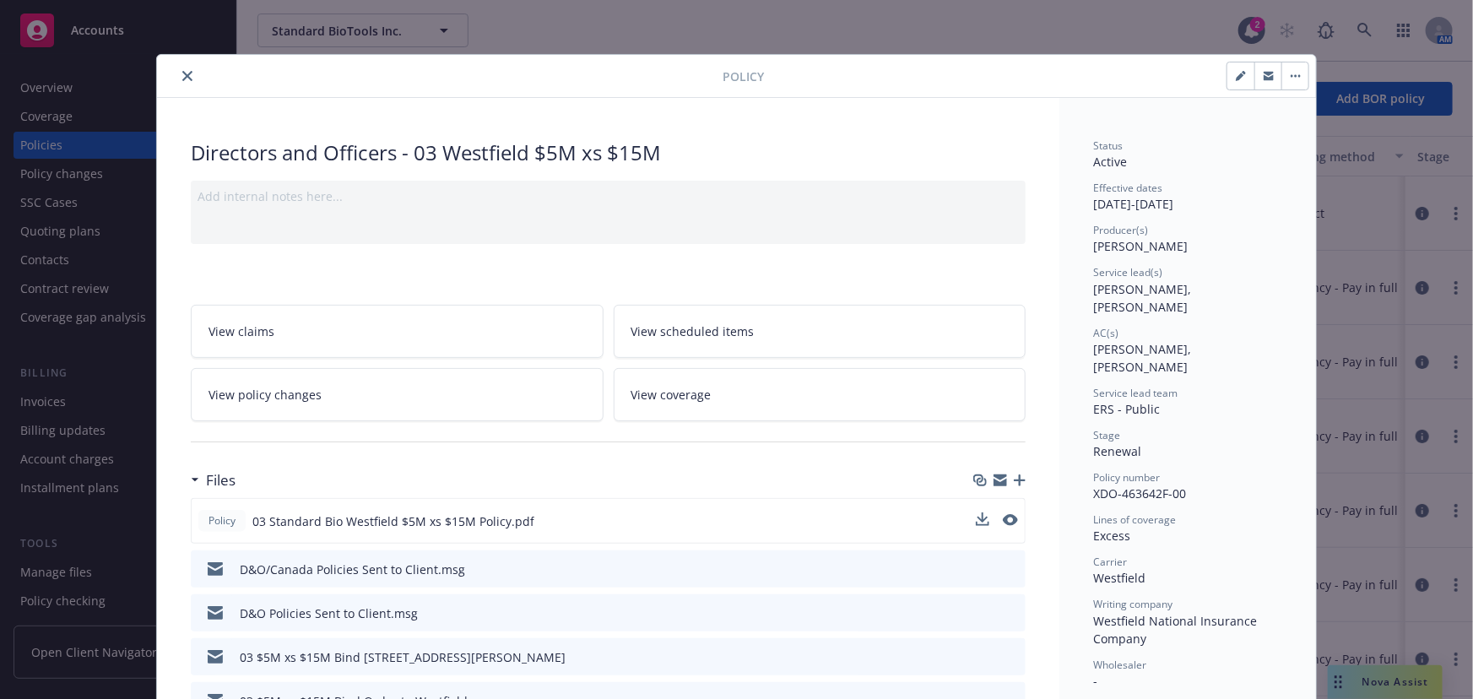
click at [182, 77] on icon "close" at bounding box center [187, 76] width 10 height 10
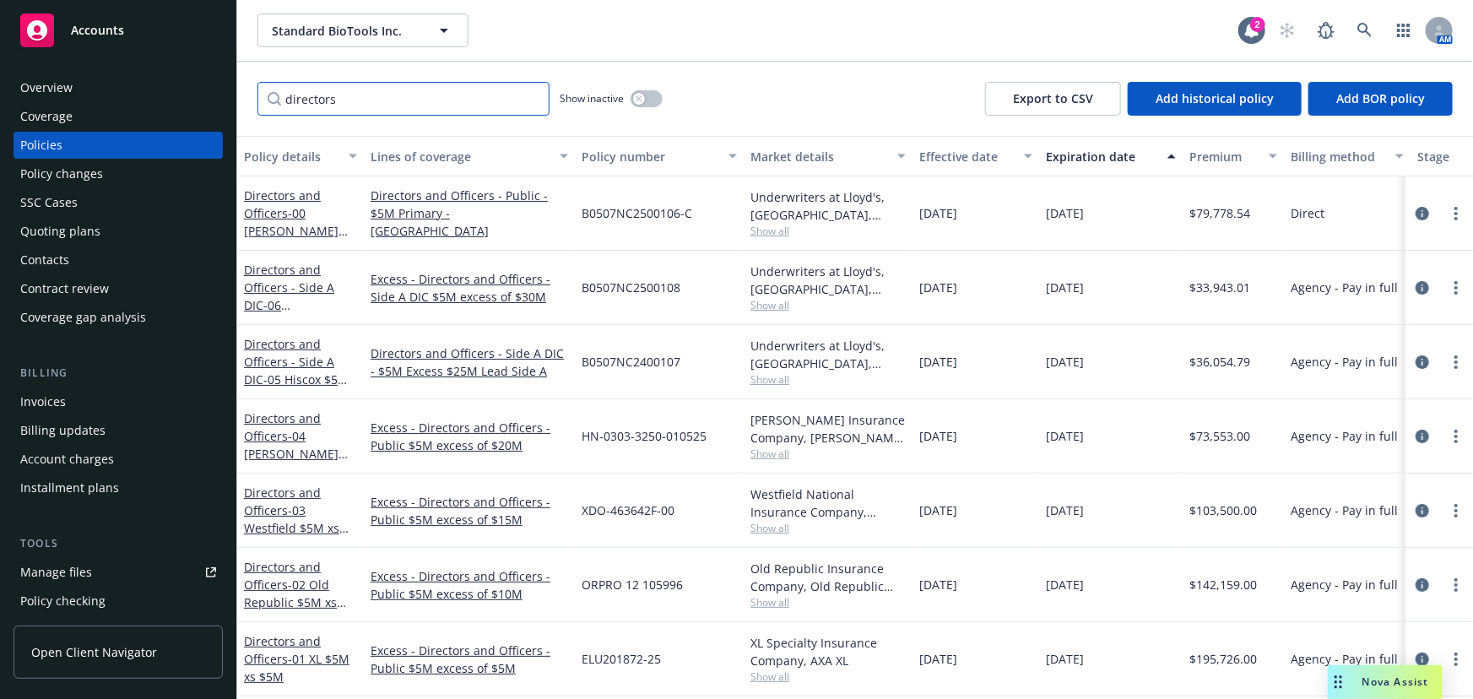
click at [480, 95] on input "directors" at bounding box center [403, 99] width 292 height 34
drag, startPoint x: 480, startPoint y: 95, endPoint x: 8, endPoint y: 69, distance: 473.4
click at [7, 72] on div "Accounts Overview Coverage Policies Policy changes SSC Cases Quoting plans Cont…" at bounding box center [736, 349] width 1473 height 699
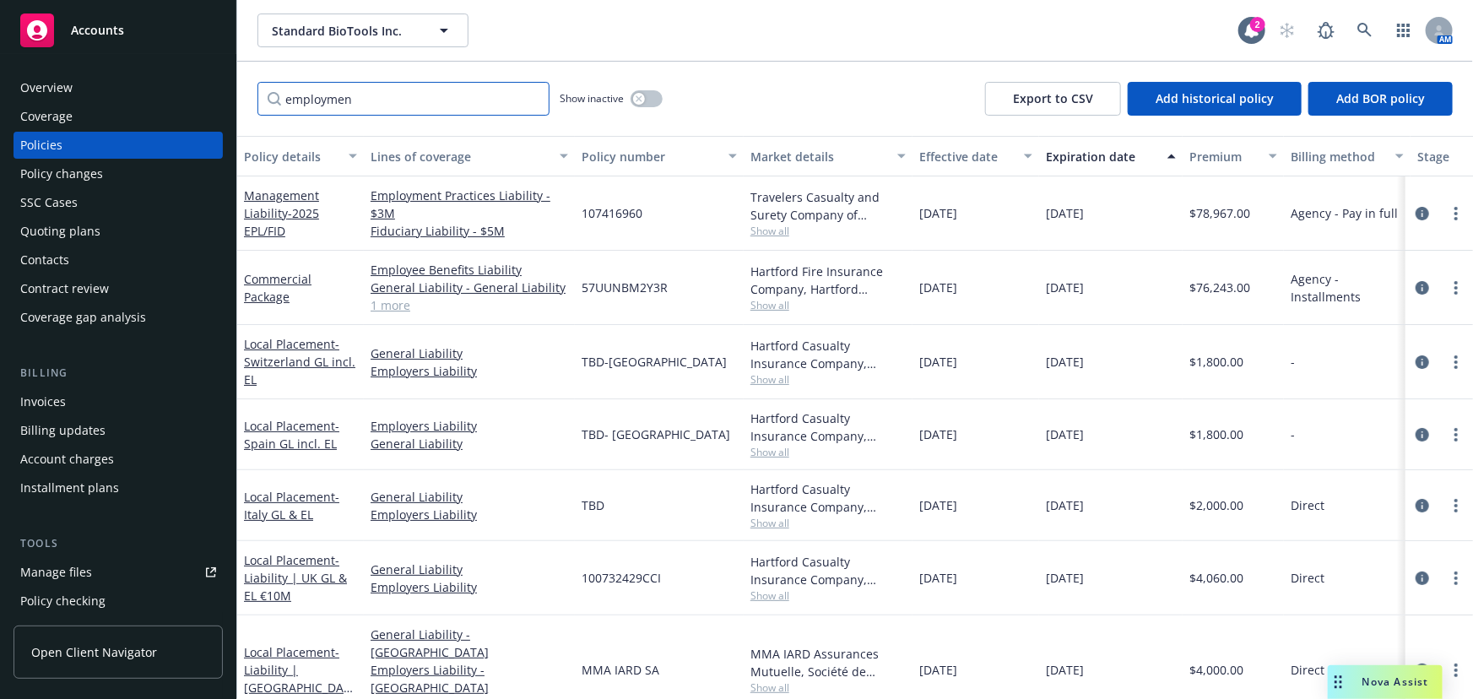
type input "employment"
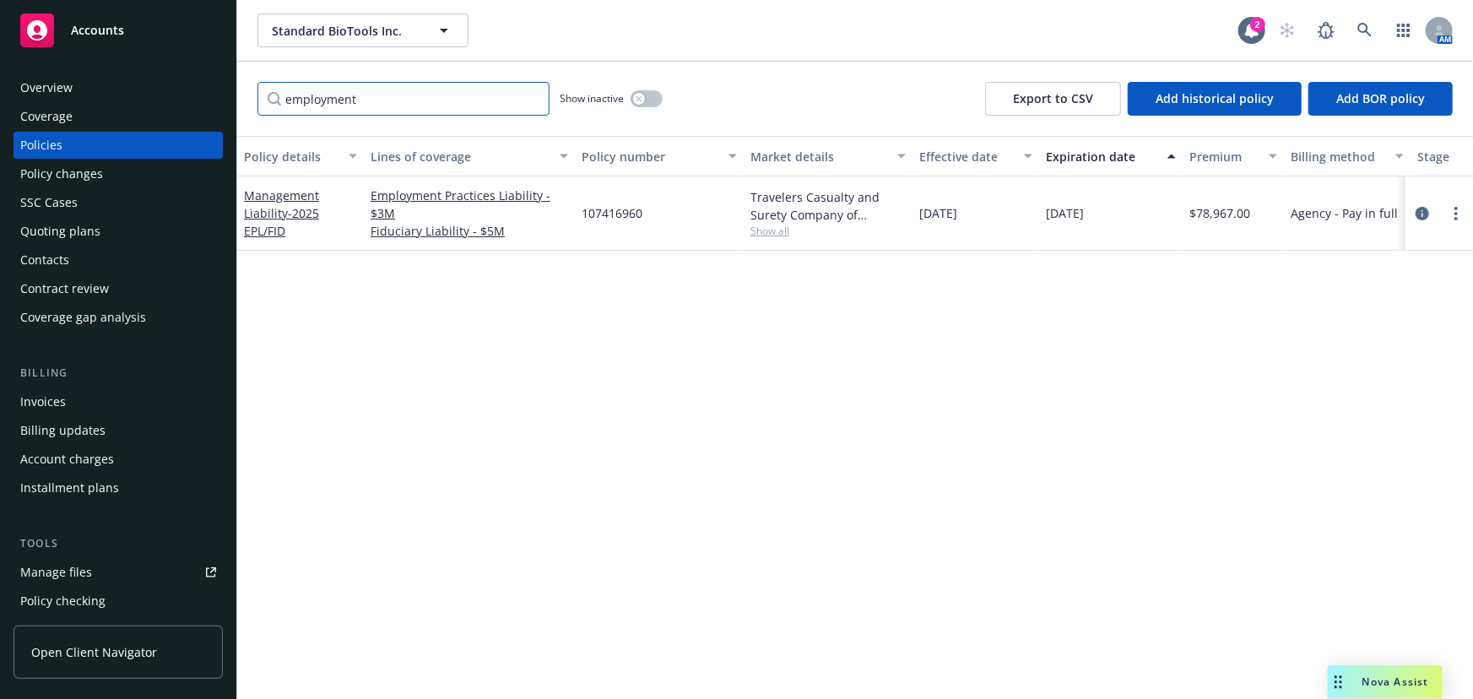
click at [534, 101] on input "employment" at bounding box center [403, 99] width 292 height 34
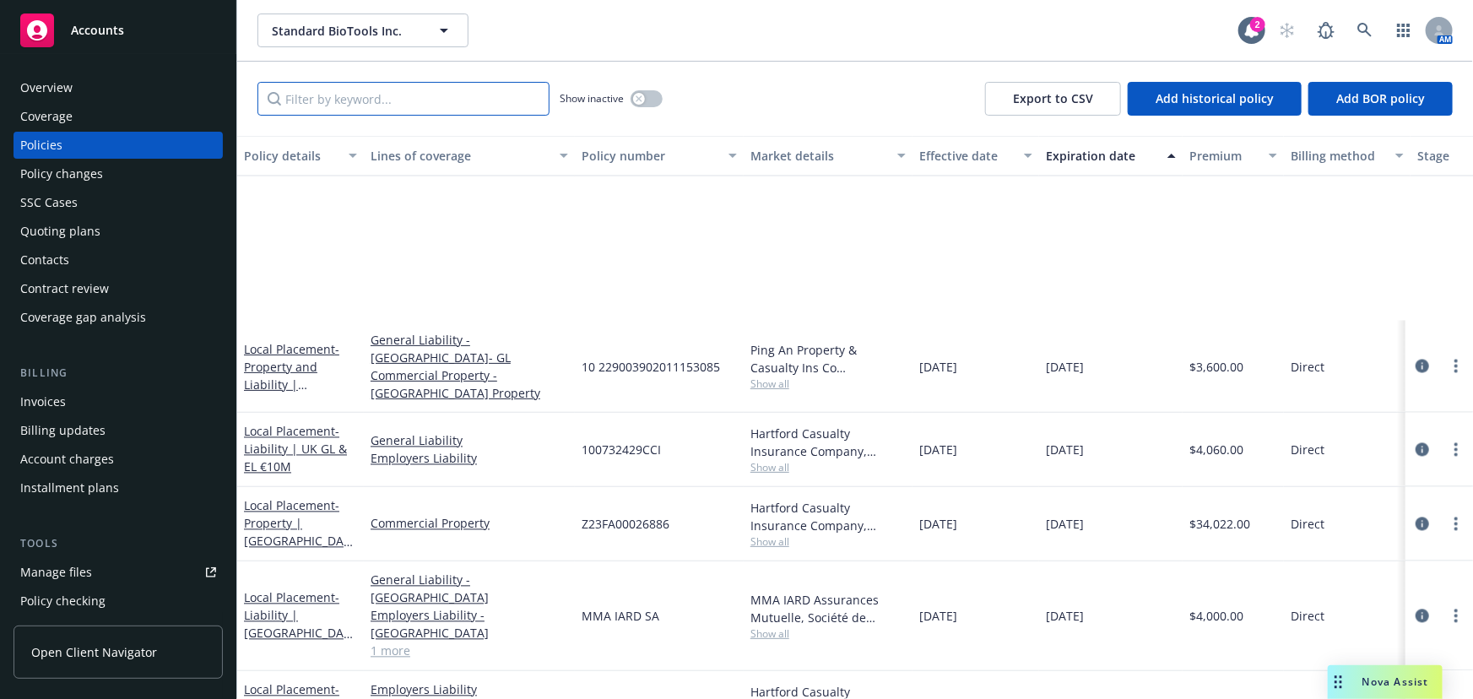
scroll to position [1841, 0]
